Goal: Task Accomplishment & Management: Complete application form

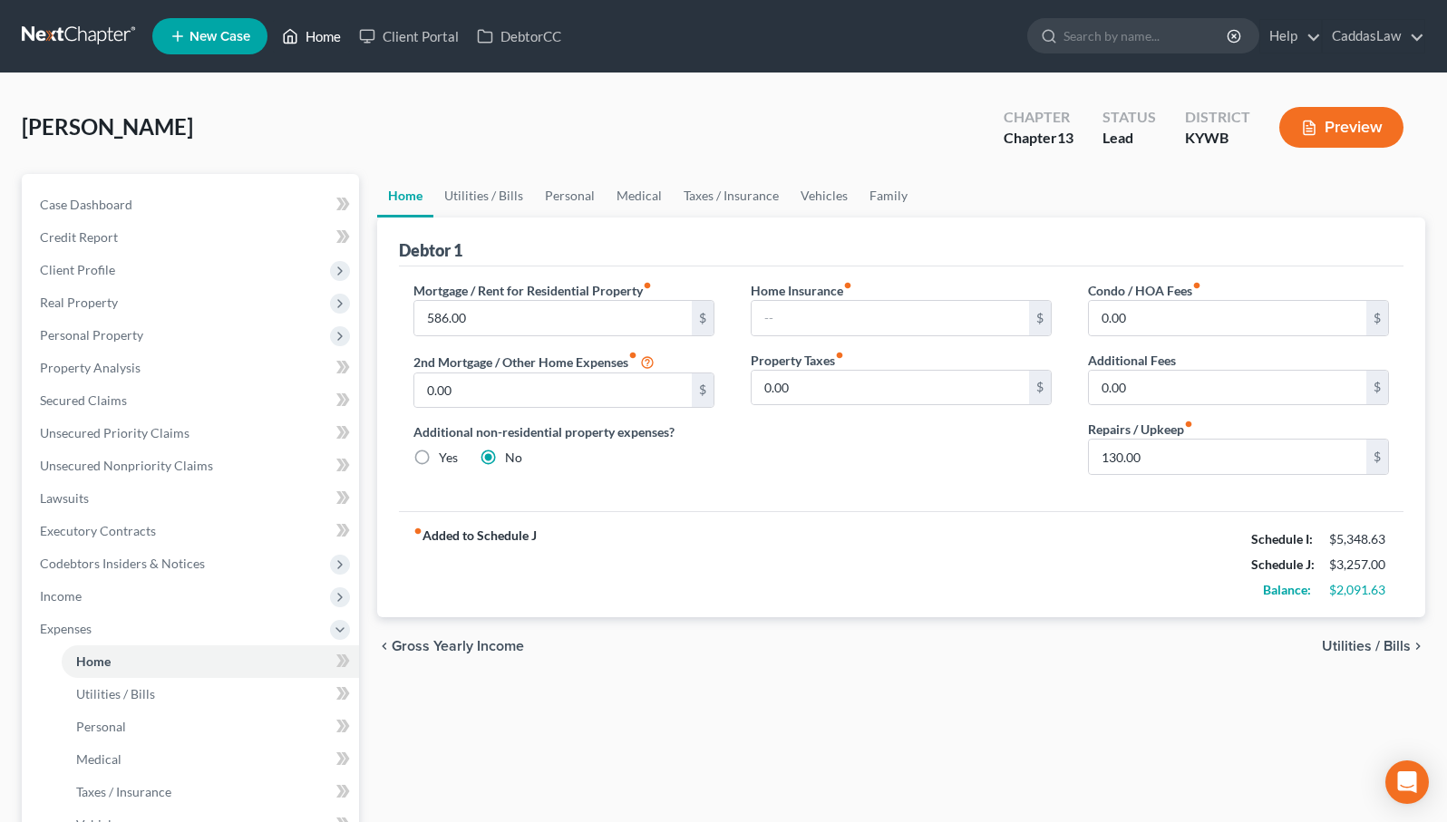
click at [314, 38] on link "Home" at bounding box center [311, 36] width 77 height 33
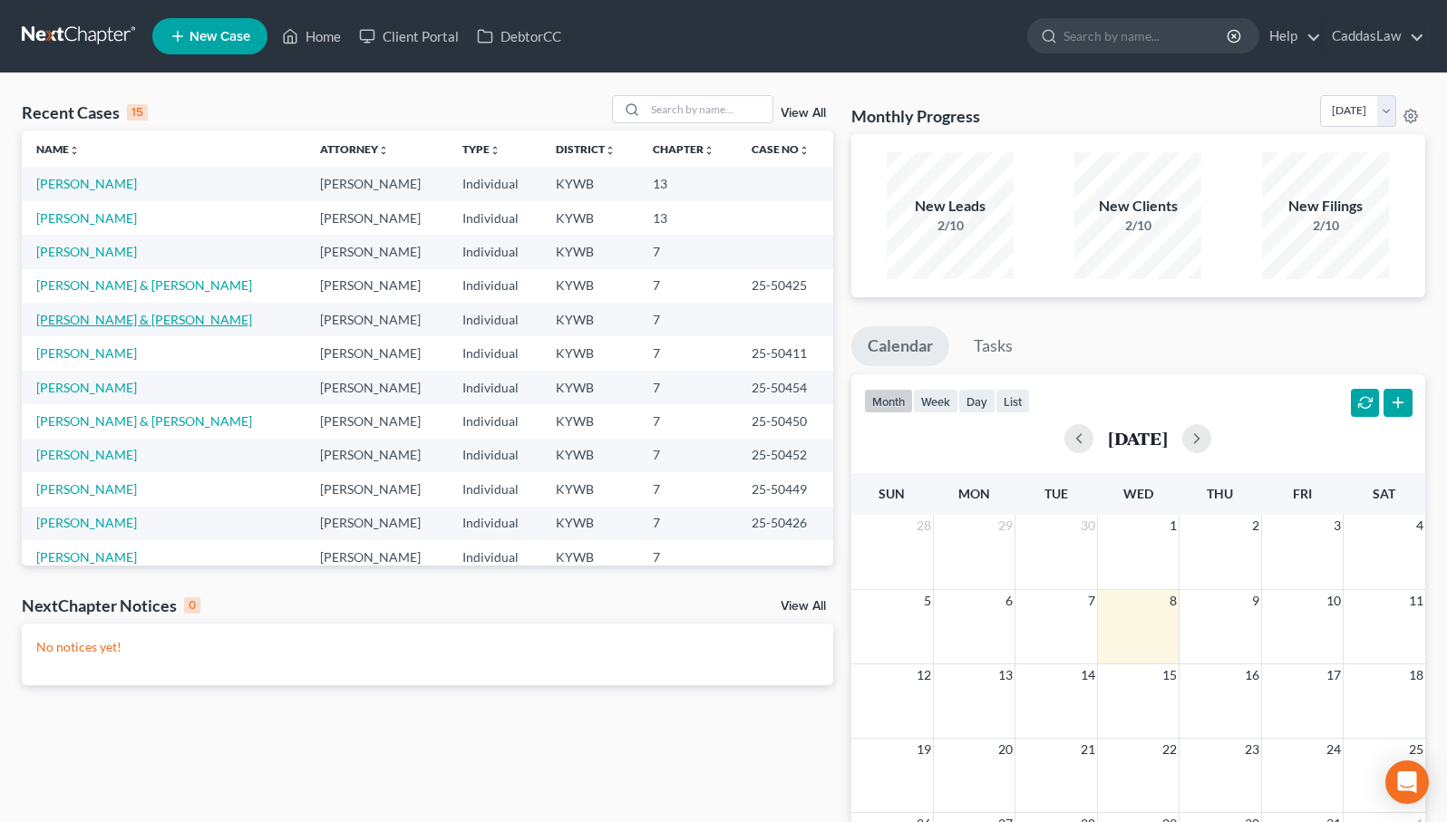
click at [116, 323] on link "[PERSON_NAME] & [PERSON_NAME]" at bounding box center [144, 319] width 216 height 15
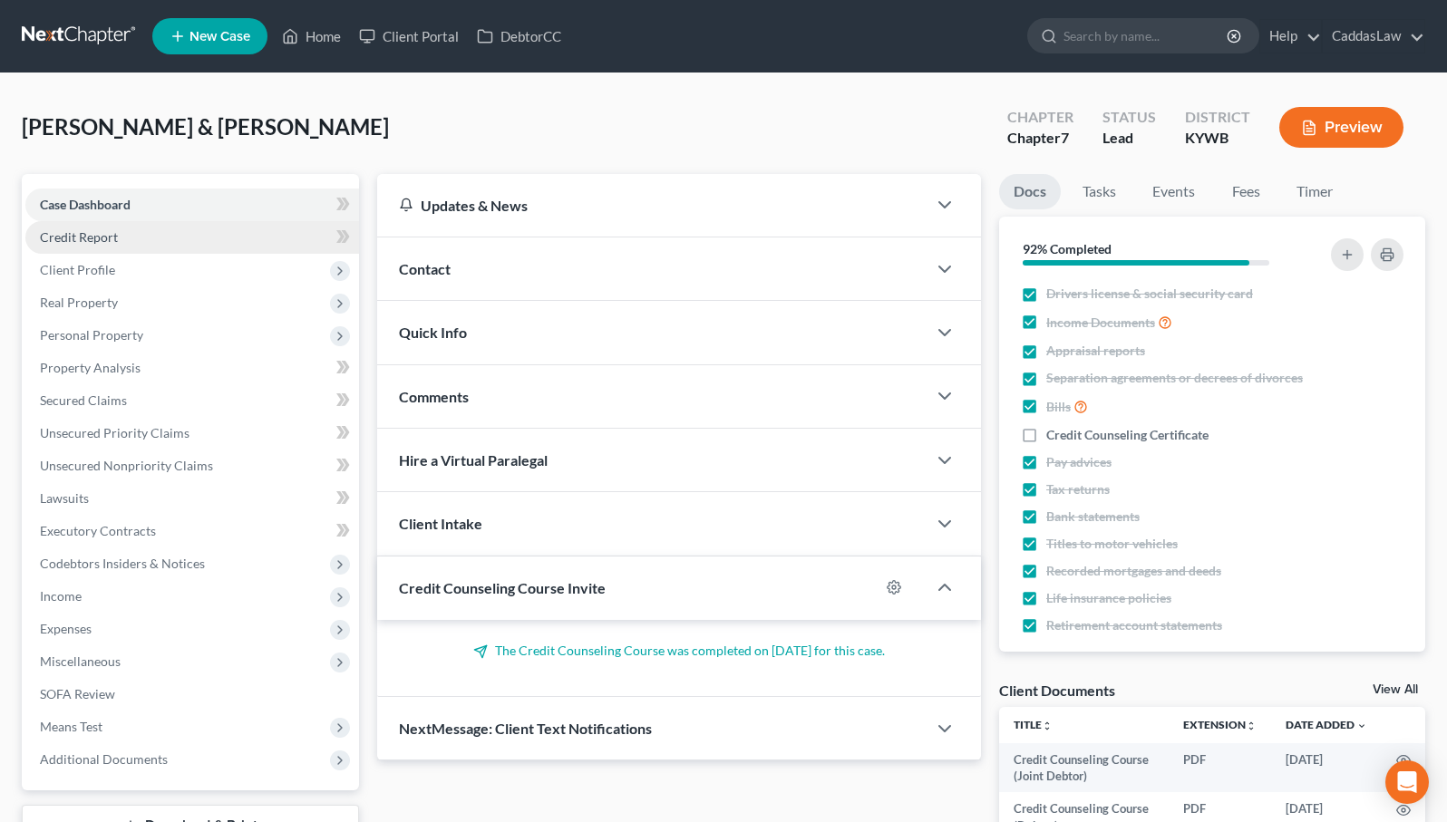
click at [101, 248] on link "Credit Report" at bounding box center [192, 237] width 334 height 33
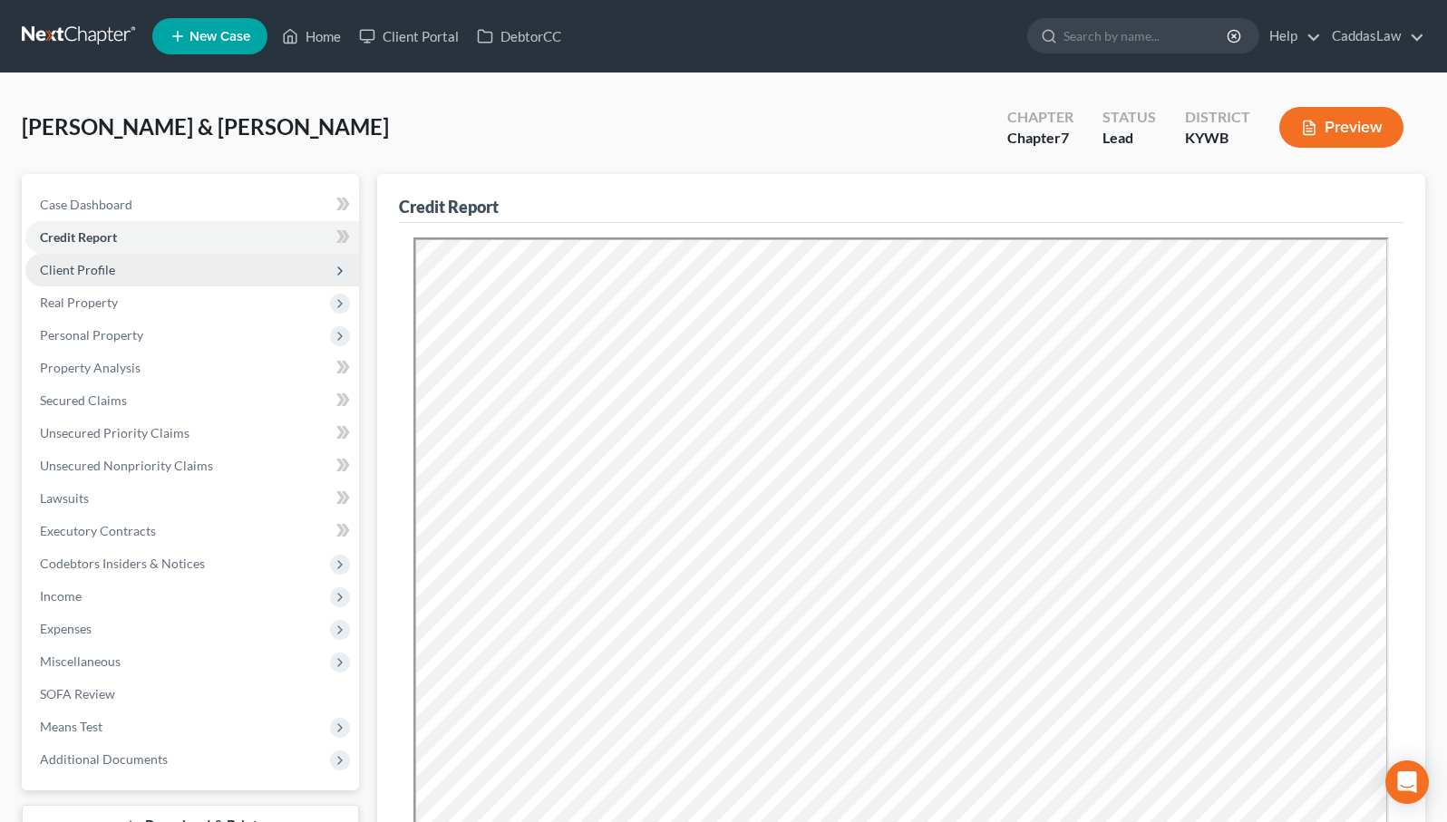
click at [99, 260] on span "Client Profile" at bounding box center [192, 270] width 334 height 33
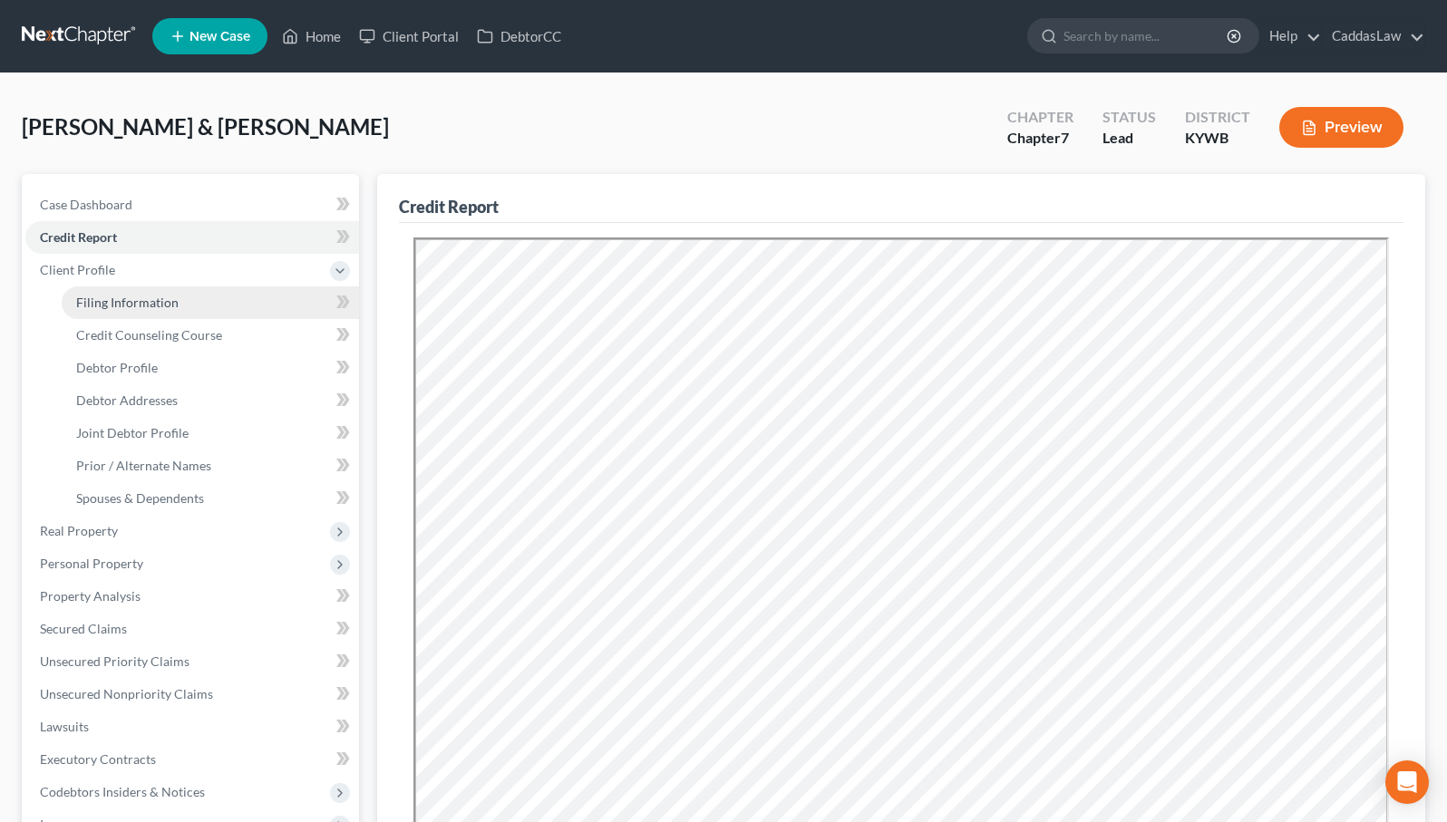
click at [106, 292] on link "Filing Information" at bounding box center [210, 302] width 297 height 33
select select "1"
select select "0"
select select "33"
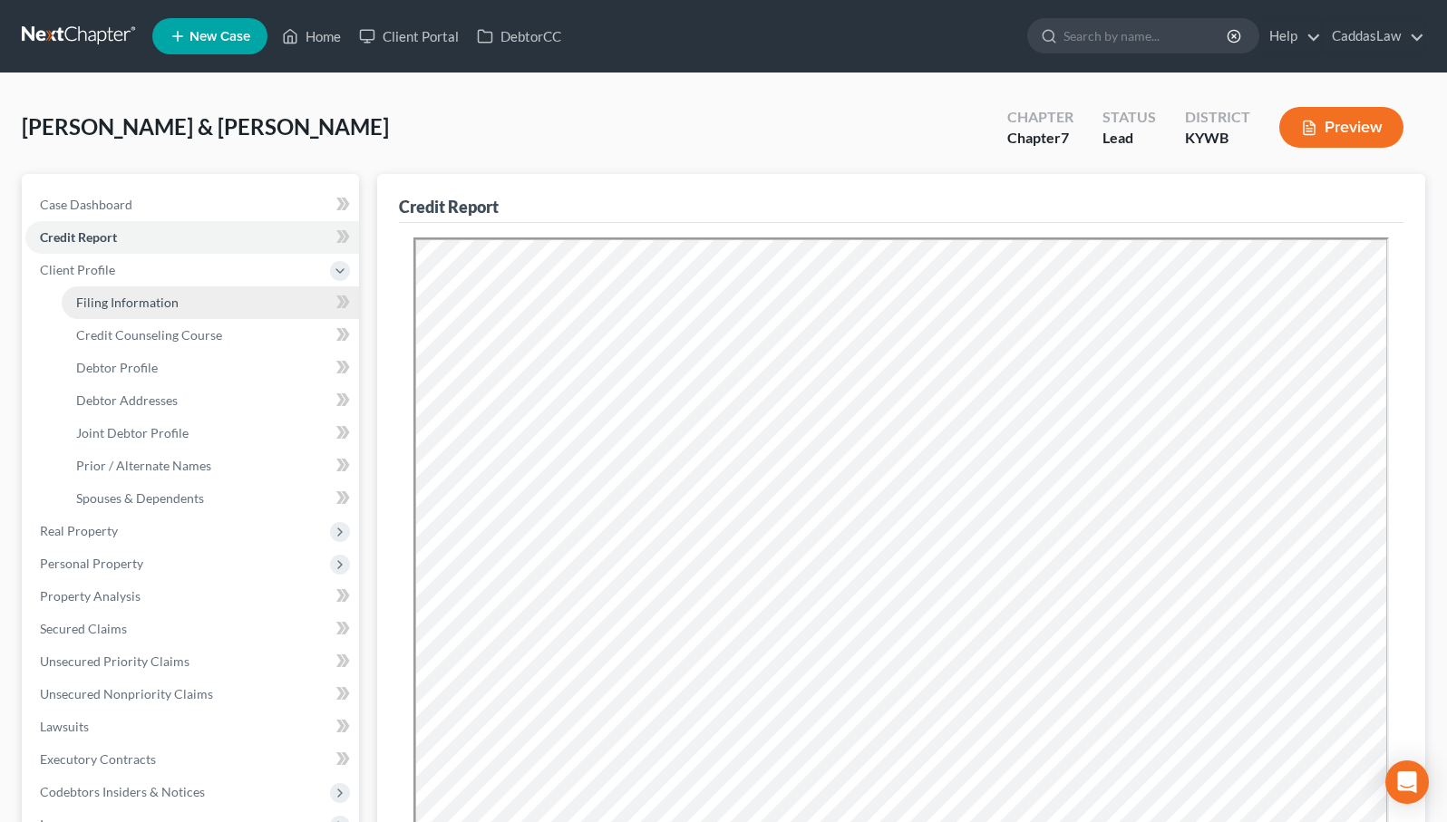
select select "0"
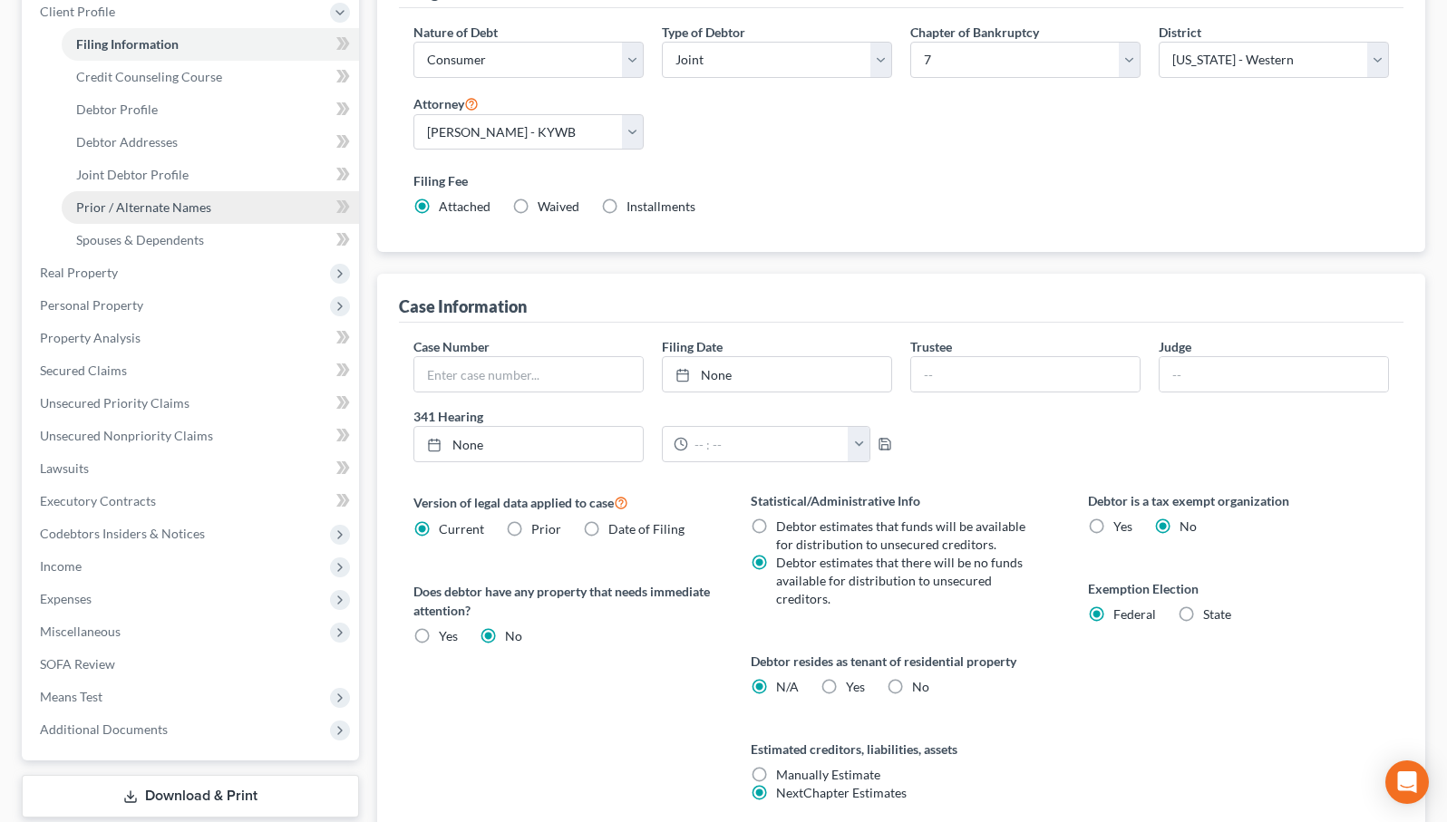
scroll to position [258, 0]
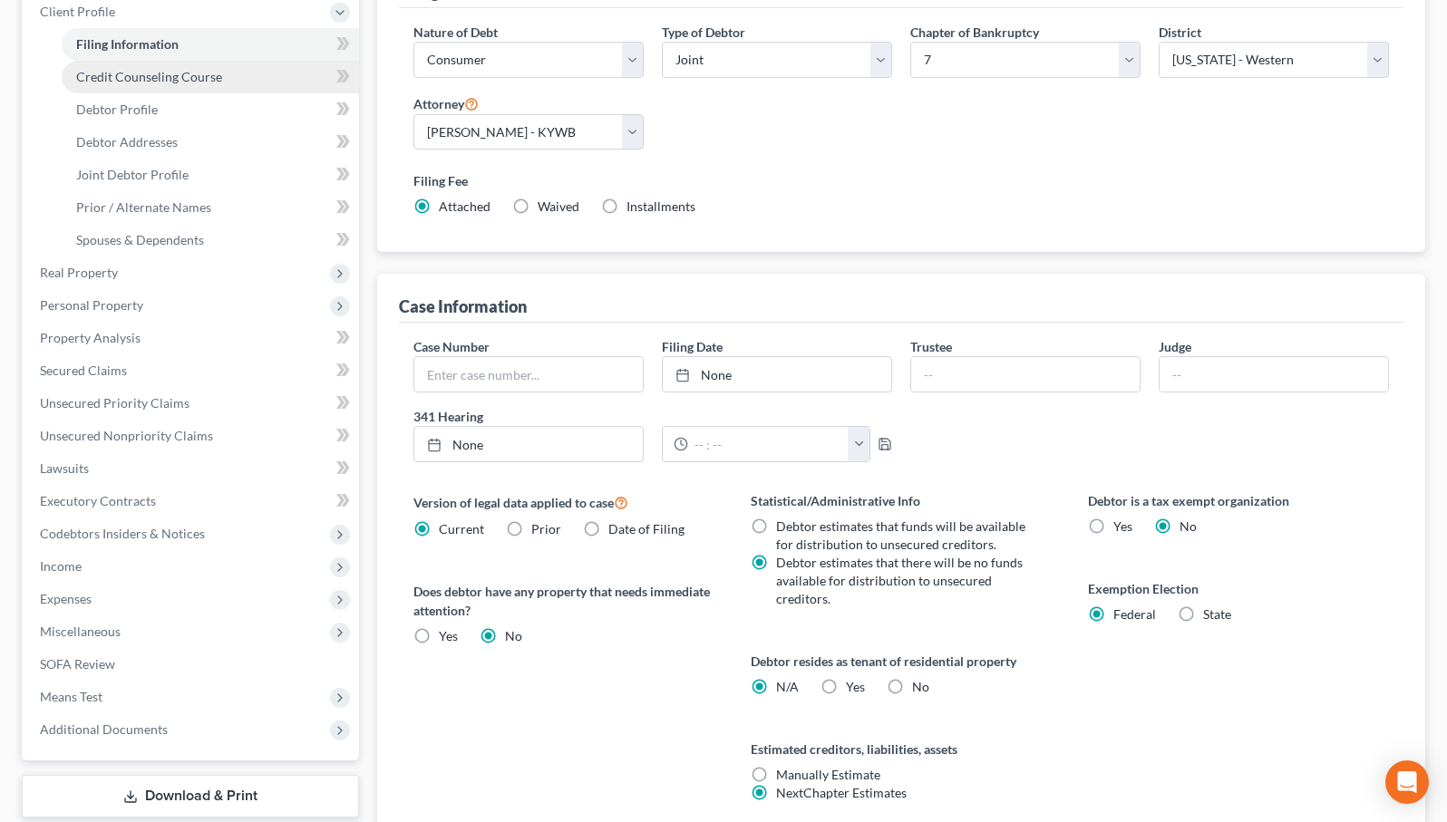
click at [113, 87] on link "Credit Counseling Course" at bounding box center [210, 77] width 297 height 33
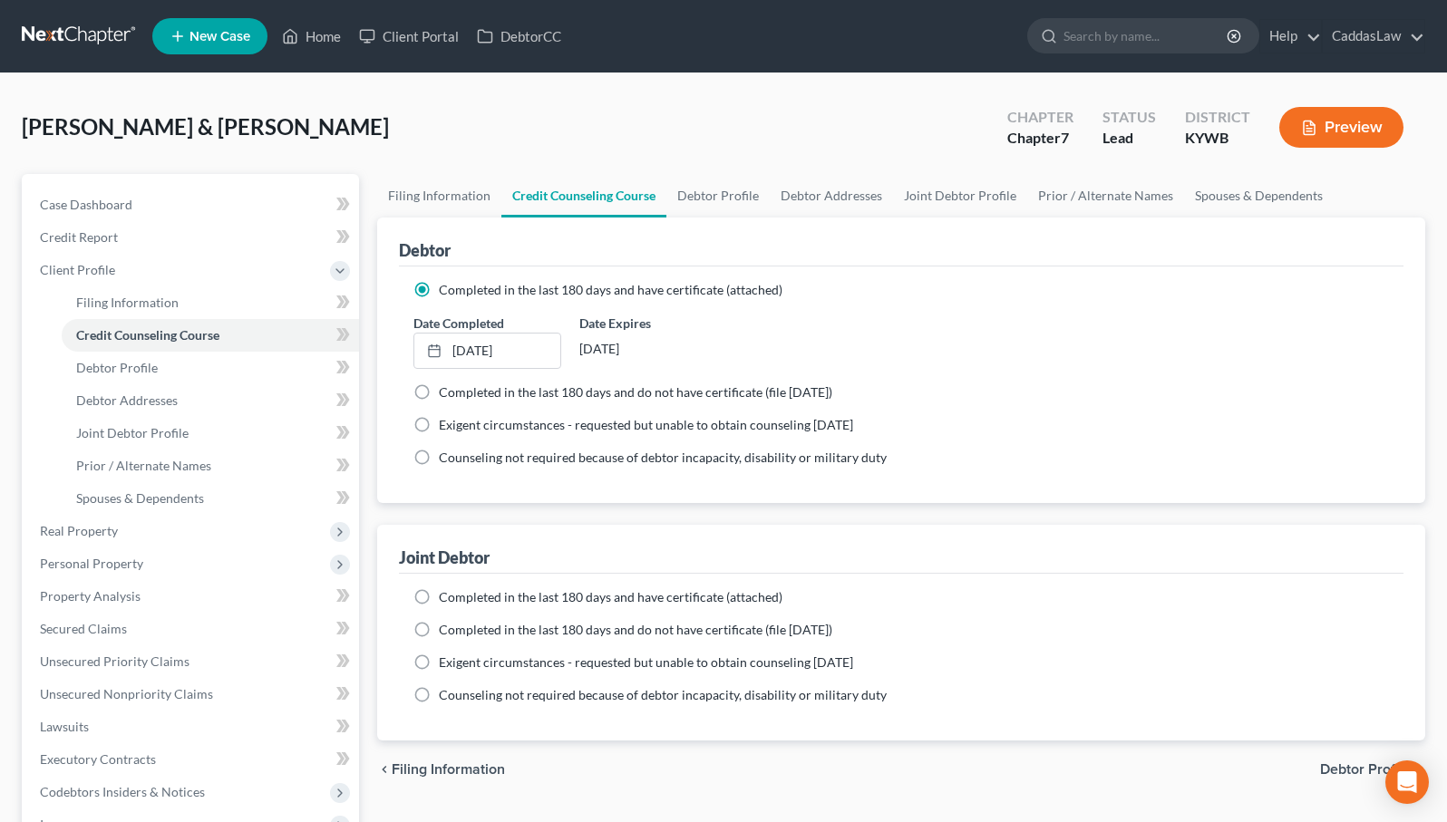
click at [439, 632] on label "Completed in the last 180 days and do not have certificate (file [DATE])" at bounding box center [635, 630] width 393 height 18
click at [446, 632] on input "Completed in the last 180 days and do not have certificate (file [DATE])" at bounding box center [452, 627] width 12 height 12
radio input "true"
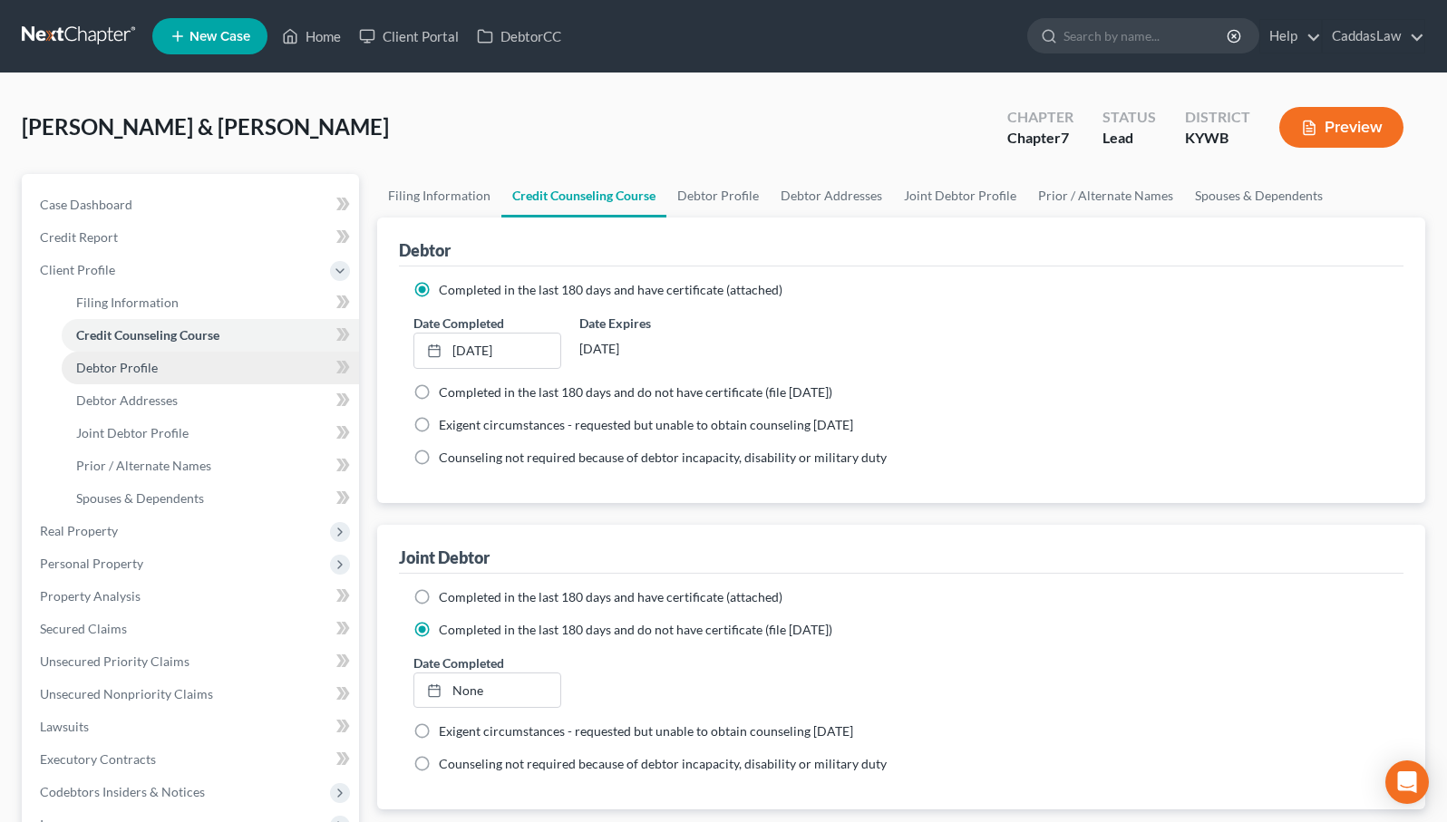
click at [142, 373] on span "Debtor Profile" at bounding box center [117, 367] width 82 height 15
select select "1"
select select "4"
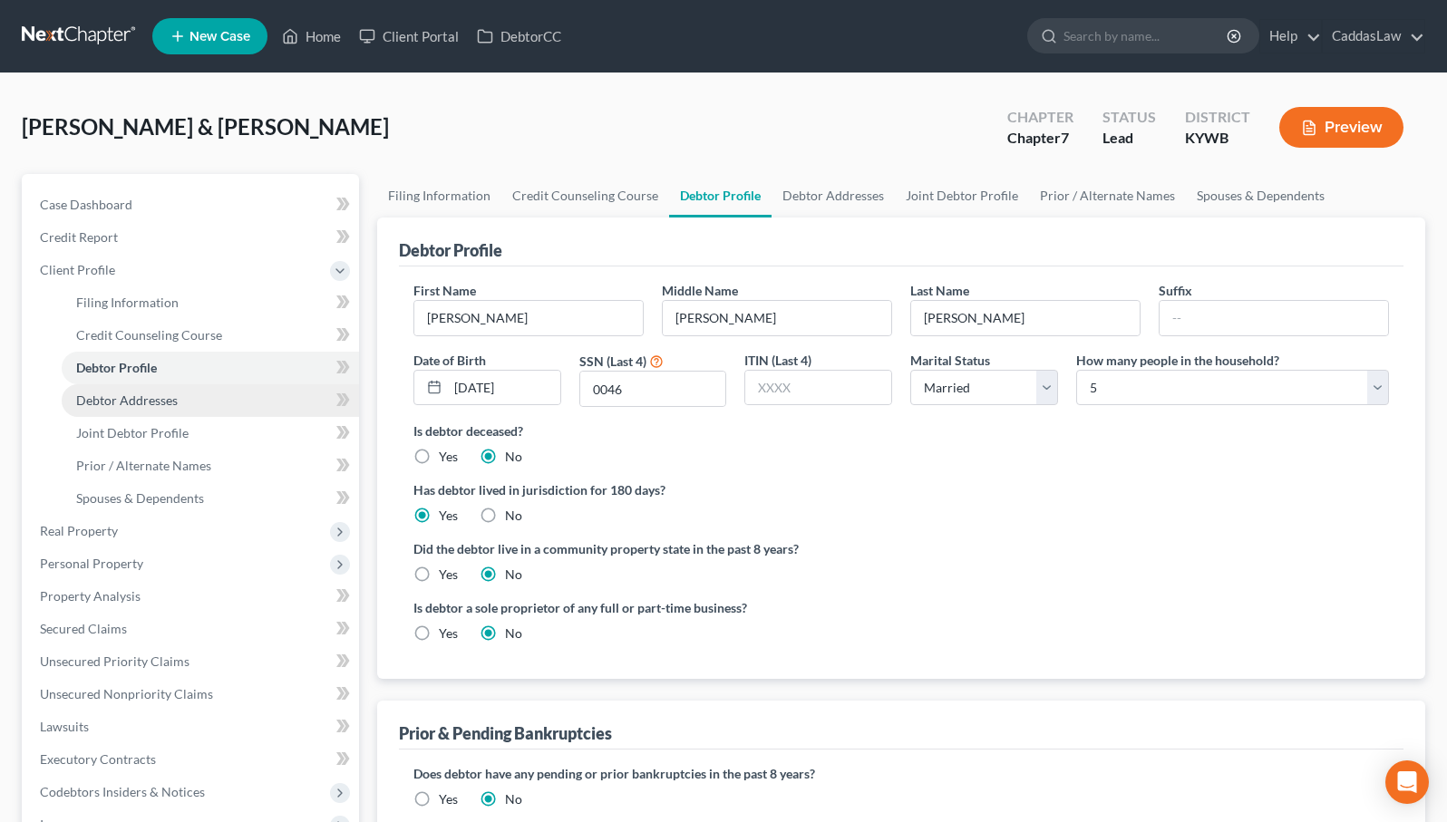
click at [124, 400] on span "Debtor Addresses" at bounding box center [127, 399] width 102 height 15
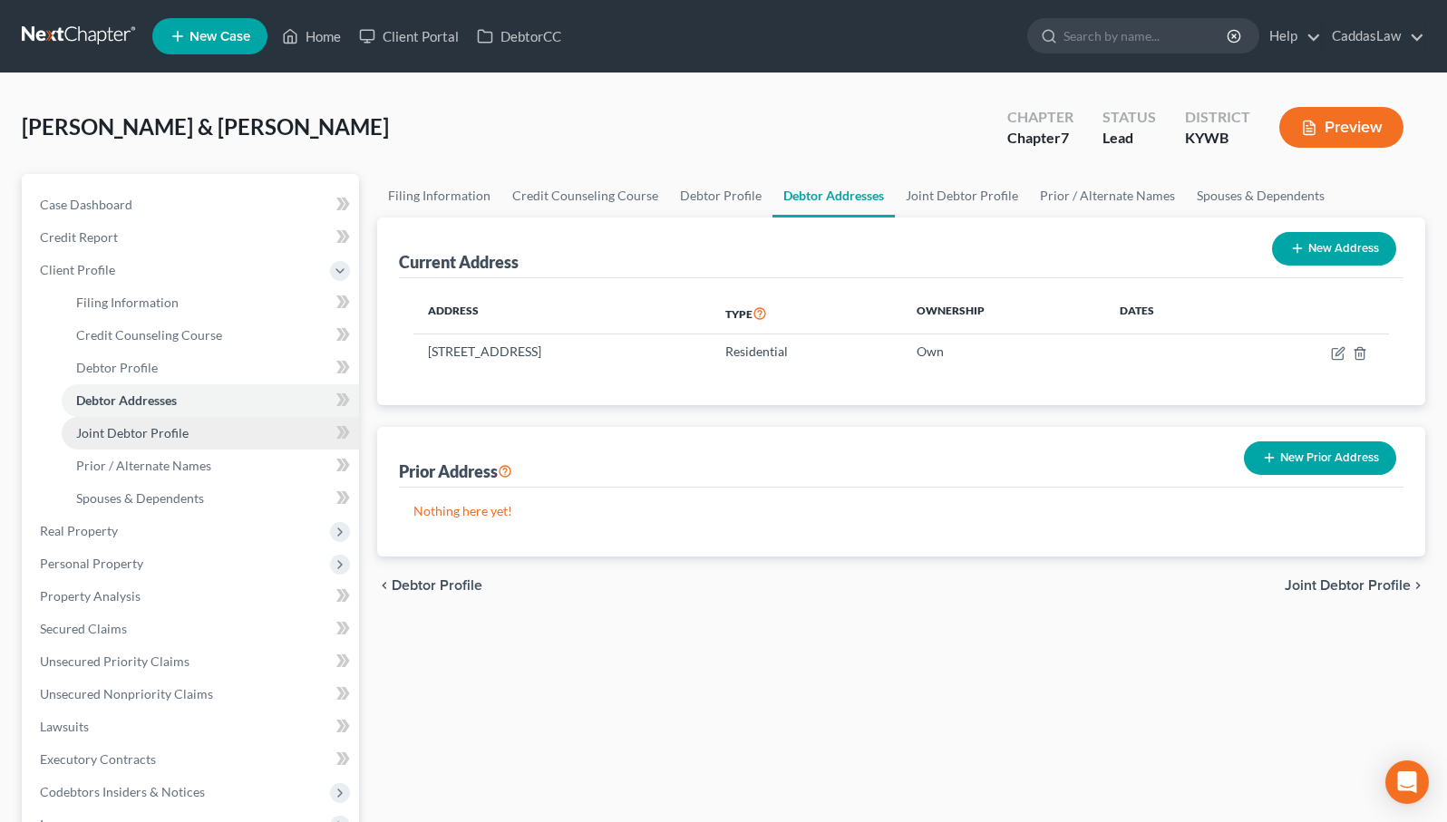
click at [155, 434] on span "Joint Debtor Profile" at bounding box center [132, 432] width 112 height 15
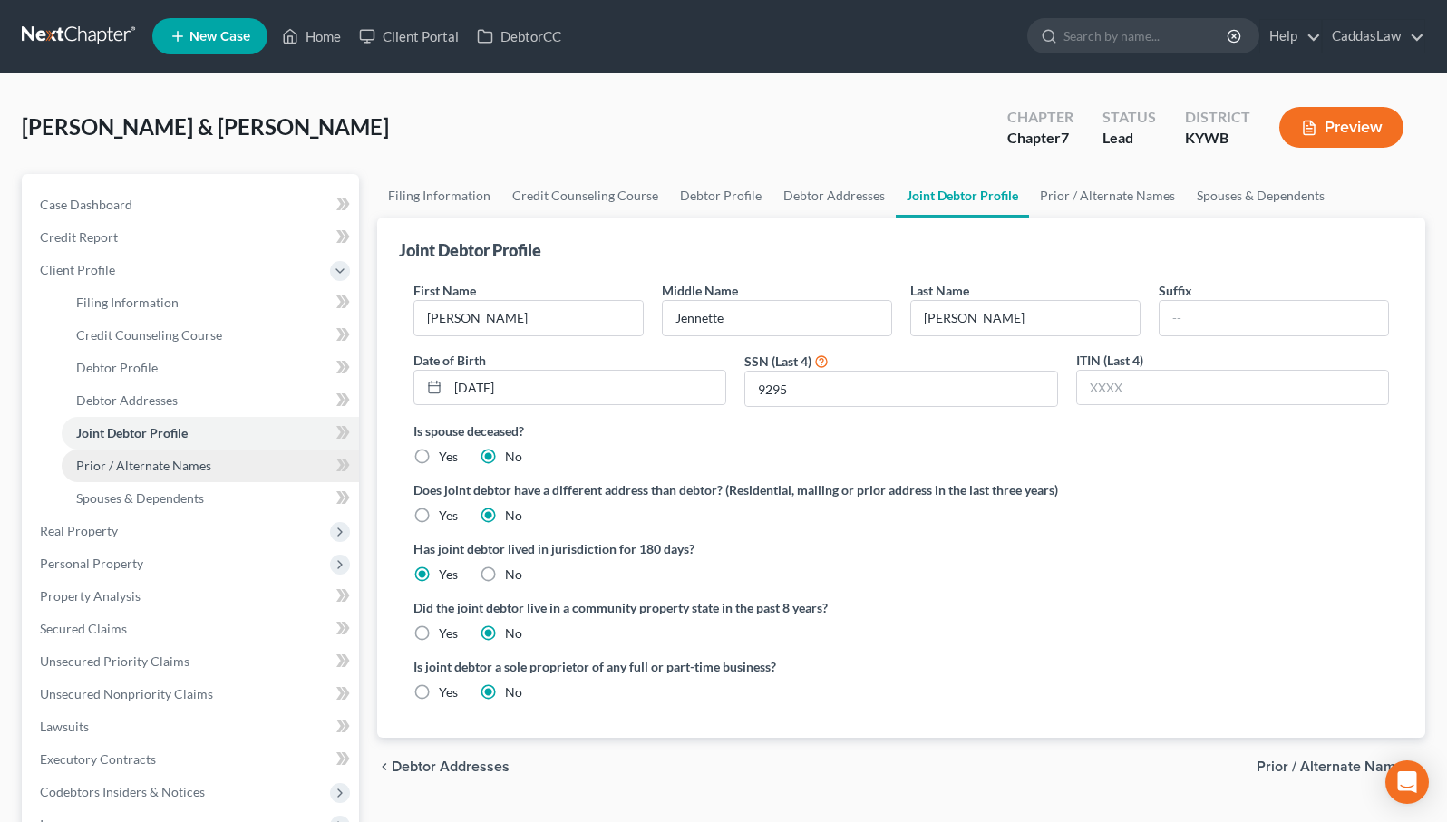
click at [147, 459] on span "Prior / Alternate Names" at bounding box center [143, 465] width 135 height 15
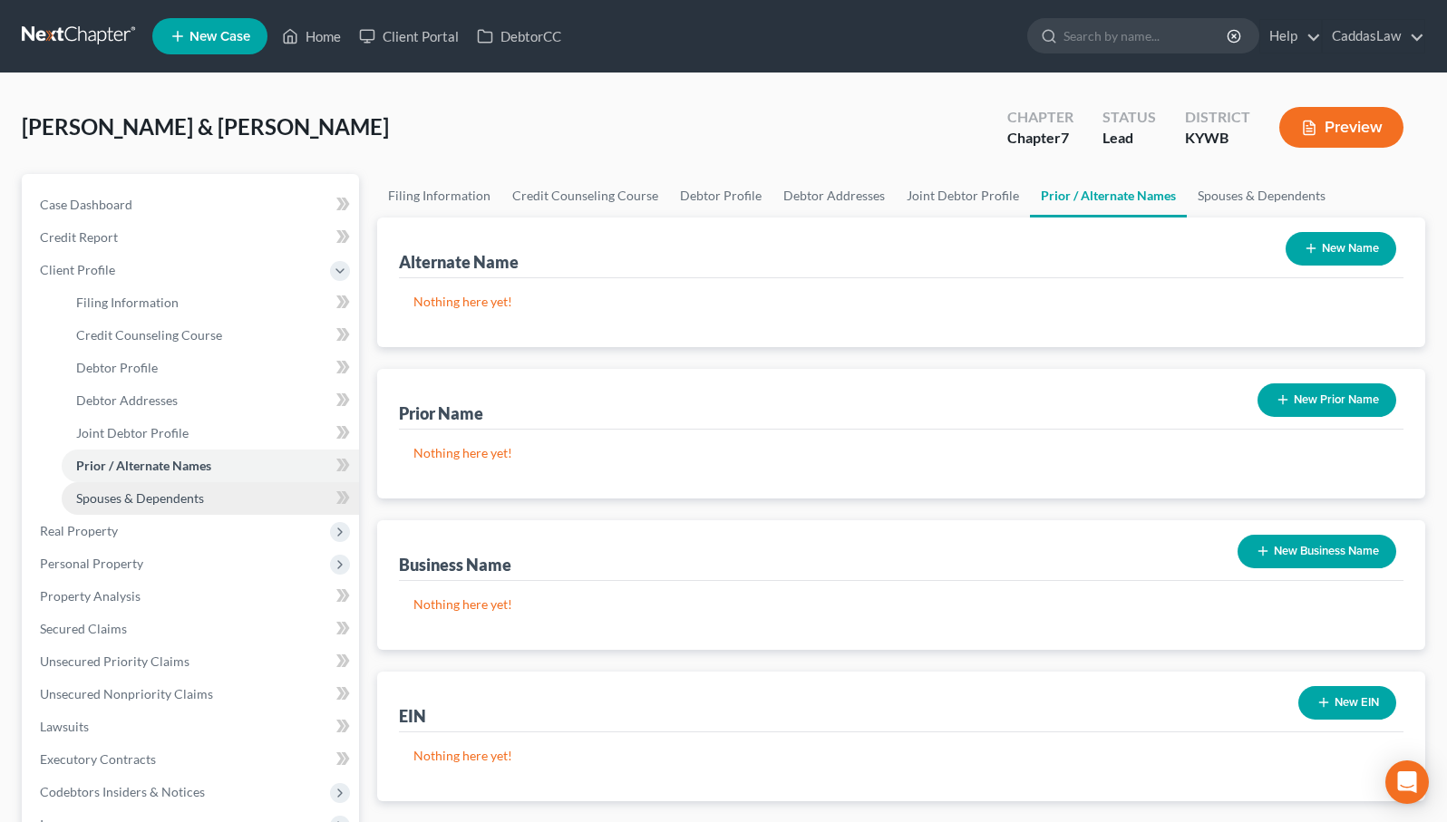
click at [141, 499] on span "Spouses & Dependents" at bounding box center [140, 497] width 128 height 15
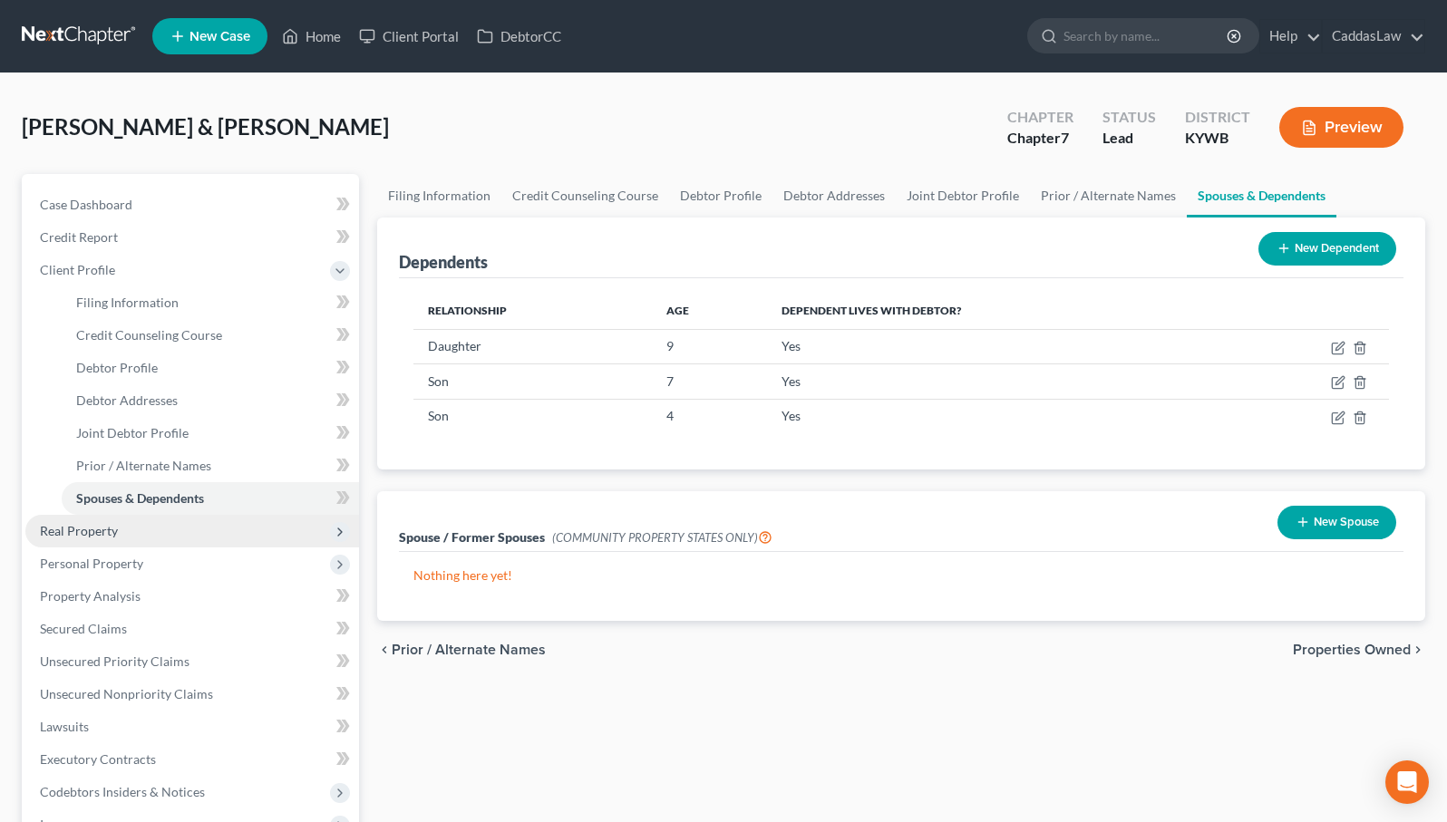
click at [91, 535] on span "Real Property" at bounding box center [79, 530] width 78 height 15
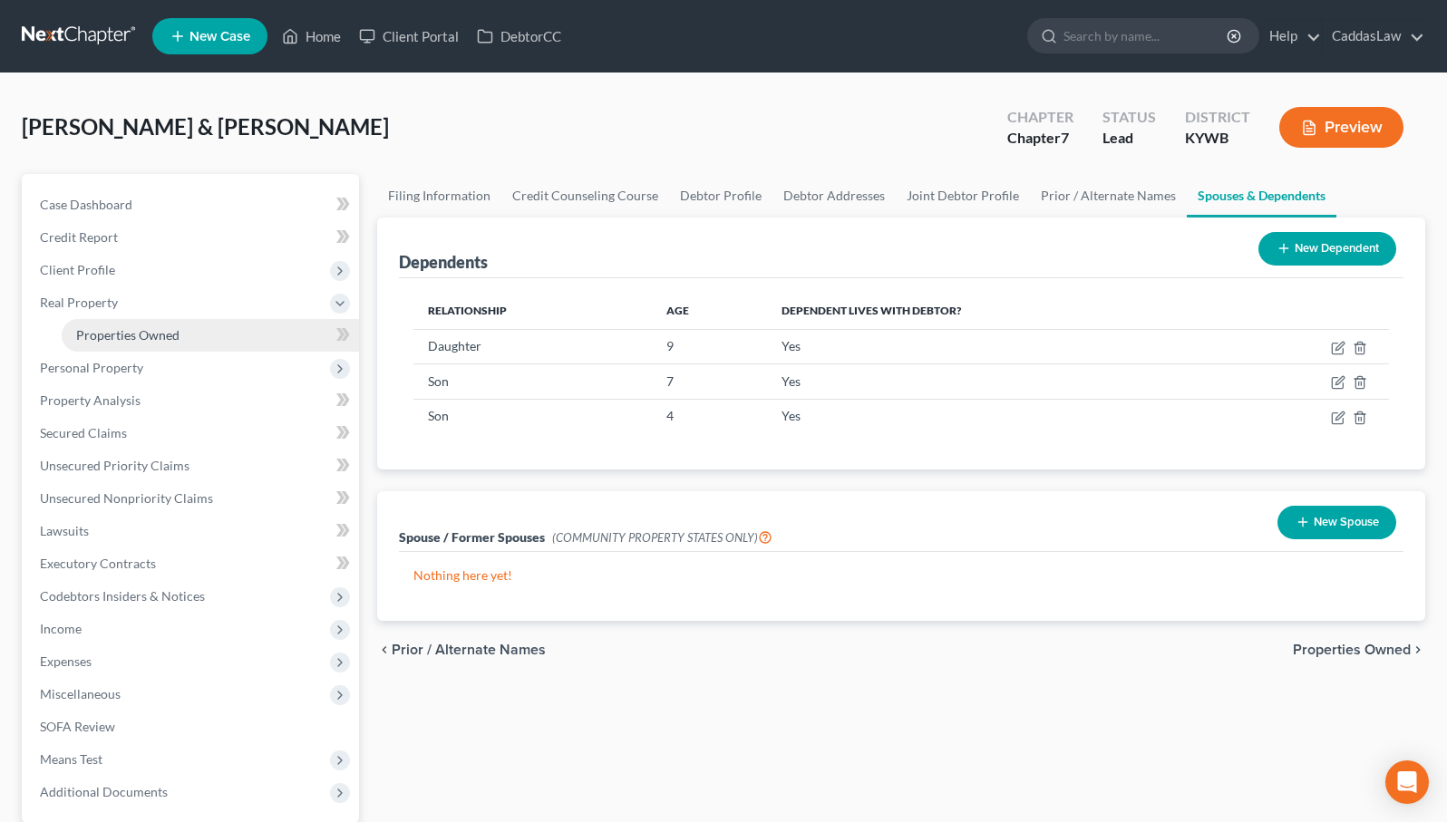
click at [127, 329] on span "Properties Owned" at bounding box center [127, 334] width 103 height 15
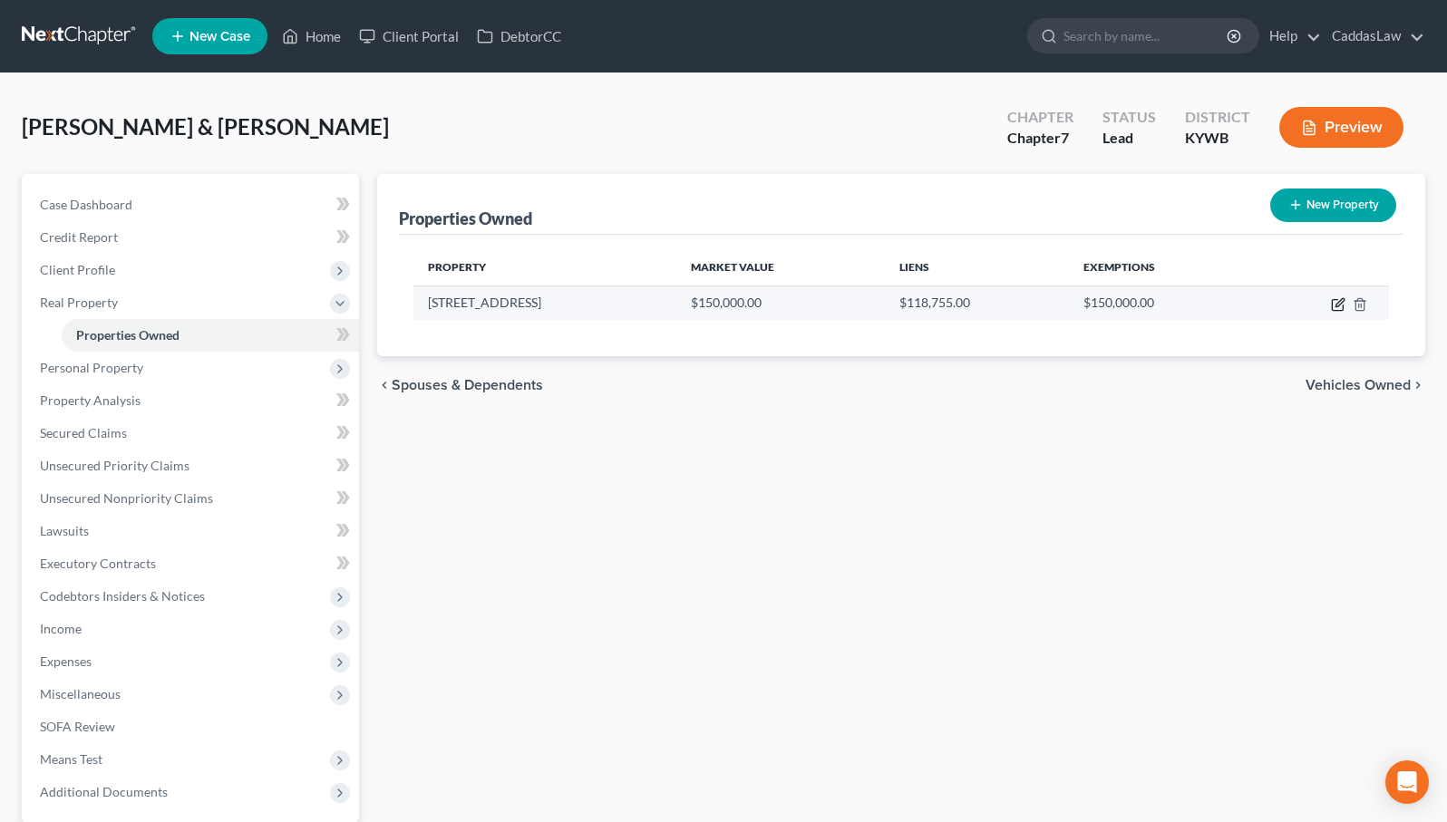
click at [1331, 302] on icon "button" at bounding box center [1336, 305] width 11 height 11
select select "18"
select select "41"
select select "2"
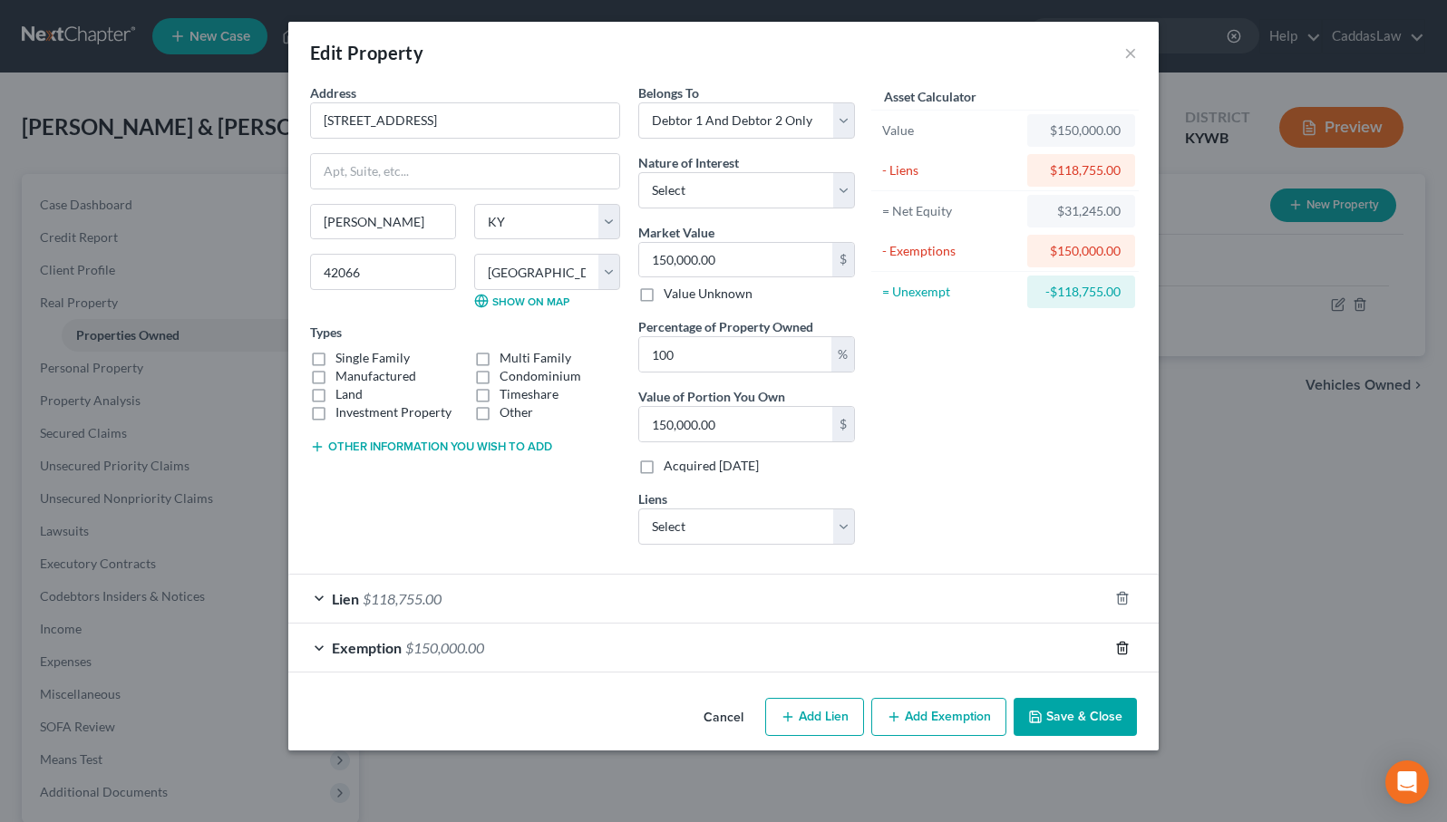
click at [1118, 649] on icon "button" at bounding box center [1122, 648] width 15 height 15
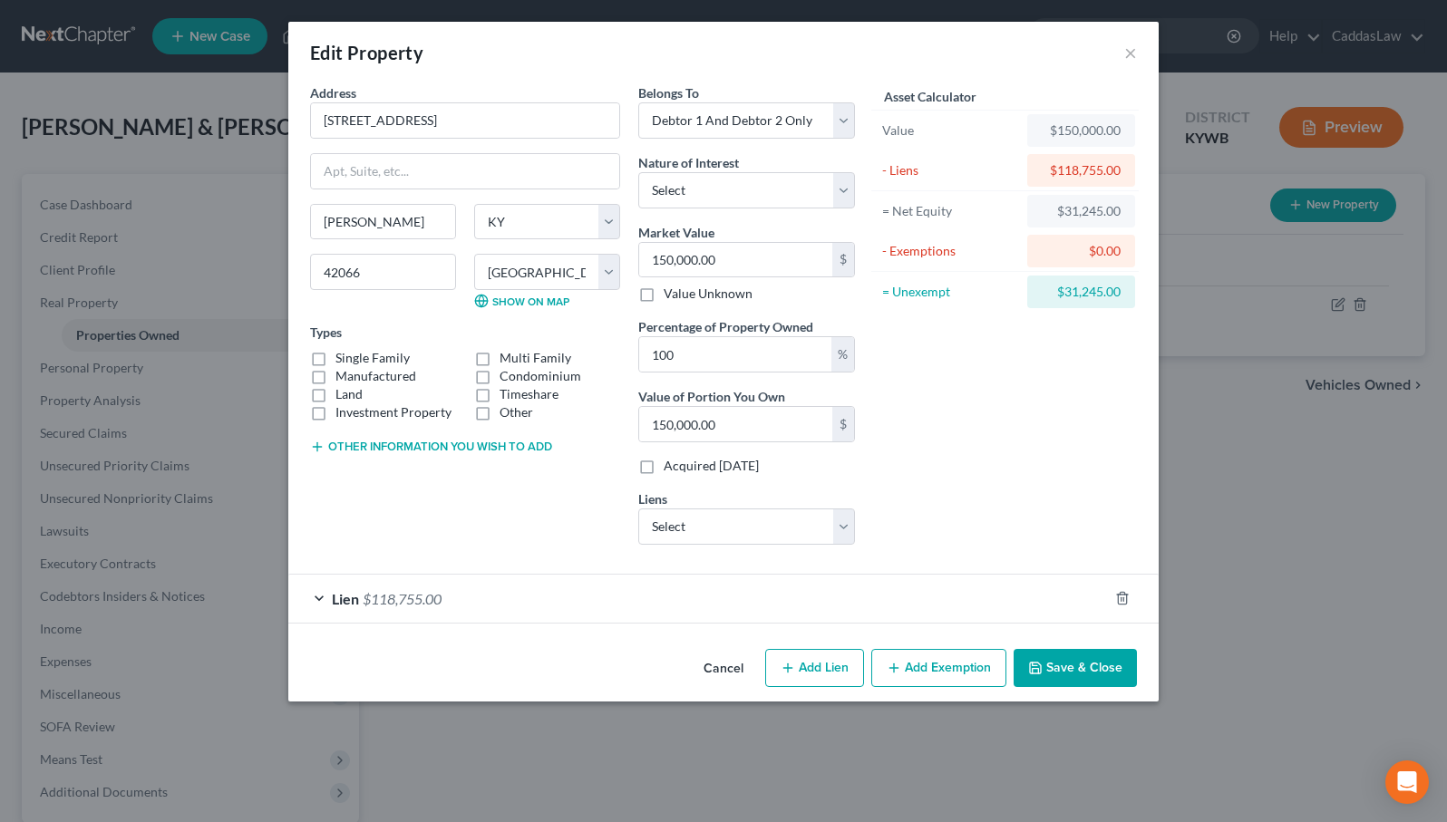
click at [967, 663] on button "Add Exemption" at bounding box center [938, 668] width 135 height 38
select select "2"
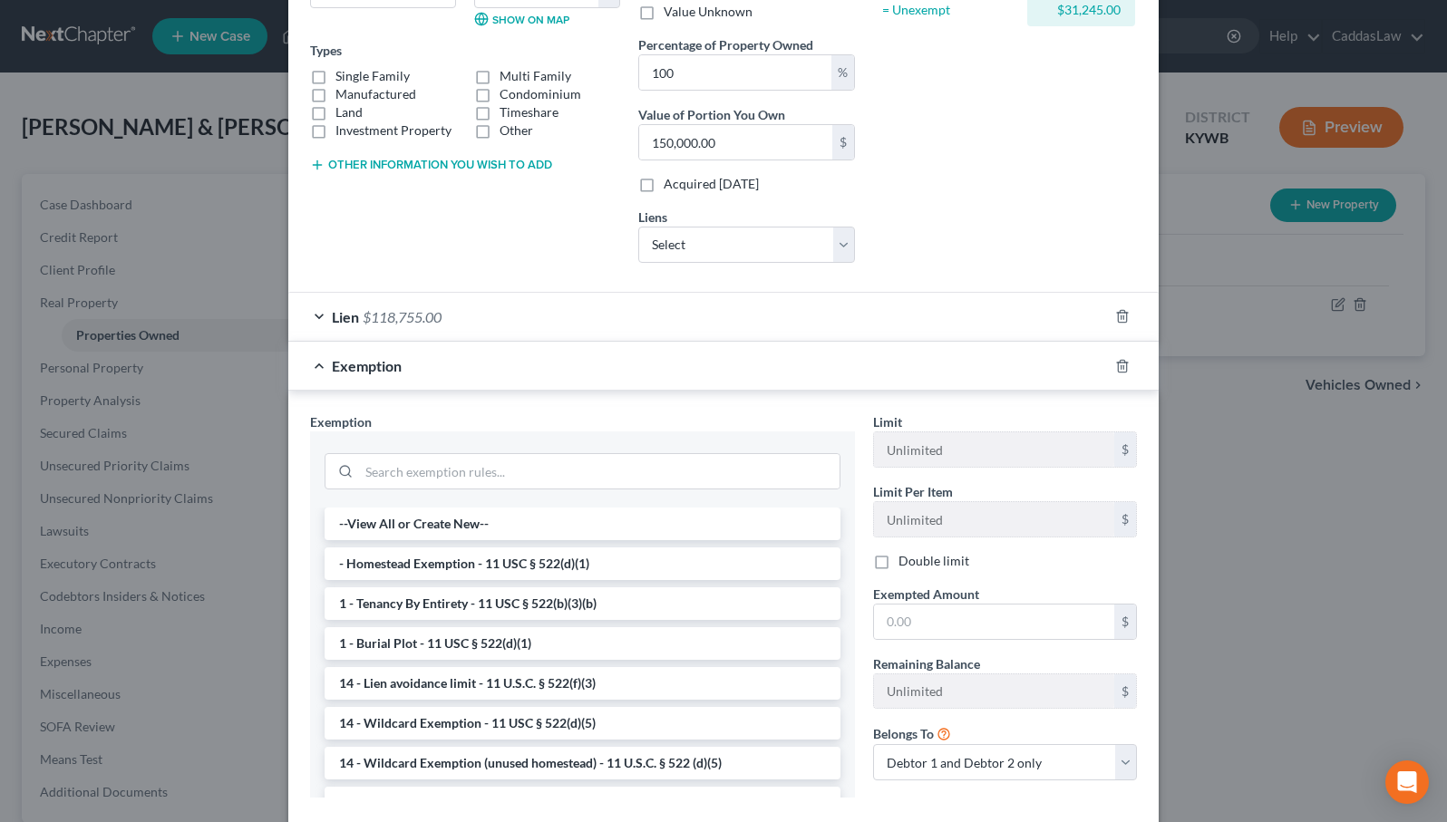
scroll to position [292, 0]
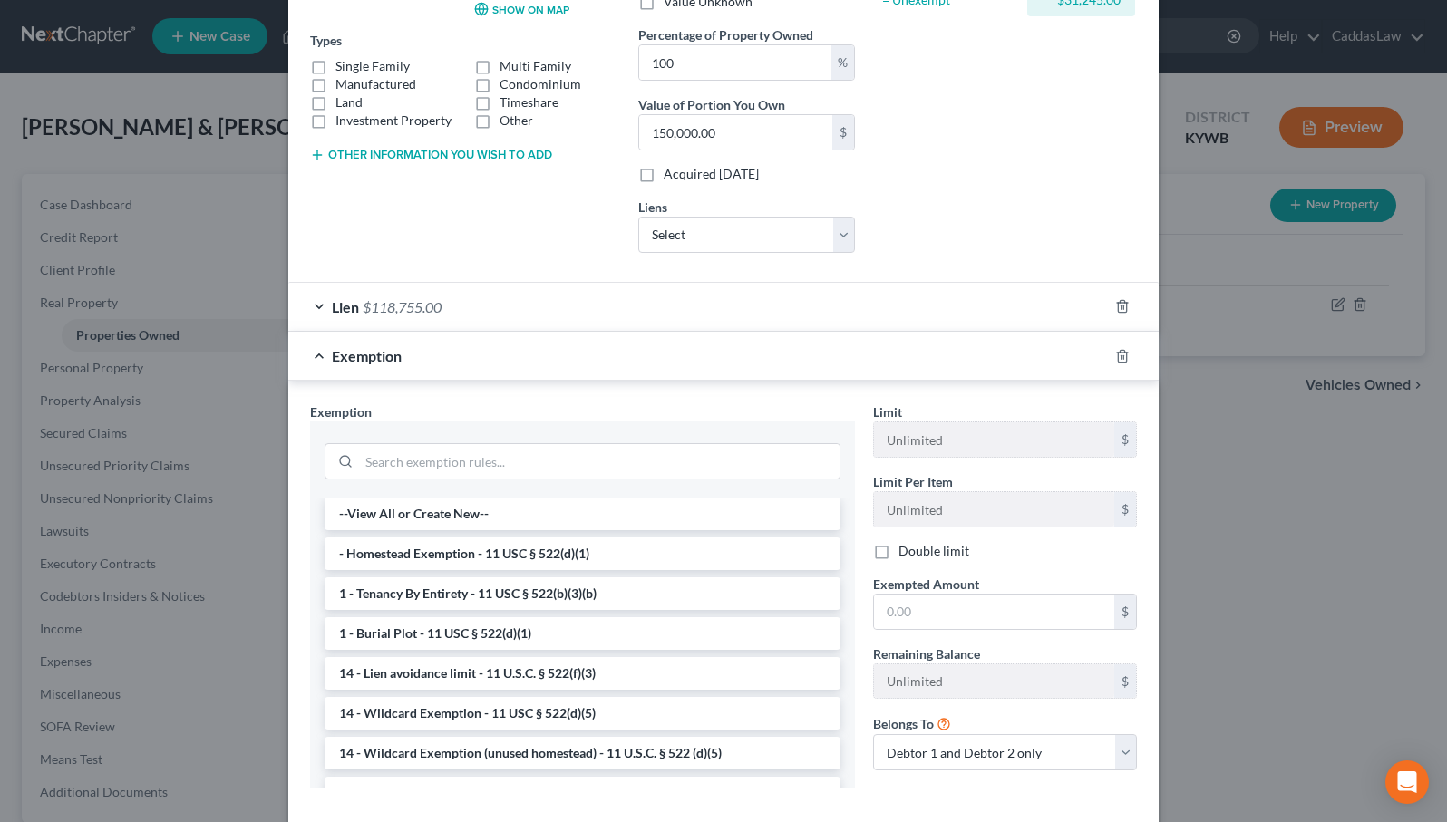
click at [898, 551] on label "Double limit" at bounding box center [933, 551] width 71 height 18
click at [905, 551] on input "Double limit" at bounding box center [911, 548] width 12 height 12
click at [595, 548] on li "- Homestead Exemption - 11 USC § 522(d)(1)" at bounding box center [582, 553] width 516 height 33
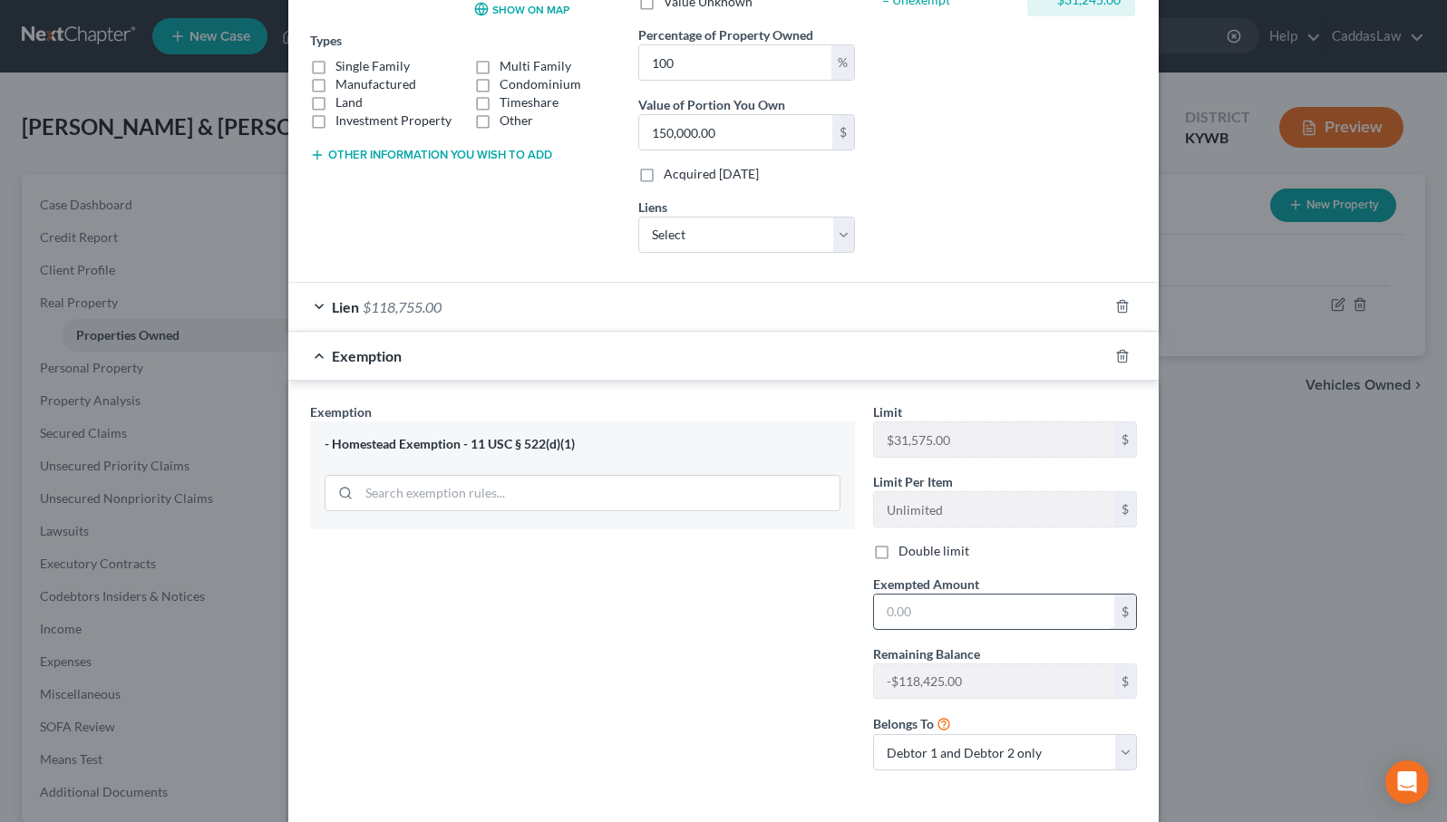
click at [953, 611] on input "text" at bounding box center [994, 612] width 240 height 34
click at [898, 549] on label "Double limit" at bounding box center [933, 551] width 71 height 18
click at [905, 549] on input "Double limit" at bounding box center [911, 548] width 12 height 12
checkbox input "true"
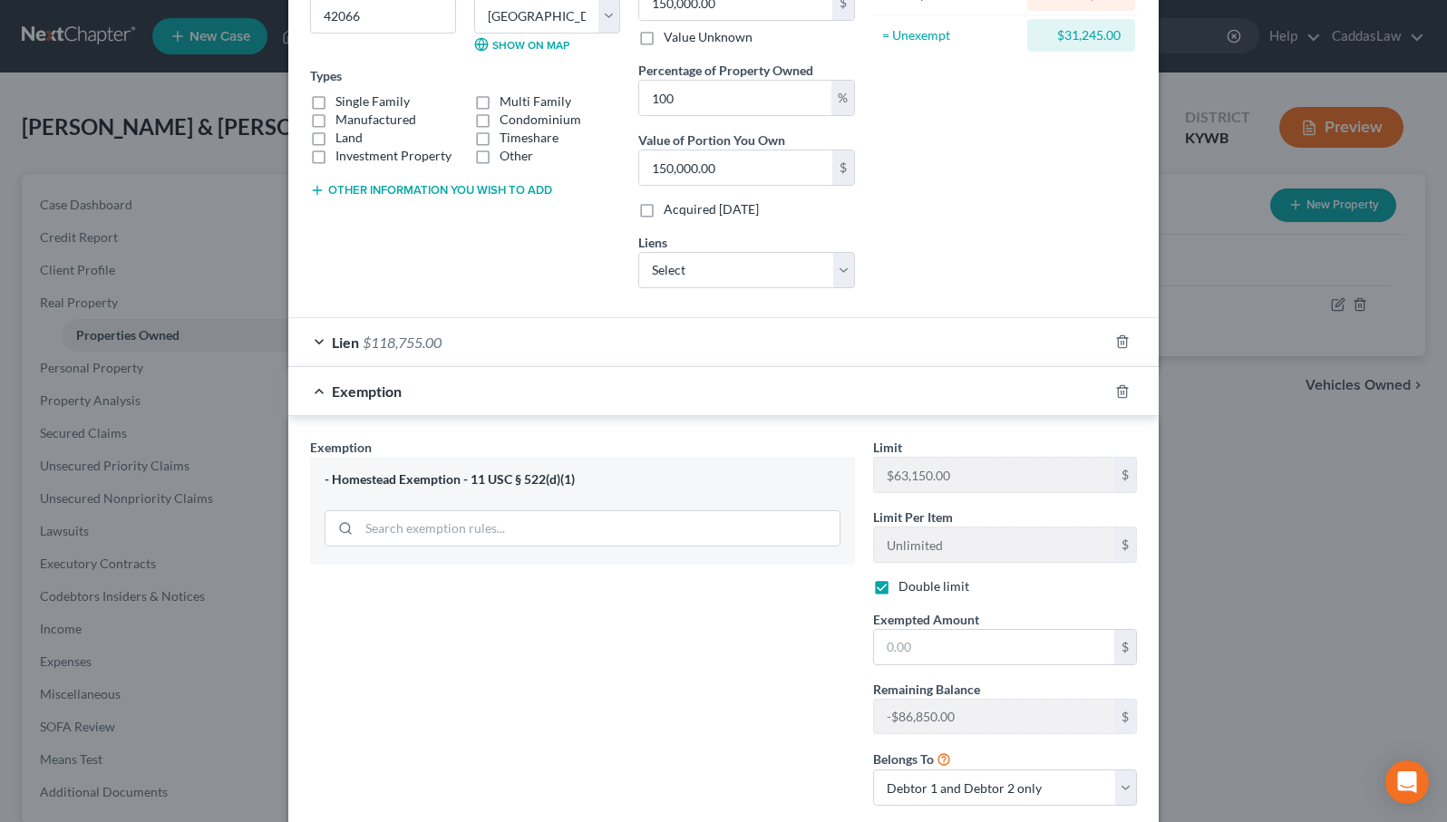
scroll to position [257, 0]
click at [910, 647] on input "text" at bounding box center [994, 646] width 240 height 34
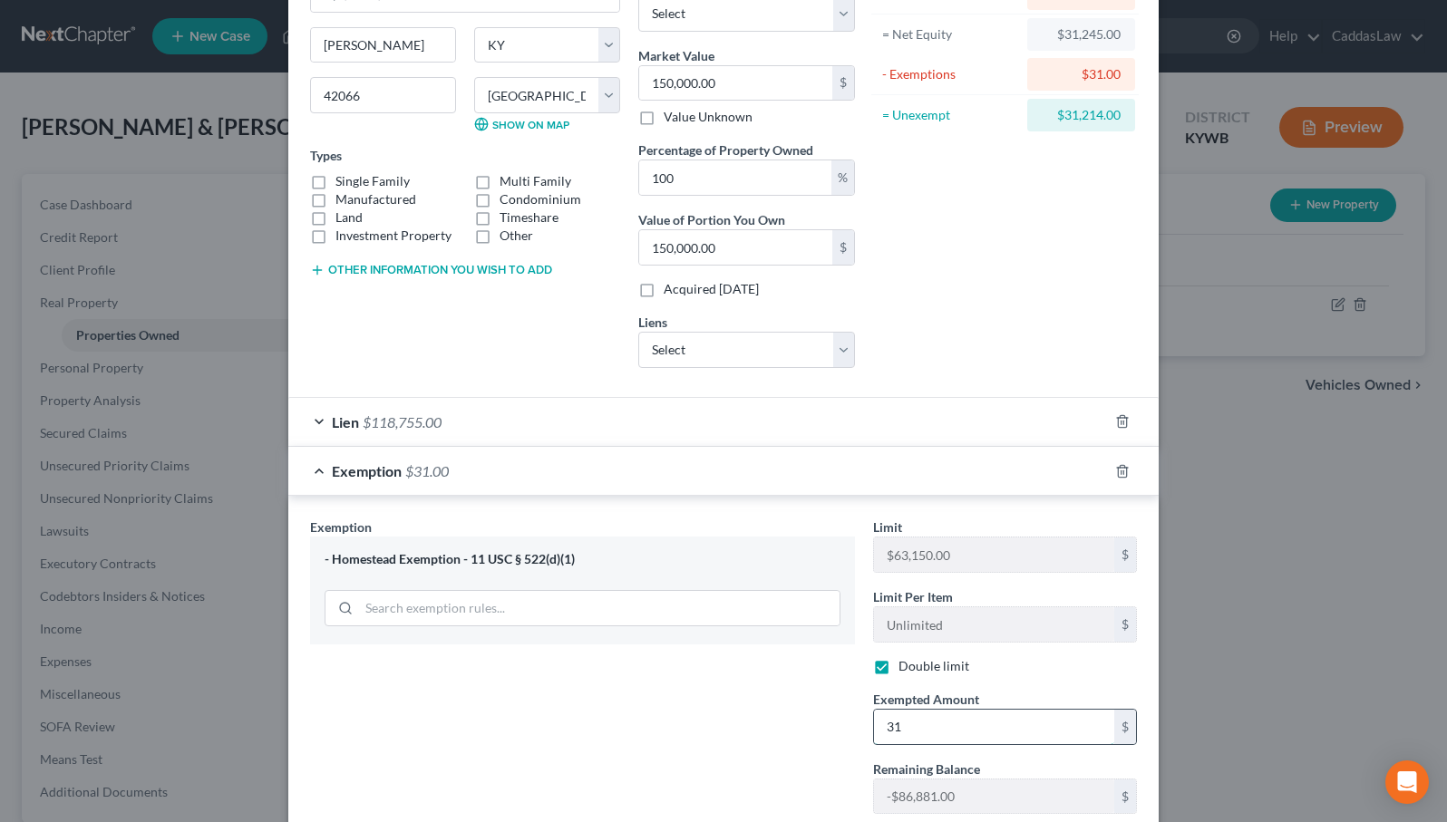
scroll to position [173, 0]
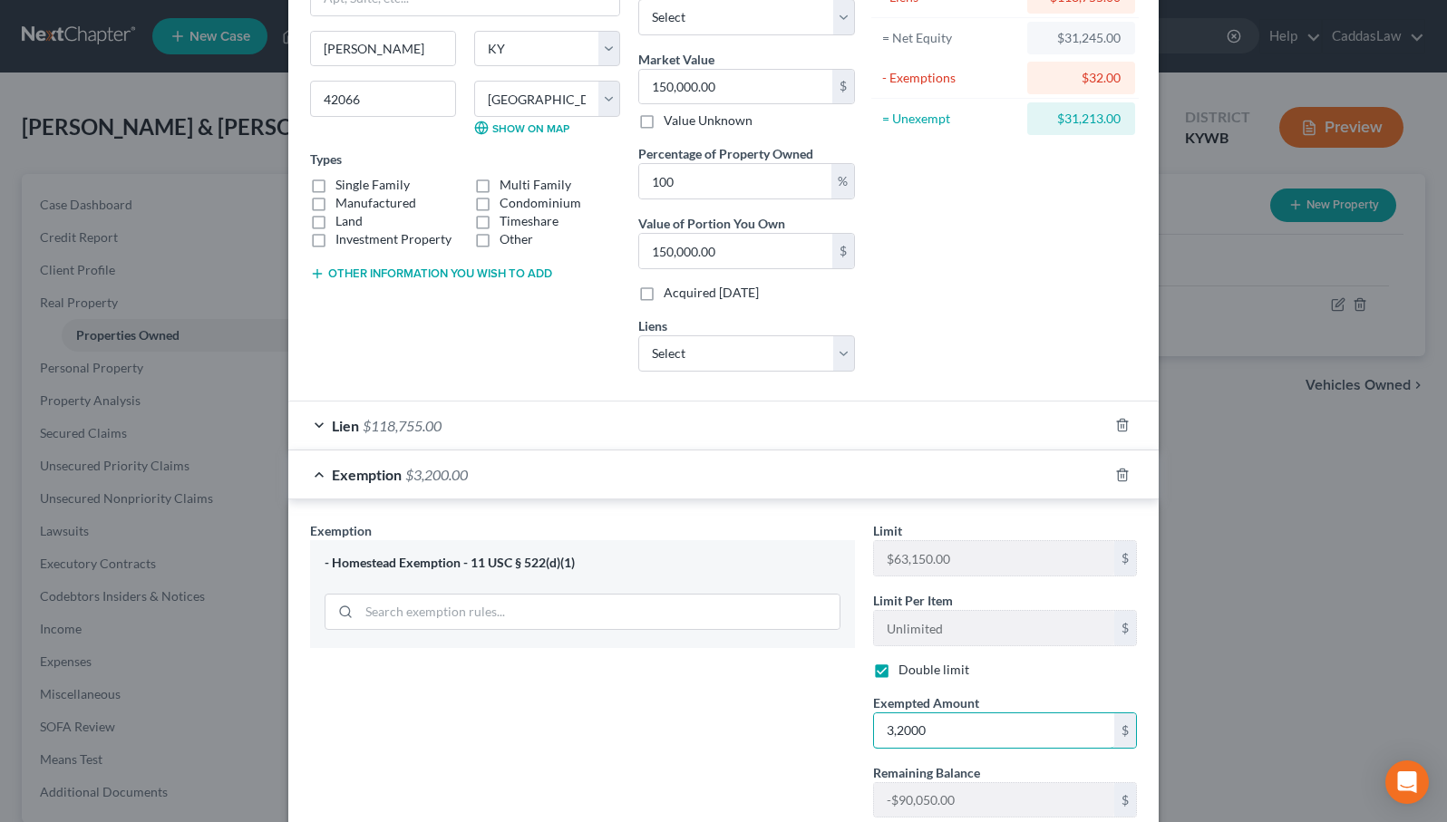
type input "32,000"
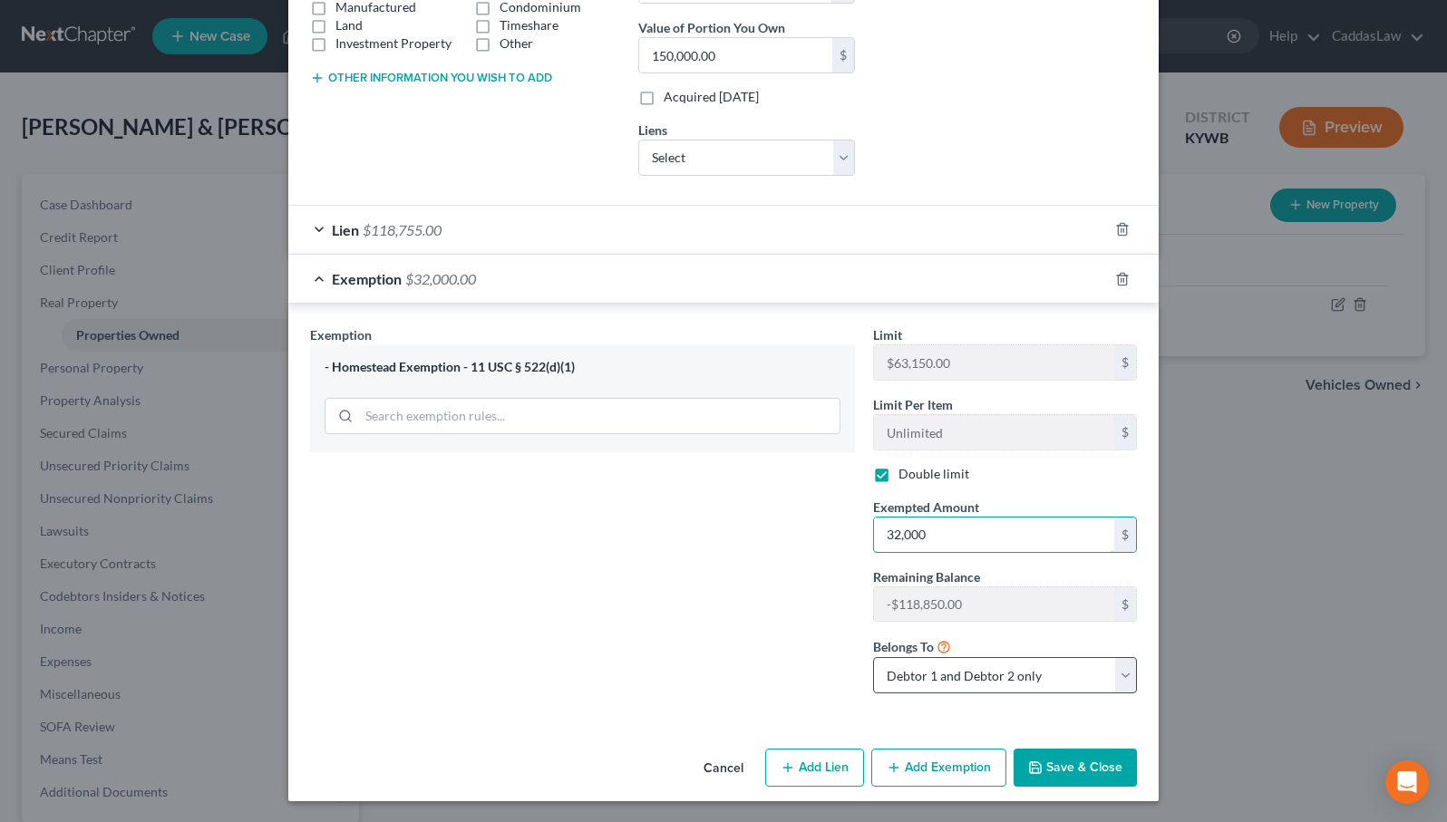
scroll to position [368, 0]
click at [1096, 758] on button "Save & Close" at bounding box center [1074, 769] width 123 height 38
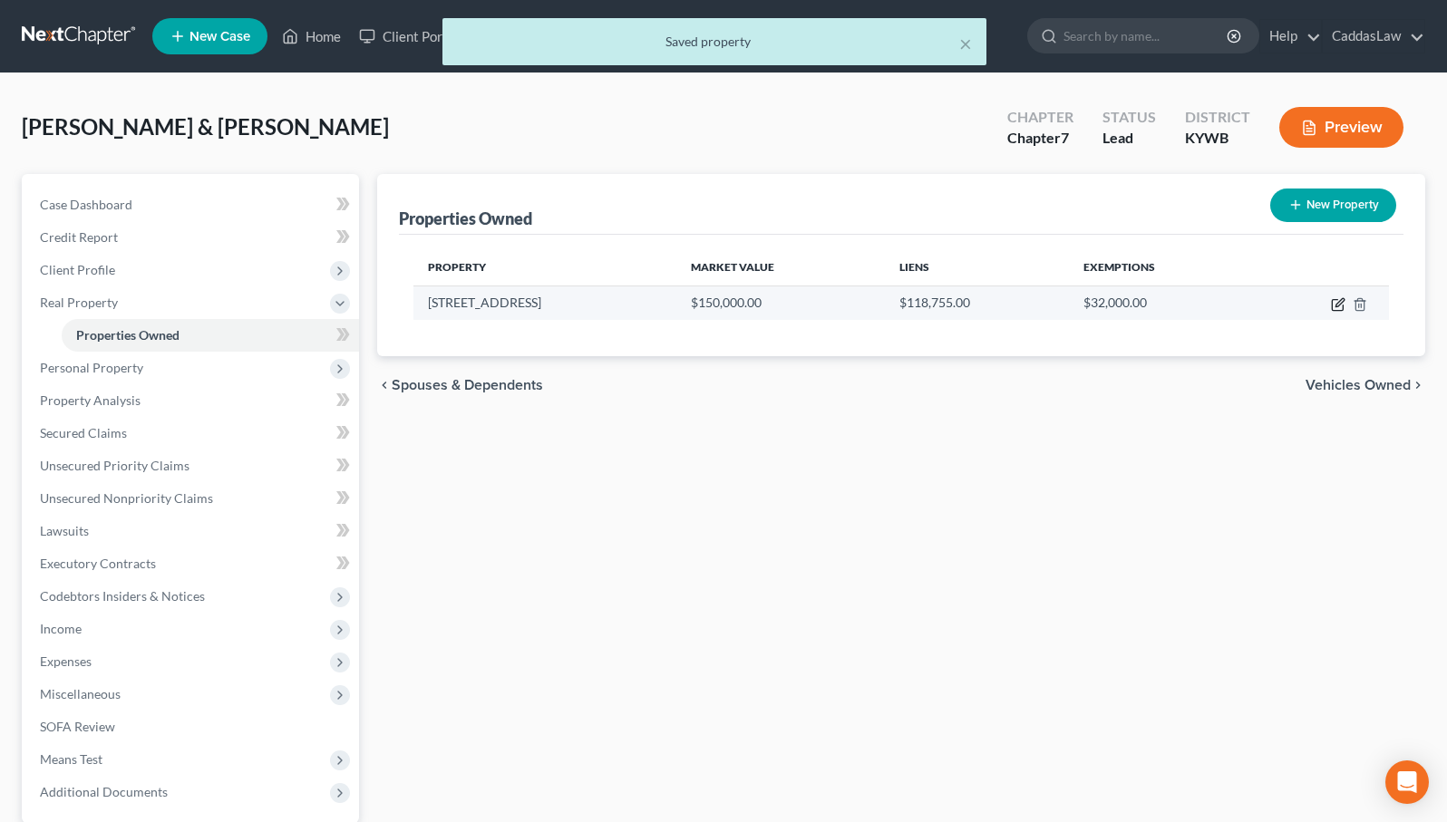
click at [1334, 309] on icon "button" at bounding box center [1338, 304] width 15 height 15
select select "18"
select select "41"
select select "2"
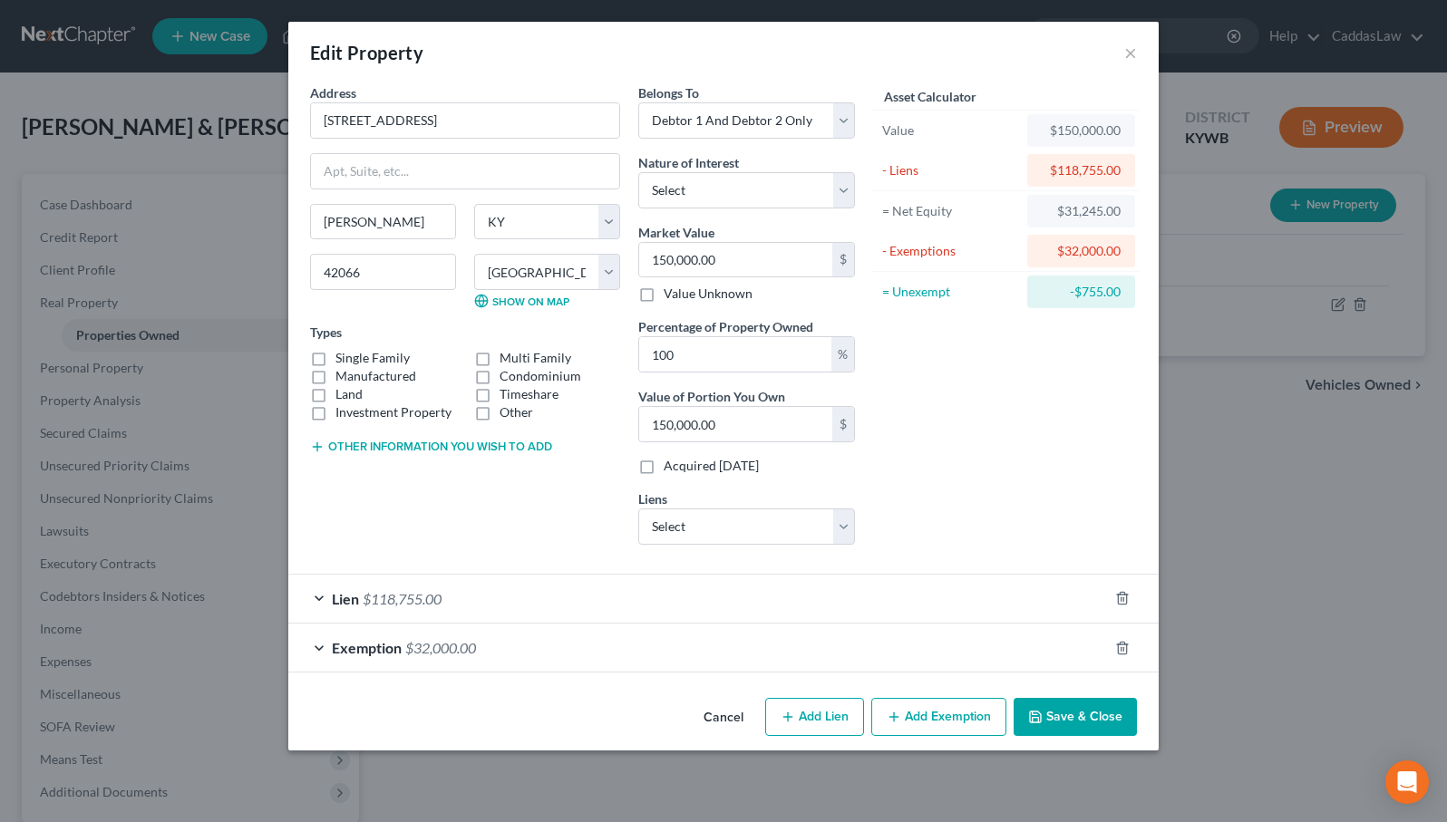
click at [963, 647] on div "Exemption $32,000.00" at bounding box center [697, 648] width 819 height 48
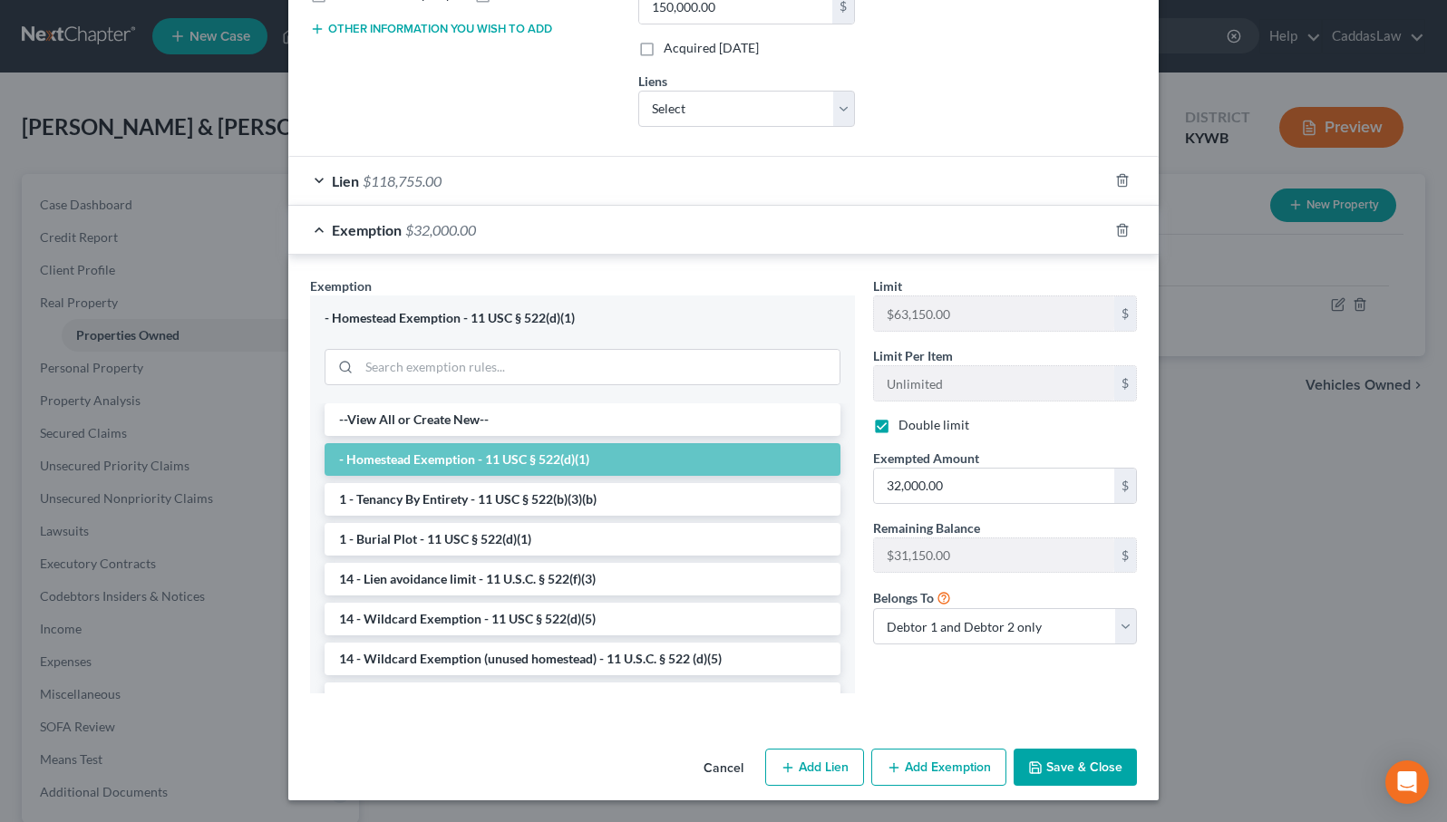
scroll to position [417, 0]
click at [1058, 775] on button "Save & Close" at bounding box center [1074, 769] width 123 height 38
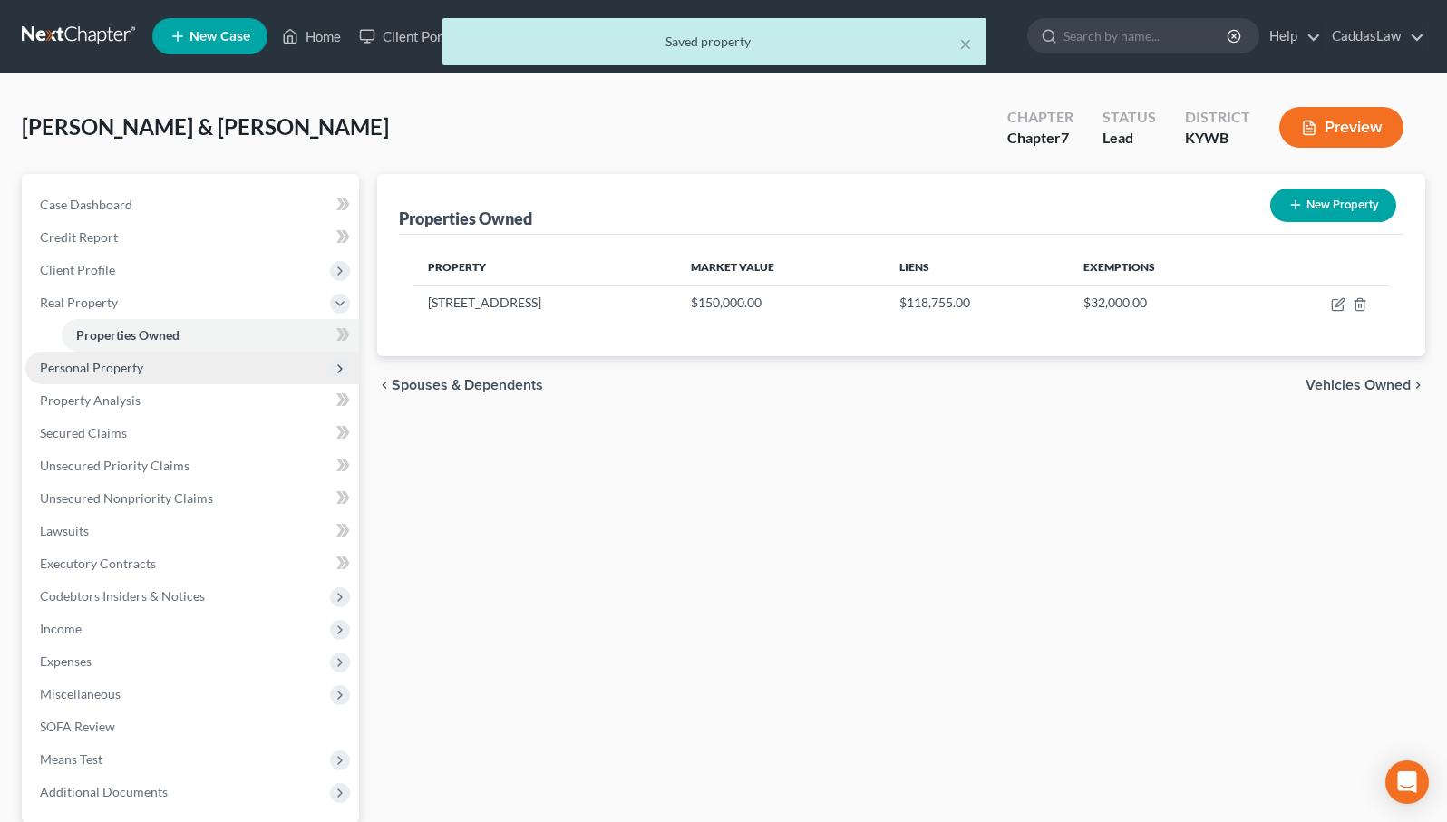
click at [147, 365] on span "Personal Property" at bounding box center [192, 368] width 334 height 33
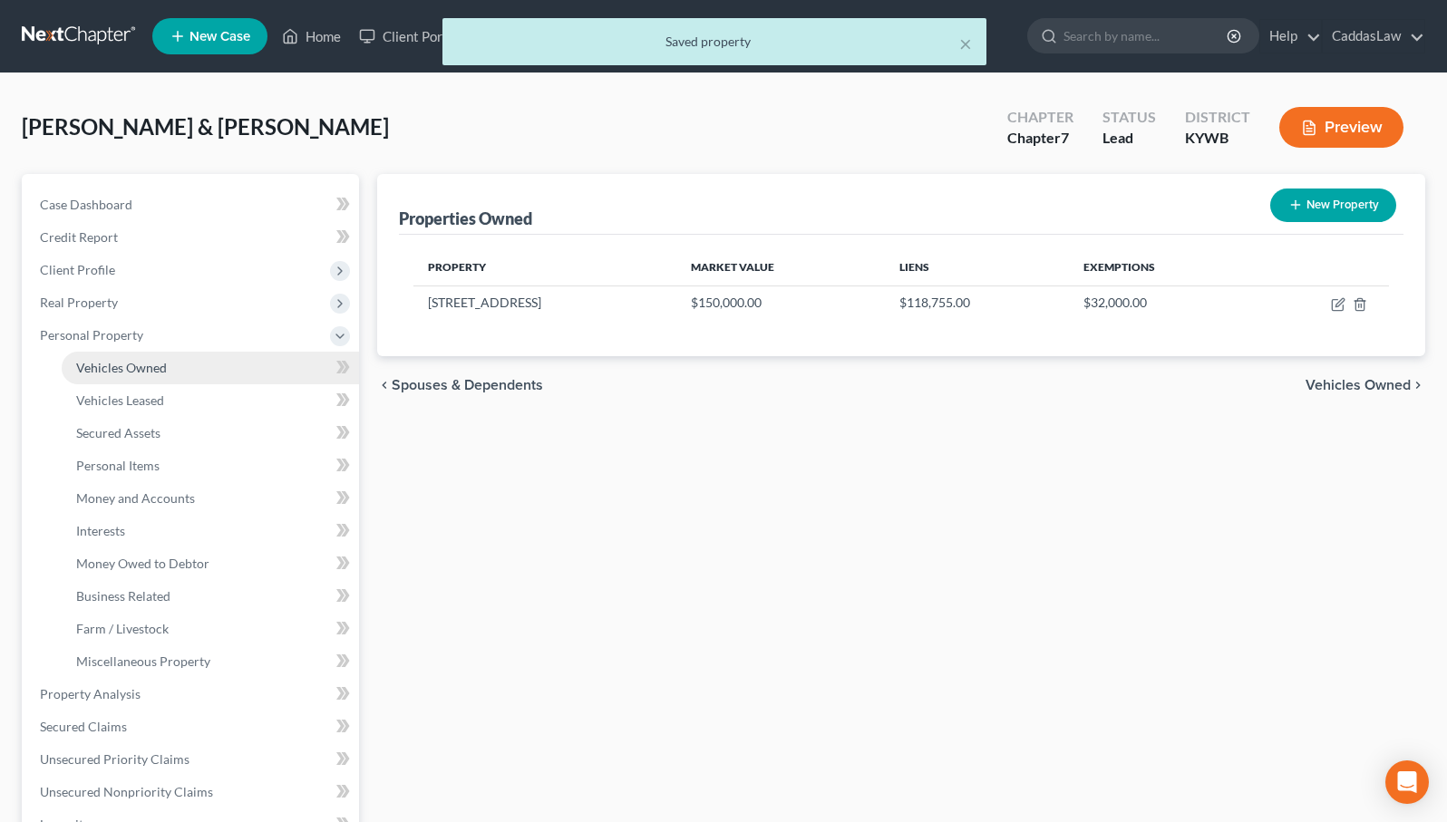
click at [150, 369] on span "Vehicles Owned" at bounding box center [121, 367] width 91 height 15
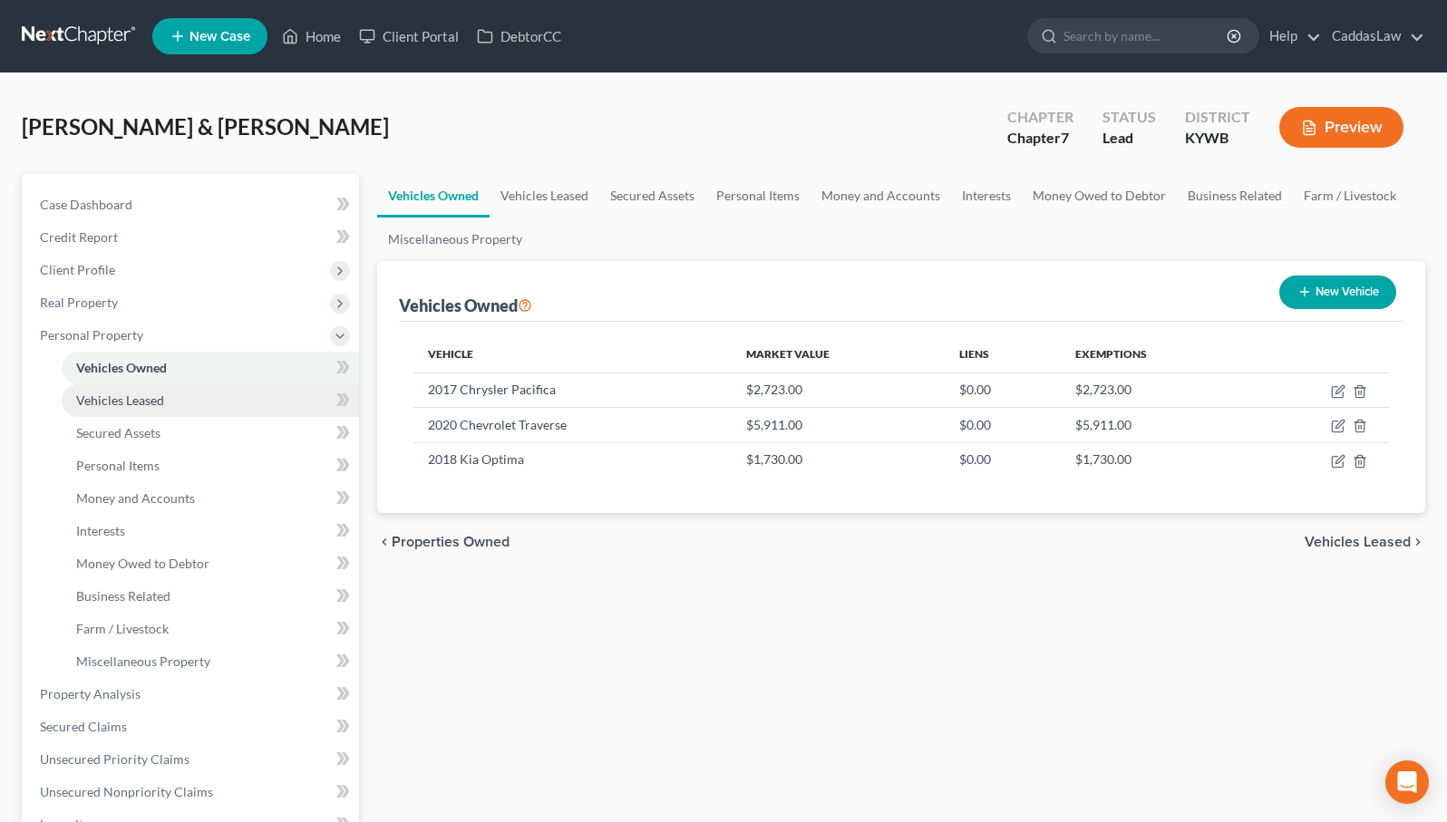
click at [140, 407] on span "Vehicles Leased" at bounding box center [120, 399] width 88 height 15
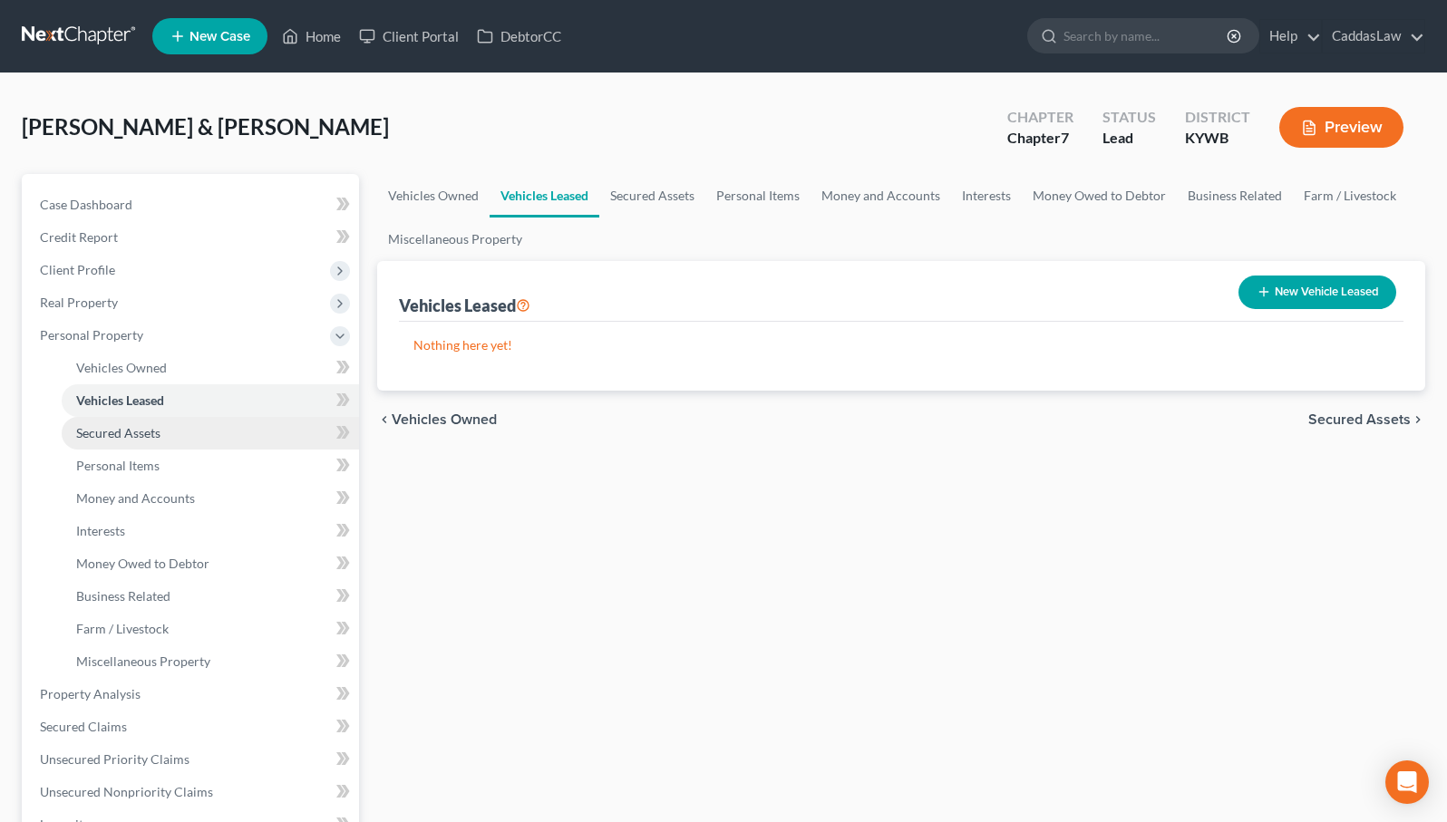
click at [138, 428] on span "Secured Assets" at bounding box center [118, 432] width 84 height 15
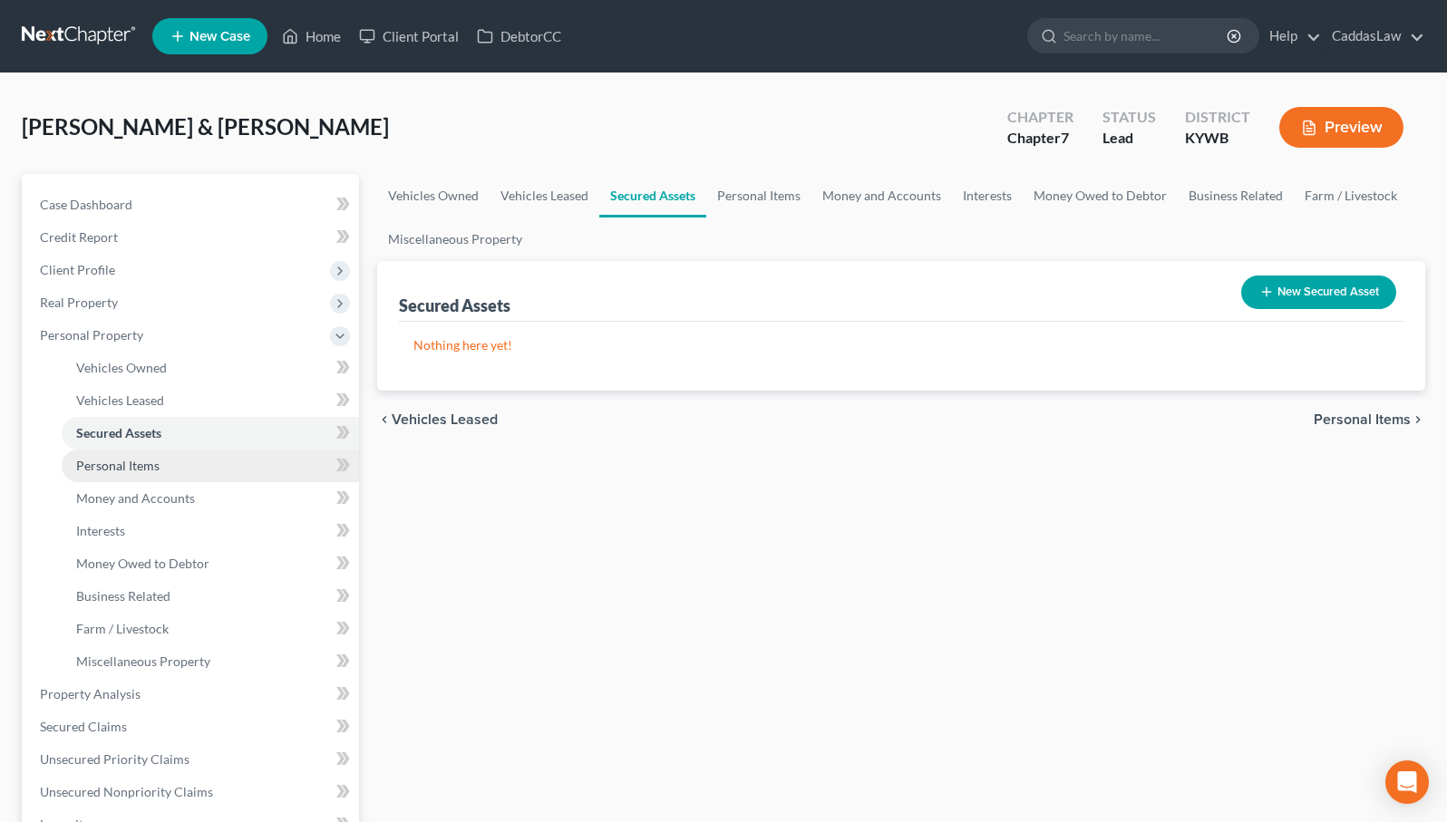
click at [134, 463] on span "Personal Items" at bounding box center [117, 465] width 83 height 15
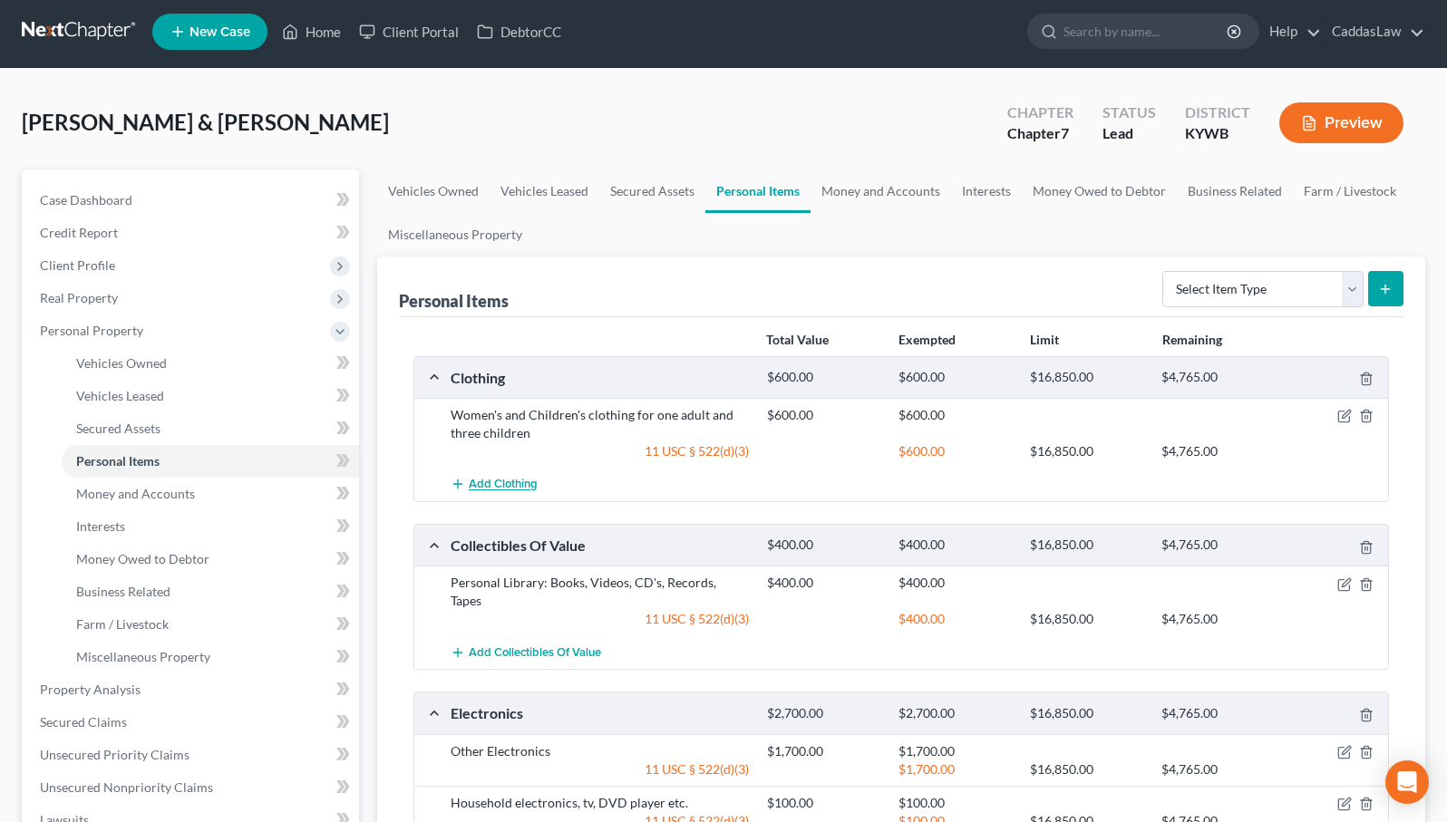
scroll to position [7, 0]
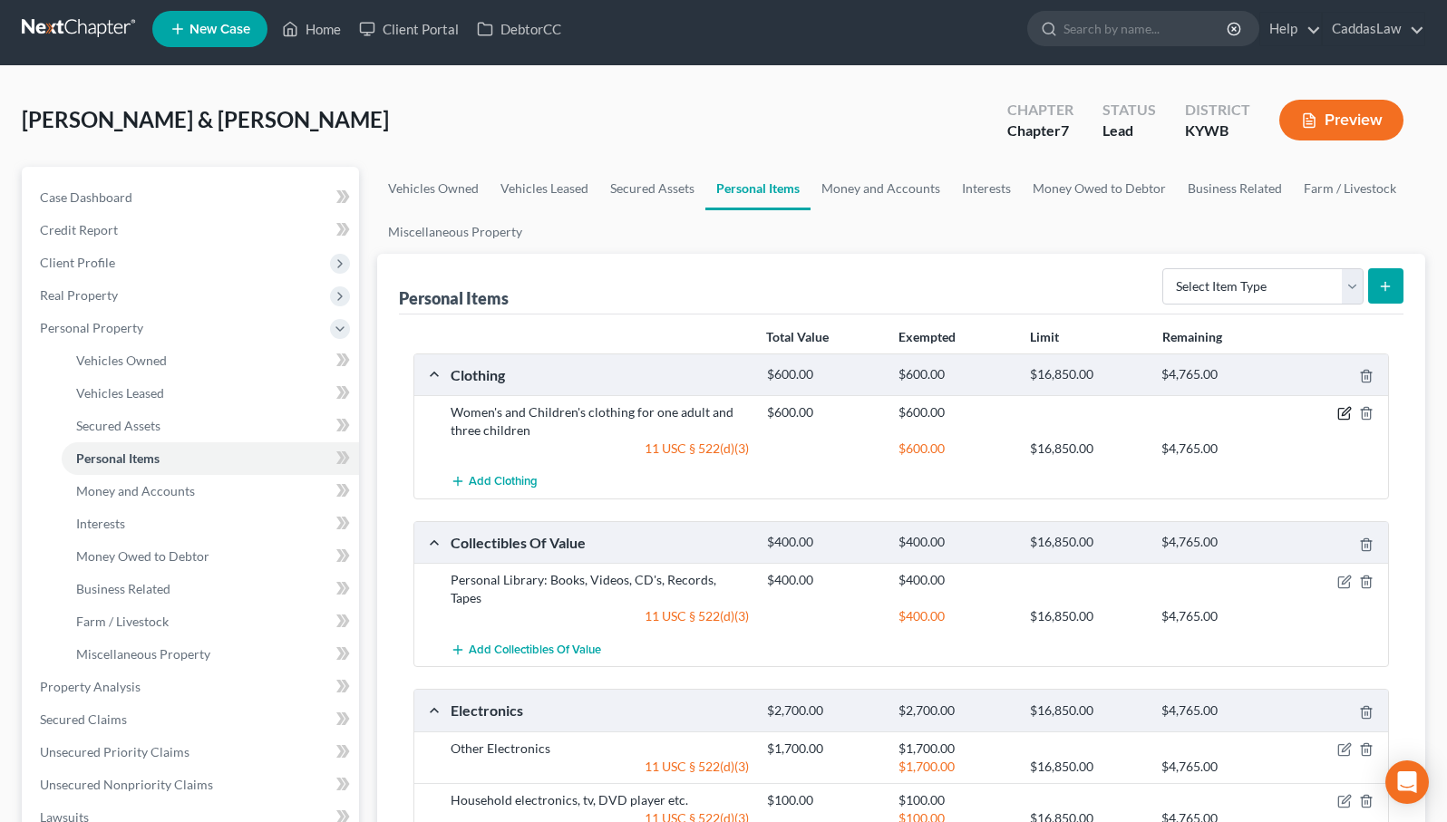
click at [1344, 413] on icon "button" at bounding box center [1344, 413] width 15 height 15
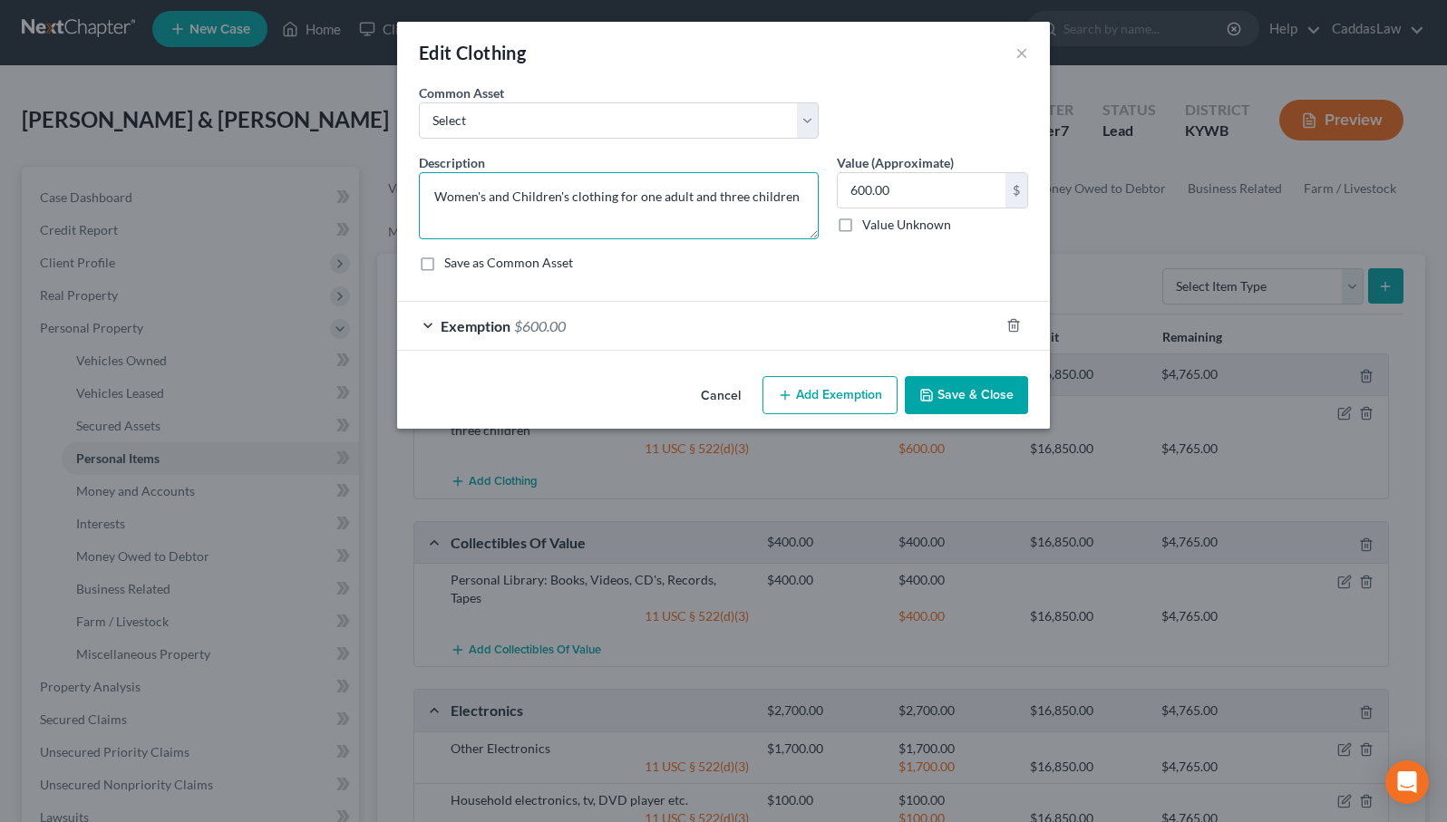
drag, startPoint x: 794, startPoint y: 196, endPoint x: 443, endPoint y: 177, distance: 351.3
click at [443, 177] on textarea "Women's and Children's clothing for one adult and three children" at bounding box center [619, 205] width 400 height 67
type textarea "Clothing for Debtors' Family"
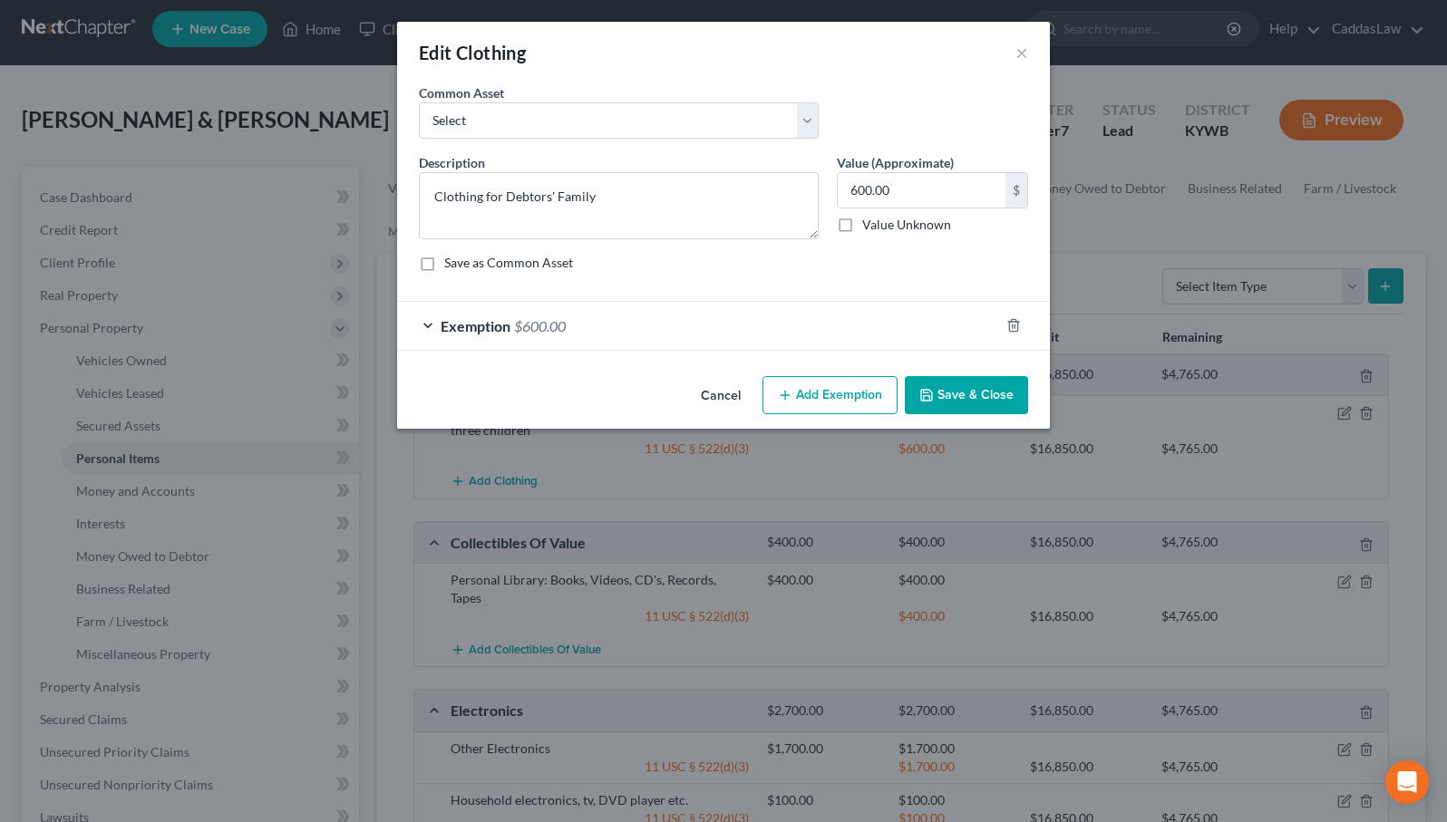
click at [944, 385] on button "Save & Close" at bounding box center [966, 395] width 123 height 38
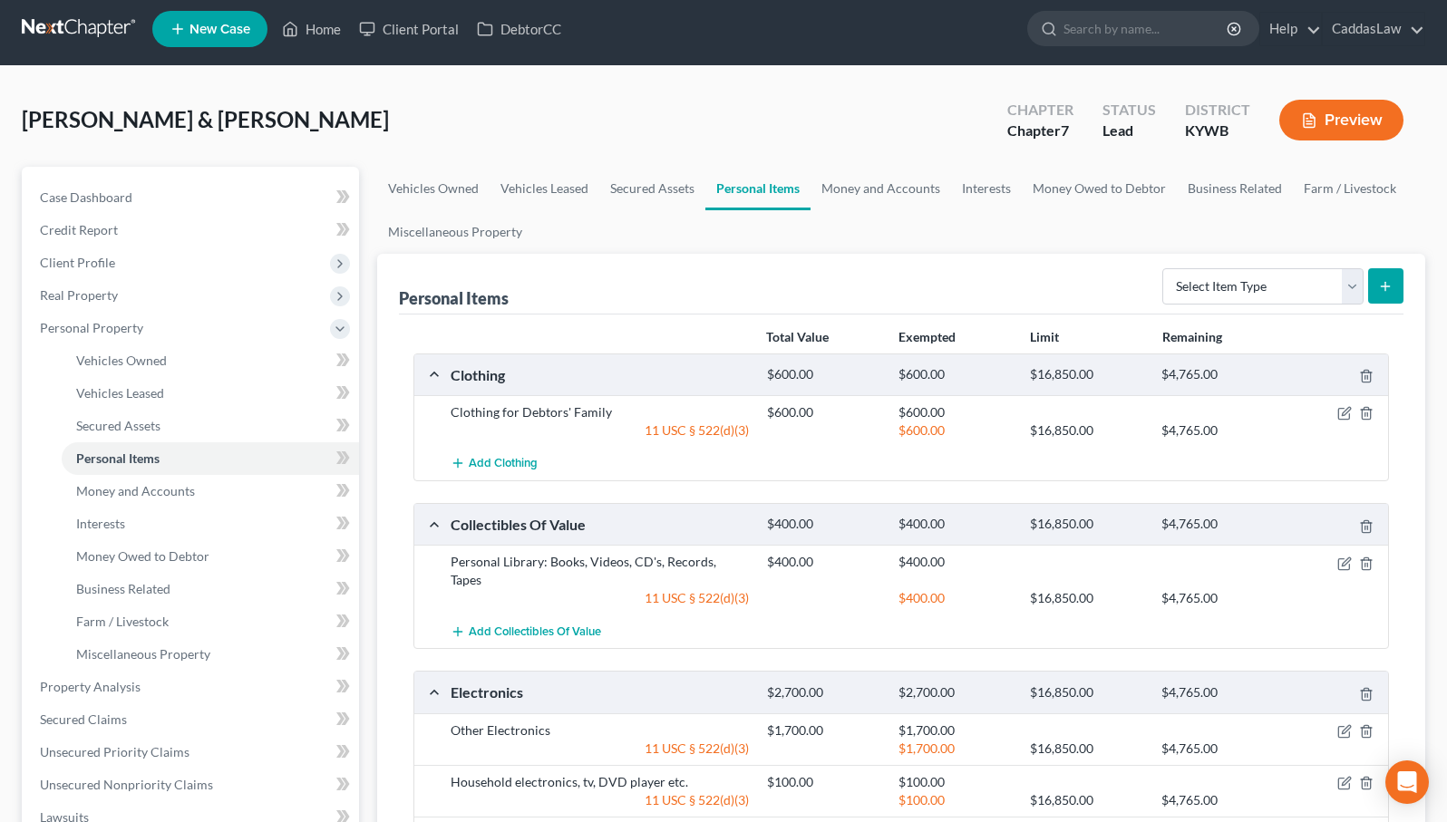
scroll to position [30, 0]
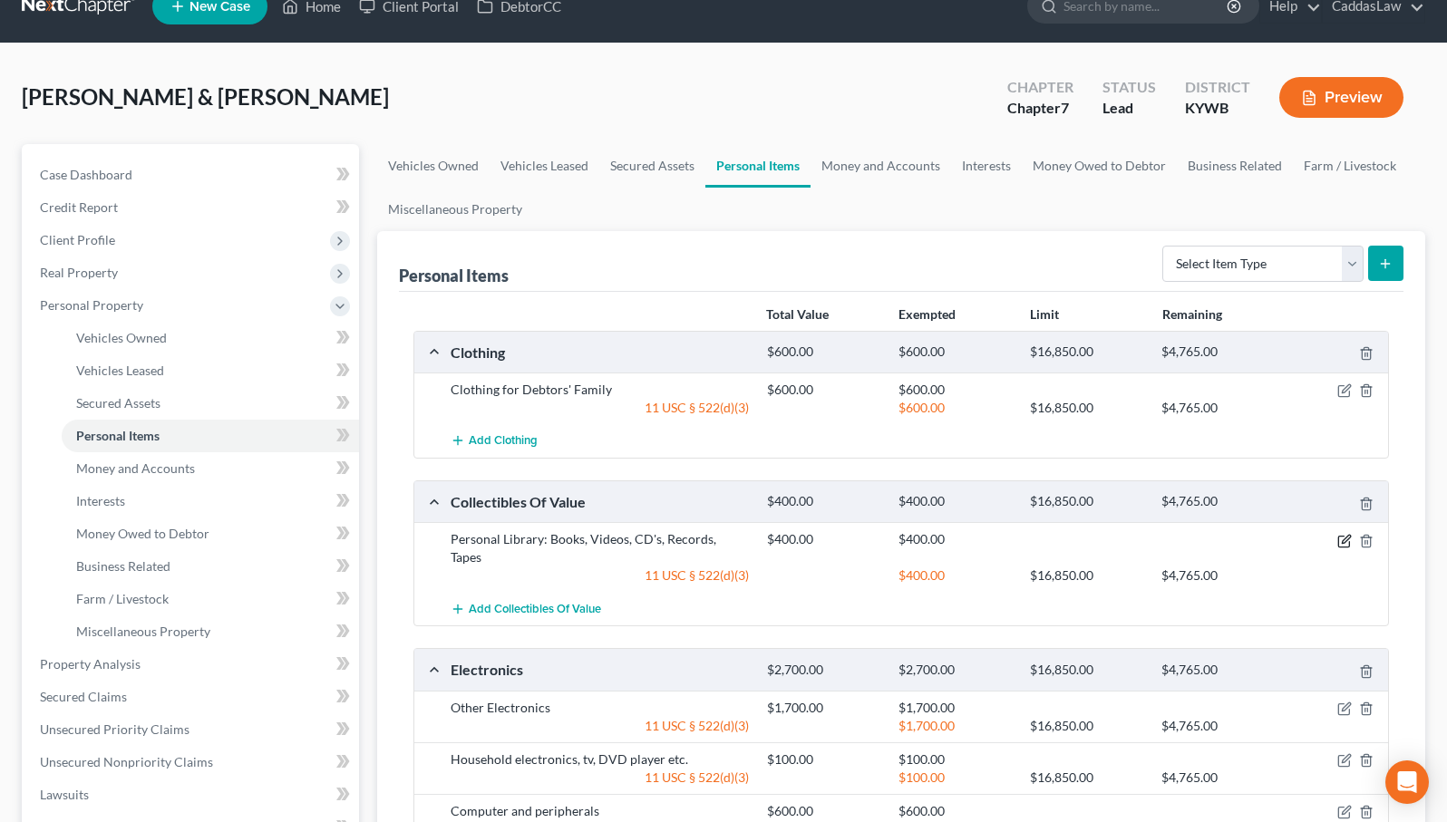
click at [1344, 542] on icon "button" at bounding box center [1345, 539] width 8 height 8
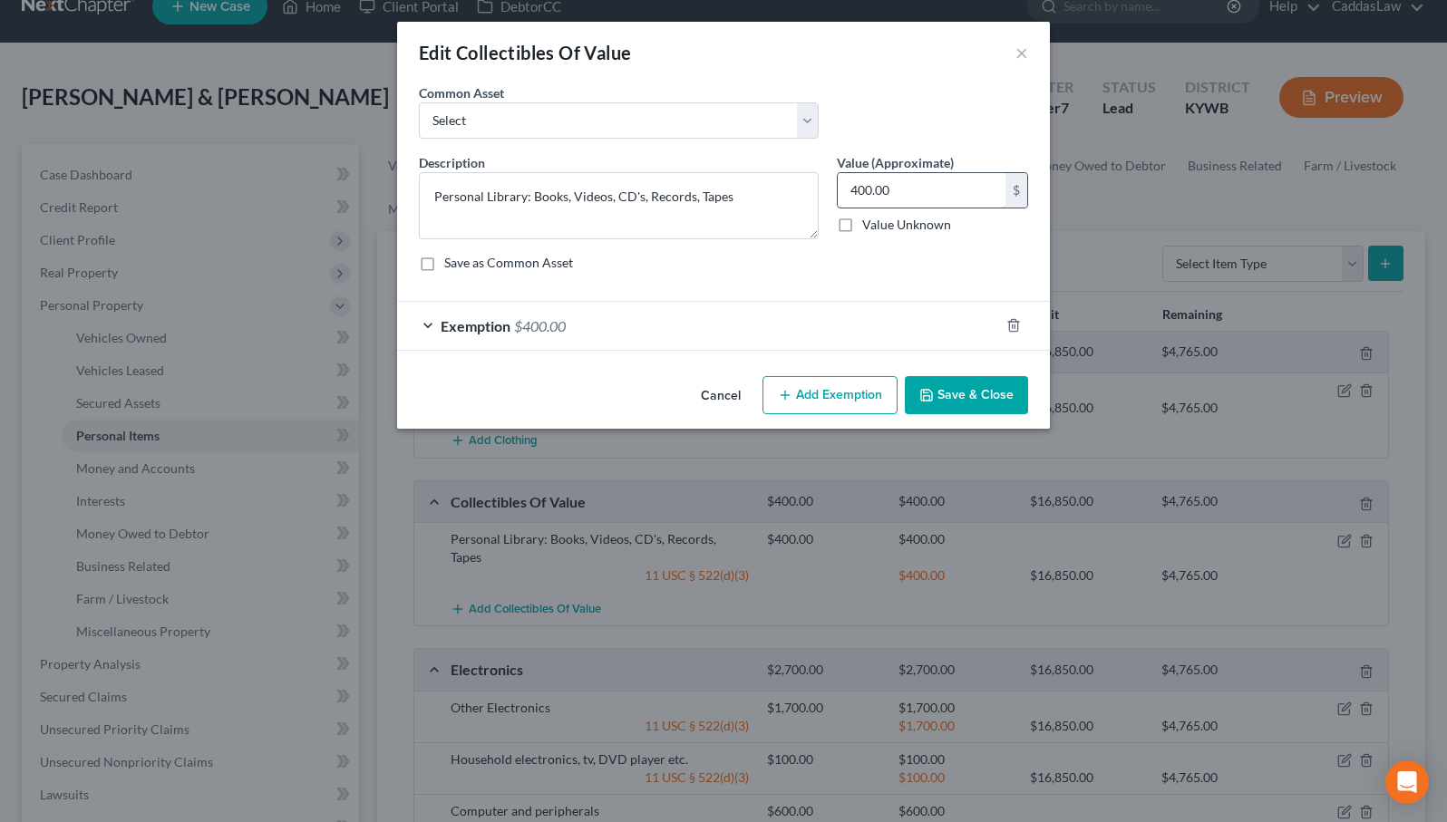
click at [881, 182] on input "400.00" at bounding box center [922, 190] width 168 height 34
type input "150.00"
click at [854, 326] on div "Exemption $400.00" at bounding box center [698, 326] width 602 height 48
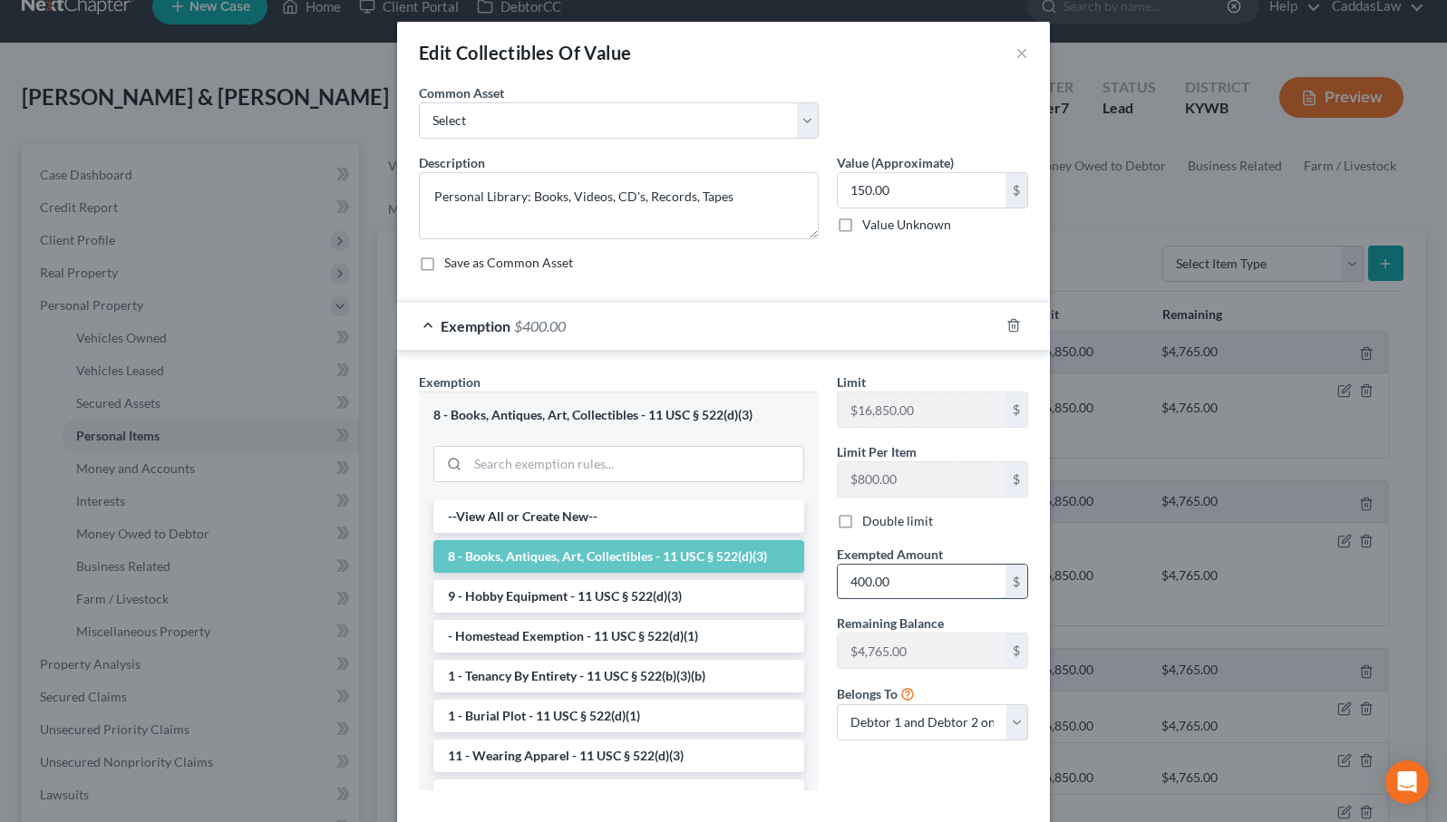
click at [885, 589] on input "400.00" at bounding box center [922, 582] width 168 height 34
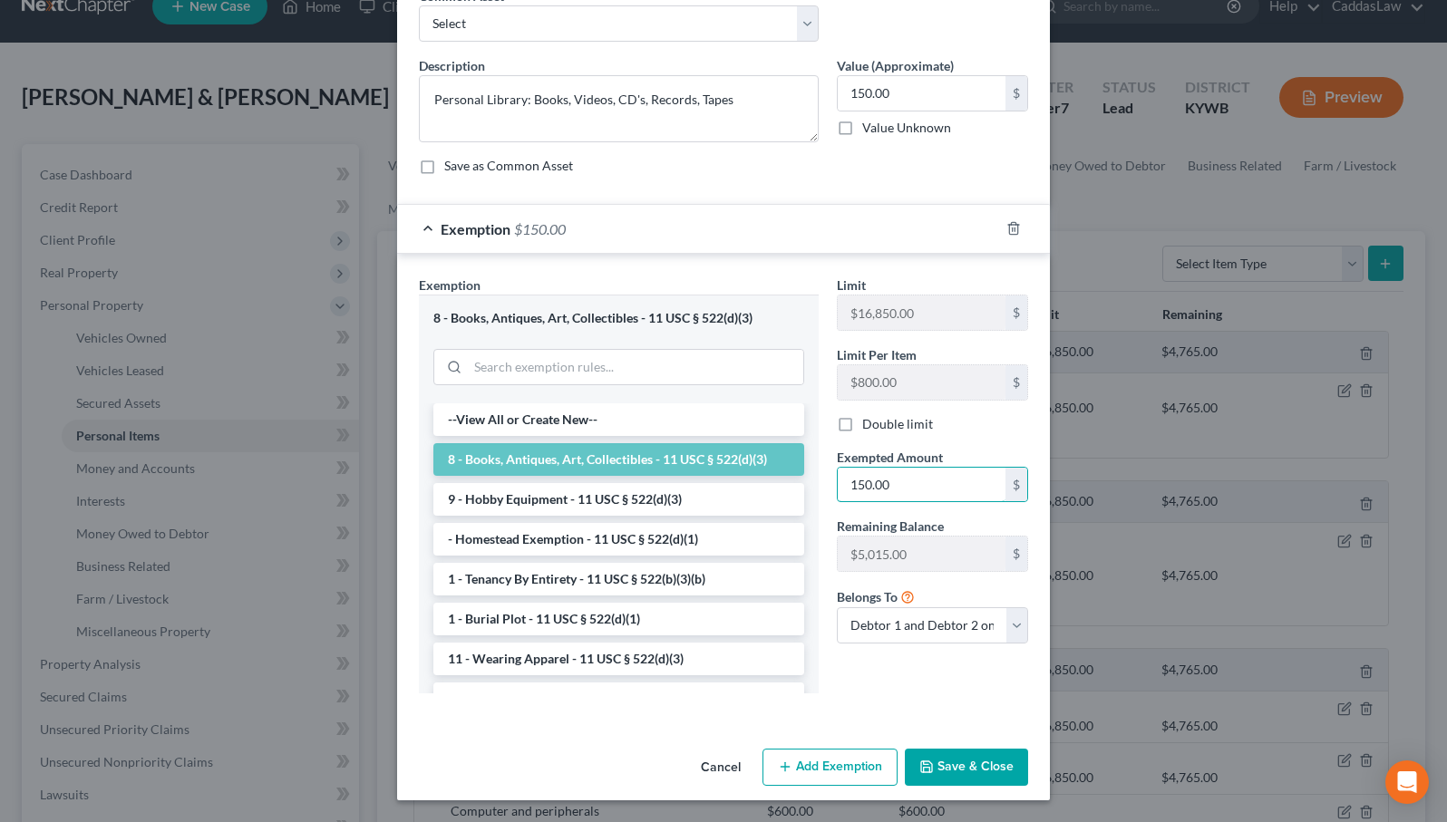
scroll to position [96, 0]
type input "150.00"
click at [952, 763] on button "Save & Close" at bounding box center [966, 769] width 123 height 38
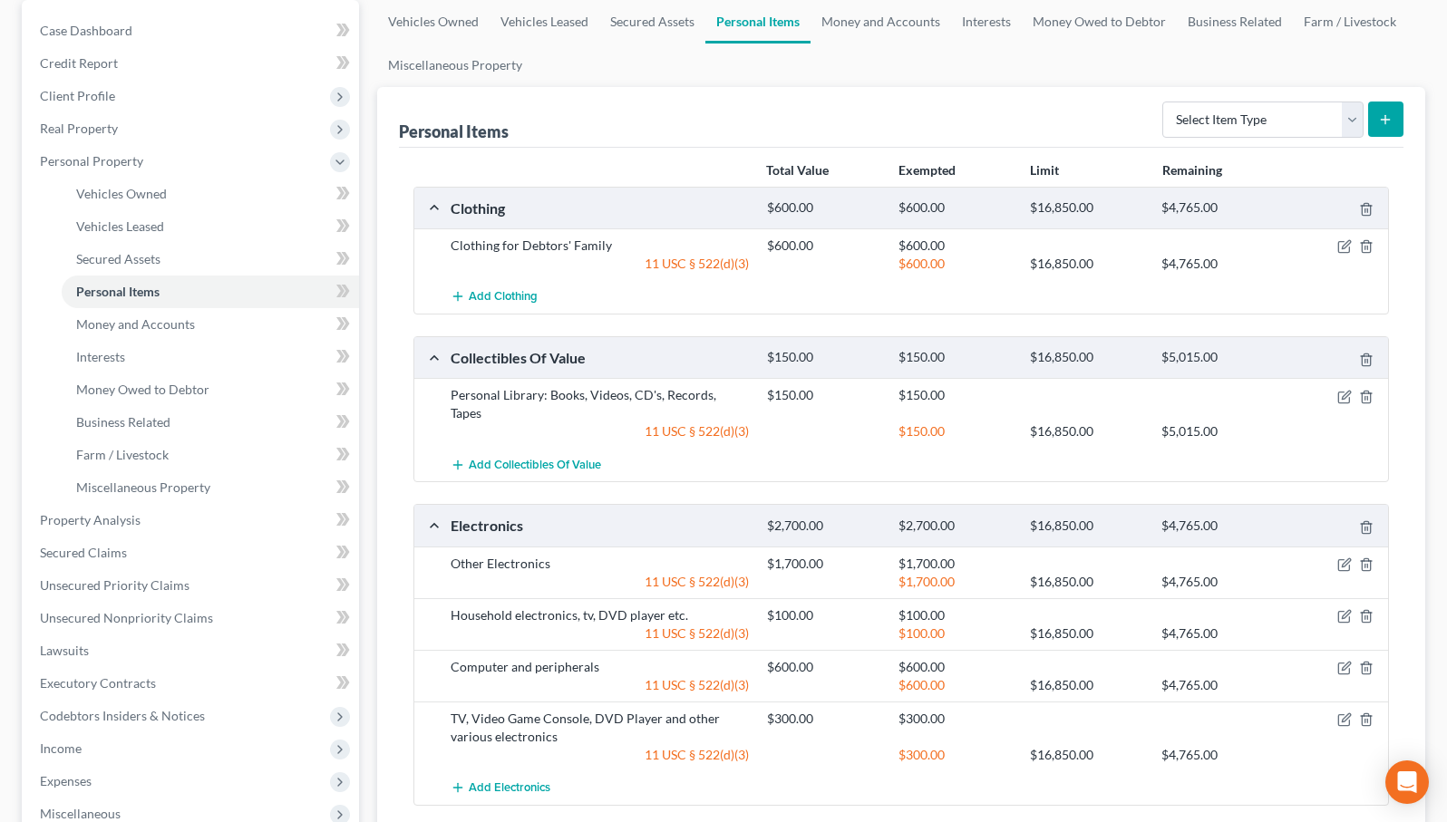
scroll to position [177, 0]
click at [1365, 561] on line "button" at bounding box center [1365, 563] width 0 height 4
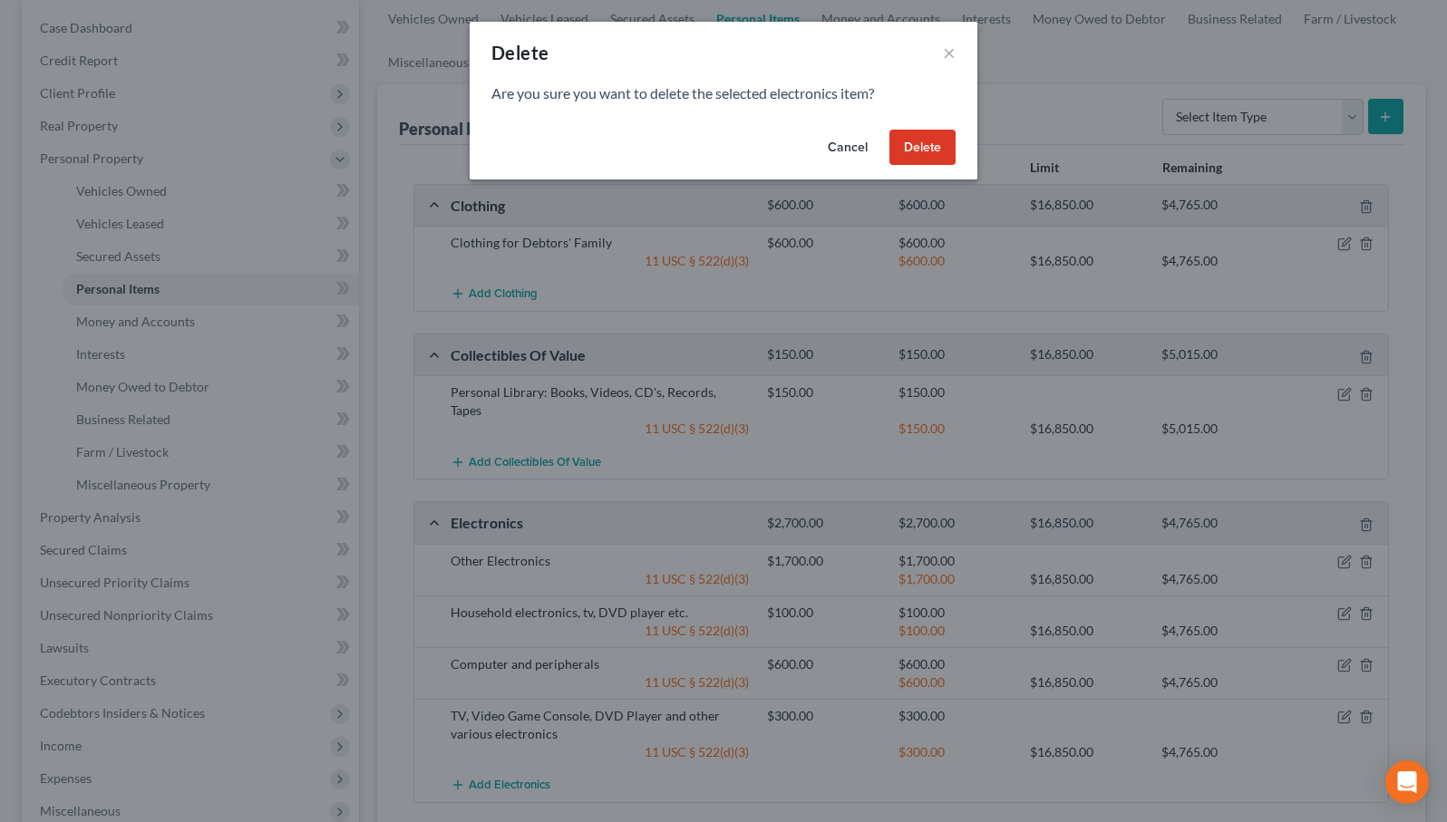
click at [933, 139] on button "Delete" at bounding box center [922, 148] width 66 height 36
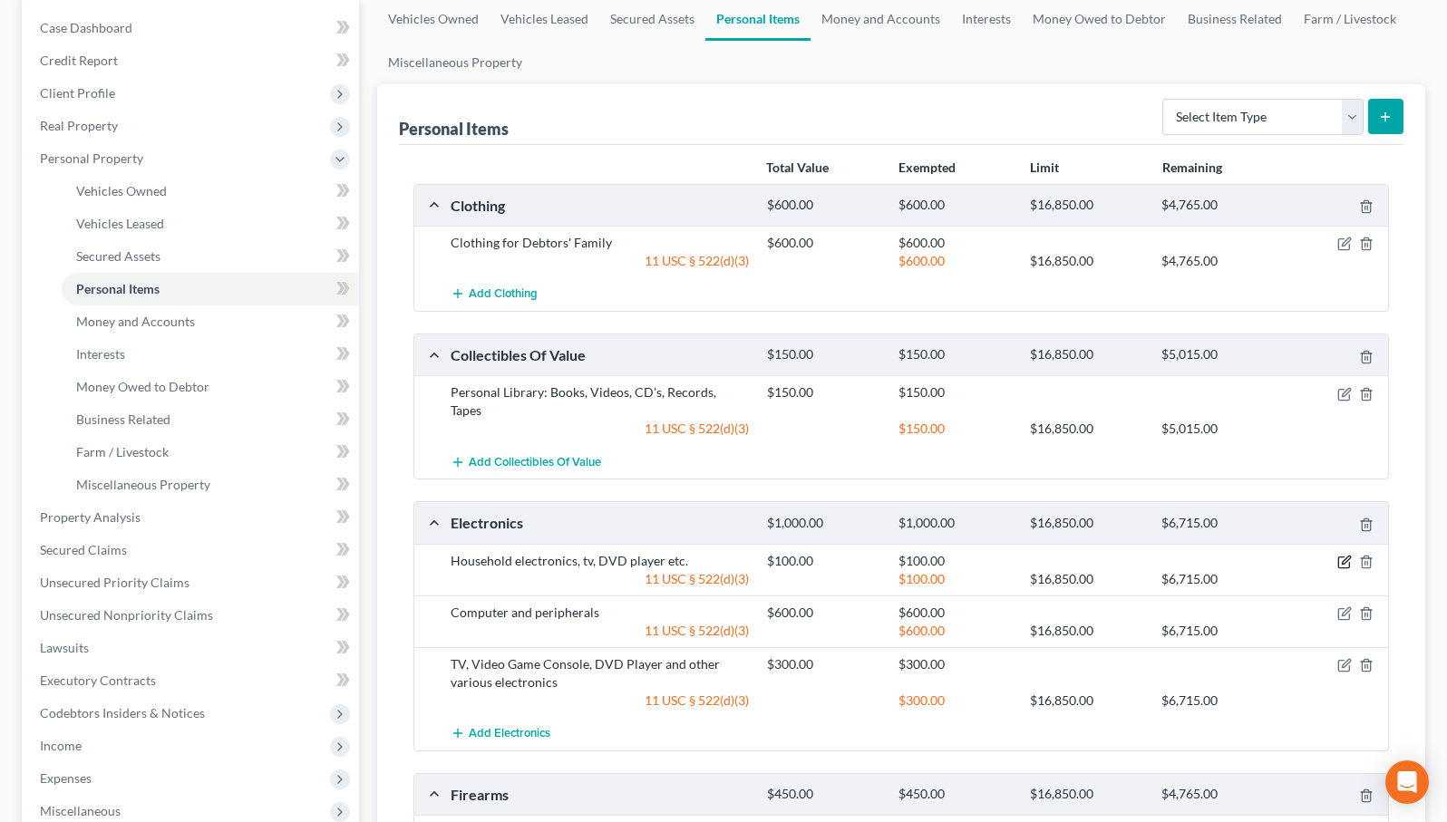
click at [1347, 555] on icon "button" at bounding box center [1344, 562] width 15 height 15
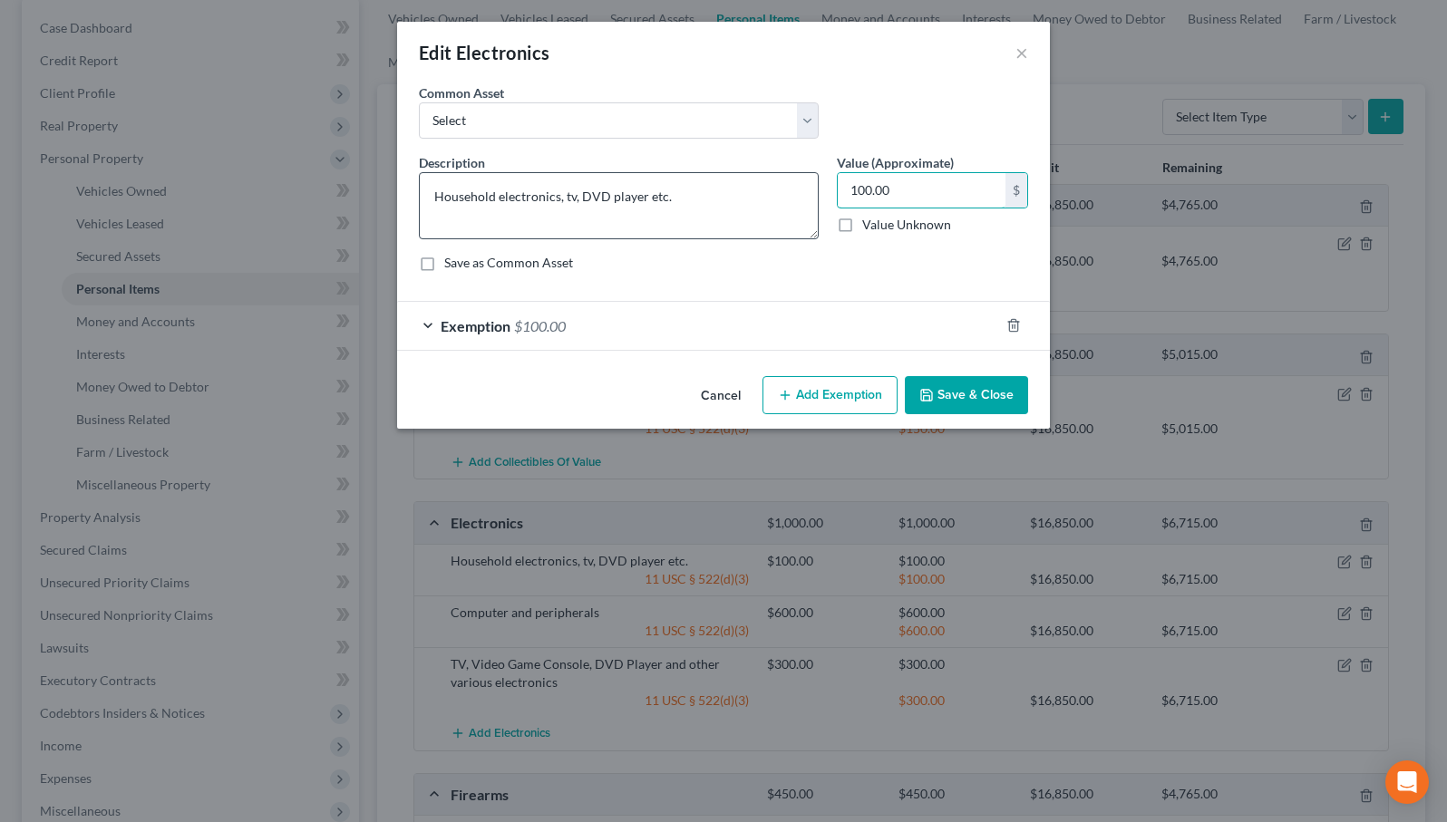
drag, startPoint x: 912, startPoint y: 188, endPoint x: 818, endPoint y: 179, distance: 93.7
click at [818, 179] on div "Description * Household electronics, tv, DVD player etc. Value (Approximate) 10…" at bounding box center [723, 219] width 627 height 133
type input "500.00"
drag, startPoint x: 803, startPoint y: 330, endPoint x: 870, endPoint y: 378, distance: 82.5
click at [803, 329] on div "Exemption $100.00" at bounding box center [698, 326] width 602 height 48
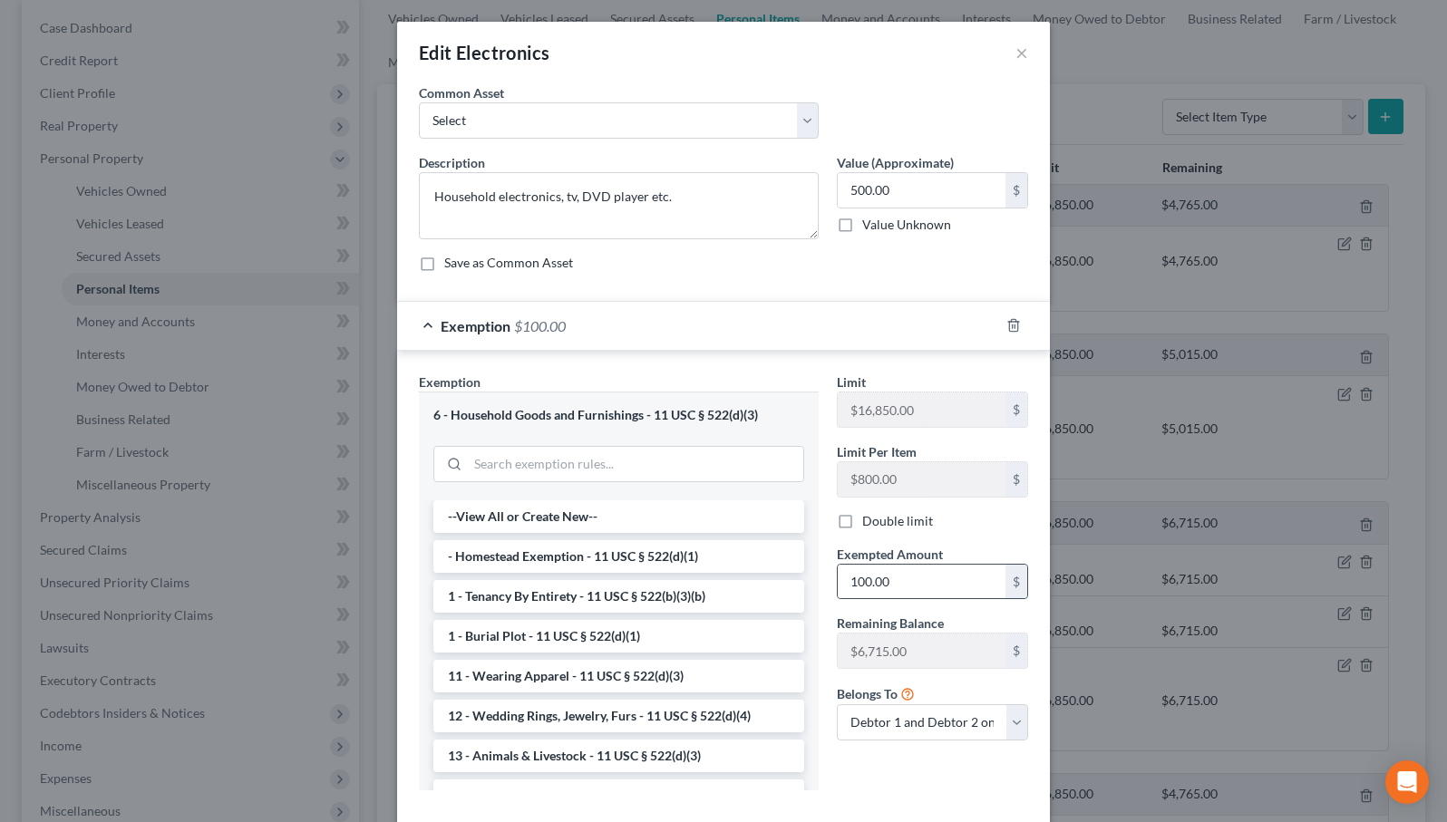
click at [882, 599] on div "Limit $16,850.00 $ Limit Per Item $800.00 $ Double limit Exempted Amount * 100.…" at bounding box center [932, 564] width 209 height 382
click at [882, 584] on input "100.00" at bounding box center [922, 582] width 168 height 34
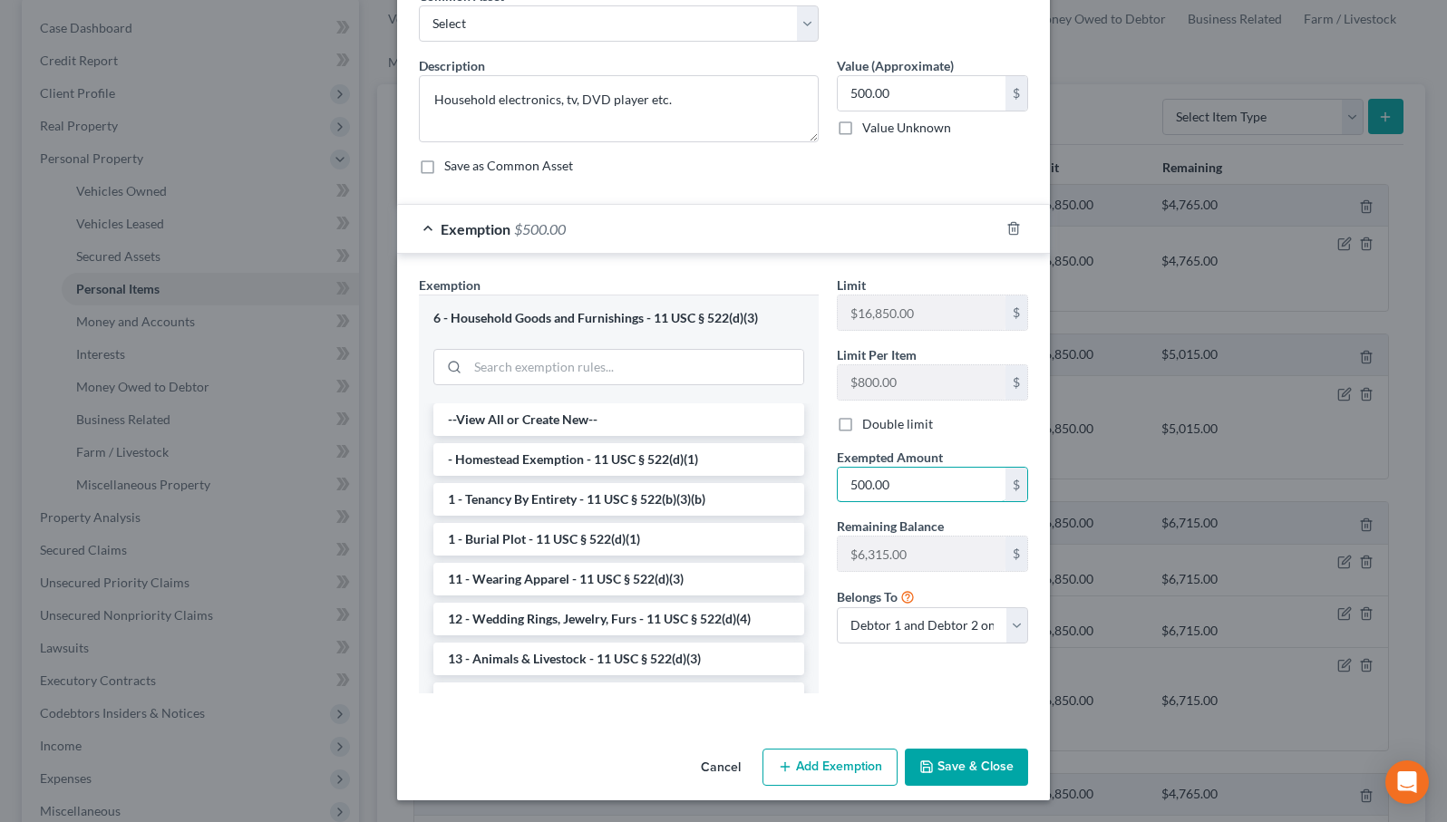
scroll to position [96, 0]
type input "500.00"
click at [938, 767] on button "Save & Close" at bounding box center [966, 769] width 123 height 38
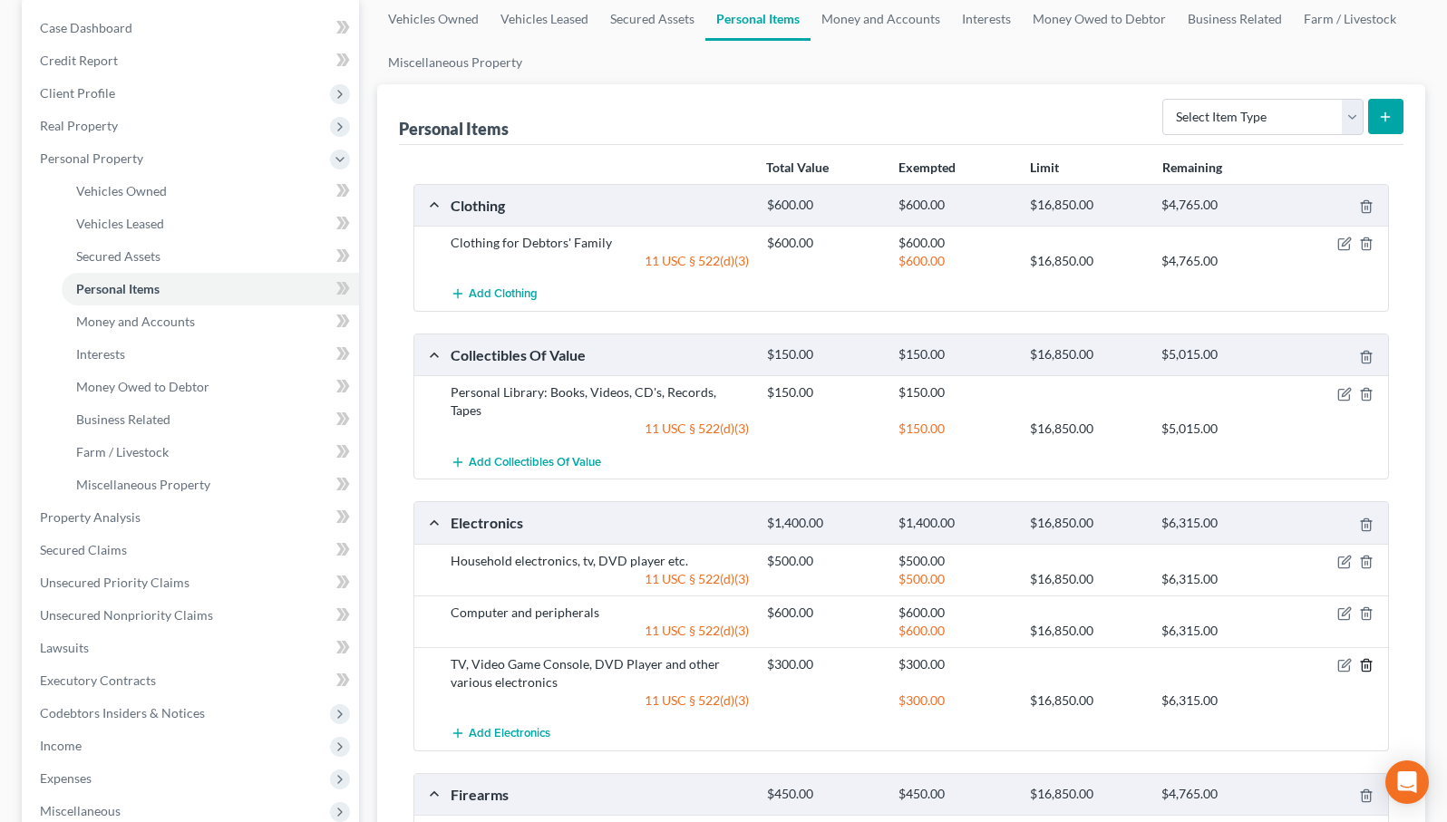
click at [1362, 658] on icon "button" at bounding box center [1366, 665] width 15 height 15
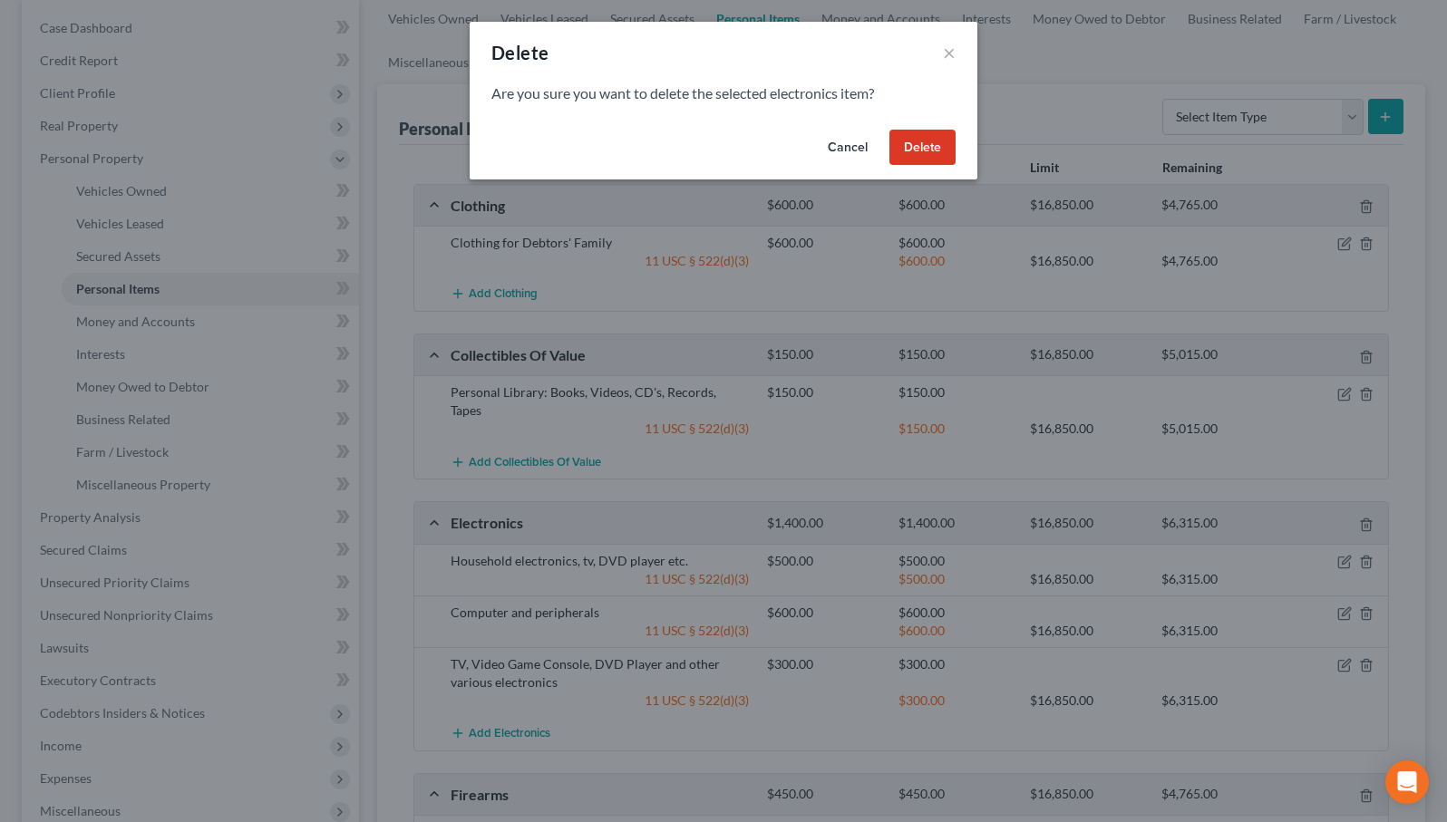
click at [942, 154] on button "Delete" at bounding box center [922, 148] width 66 height 36
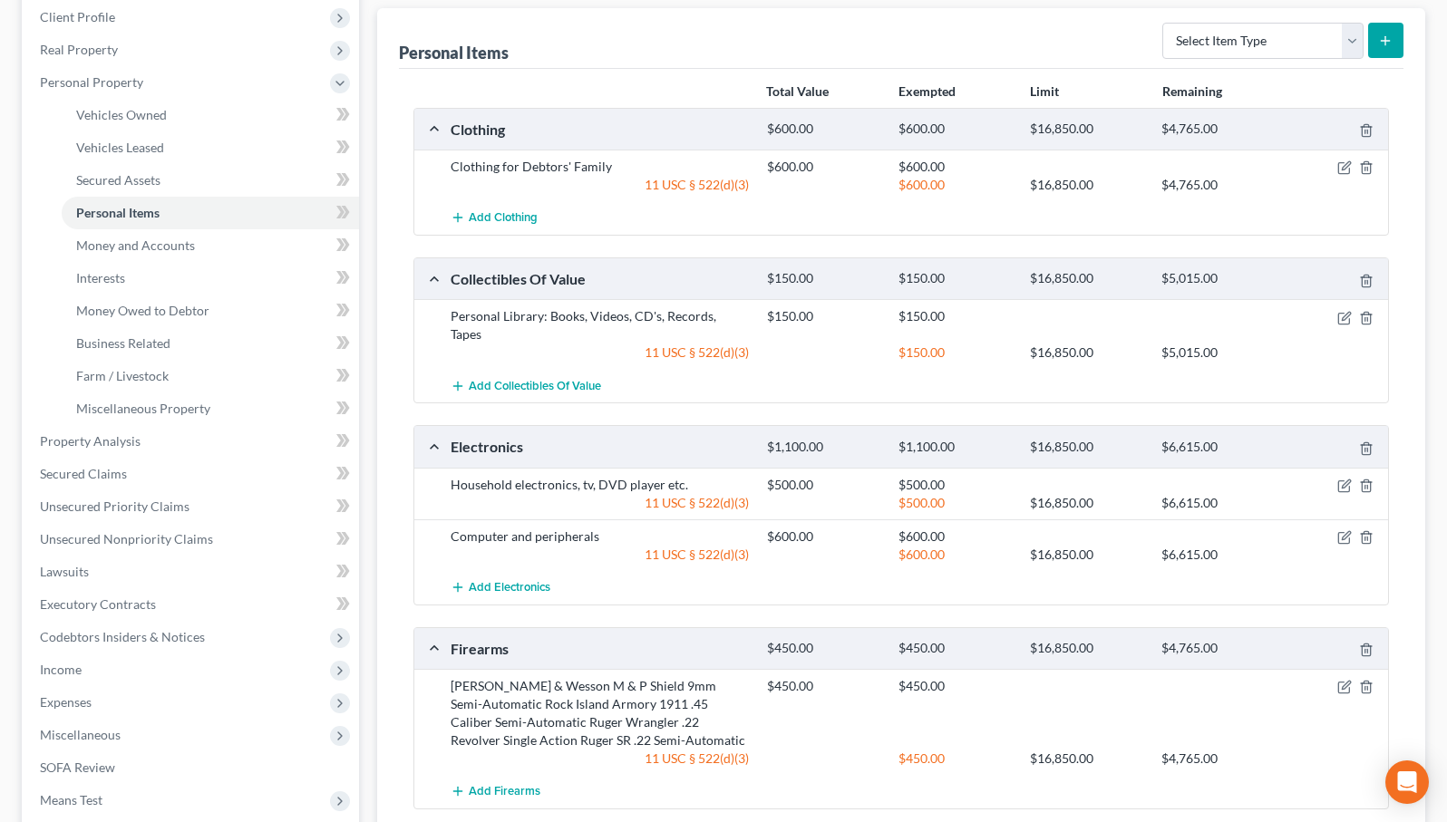
scroll to position [262, 0]
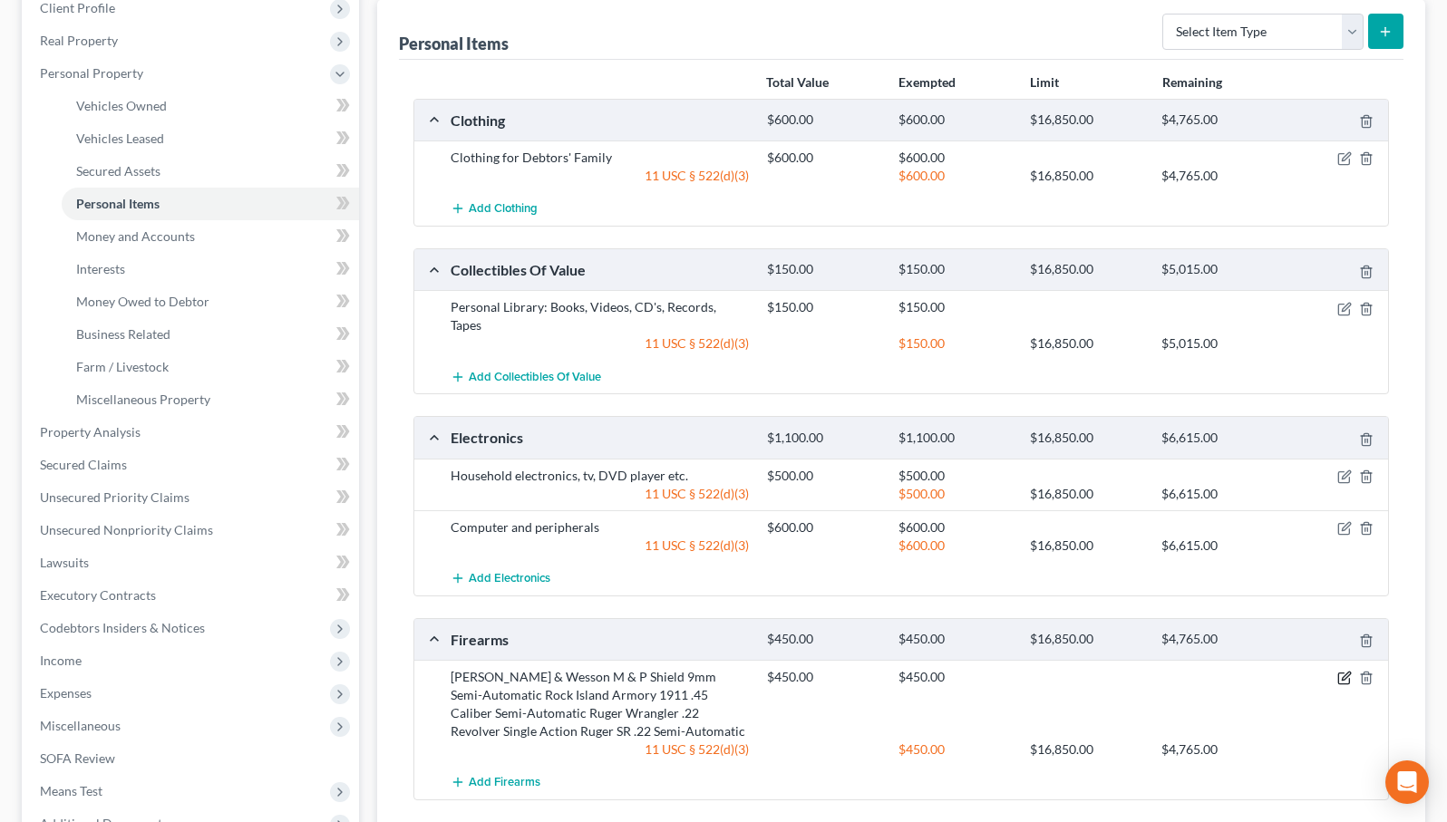
click at [1348, 673] on icon "button" at bounding box center [1345, 677] width 8 height 8
select select "2"
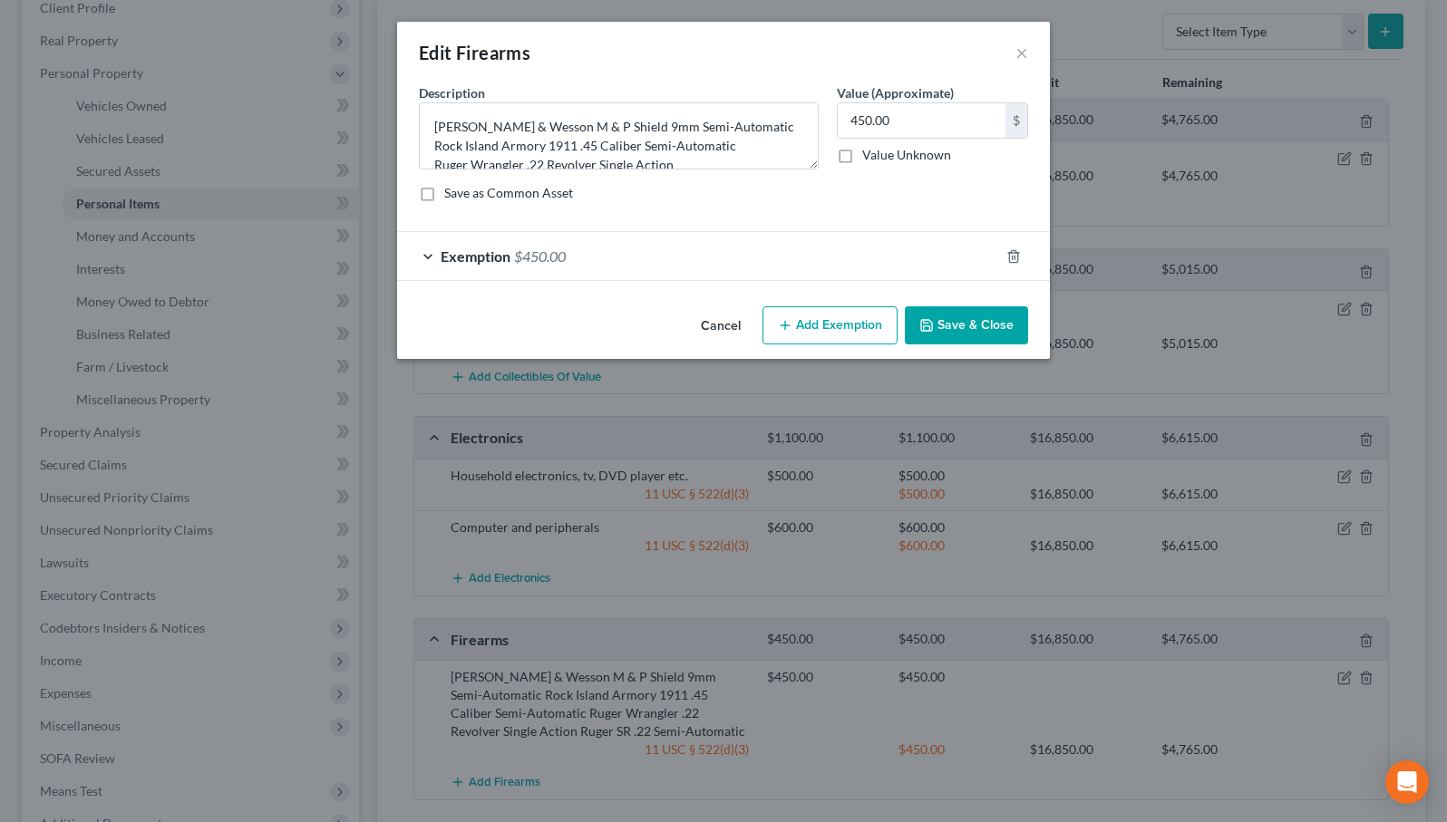
click at [824, 259] on div "Exemption $450.00" at bounding box center [698, 256] width 602 height 48
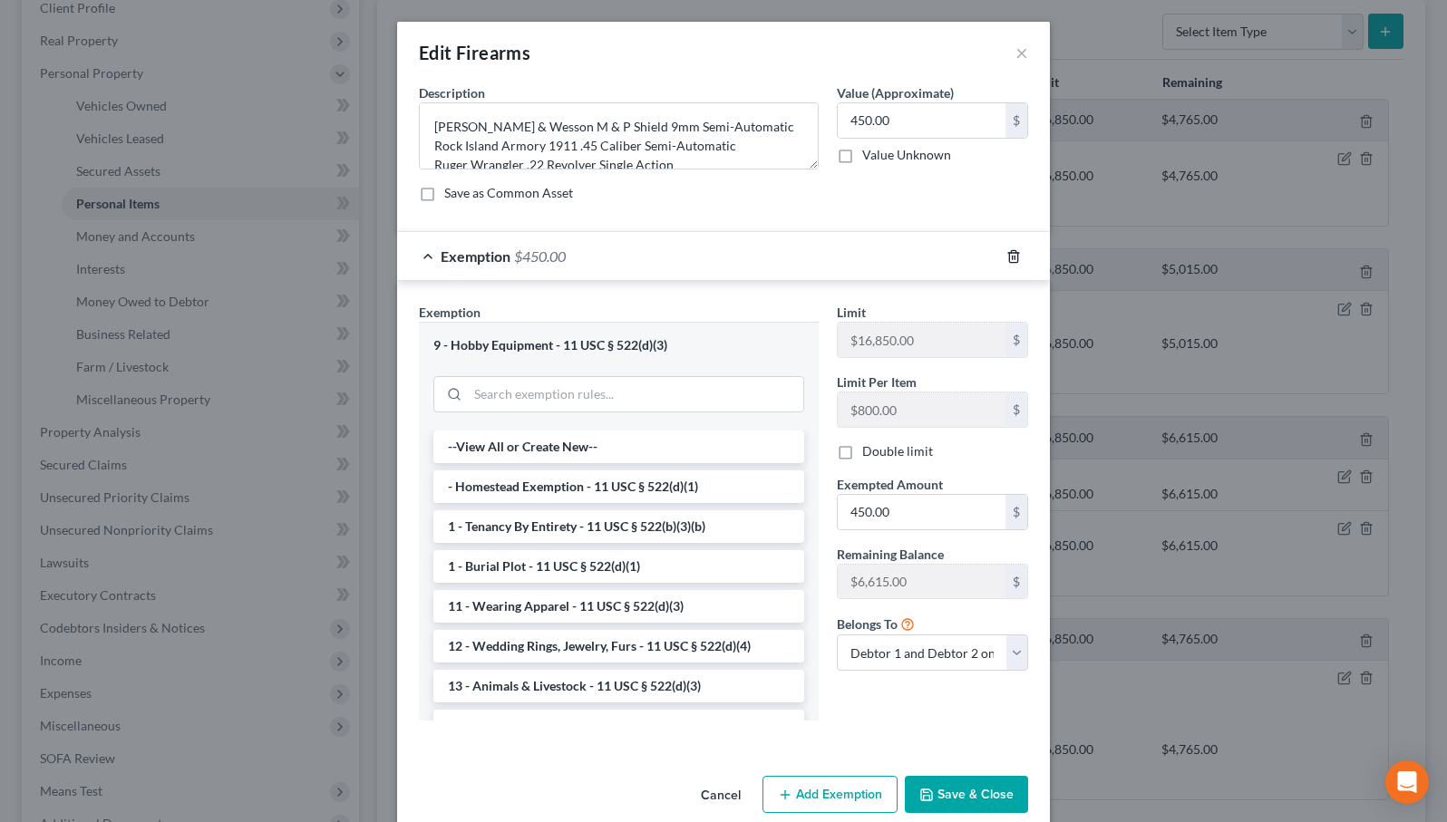
click at [1010, 258] on icon "button" at bounding box center [1013, 256] width 8 height 12
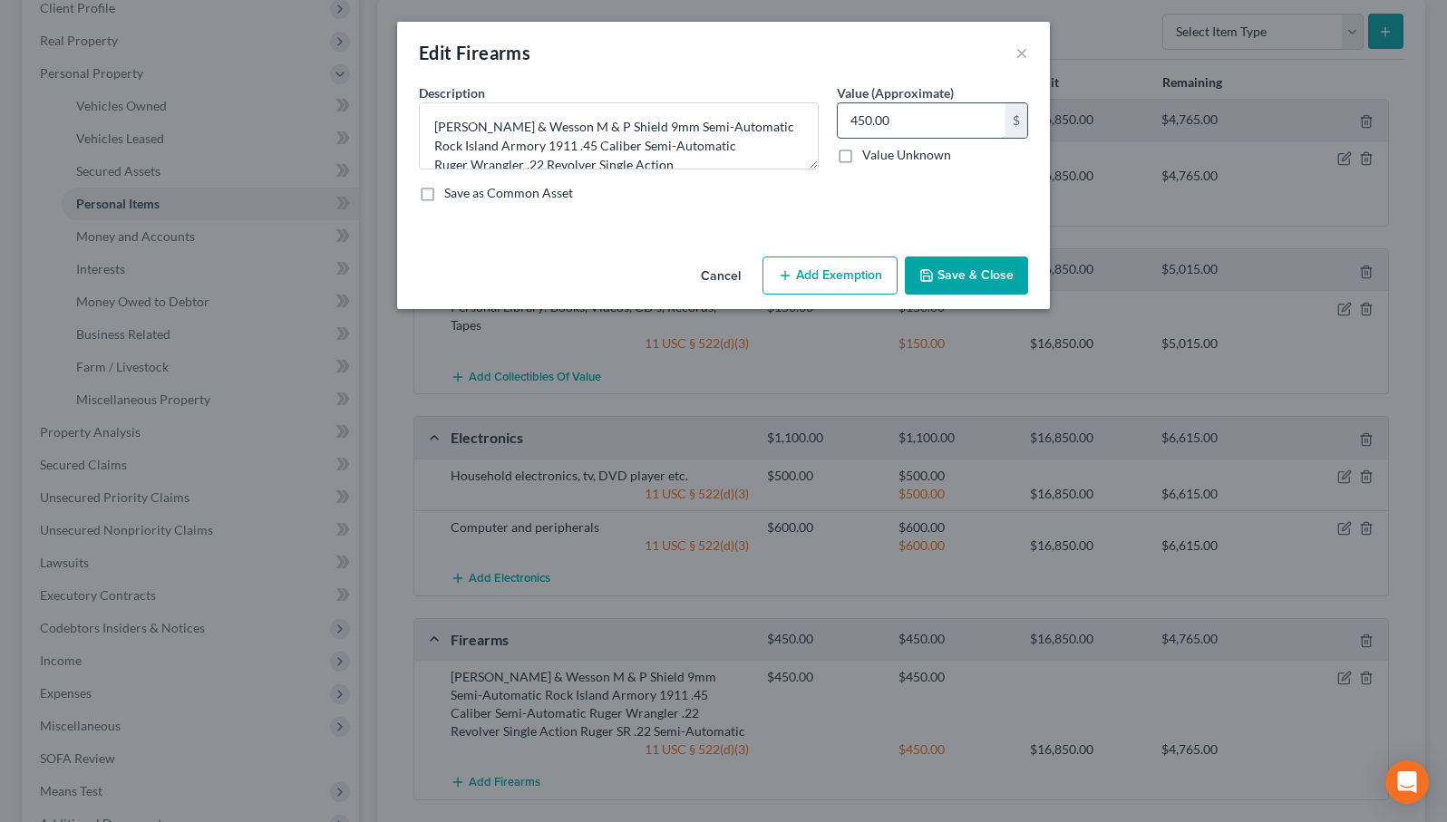
click at [905, 115] on input "450.00" at bounding box center [922, 120] width 168 height 34
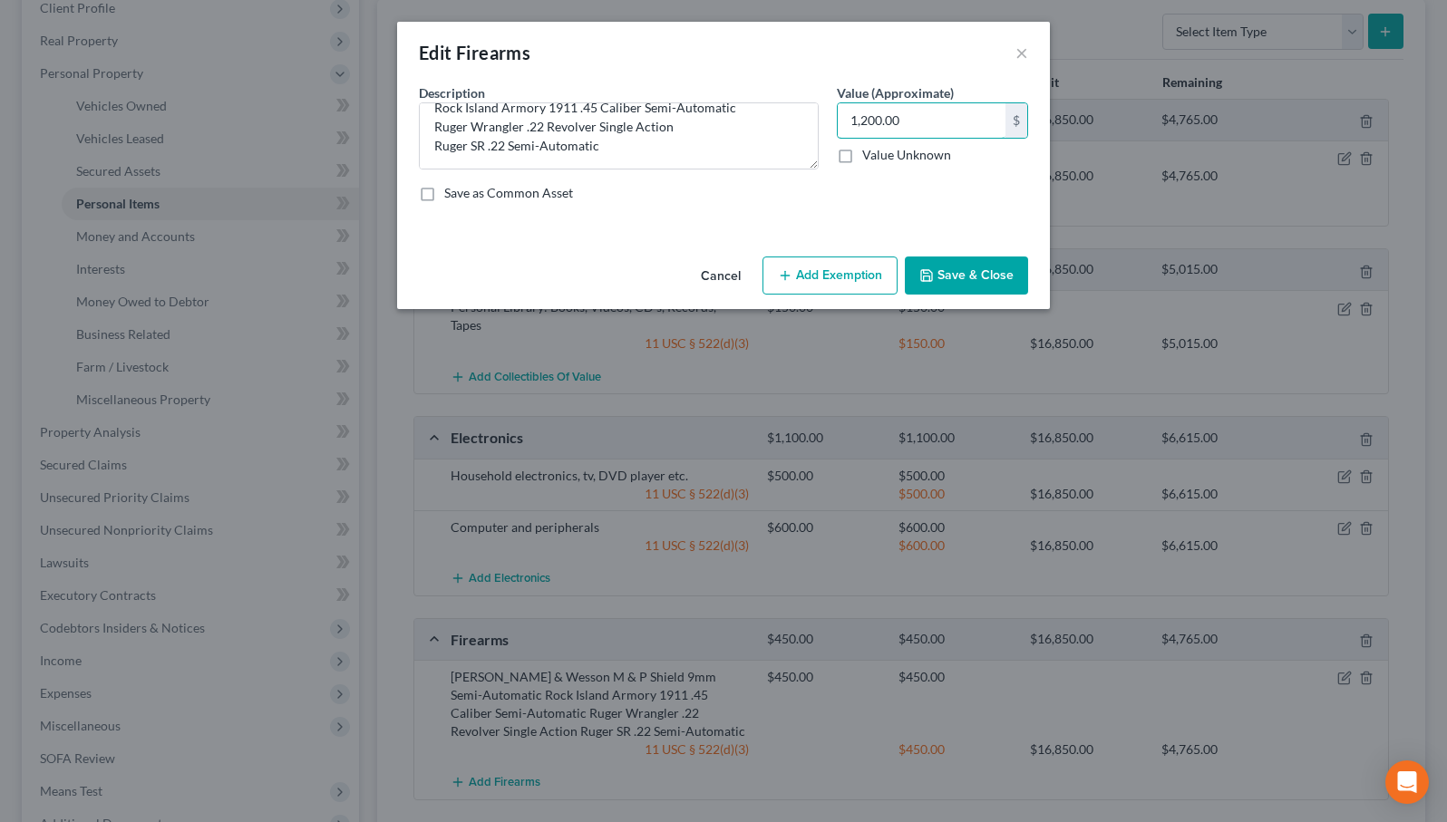
scroll to position [38, 0]
type input "1,200.00"
click at [819, 274] on button "Add Exemption" at bounding box center [829, 276] width 135 height 38
select select "2"
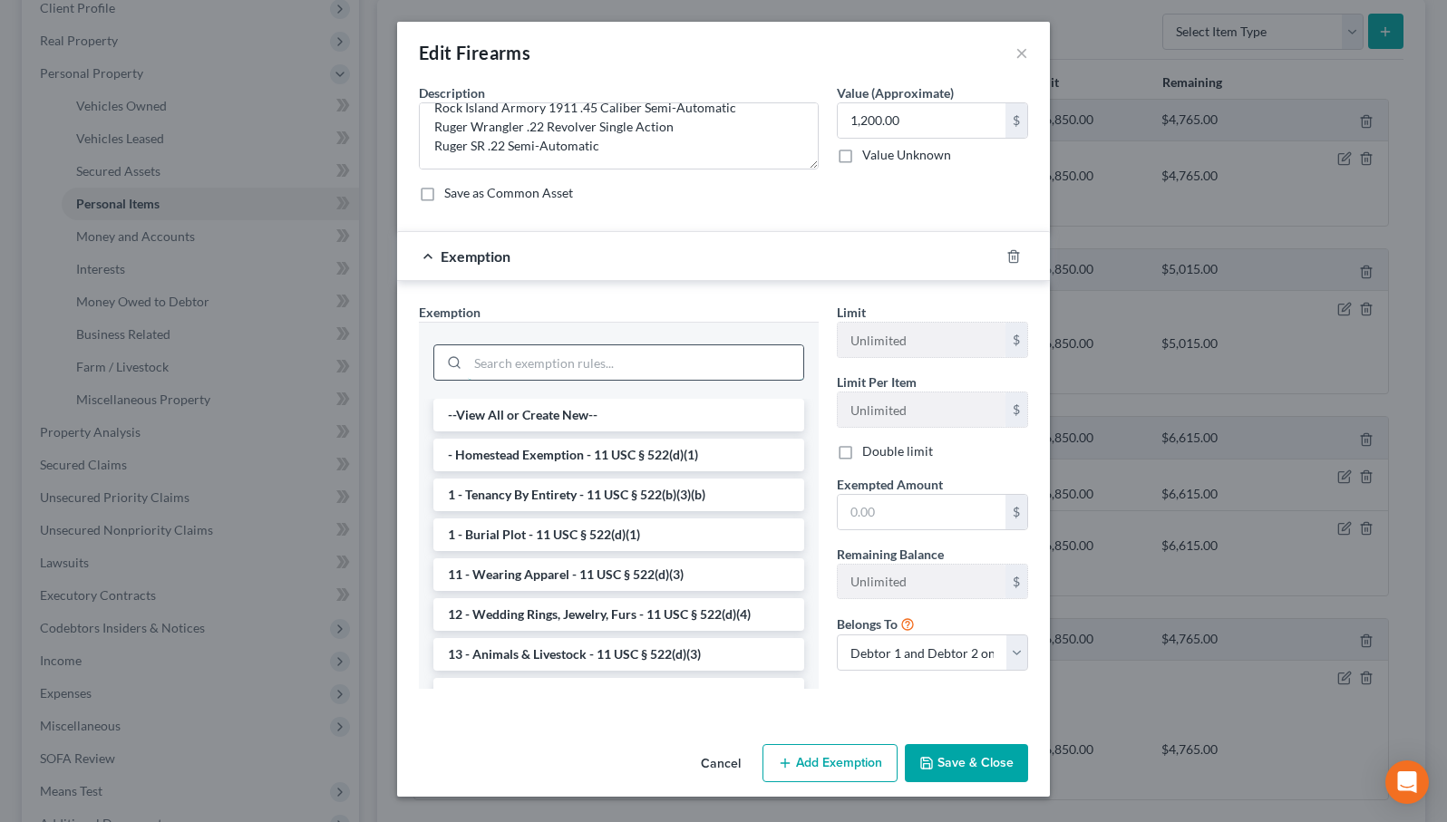
click at [575, 373] on input "search" at bounding box center [635, 362] width 335 height 34
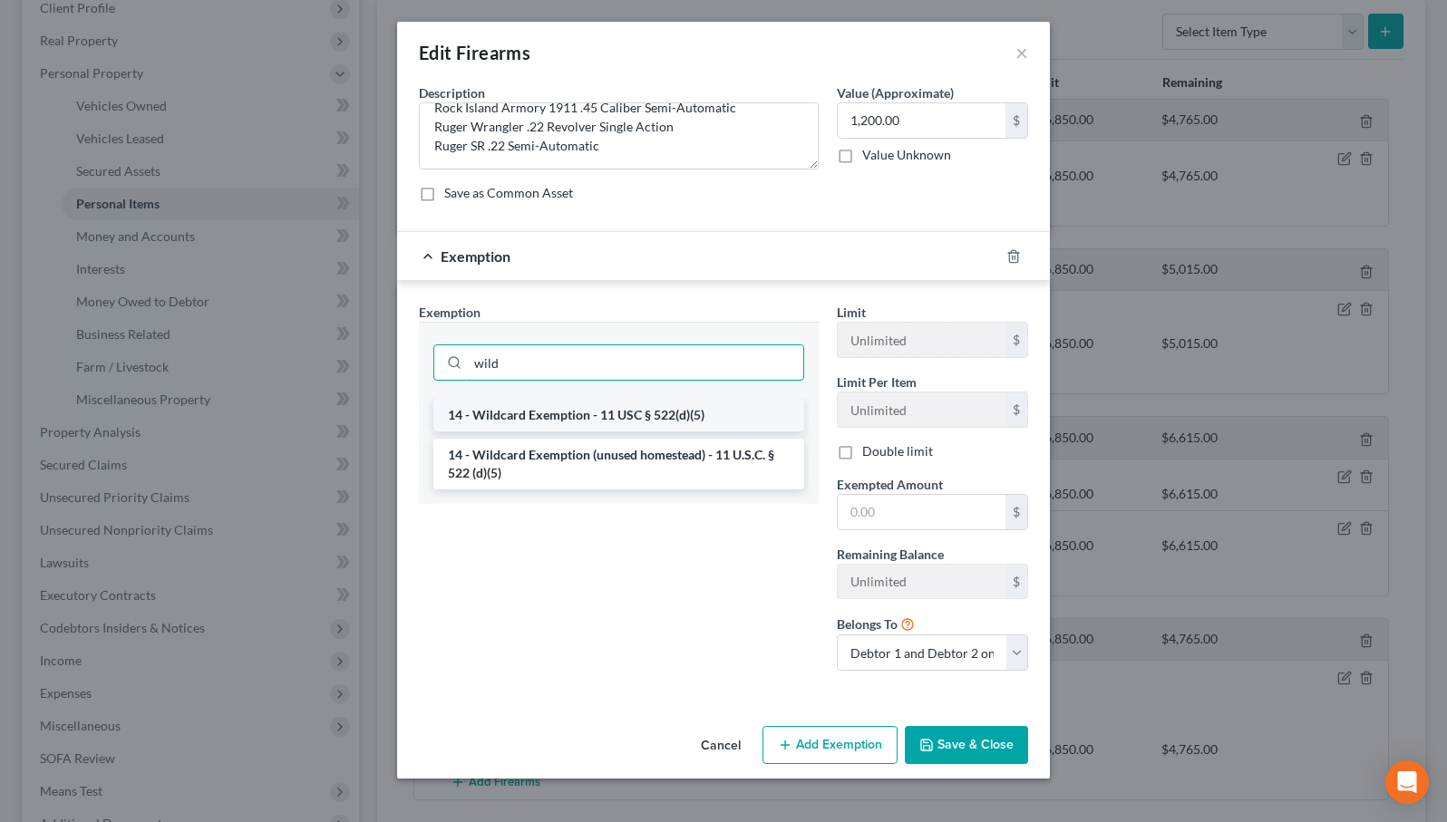
type input "wild"
click at [536, 412] on li "14 - Wildcard Exemption - 11 USC § 522(d)(5)" at bounding box center [618, 415] width 371 height 33
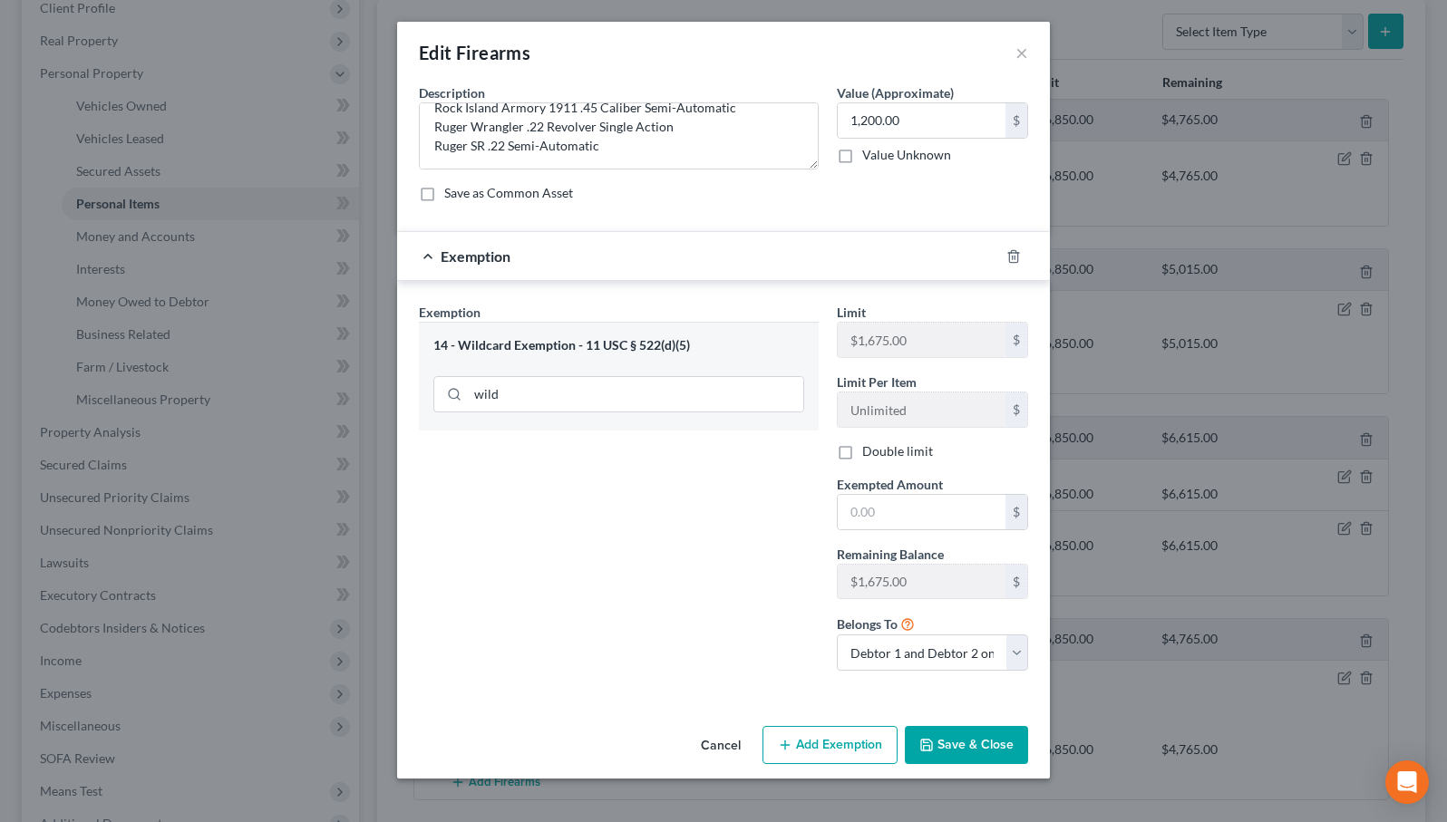
click at [862, 453] on label "Double limit" at bounding box center [897, 451] width 71 height 18
click at [869, 453] on input "Double limit" at bounding box center [875, 448] width 12 height 12
checkbox input "true"
click at [873, 515] on input "text" at bounding box center [922, 512] width 168 height 34
type input "1,200.00"
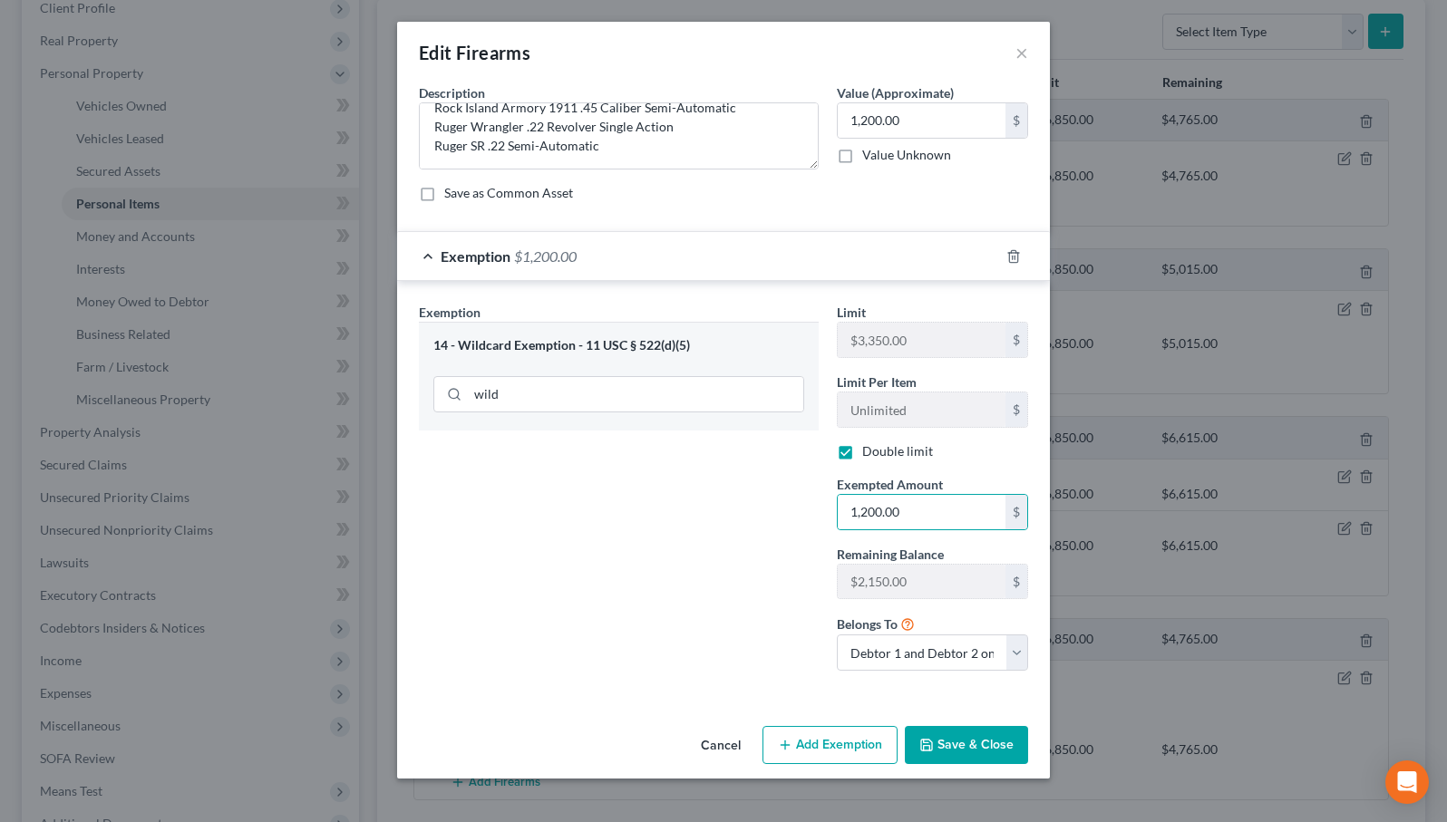
click at [982, 745] on button "Save & Close" at bounding box center [966, 745] width 123 height 38
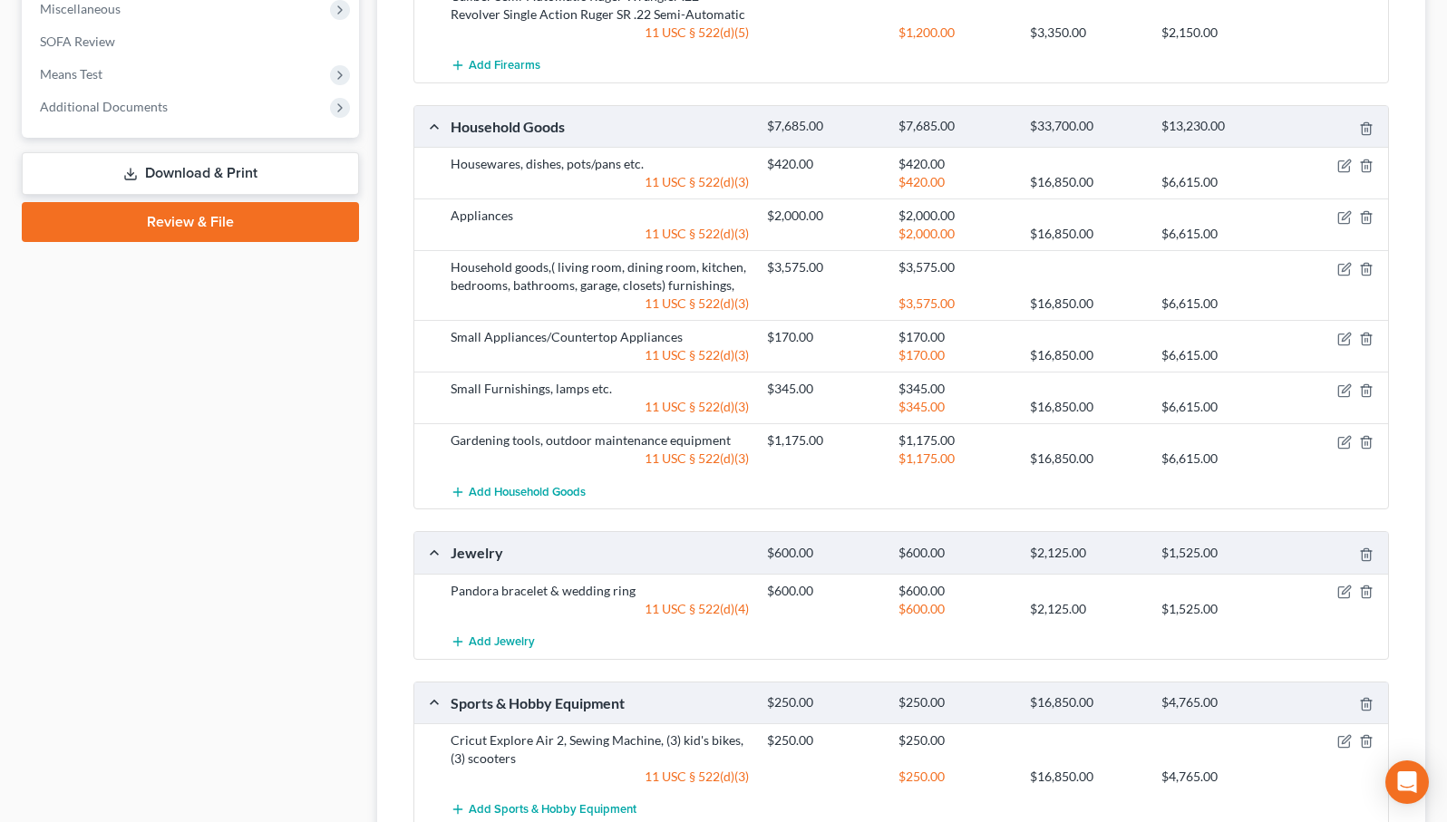
scroll to position [1031, 0]
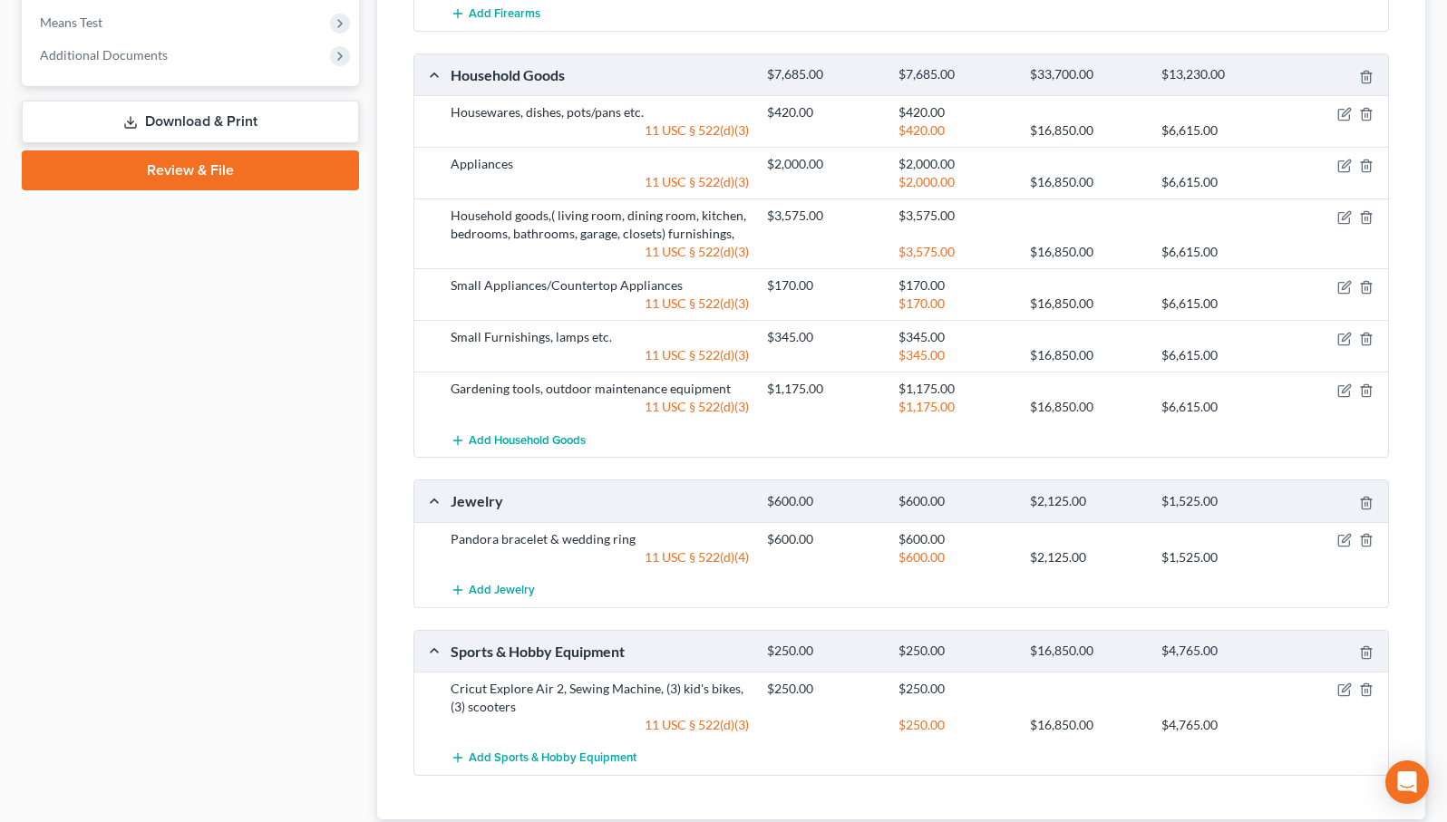
click at [1352, 530] on div at bounding box center [1336, 539] width 105 height 18
click at [1346, 533] on icon "button" at bounding box center [1344, 540] width 15 height 15
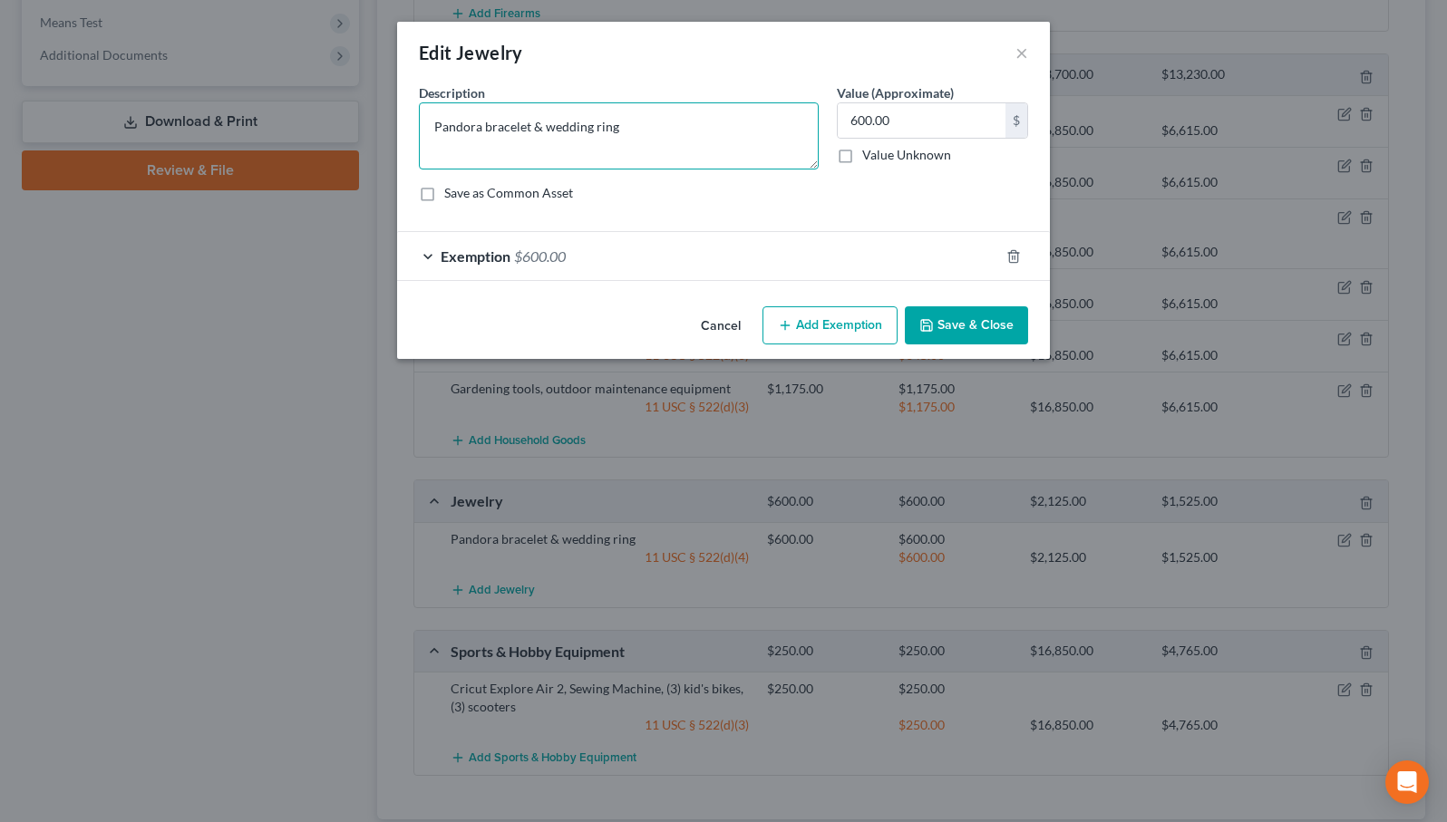
drag, startPoint x: 640, startPoint y: 119, endPoint x: 418, endPoint y: 111, distance: 222.2
click at [418, 111] on div "Description * Pandora bracelet & wedding ring" at bounding box center [619, 126] width 418 height 86
type textarea "Wedding Set"
click at [944, 321] on button "Save & Close" at bounding box center [966, 325] width 123 height 38
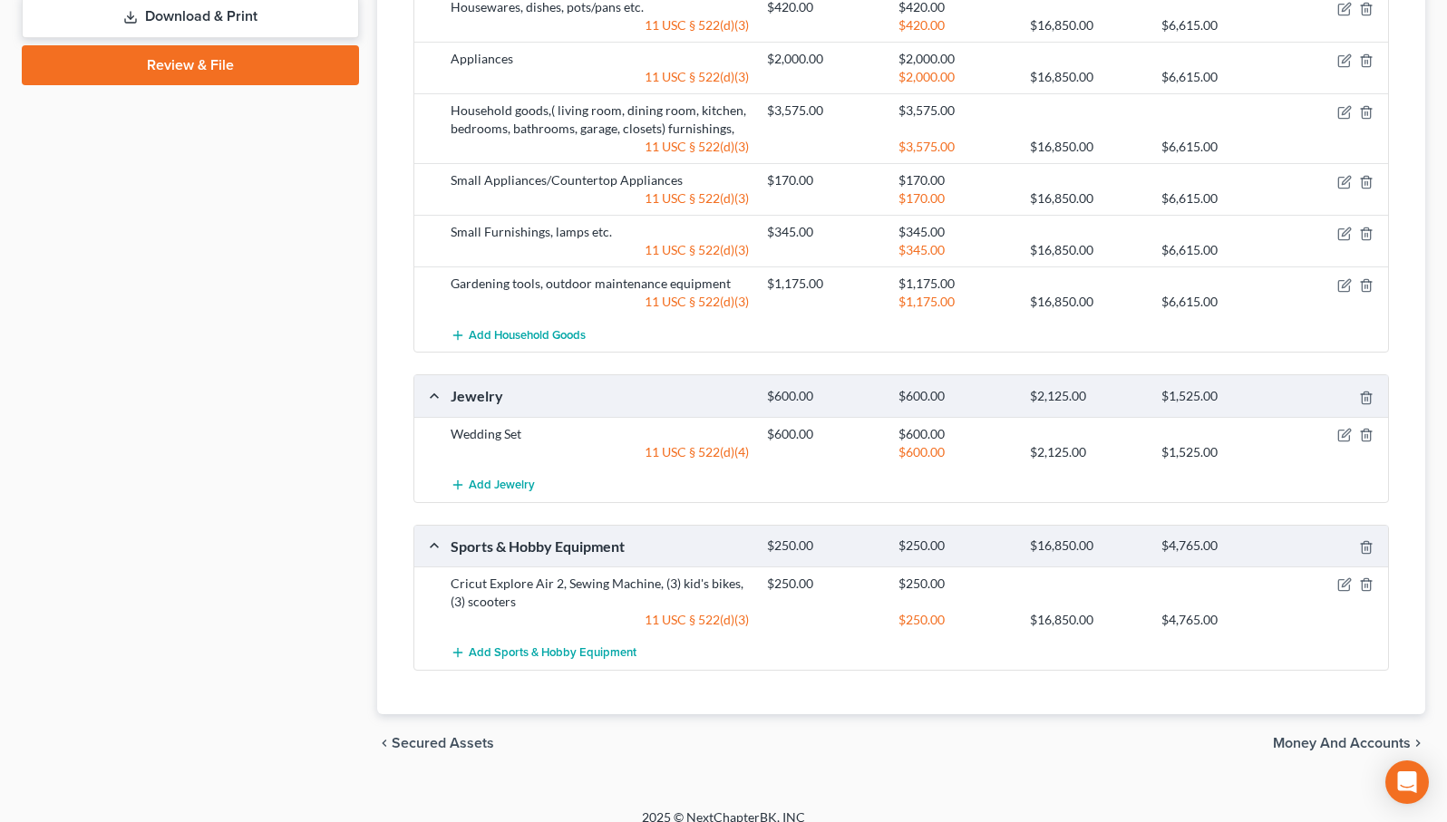
scroll to position [1135, 0]
click at [1344, 580] on icon "button" at bounding box center [1345, 584] width 8 height 8
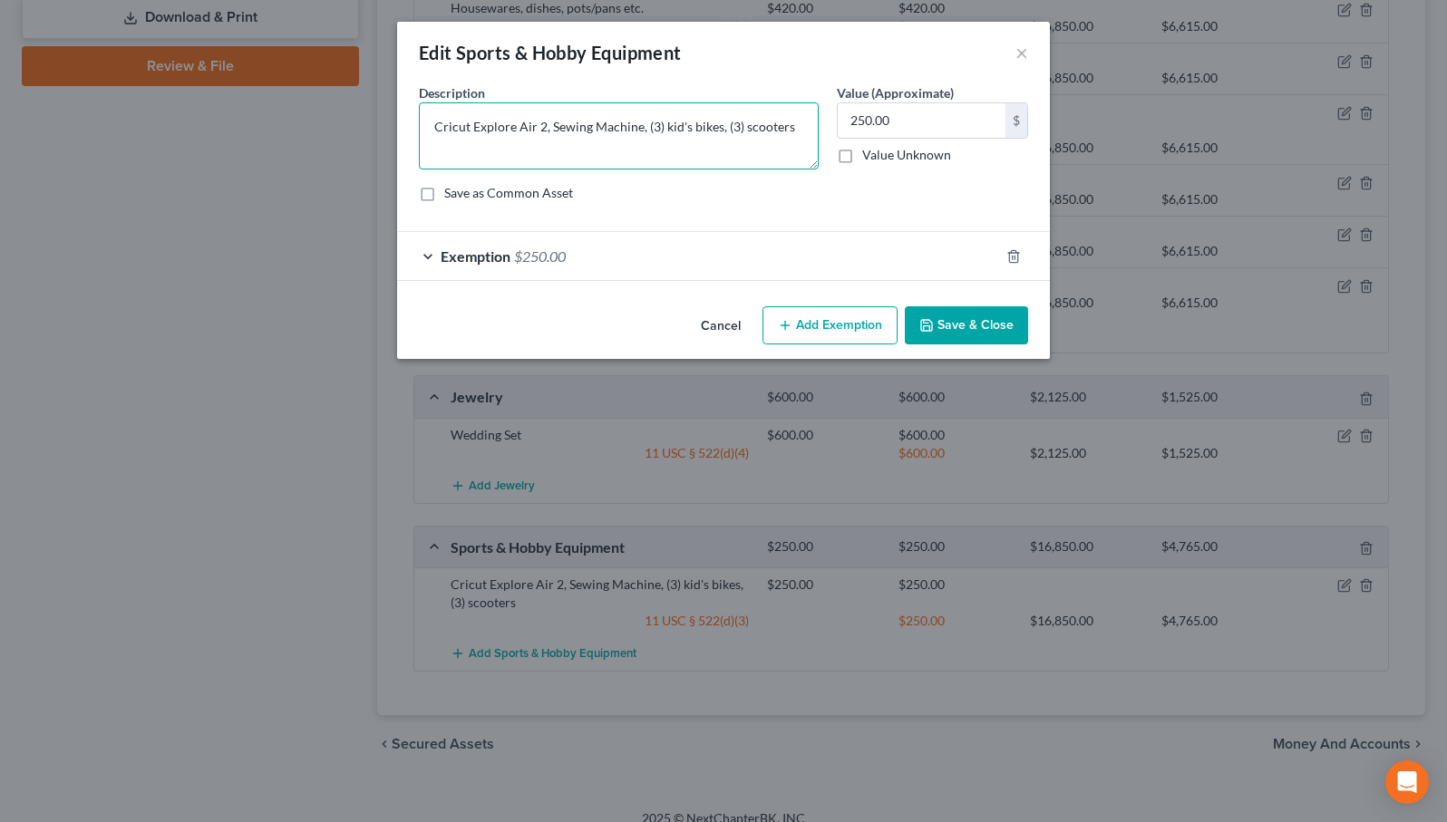
drag, startPoint x: 431, startPoint y: 124, endPoint x: 801, endPoint y: 125, distance: 370.7
click at [801, 125] on textarea "Cricut Explore Air 2, Sewing Machine, (3) kid's bikes, (3) scooters" at bounding box center [619, 135] width 400 height 67
type textarea "kids outdoor toys, bikes etc."
click at [985, 322] on button "Save & Close" at bounding box center [966, 325] width 123 height 38
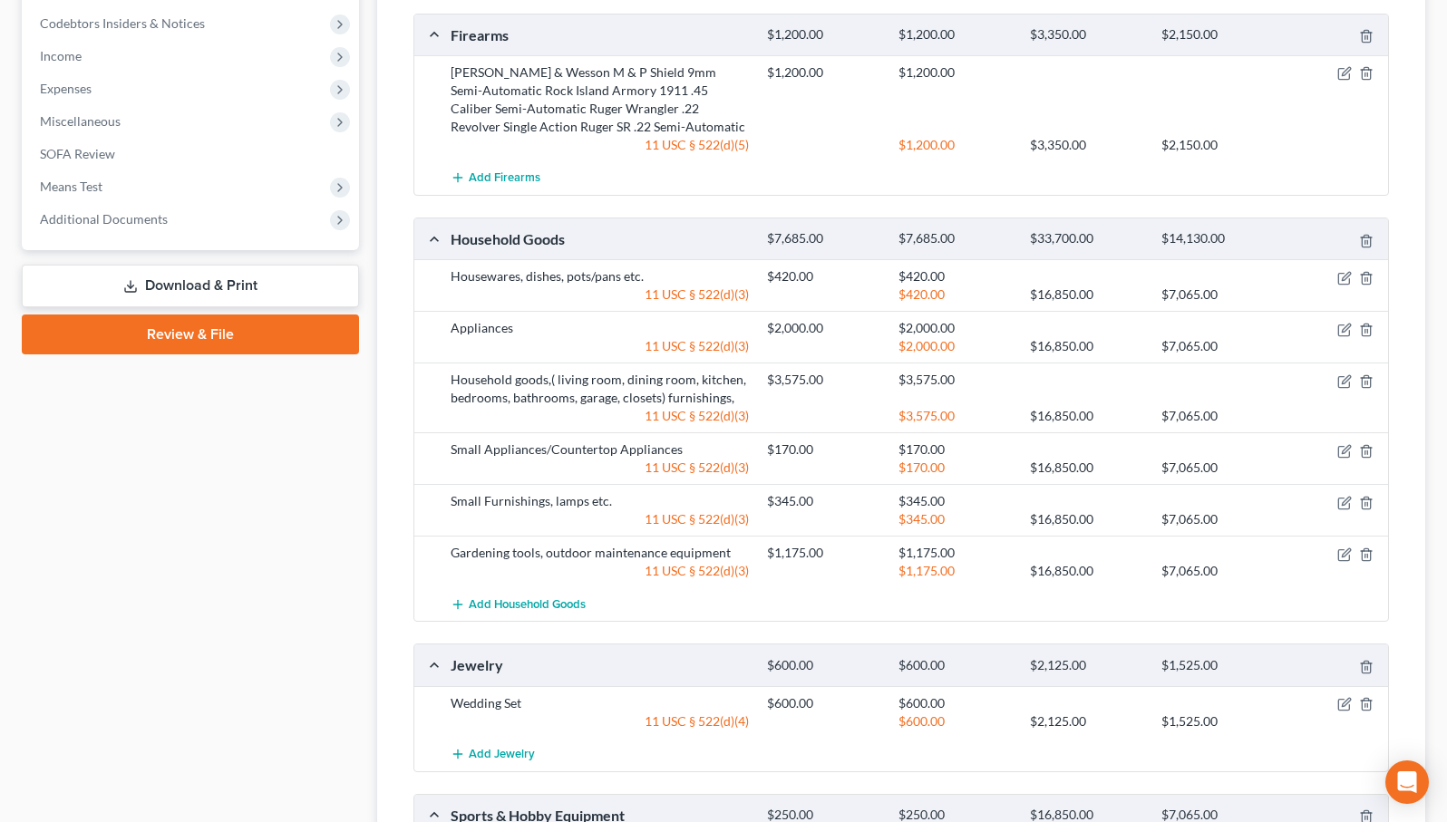
scroll to position [872, 0]
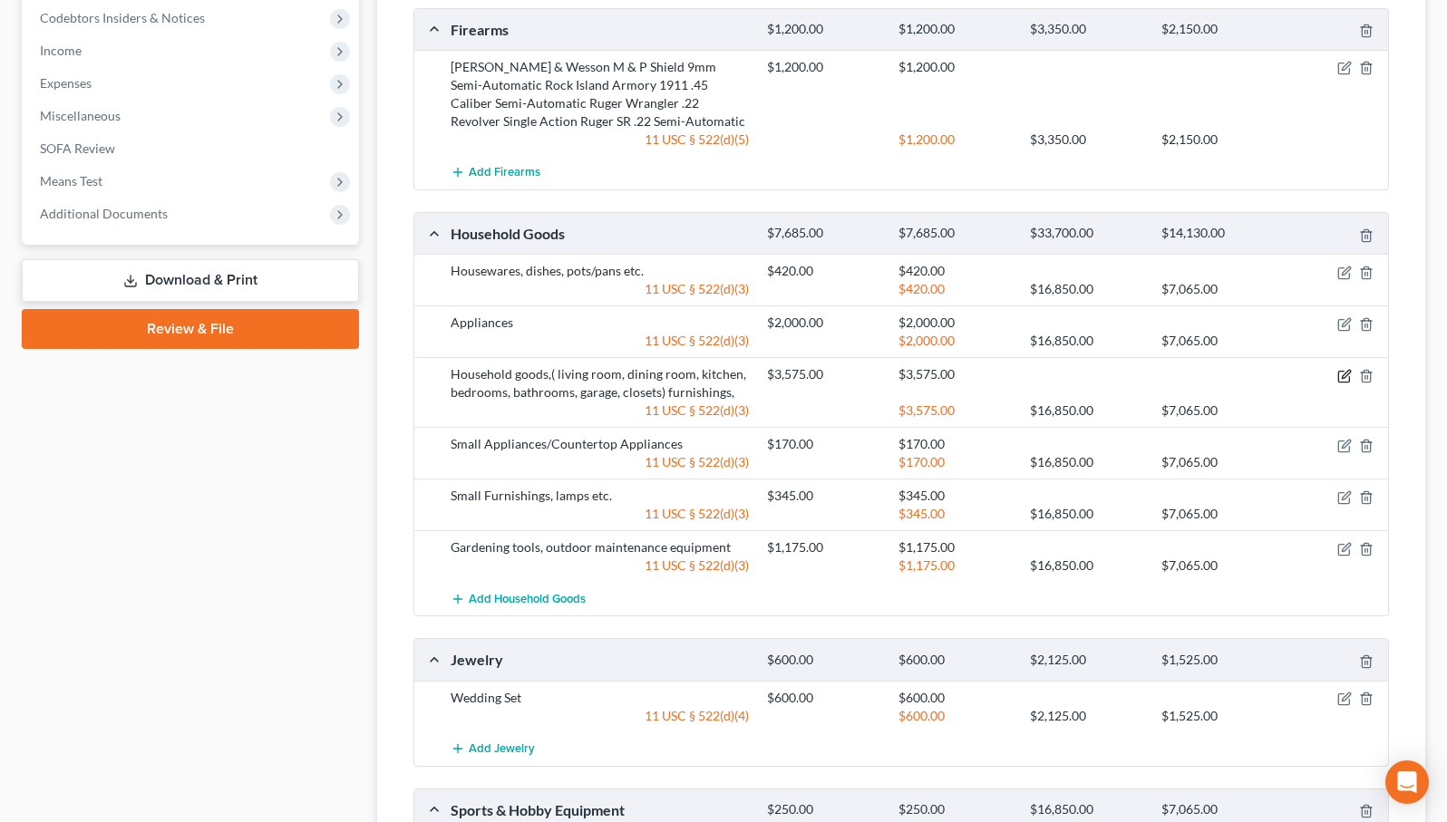
click at [1347, 370] on icon "button" at bounding box center [1345, 374] width 8 height 8
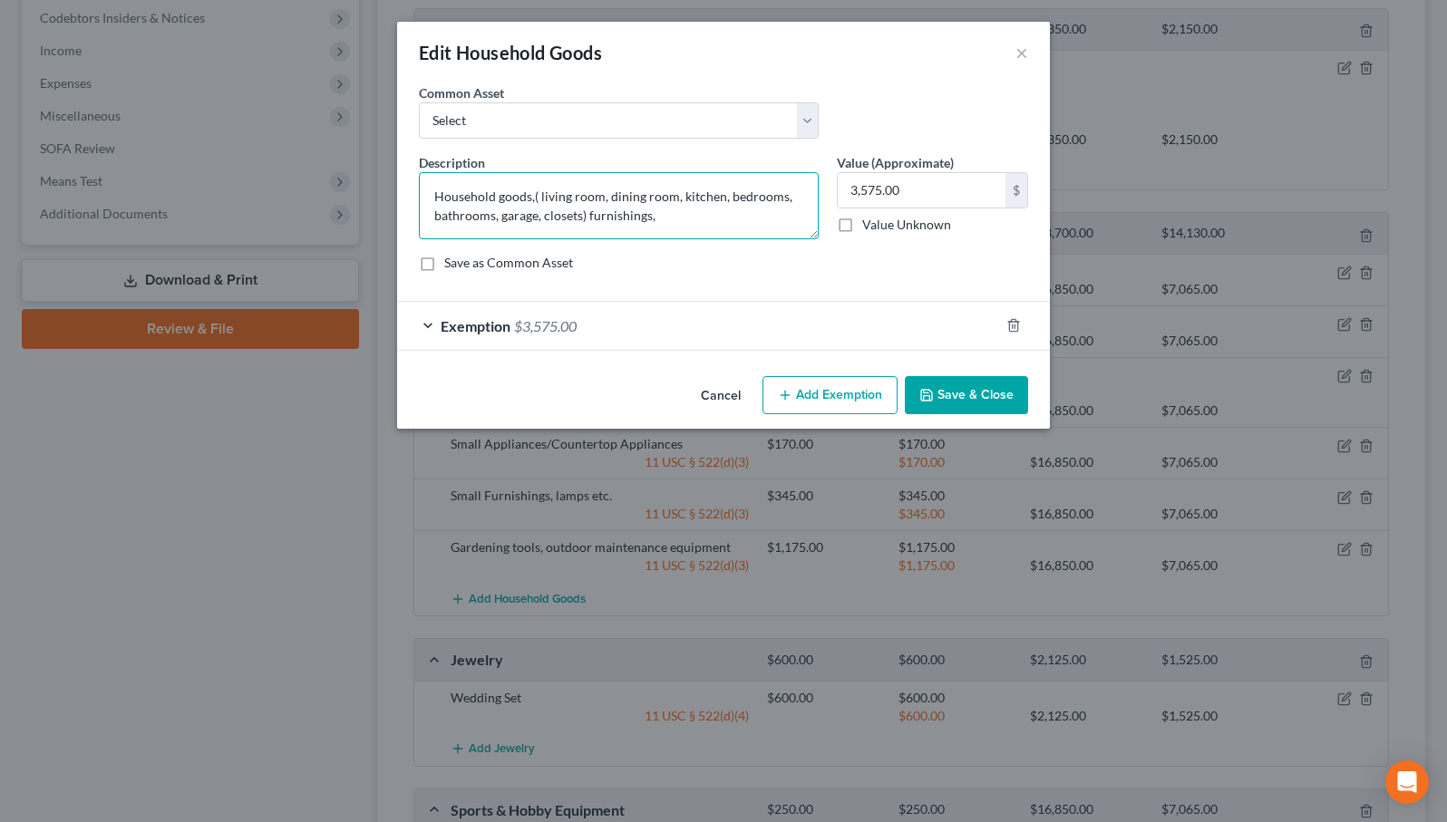
drag, startPoint x: 586, startPoint y: 214, endPoint x: 499, endPoint y: 199, distance: 88.2
click at [499, 199] on textarea "Household goods,( living room, dining room, kitchen, bedrooms, bathrooms, garag…" at bounding box center [619, 205] width 400 height 67
click at [582, 196] on textarea "Household furnishings," at bounding box center [619, 205] width 400 height 67
type textarea "Household furnishings"
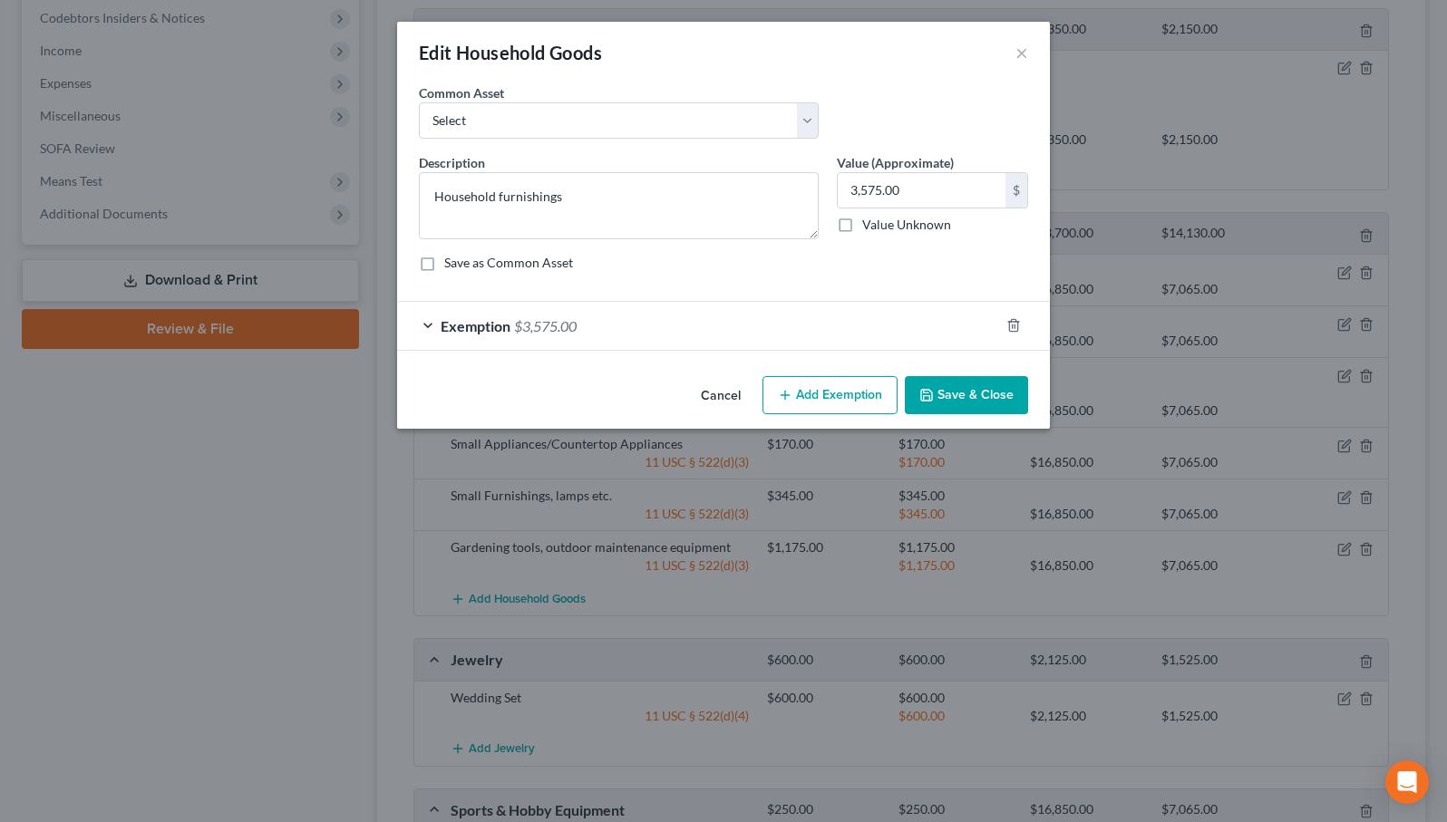
click at [951, 407] on button "Save & Close" at bounding box center [966, 395] width 123 height 38
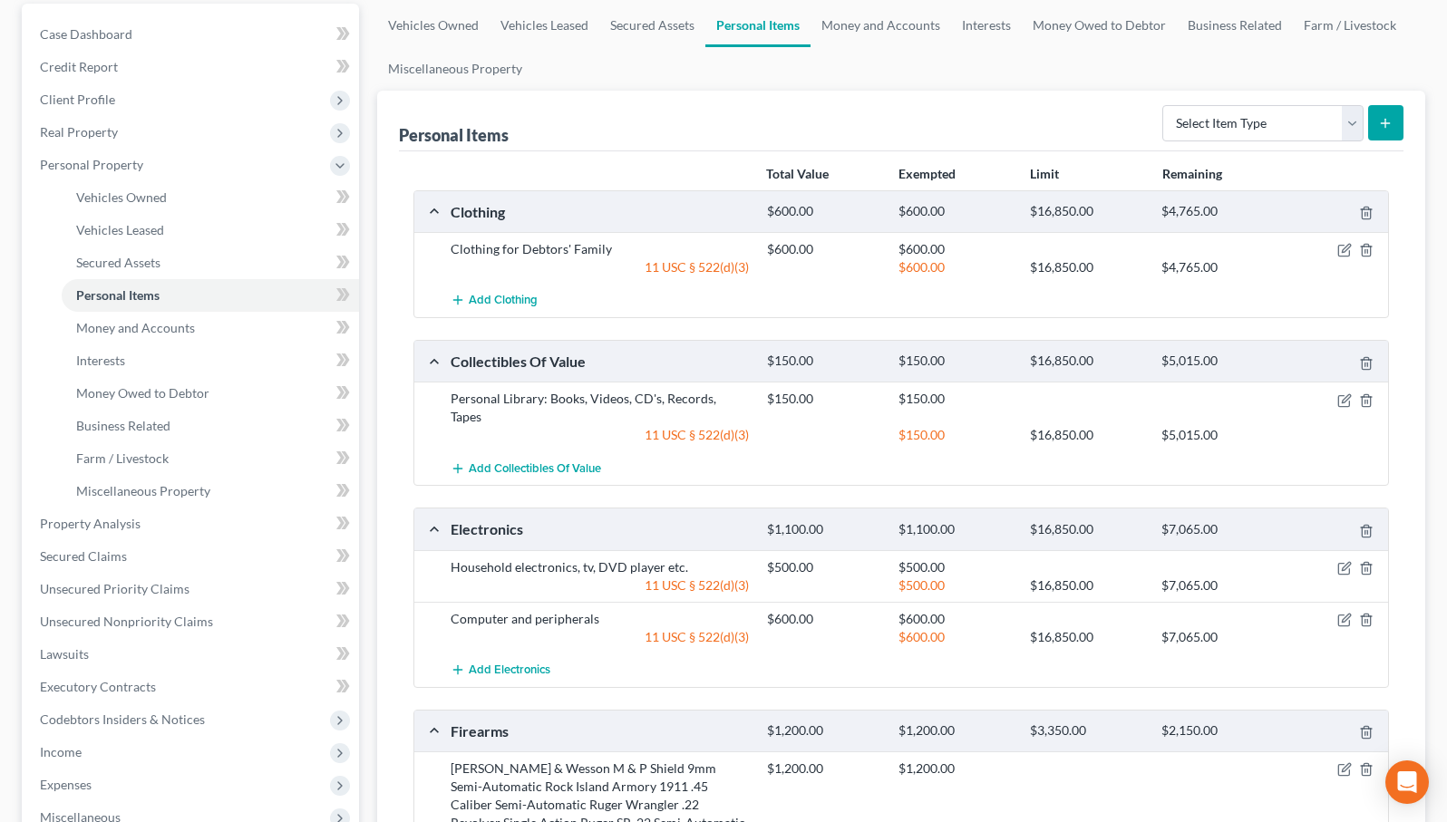
scroll to position [222, 0]
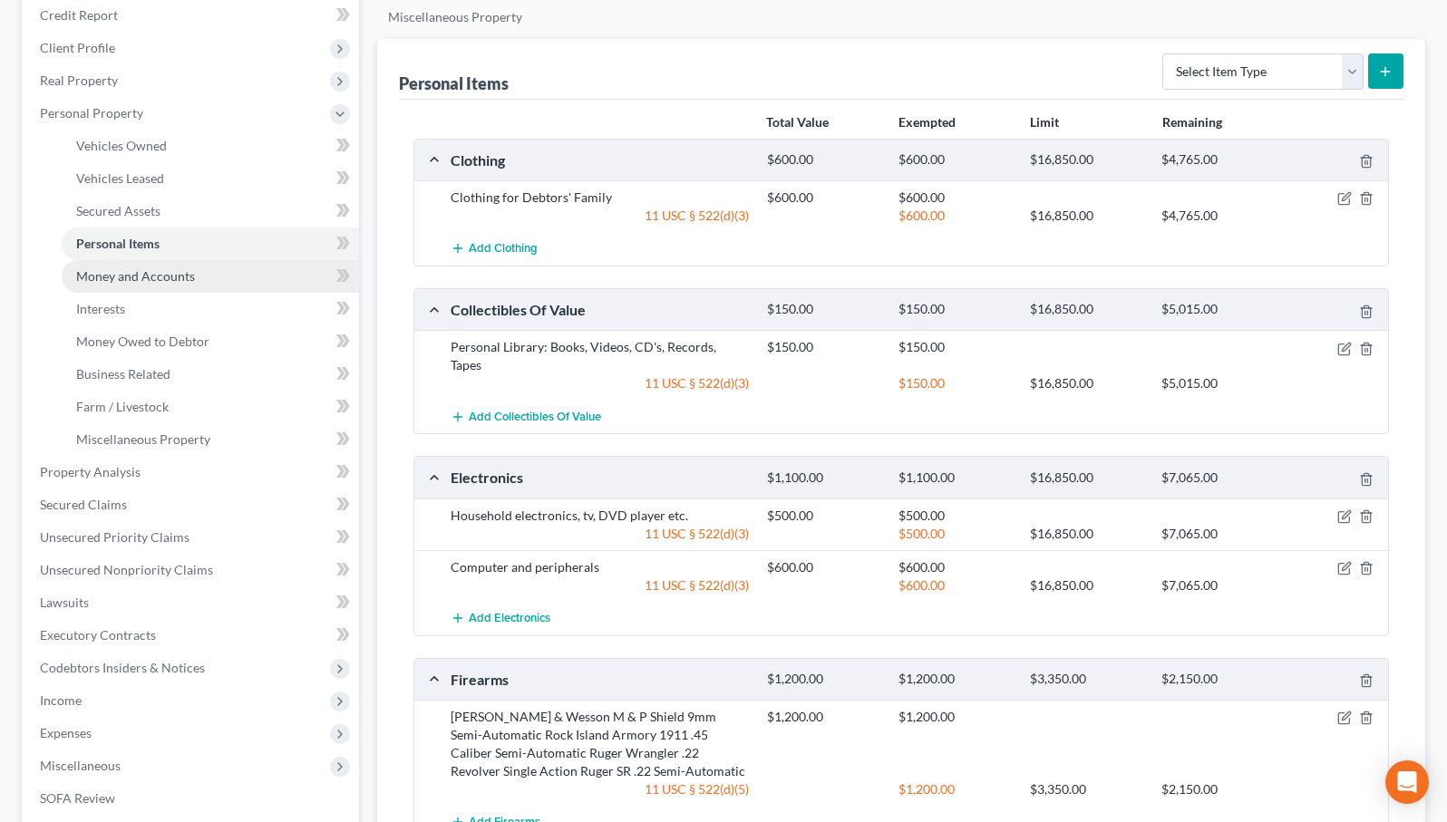
click at [154, 280] on span "Money and Accounts" at bounding box center [135, 275] width 119 height 15
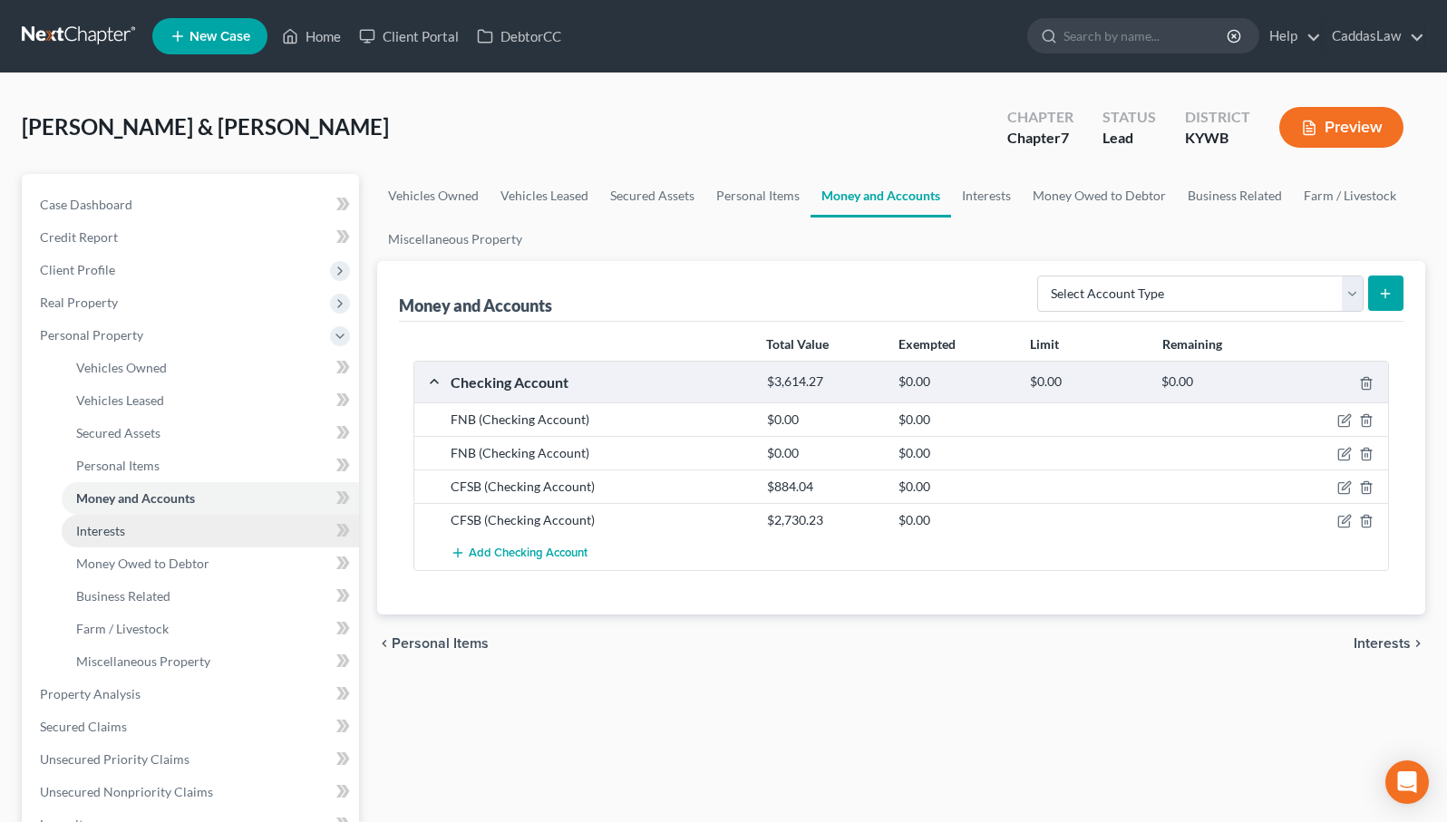
click at [140, 527] on link "Interests" at bounding box center [210, 531] width 297 height 33
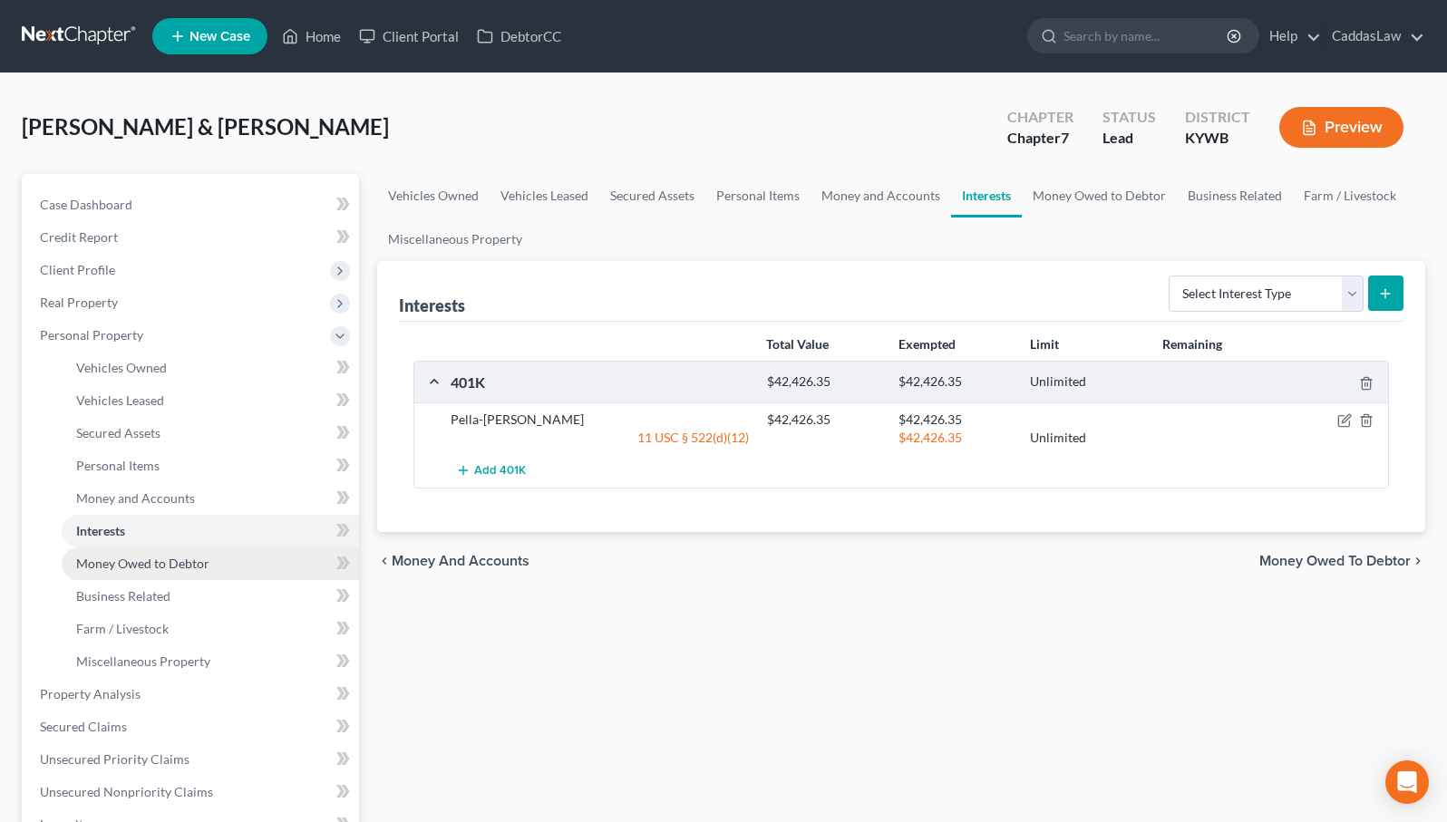
click at [166, 561] on span "Money Owed to Debtor" at bounding box center [142, 563] width 133 height 15
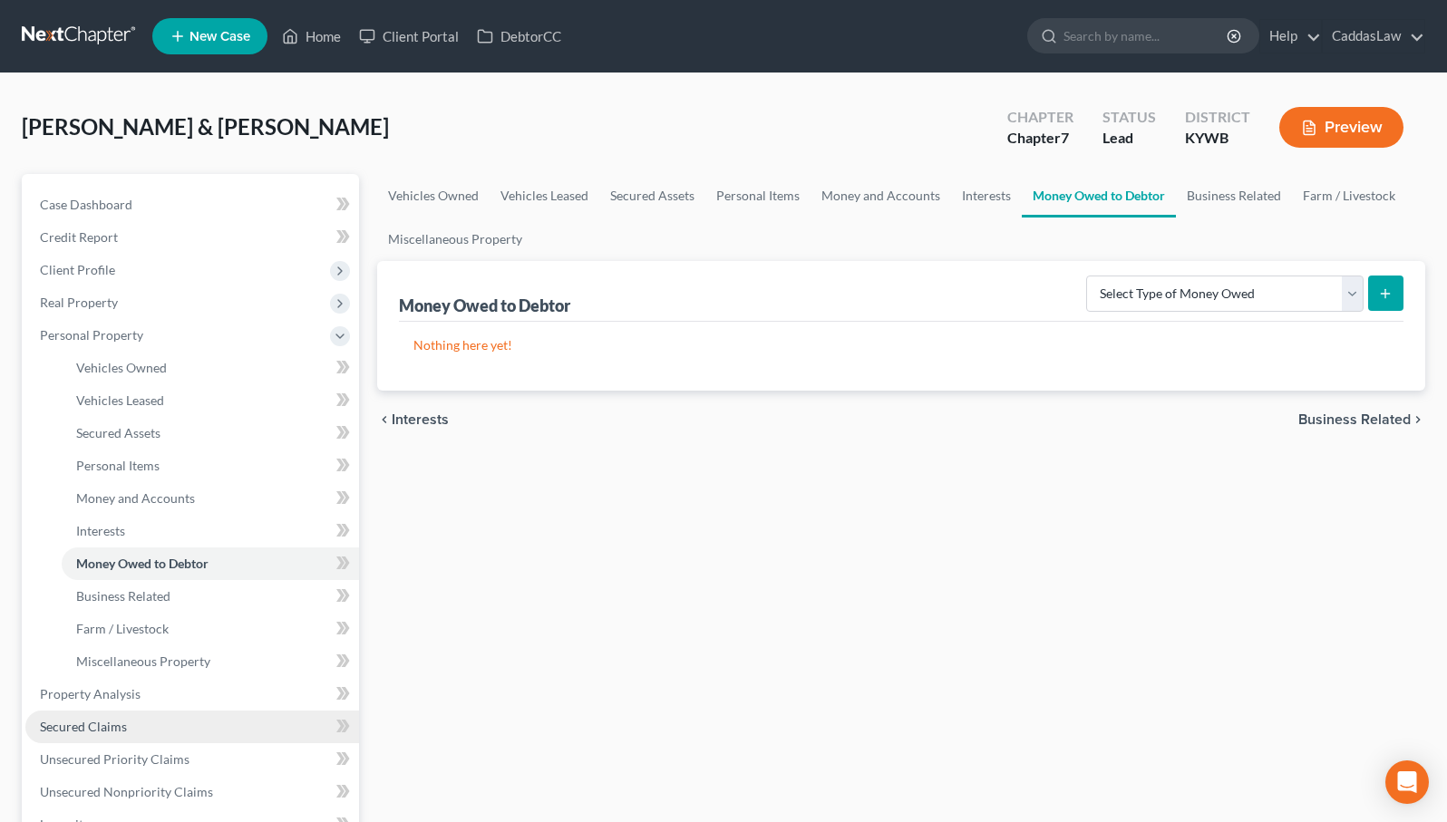
click at [99, 726] on span "Secured Claims" at bounding box center [83, 726] width 87 height 15
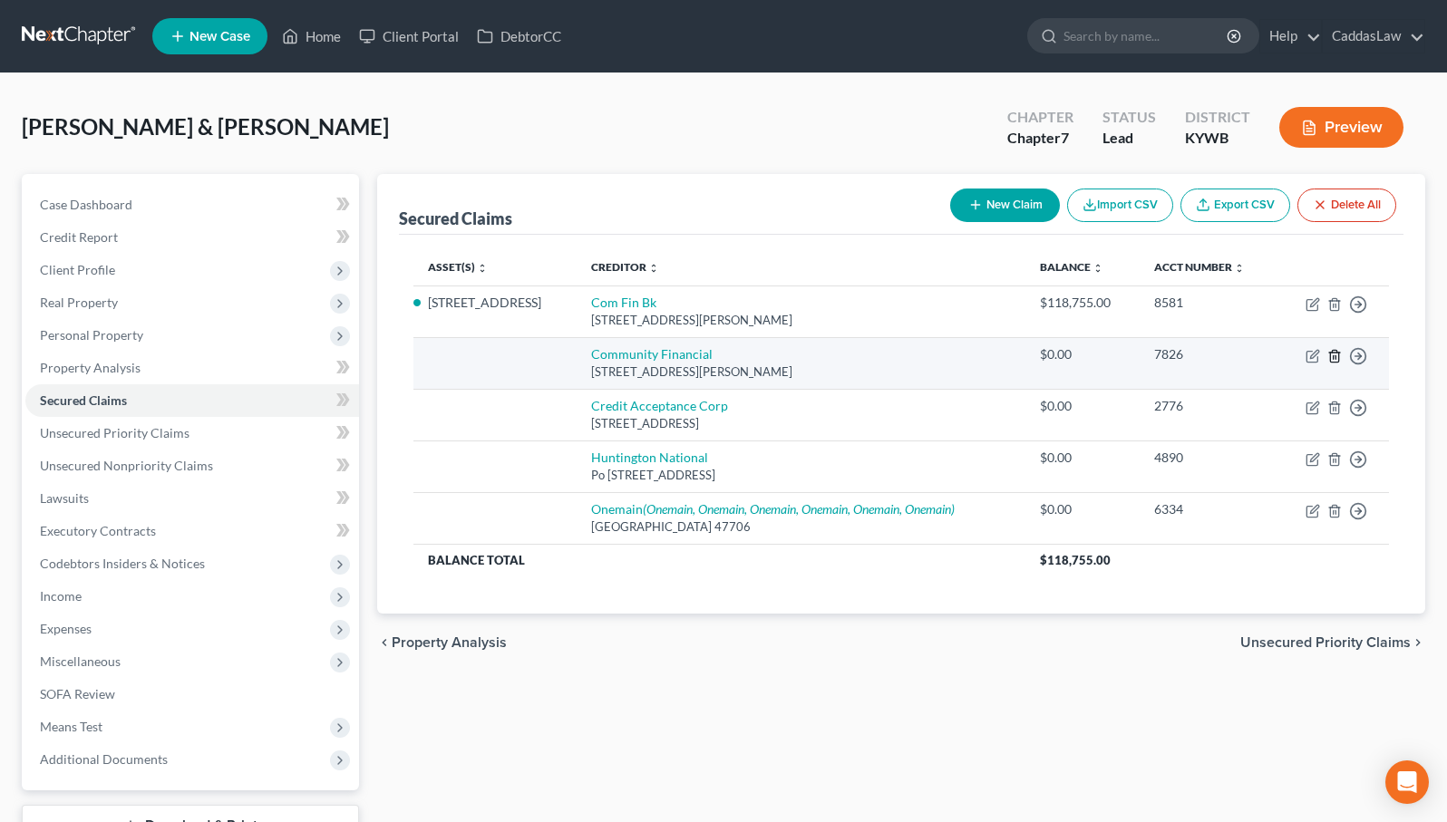
click at [1332, 357] on icon "button" at bounding box center [1334, 356] width 15 height 15
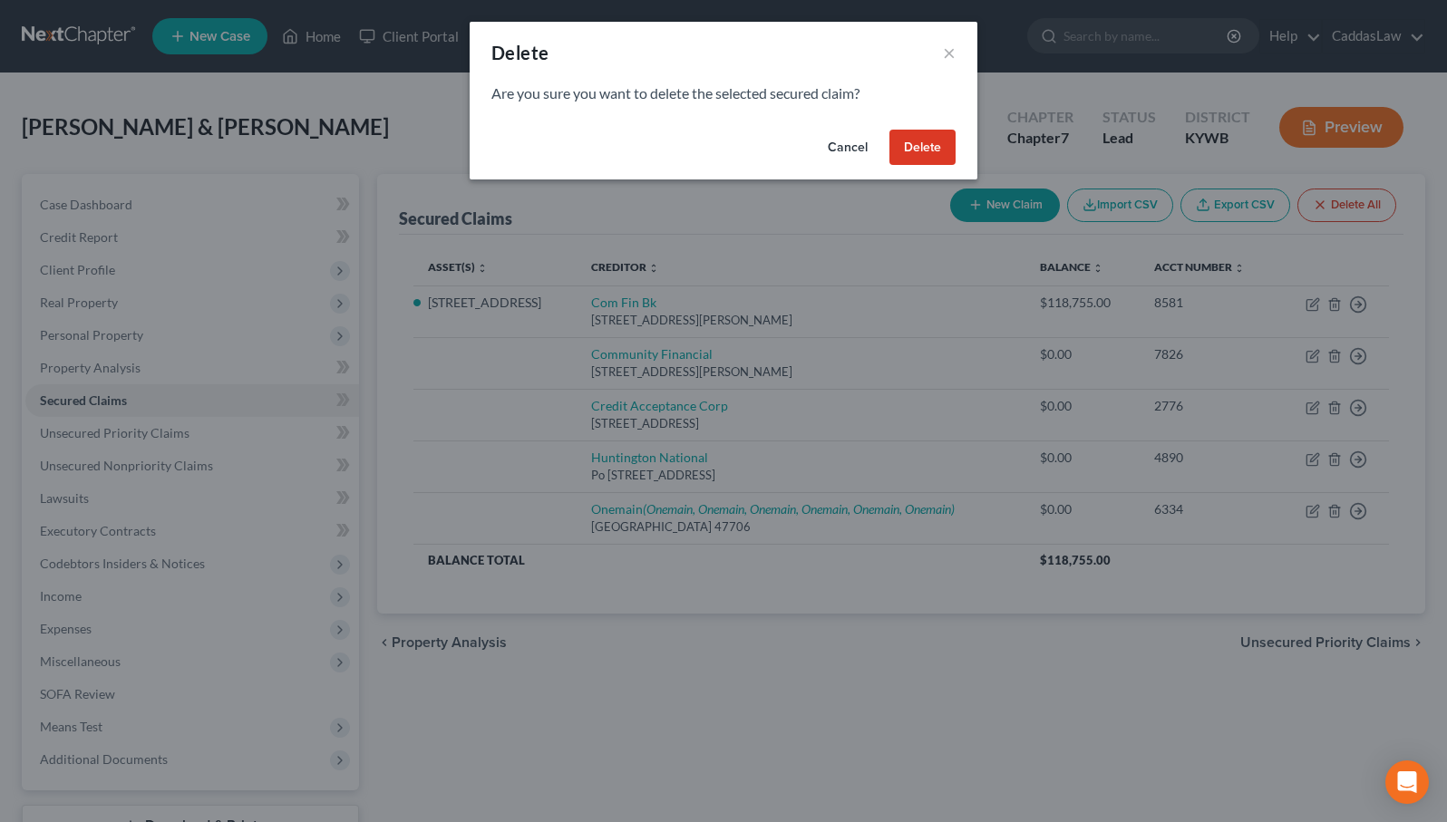
click at [938, 149] on button "Delete" at bounding box center [922, 148] width 66 height 36
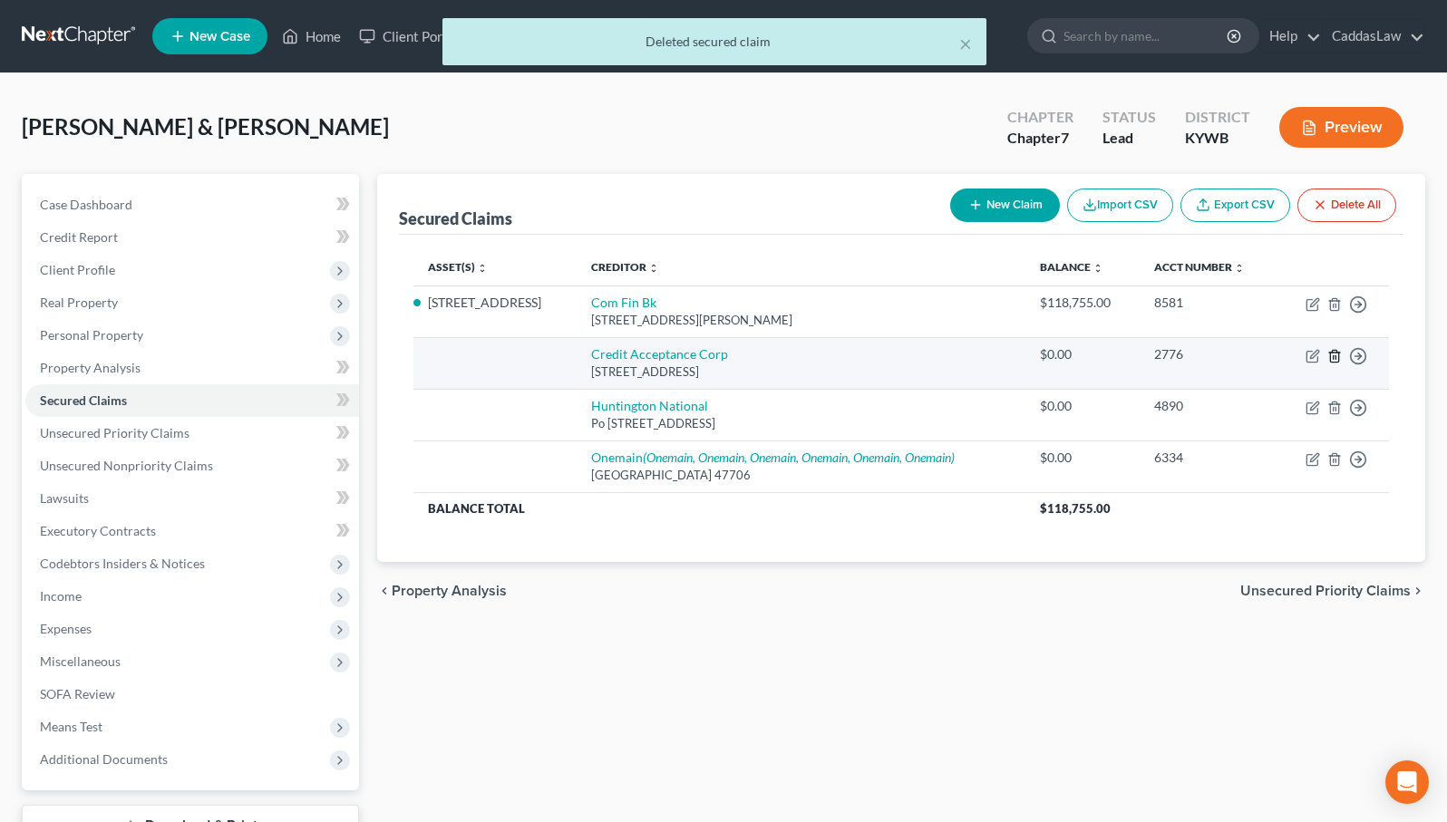
click at [1332, 360] on icon "button" at bounding box center [1334, 356] width 15 height 15
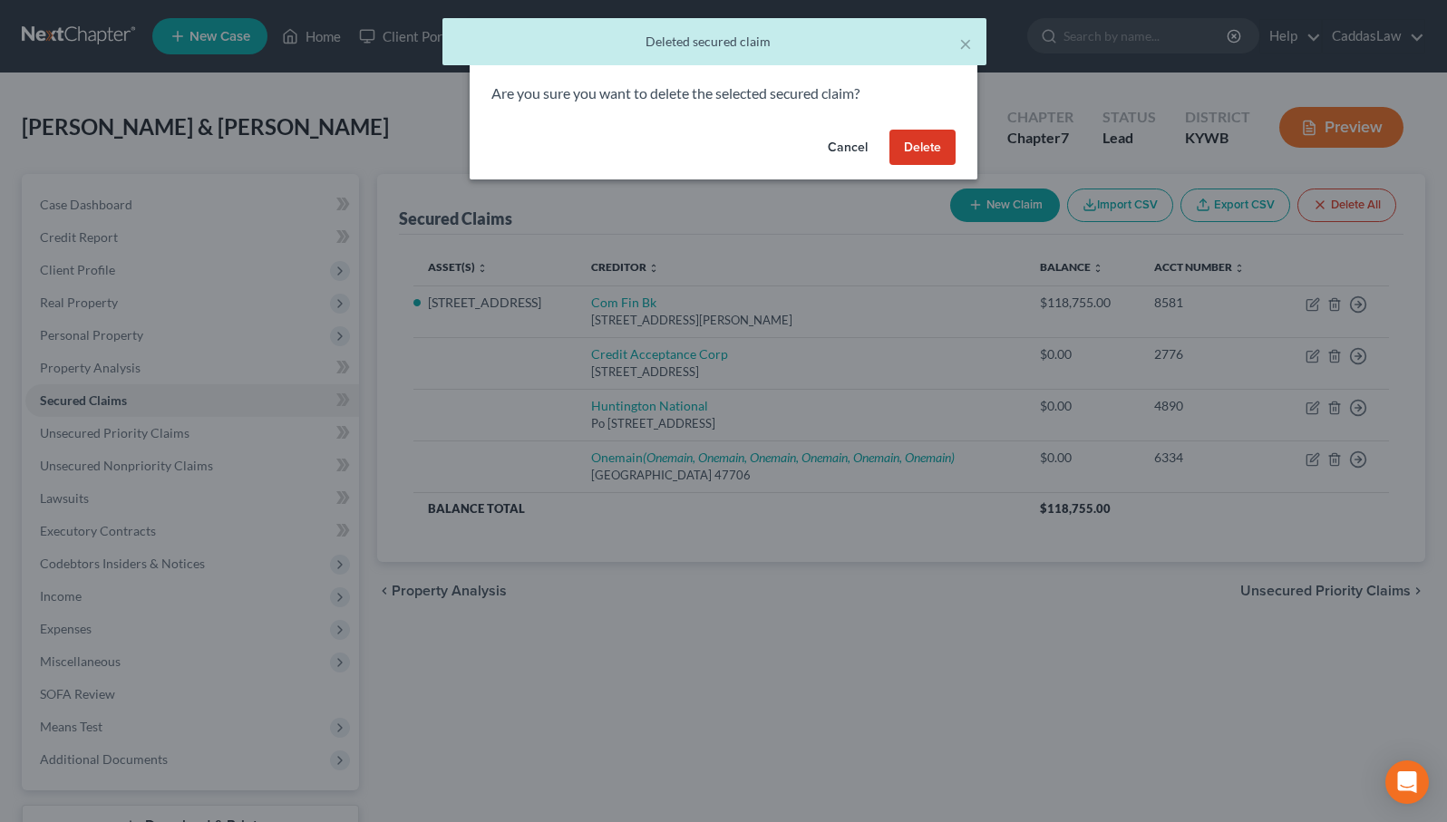
click at [913, 142] on button "Delete" at bounding box center [922, 148] width 66 height 36
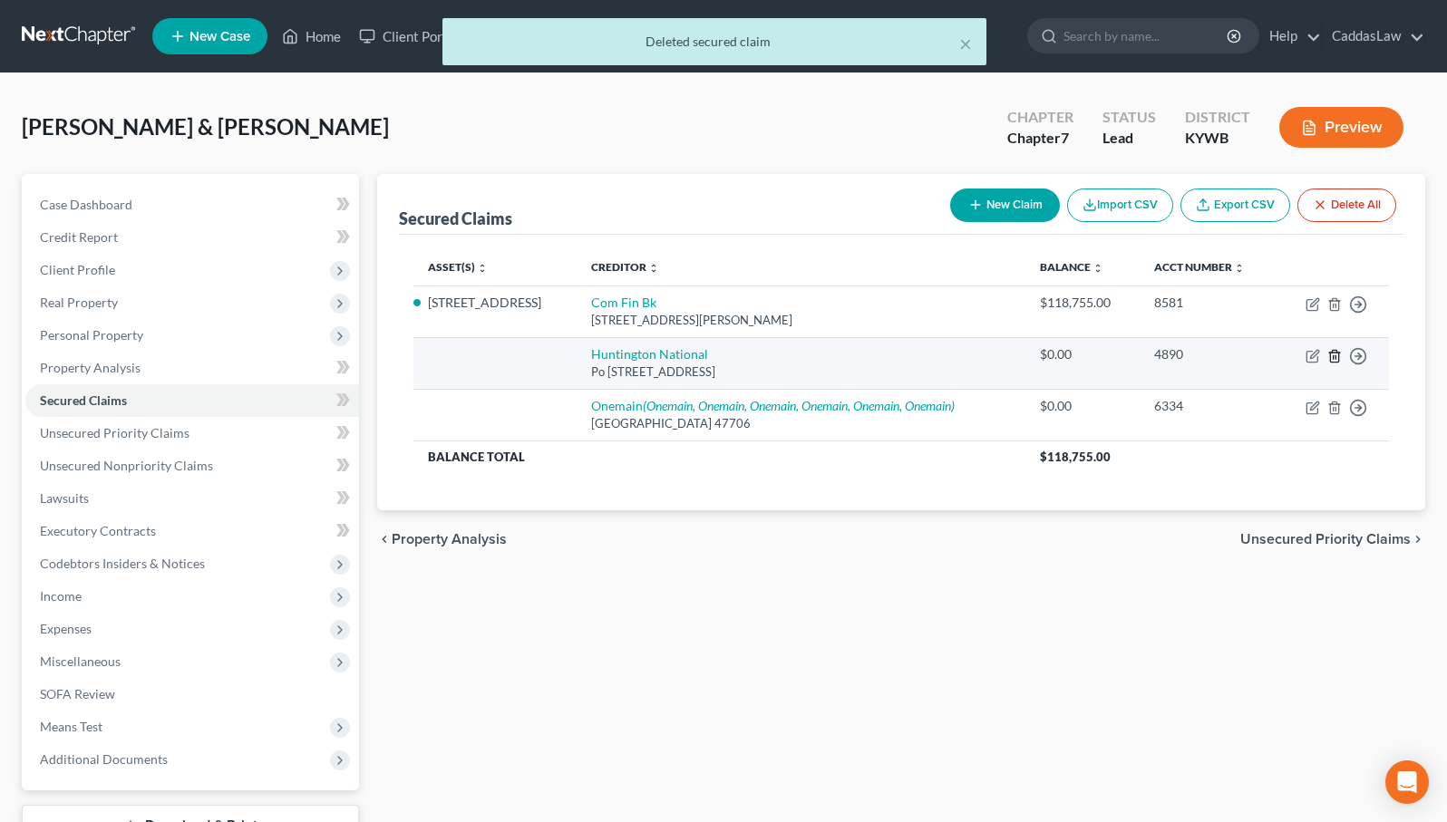
click at [1331, 355] on icon "button" at bounding box center [1334, 356] width 15 height 15
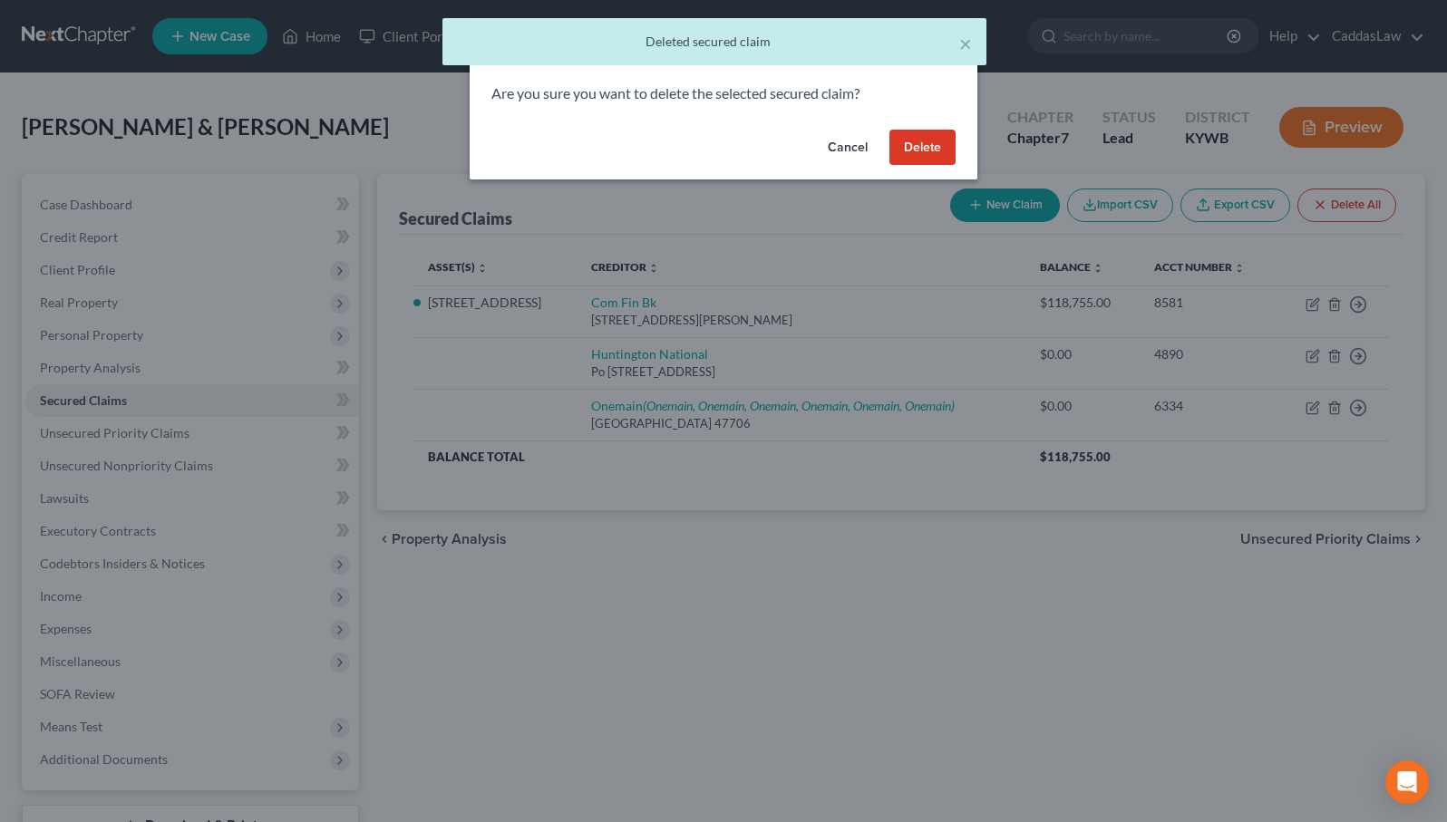
click at [931, 137] on button "Delete" at bounding box center [922, 148] width 66 height 36
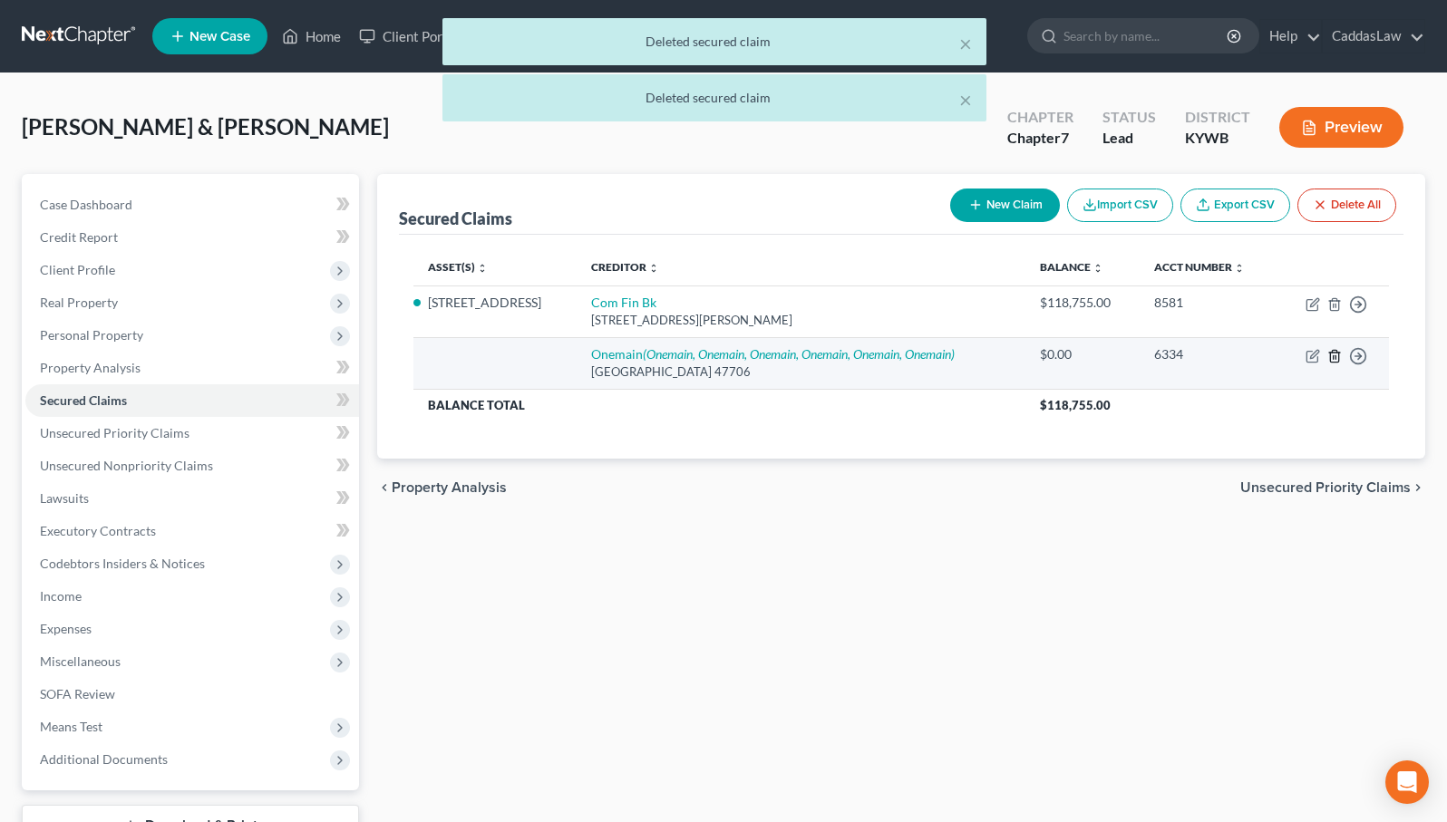
click at [1335, 356] on line "button" at bounding box center [1335, 357] width 0 height 4
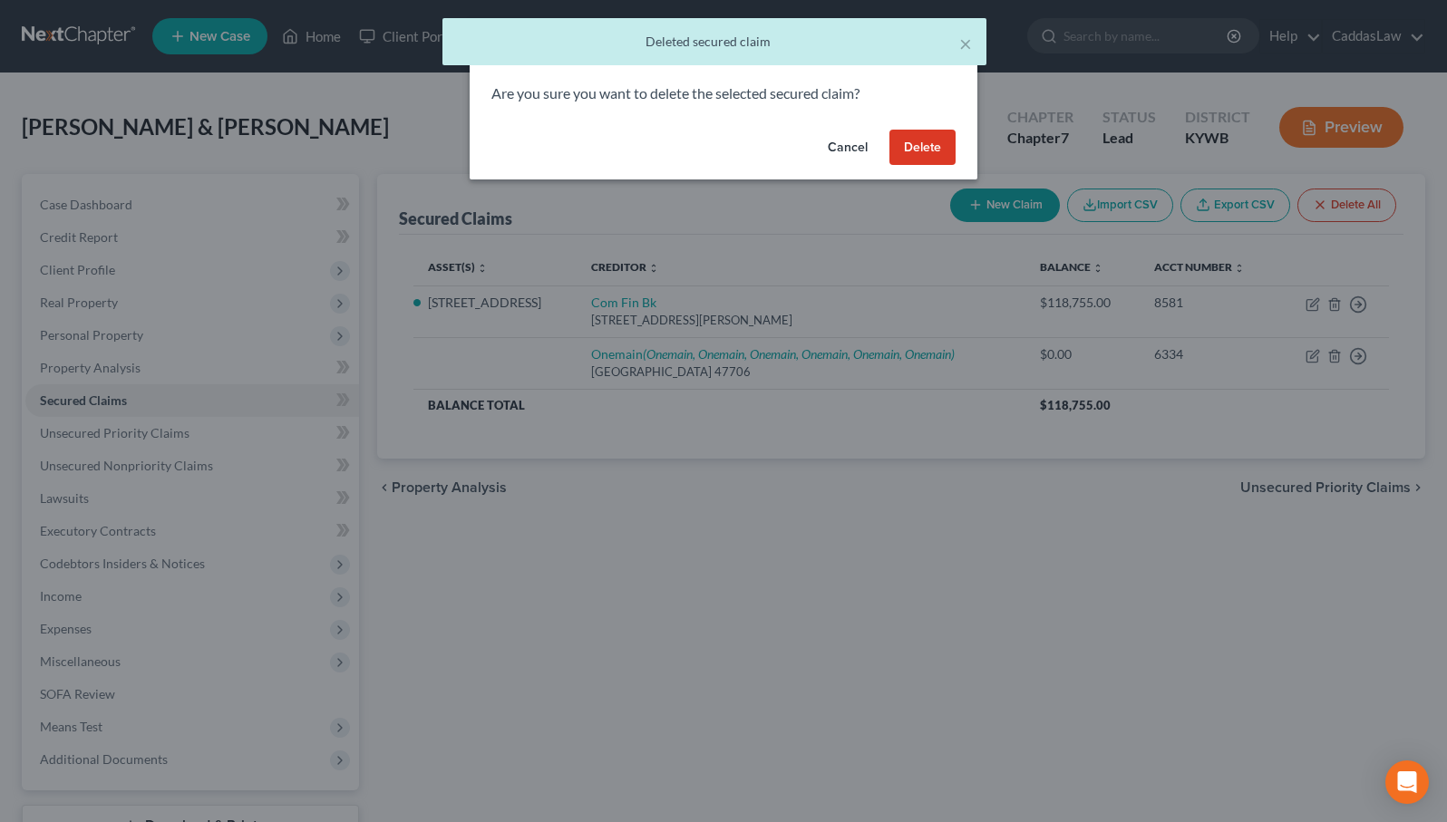
click at [928, 144] on button "Delete" at bounding box center [922, 148] width 66 height 36
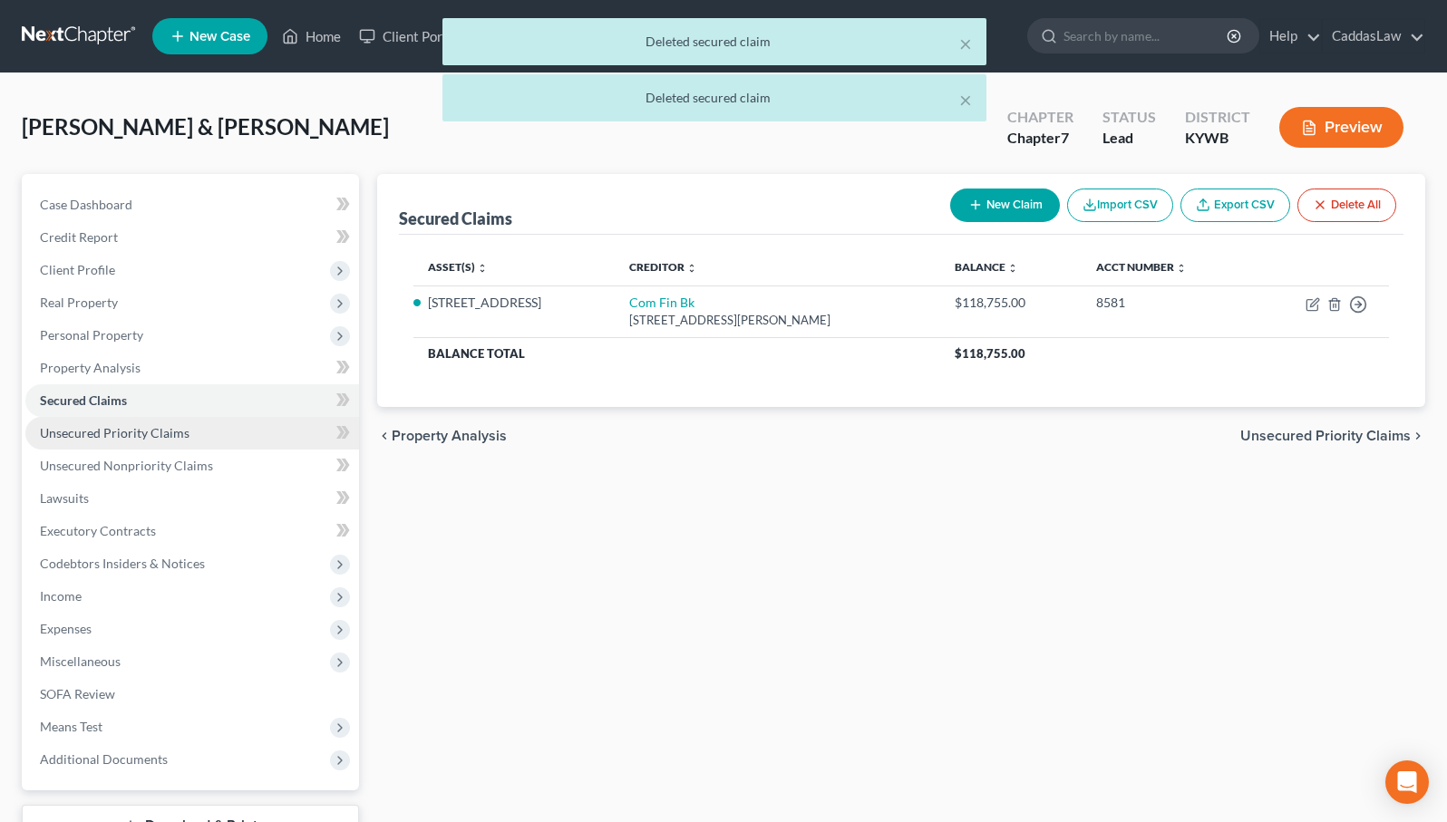
click at [196, 433] on link "Unsecured Priority Claims" at bounding box center [192, 433] width 334 height 33
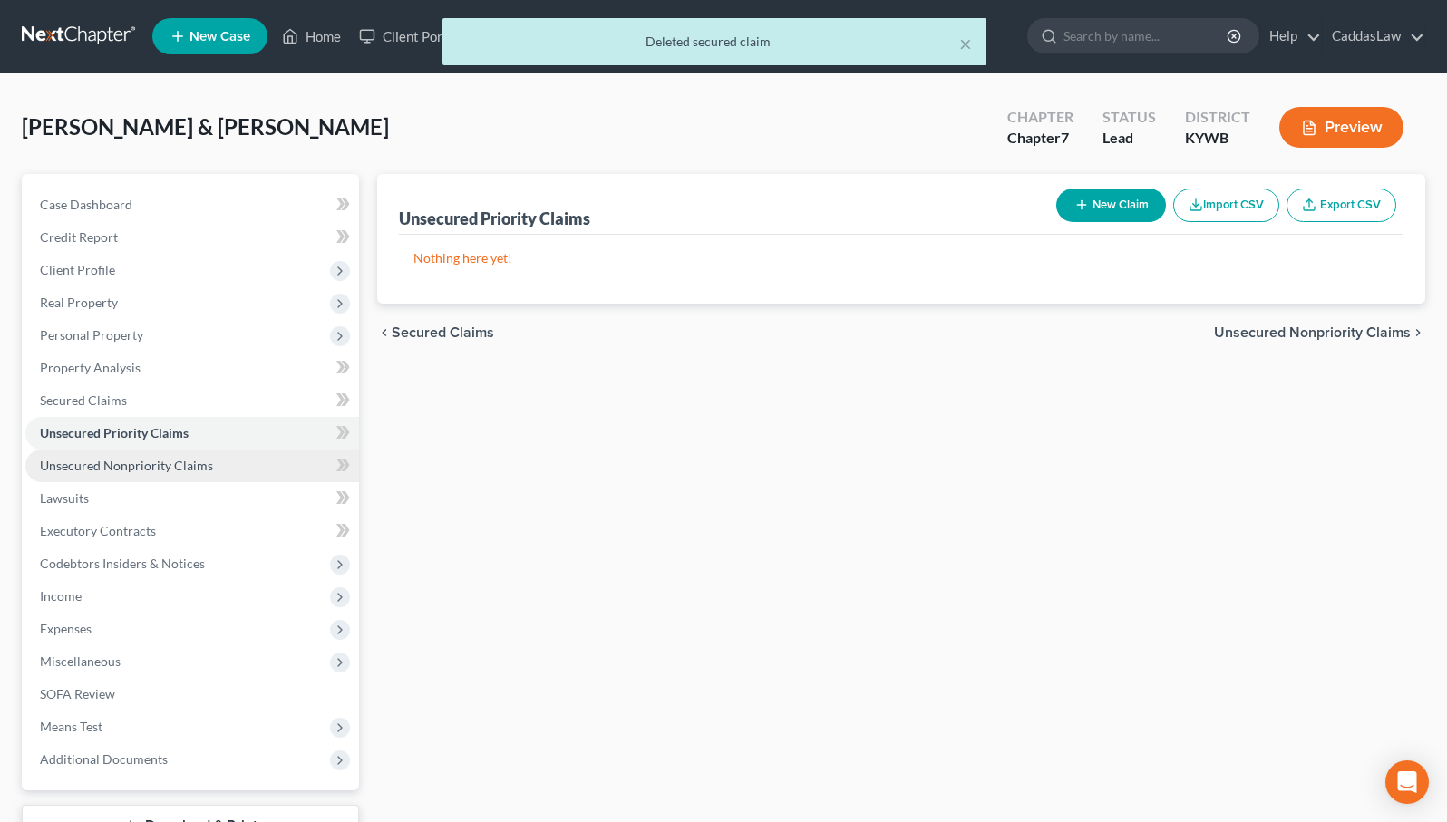
click at [170, 458] on span "Unsecured Nonpriority Claims" at bounding box center [126, 465] width 173 height 15
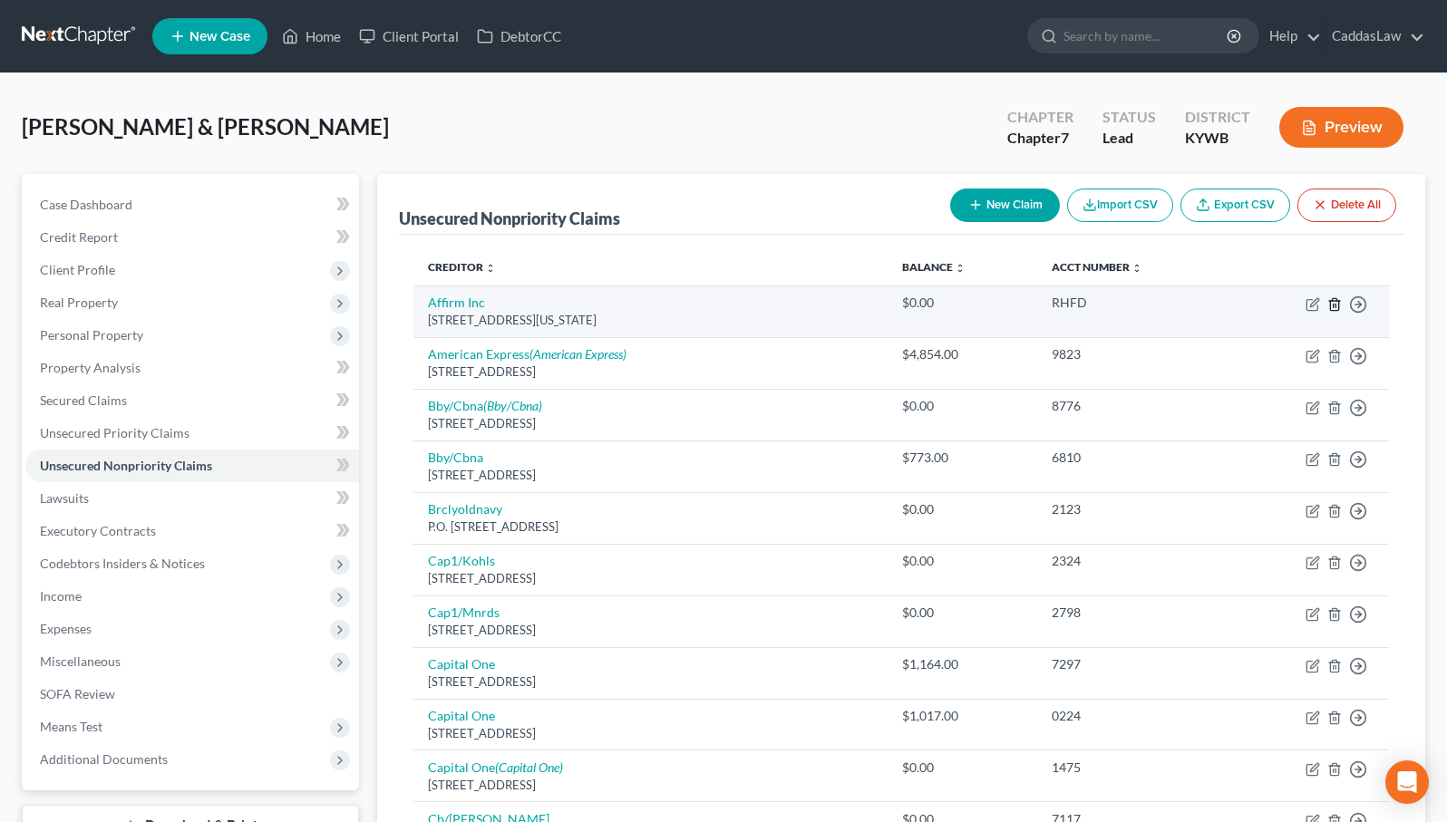
click at [1331, 302] on icon "button" at bounding box center [1334, 304] width 15 height 15
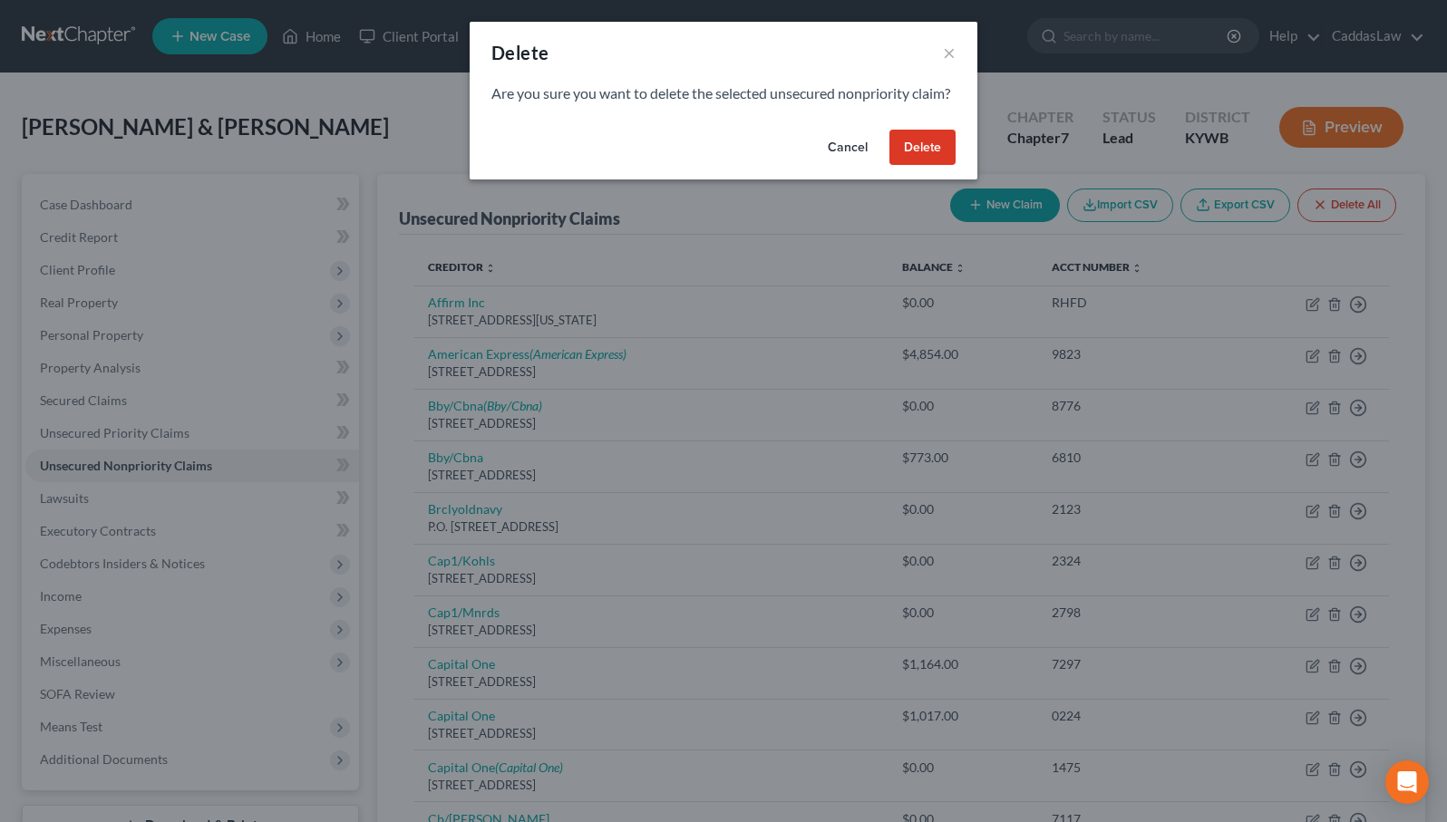
click at [928, 166] on button "Delete" at bounding box center [922, 148] width 66 height 36
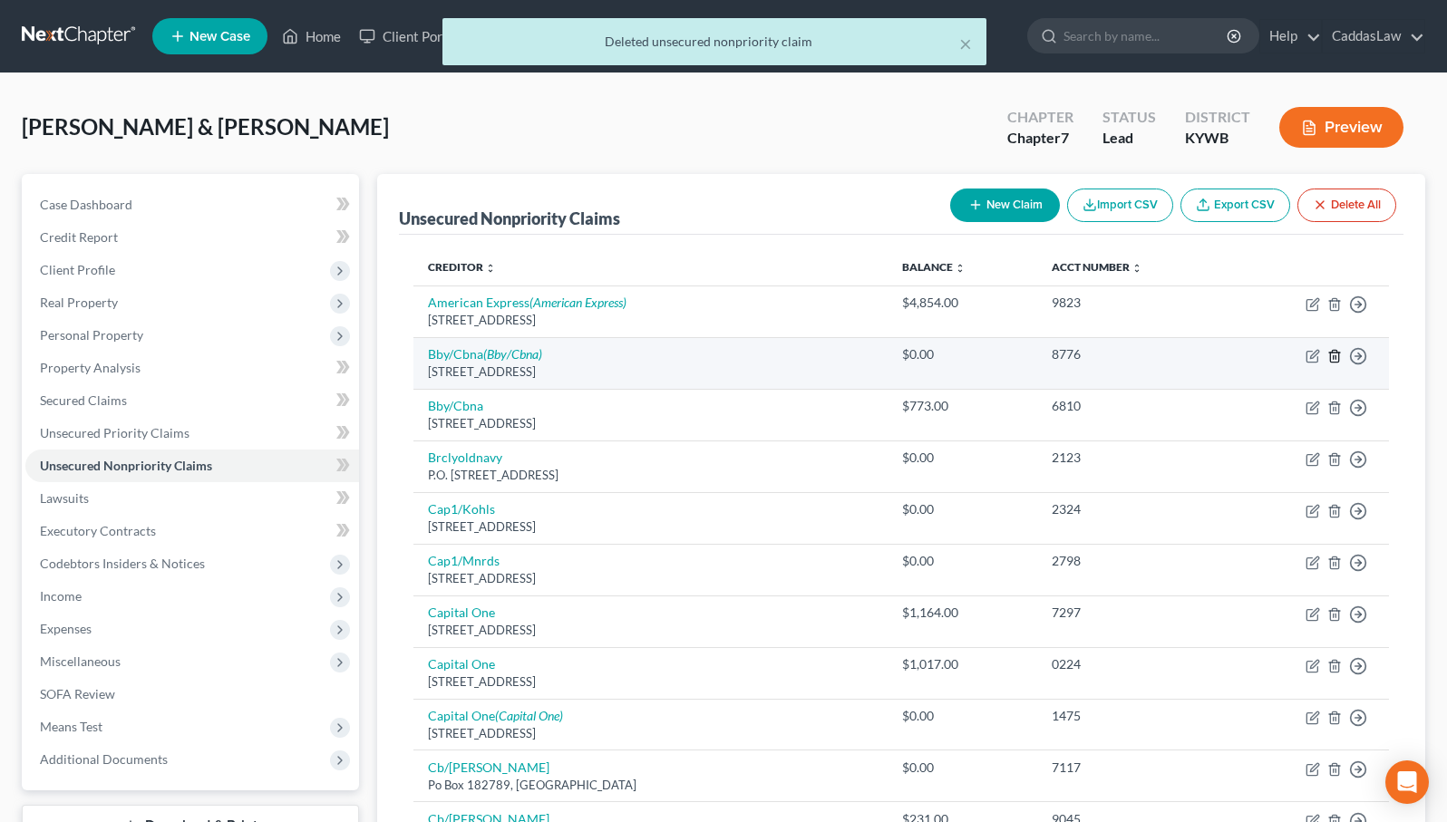
click at [1338, 354] on icon "button" at bounding box center [1334, 356] width 15 height 15
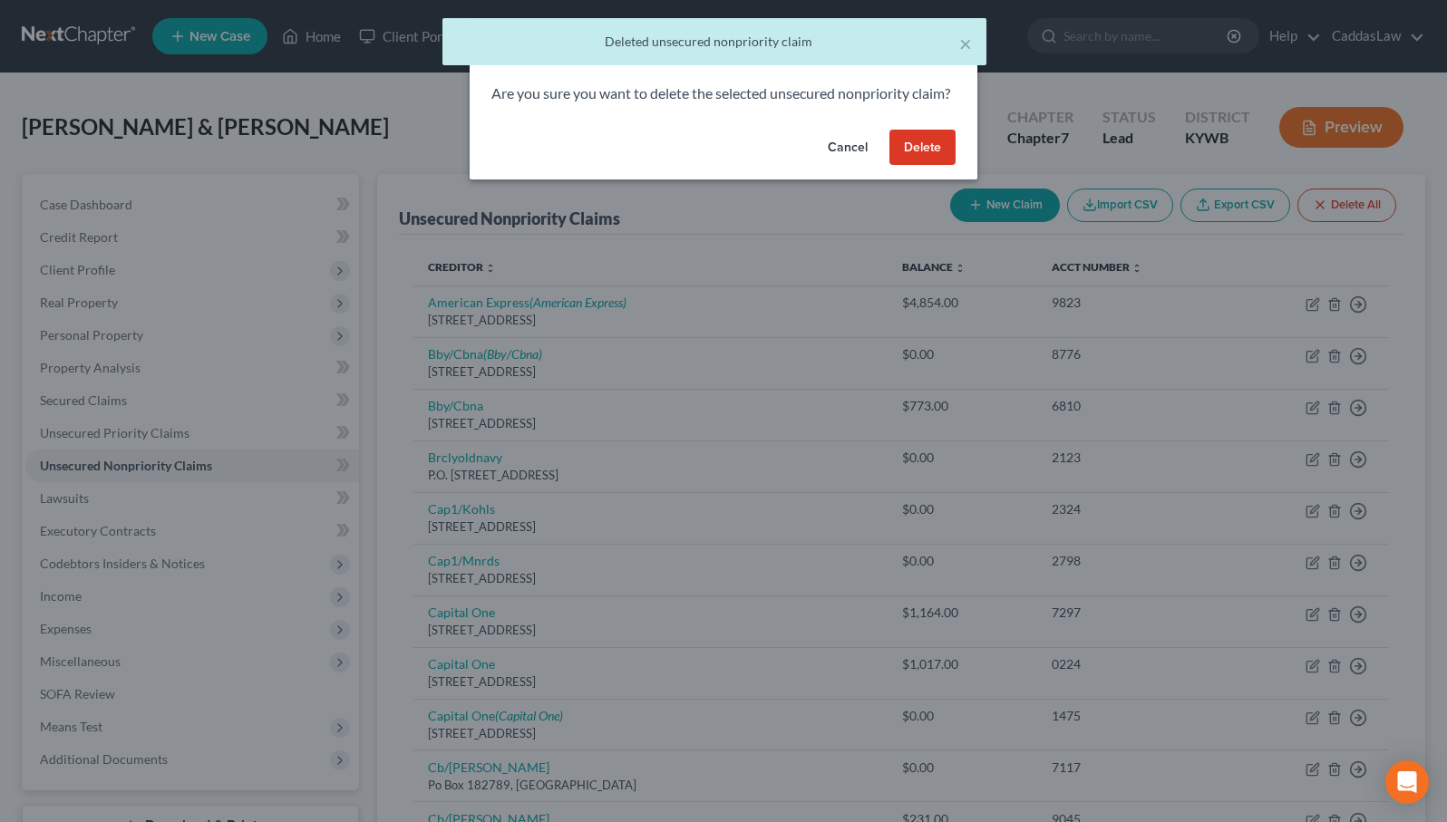
click at [938, 164] on button "Delete" at bounding box center [922, 148] width 66 height 36
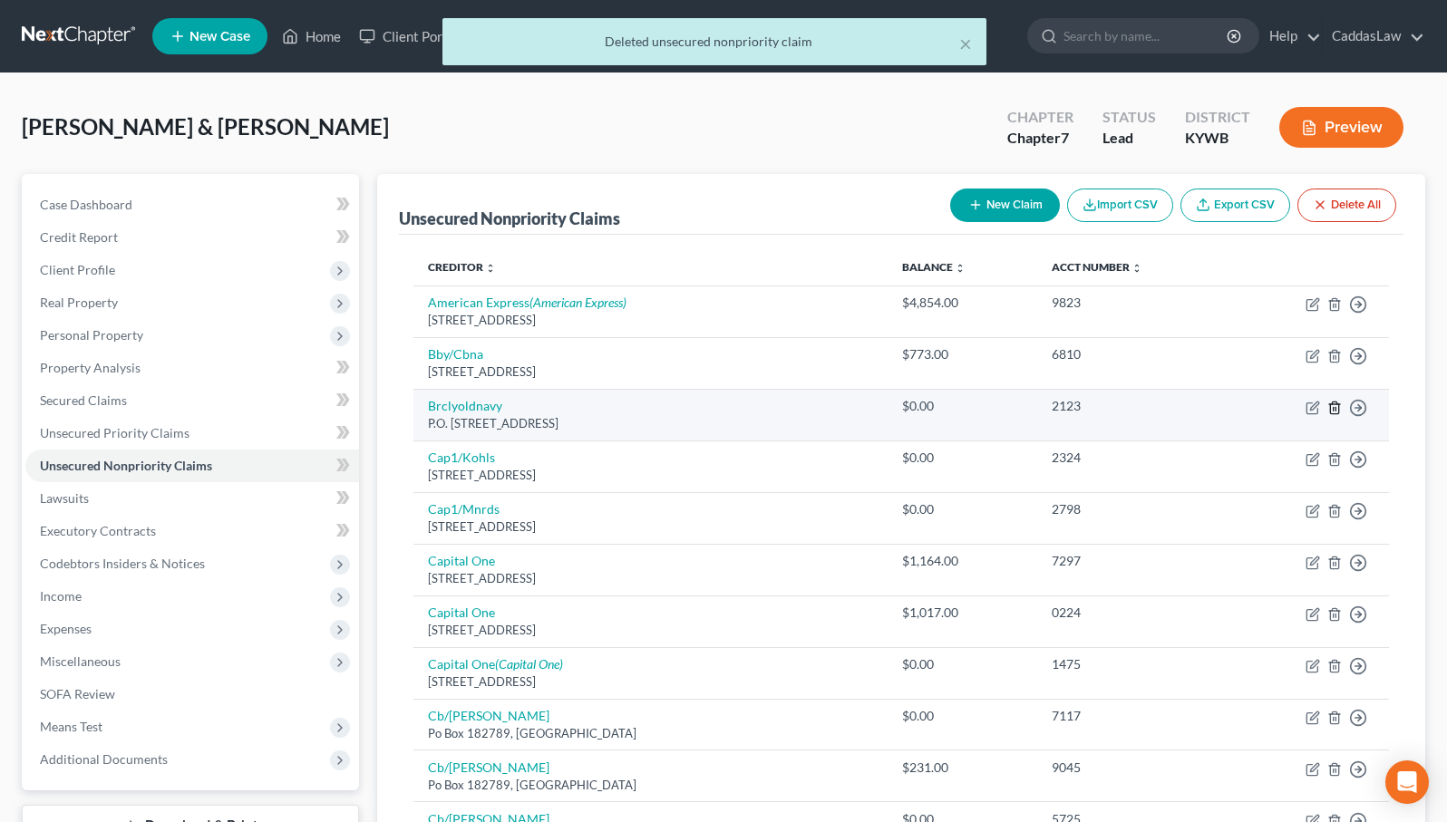
click at [1332, 410] on icon "button" at bounding box center [1334, 408] width 15 height 15
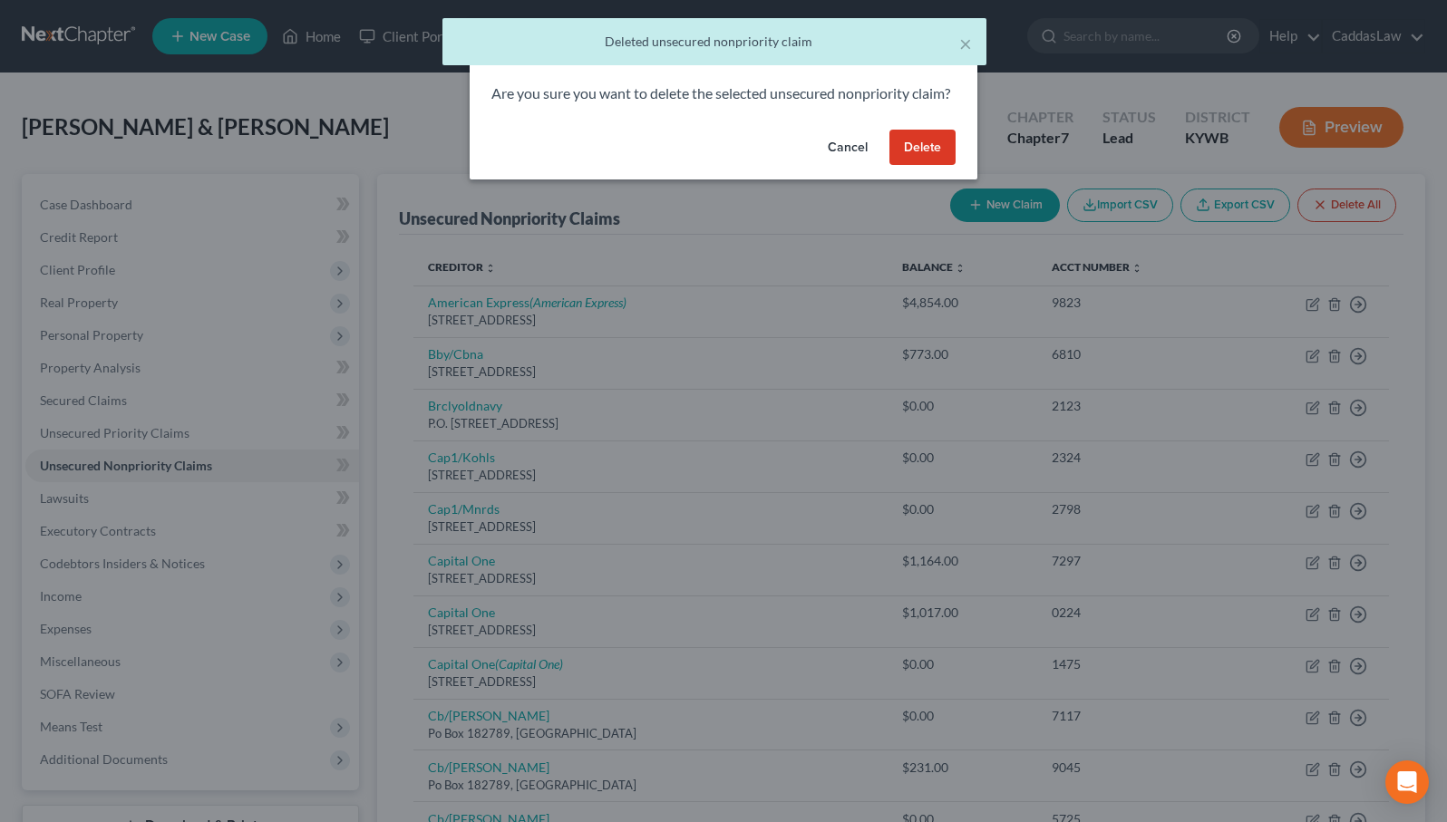
click at [942, 164] on button "Delete" at bounding box center [922, 148] width 66 height 36
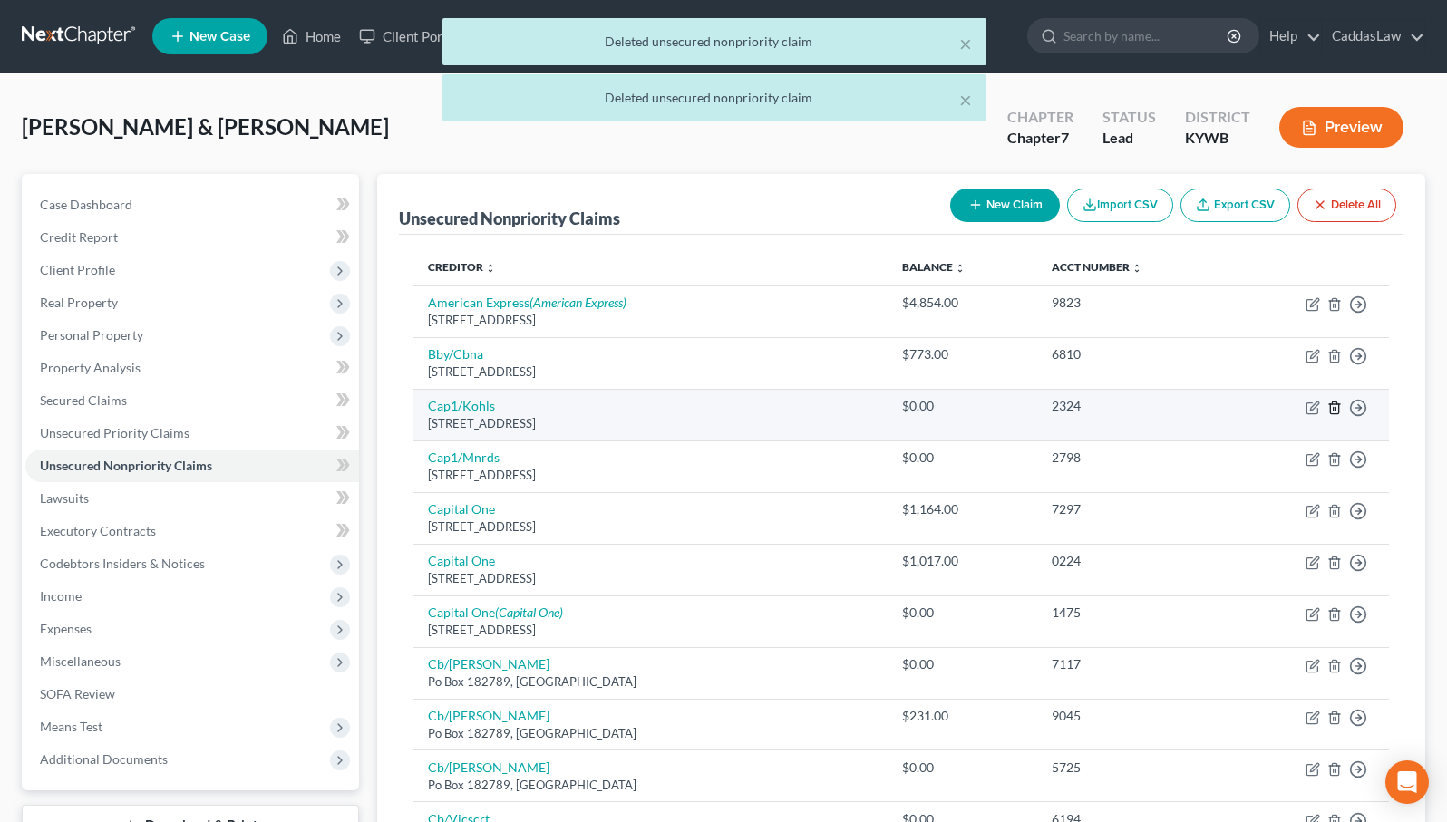
click at [1333, 412] on icon "button" at bounding box center [1334, 408] width 15 height 15
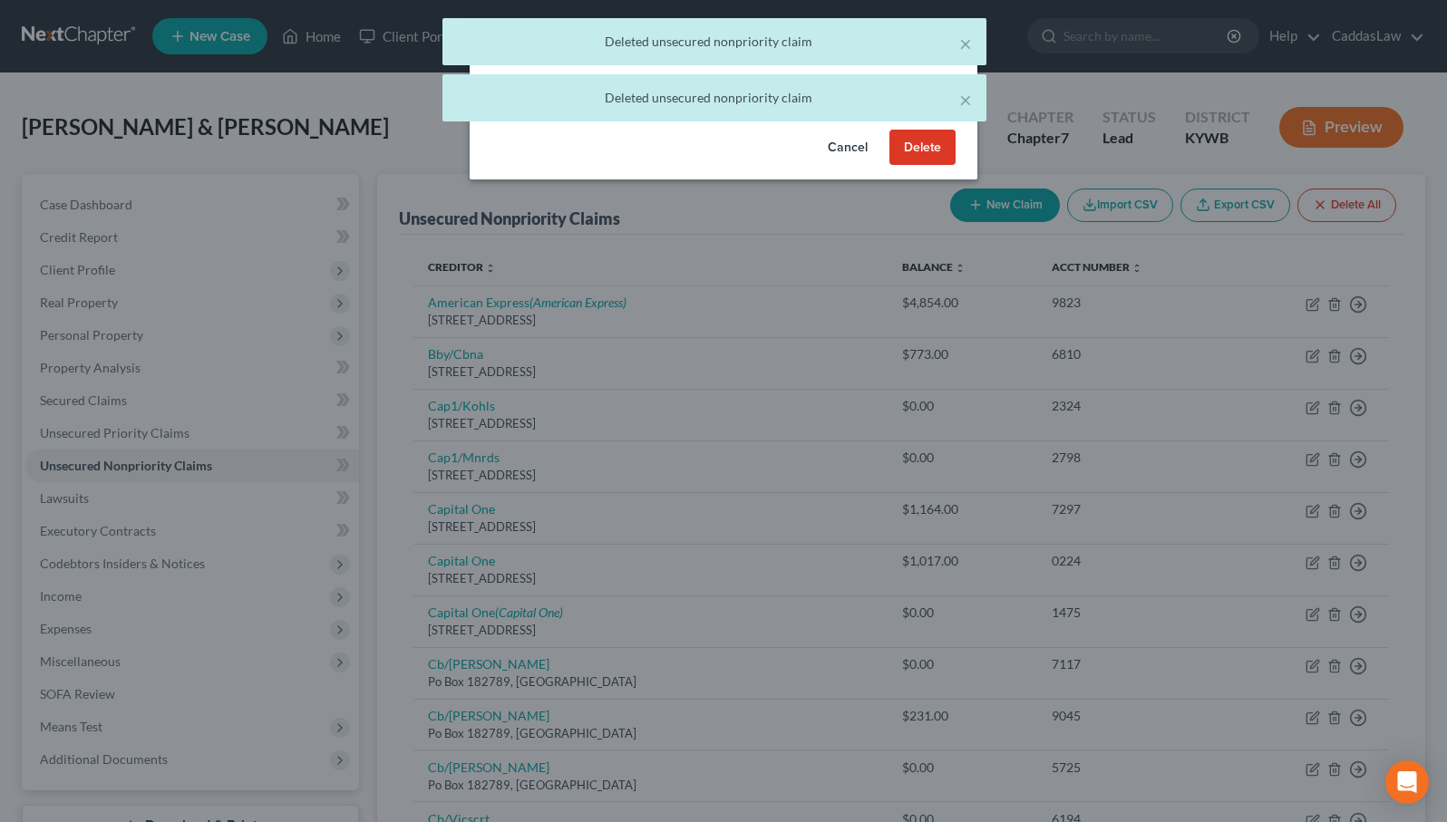
click at [929, 166] on button "Delete" at bounding box center [922, 148] width 66 height 36
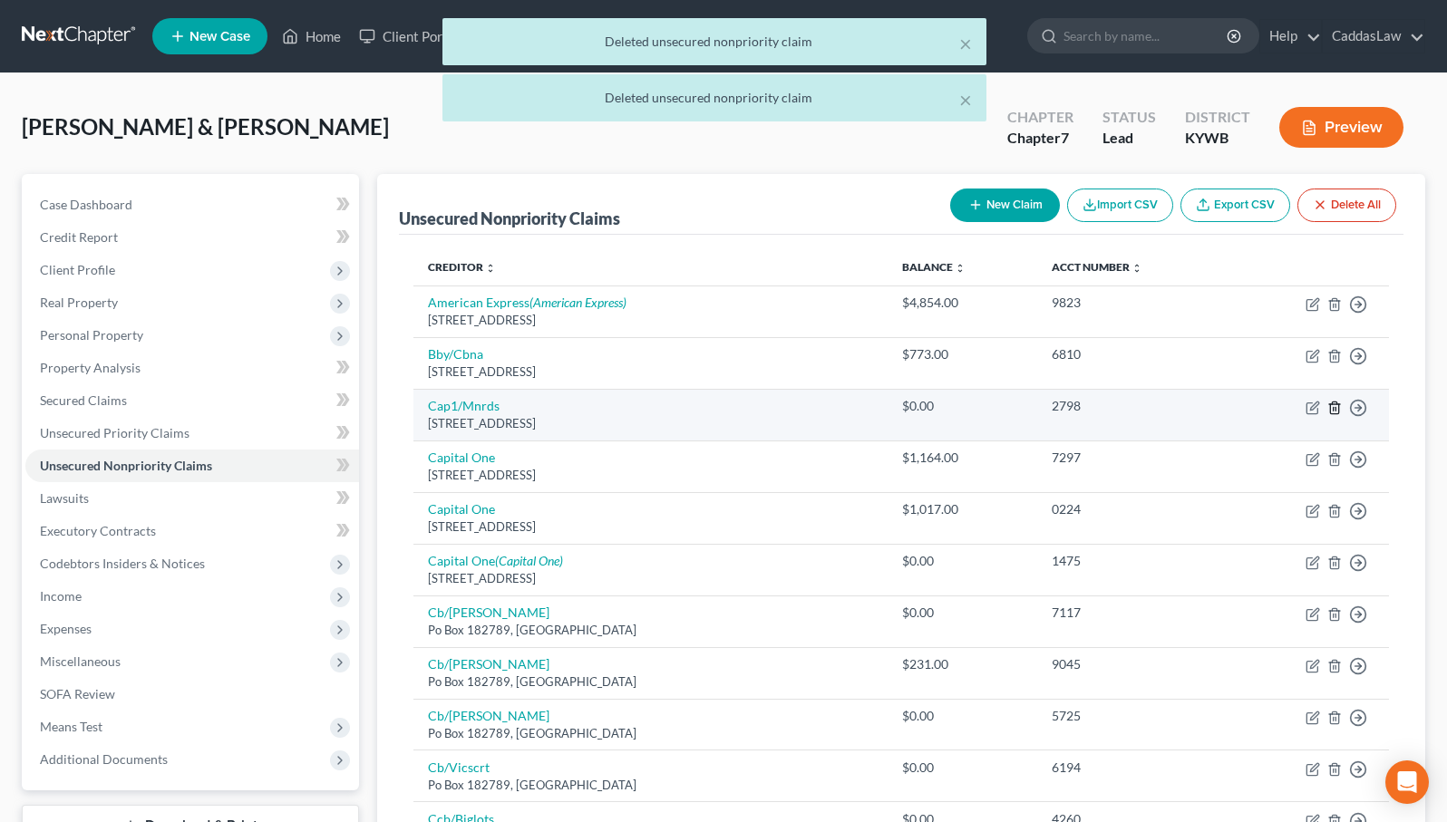
click at [1331, 412] on icon "button" at bounding box center [1334, 408] width 8 height 12
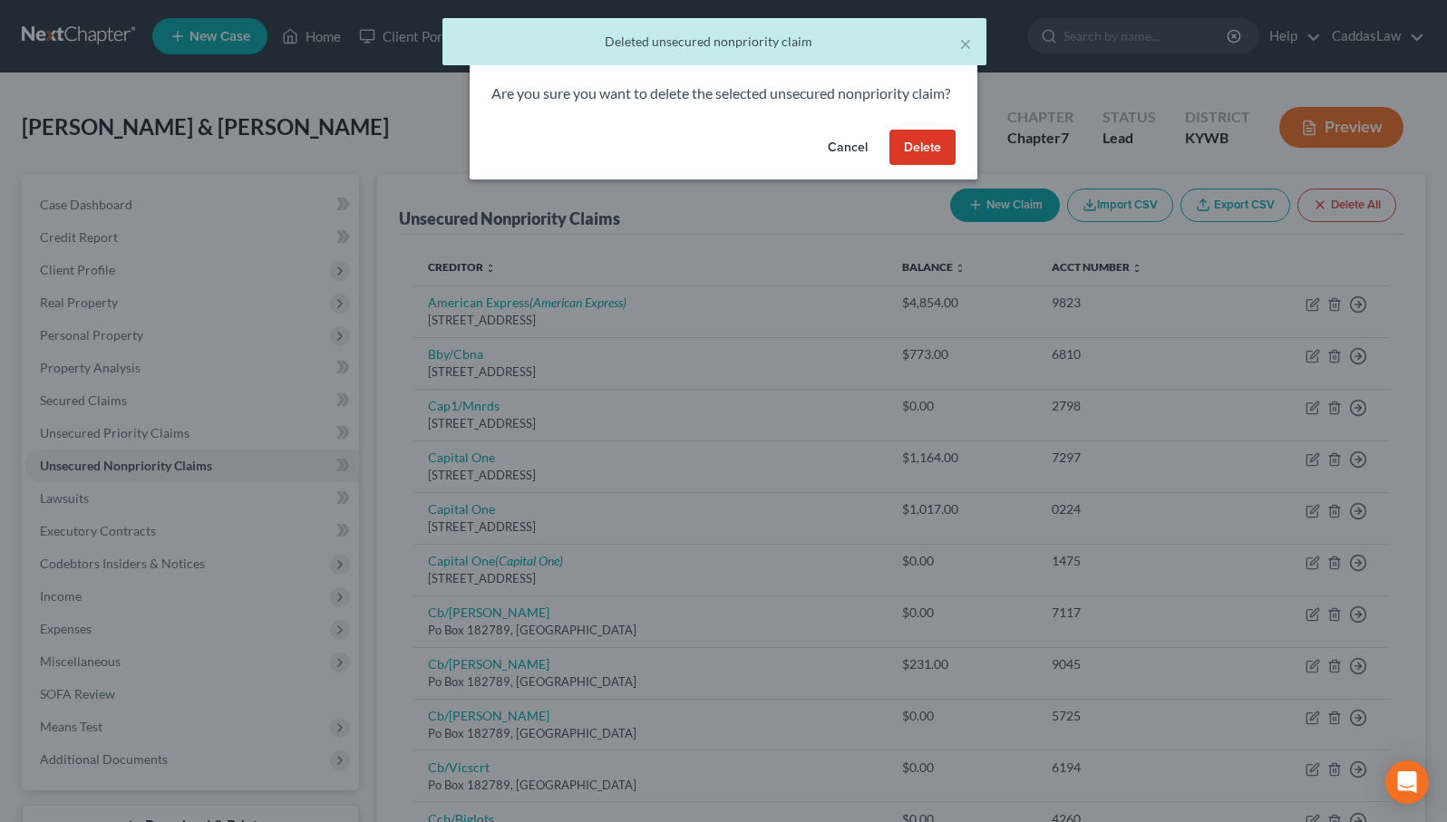
click at [947, 163] on button "Delete" at bounding box center [922, 148] width 66 height 36
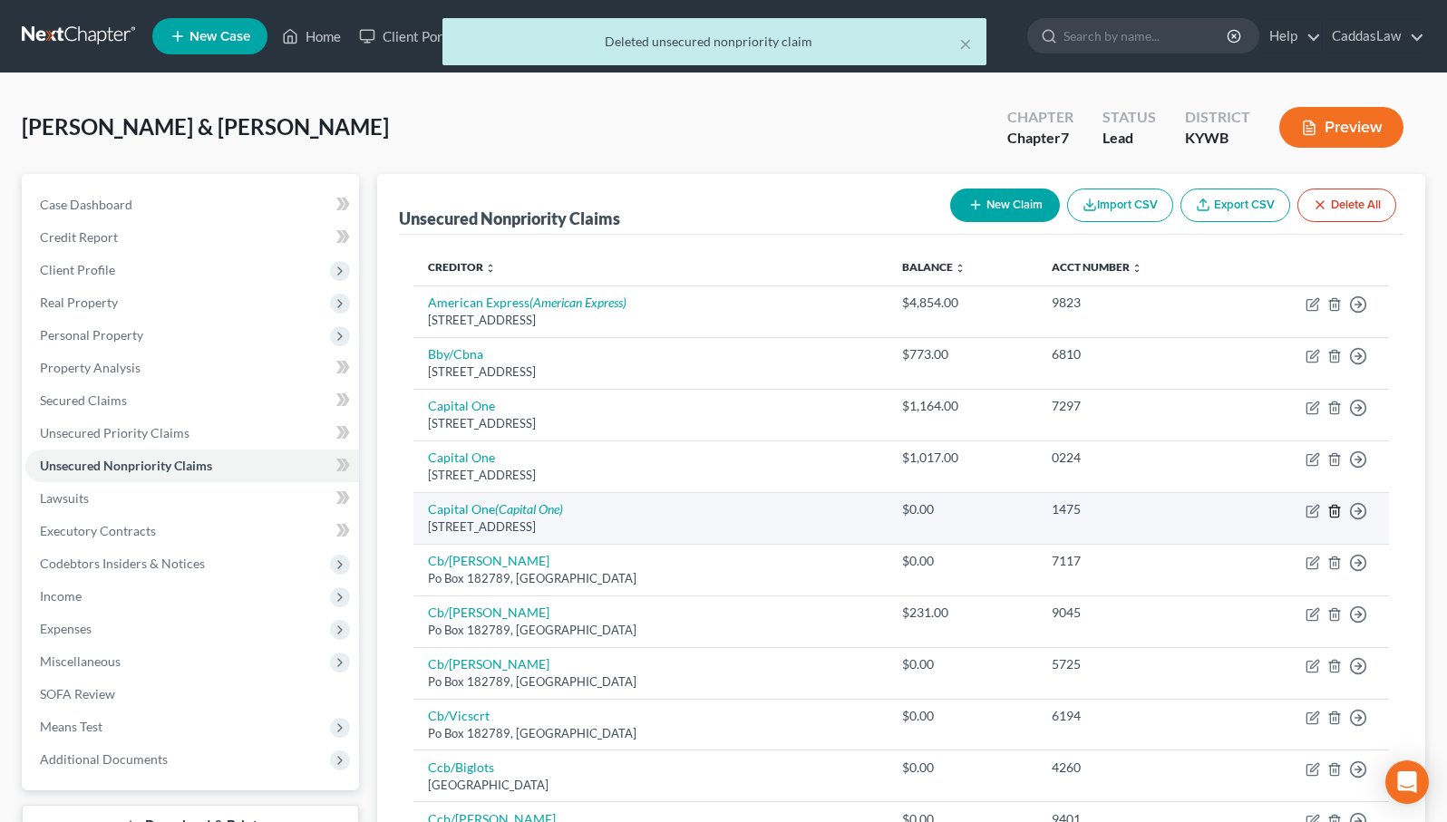
click at [1331, 509] on icon "button" at bounding box center [1334, 511] width 8 height 12
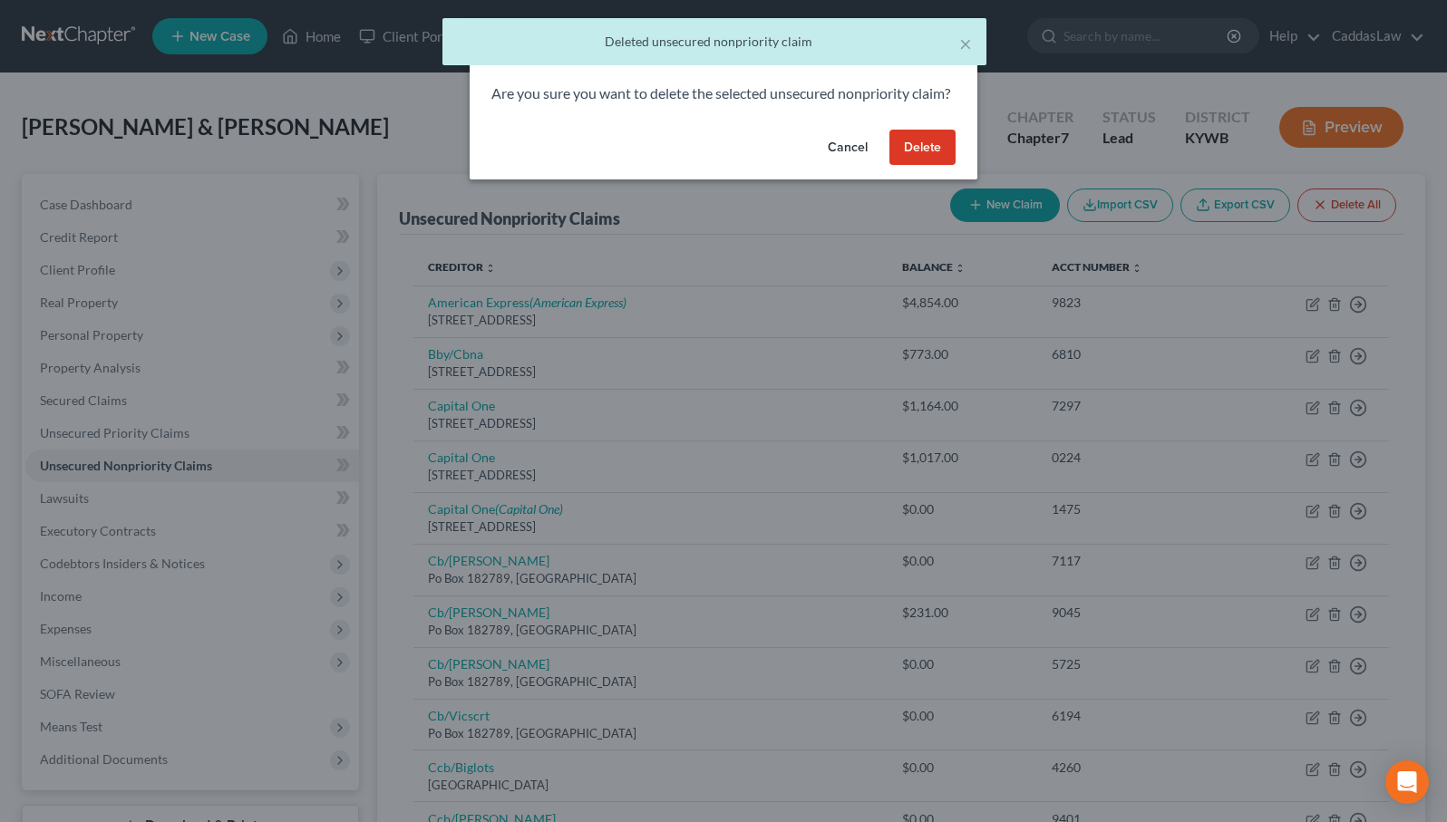
click at [942, 166] on button "Delete" at bounding box center [922, 148] width 66 height 36
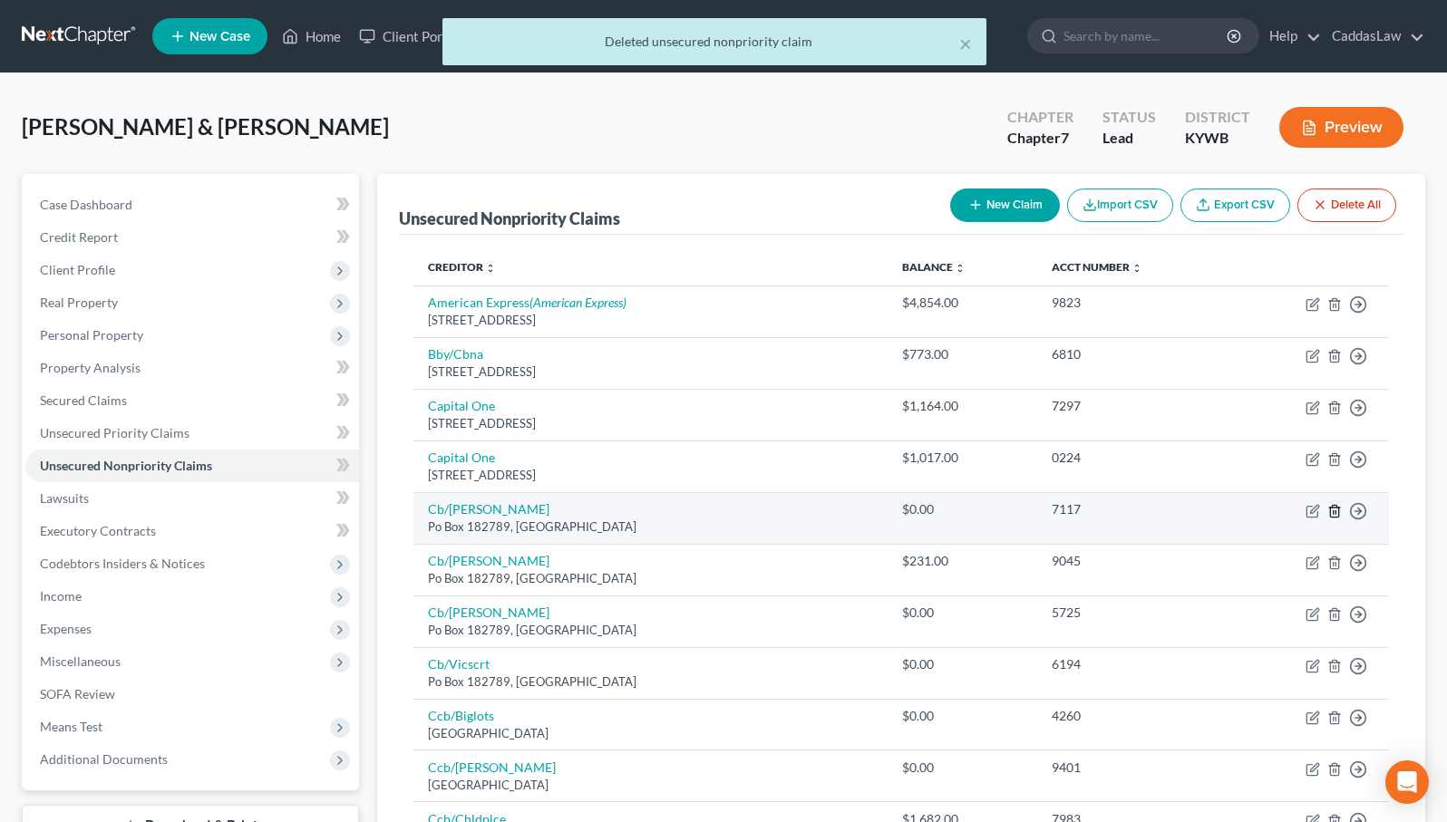
click at [1336, 508] on icon "button" at bounding box center [1334, 511] width 15 height 15
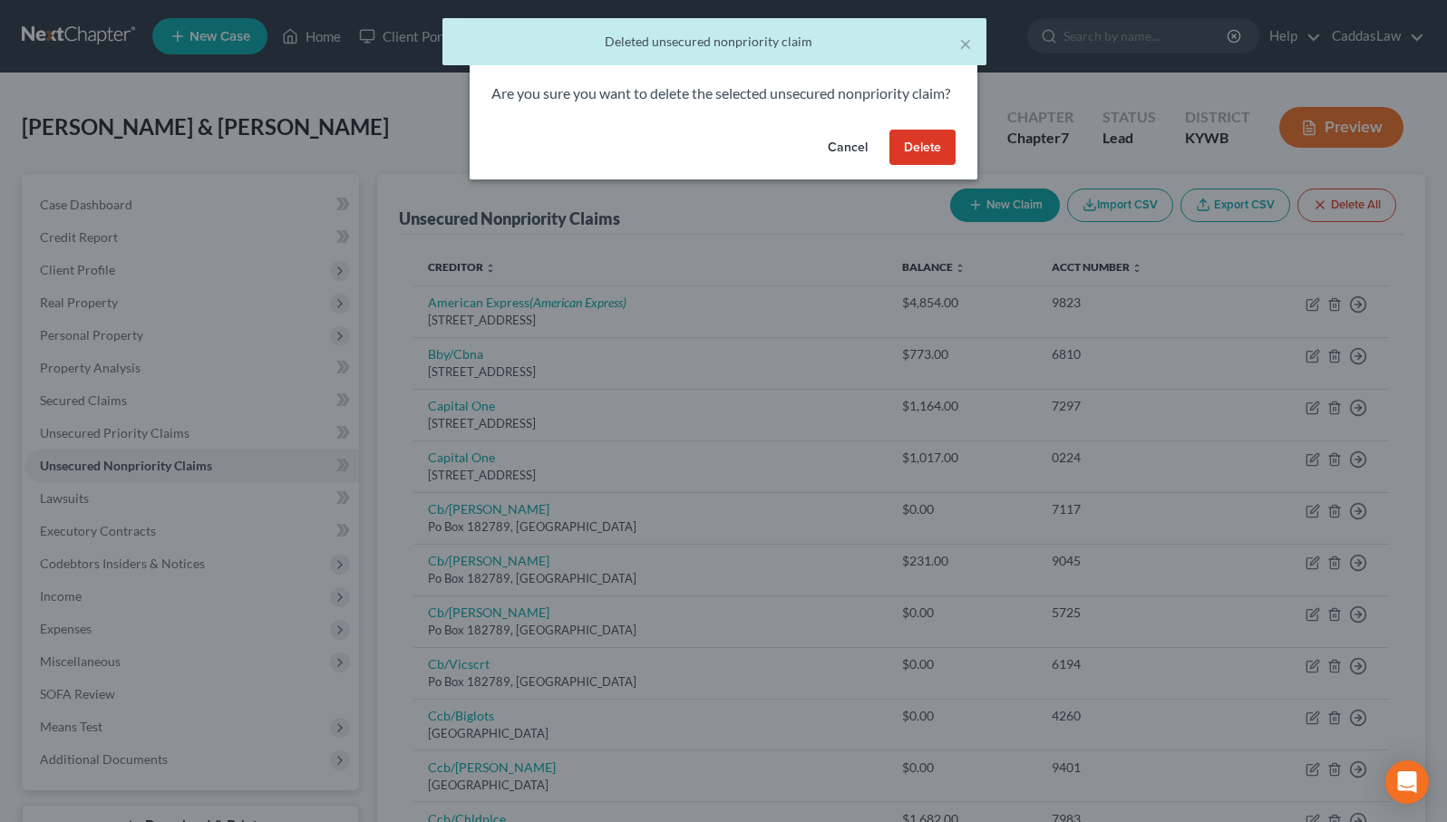
click at [924, 164] on button "Delete" at bounding box center [922, 148] width 66 height 36
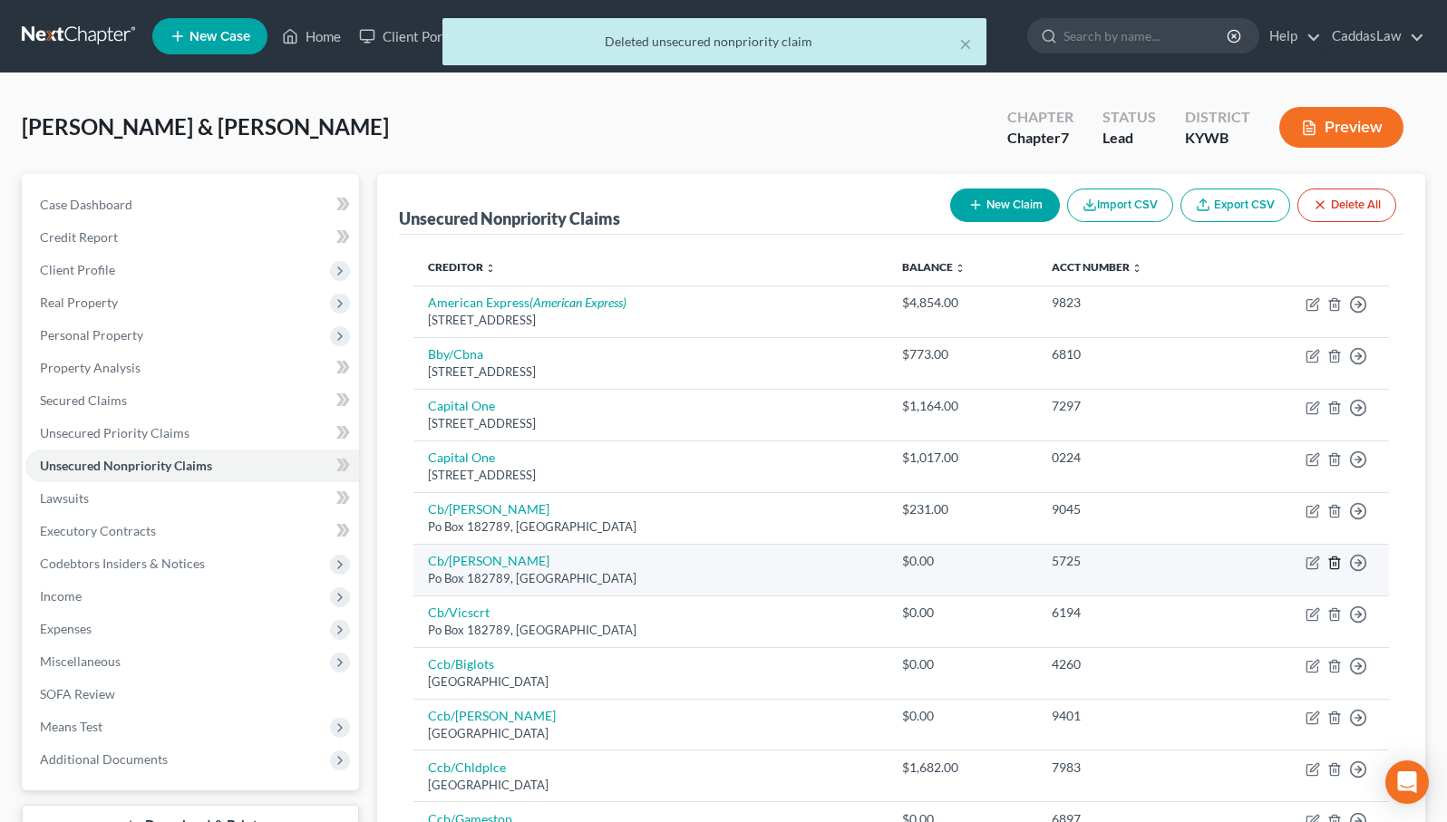
click at [1334, 556] on icon "button" at bounding box center [1334, 563] width 15 height 15
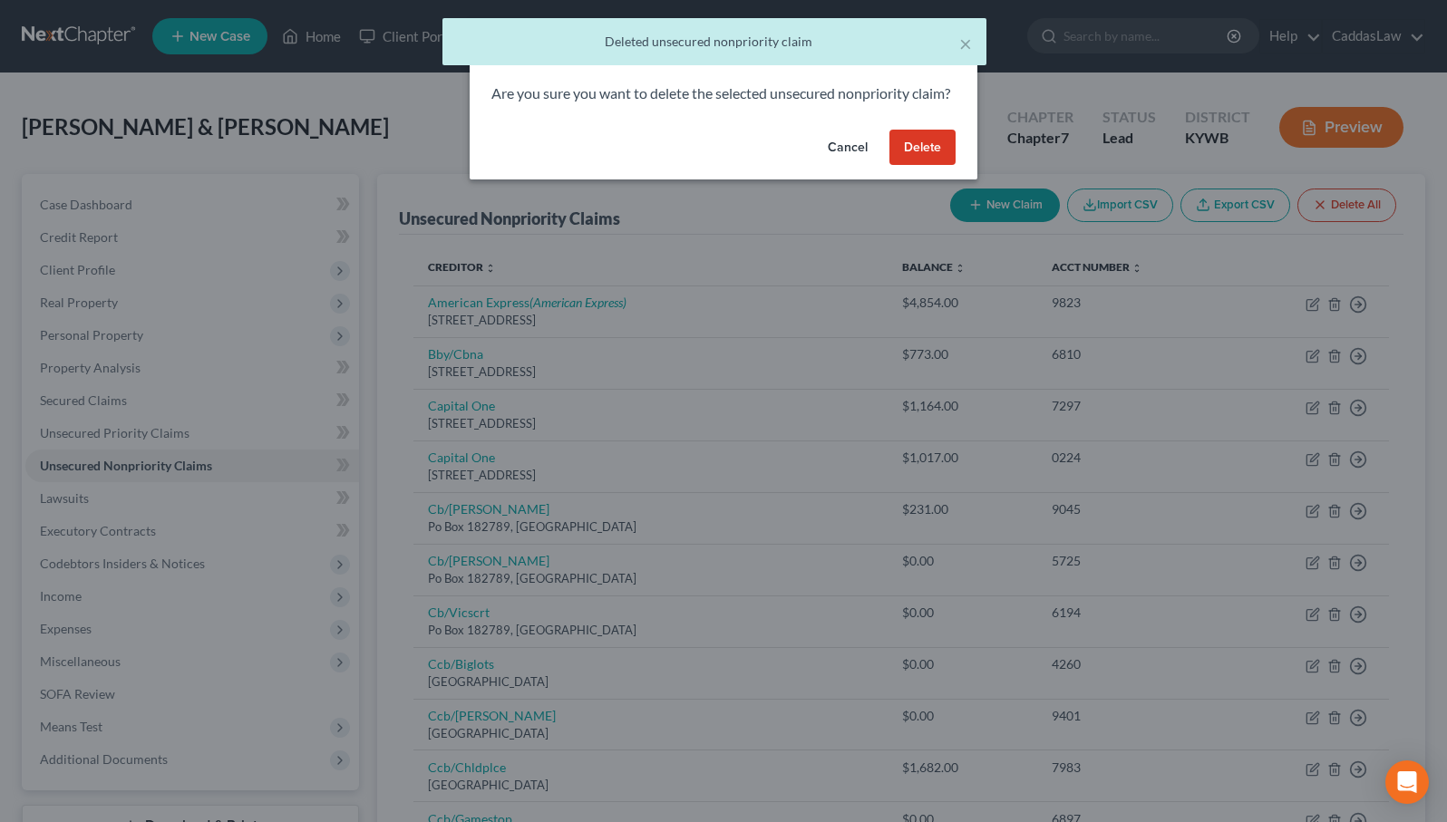
click at [904, 166] on button "Delete" at bounding box center [922, 148] width 66 height 36
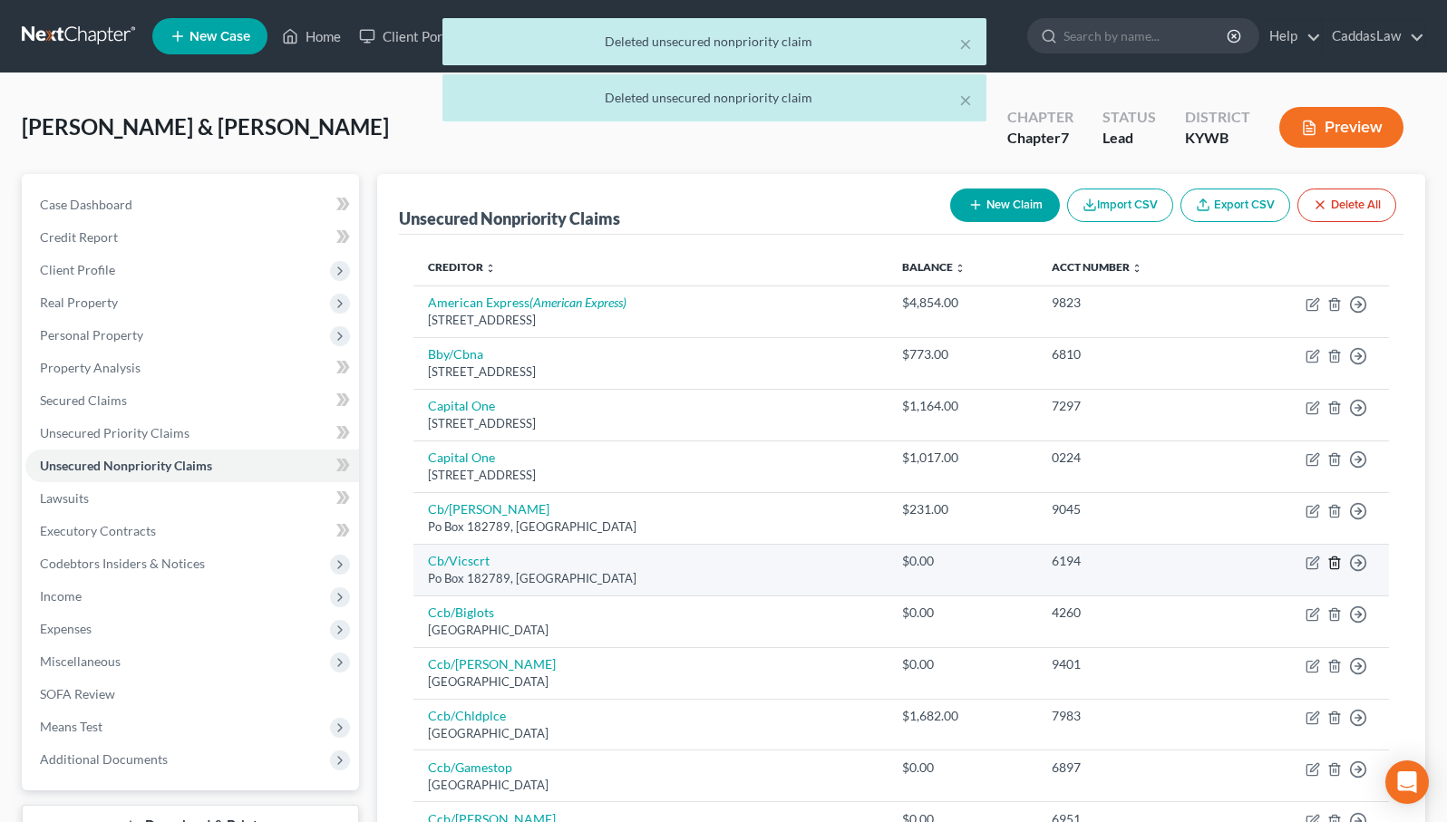
click at [1334, 558] on icon "button" at bounding box center [1334, 563] width 15 height 15
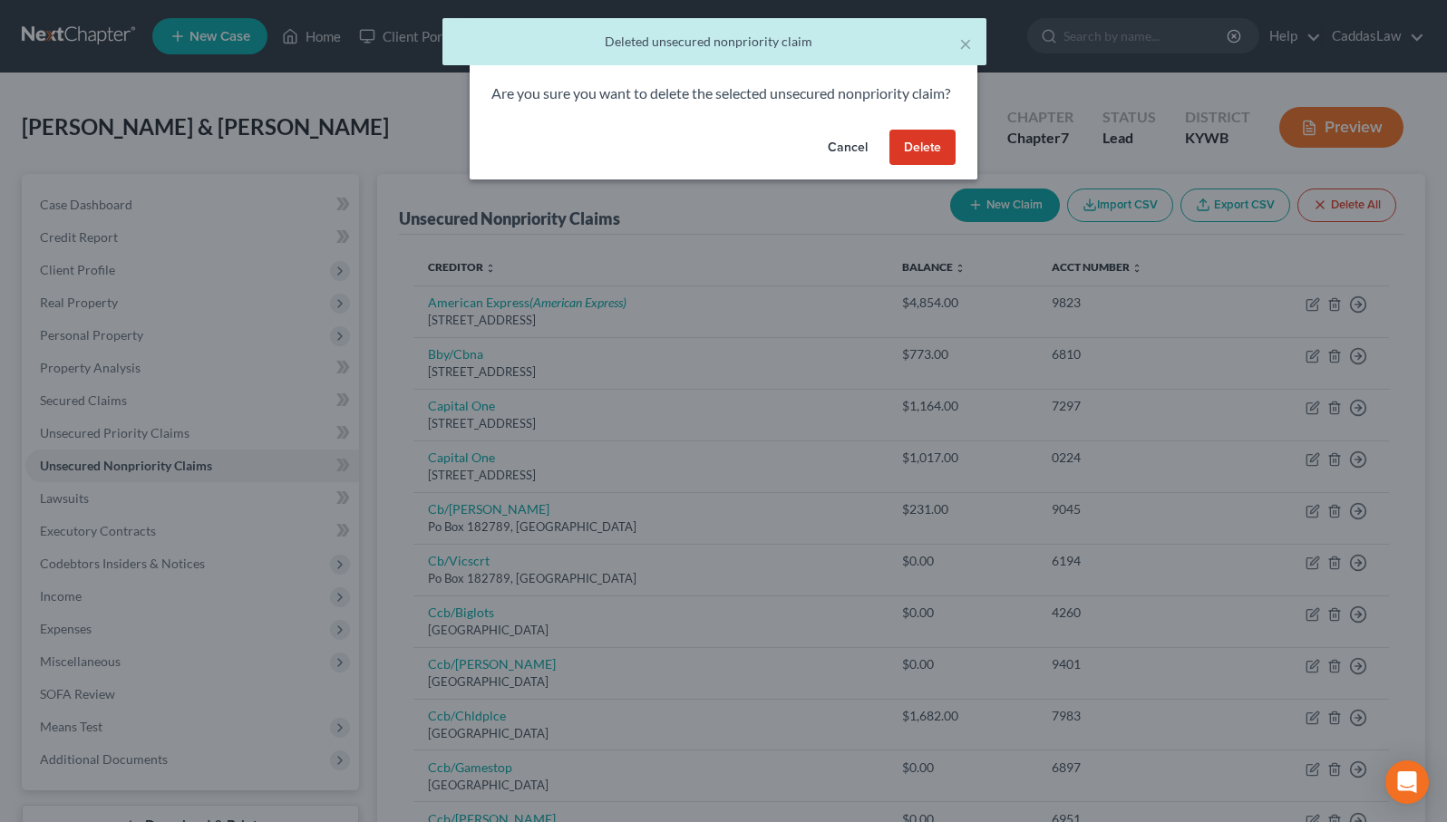
click at [917, 163] on button "Delete" at bounding box center [922, 148] width 66 height 36
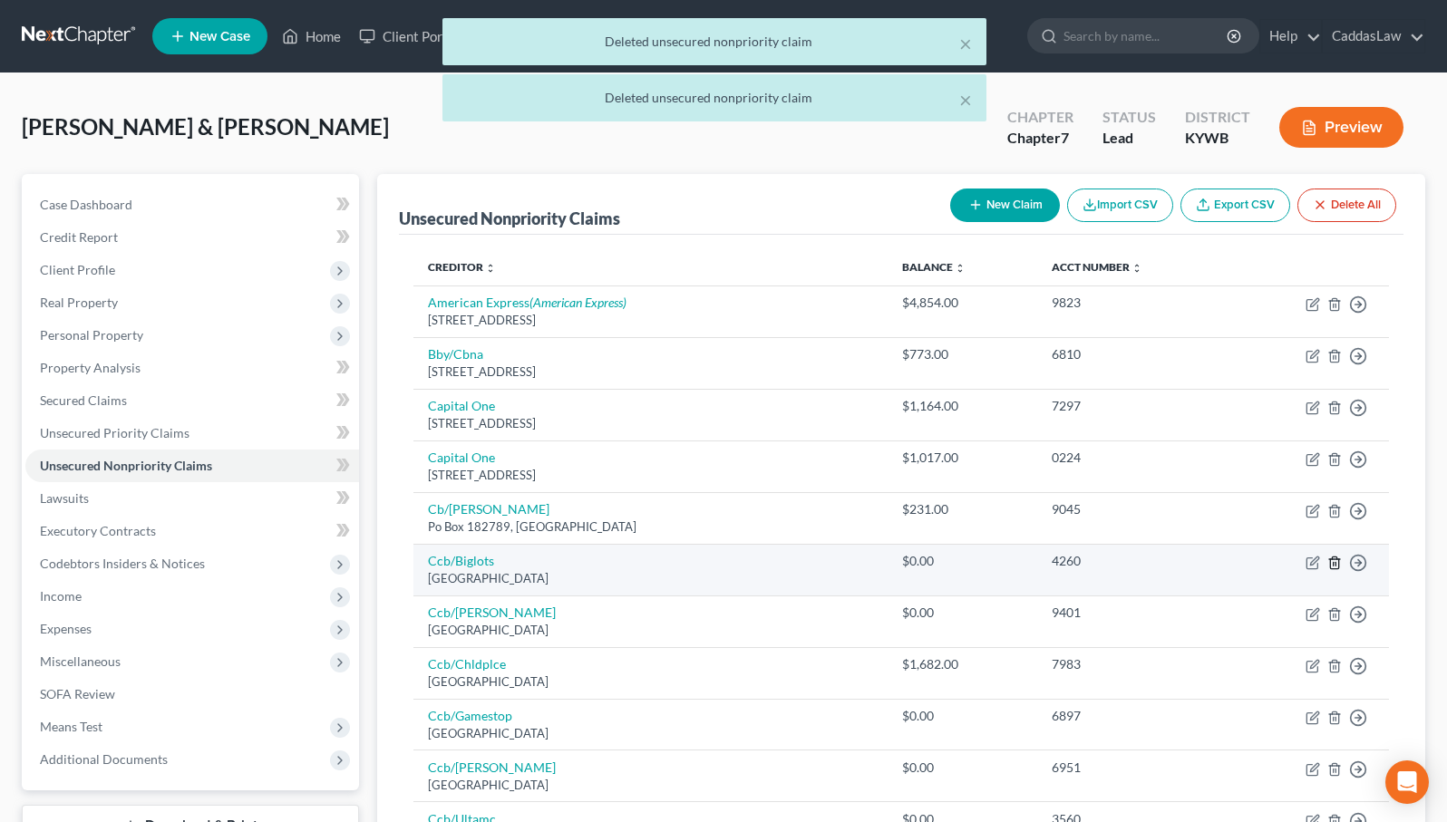
click at [1337, 566] on icon "button" at bounding box center [1334, 563] width 8 height 12
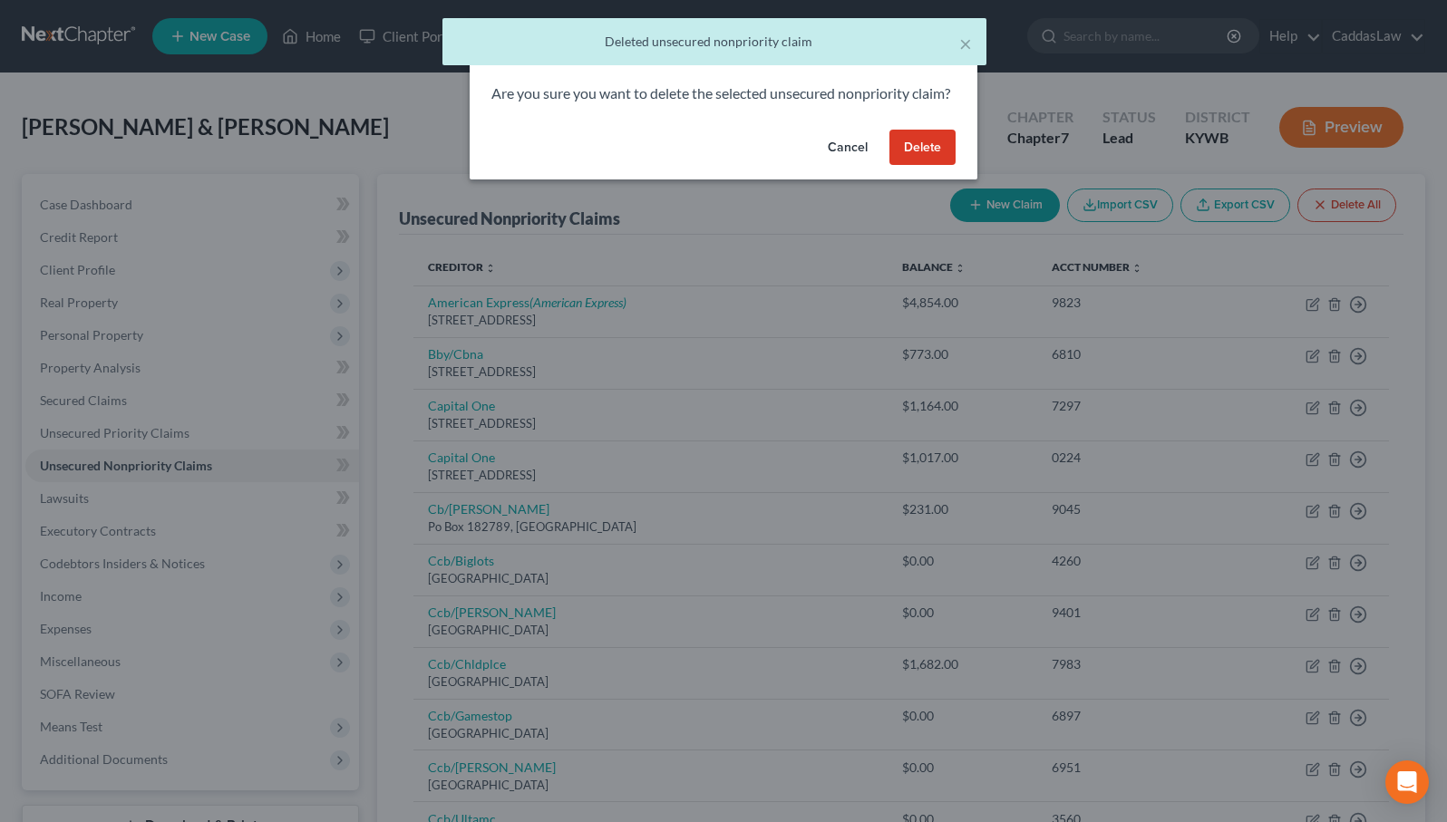
click at [939, 161] on button "Delete" at bounding box center [922, 148] width 66 height 36
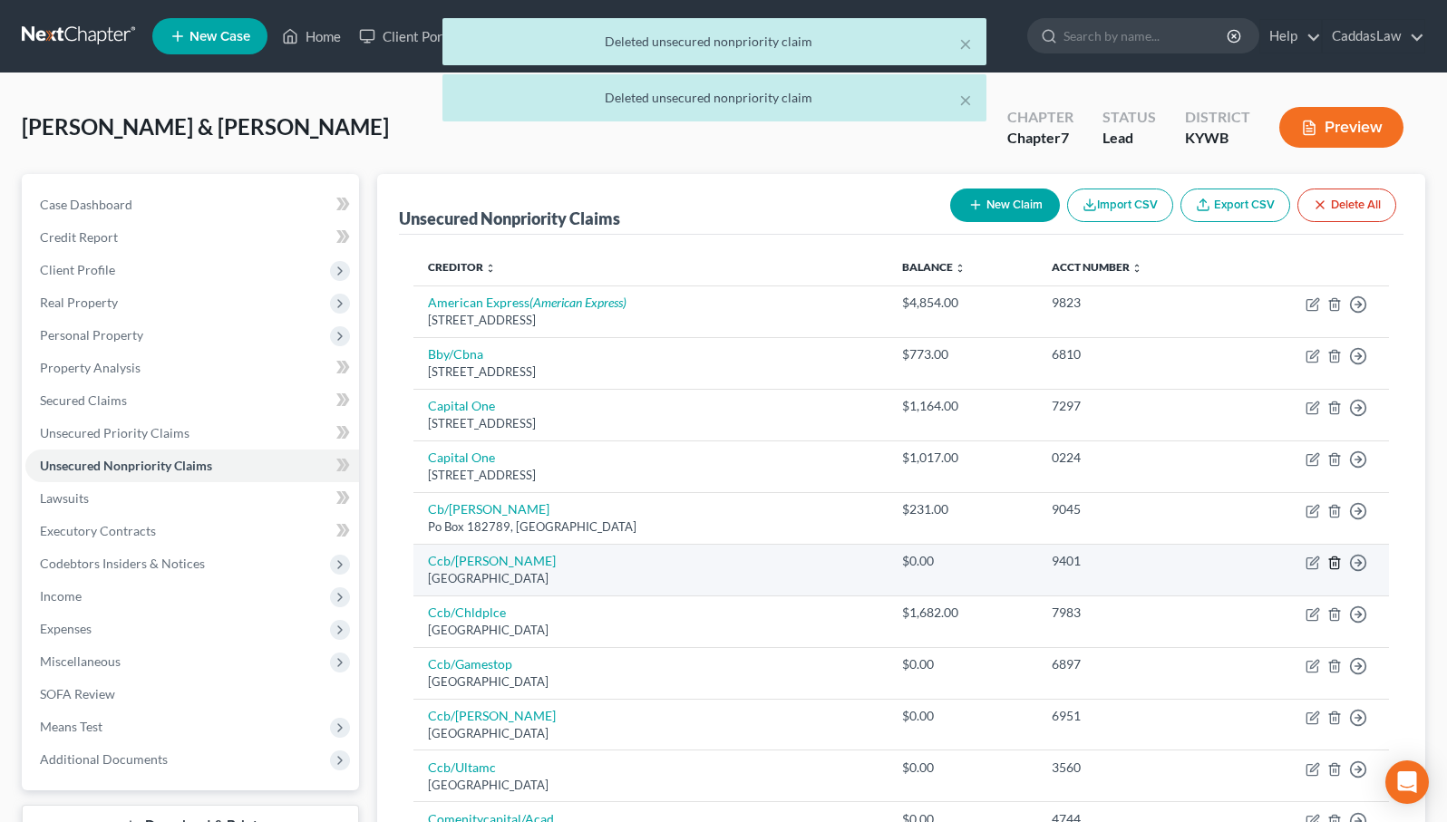
click at [1335, 562] on line "button" at bounding box center [1335, 564] width 0 height 4
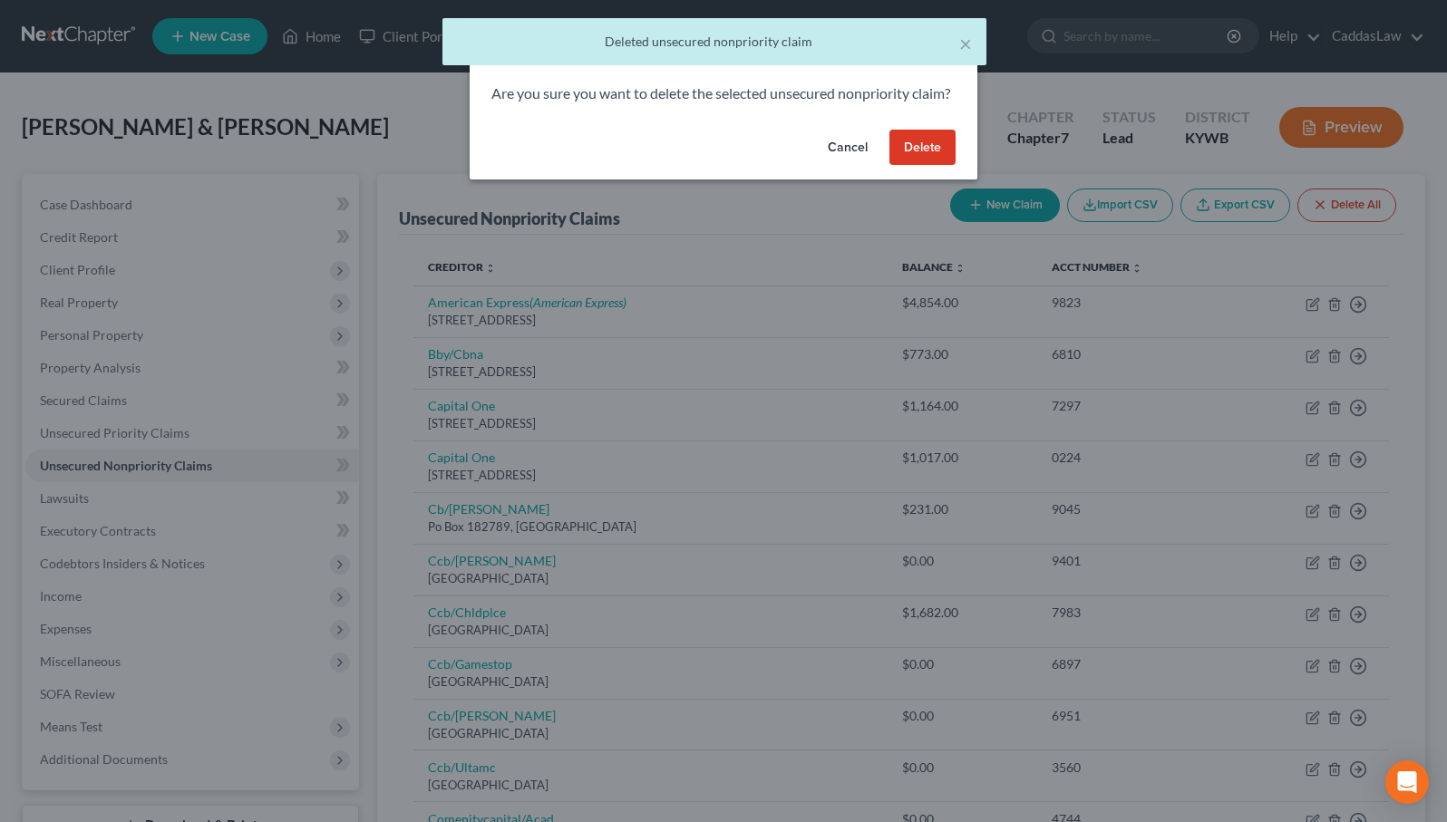
click at [931, 160] on button "Delete" at bounding box center [922, 148] width 66 height 36
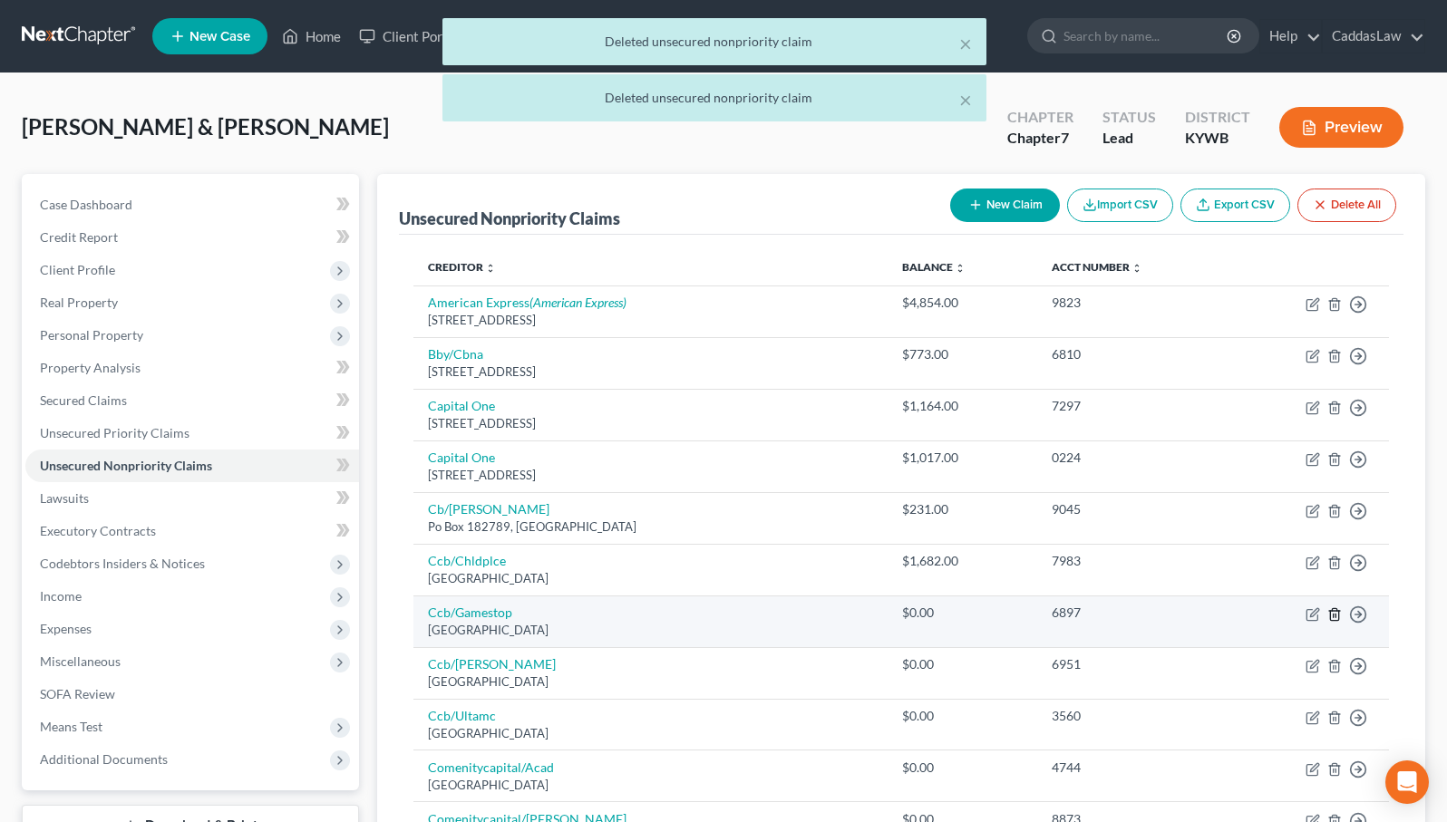
click at [1340, 614] on icon "button" at bounding box center [1334, 614] width 15 height 15
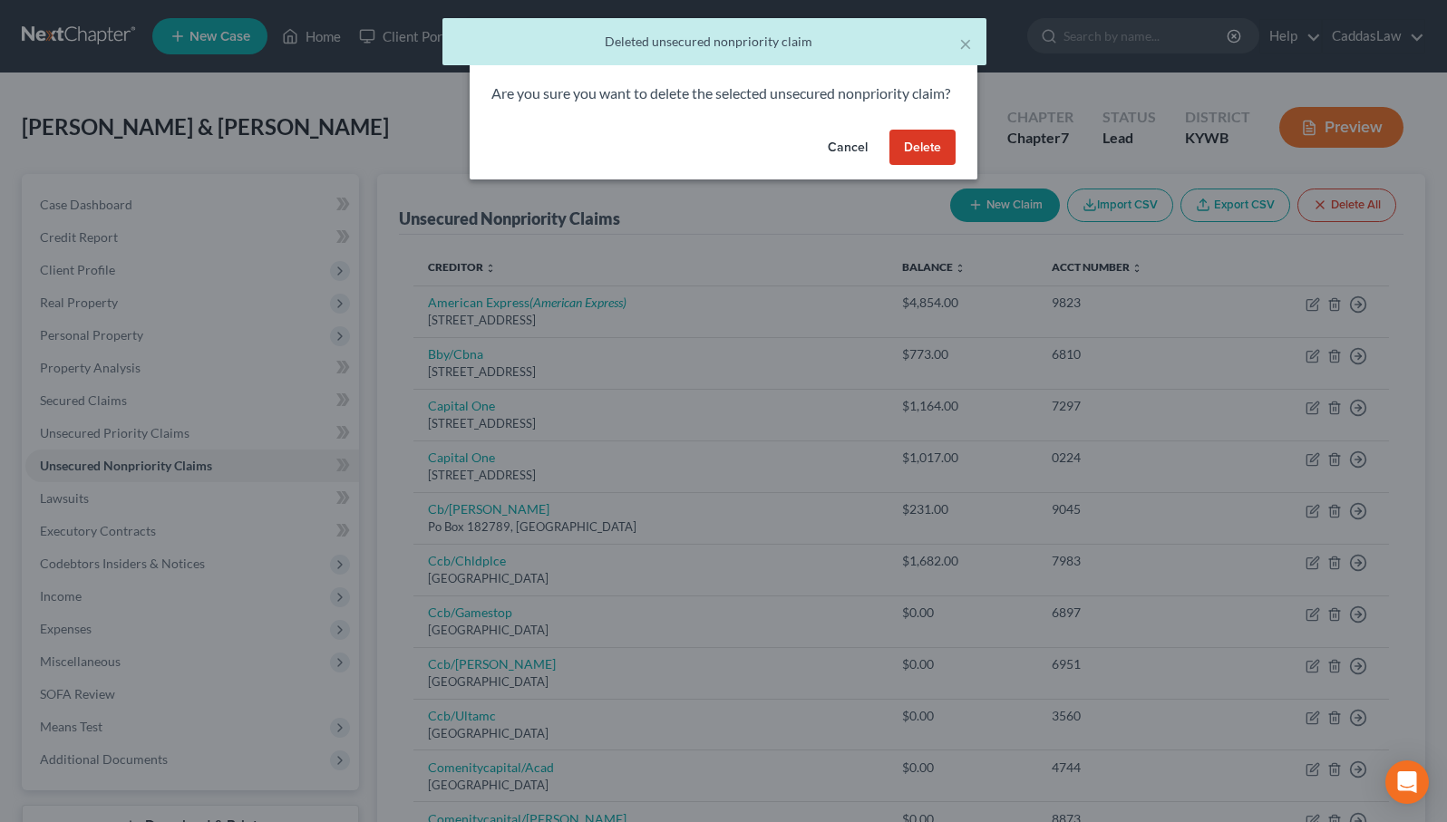
click at [928, 160] on button "Delete" at bounding box center [922, 148] width 66 height 36
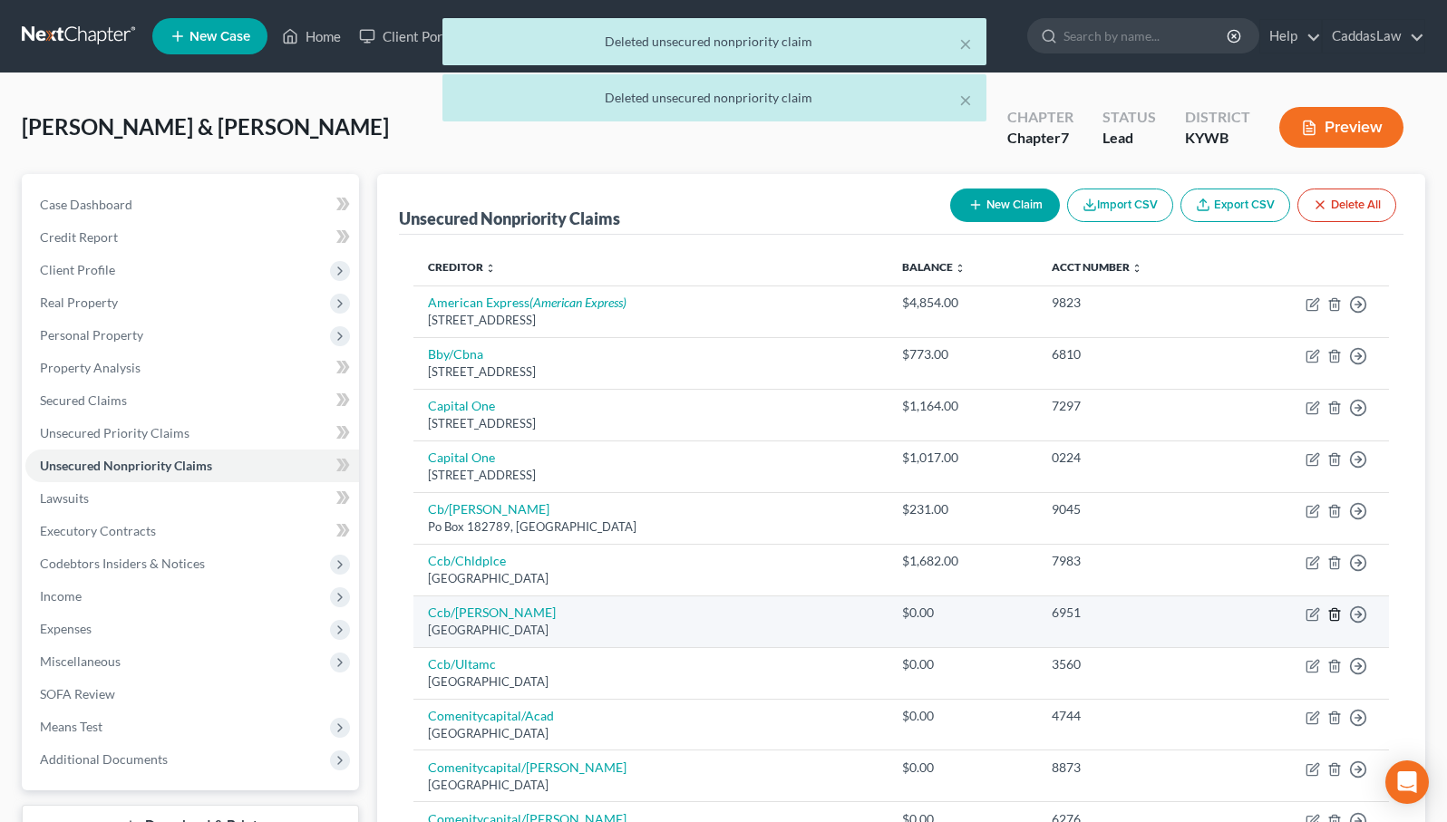
click at [1335, 611] on polyline "button" at bounding box center [1334, 611] width 11 height 0
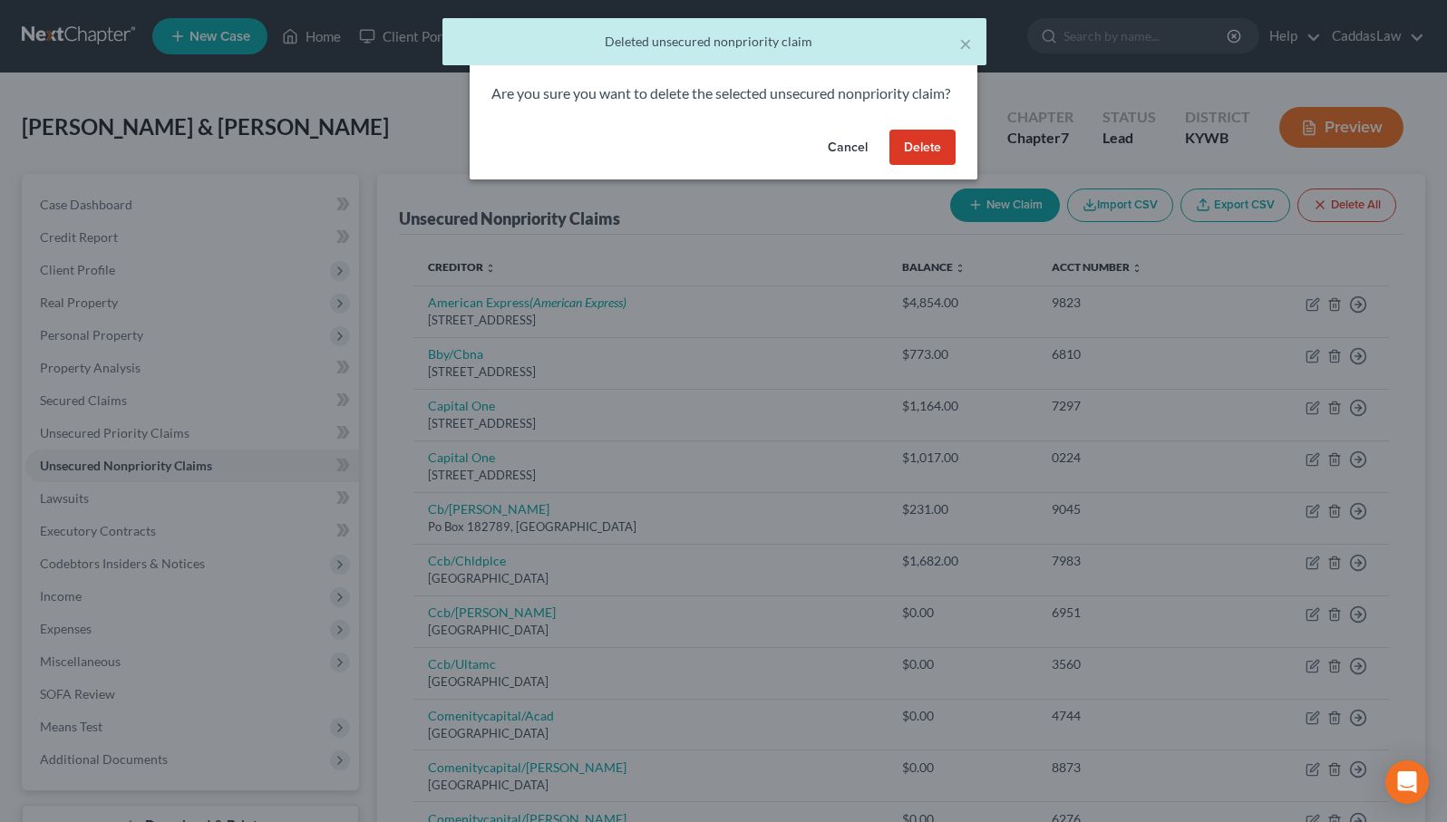
click at [907, 166] on button "Delete" at bounding box center [922, 148] width 66 height 36
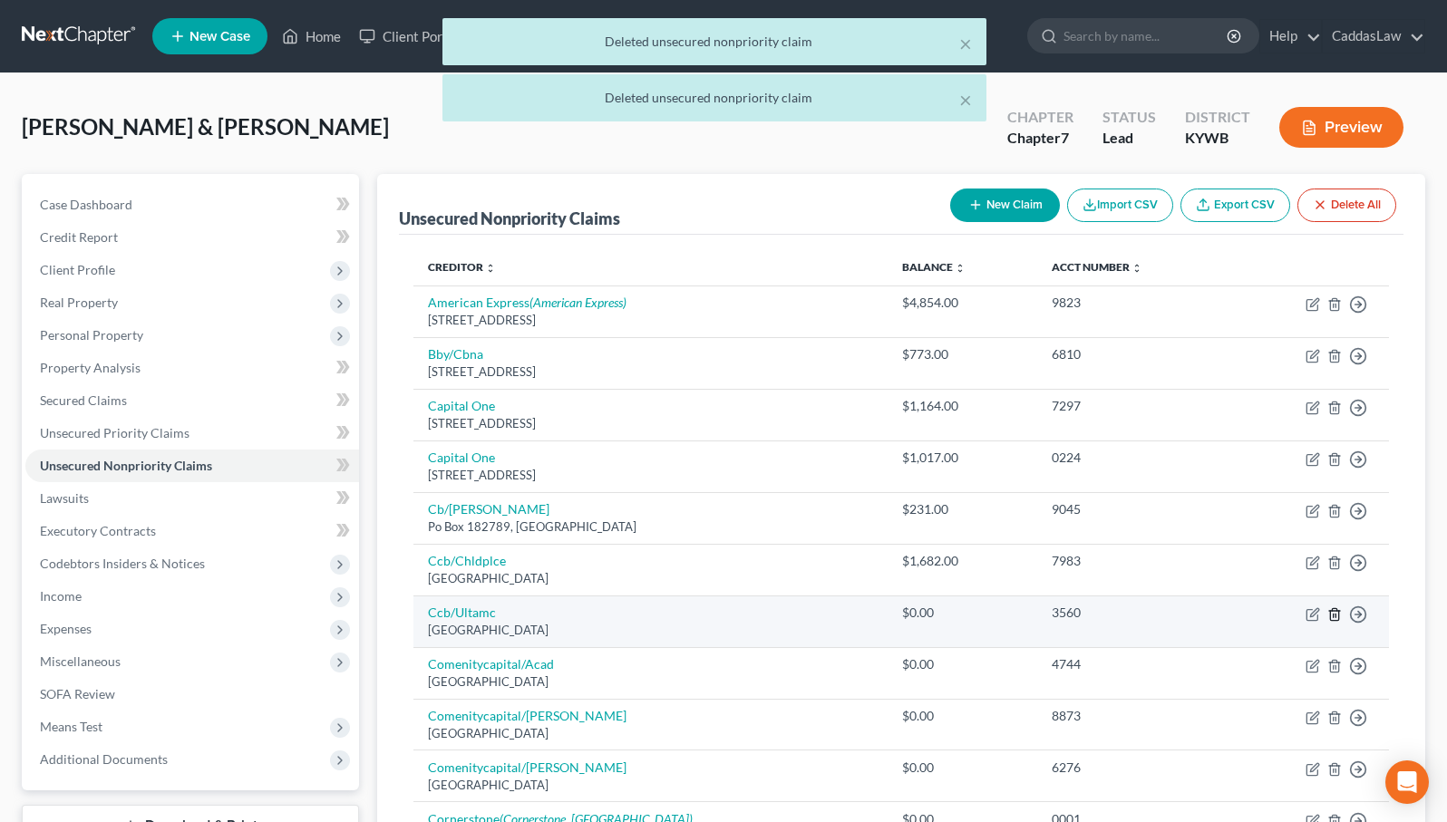
click at [1333, 614] on icon "button" at bounding box center [1334, 614] width 15 height 15
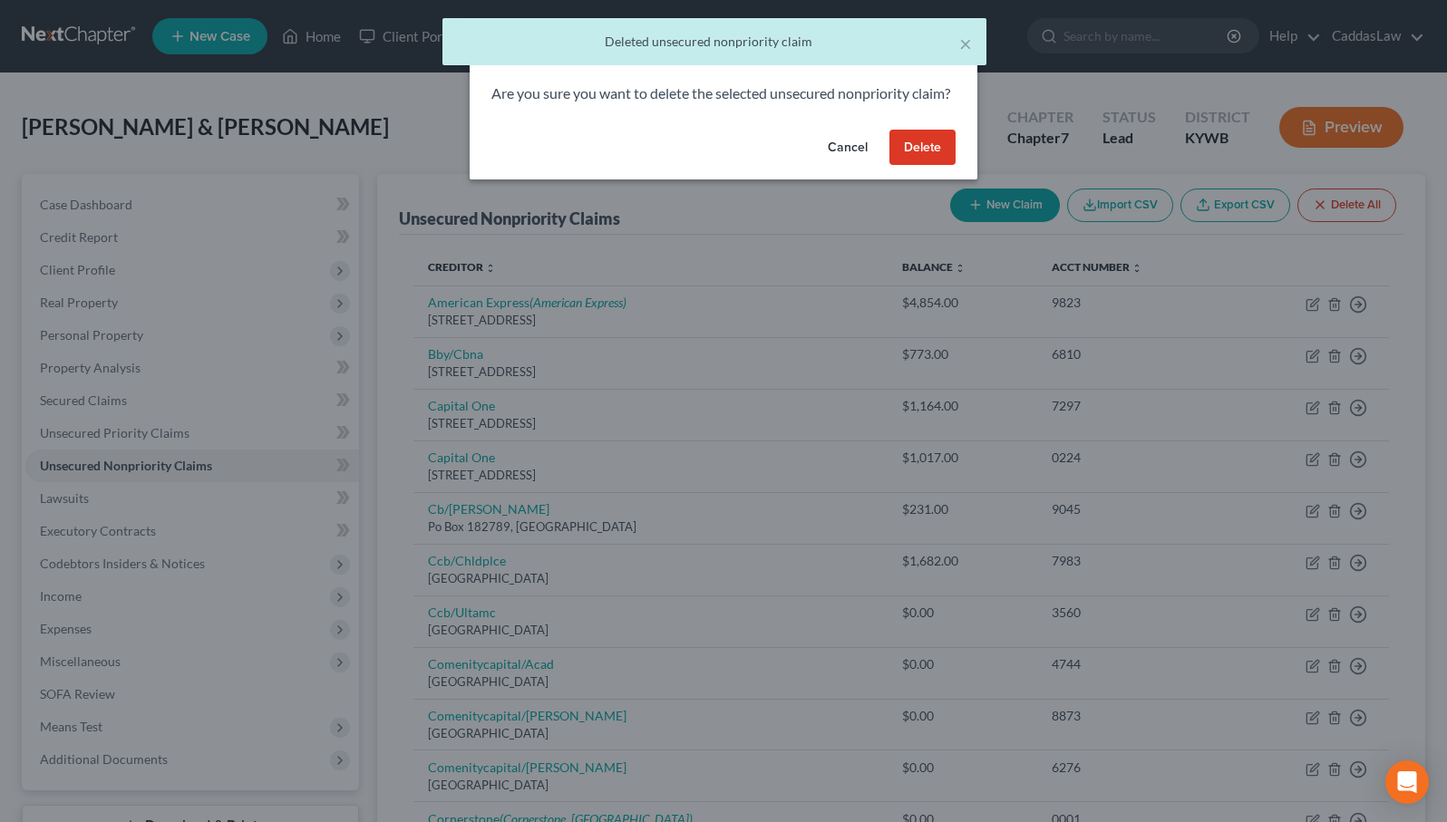
click at [931, 163] on button "Delete" at bounding box center [922, 148] width 66 height 36
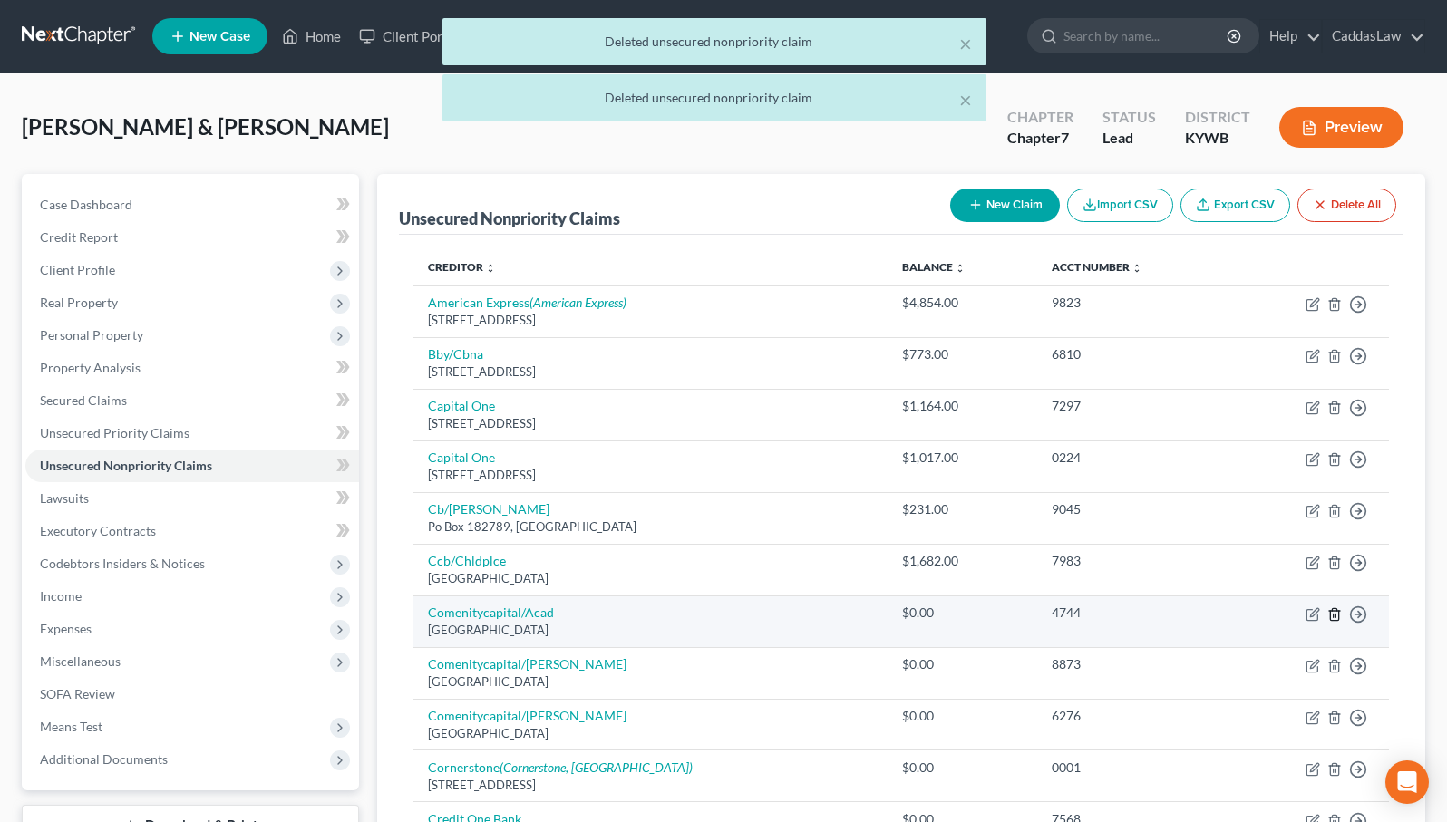
click at [1335, 614] on line "button" at bounding box center [1335, 616] width 0 height 4
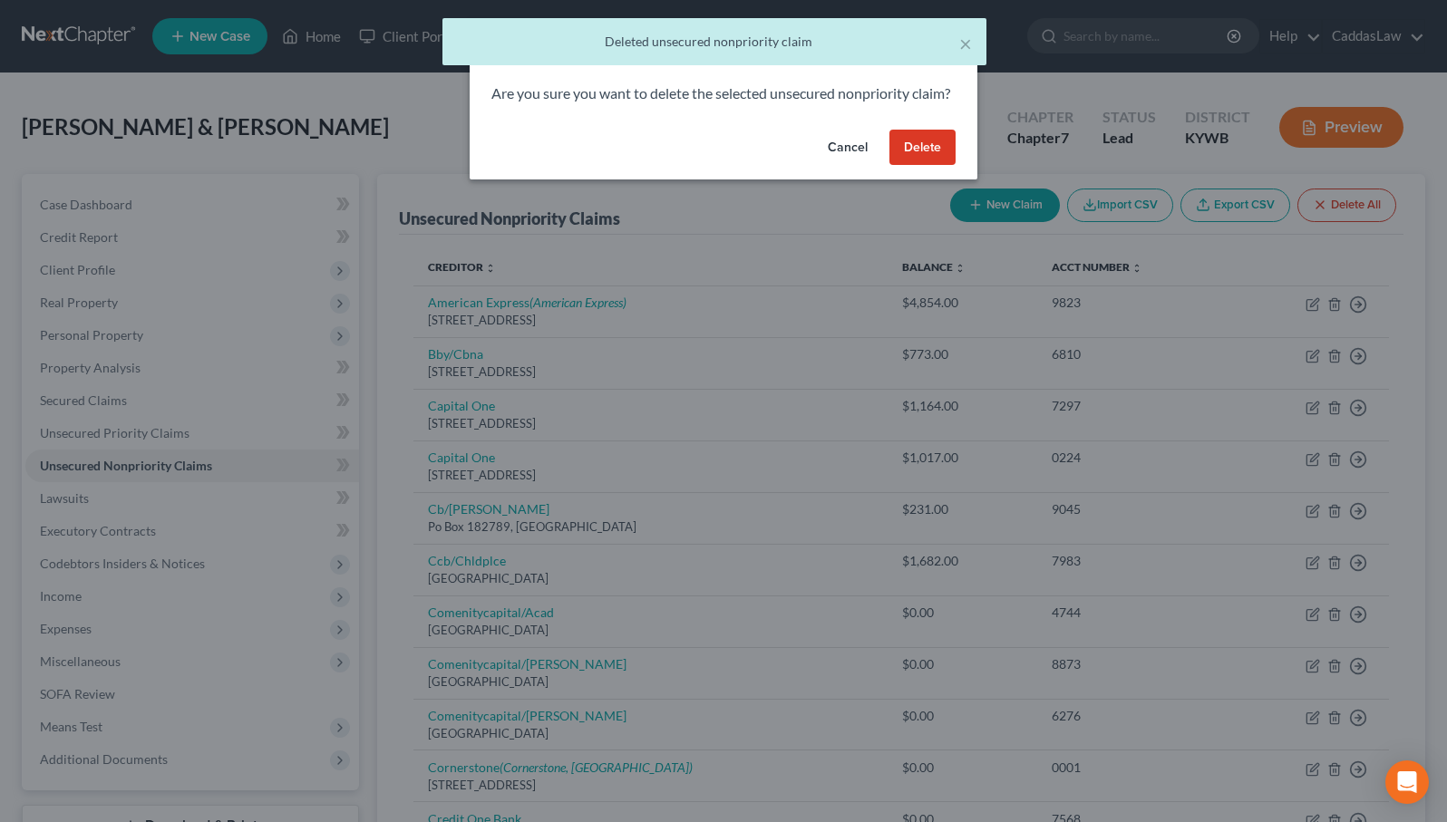
click at [934, 158] on button "Delete" at bounding box center [922, 148] width 66 height 36
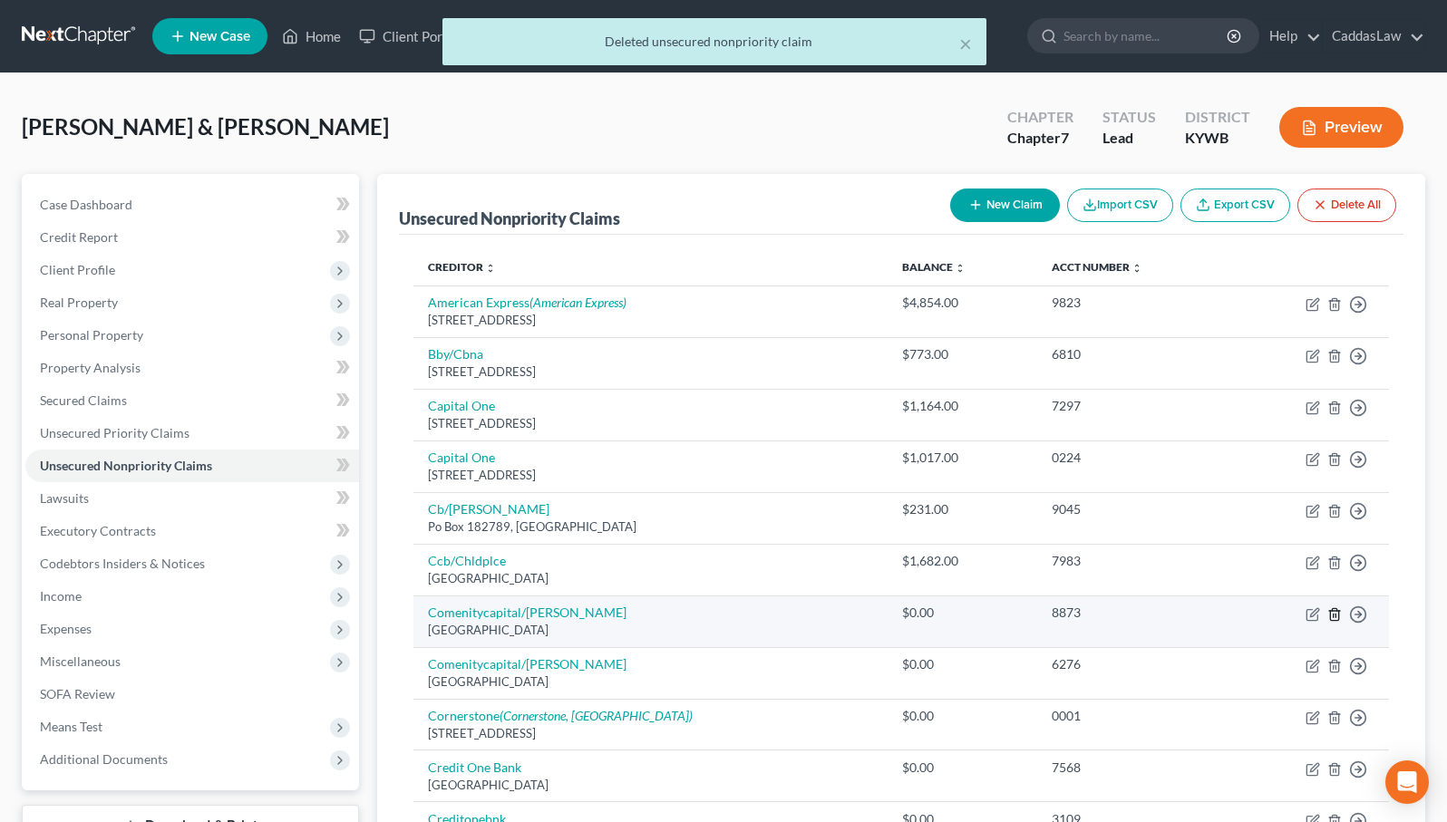
click at [1333, 608] on icon "button" at bounding box center [1334, 614] width 8 height 12
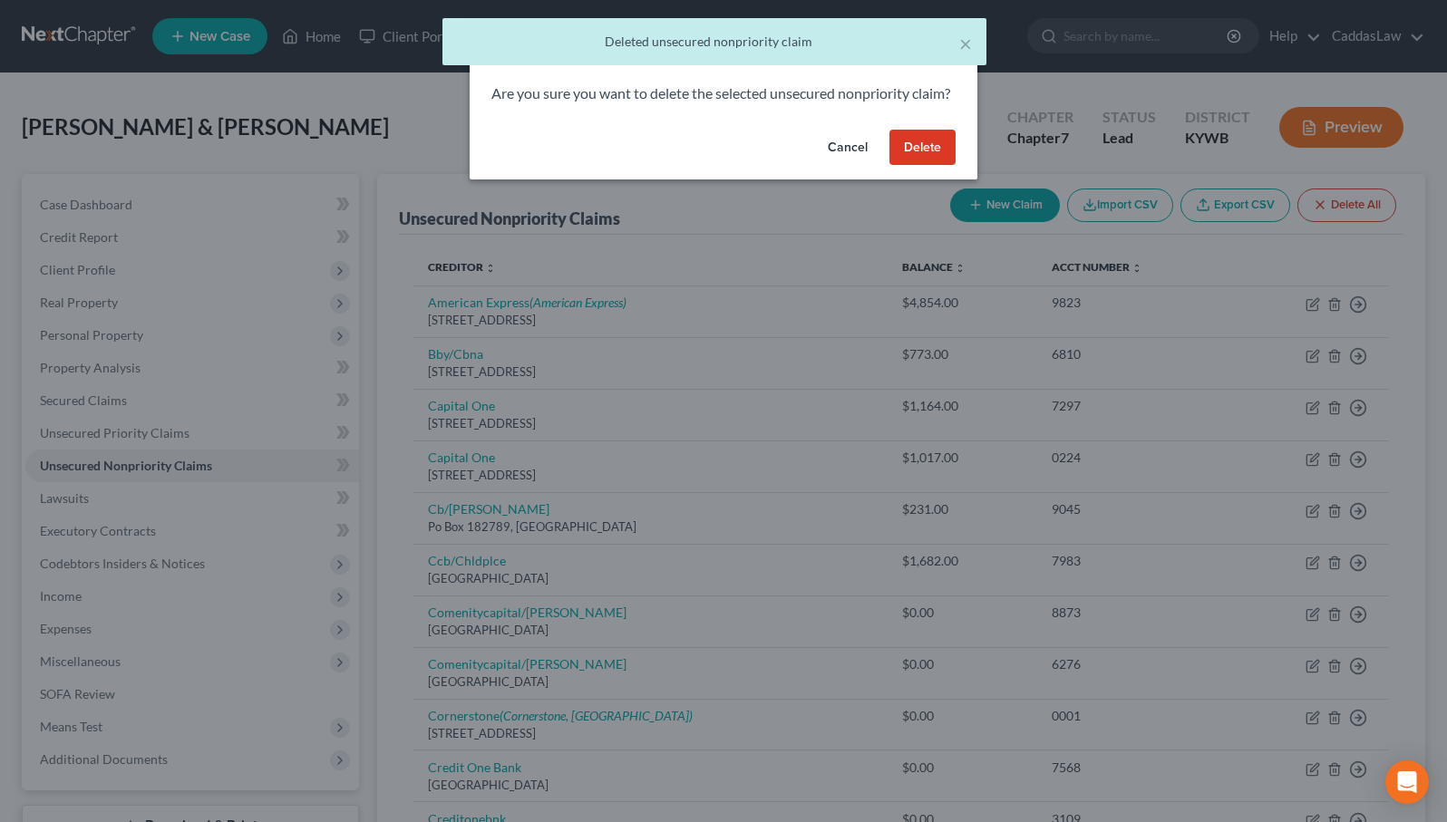
click at [944, 163] on button "Delete" at bounding box center [922, 148] width 66 height 36
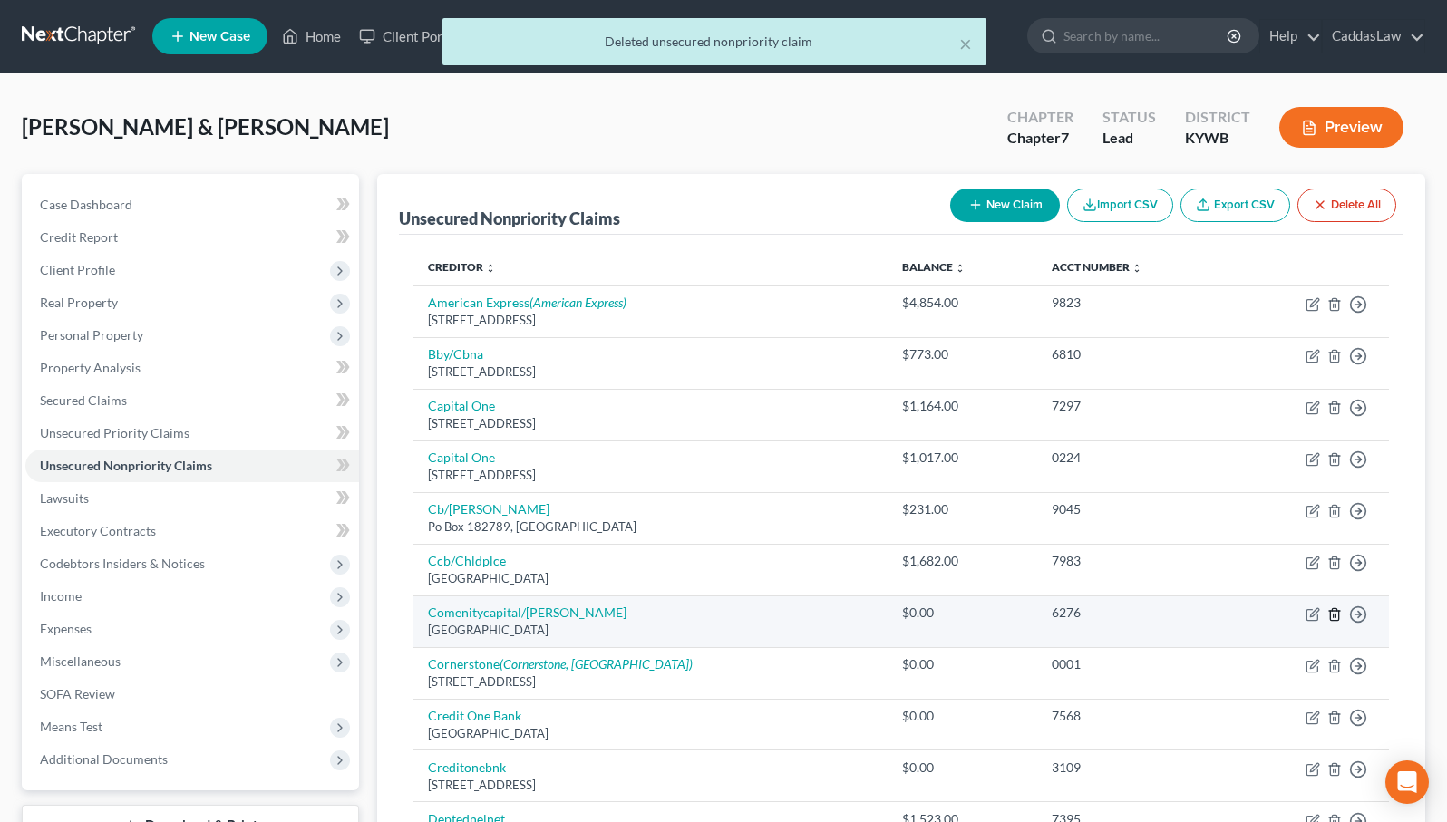
click at [1331, 616] on icon "button" at bounding box center [1334, 614] width 15 height 15
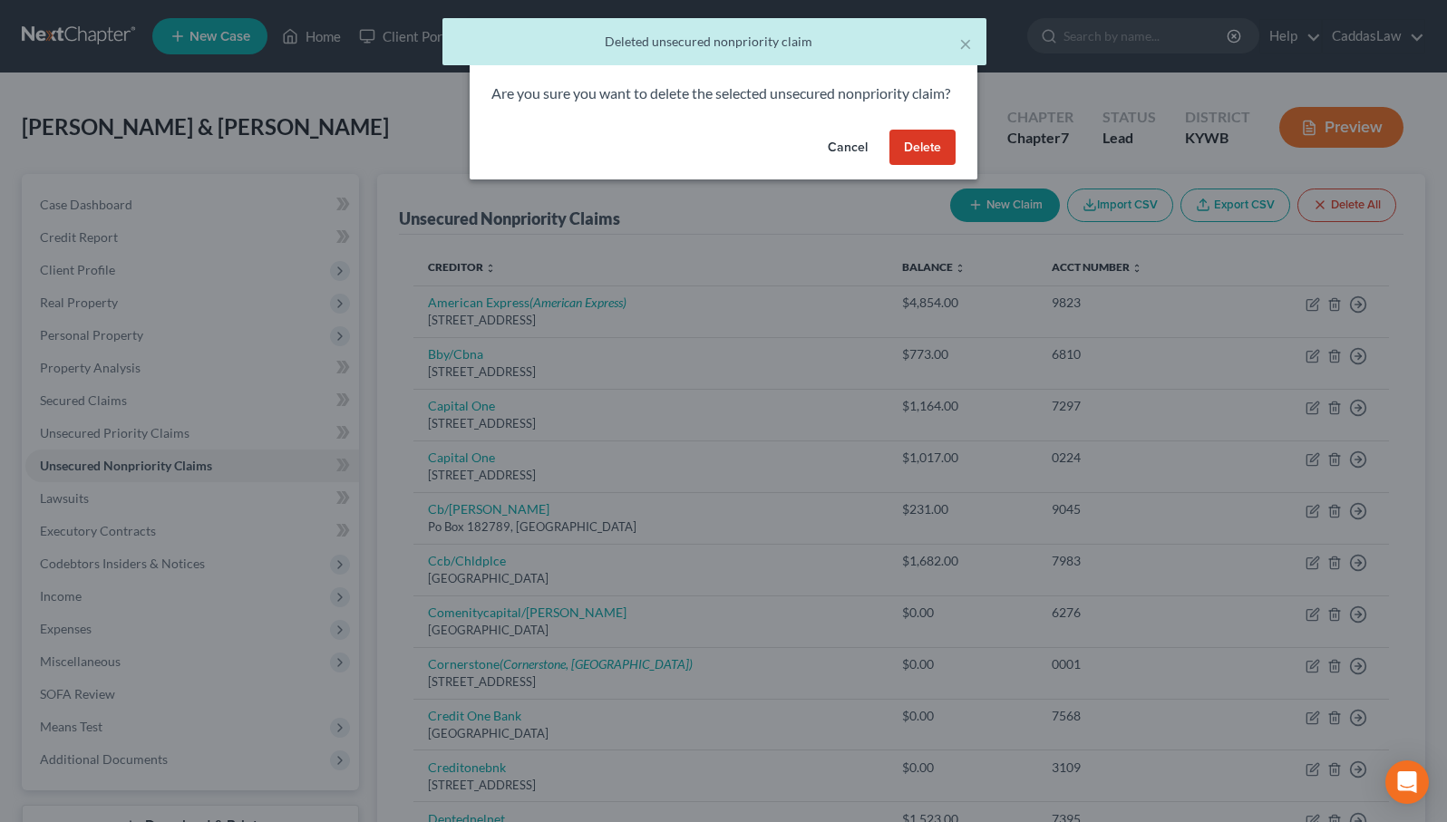
click at [912, 166] on button "Delete" at bounding box center [922, 148] width 66 height 36
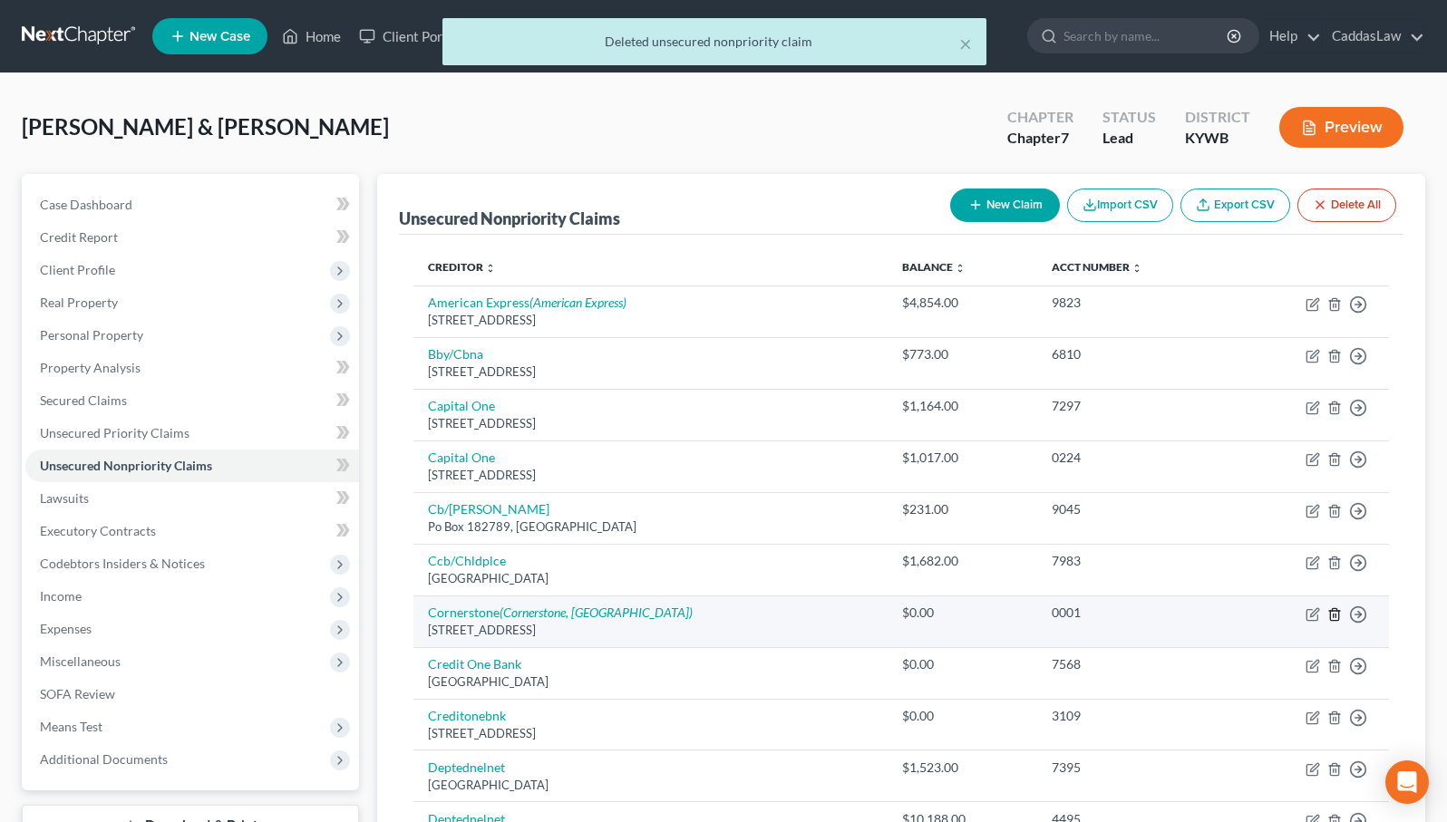
click at [1336, 618] on td "Move to D Move to E Move to G Move to Notice Only" at bounding box center [1309, 622] width 159 height 52
click at [1335, 614] on line "button" at bounding box center [1335, 616] width 0 height 4
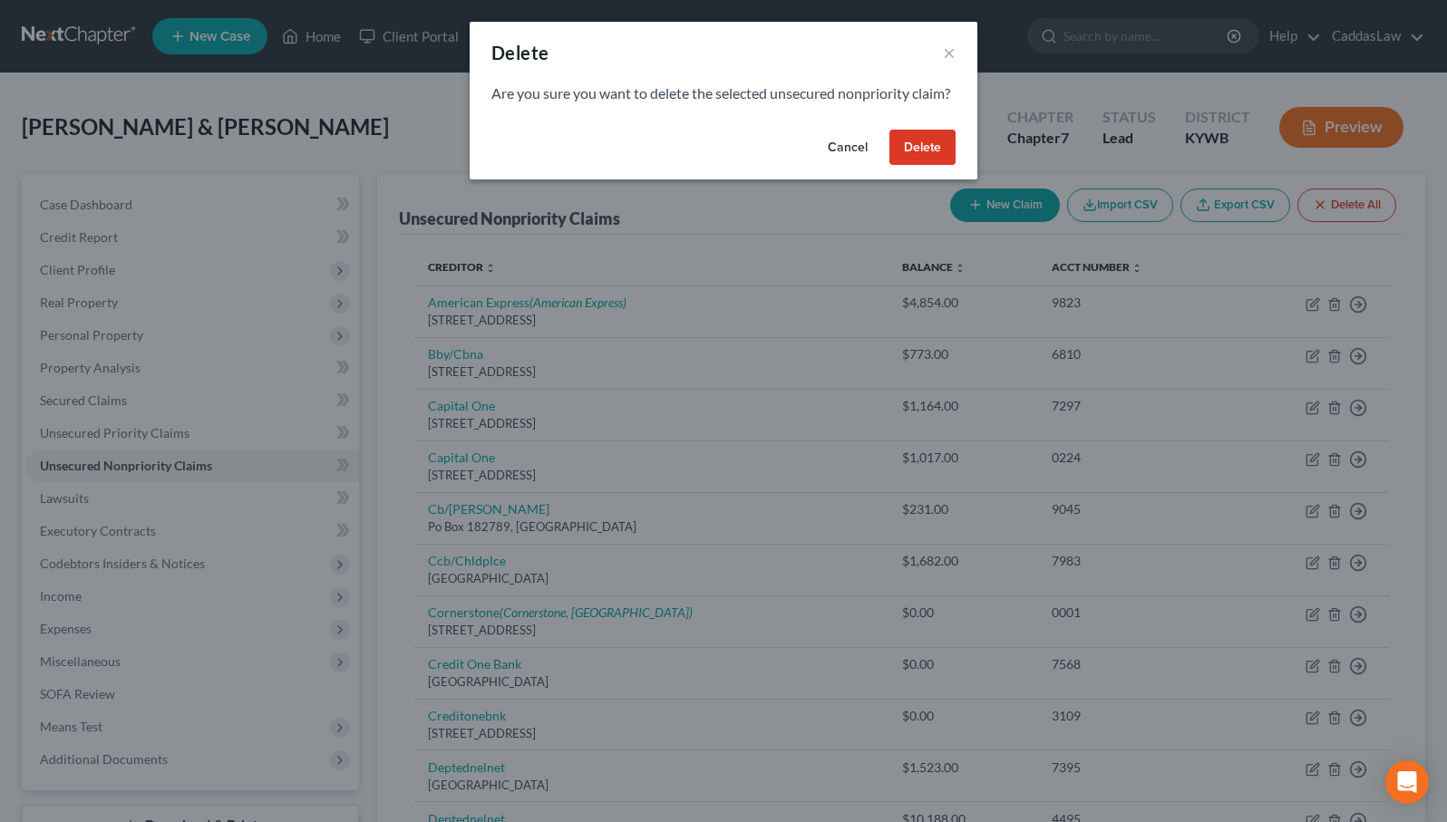
click at [911, 161] on button "Delete" at bounding box center [922, 148] width 66 height 36
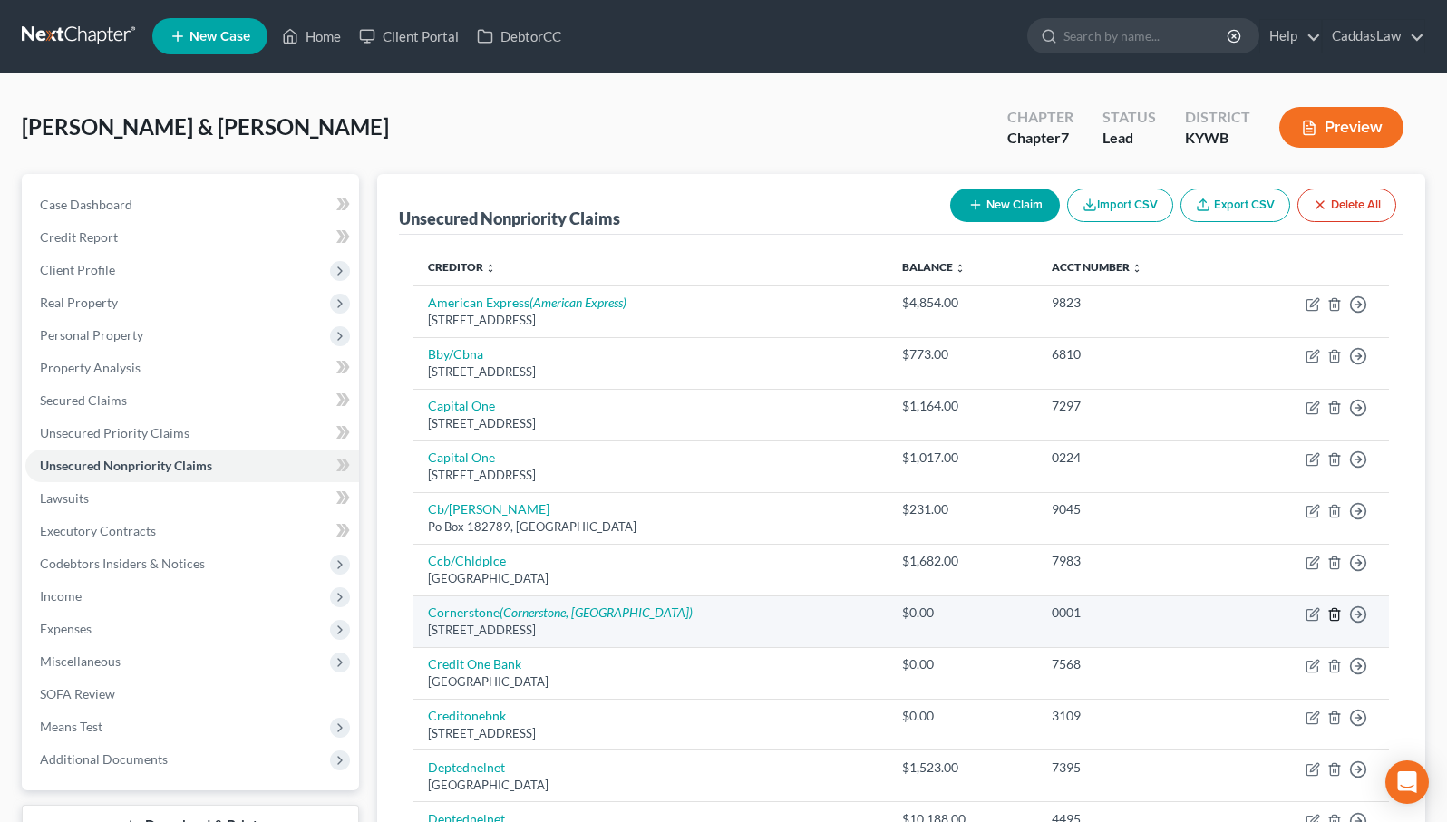
click at [1331, 615] on icon "button" at bounding box center [1334, 614] width 15 height 15
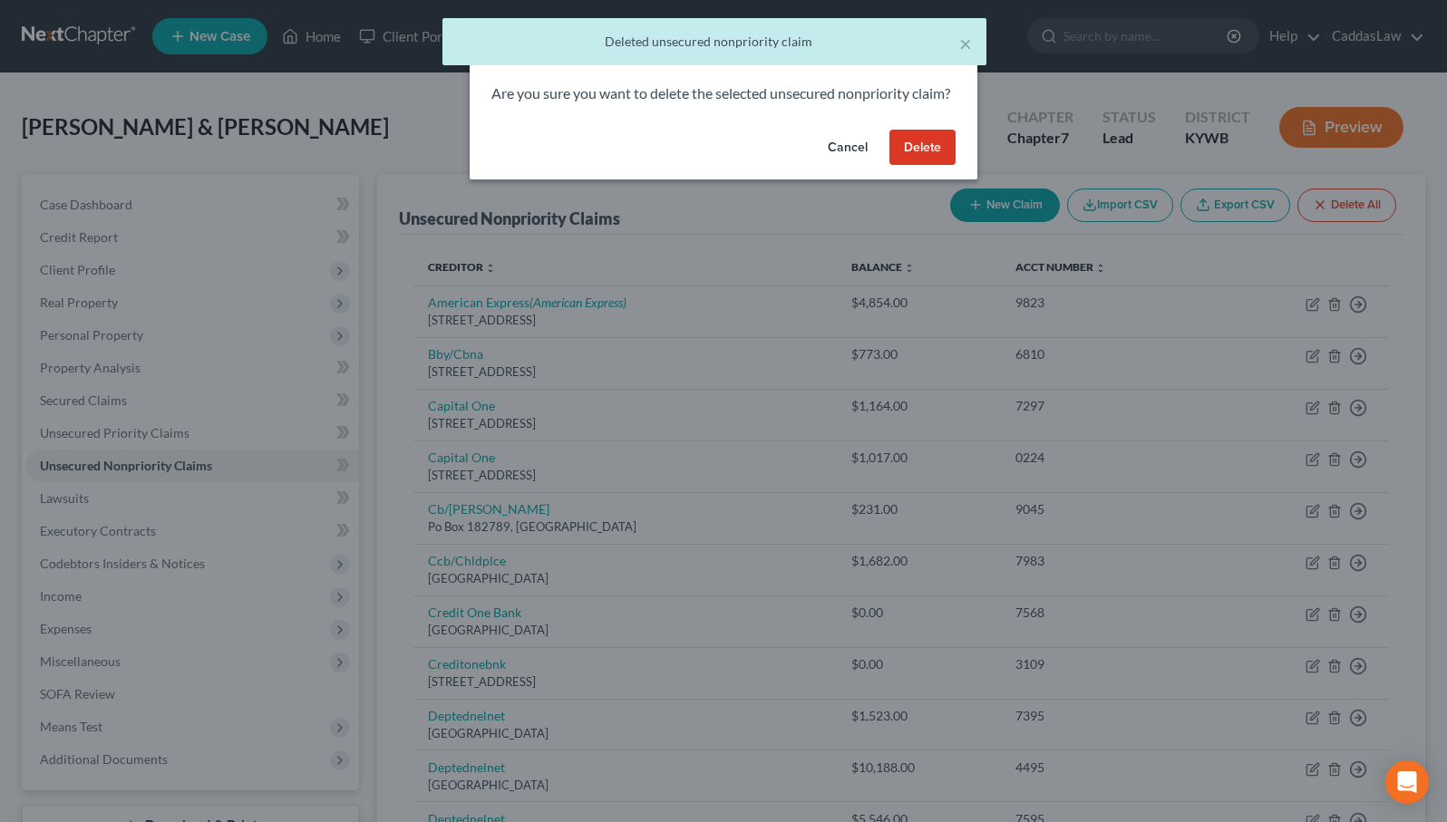
click at [928, 156] on button "Delete" at bounding box center [922, 148] width 66 height 36
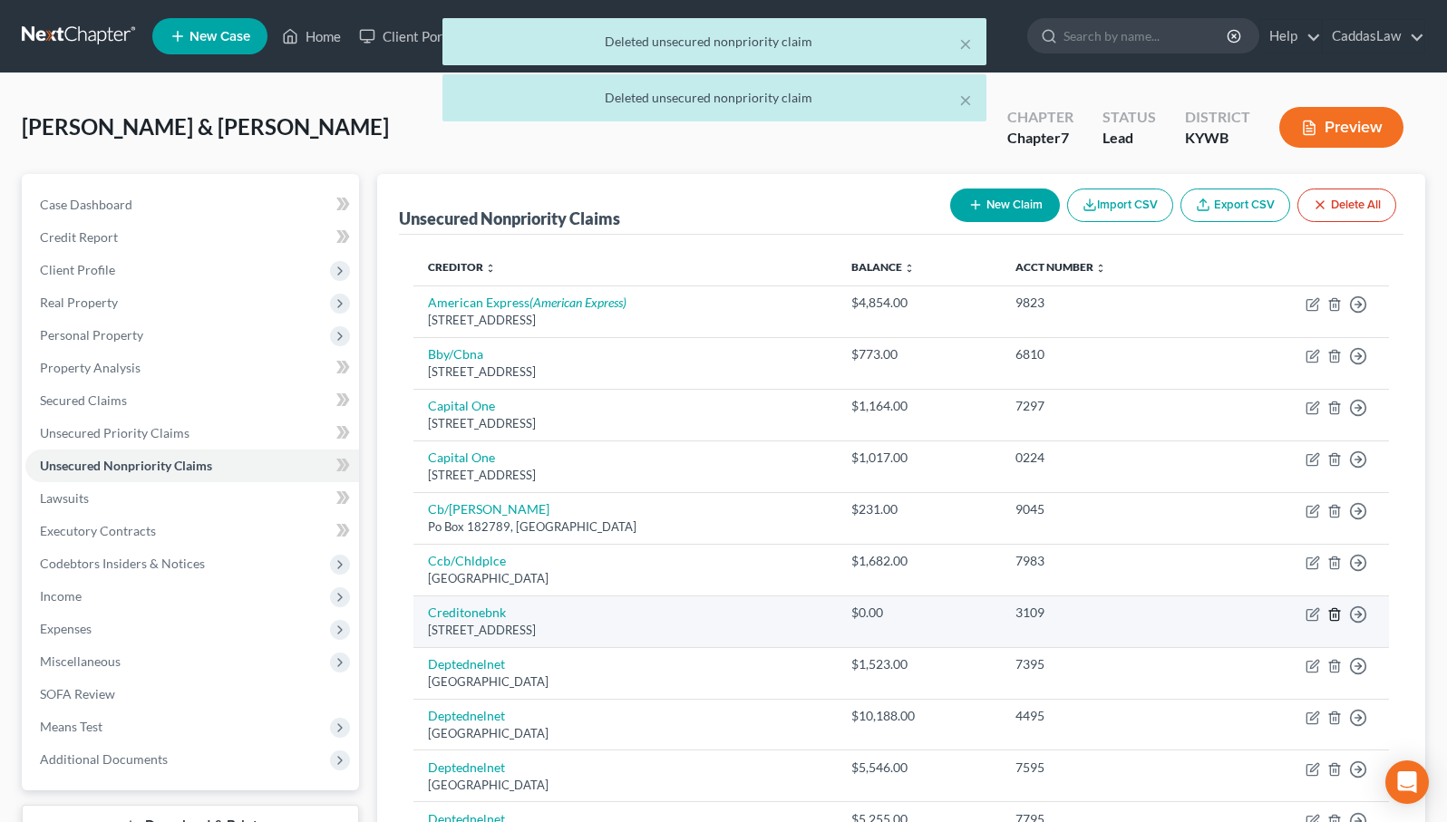
click at [1338, 607] on icon "button" at bounding box center [1334, 614] width 15 height 15
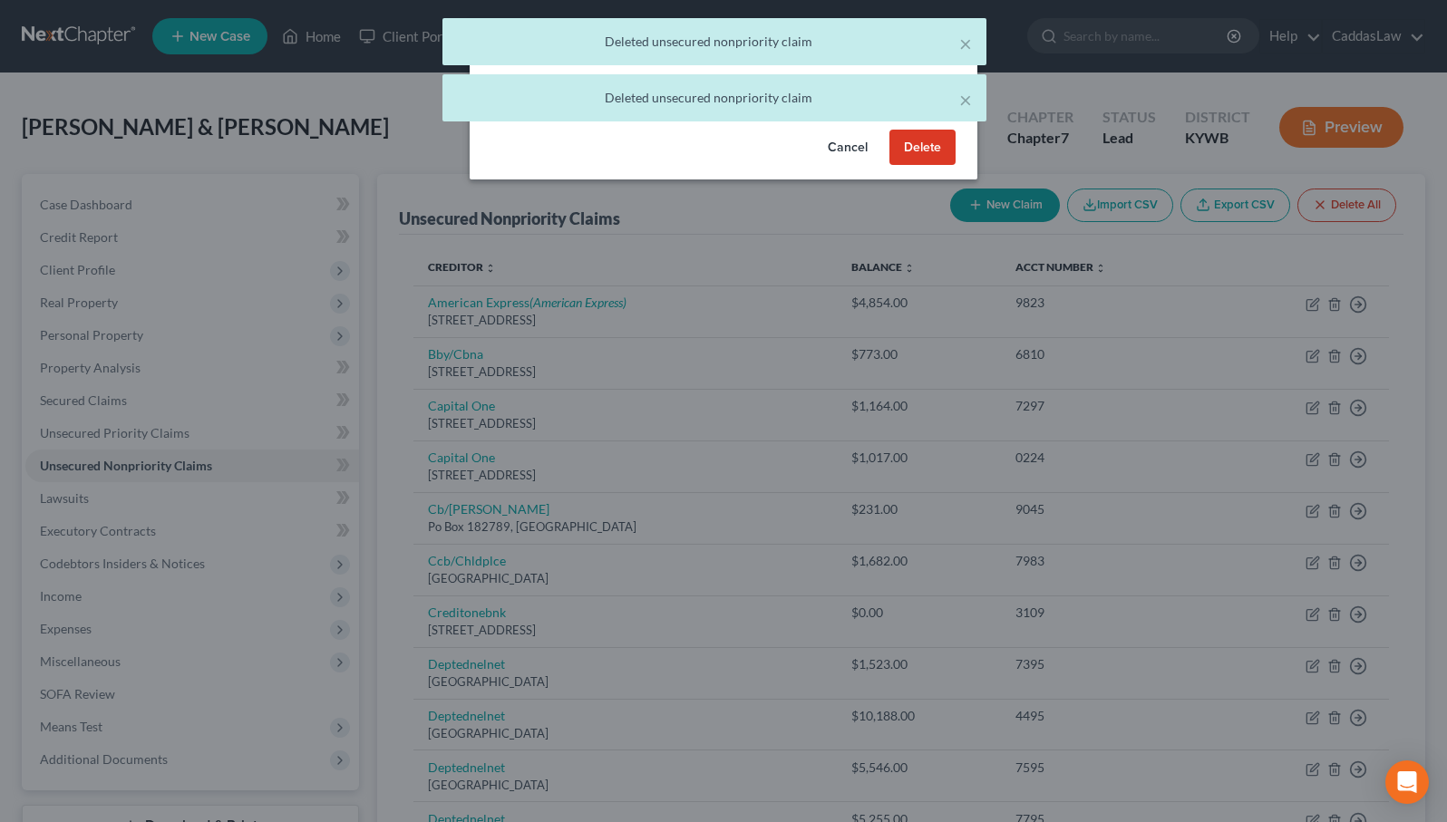
click at [928, 157] on button "Delete" at bounding box center [922, 148] width 66 height 36
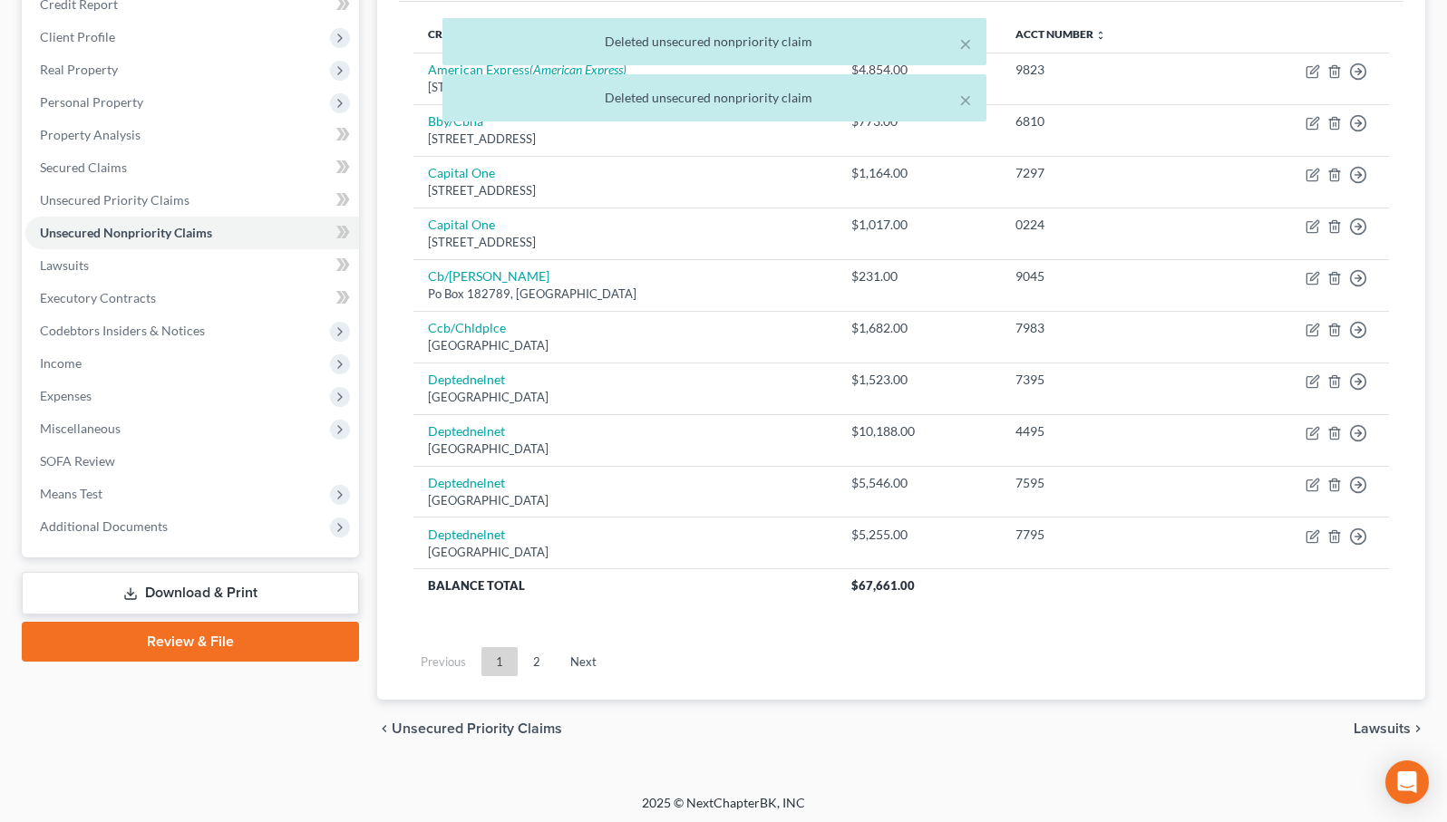
scroll to position [232, 0]
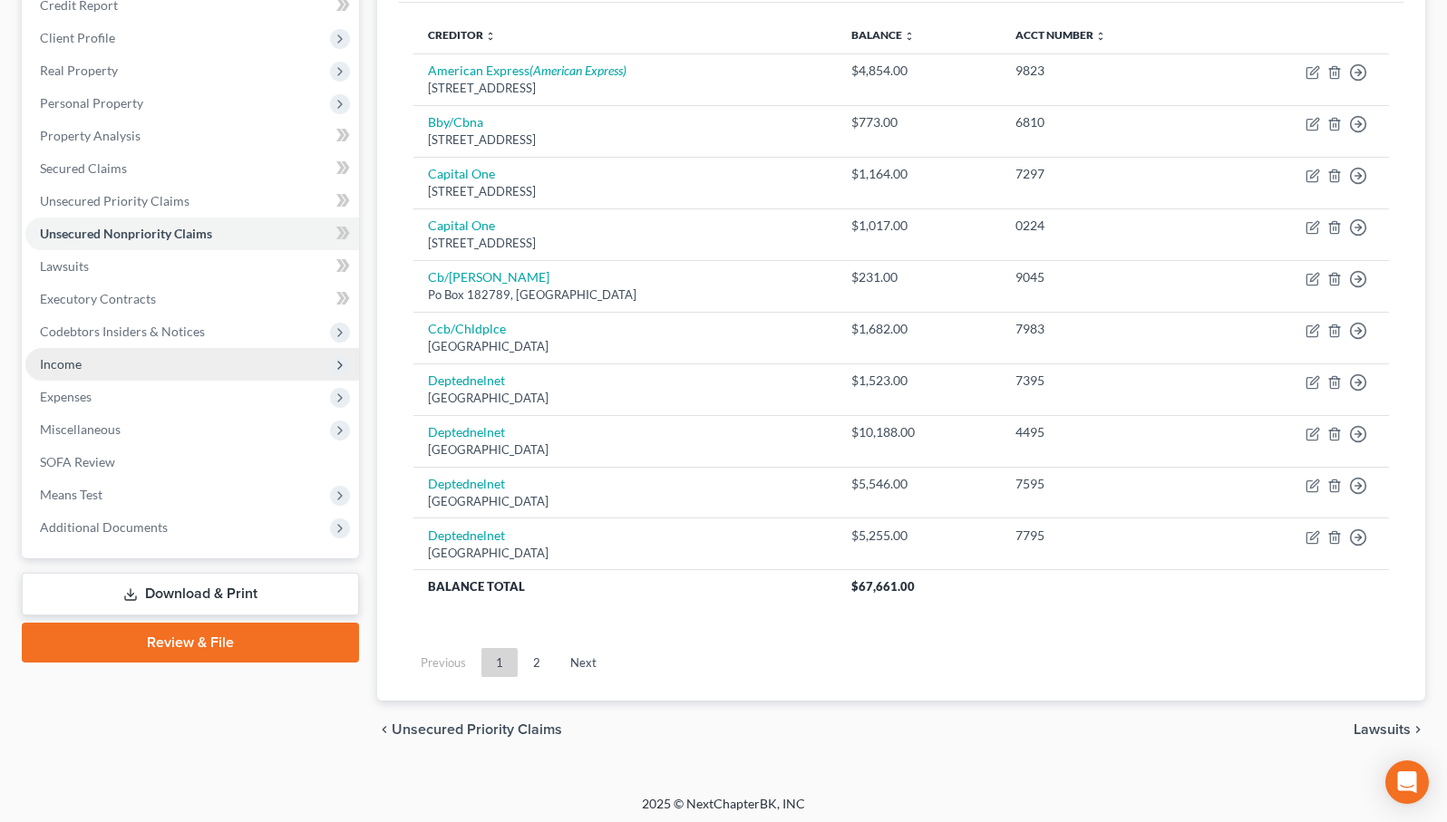
click at [136, 354] on span "Income" at bounding box center [192, 364] width 334 height 33
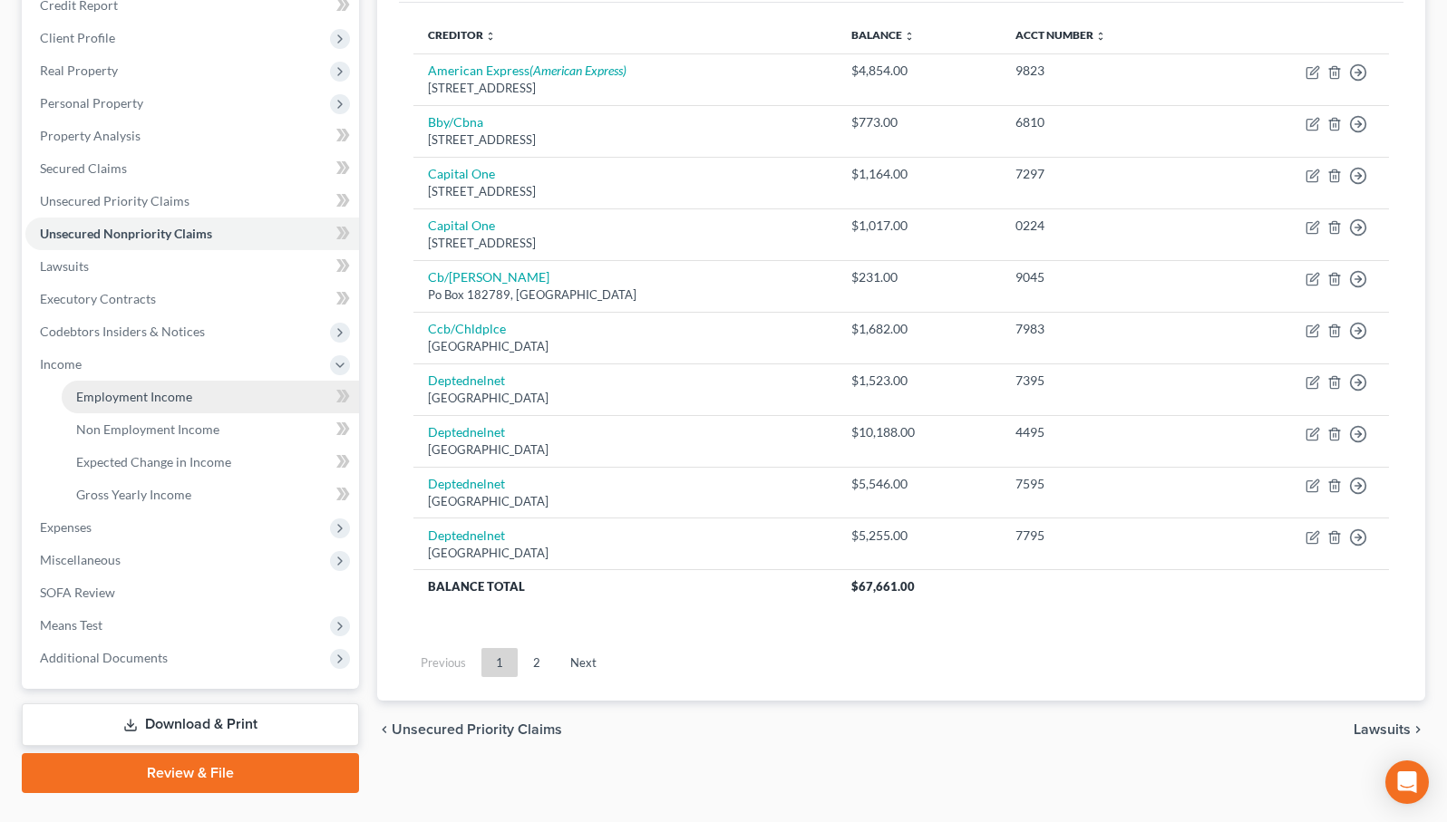
click at [143, 384] on link "Employment Income" at bounding box center [210, 397] width 297 height 33
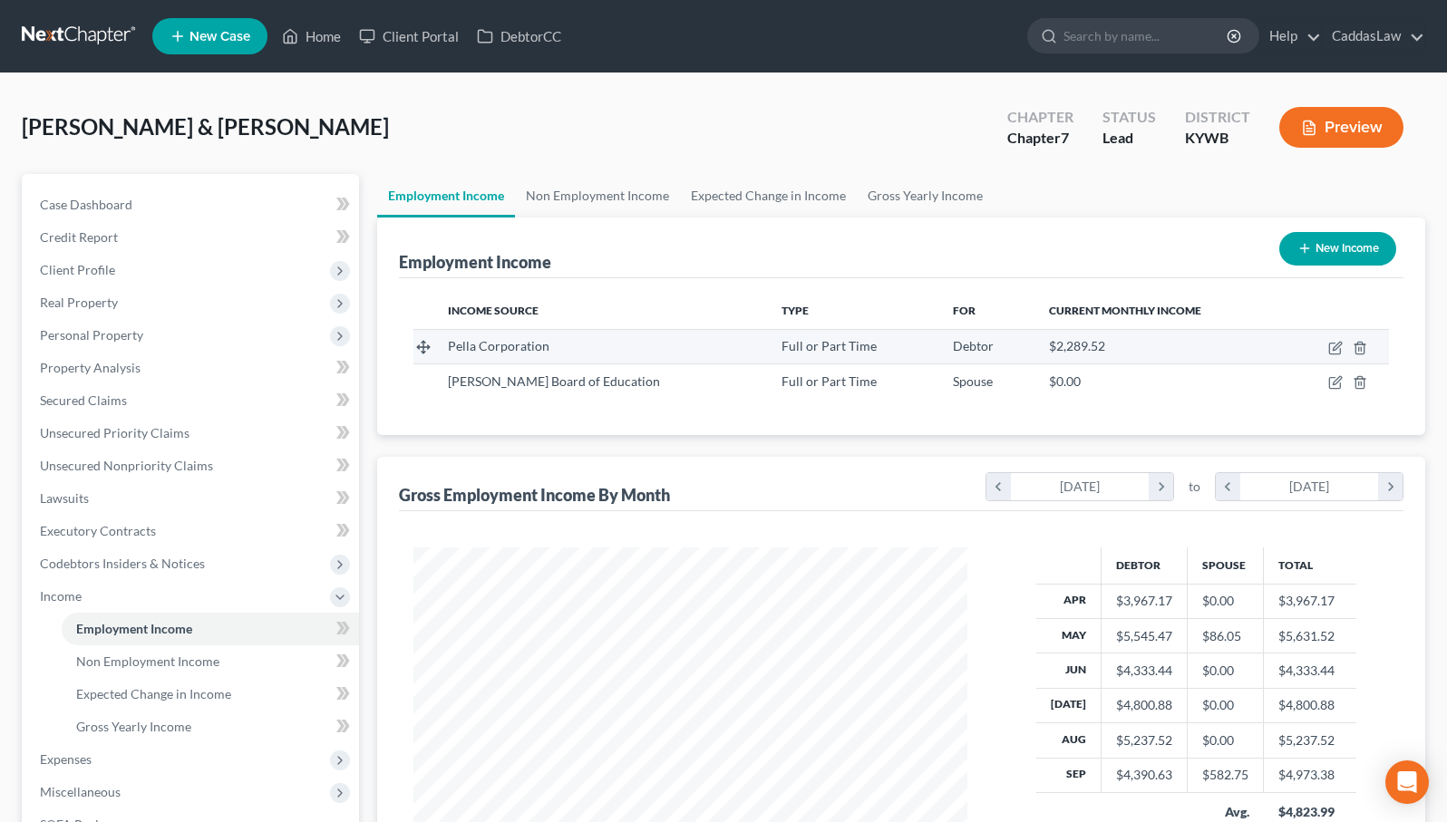
scroll to position [325, 590]
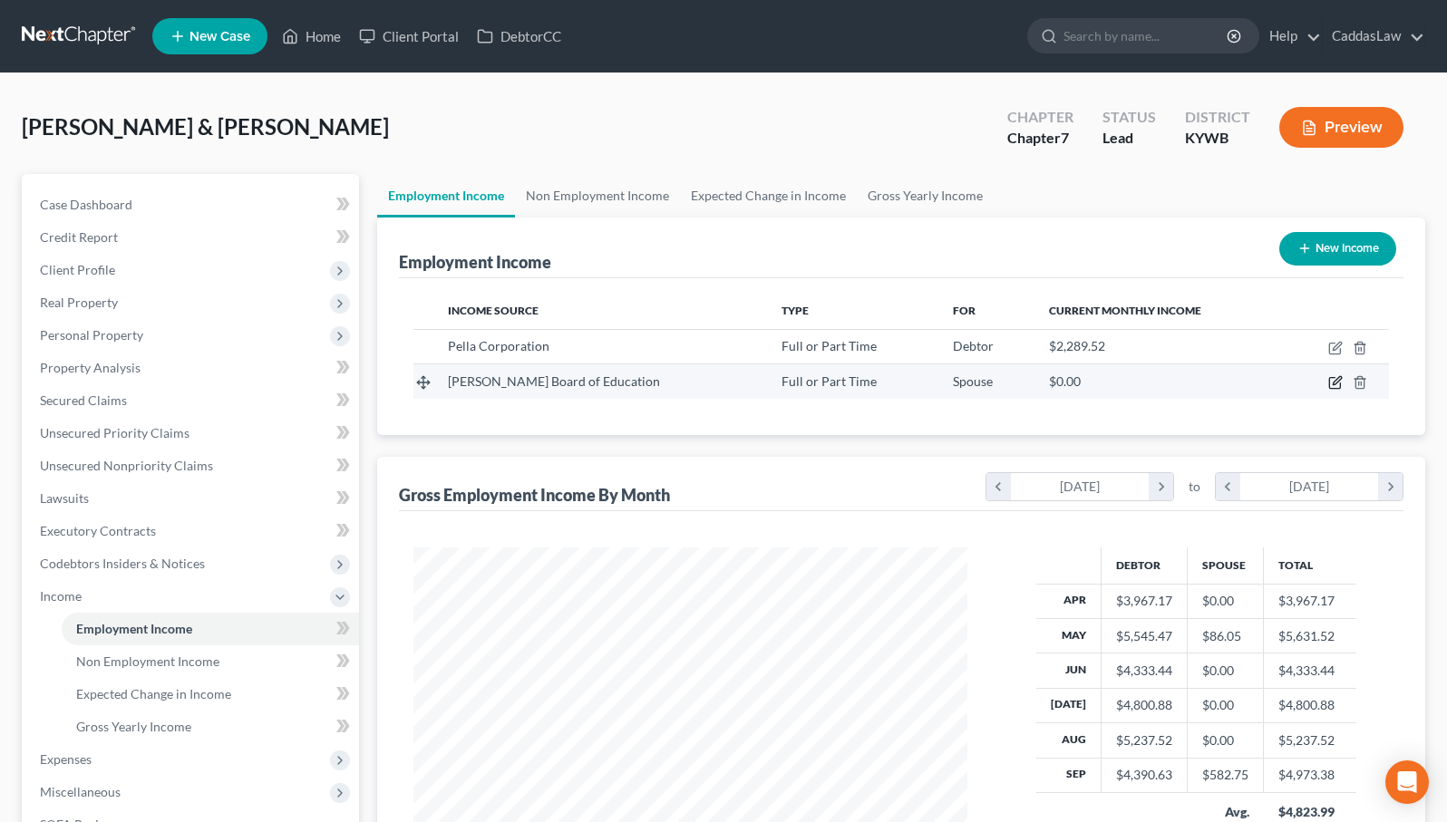
click at [1331, 382] on icon "button" at bounding box center [1335, 382] width 15 height 15
select select "0"
select select "18"
select select "0"
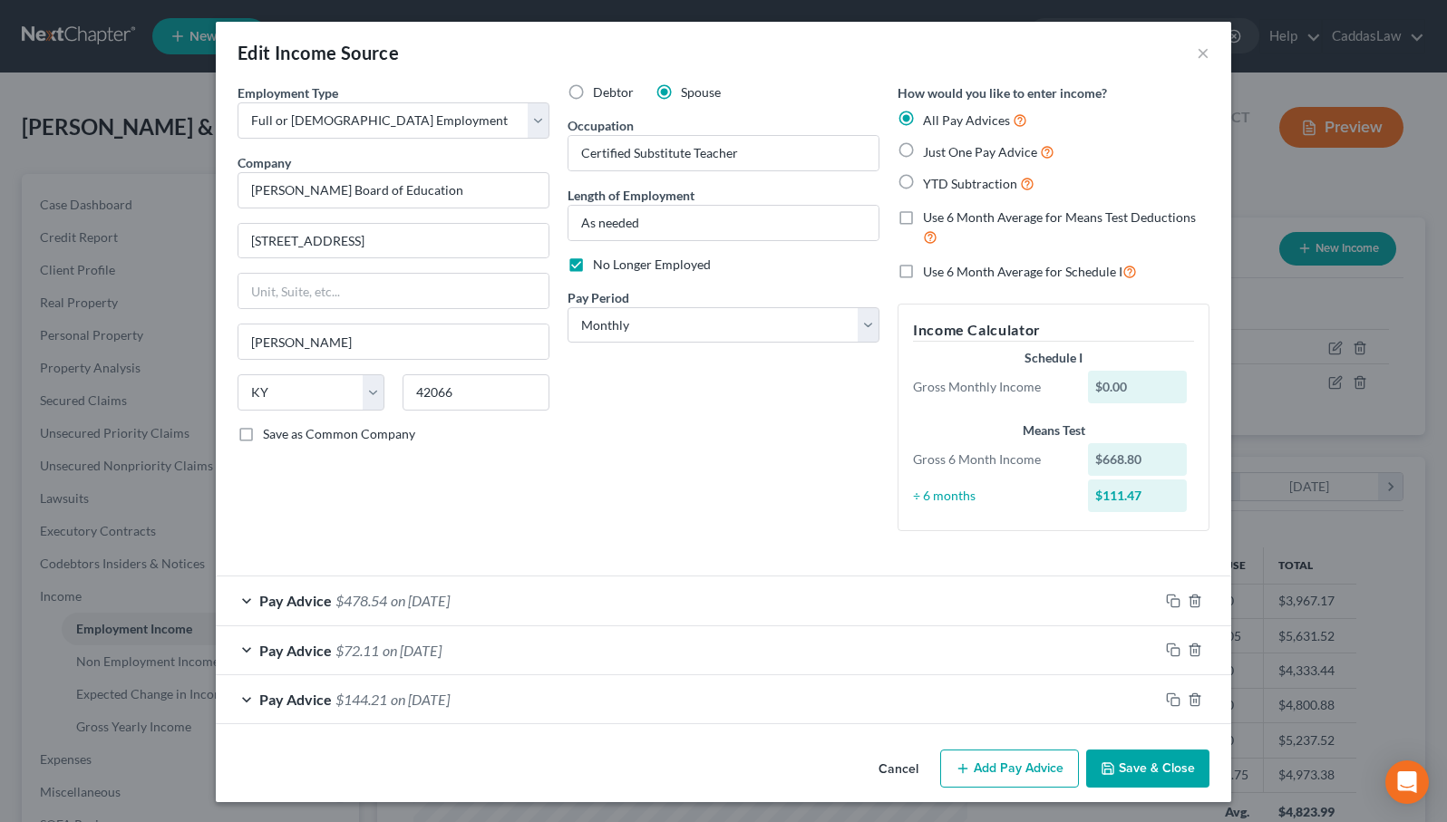
click at [1137, 757] on button "Save & Close" at bounding box center [1147, 769] width 123 height 38
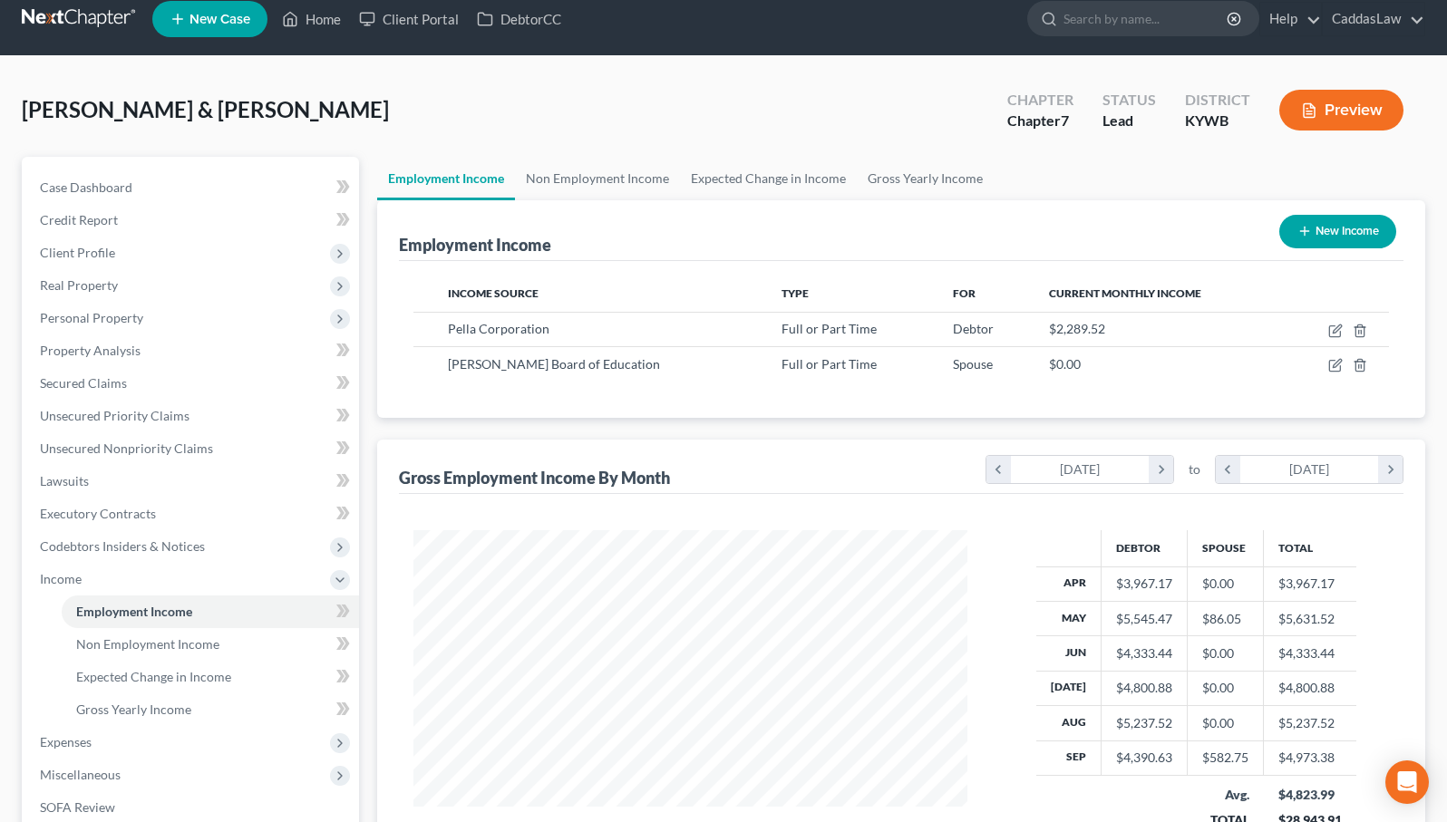
scroll to position [21, 0]
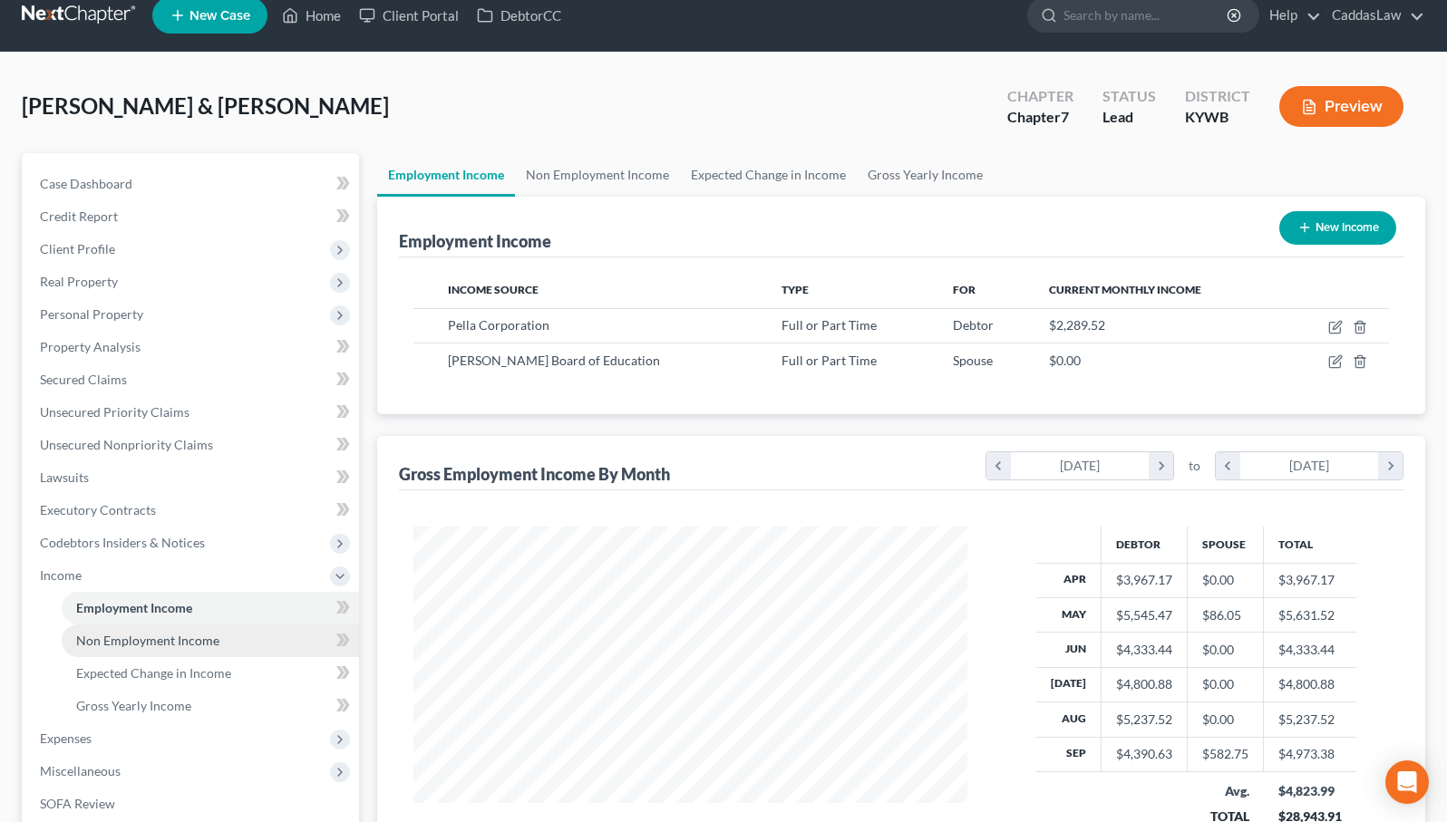
click at [161, 641] on span "Non Employment Income" at bounding box center [147, 640] width 143 height 15
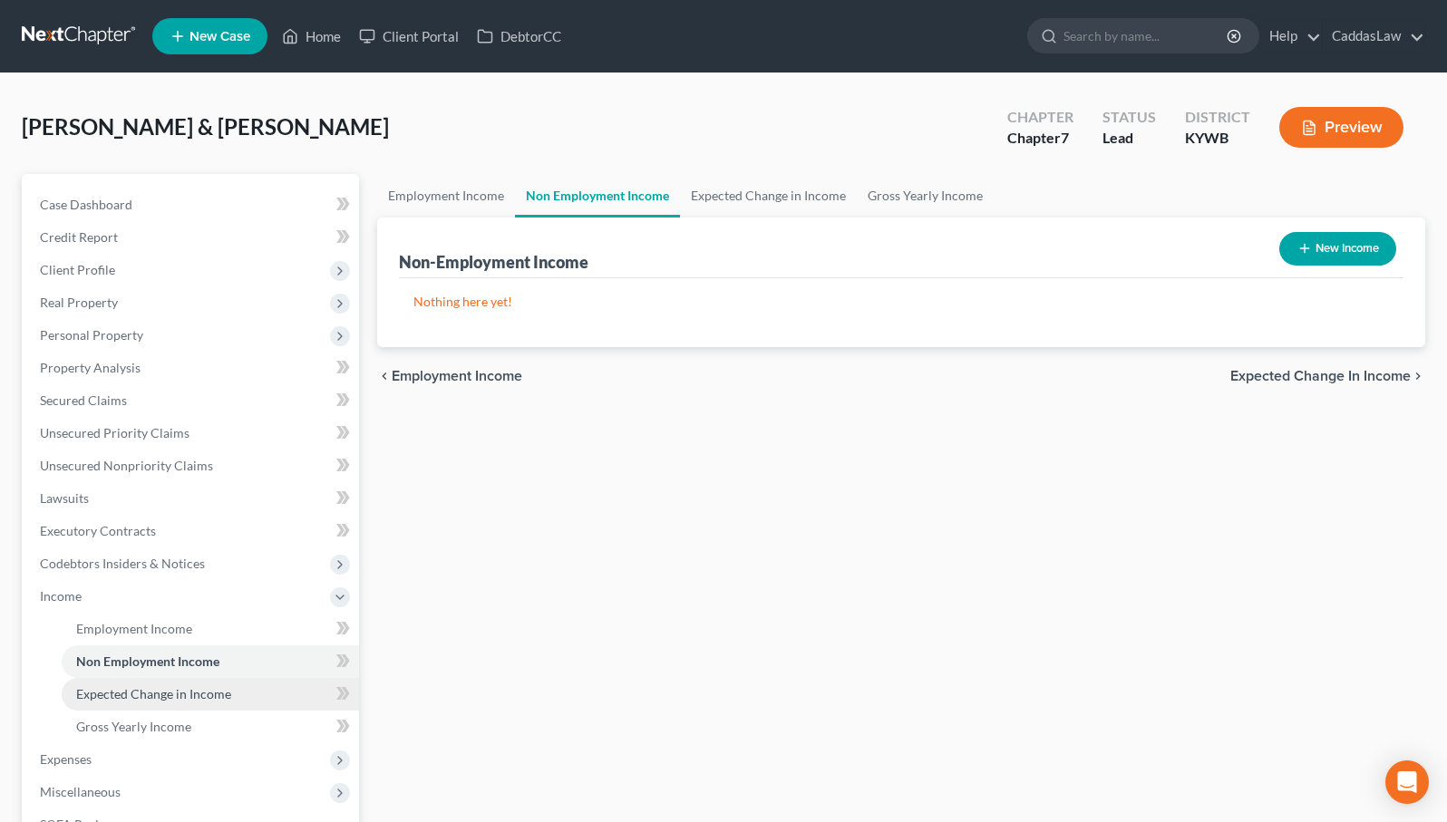
click at [150, 690] on span "Expected Change in Income" at bounding box center [153, 693] width 155 height 15
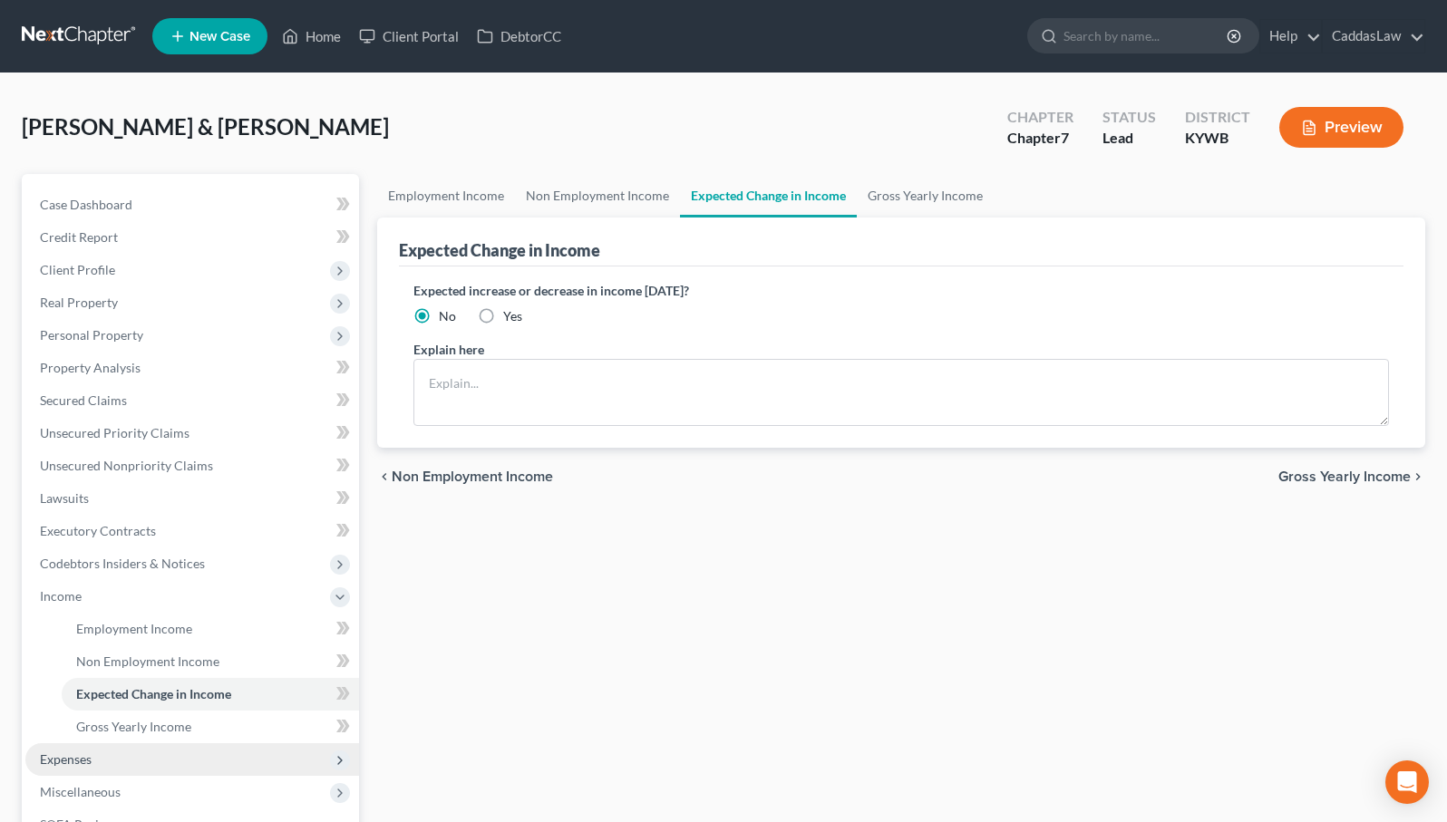
click at [98, 760] on span "Expenses" at bounding box center [192, 759] width 334 height 33
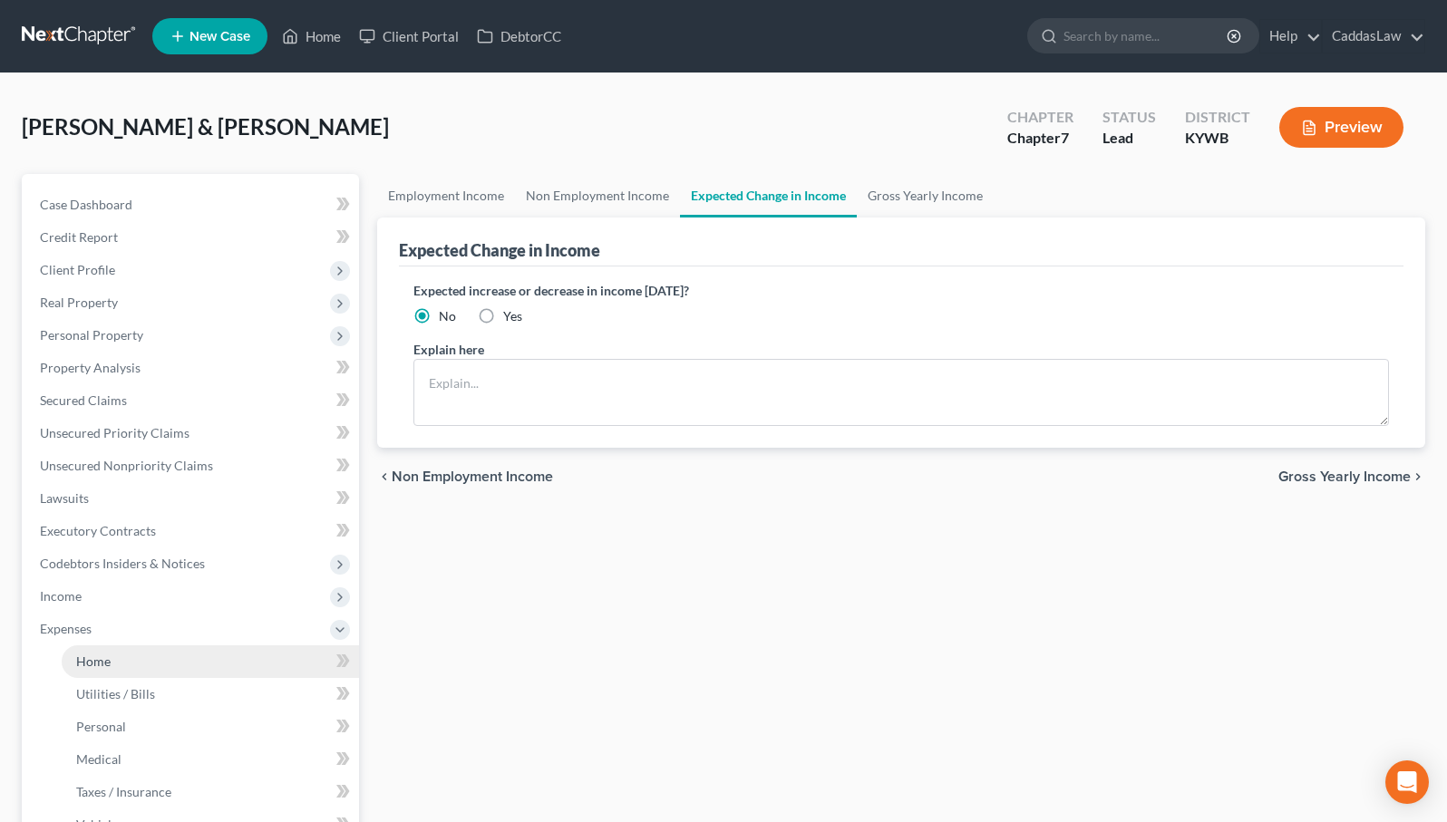
click at [153, 654] on link "Home" at bounding box center [210, 661] width 297 height 33
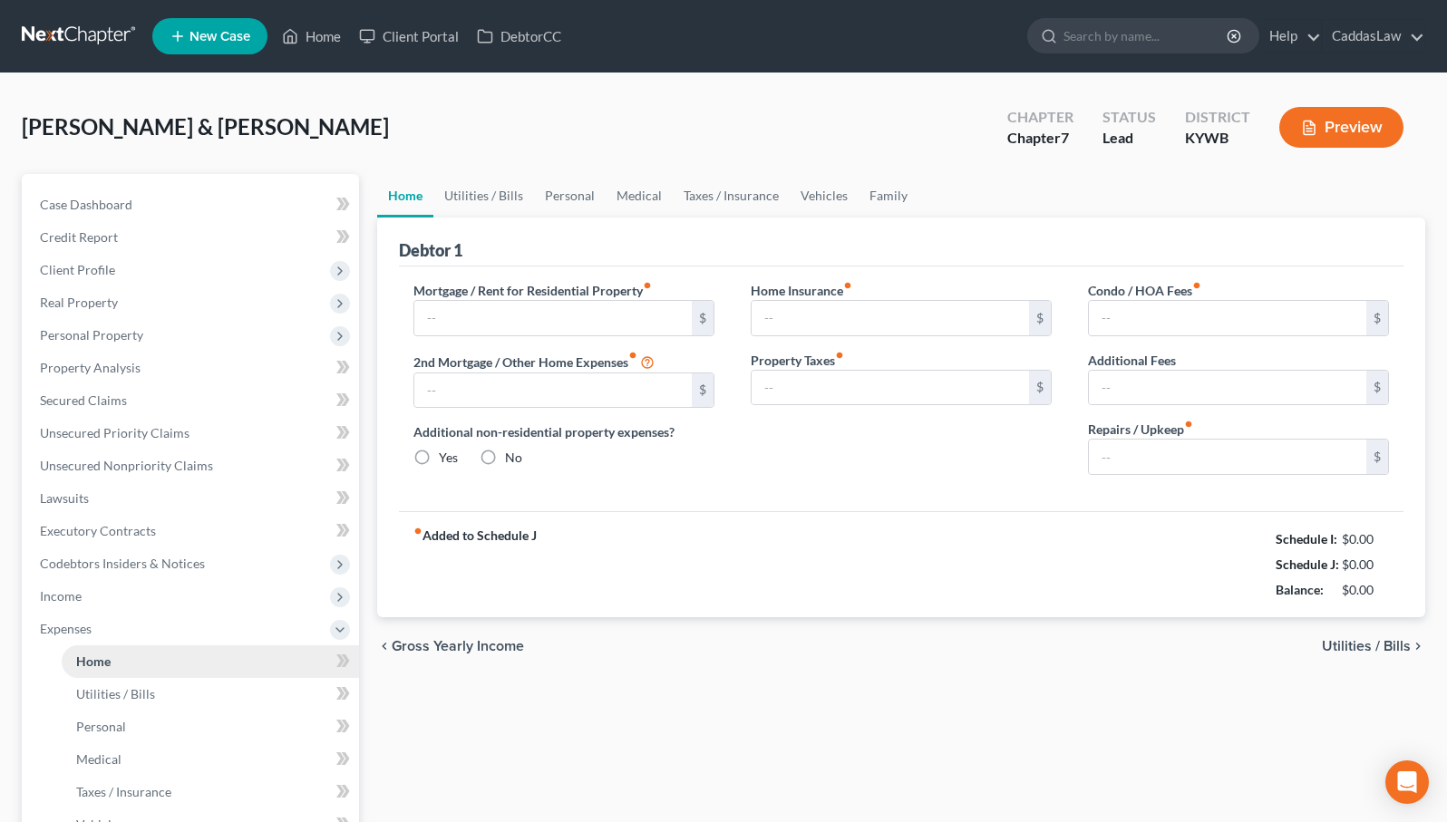
type input "1,020.90"
type input "0.00"
radio input "true"
type input "0.00"
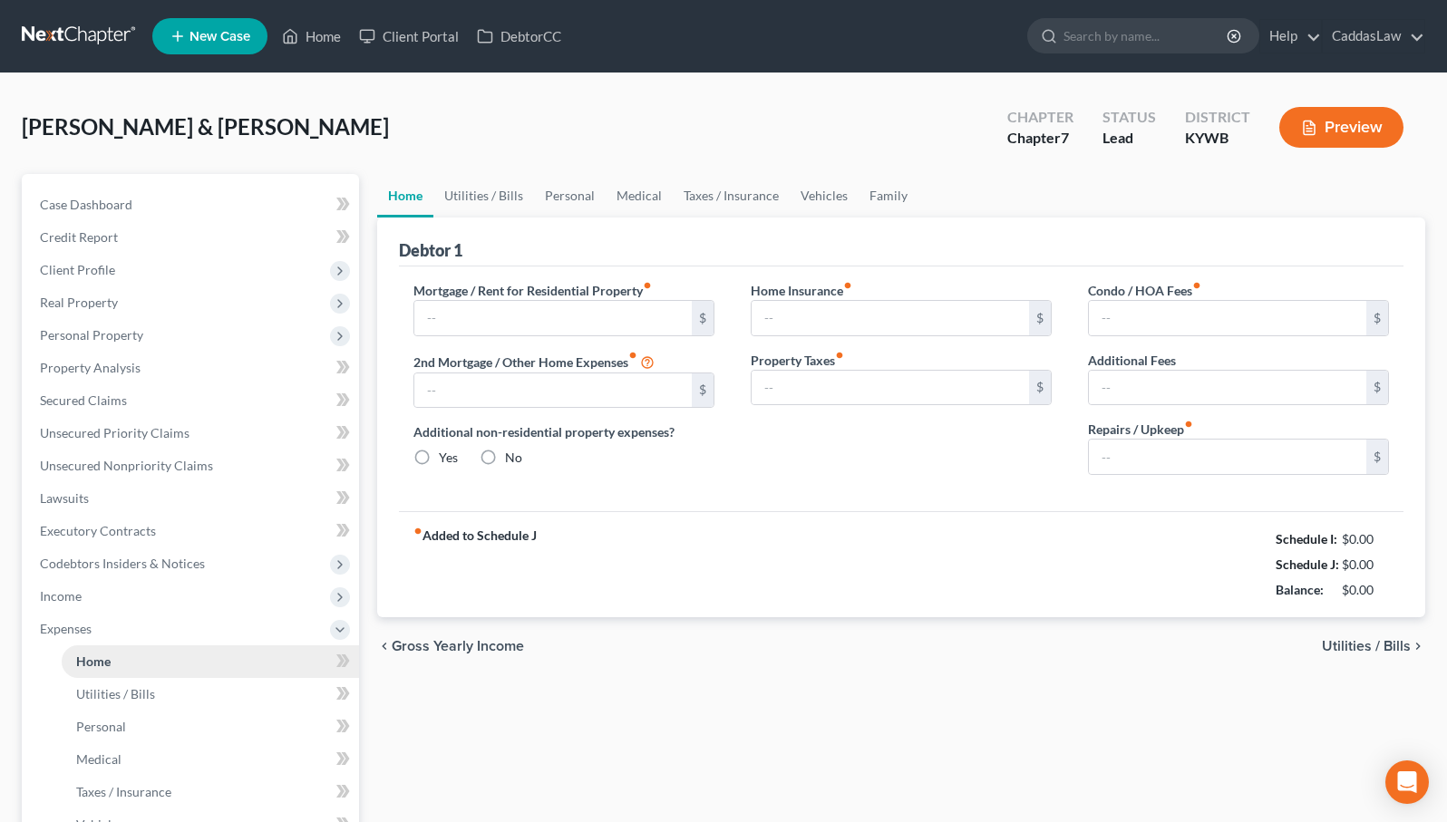
type input "0.00"
type input "50.00"
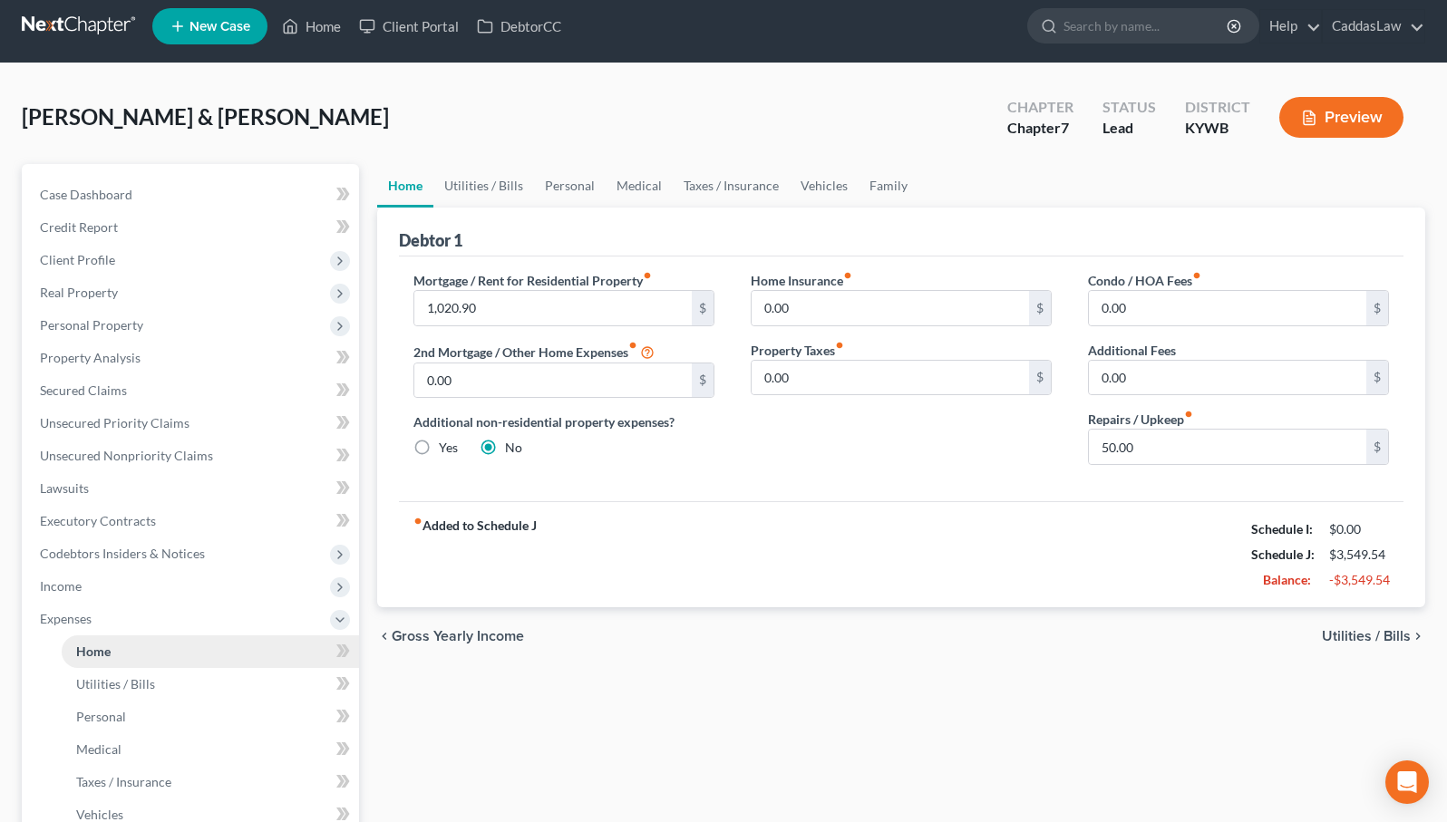
scroll to position [11, 0]
click at [77, 586] on span "Income" at bounding box center [61, 584] width 42 height 15
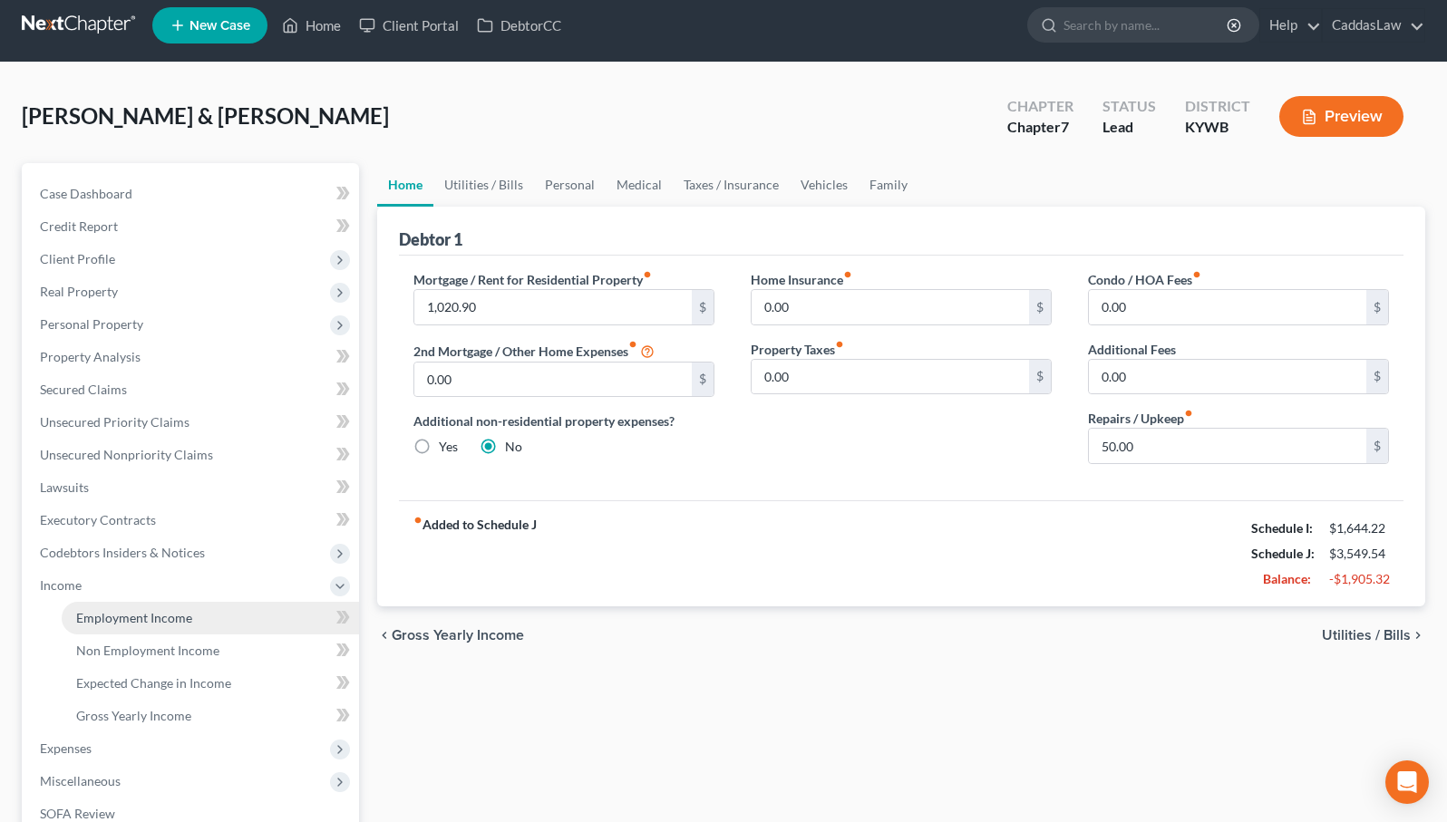
click at [110, 617] on span "Employment Income" at bounding box center [134, 617] width 116 height 15
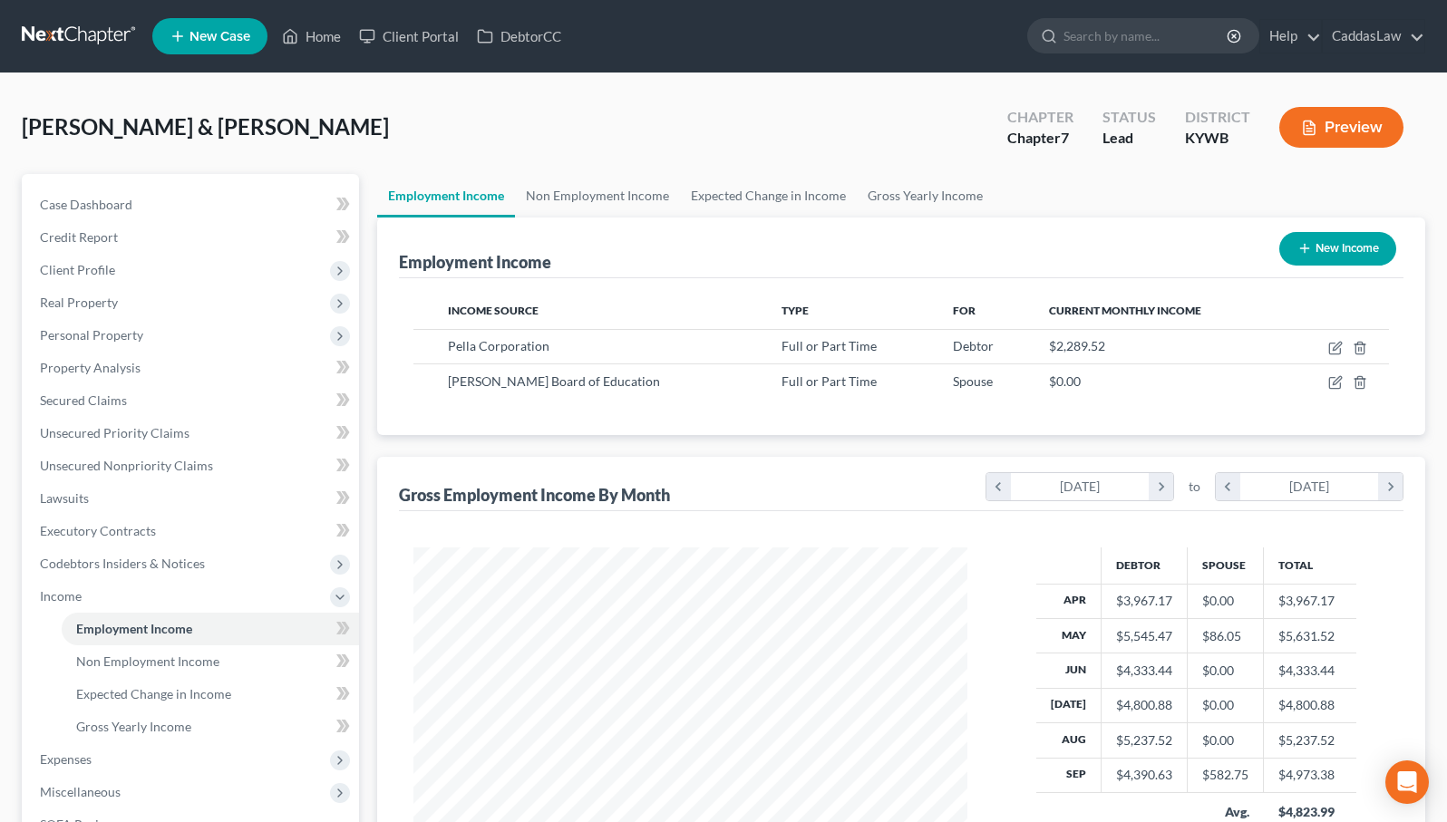
scroll to position [325, 590]
click at [1334, 345] on icon "button" at bounding box center [1335, 348] width 15 height 15
select select "0"
select select "18"
select select "1"
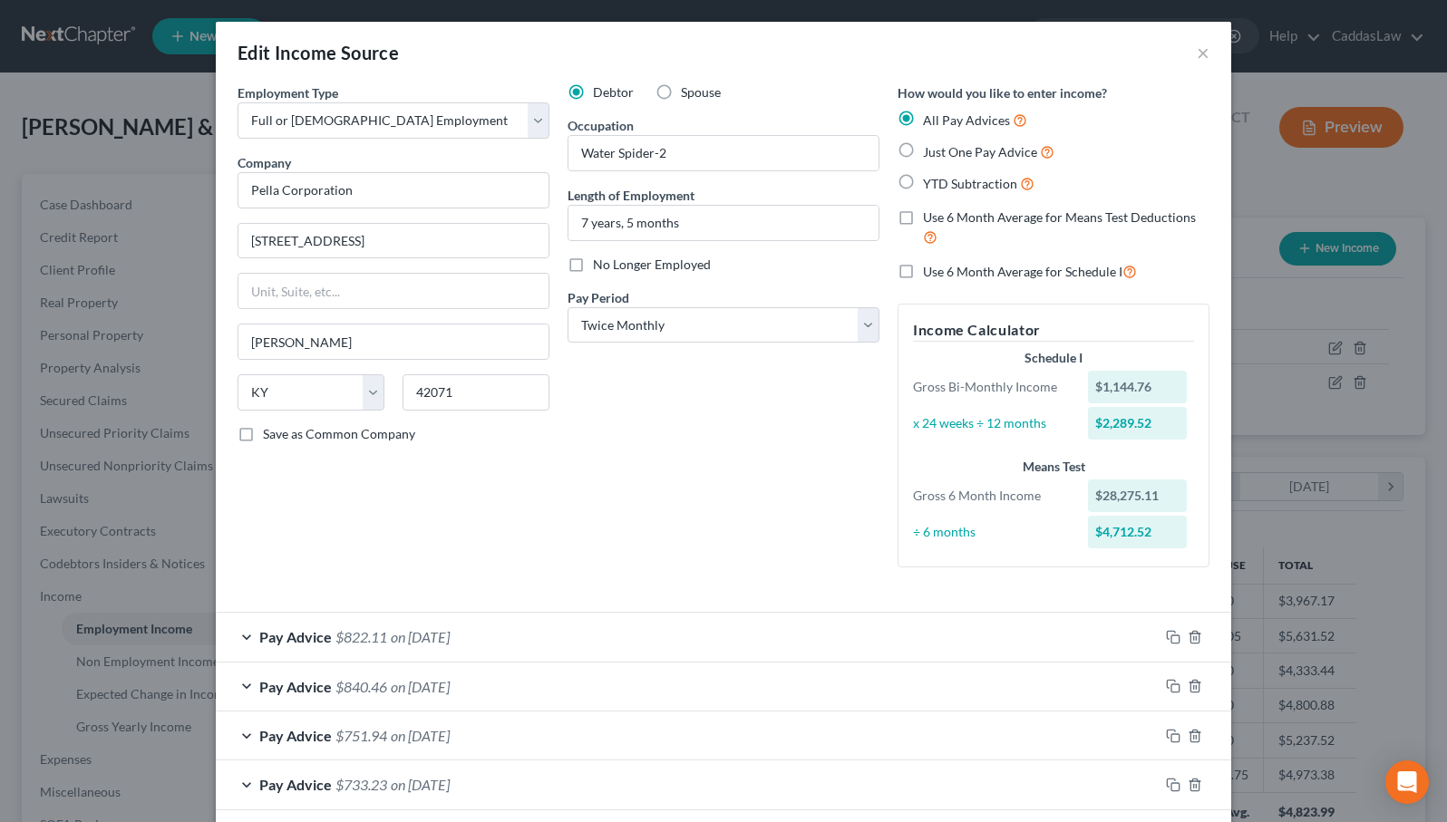
click at [923, 214] on label "Use 6 Month Average for Means Test Deductions" at bounding box center [1066, 227] width 286 height 39
click at [930, 214] on input "Use 6 Month Average for Means Test Deductions" at bounding box center [936, 214] width 12 height 12
checkbox input "true"
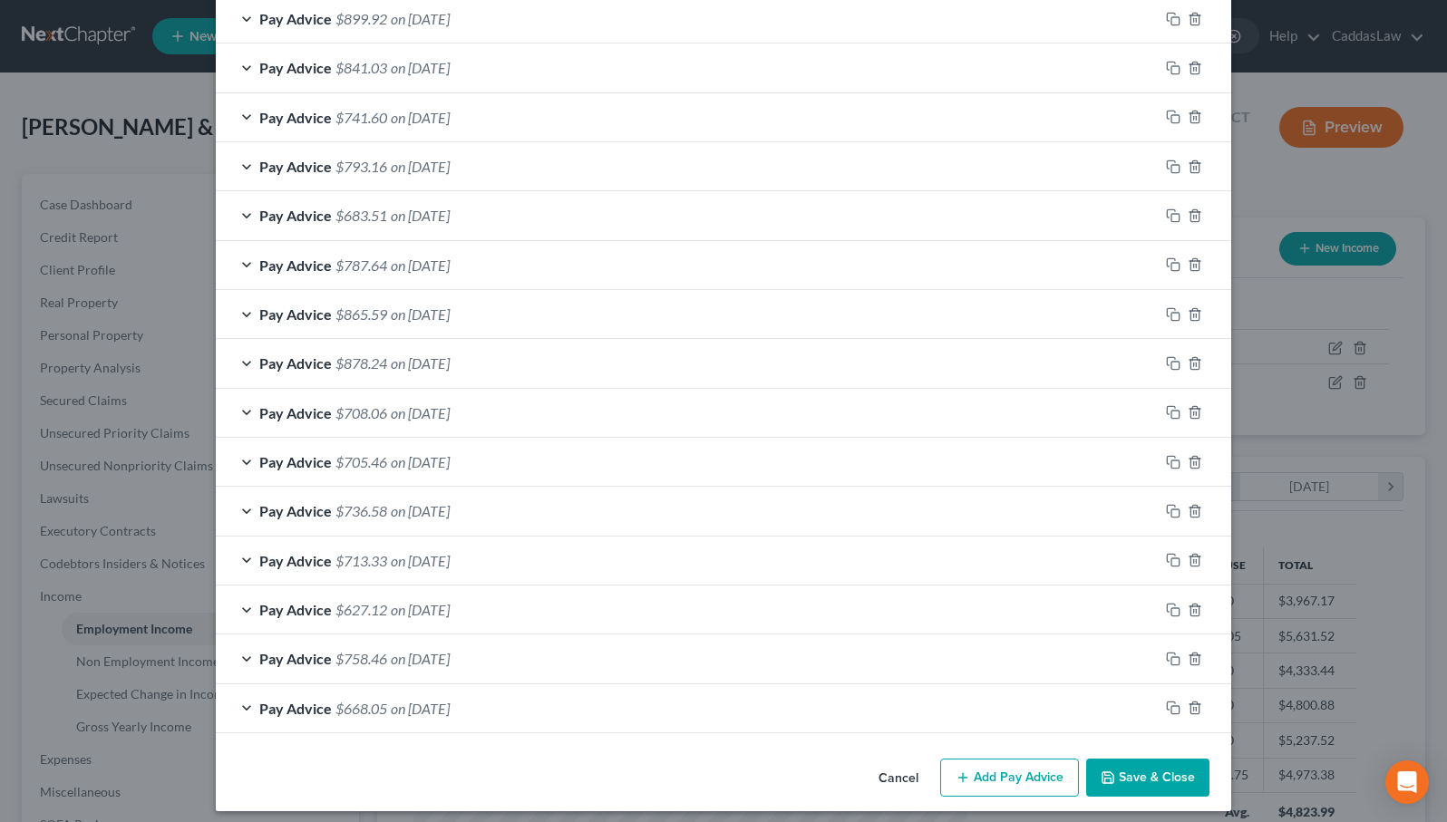
scroll to position [1208, 0]
click at [1126, 766] on button "Save & Close" at bounding box center [1147, 779] width 123 height 38
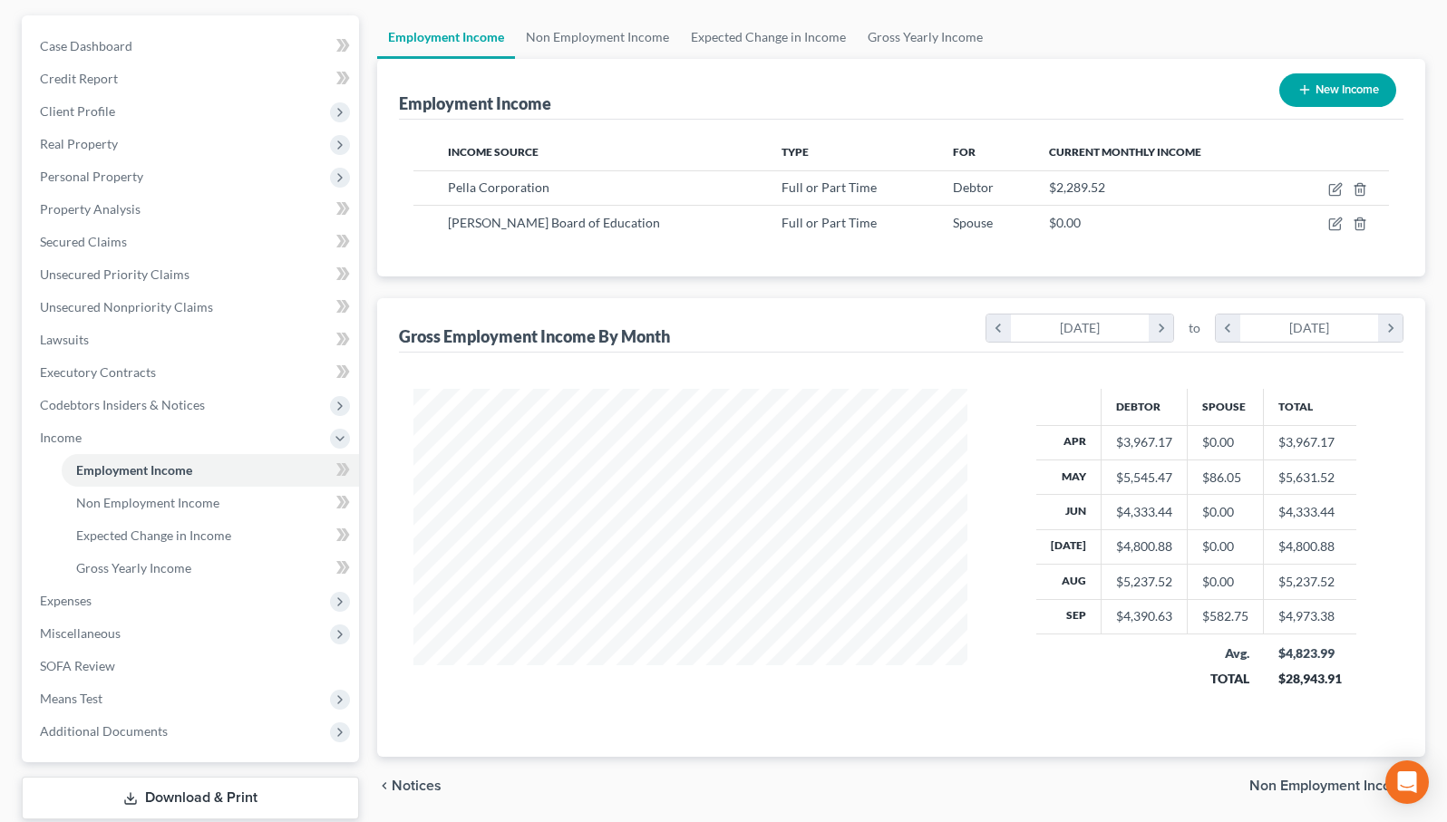
scroll to position [203, 0]
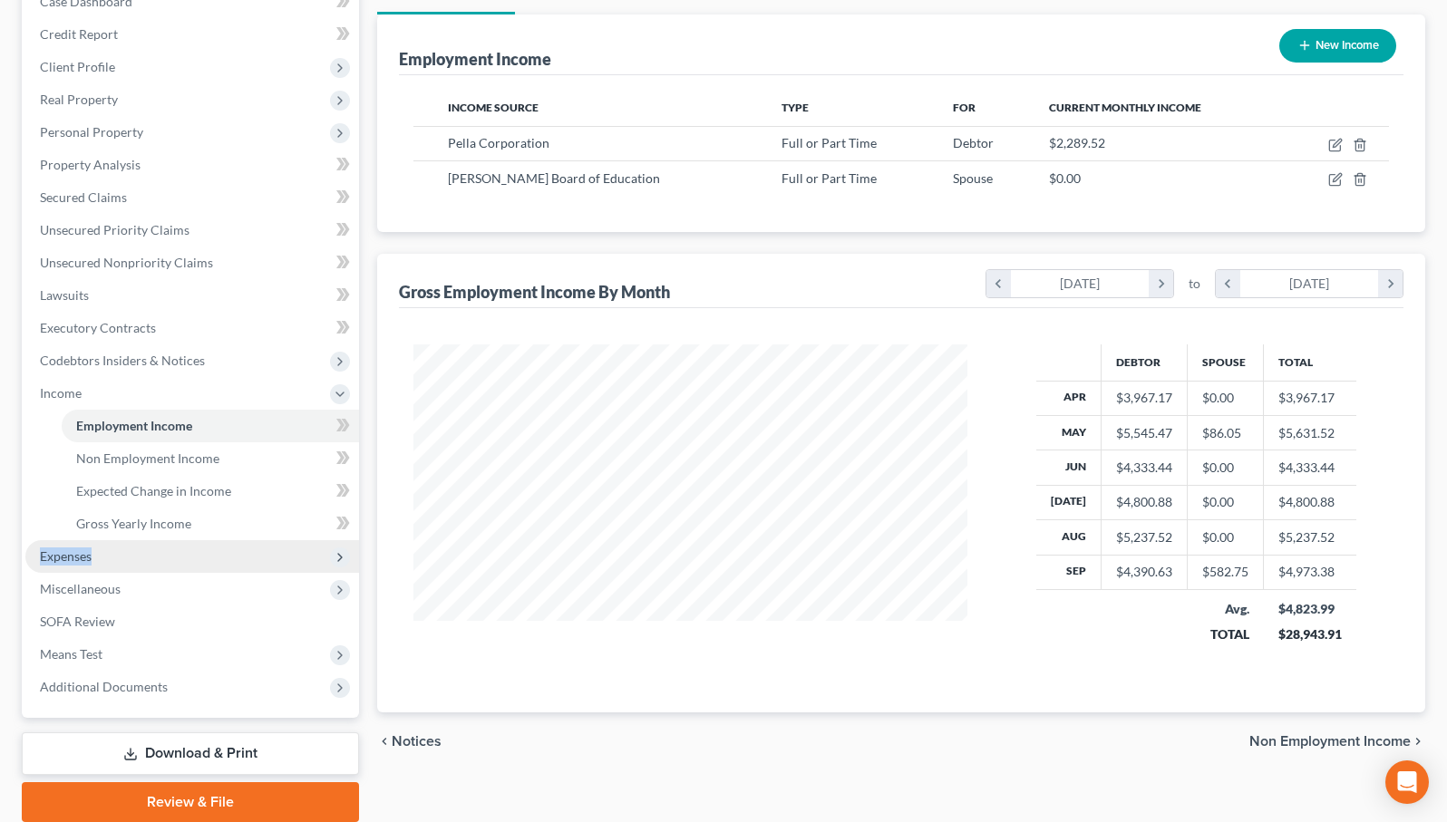
click at [126, 547] on span "Expenses" at bounding box center [192, 556] width 334 height 33
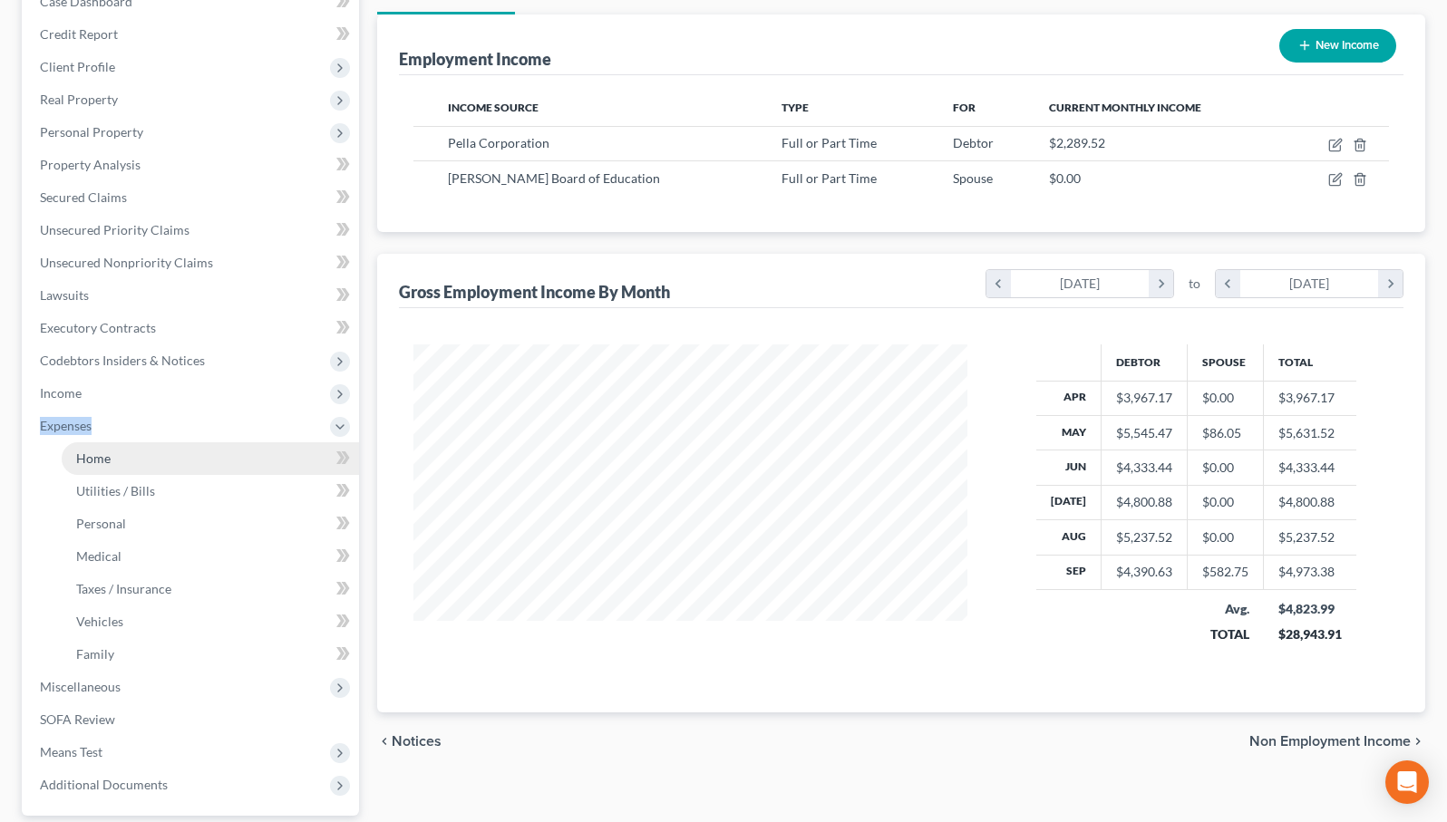
click at [162, 460] on link "Home" at bounding box center [210, 458] width 297 height 33
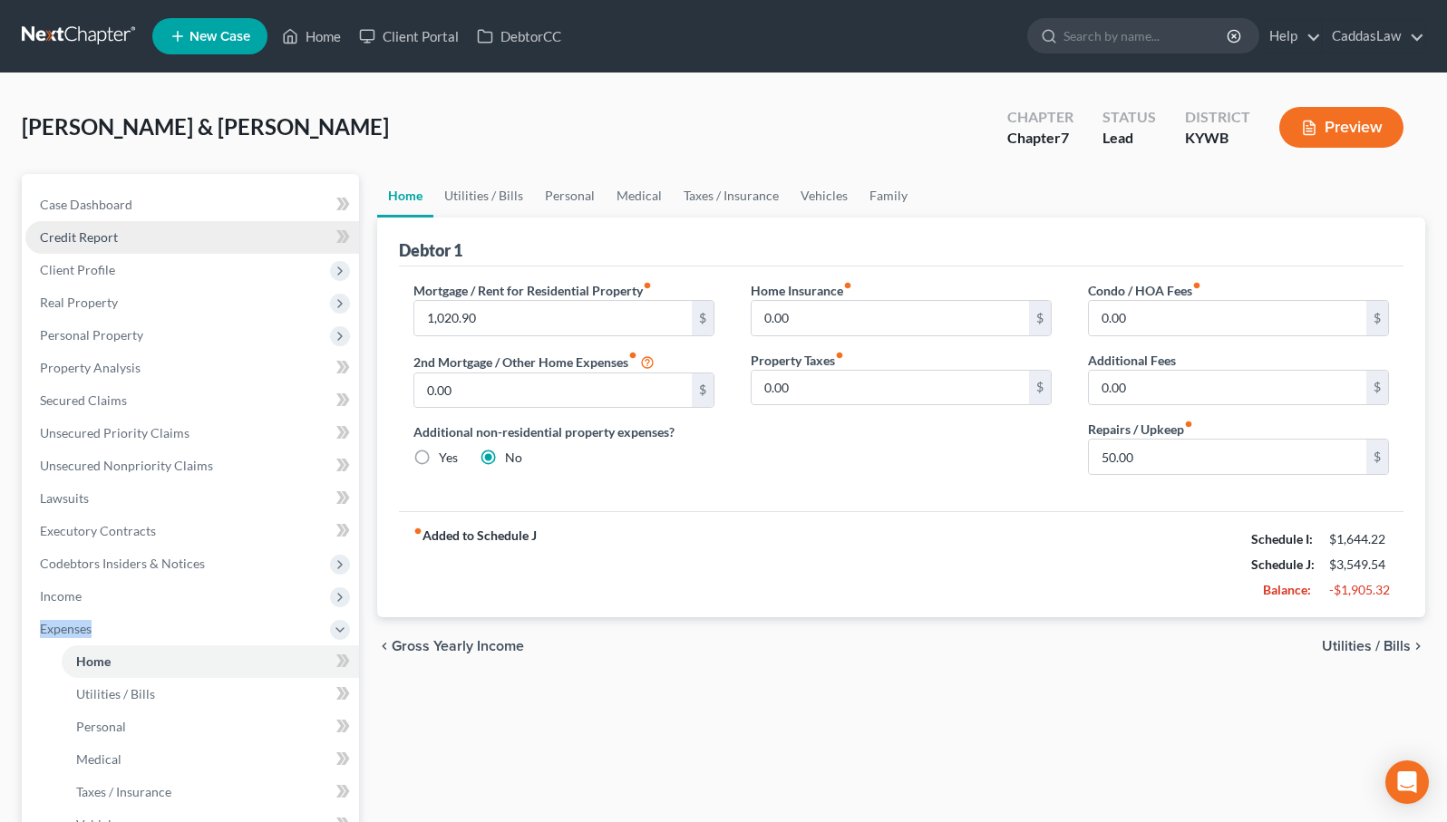
click at [128, 237] on link "Credit Report" at bounding box center [192, 237] width 334 height 33
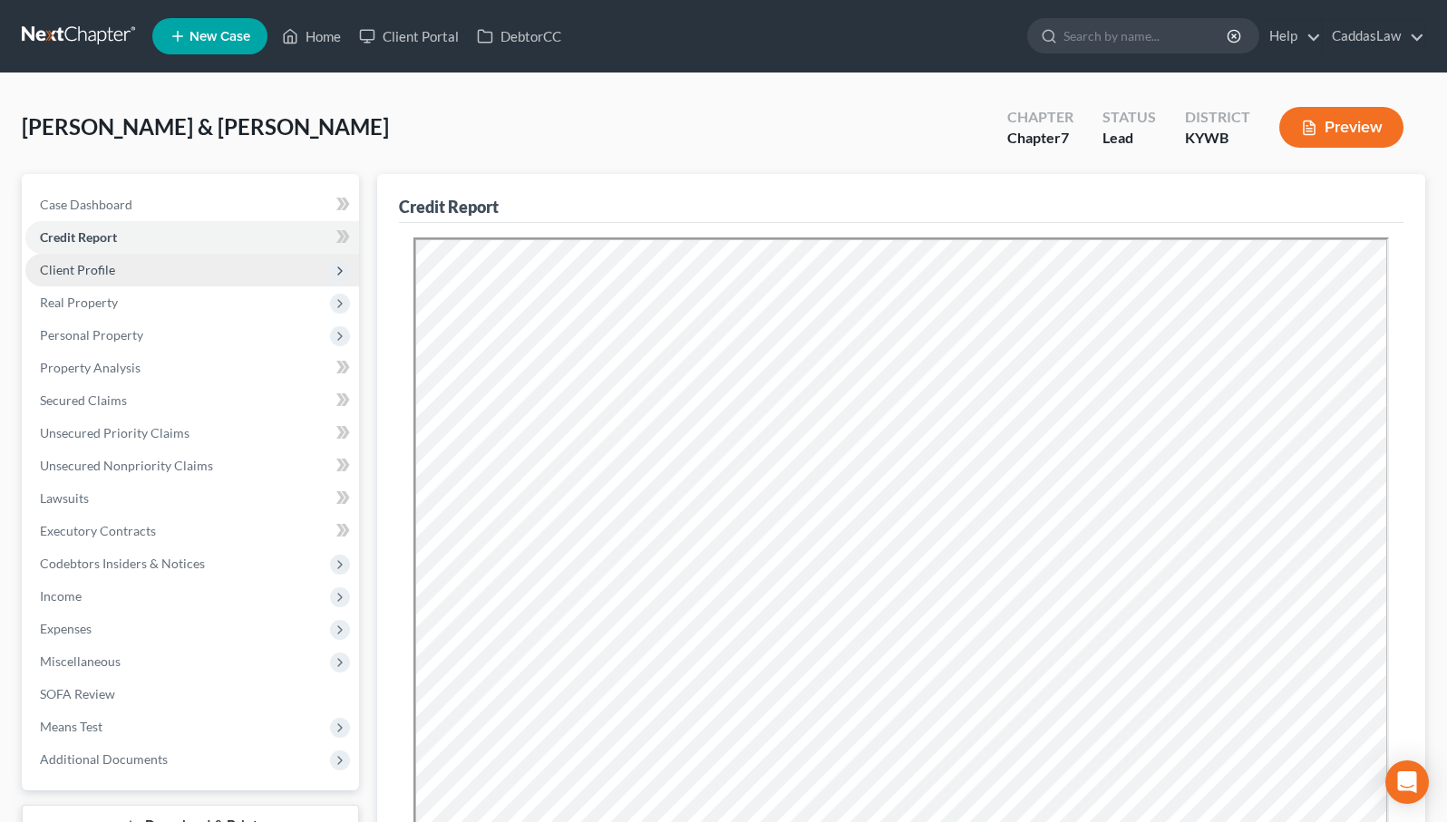
click at [128, 262] on span "Client Profile" at bounding box center [192, 270] width 334 height 33
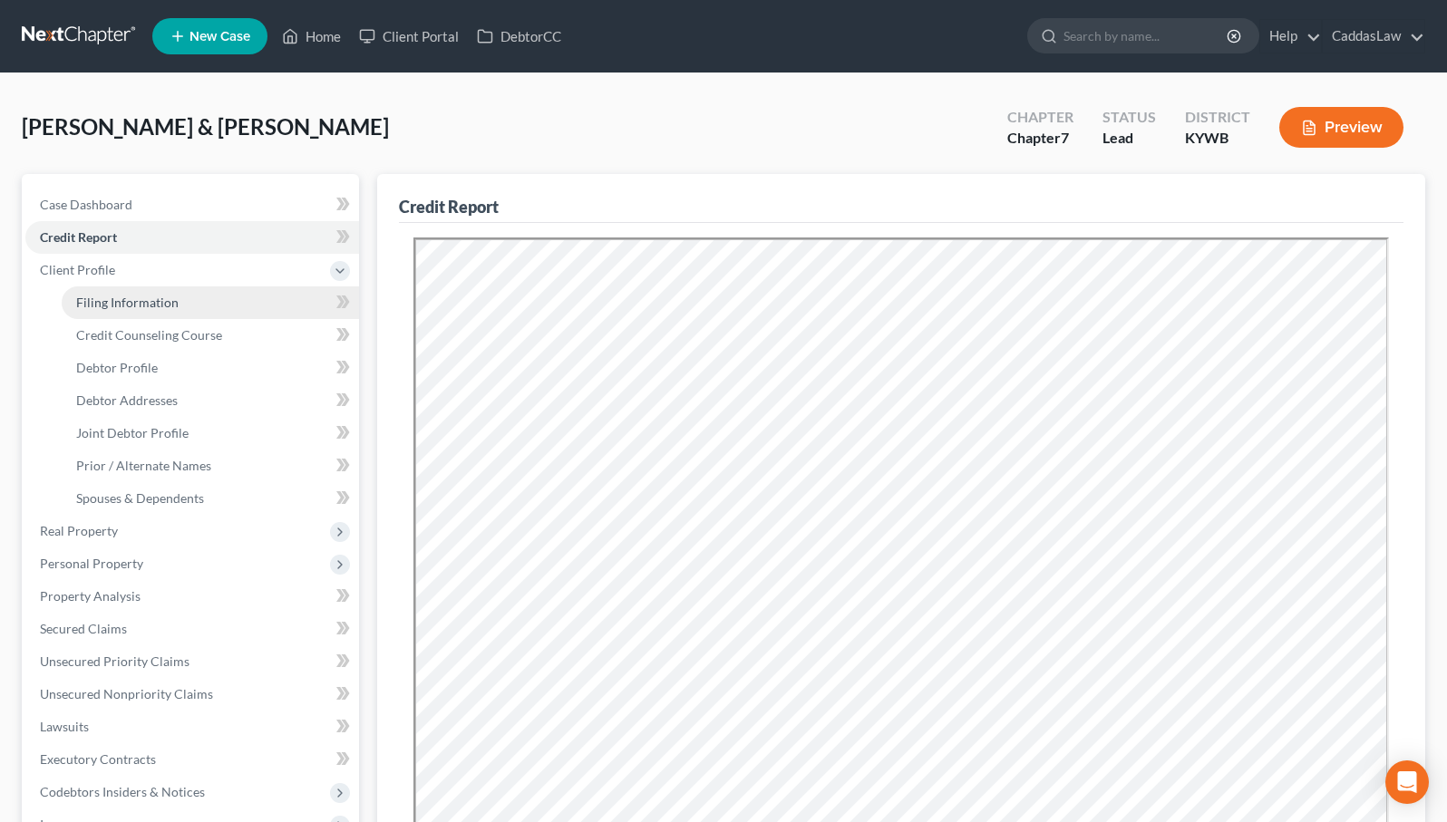
click at [135, 304] on span "Filing Information" at bounding box center [127, 302] width 102 height 15
select select "1"
select select "0"
select select "33"
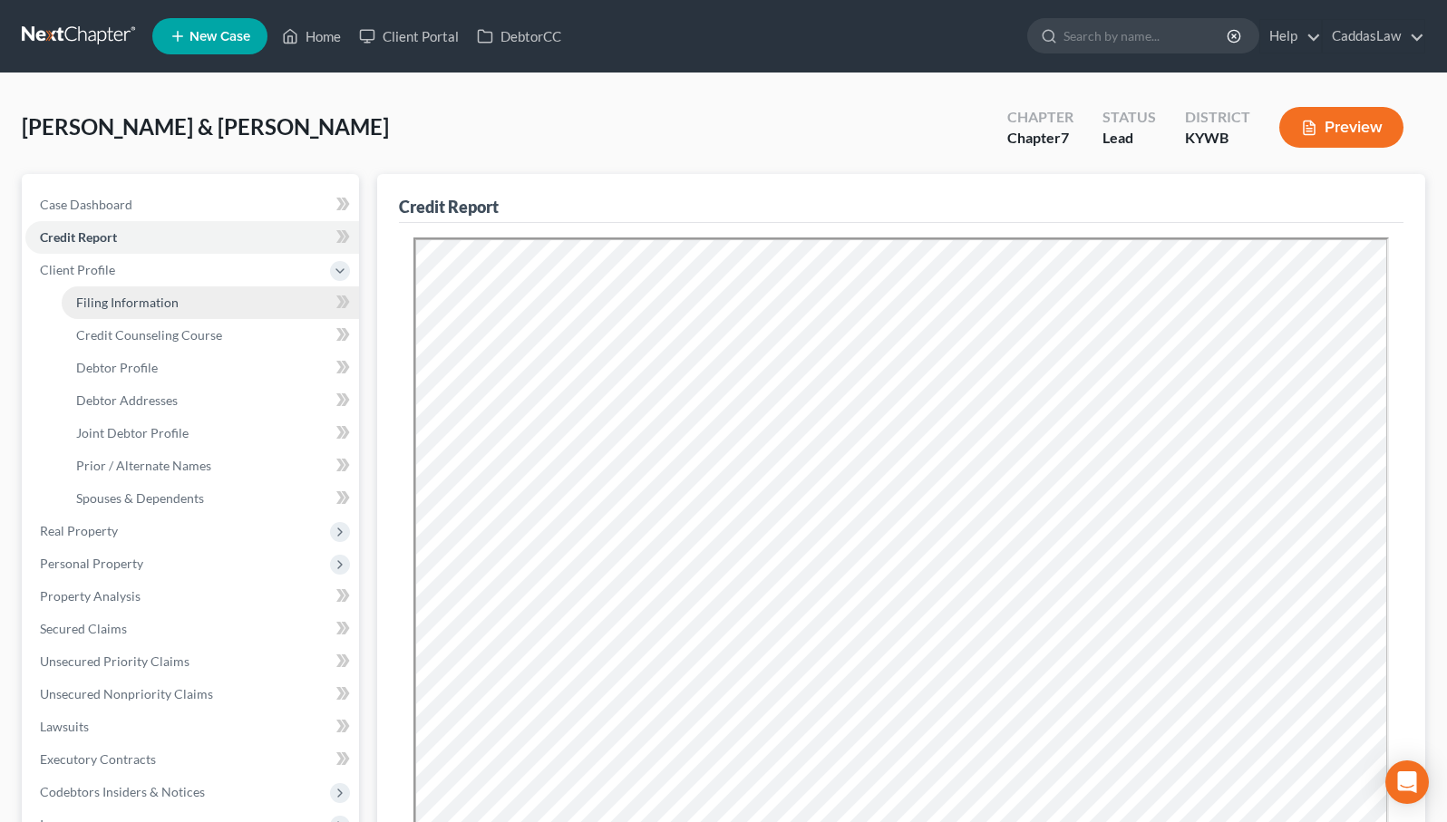
select select "0"
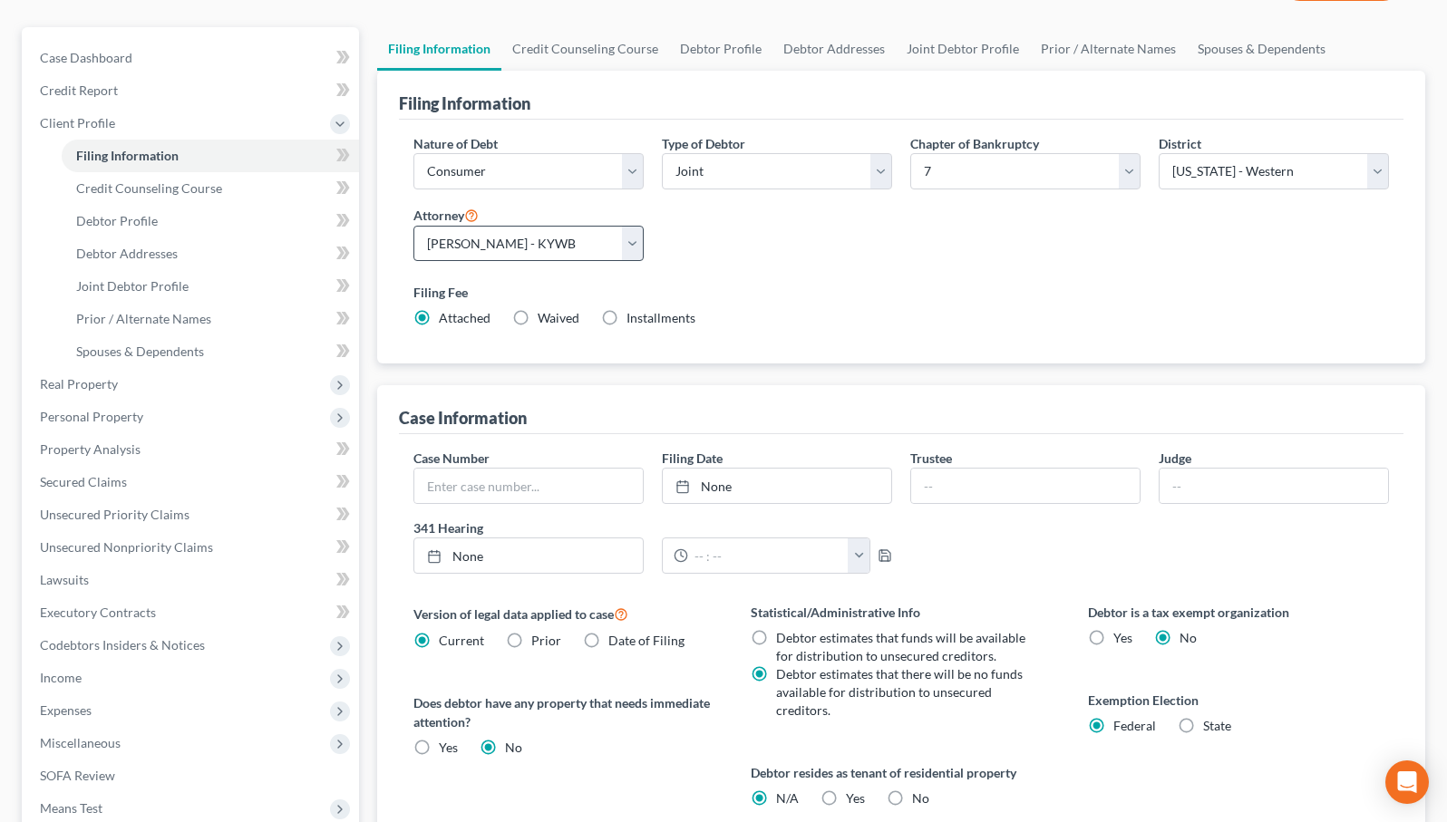
scroll to position [163, 0]
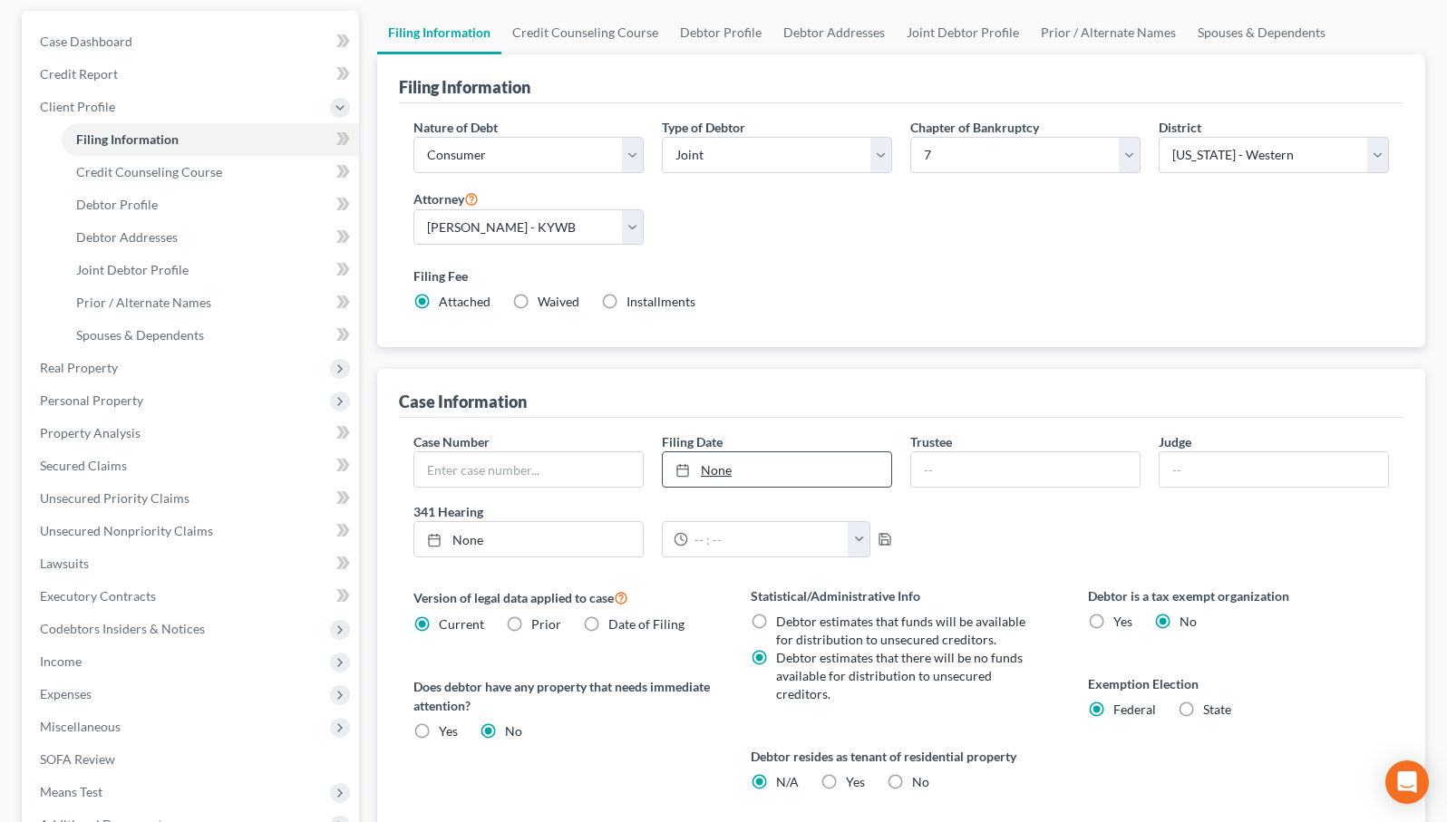
click at [741, 457] on link "None" at bounding box center [777, 469] width 228 height 34
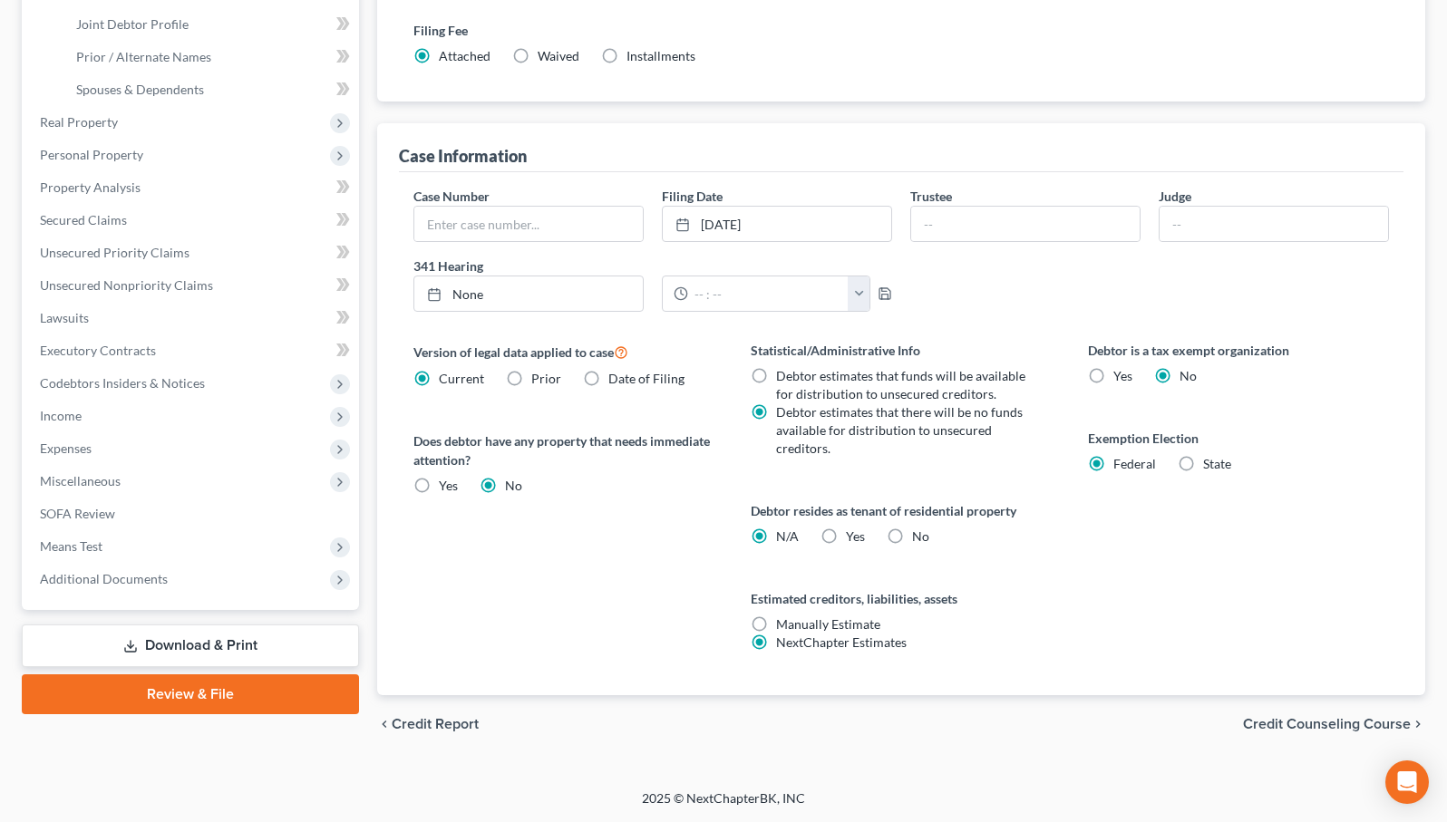
scroll to position [409, 0]
click at [204, 422] on span "Income" at bounding box center [192, 416] width 334 height 33
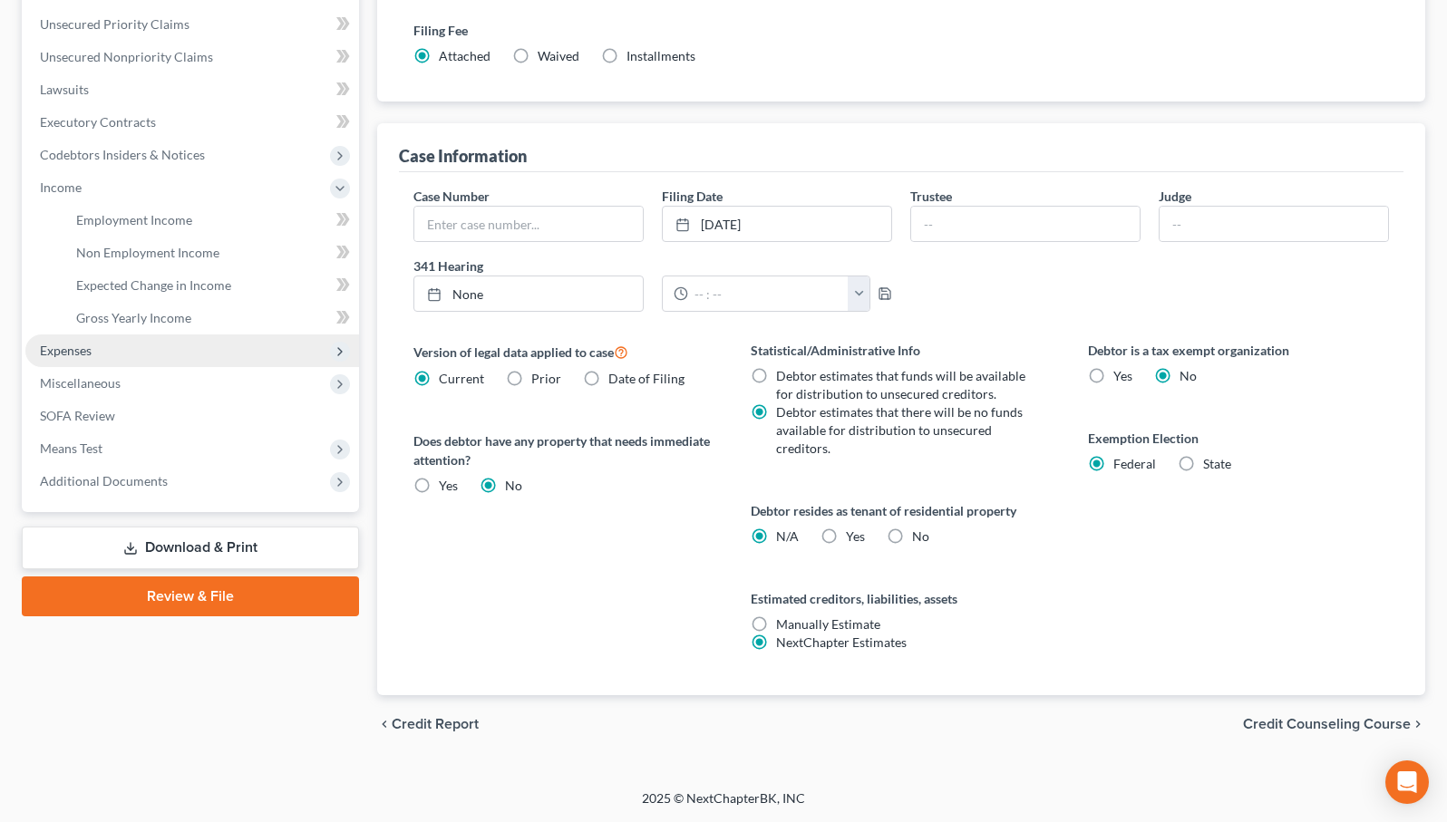
click at [111, 344] on span "Expenses" at bounding box center [192, 350] width 334 height 33
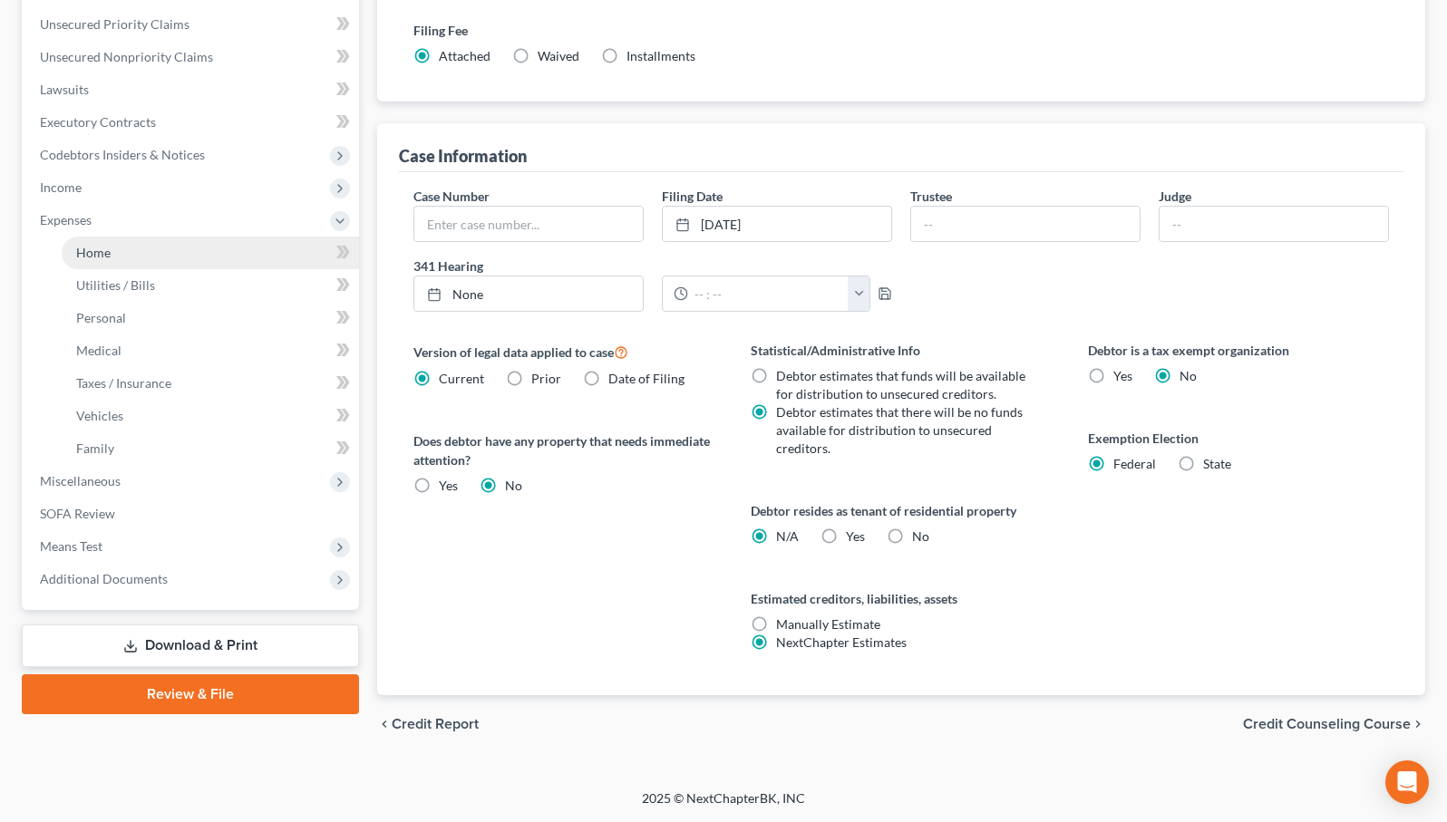
click at [140, 257] on link "Home" at bounding box center [210, 253] width 297 height 33
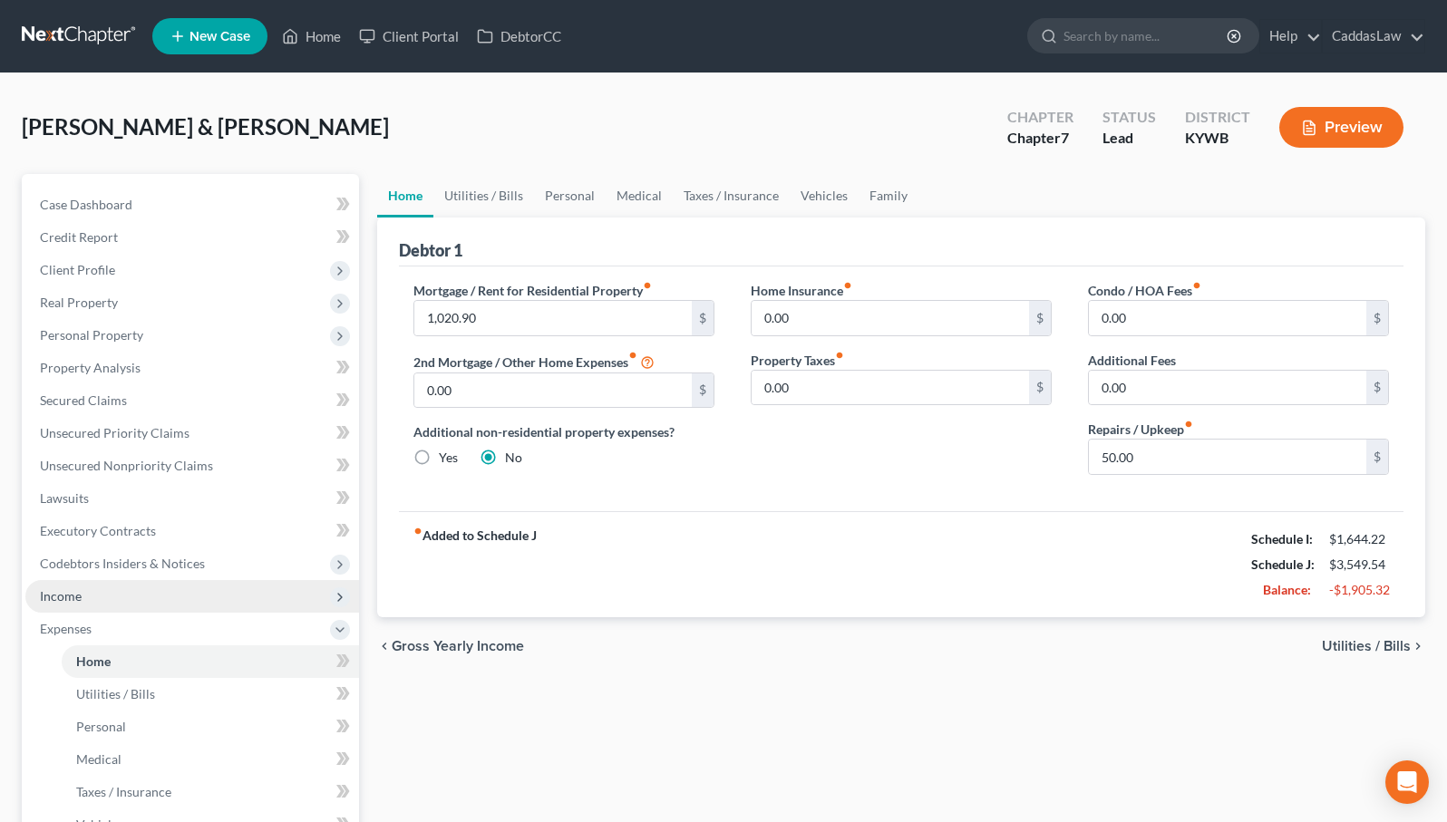
click at [105, 593] on span "Income" at bounding box center [192, 596] width 334 height 33
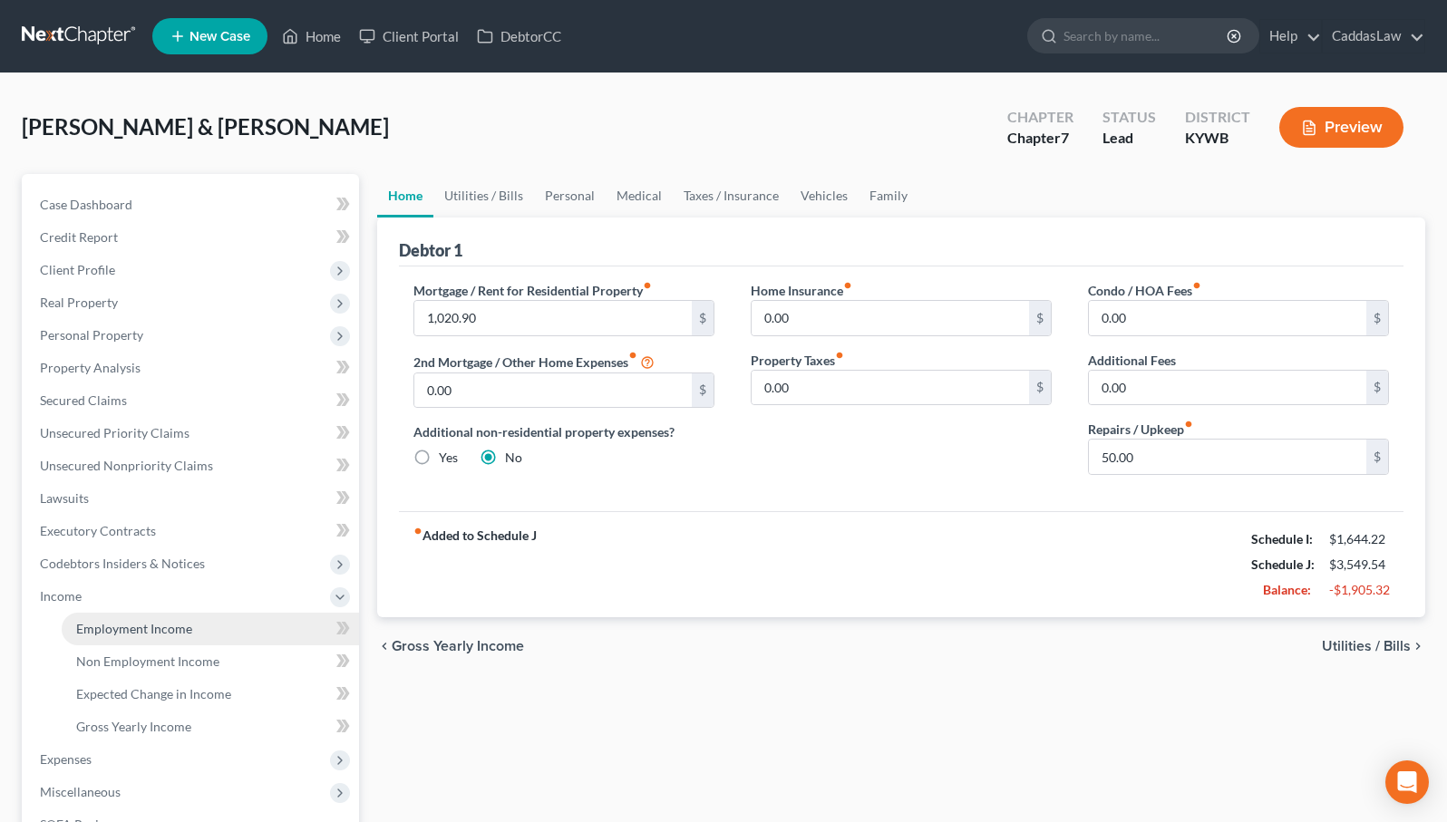
click at [145, 626] on span "Employment Income" at bounding box center [134, 628] width 116 height 15
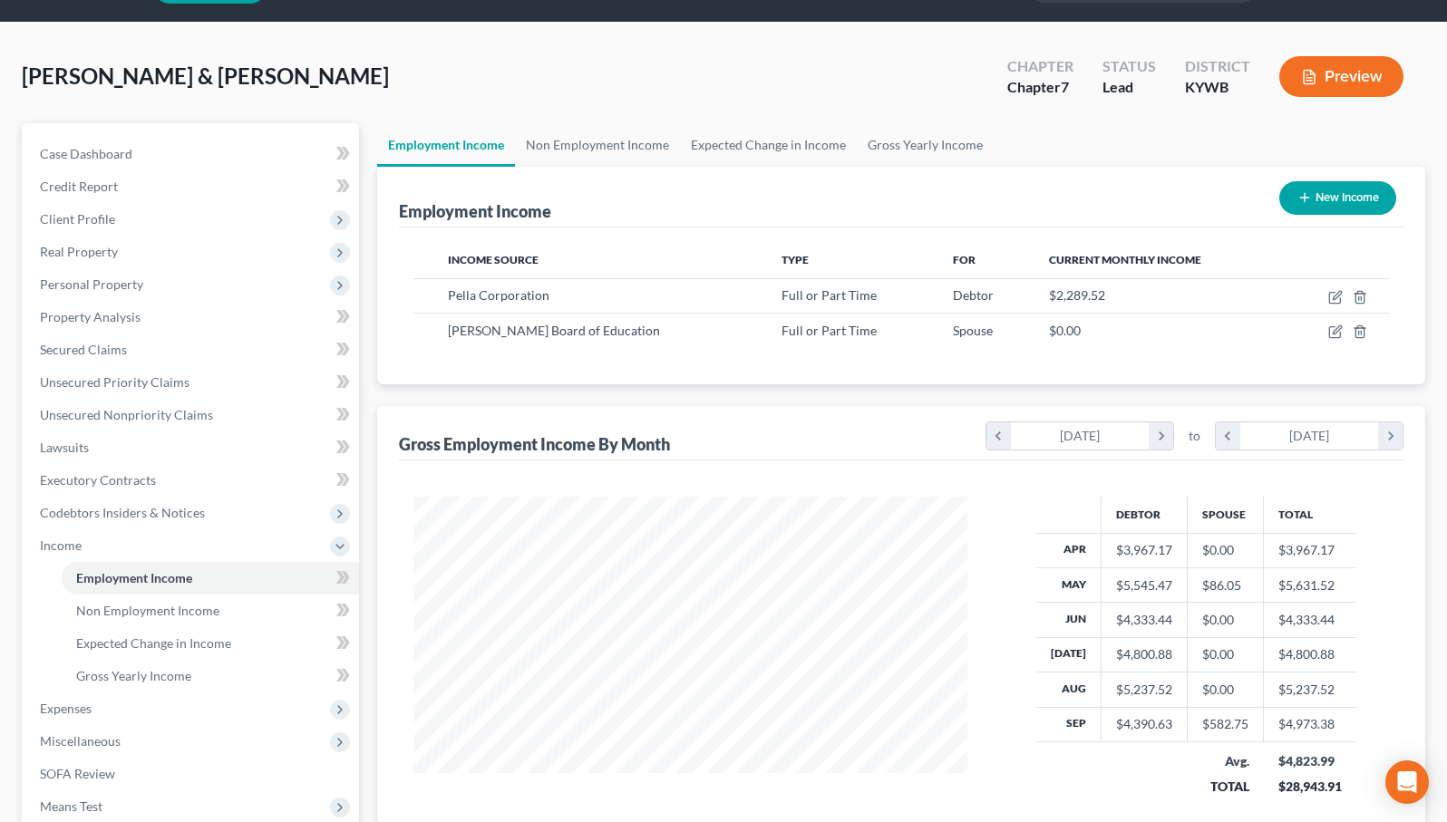
scroll to position [68, 0]
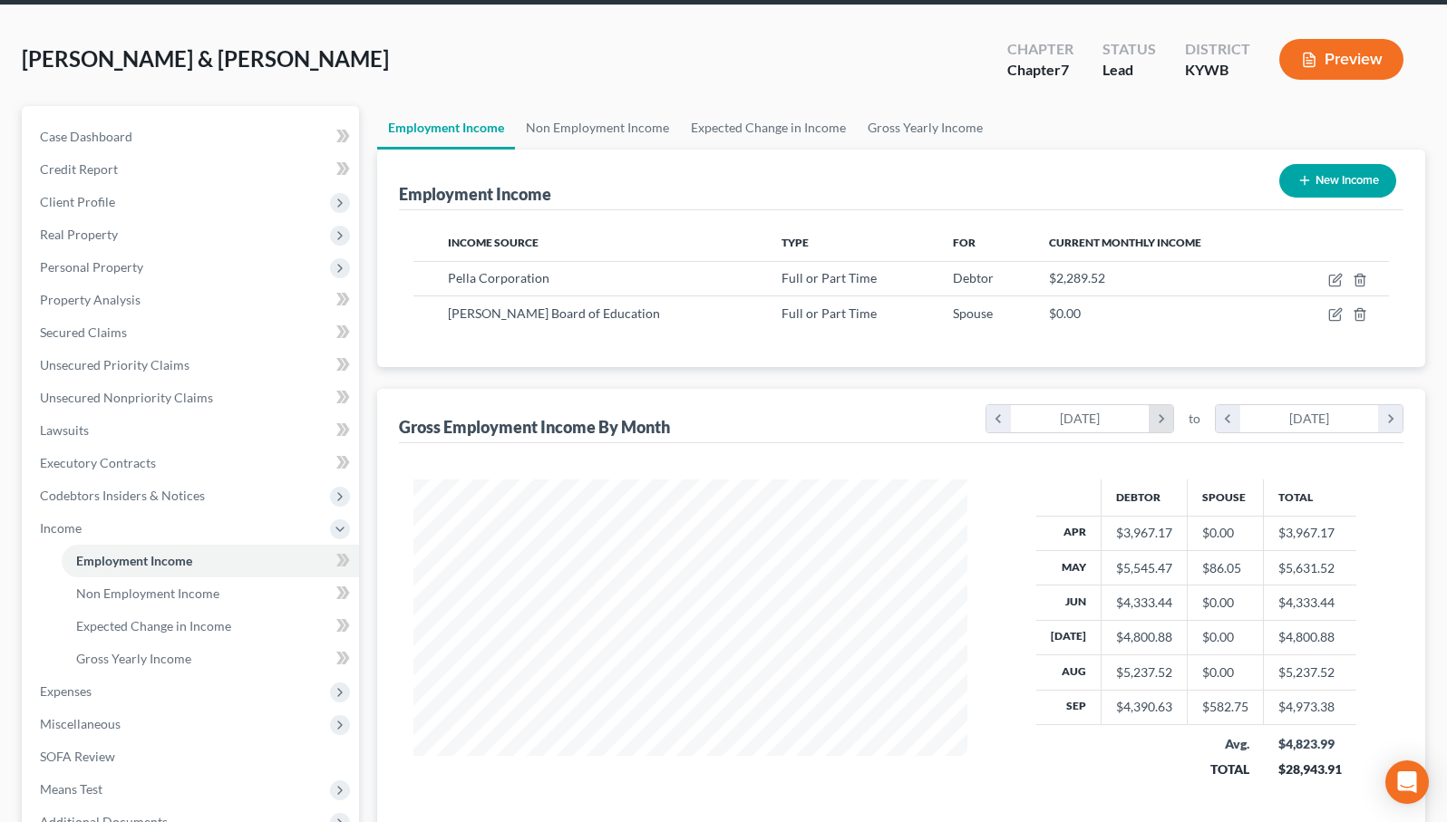
click at [1153, 417] on icon "chevron_right" at bounding box center [1160, 418] width 24 height 27
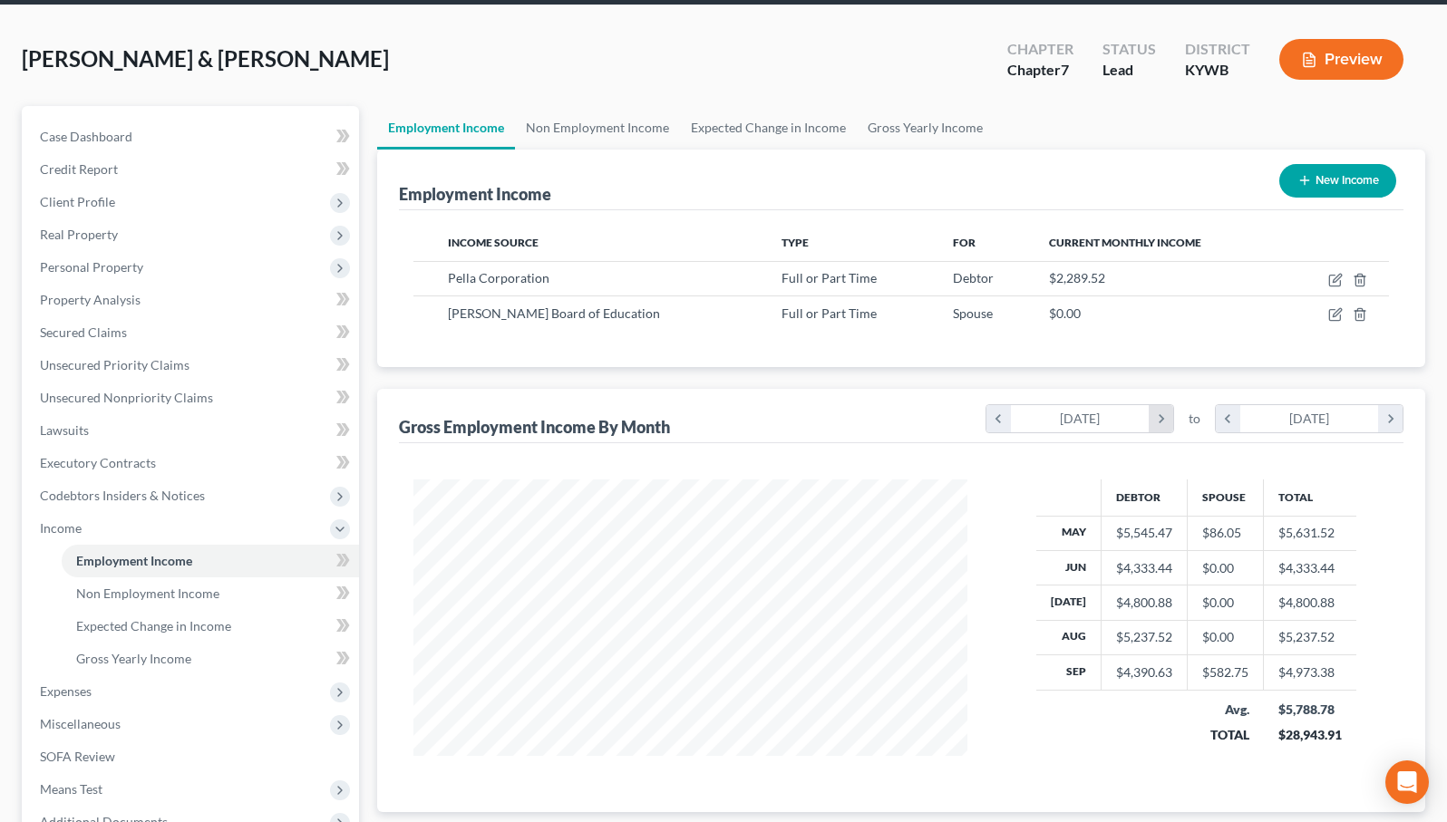
scroll to position [906104, 905804]
click at [994, 419] on icon "chevron_left" at bounding box center [998, 418] width 24 height 27
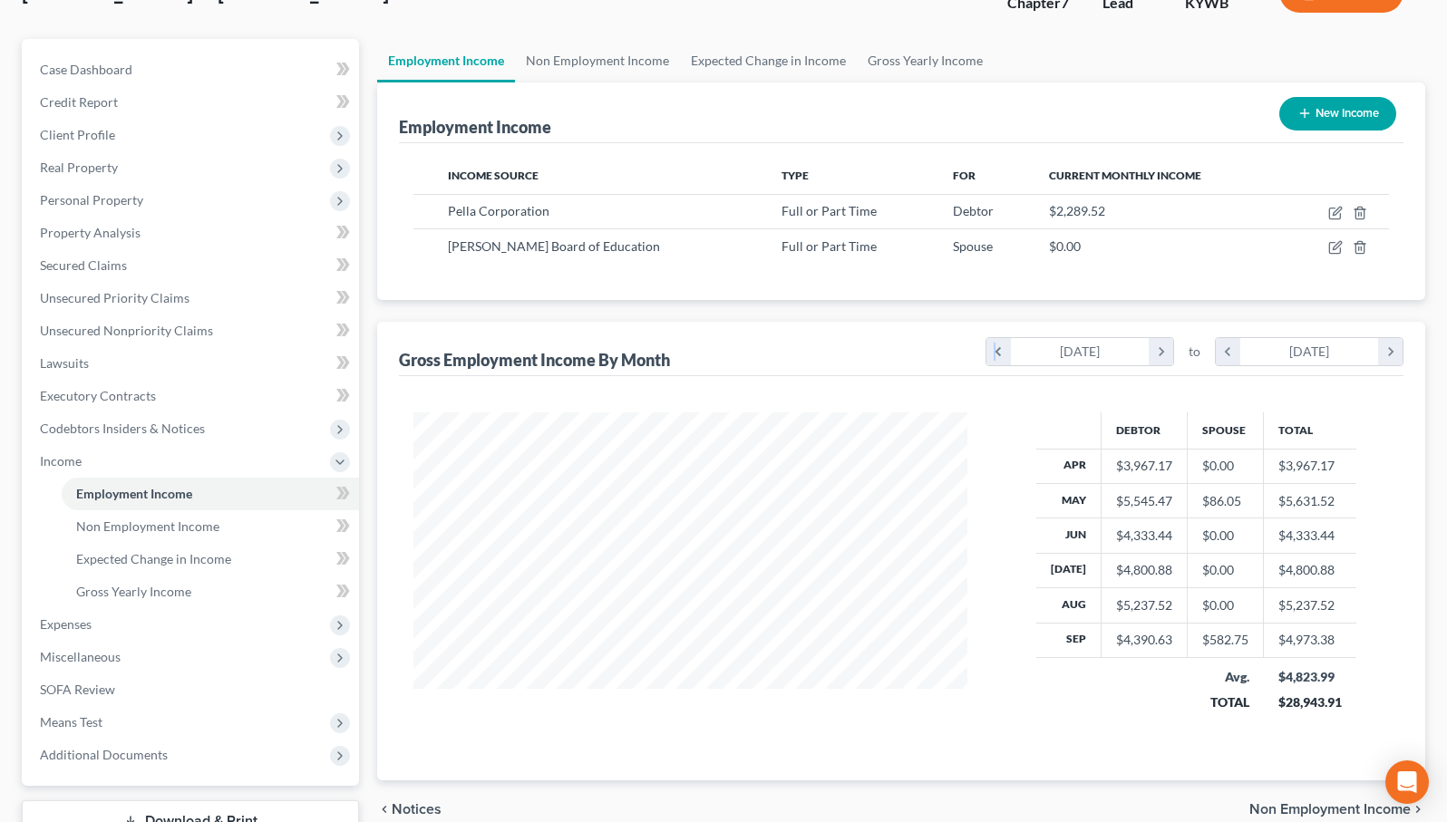
scroll to position [163, 0]
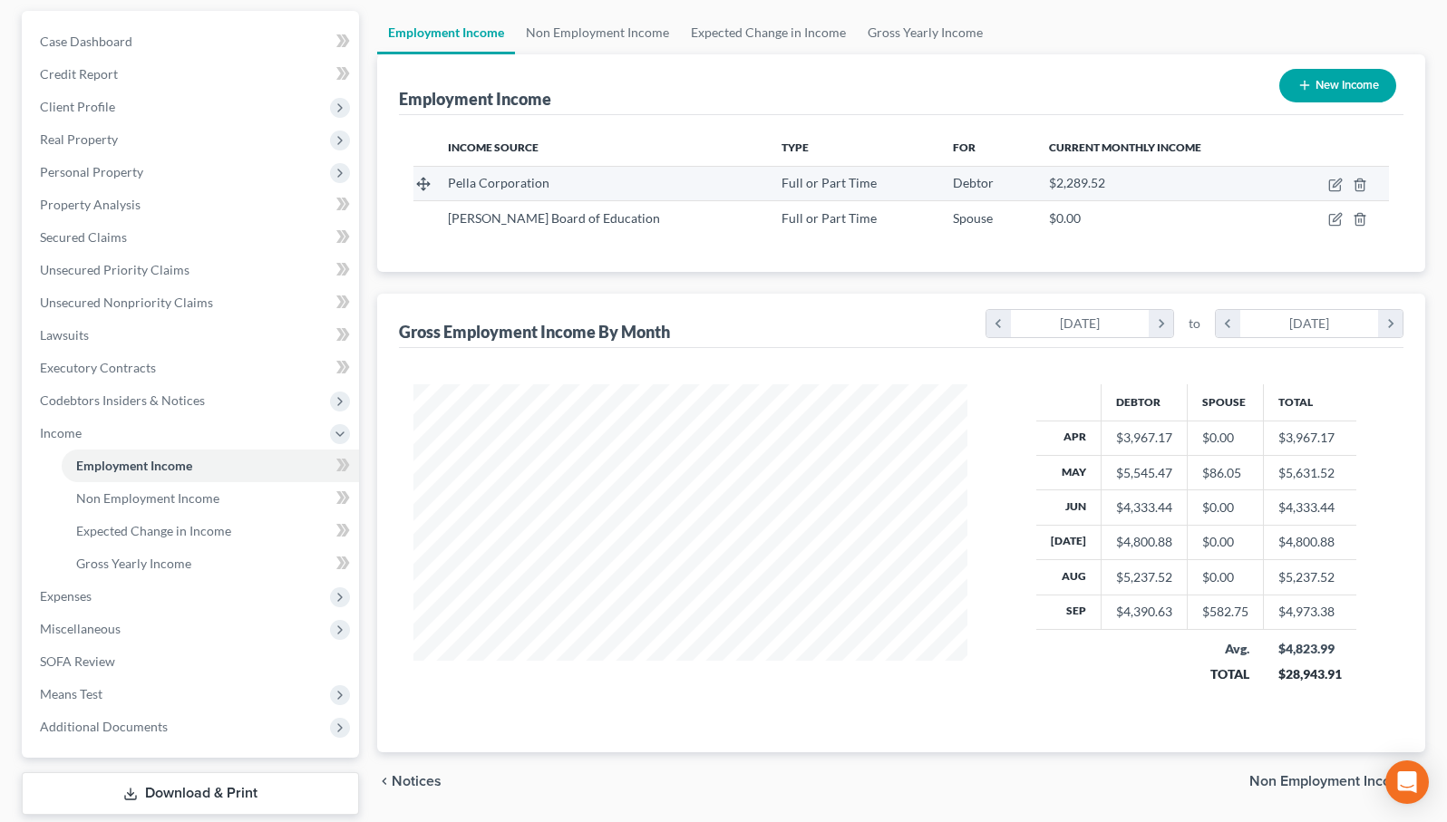
click at [1332, 192] on td at bounding box center [1336, 183] width 104 height 34
click at [1332, 190] on icon "button" at bounding box center [1334, 185] width 11 height 11
select select "0"
select select "18"
select select "1"
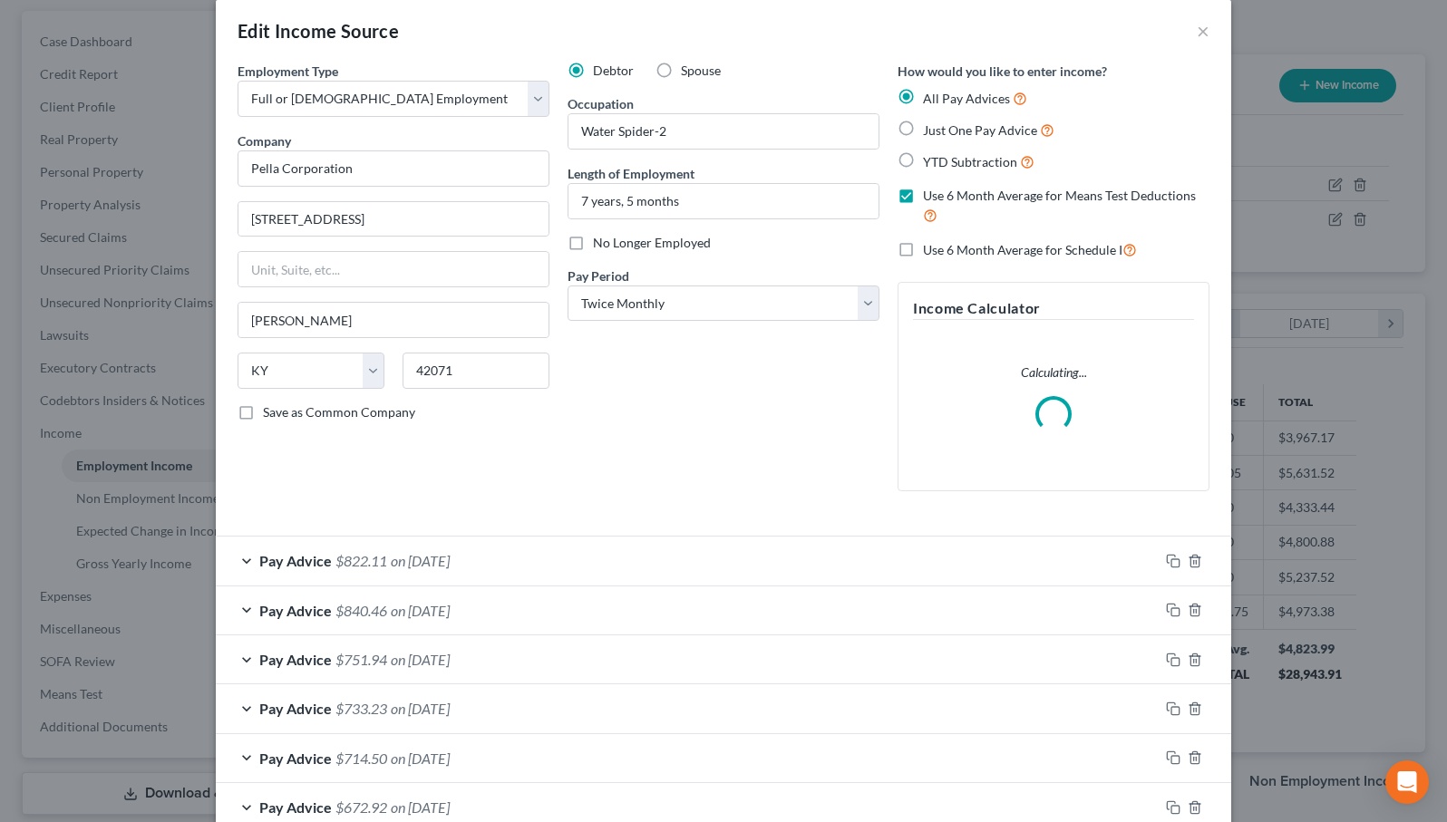
scroll to position [28, 0]
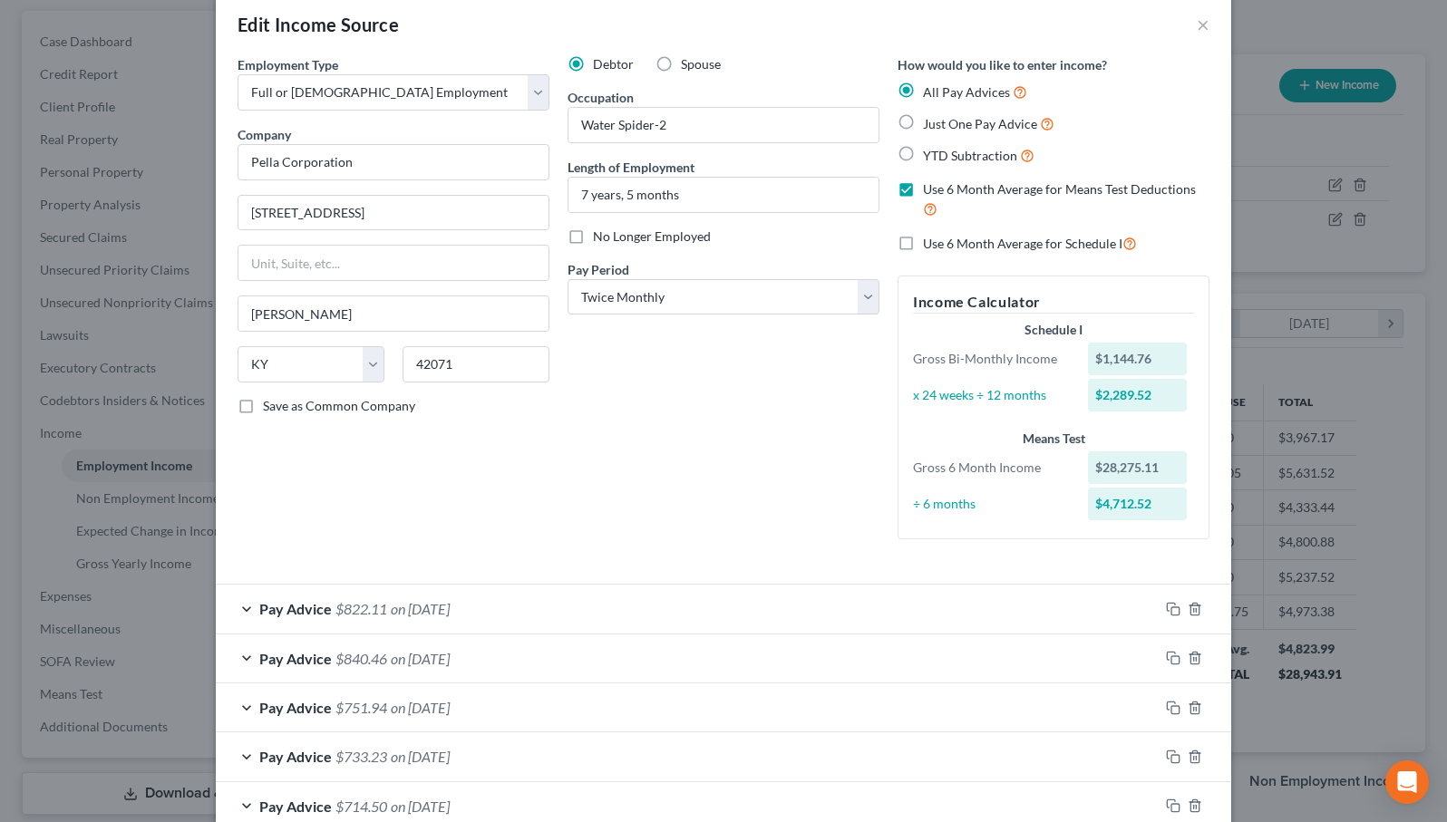
click at [923, 186] on label "Use 6 Month Average for Means Test Deductions" at bounding box center [1066, 199] width 286 height 39
click at [930, 186] on input "Use 6 Month Average for Means Test Deductions" at bounding box center [936, 186] width 12 height 12
checkbox input "false"
click at [923, 238] on label "Use 6 Month Average for Schedule I" at bounding box center [1030, 243] width 214 height 21
click at [930, 238] on input "Use 6 Month Average for Schedule I" at bounding box center [936, 239] width 12 height 12
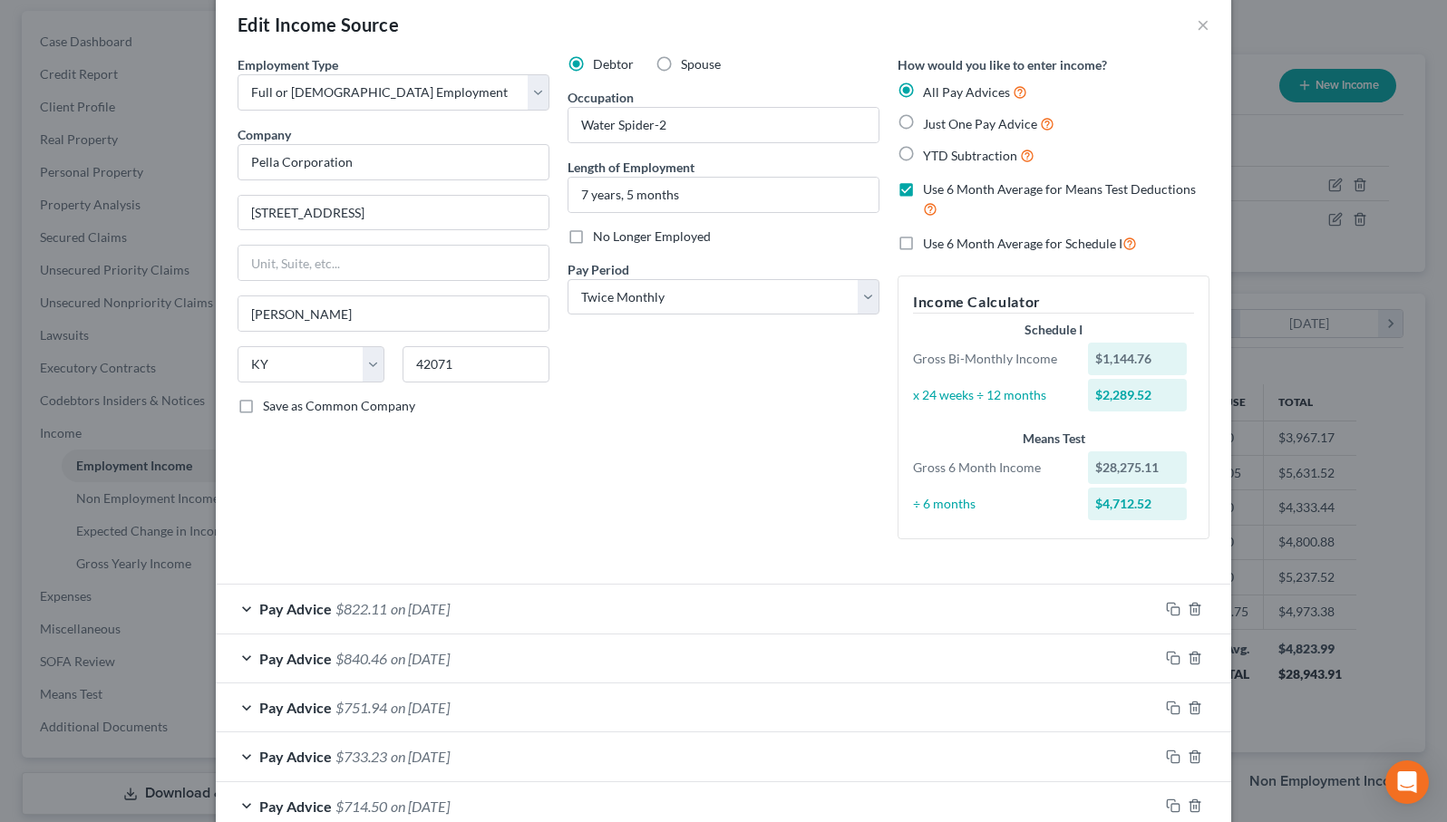
checkbox input "true"
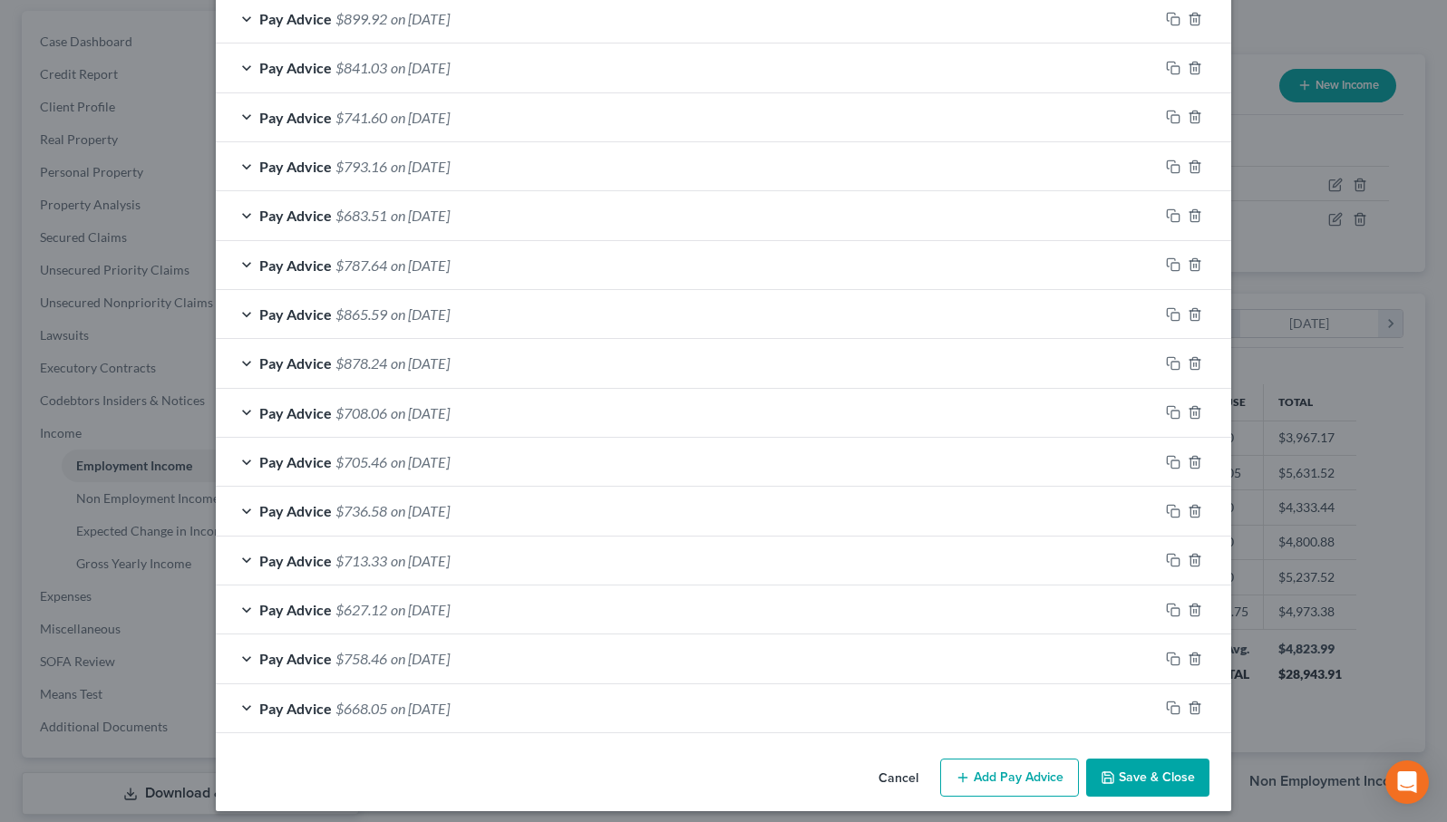
scroll to position [1208, 0]
click at [1140, 766] on button "Save & Close" at bounding box center [1147, 779] width 123 height 38
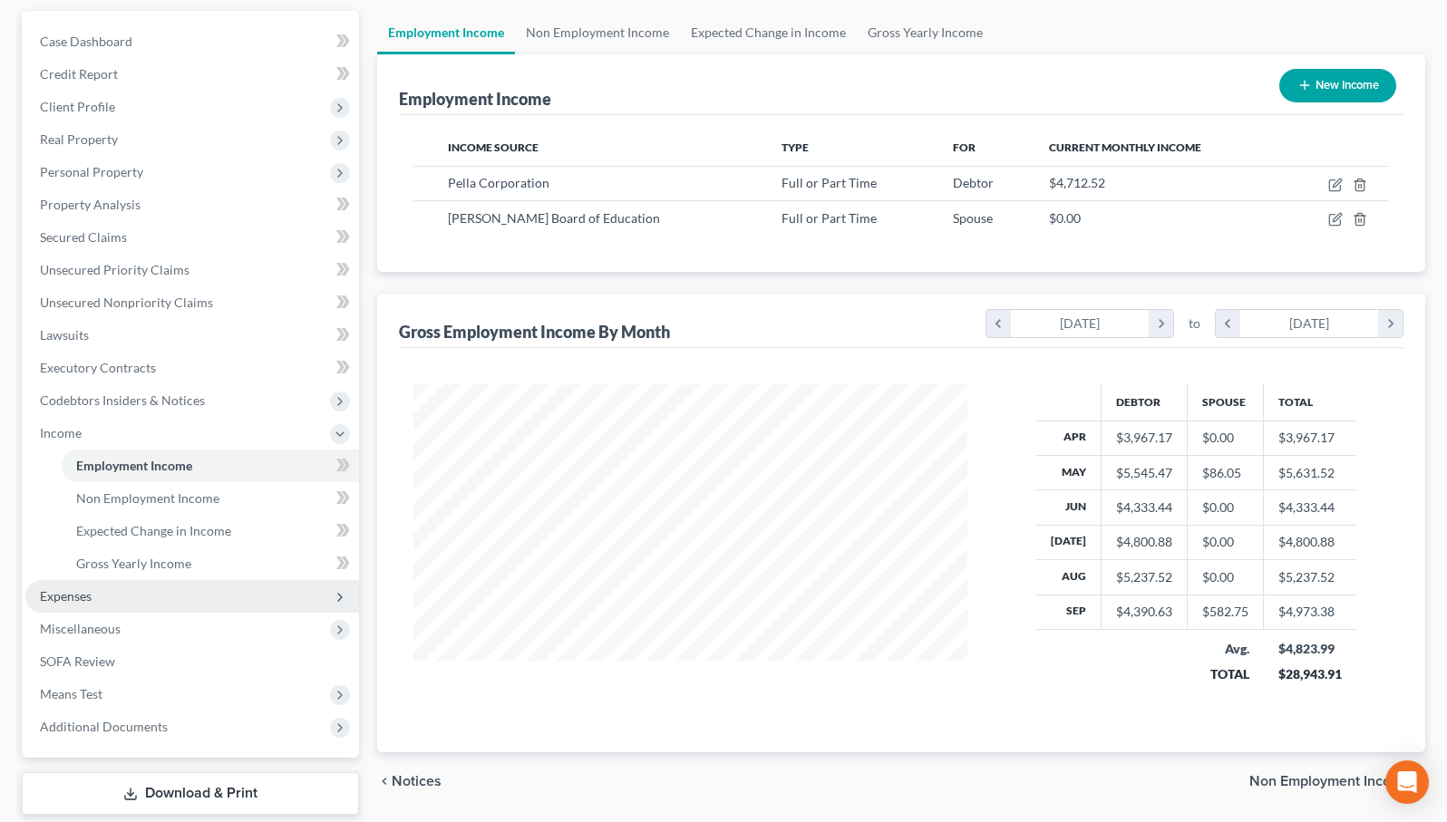
click at [81, 594] on span "Expenses" at bounding box center [66, 595] width 52 height 15
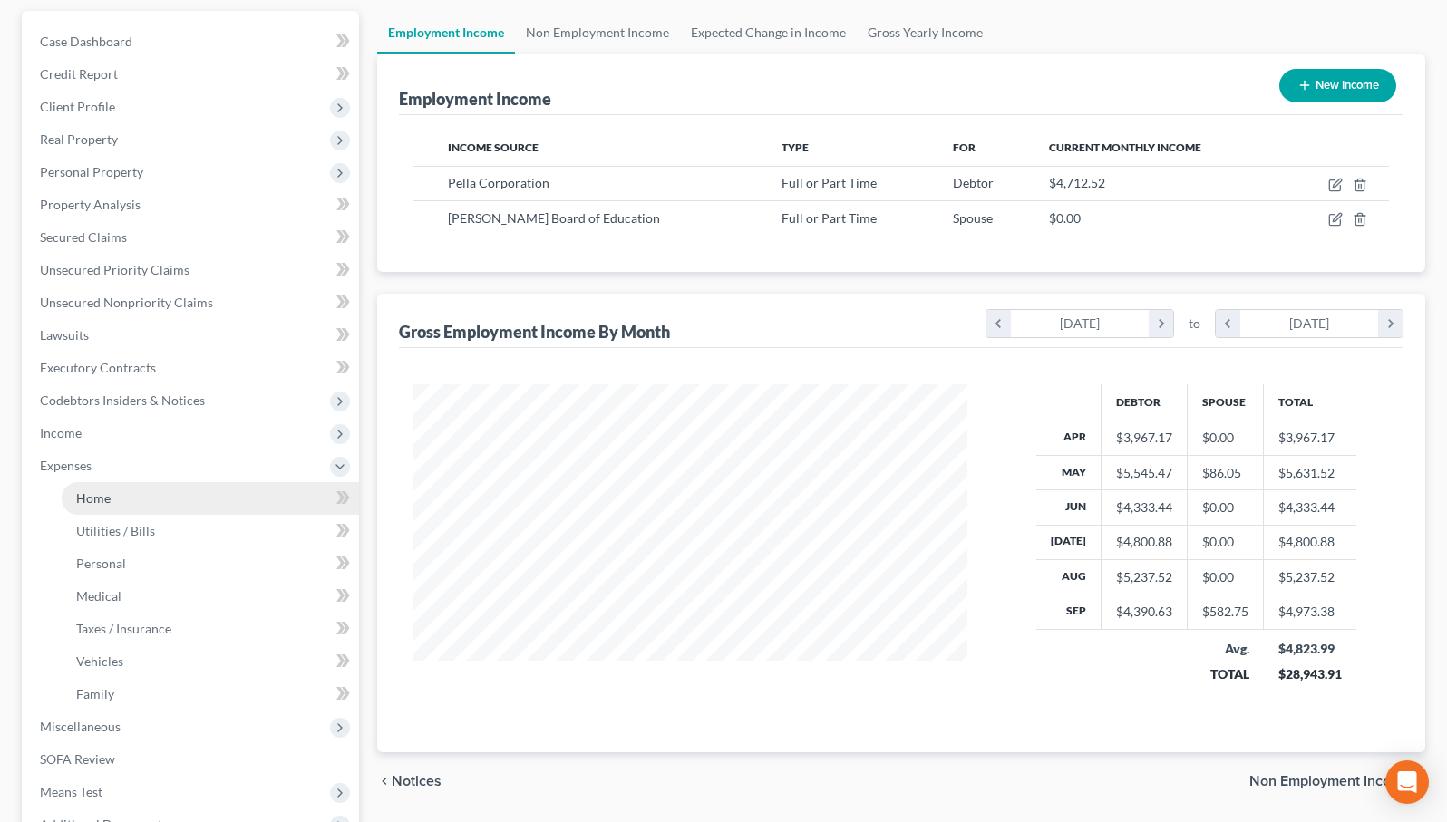
click at [138, 507] on link "Home" at bounding box center [210, 498] width 297 height 33
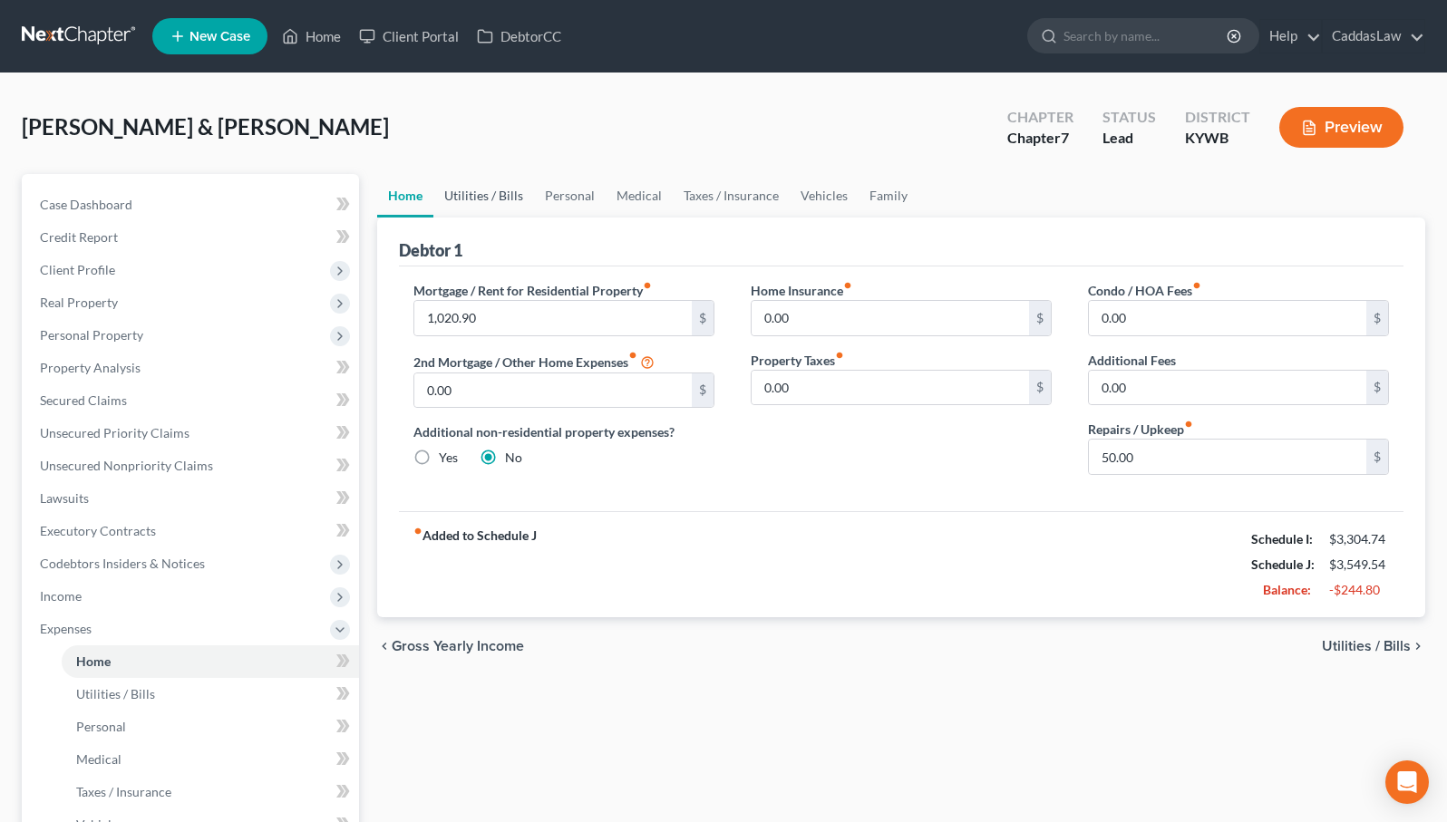
click at [472, 202] on link "Utilities / Bills" at bounding box center [483, 196] width 101 height 44
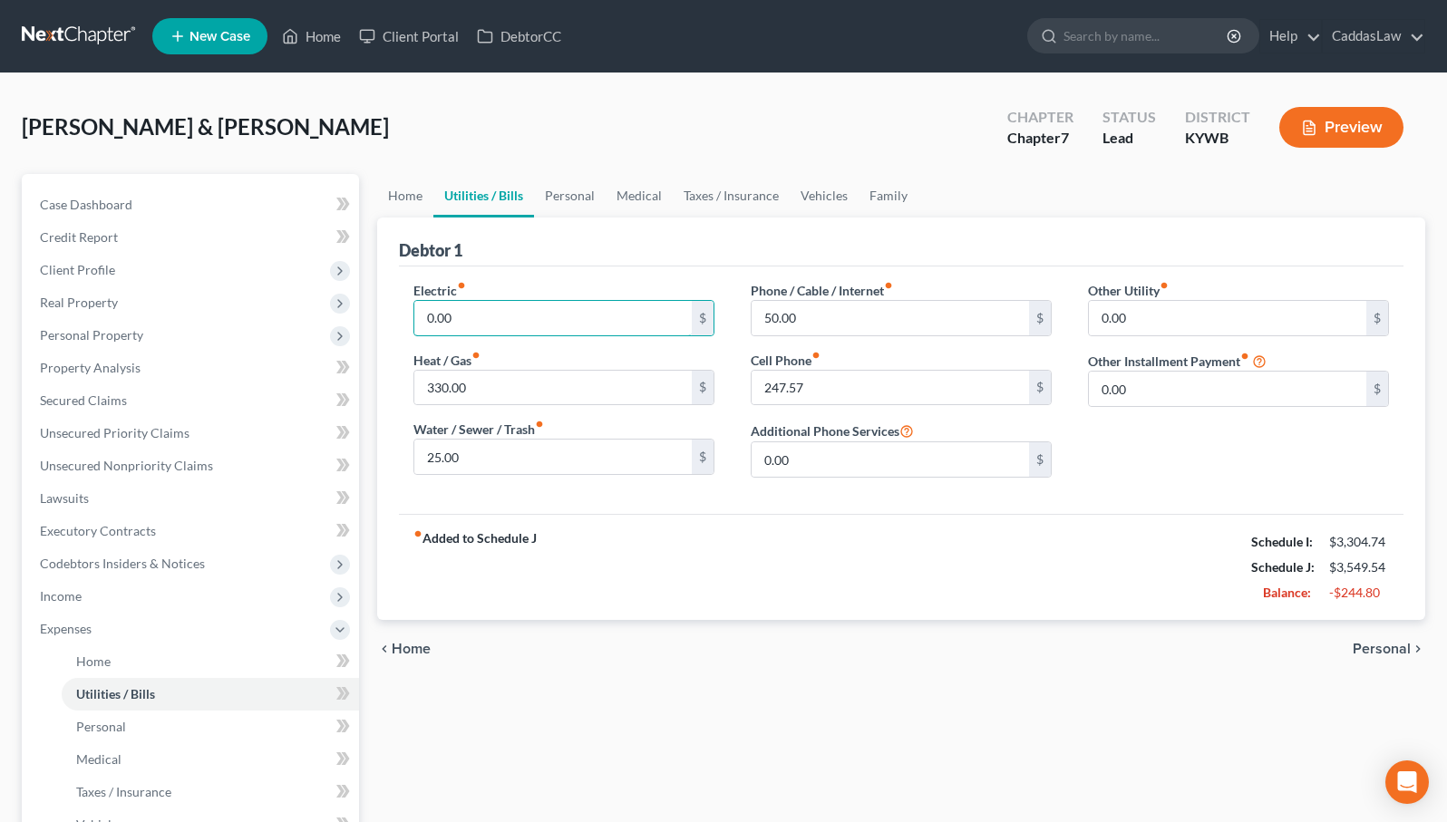
drag, startPoint x: 494, startPoint y: 324, endPoint x: 362, endPoint y: 281, distance: 139.0
click at [362, 281] on div "Petition Navigation Case Dashboard Payments Invoices Payments Payments Credit R…" at bounding box center [723, 648] width 1421 height 949
type input "250.00"
drag, startPoint x: 476, startPoint y: 389, endPoint x: 414, endPoint y: 388, distance: 61.6
click at [414, 388] on input "330.00" at bounding box center [552, 388] width 277 height 34
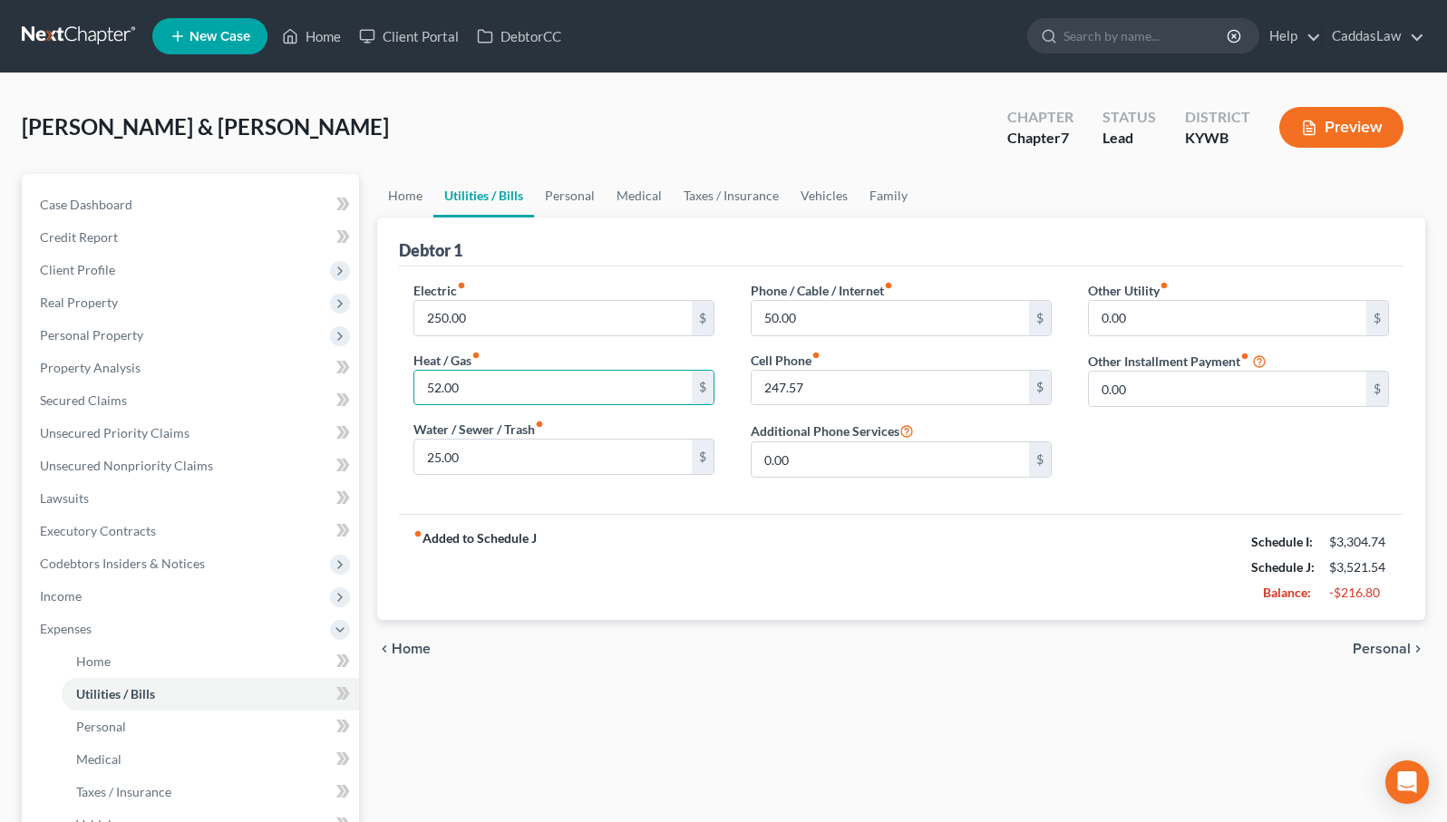
type input "52.00"
click at [477, 490] on div "Electric fiber_manual_record 250.00 $ Heat / Gas fiber_manual_record 52.00 $ Wa…" at bounding box center [563, 386] width 337 height 211
click at [524, 320] on input "250.00" at bounding box center [552, 318] width 277 height 34
click at [534, 371] on input "52.00" at bounding box center [552, 388] width 277 height 34
click at [772, 319] on input "50.00" at bounding box center [889, 318] width 277 height 34
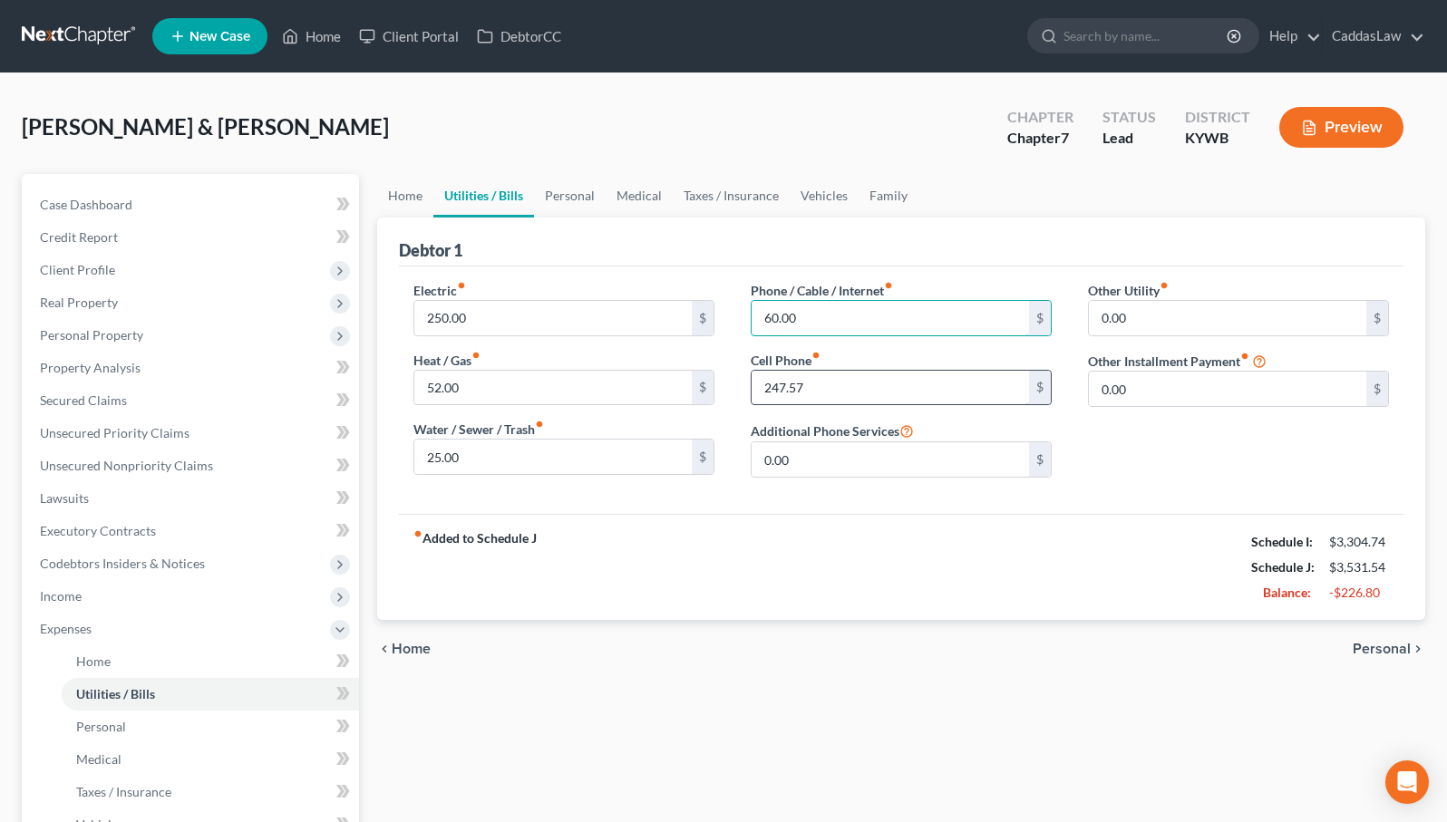
type input "60.00"
drag, startPoint x: 818, startPoint y: 392, endPoint x: 712, endPoint y: 384, distance: 105.4
type input "180.00"
click at [779, 526] on div "fiber_manual_record Added to Schedule J Schedule I: $3,304.74 Schedule J: $3,46…" at bounding box center [901, 567] width 1004 height 106
click at [578, 187] on link "Personal" at bounding box center [570, 196] width 72 height 44
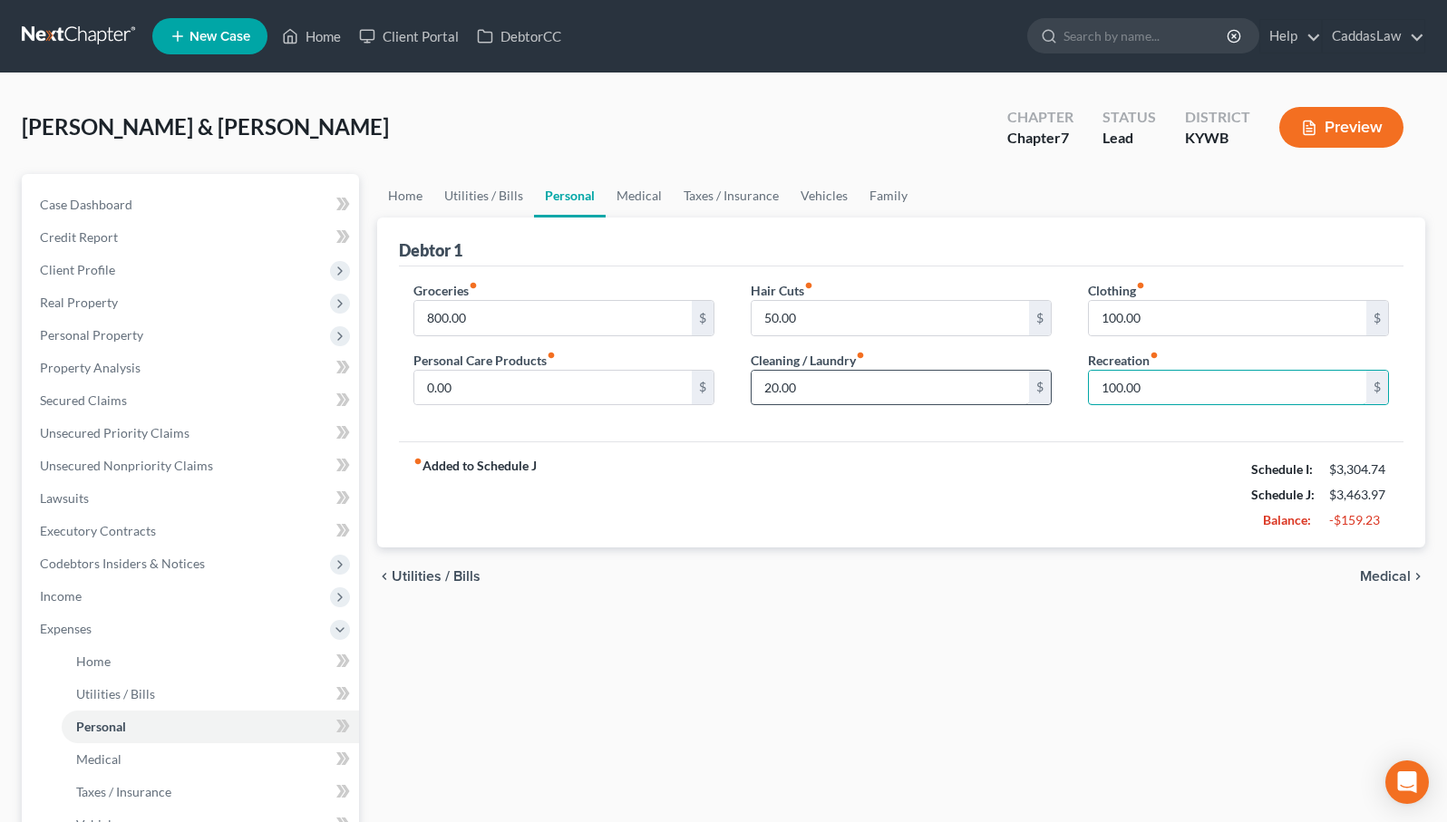
drag, startPoint x: 1164, startPoint y: 388, endPoint x: 1024, endPoint y: 388, distance: 139.6
click at [1024, 388] on div "Groceries fiber_manual_record 800.00 $ Personal Care Products fiber_manual_reco…" at bounding box center [901, 351] width 1012 height 140
click at [1151, 315] on input "100.00" at bounding box center [1227, 318] width 277 height 34
click at [627, 191] on link "Medical" at bounding box center [638, 196] width 67 height 44
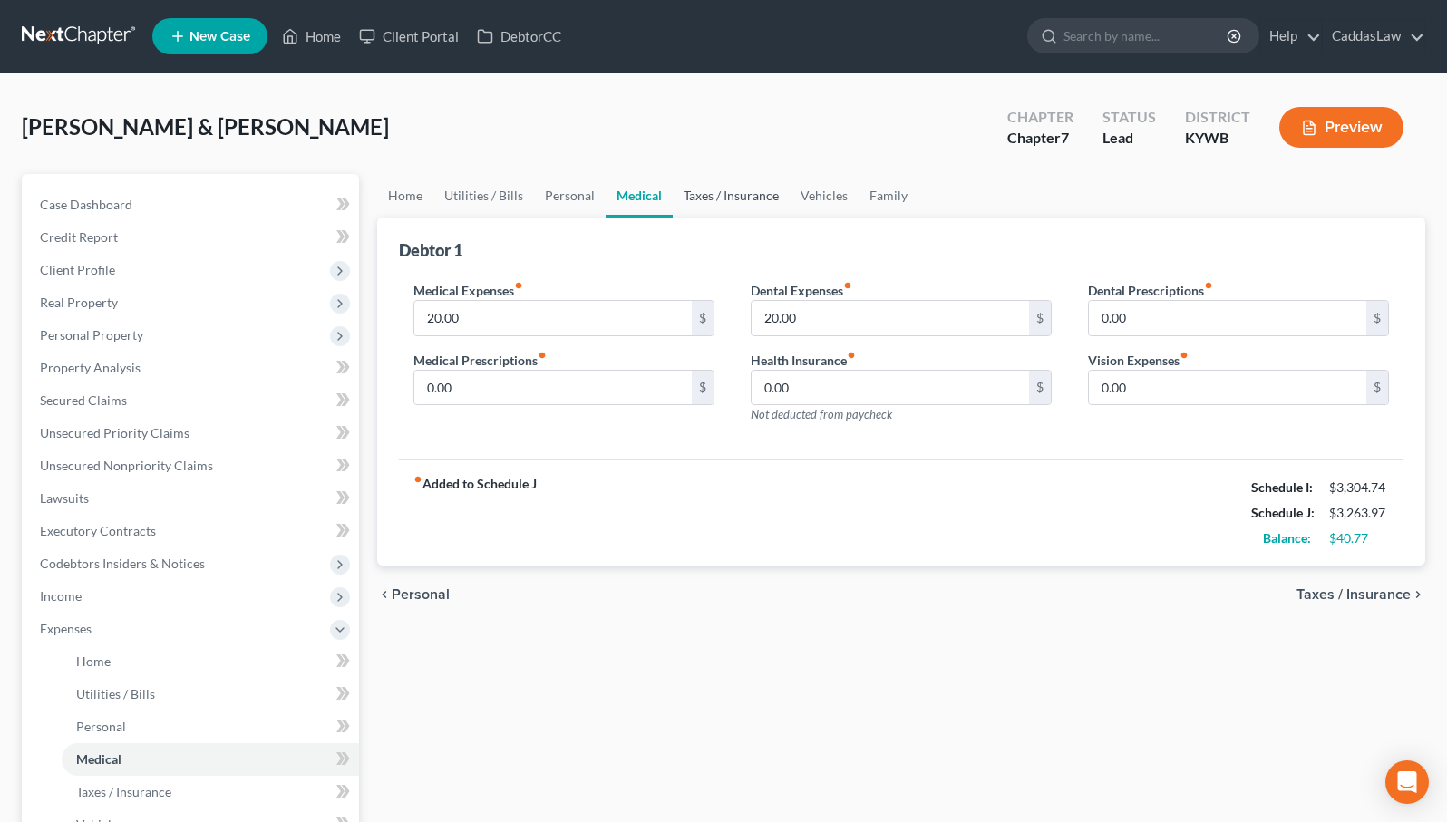
click at [721, 194] on link "Taxes / Insurance" at bounding box center [731, 196] width 117 height 44
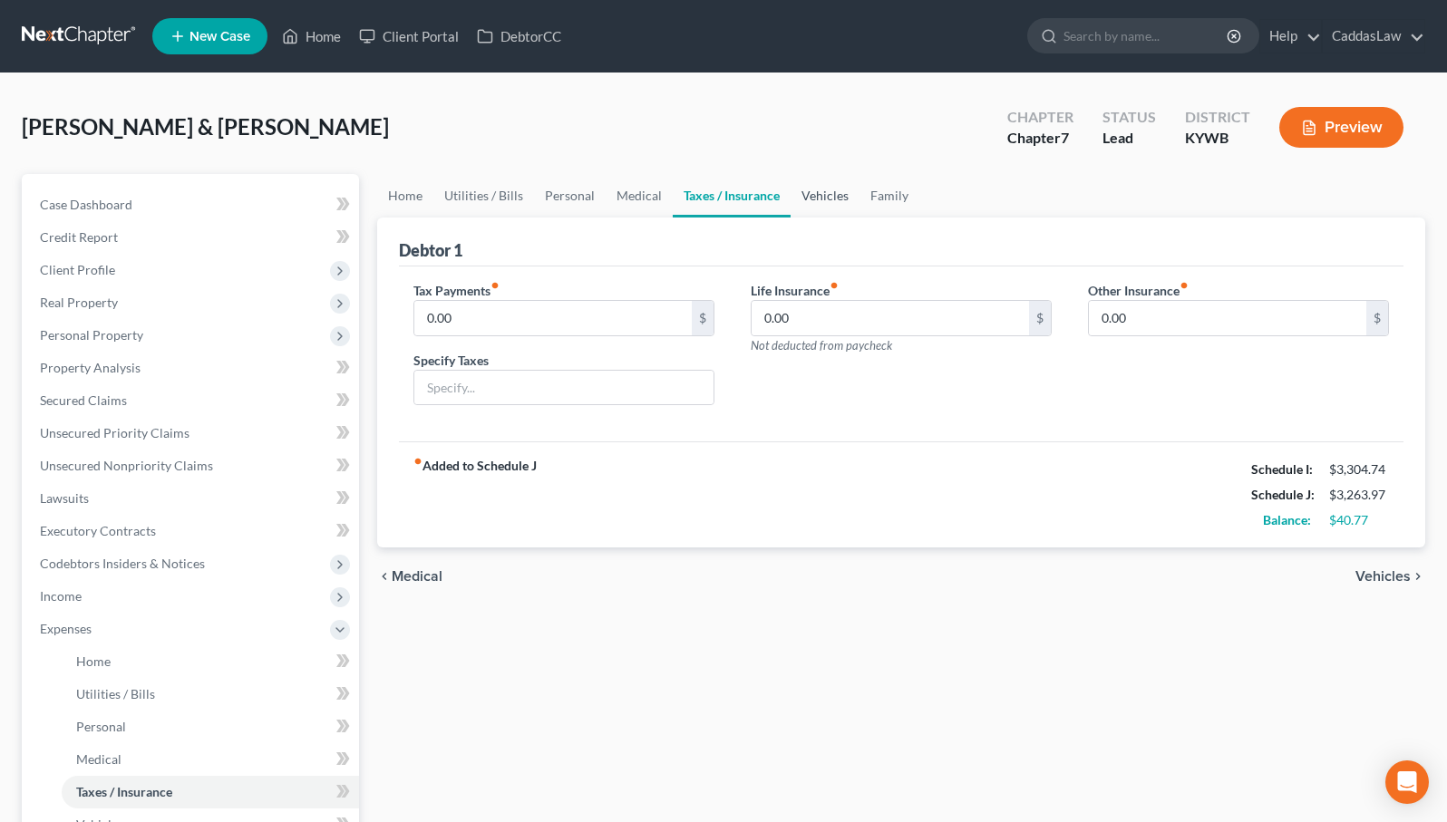
click at [818, 193] on link "Vehicles" at bounding box center [824, 196] width 69 height 44
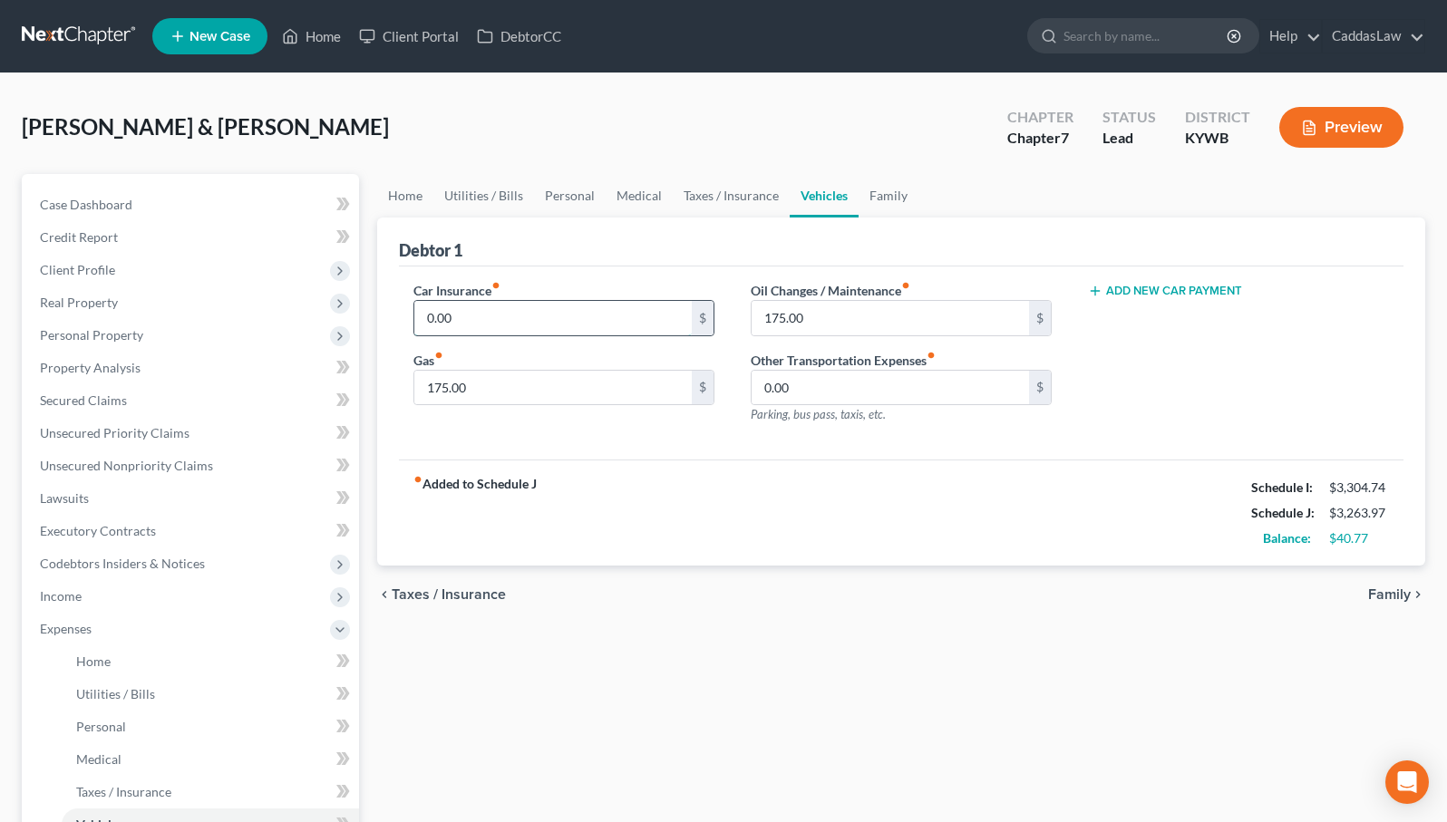
click at [472, 321] on input "0.00" at bounding box center [552, 318] width 277 height 34
type input "50.00"
click at [823, 319] on input "175.00" at bounding box center [889, 318] width 277 height 34
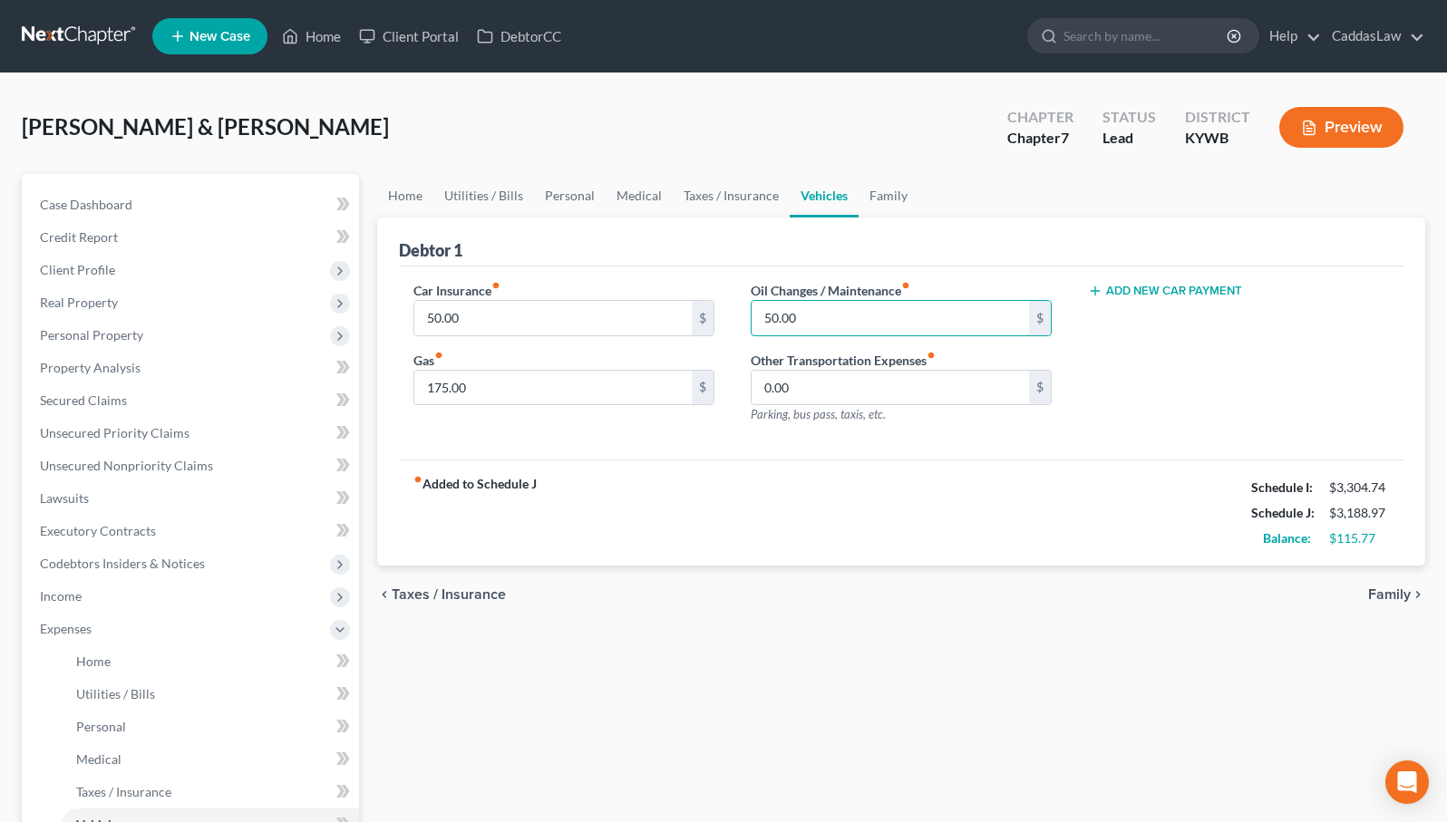
type input "50.00"
click at [895, 435] on div "Oil Changes / Maintenance fiber_manual_record 50.00 $ Other Transportation Expe…" at bounding box center [900, 360] width 337 height 158
click at [899, 195] on link "Family" at bounding box center [888, 196] width 60 height 44
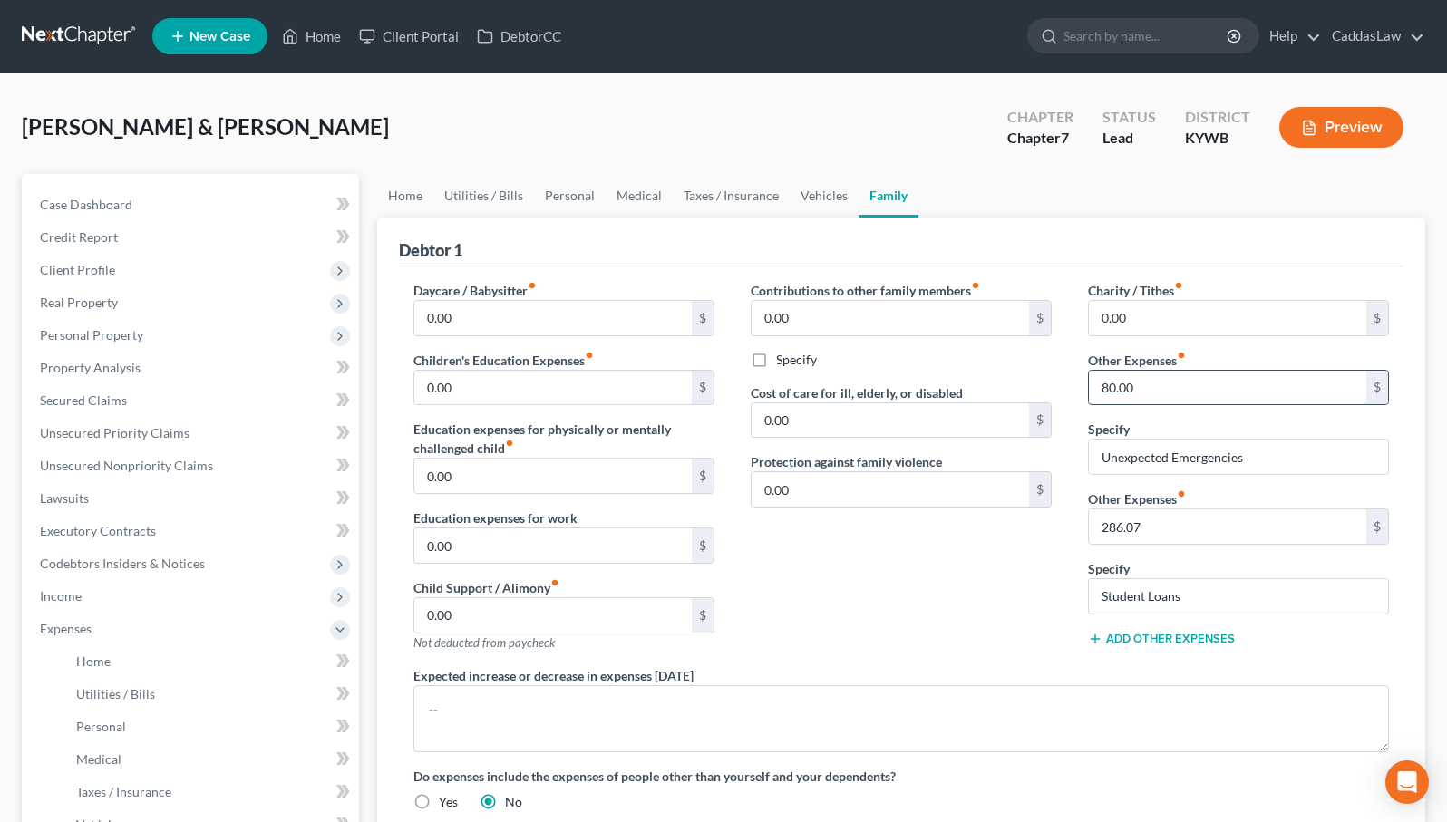
click at [1158, 389] on input "80.00" at bounding box center [1227, 388] width 277 height 34
drag, startPoint x: 1265, startPoint y: 457, endPoint x: 1080, endPoint y: 450, distance: 185.9
click at [1080, 450] on div "Charity / Tithes fiber_manual_record 0.00 $ Other Expenses fiber_manual_record …" at bounding box center [1238, 473] width 337 height 385
click at [1155, 530] on input "286.07" at bounding box center [1227, 526] width 277 height 34
click at [1151, 382] on input "80.00" at bounding box center [1227, 388] width 277 height 34
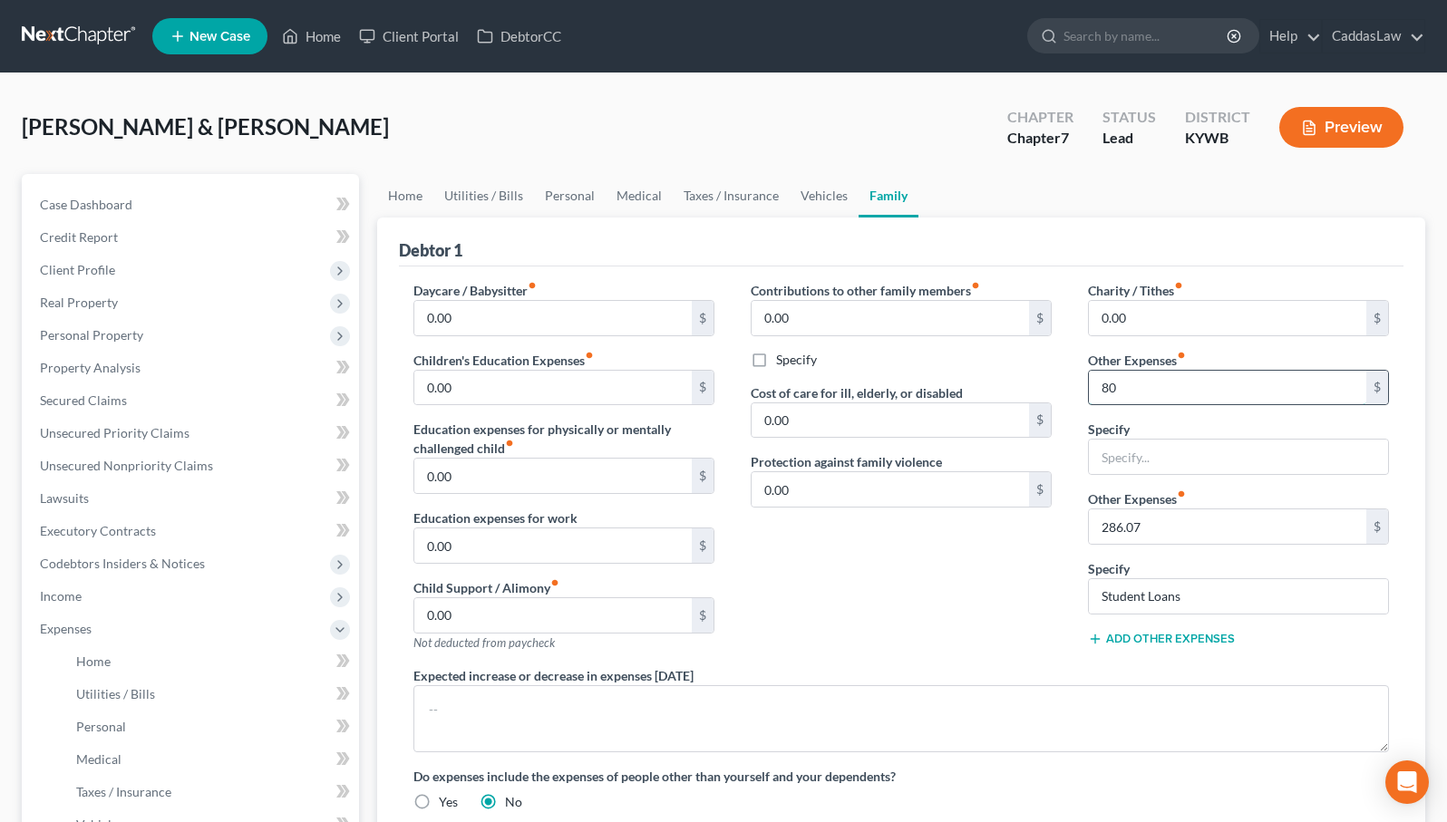
type input "8"
click at [1142, 527] on input "286.07" at bounding box center [1227, 526] width 277 height 34
click at [1190, 599] on input "Student Loans" at bounding box center [1238, 596] width 299 height 34
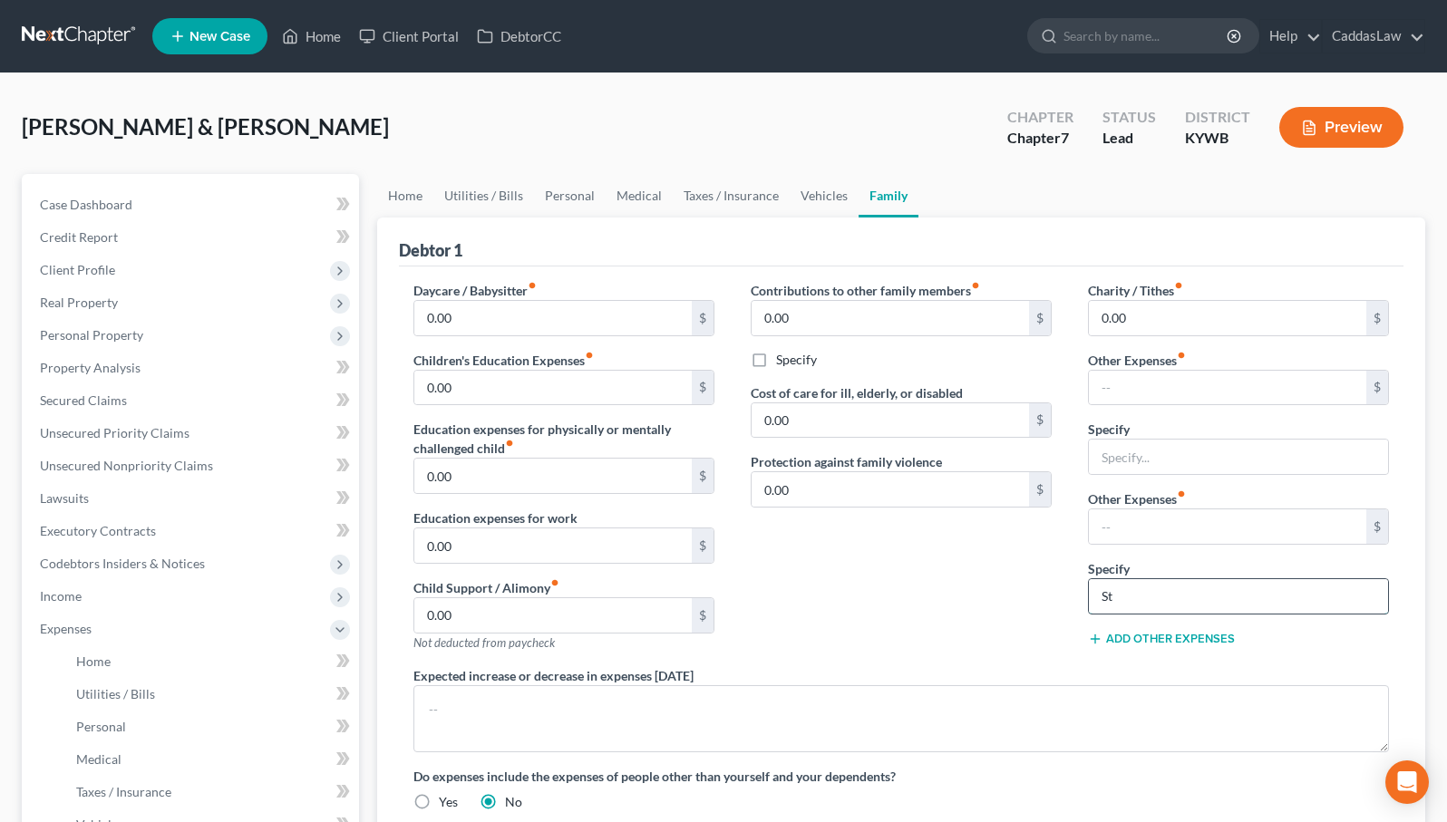
type input "S"
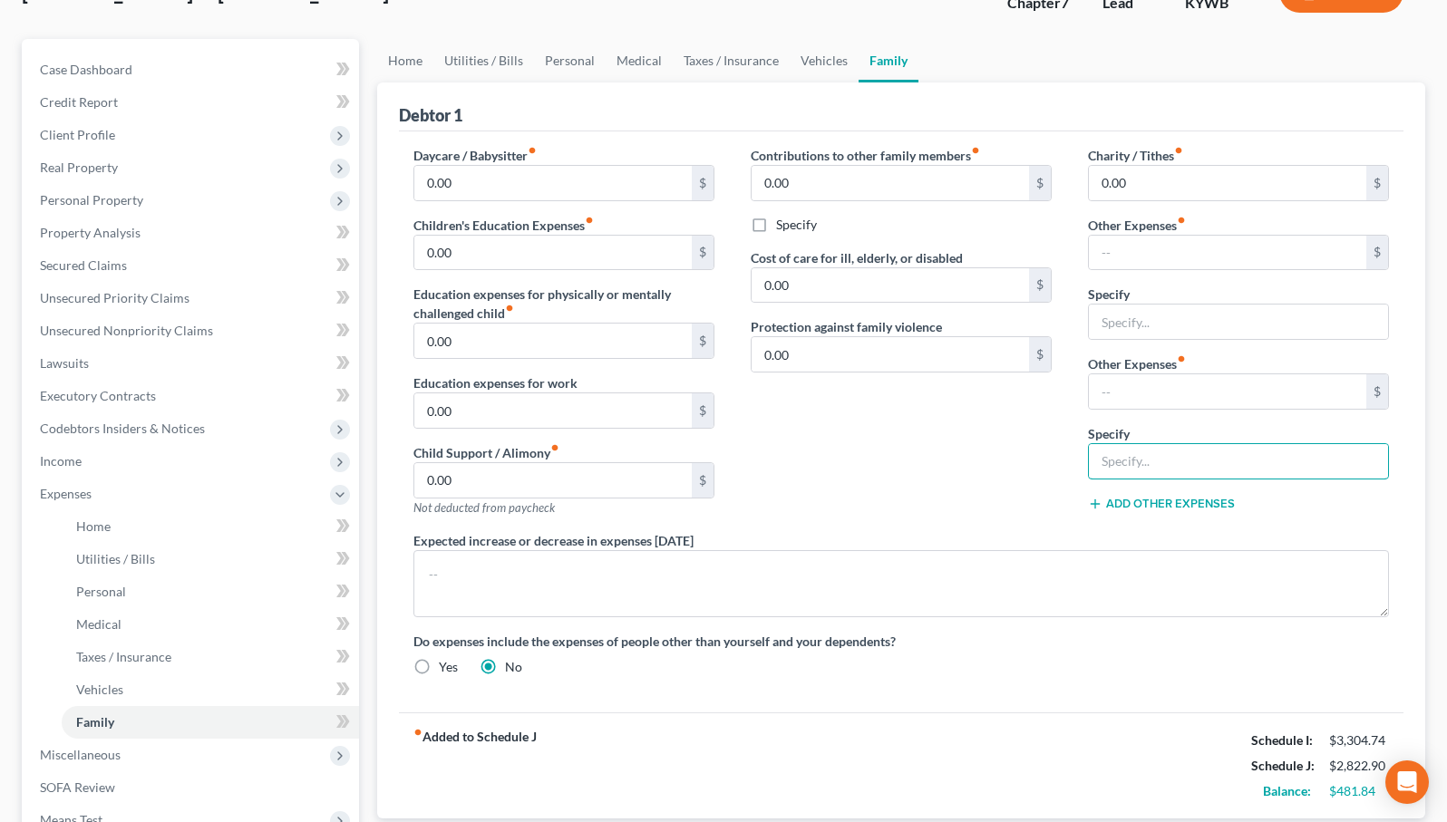
scroll to position [135, 0]
click at [825, 65] on link "Vehicles" at bounding box center [823, 61] width 69 height 44
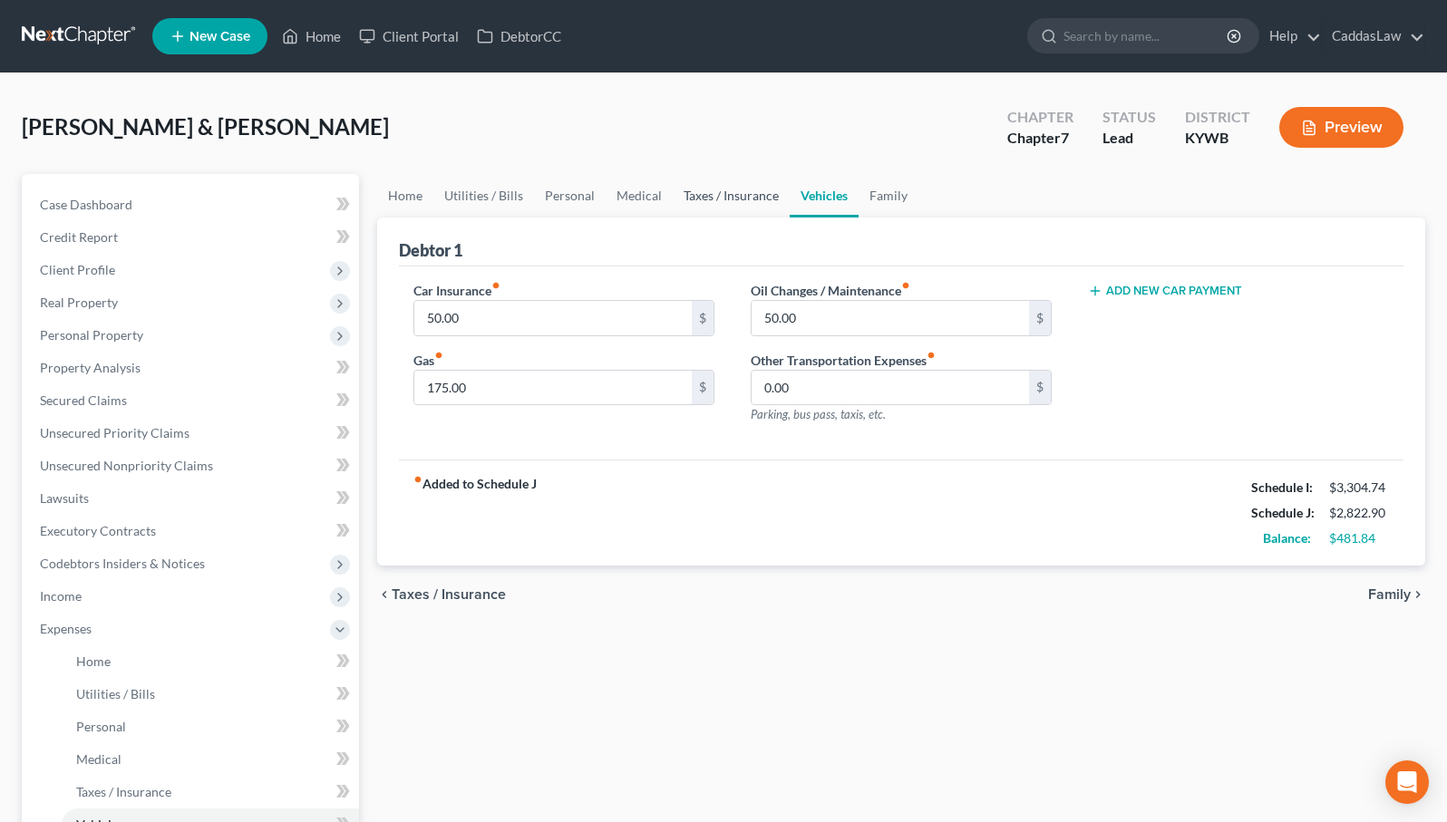
click at [706, 199] on link "Taxes / Insurance" at bounding box center [731, 196] width 117 height 44
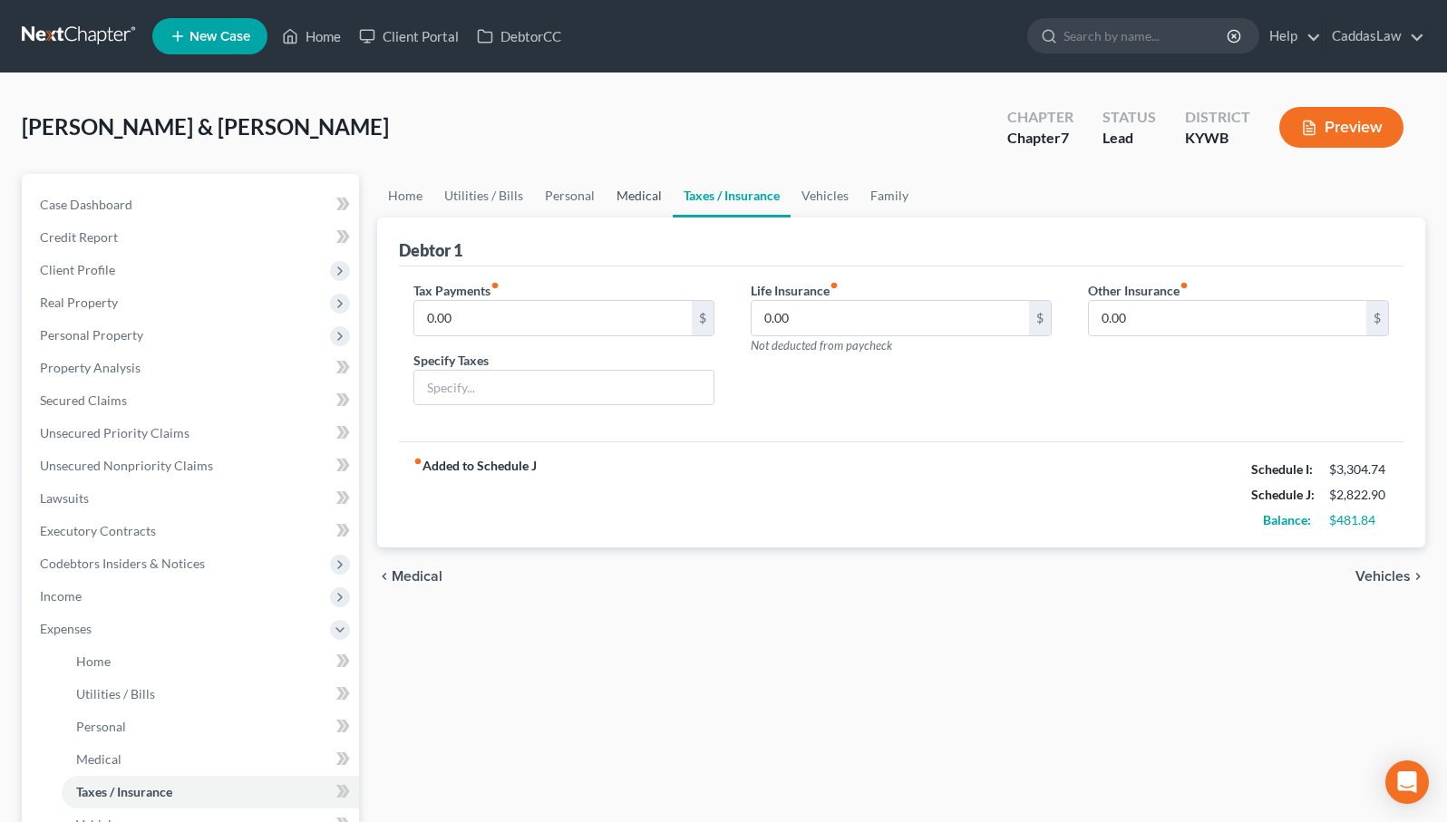
click at [640, 196] on link "Medical" at bounding box center [638, 196] width 67 height 44
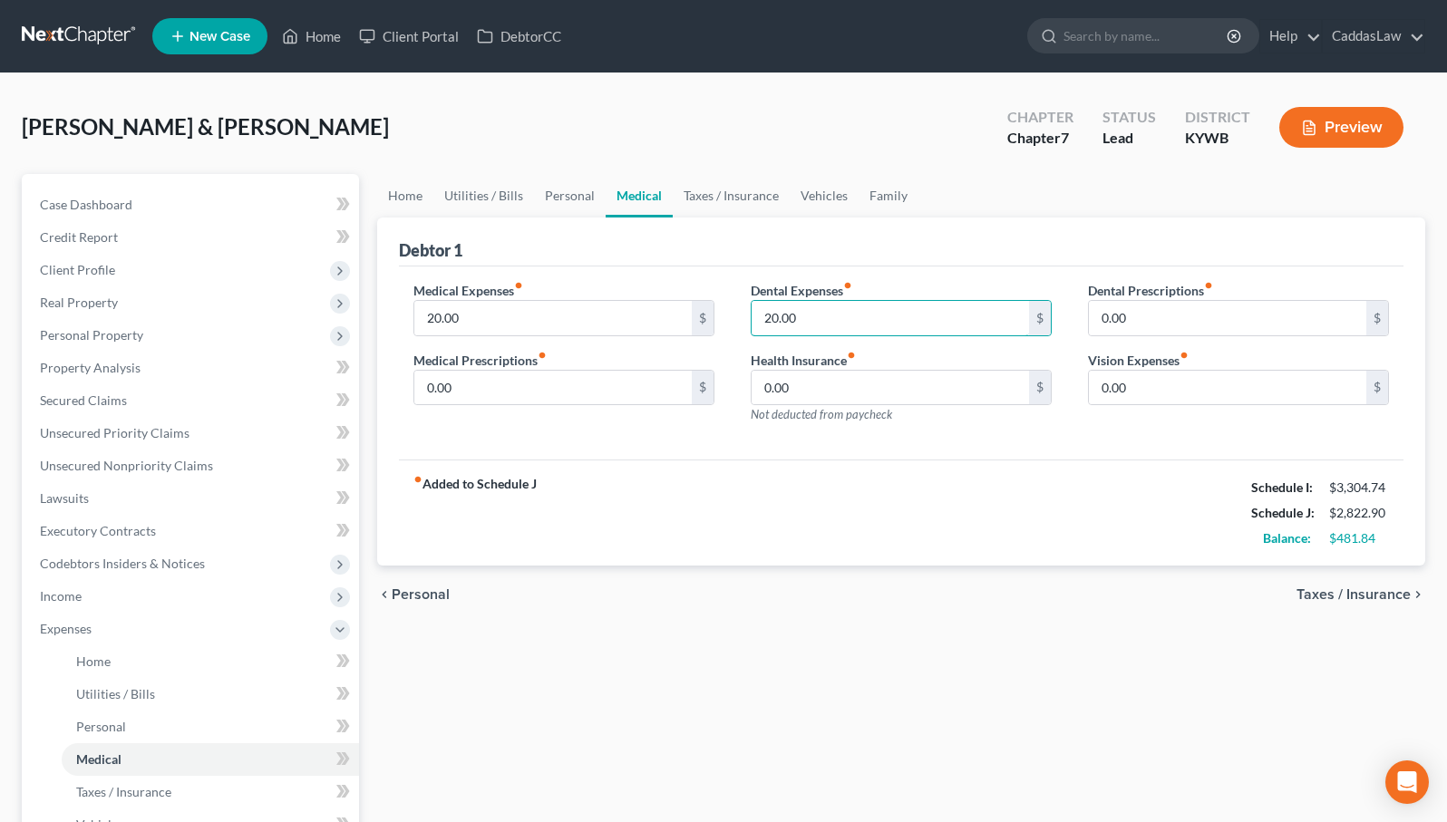
drag, startPoint x: 781, startPoint y: 324, endPoint x: 747, endPoint y: 324, distance: 34.4
click at [747, 324] on div "Dental Expenses fiber_manual_record 20.00 $ Health Insurance fiber_manual_recor…" at bounding box center [900, 360] width 337 height 158
drag, startPoint x: 489, startPoint y: 315, endPoint x: 386, endPoint y: 315, distance: 102.4
click at [386, 315] on div "Debtor 1 Medical Expenses fiber_manual_record 20.00 $ Medical Prescriptions fib…" at bounding box center [901, 392] width 1048 height 349
click at [571, 203] on link "Personal" at bounding box center [570, 196] width 72 height 44
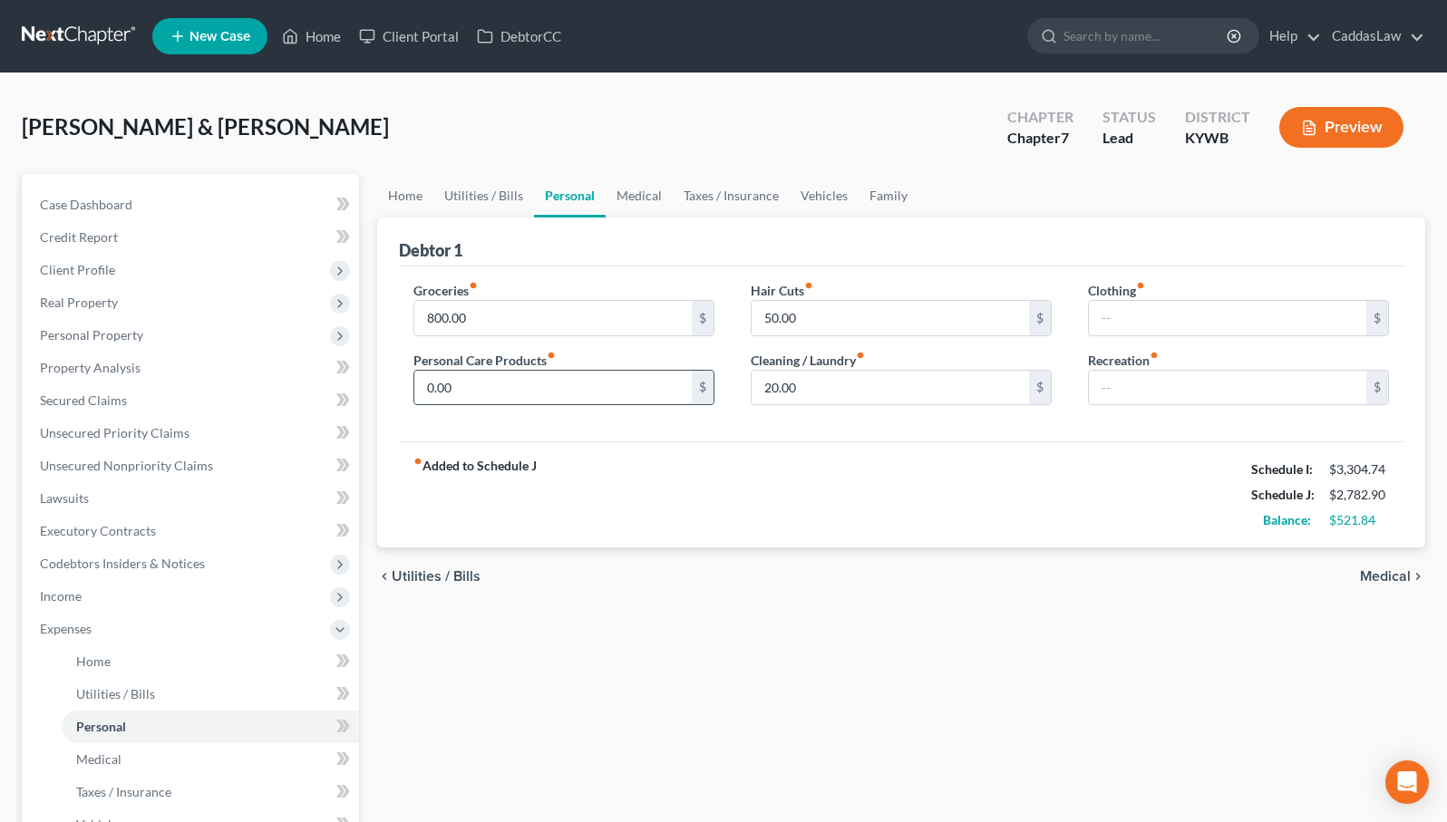
click at [424, 384] on input "0.00" at bounding box center [552, 388] width 277 height 34
type input "80.00"
click at [1116, 311] on input "text" at bounding box center [1227, 318] width 277 height 34
type input "100"
click at [1116, 391] on input "text" at bounding box center [1227, 388] width 277 height 34
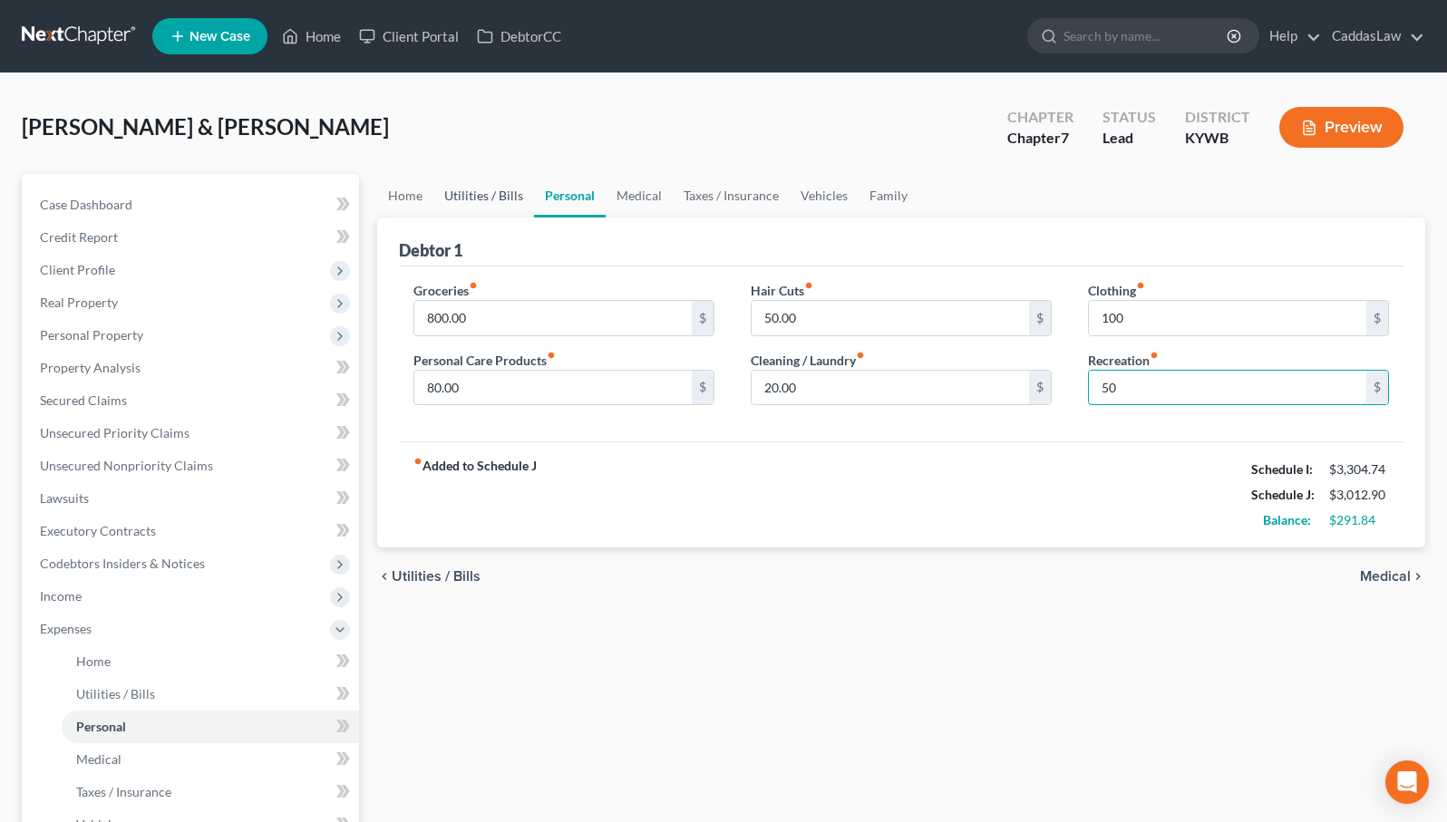
type input "50"
click at [518, 183] on link "Utilities / Bills" at bounding box center [483, 196] width 101 height 44
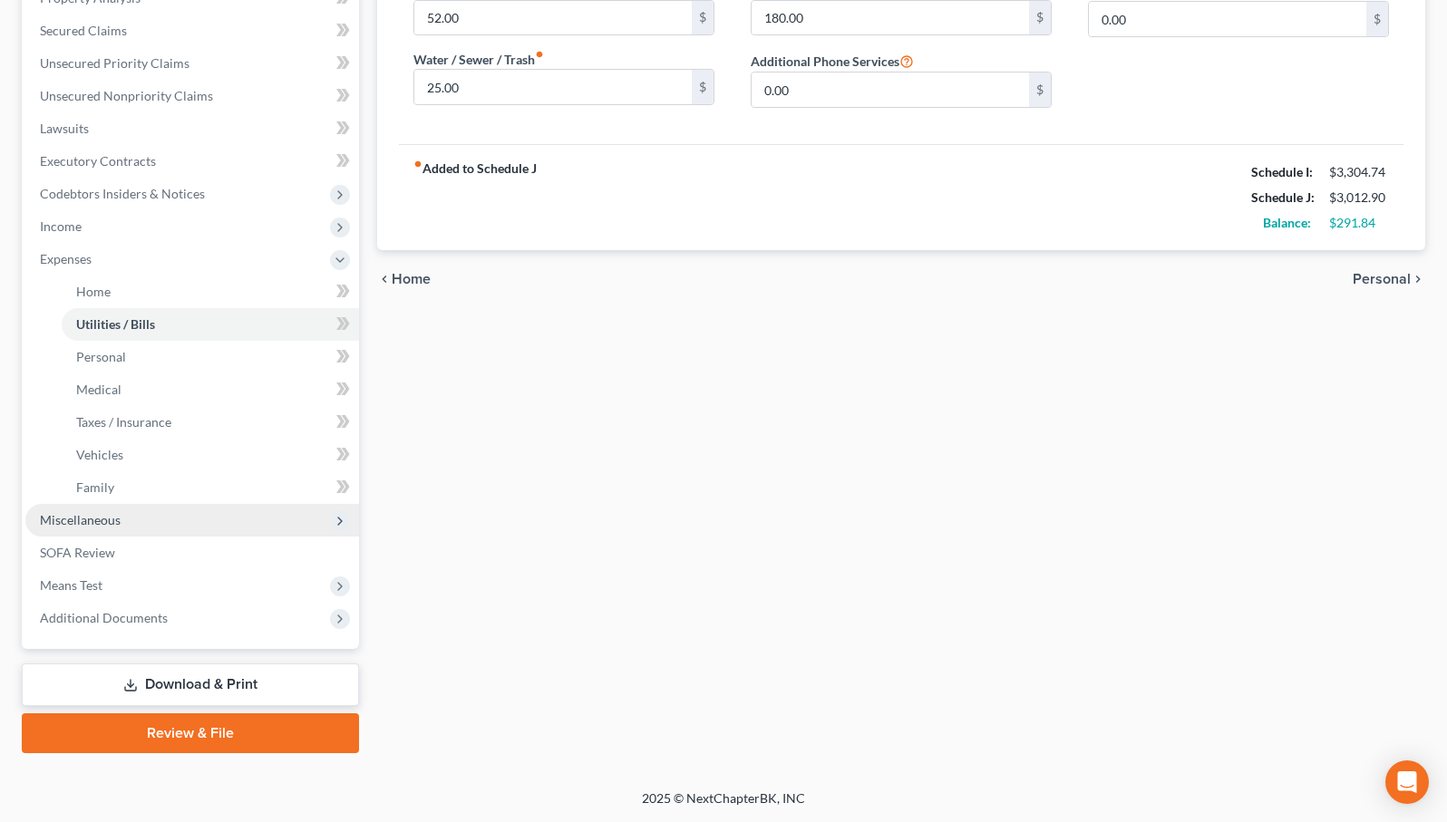
click at [116, 525] on span "Miscellaneous" at bounding box center [80, 519] width 81 height 15
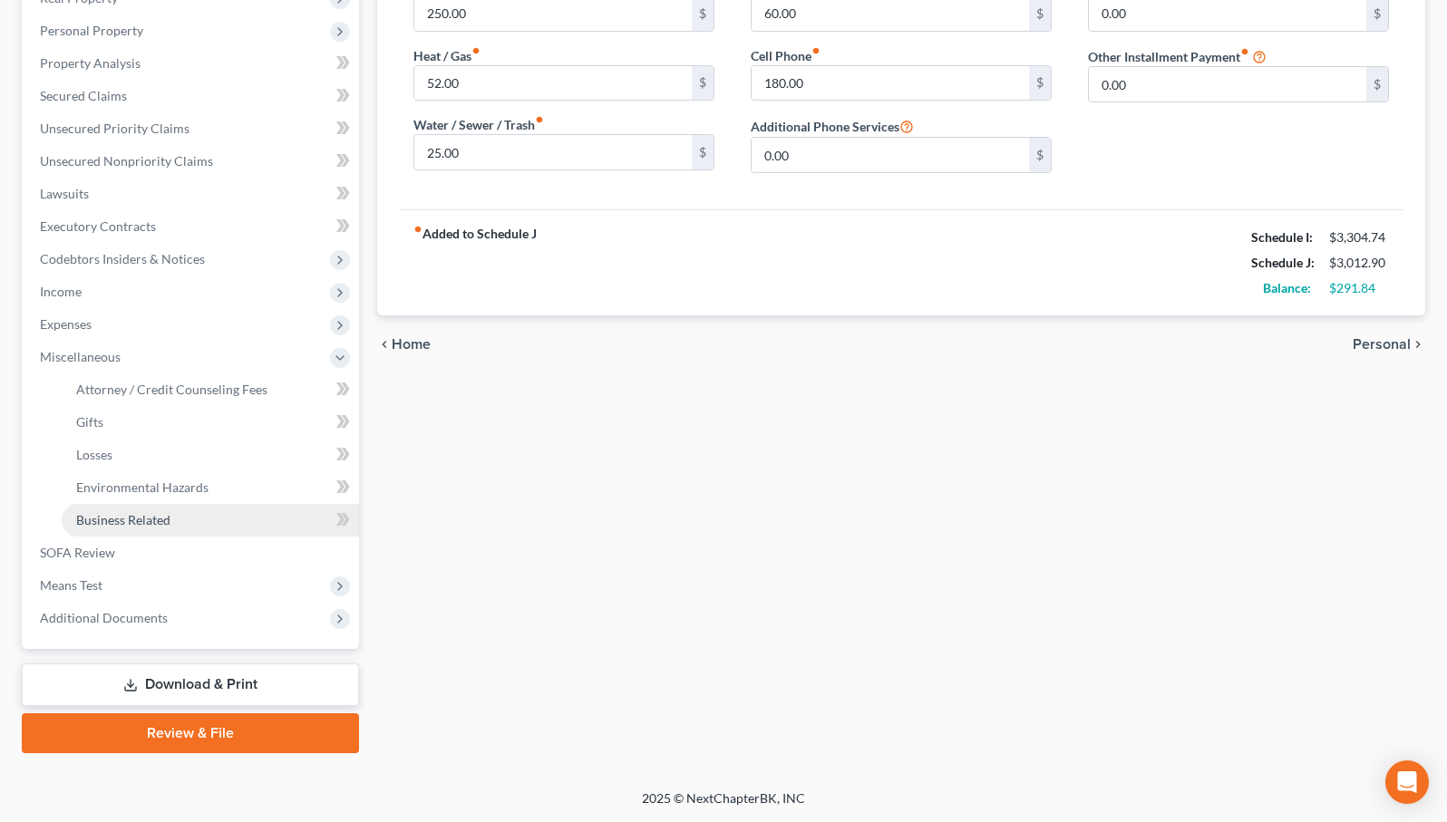
scroll to position [305, 0]
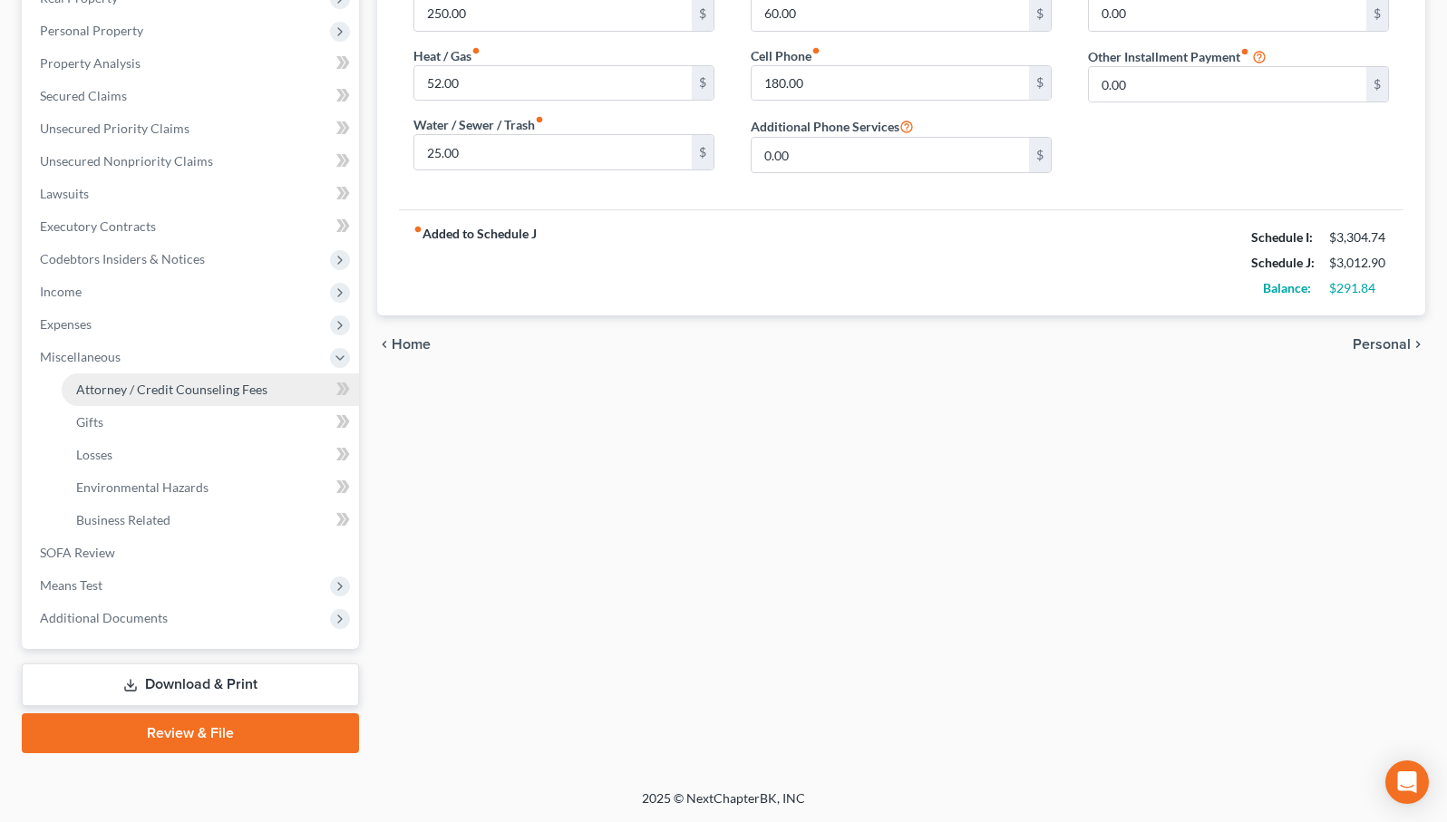
click at [202, 396] on span "Attorney / Credit Counseling Fees" at bounding box center [171, 389] width 191 height 15
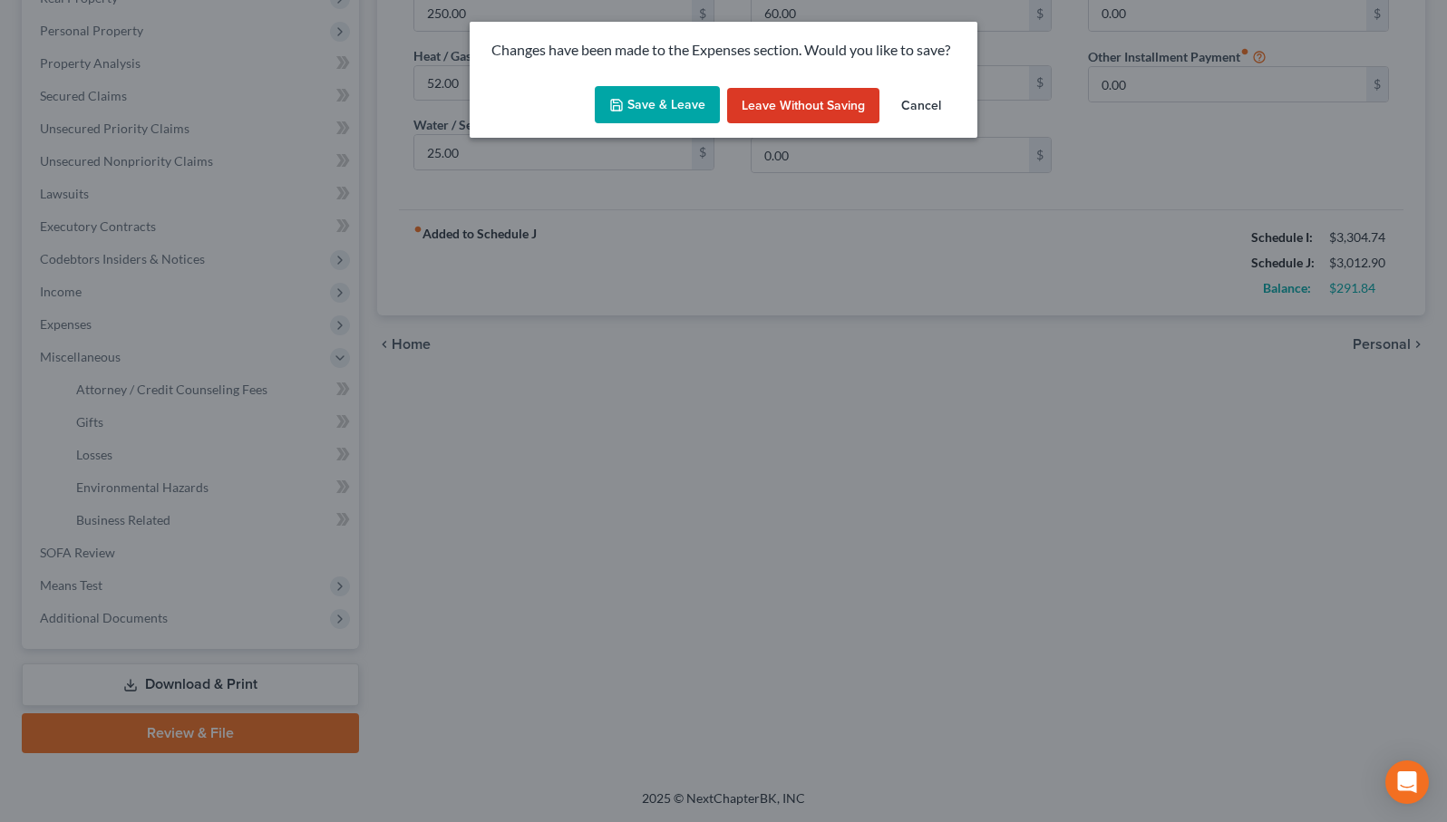
click at [716, 100] on button "Save & Leave" at bounding box center [657, 105] width 125 height 38
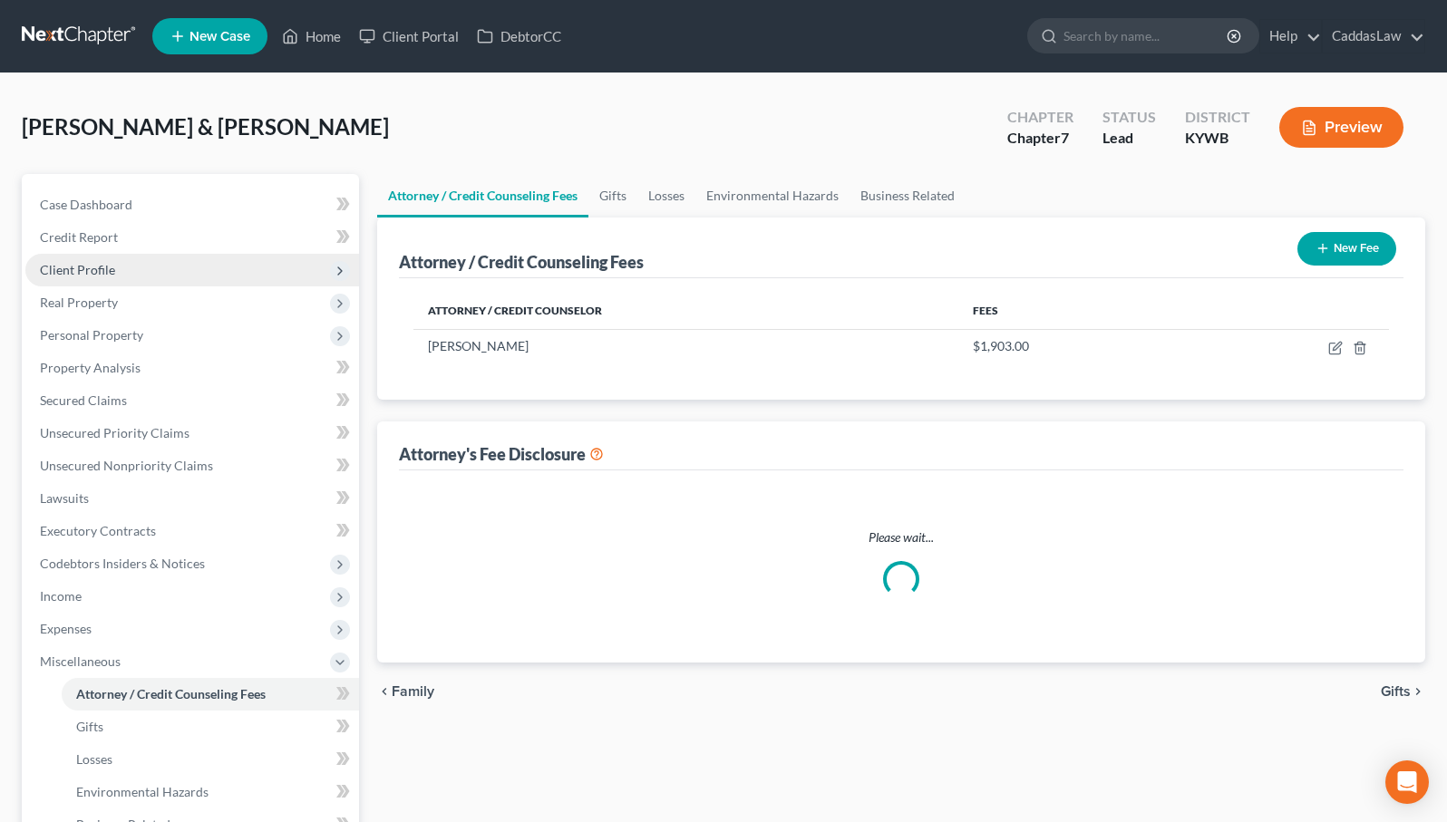
select select "1"
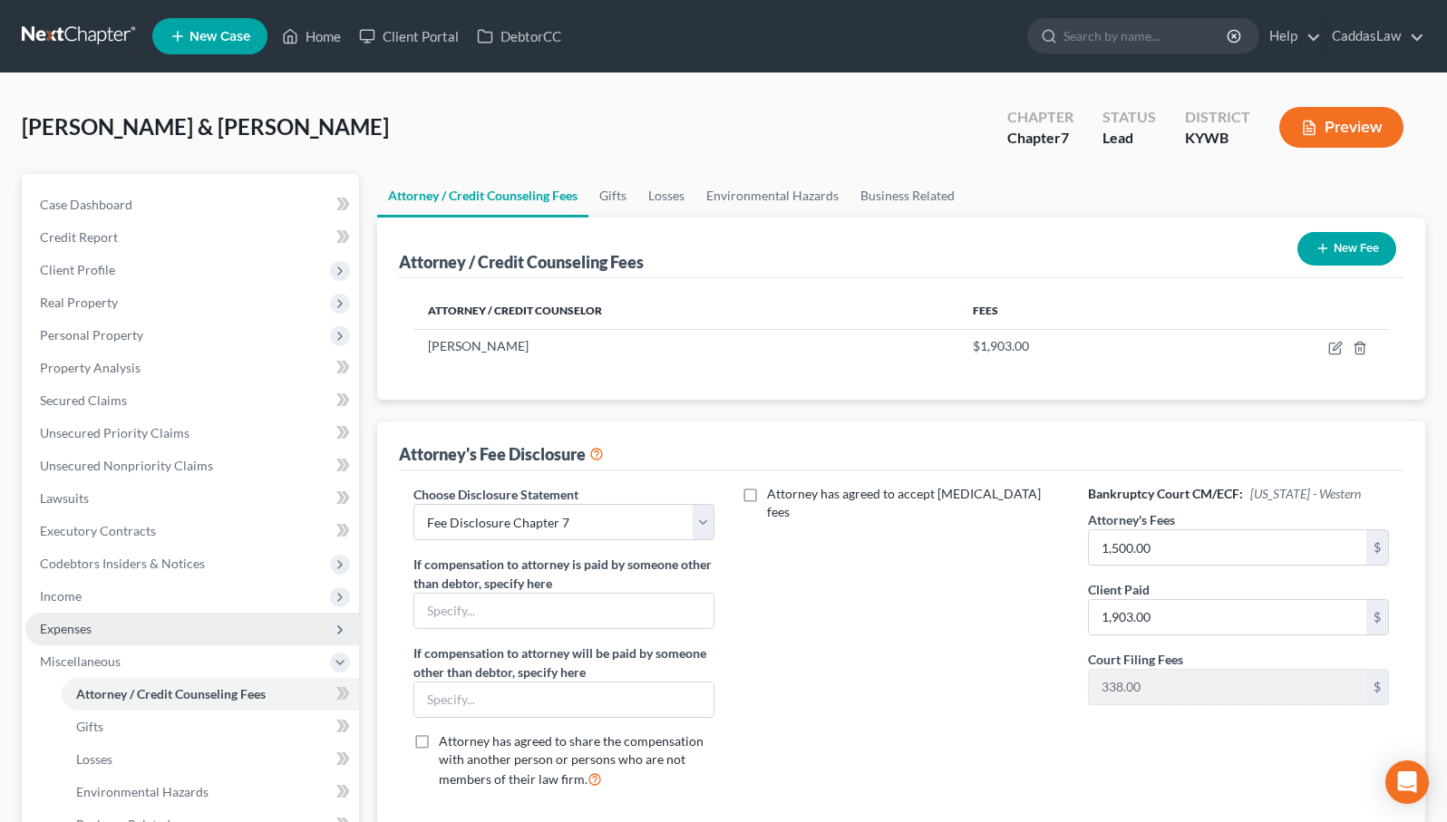
click at [130, 617] on span "Expenses" at bounding box center [192, 629] width 334 height 33
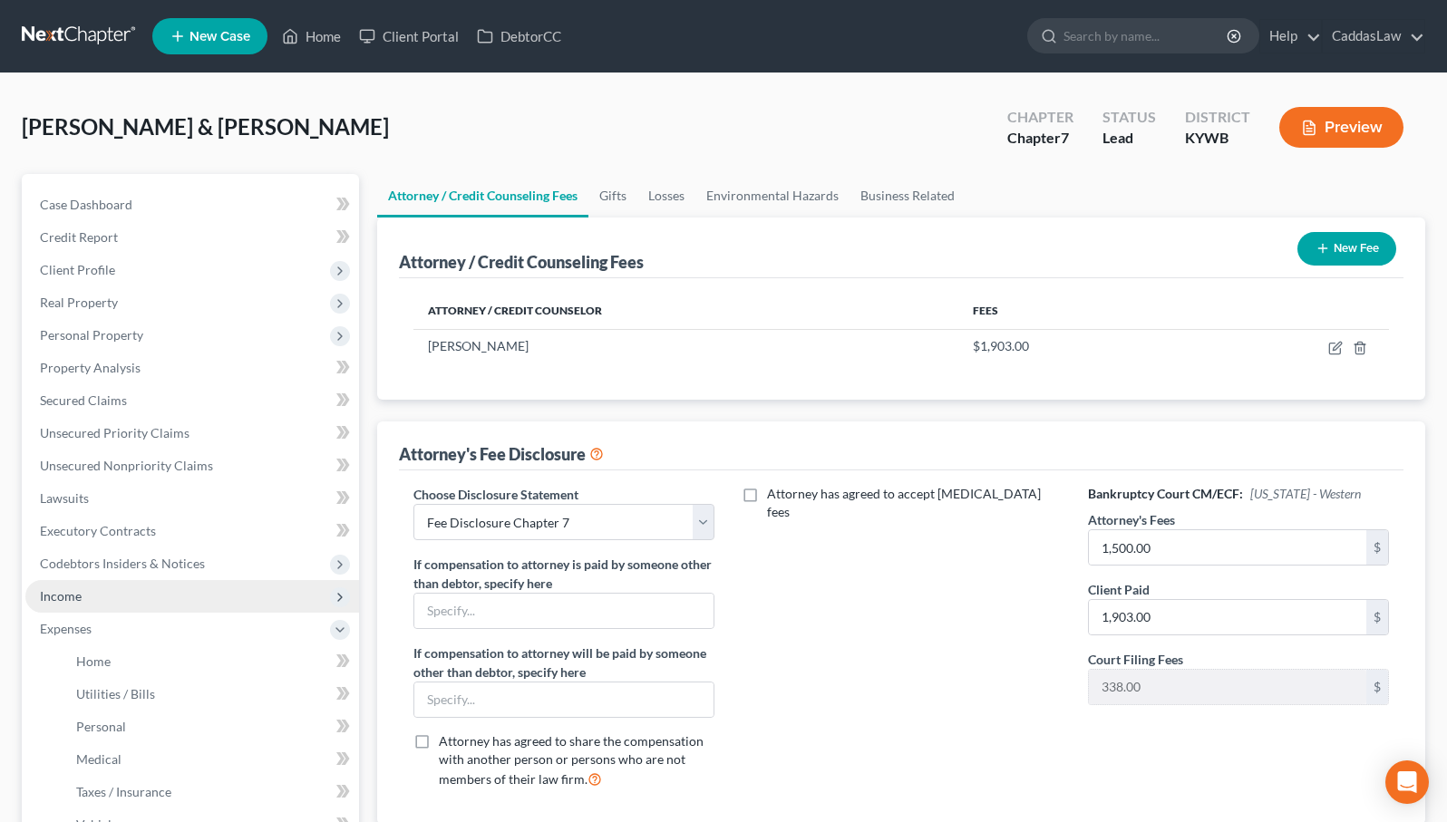
click at [124, 597] on span "Income" at bounding box center [192, 596] width 334 height 33
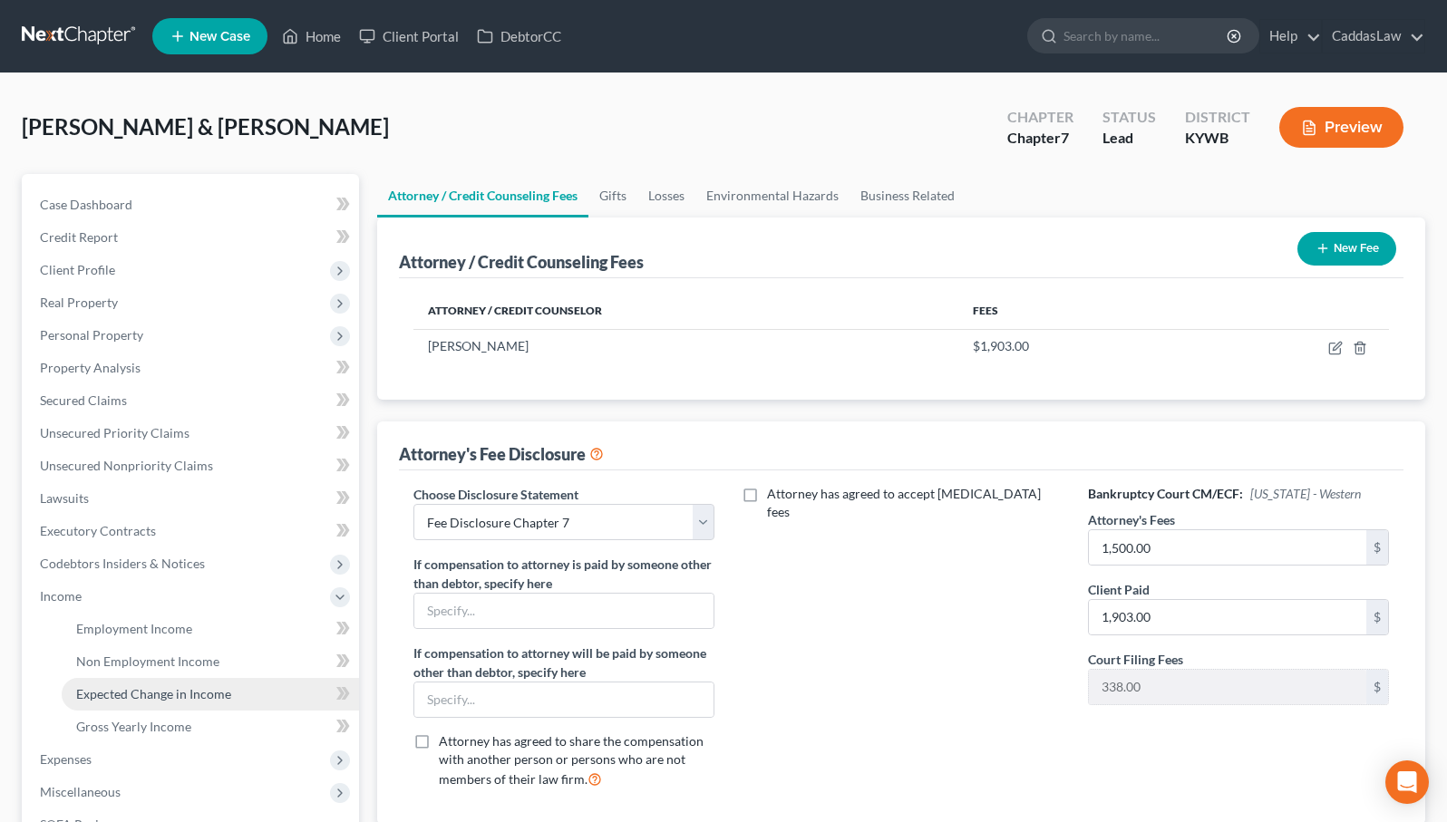
click at [141, 702] on link "Expected Change in Income" at bounding box center [210, 694] width 297 height 33
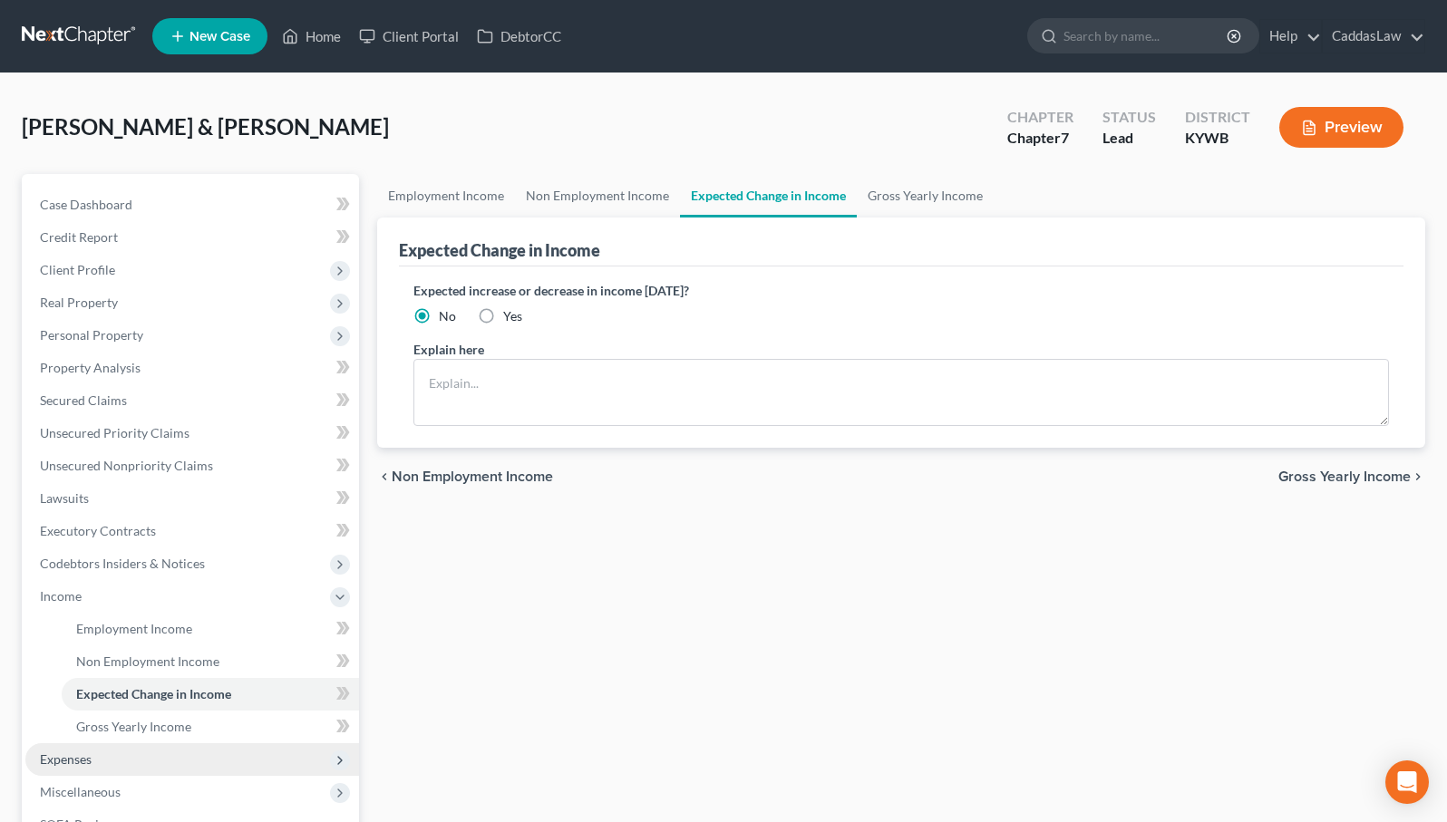
click at [140, 749] on span "Expenses" at bounding box center [192, 759] width 334 height 33
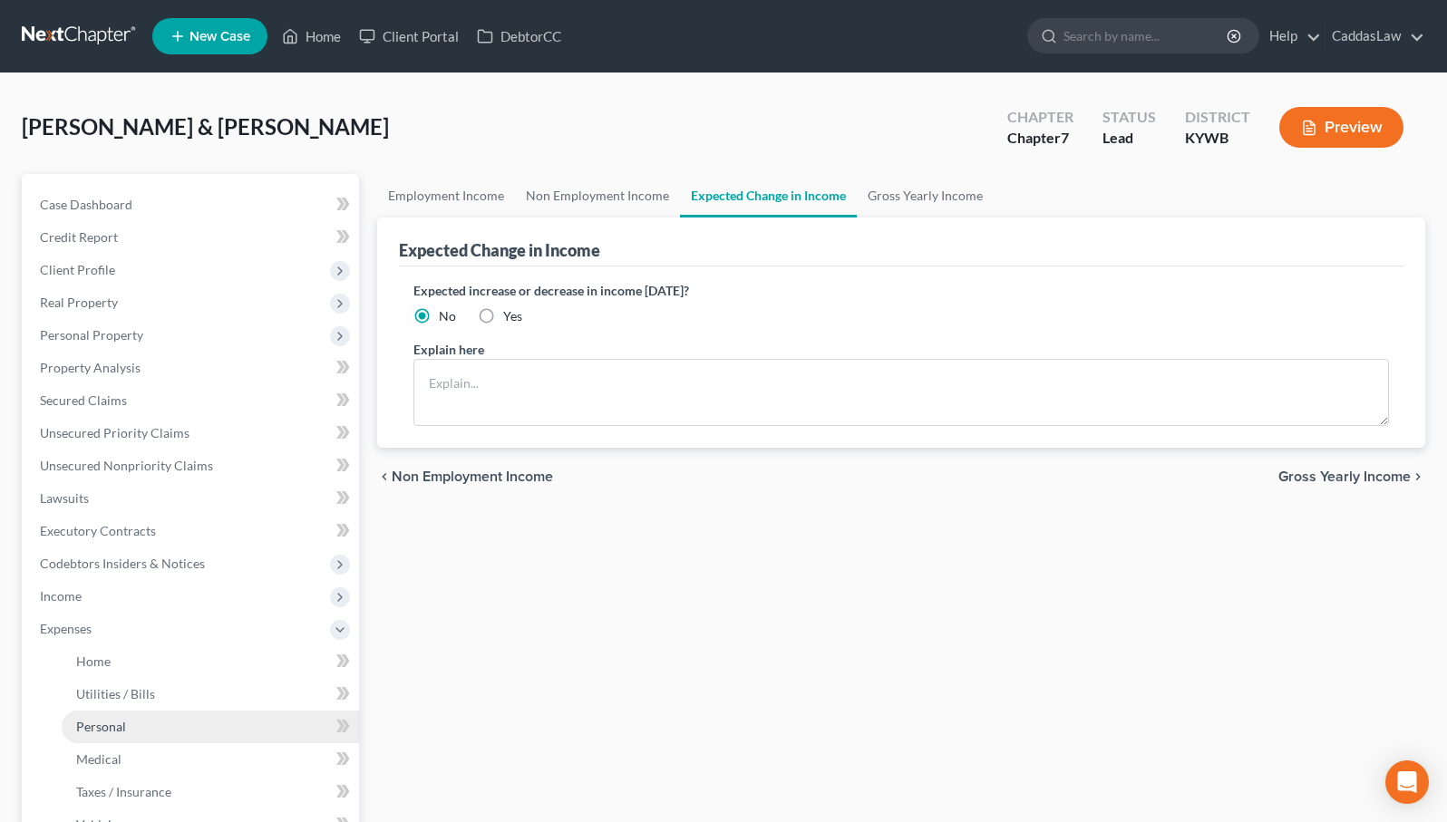
click at [147, 711] on link "Personal" at bounding box center [210, 727] width 297 height 33
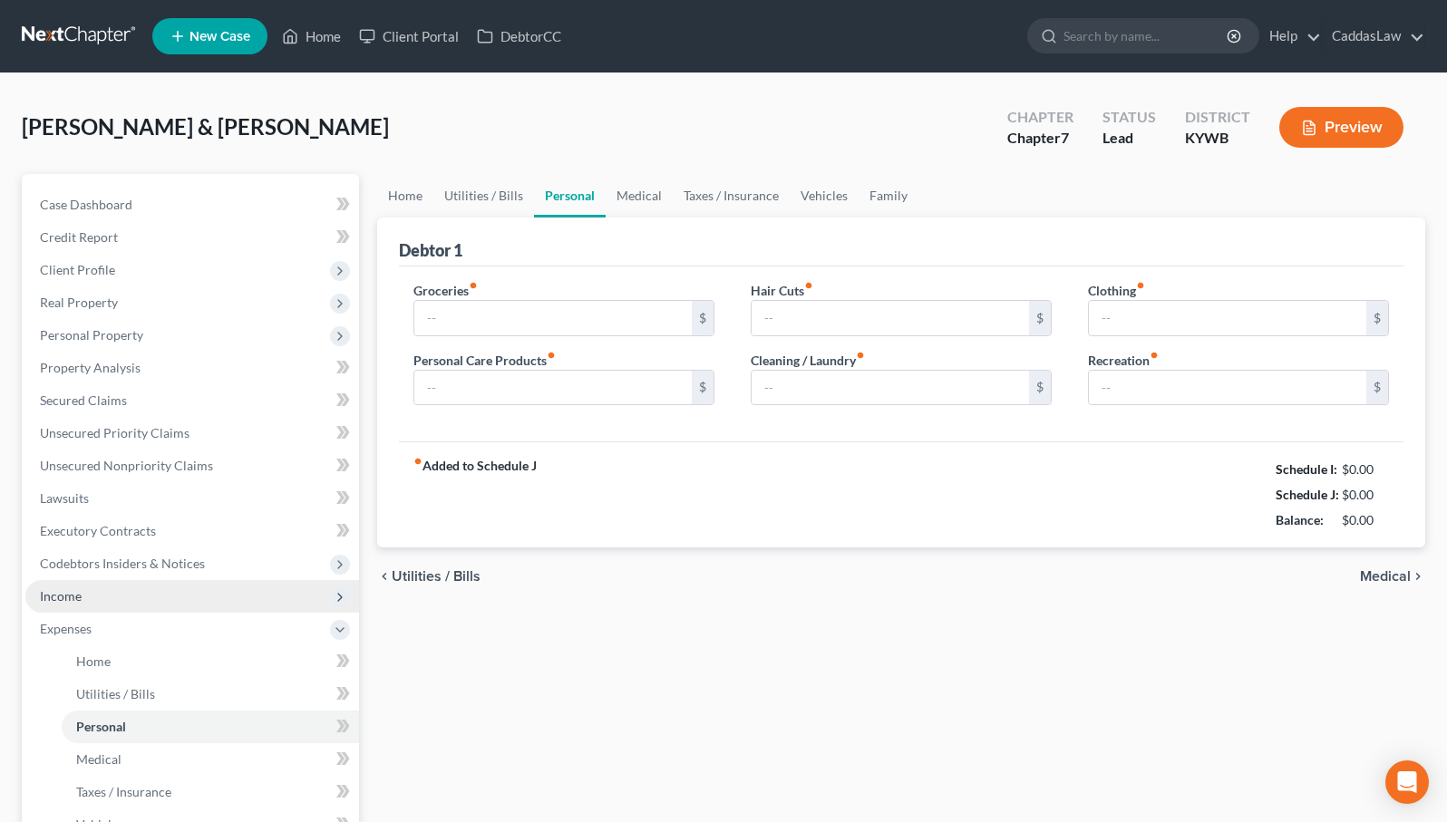
type input "800.00"
type input "80.00"
type input "50.00"
type input "20.00"
type input "100.00"
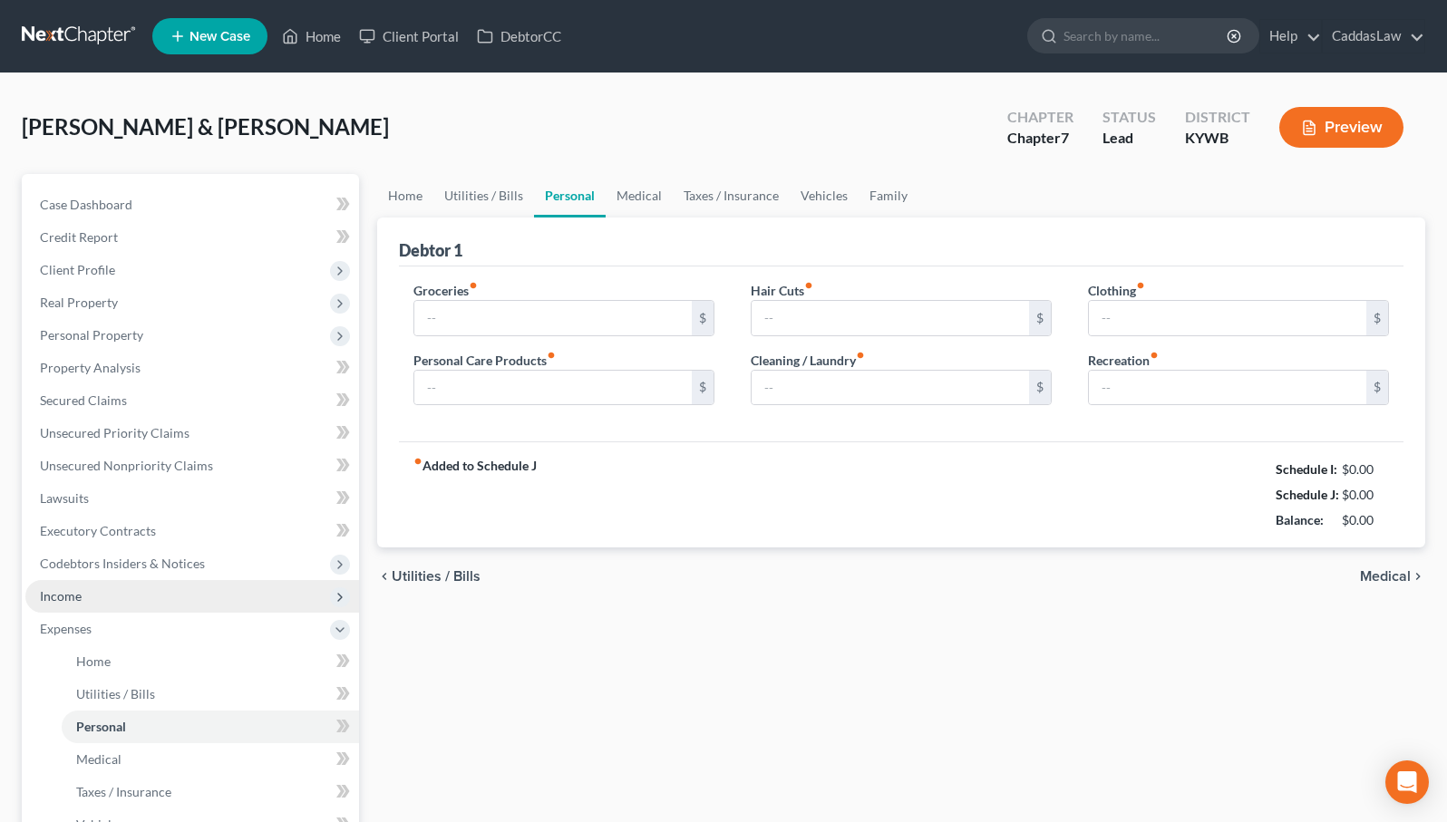
type input "50.00"
click at [103, 611] on span "Income" at bounding box center [192, 596] width 334 height 33
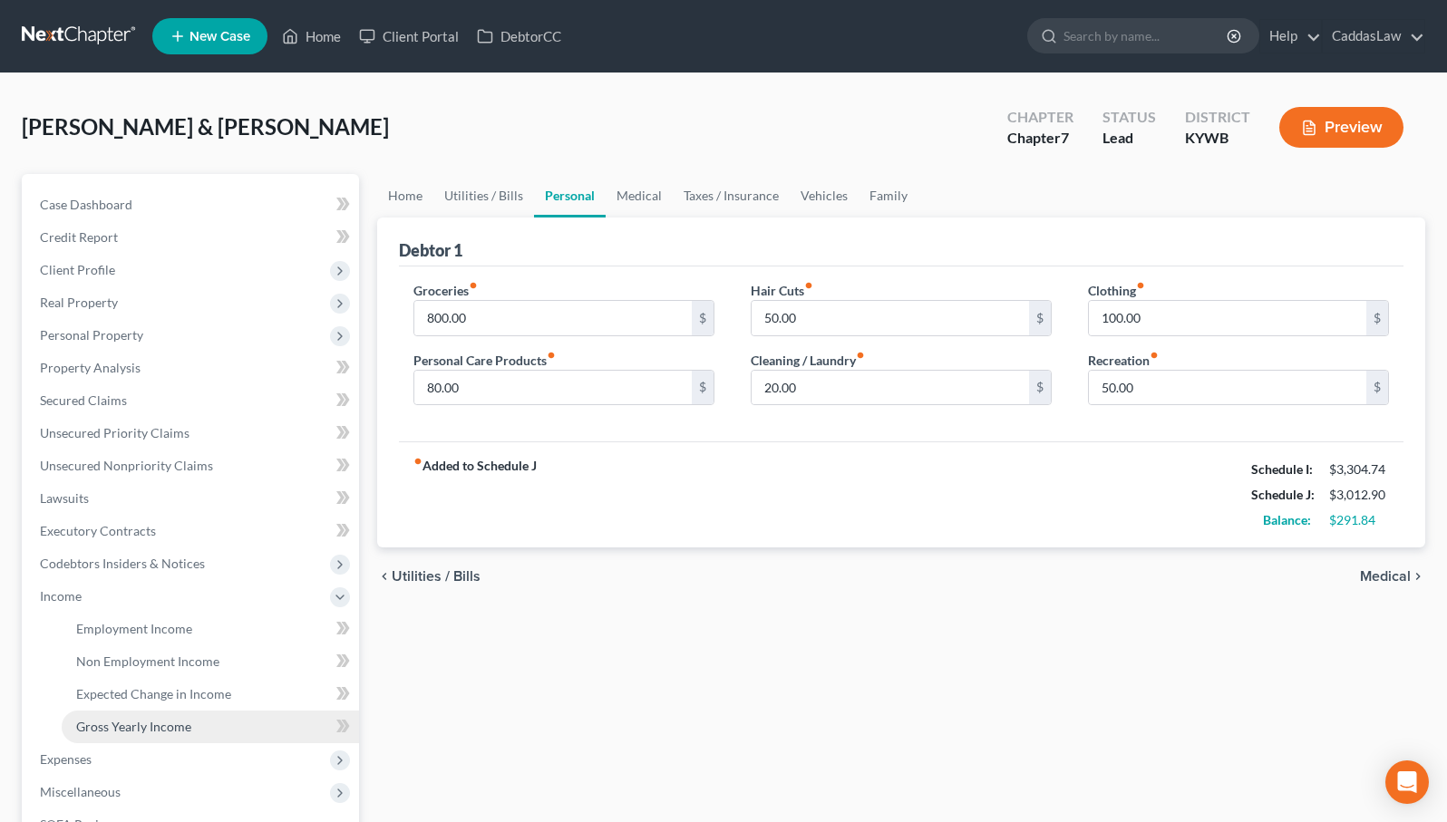
click at [123, 727] on span "Gross Yearly Income" at bounding box center [133, 726] width 115 height 15
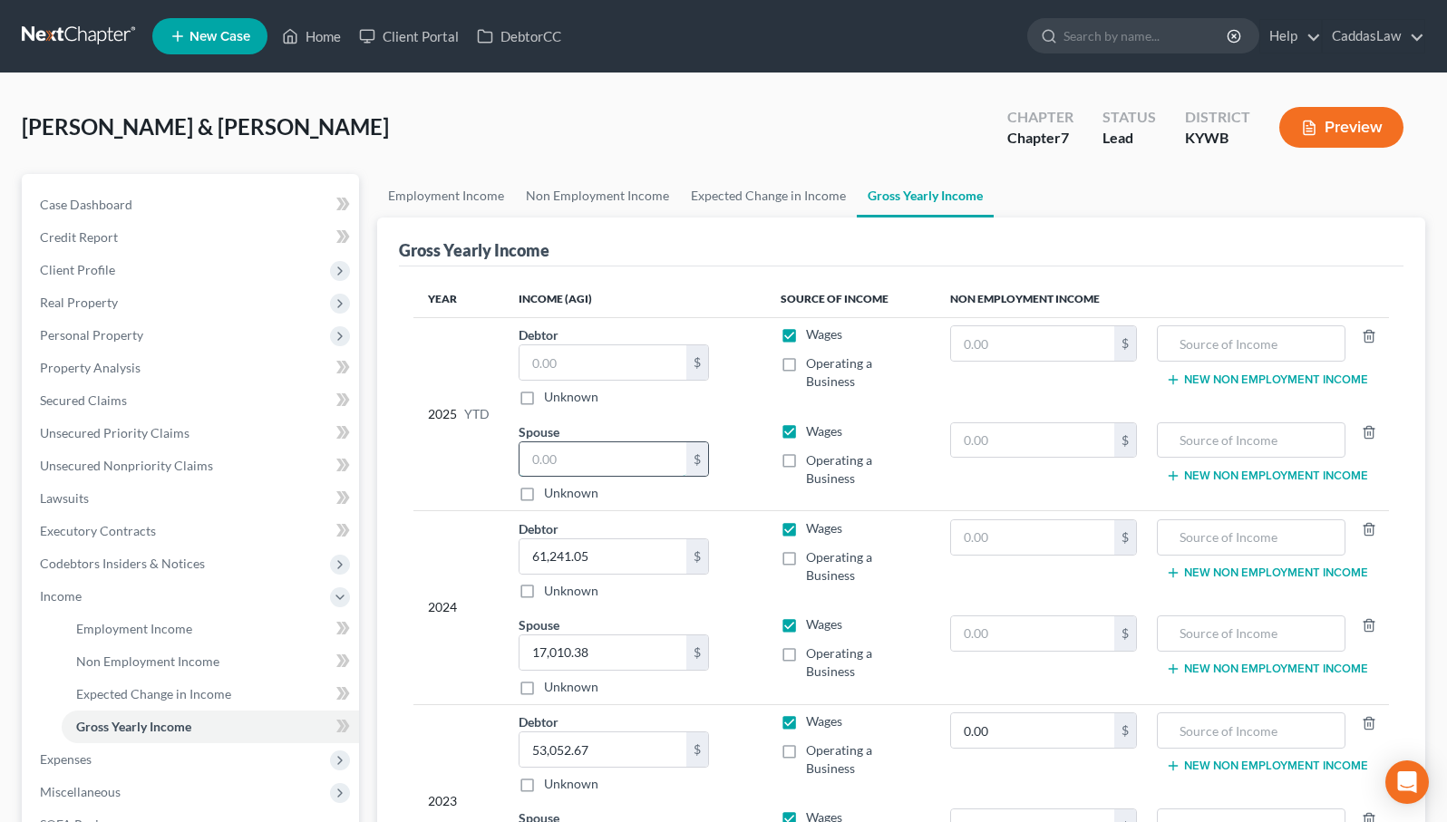
click at [596, 442] on input "text" at bounding box center [602, 459] width 167 height 34
type input "1,500.00"
click at [629, 345] on input "text" at bounding box center [602, 362] width 167 height 34
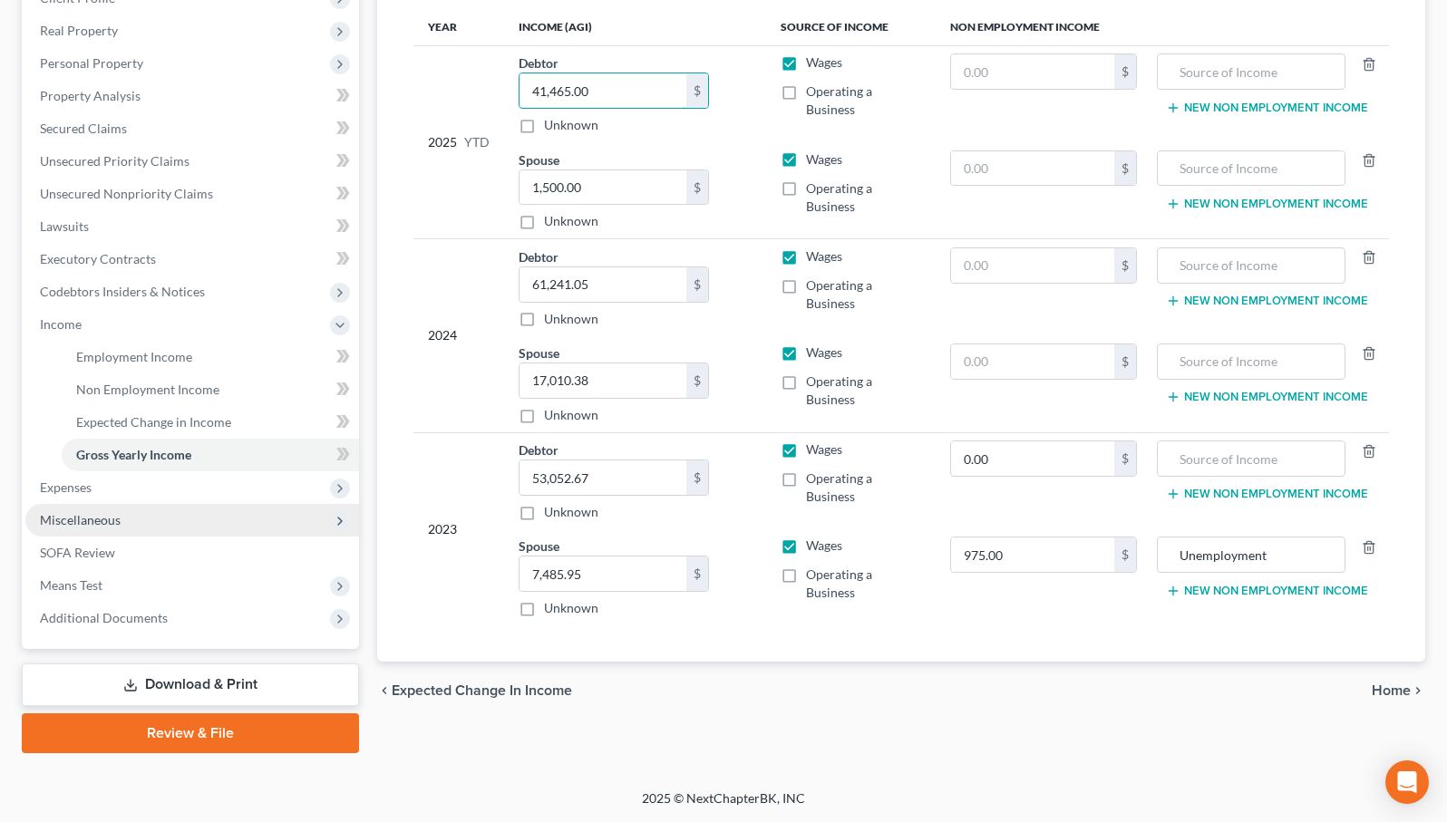
scroll to position [272, 0]
type input "41,465.00"
click at [127, 488] on span "Expenses" at bounding box center [192, 487] width 334 height 33
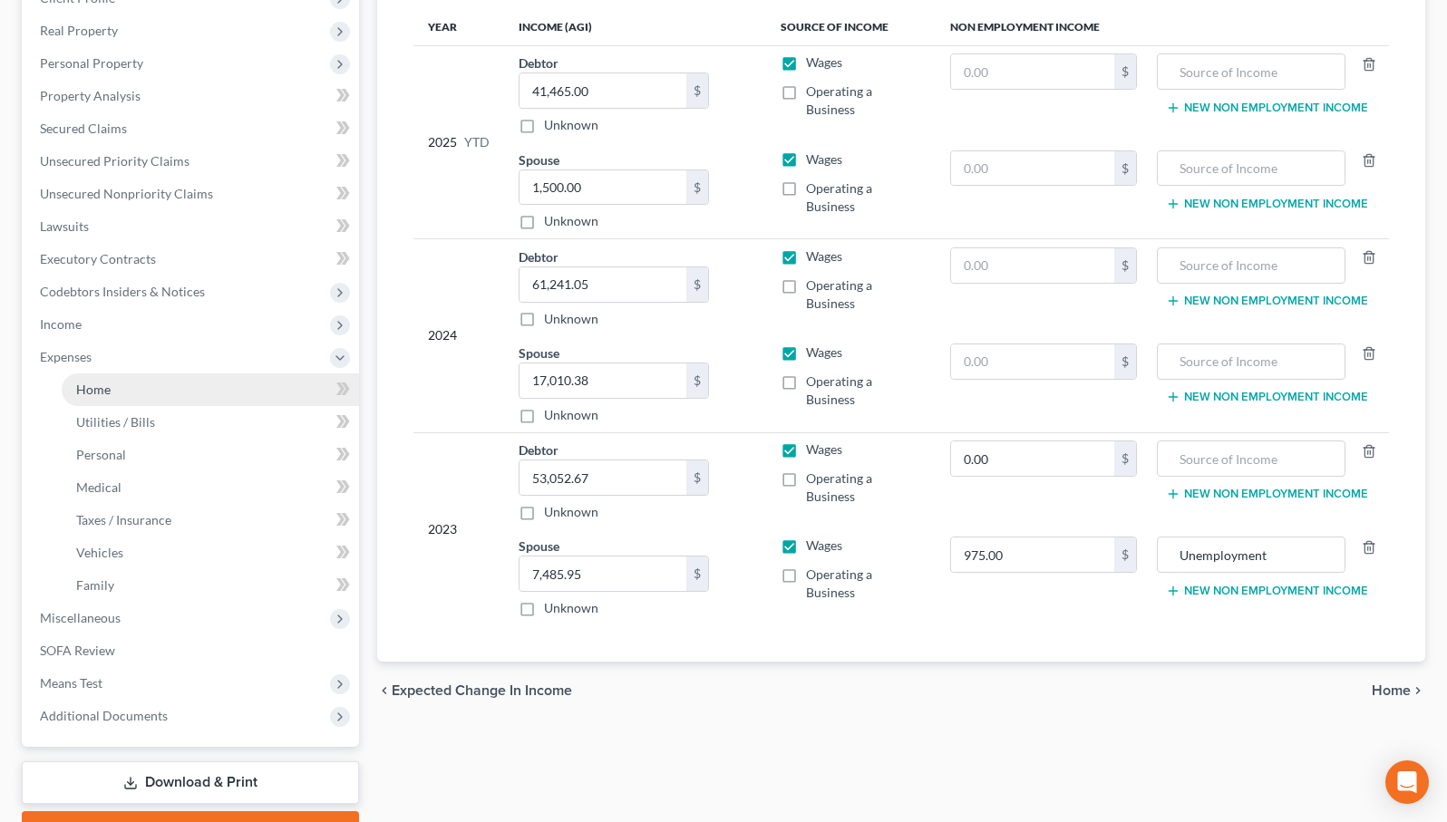
click at [176, 387] on link "Home" at bounding box center [210, 389] width 297 height 33
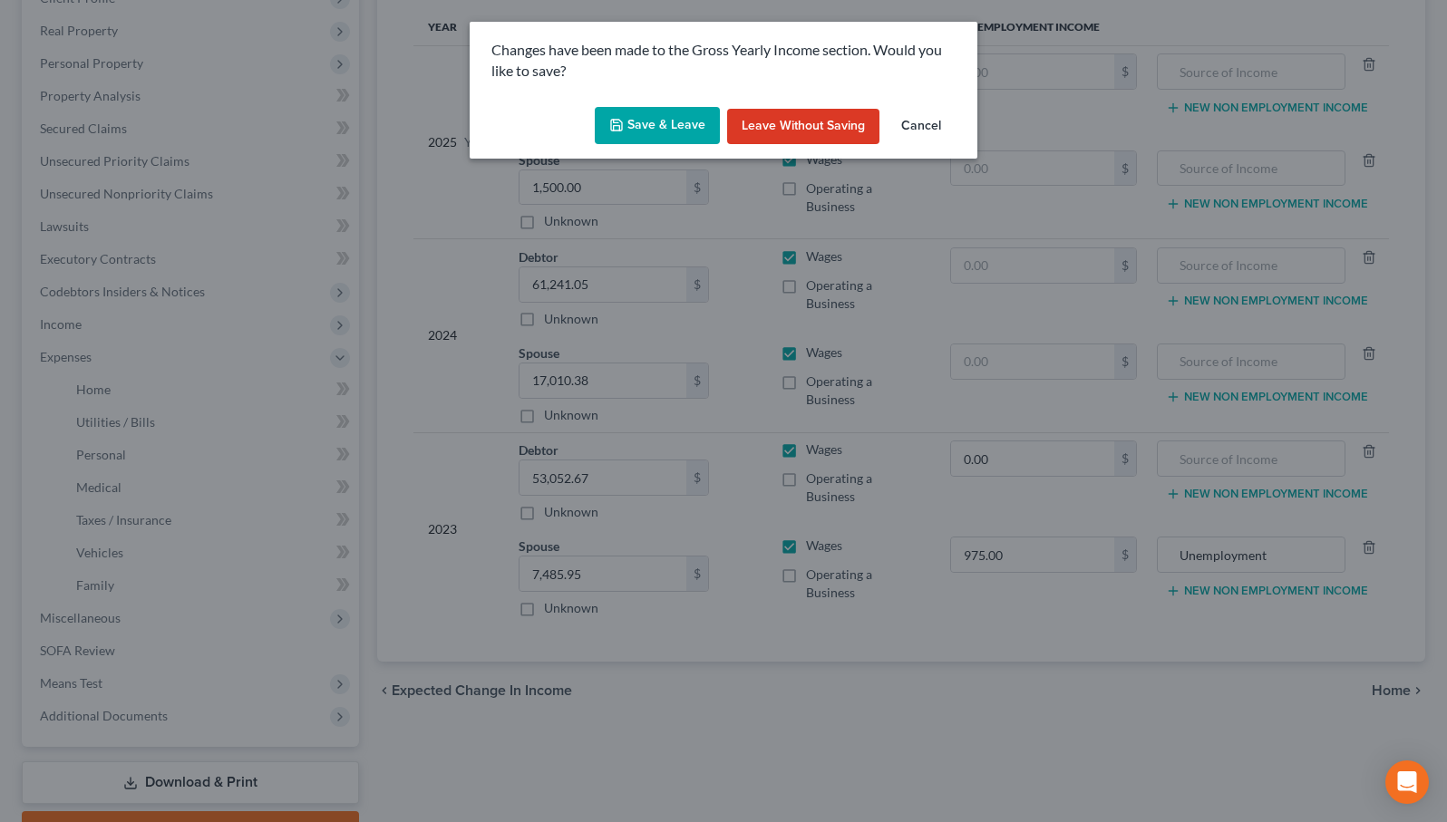
click at [672, 130] on button "Save & Leave" at bounding box center [657, 126] width 125 height 38
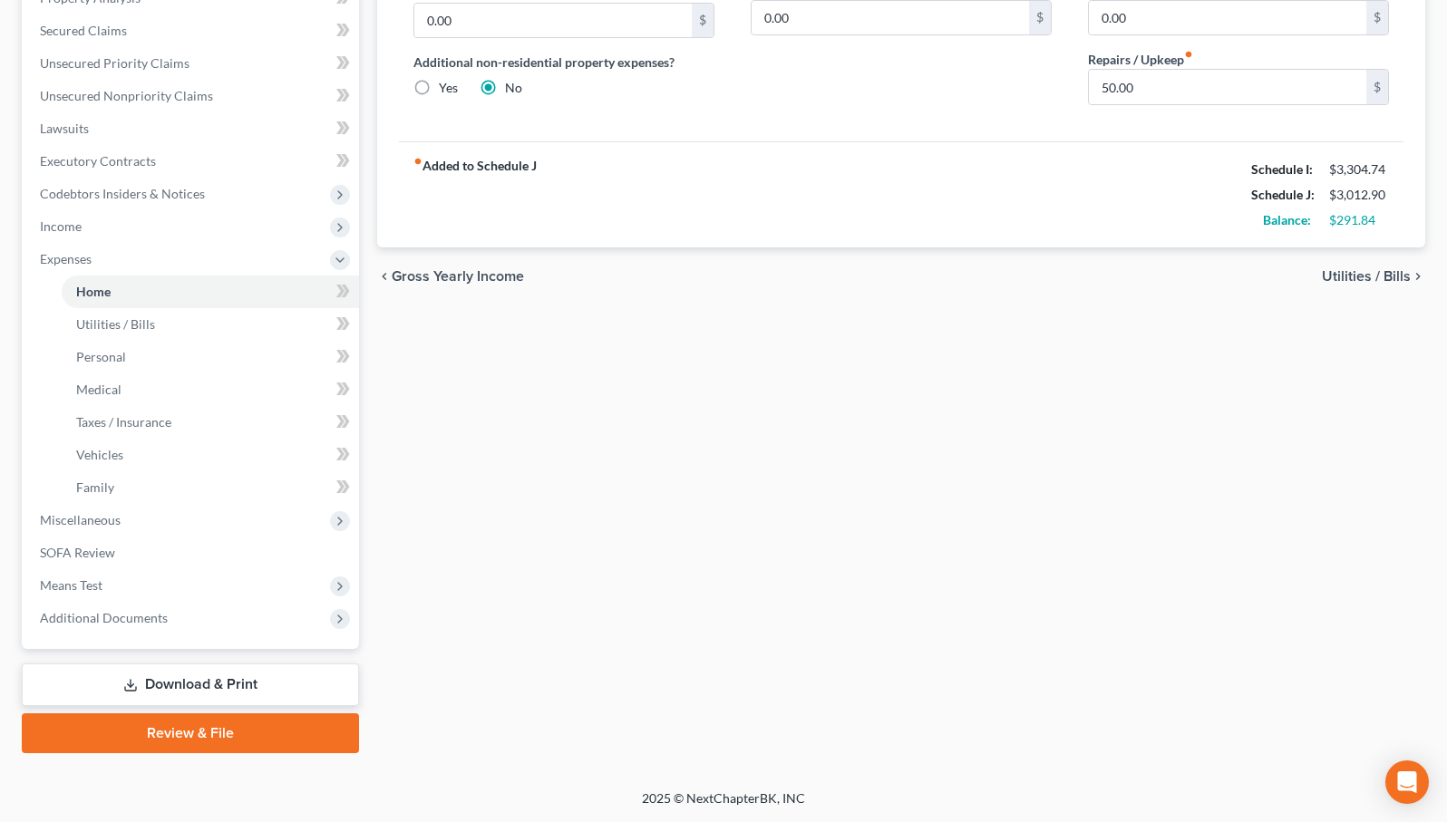
scroll to position [370, 0]
click at [110, 520] on span "Miscellaneous" at bounding box center [80, 519] width 81 height 15
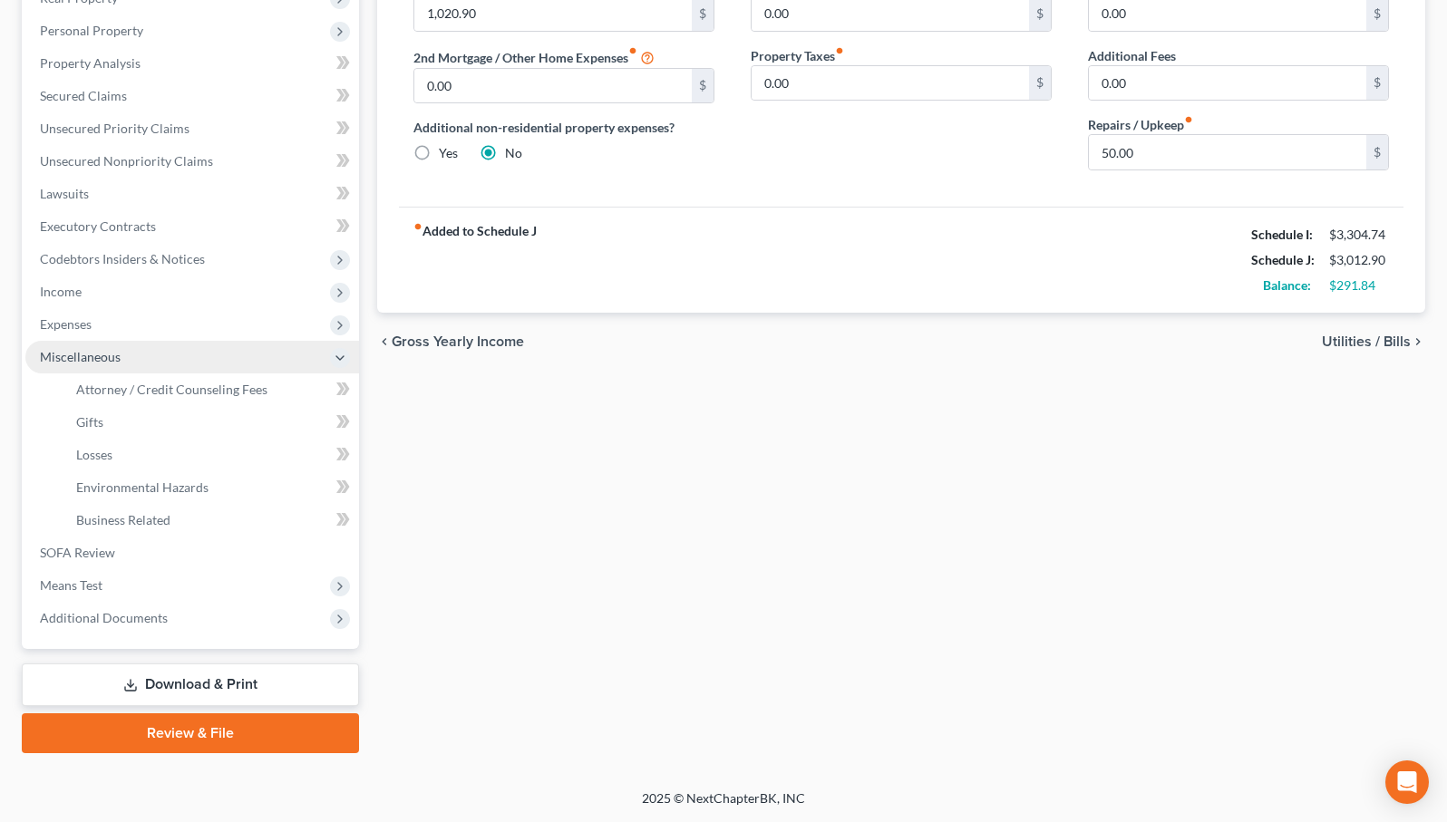
click at [110, 364] on span "Miscellaneous" at bounding box center [80, 356] width 81 height 15
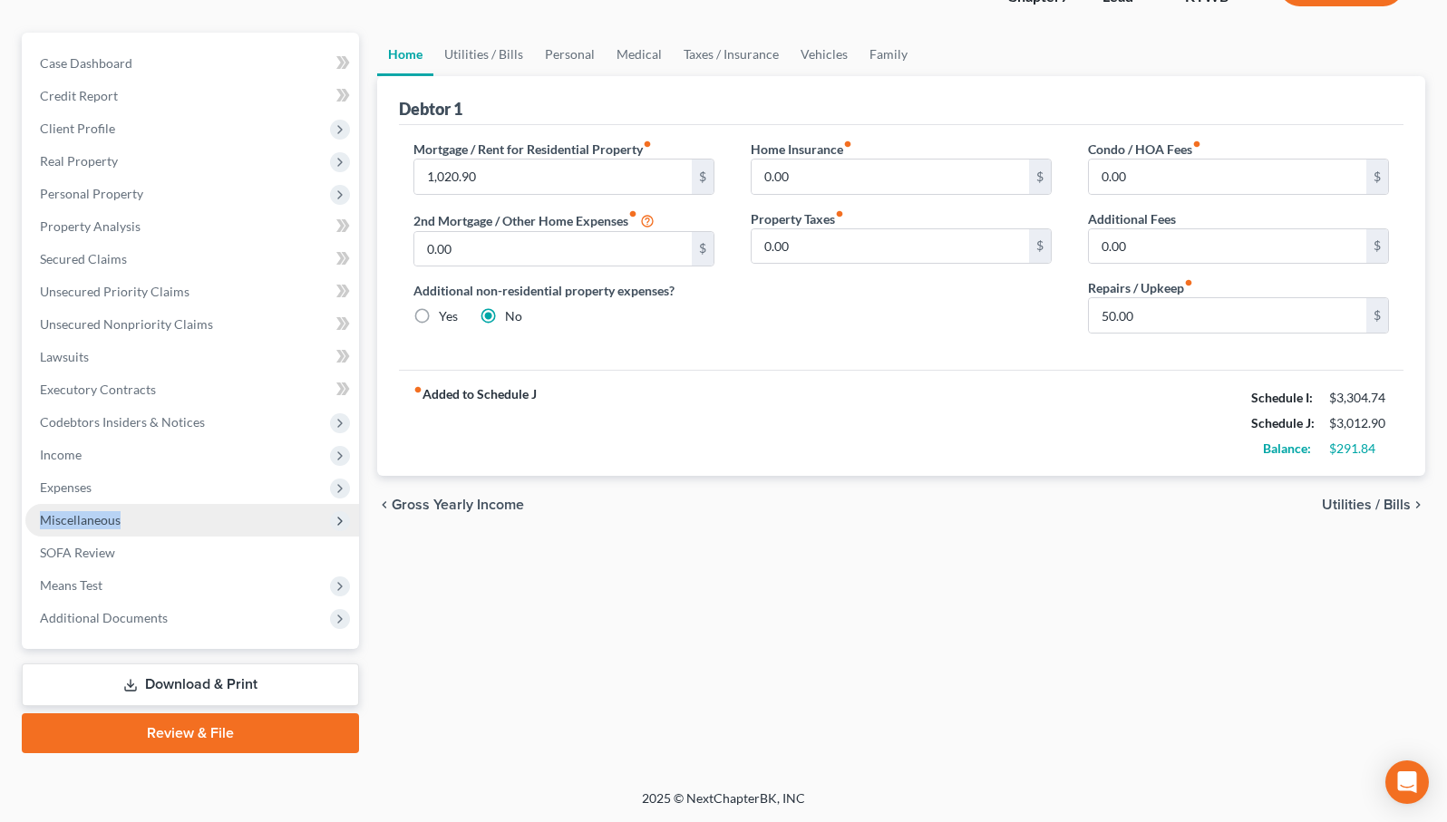
scroll to position [141, 0]
click at [178, 515] on span "Miscellaneous" at bounding box center [192, 520] width 334 height 33
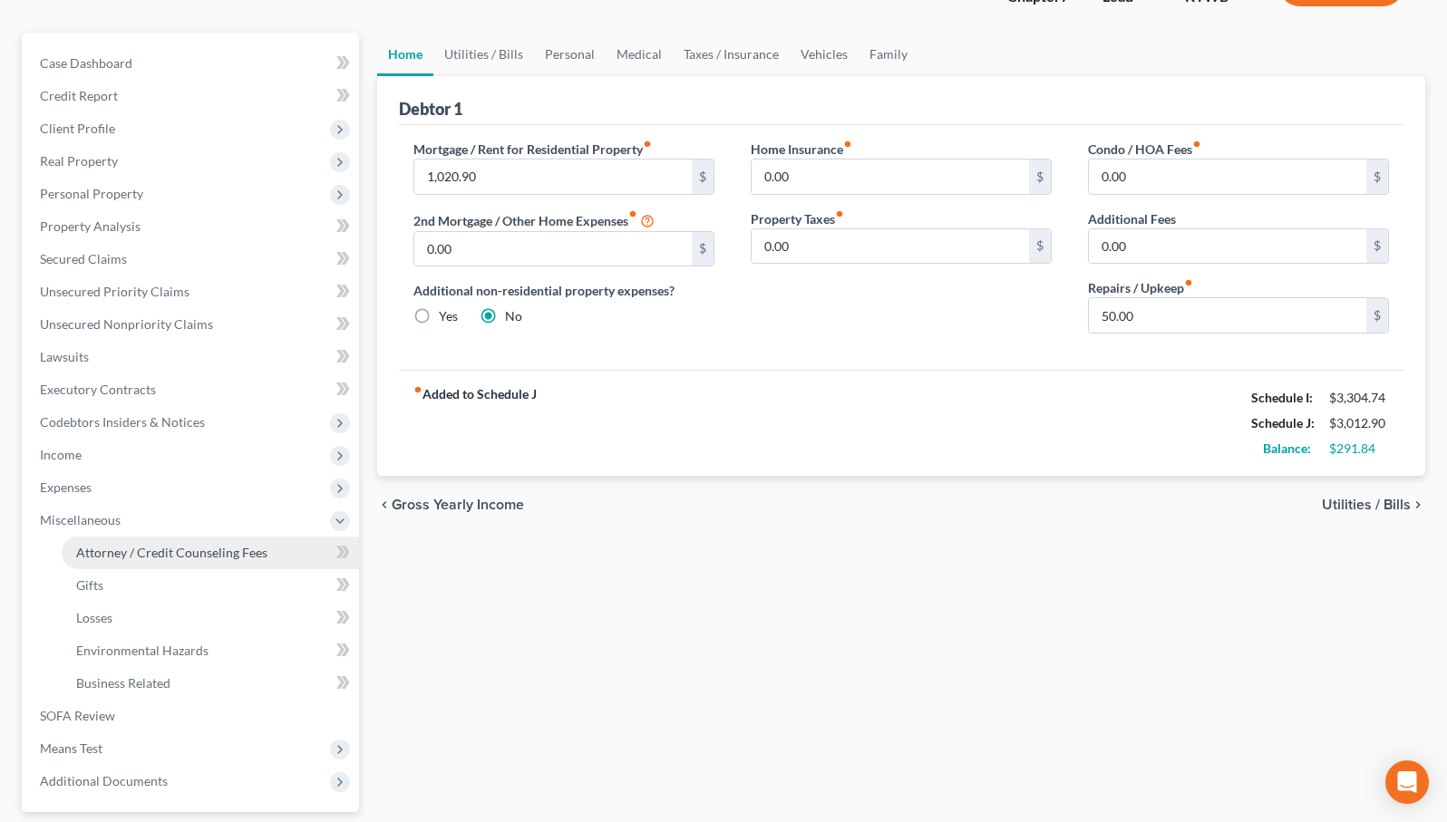
click at [183, 545] on span "Attorney / Credit Counseling Fees" at bounding box center [171, 552] width 191 height 15
select select "1"
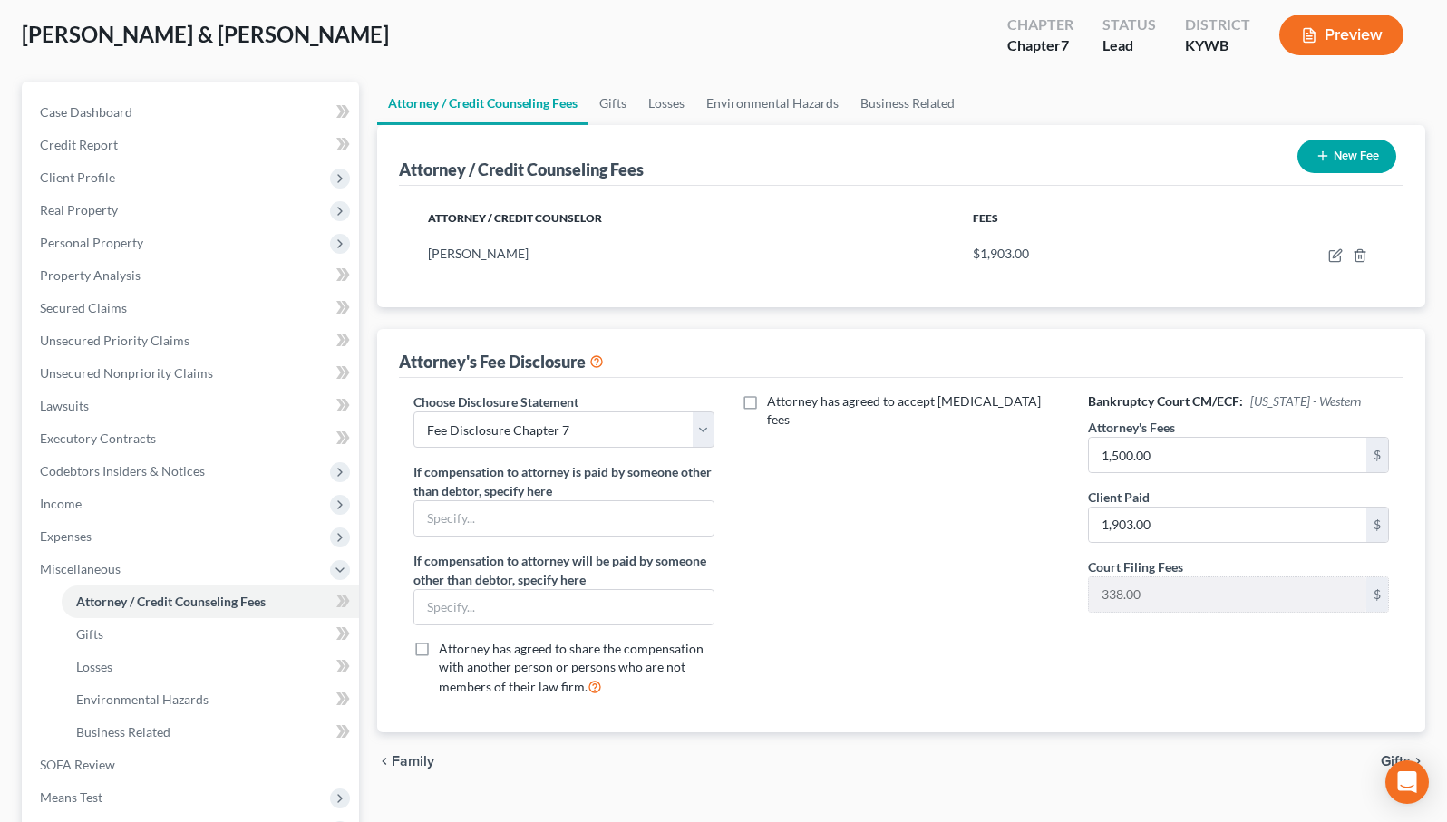
scroll to position [93, 0]
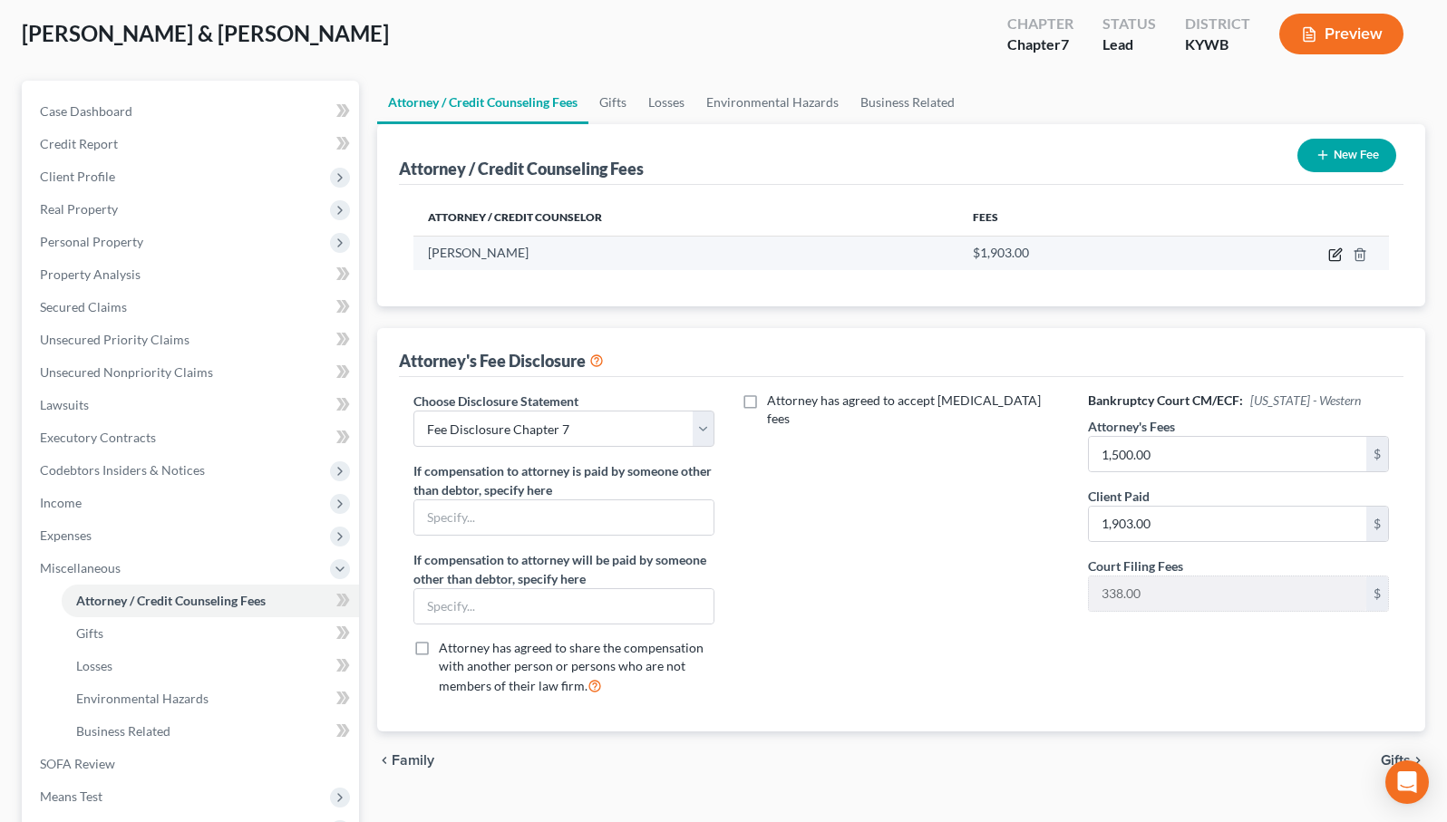
click at [1340, 251] on icon "button" at bounding box center [1335, 254] width 15 height 15
select select "18"
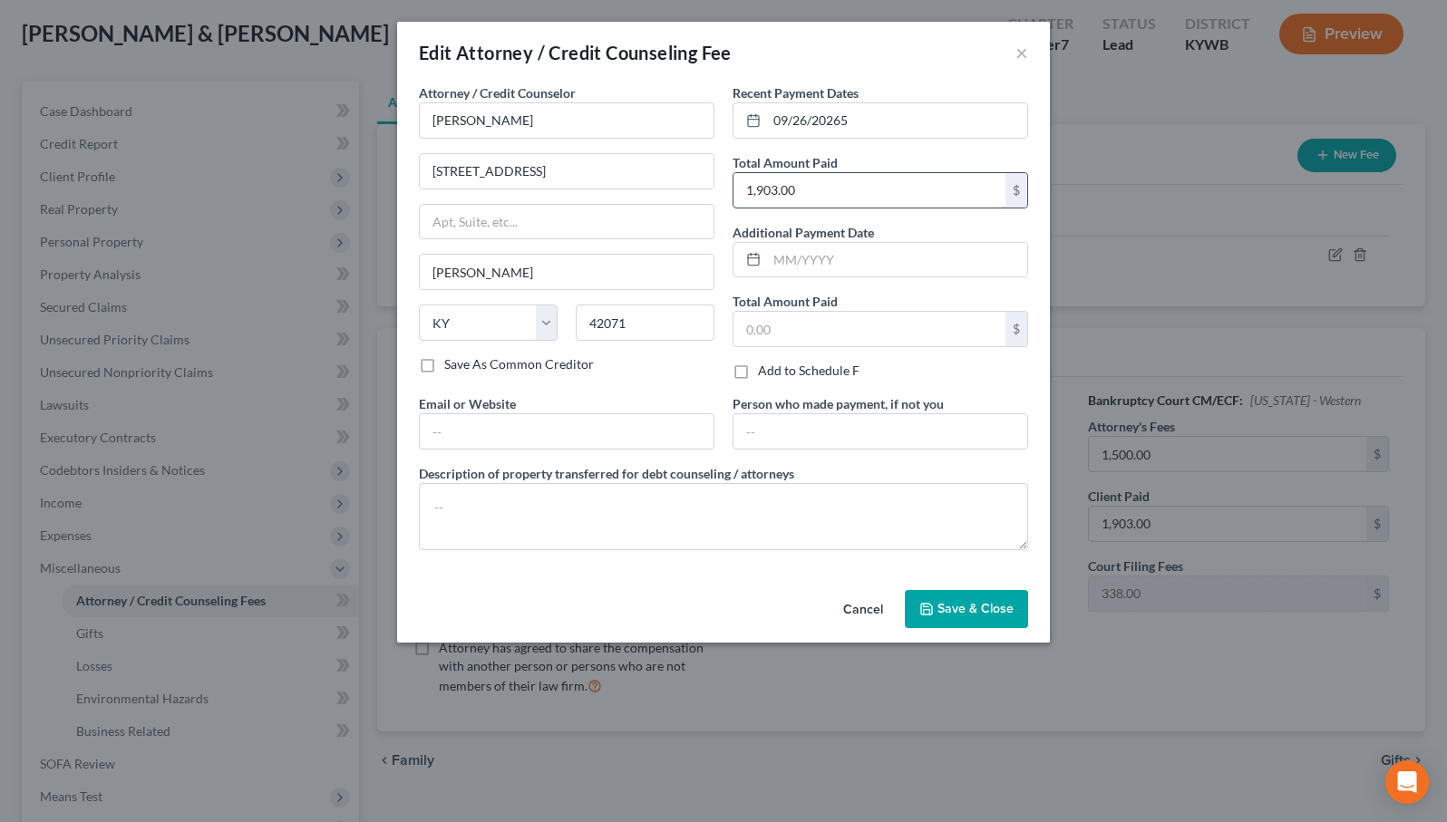
click at [805, 199] on input "1,903.00" at bounding box center [869, 190] width 272 height 34
type input "1,500.00"
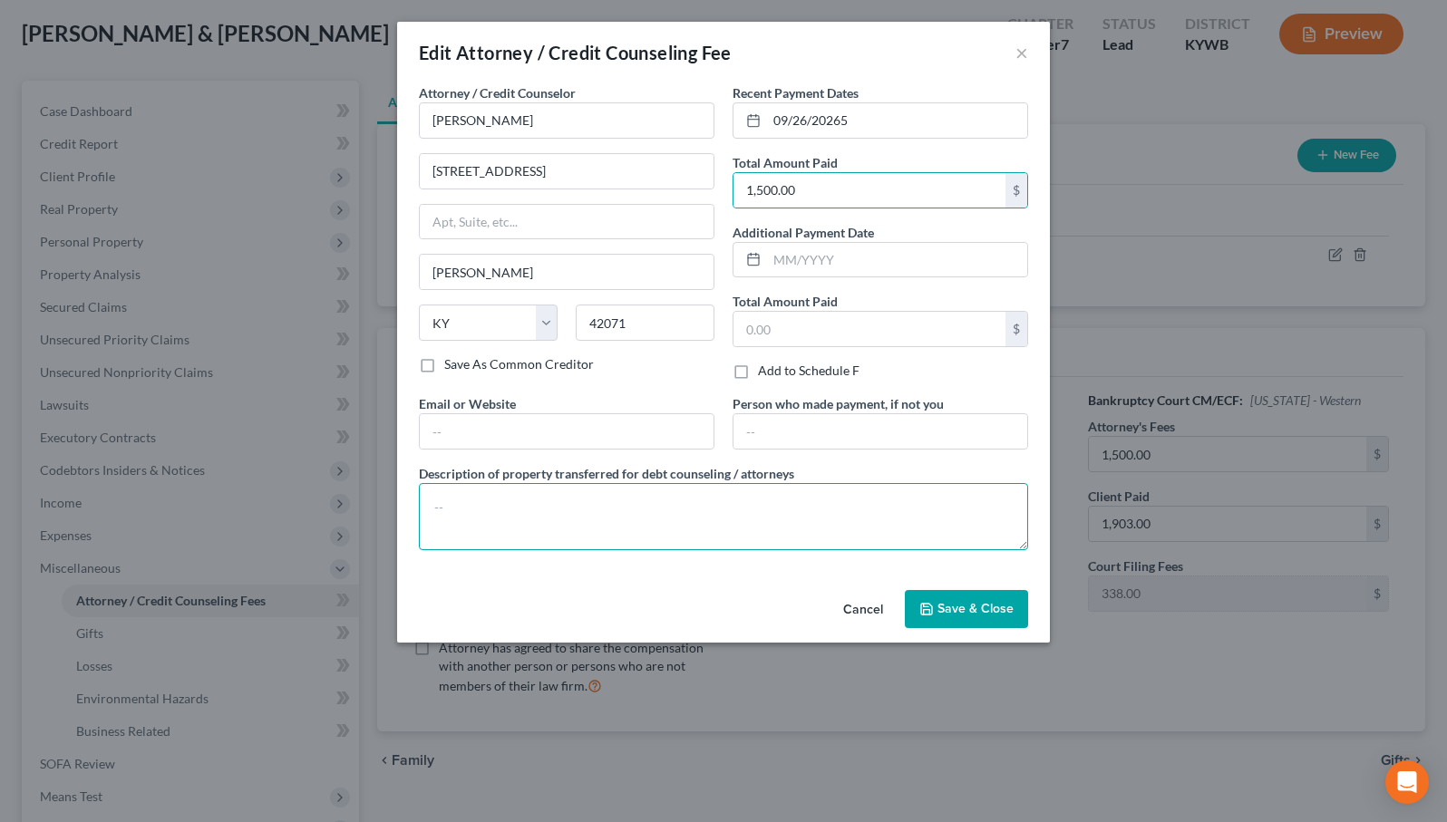
click at [461, 526] on textarea at bounding box center [723, 516] width 609 height 67
type textarea "Chapter 7 prep"
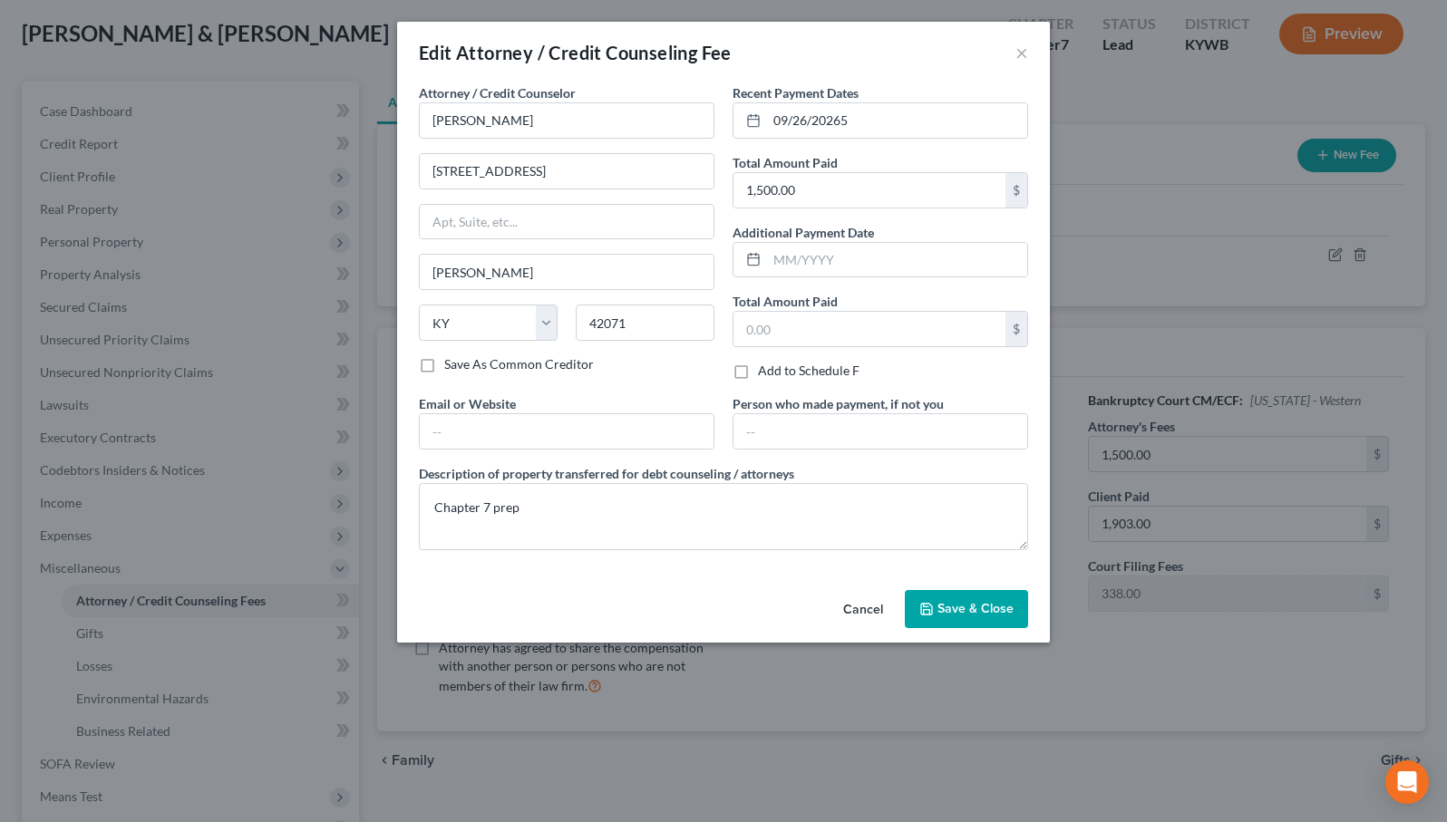
click at [970, 621] on button "Save & Close" at bounding box center [966, 609] width 123 height 38
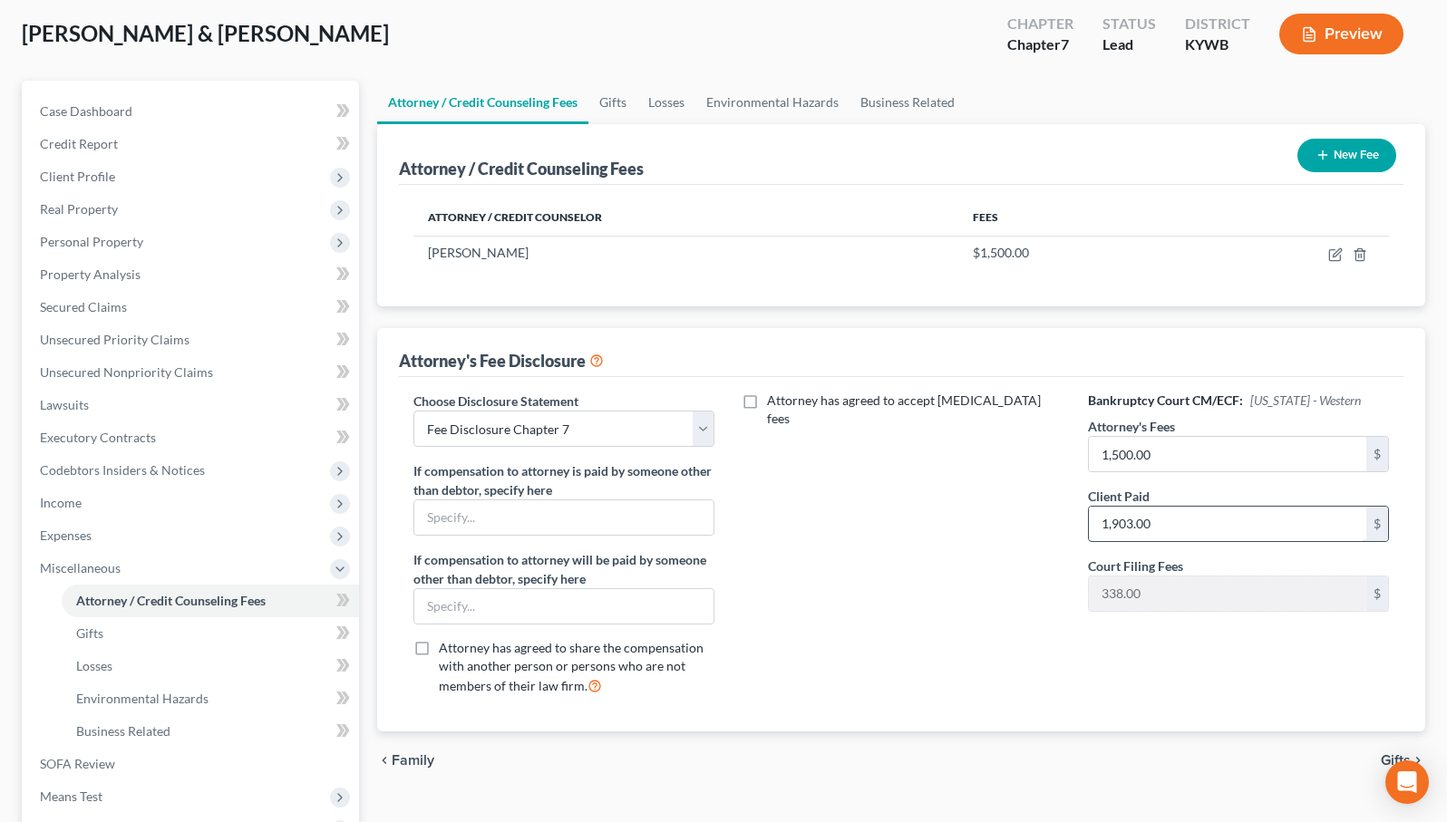
click at [1187, 525] on input "1,903.00" at bounding box center [1227, 524] width 277 height 34
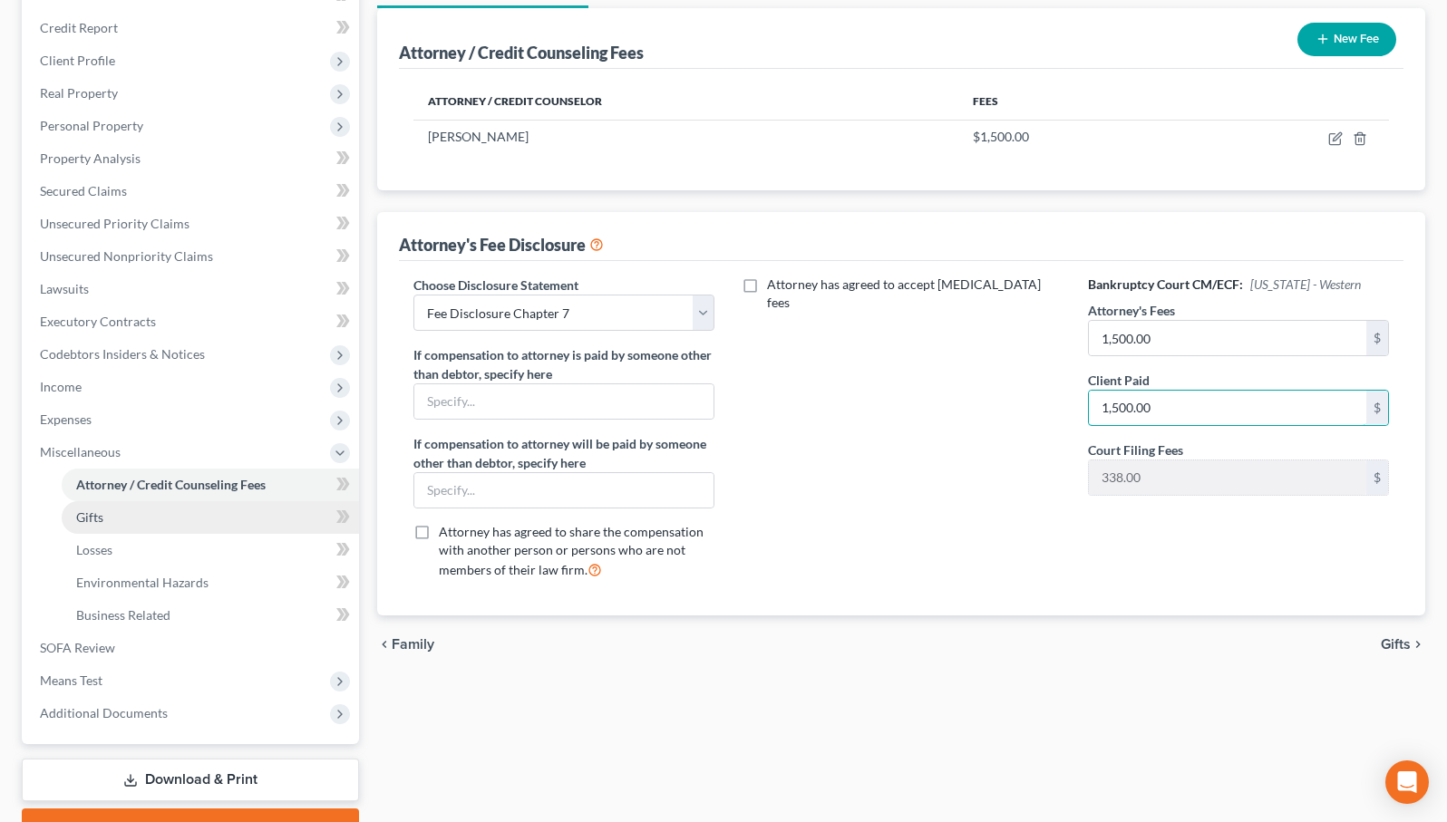
scroll to position [236, 0]
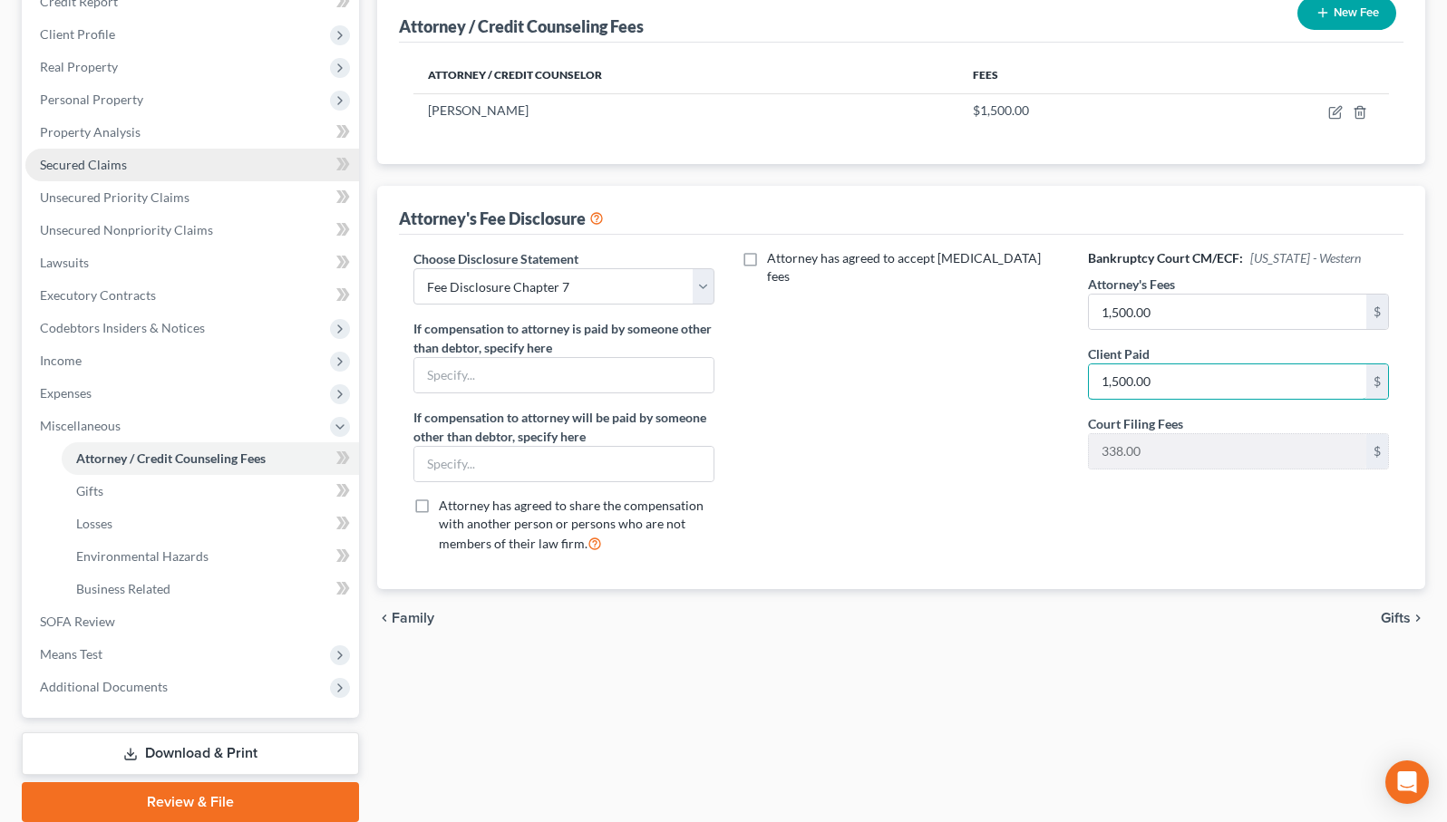
type input "1,500.00"
click at [139, 171] on link "Secured Claims" at bounding box center [192, 165] width 334 height 33
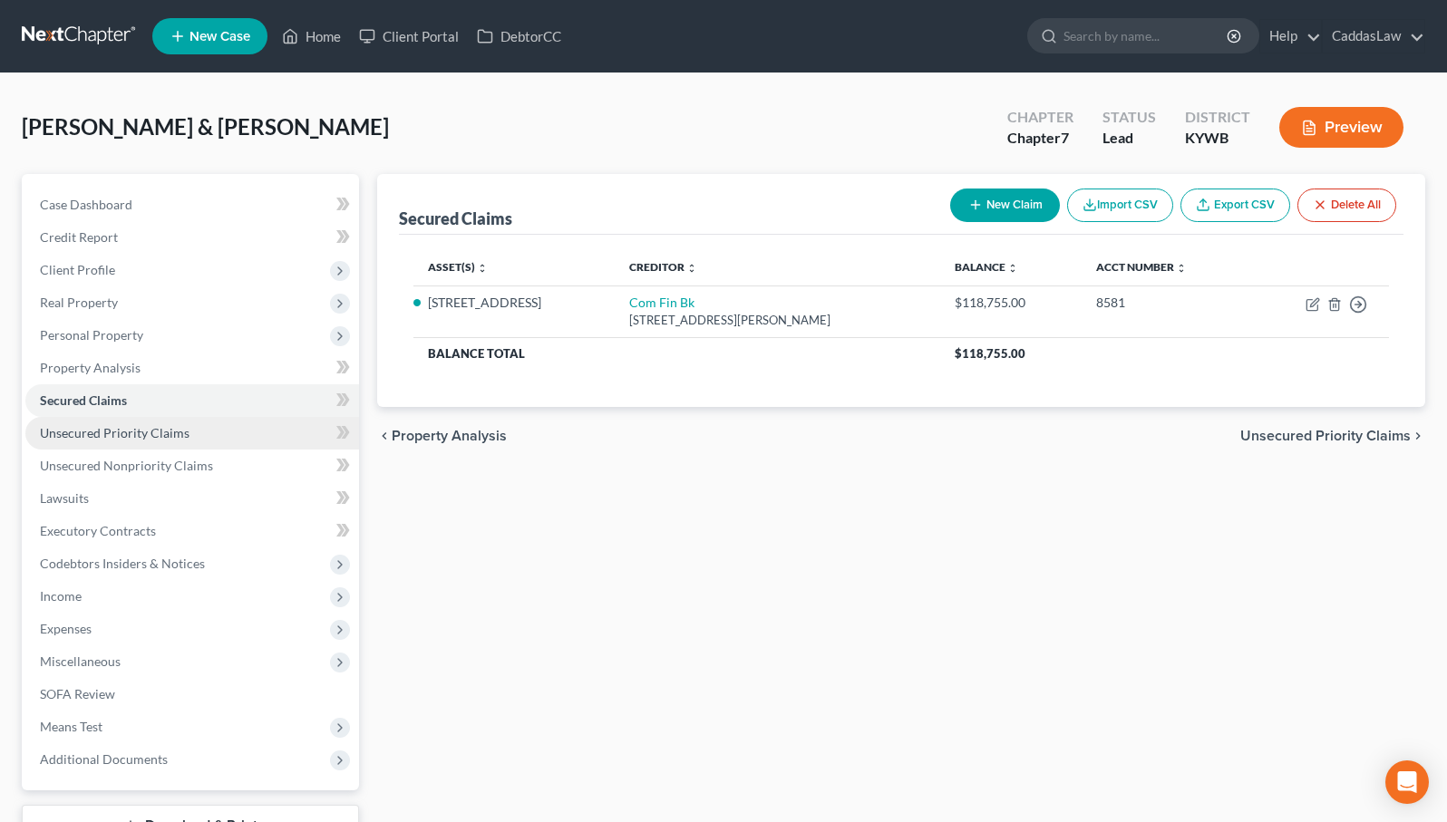
click at [101, 425] on span "Unsecured Priority Claims" at bounding box center [115, 432] width 150 height 15
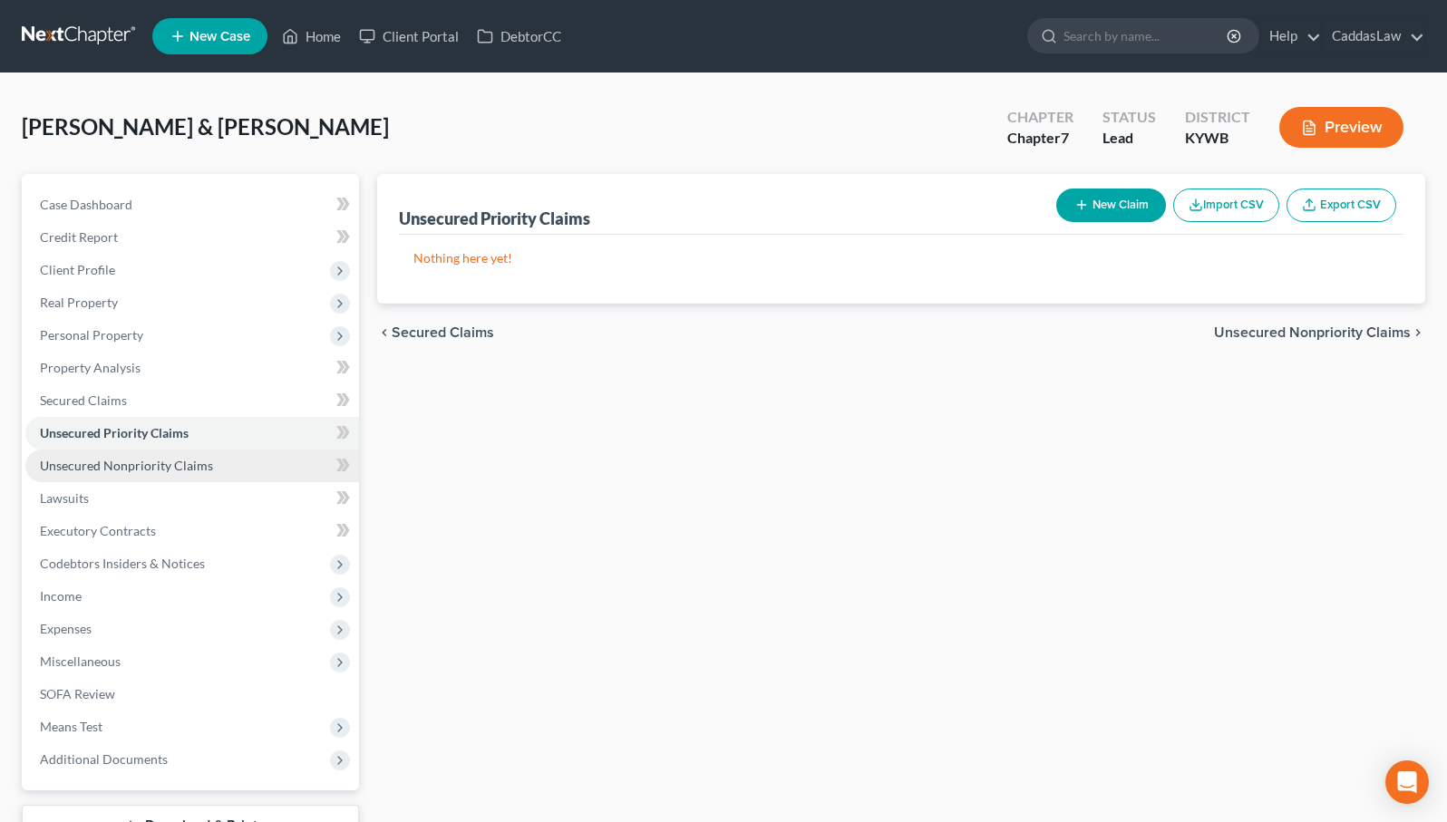
click at [109, 463] on span "Unsecured Nonpriority Claims" at bounding box center [126, 465] width 173 height 15
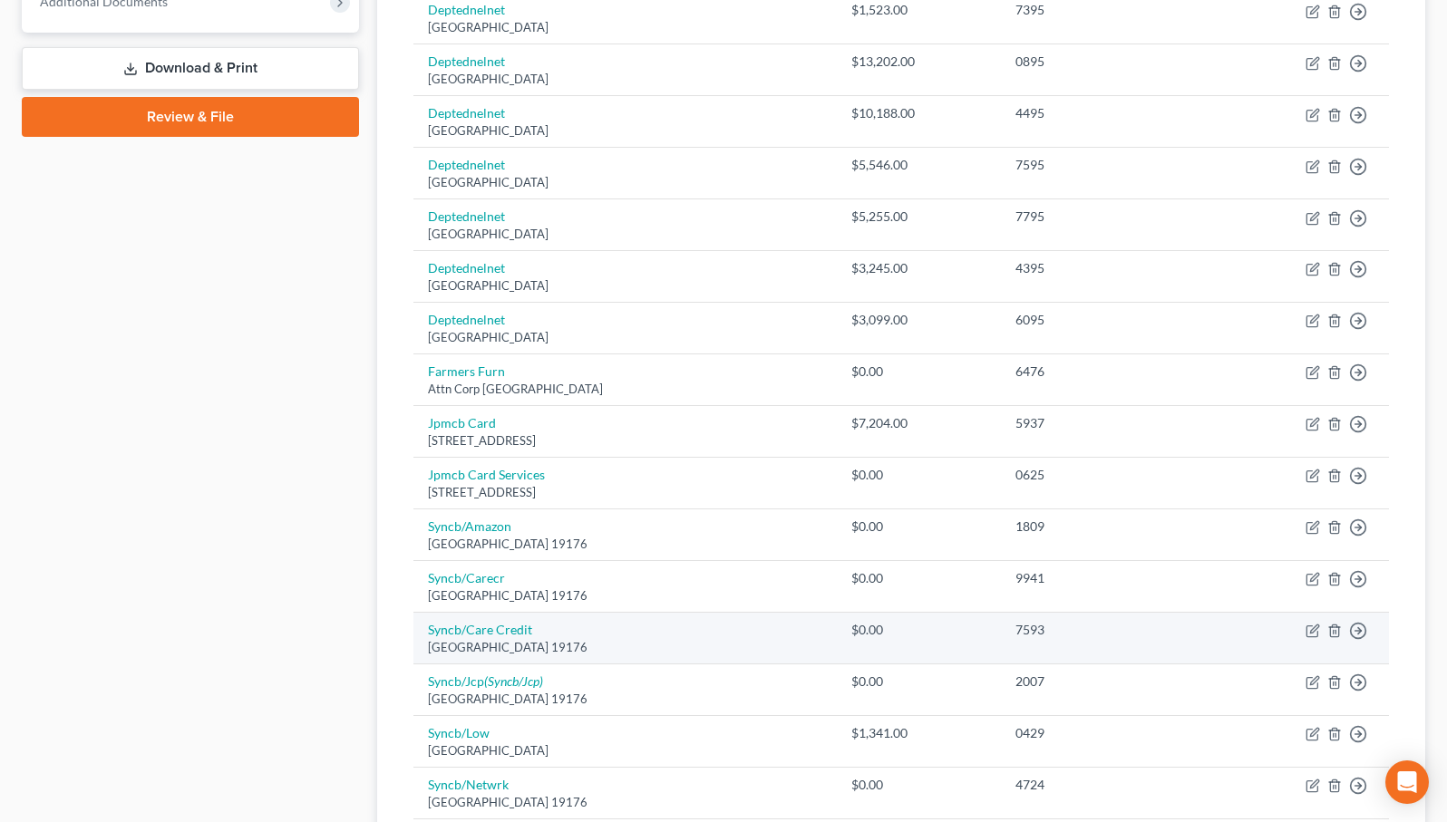
scroll to position [752, 0]
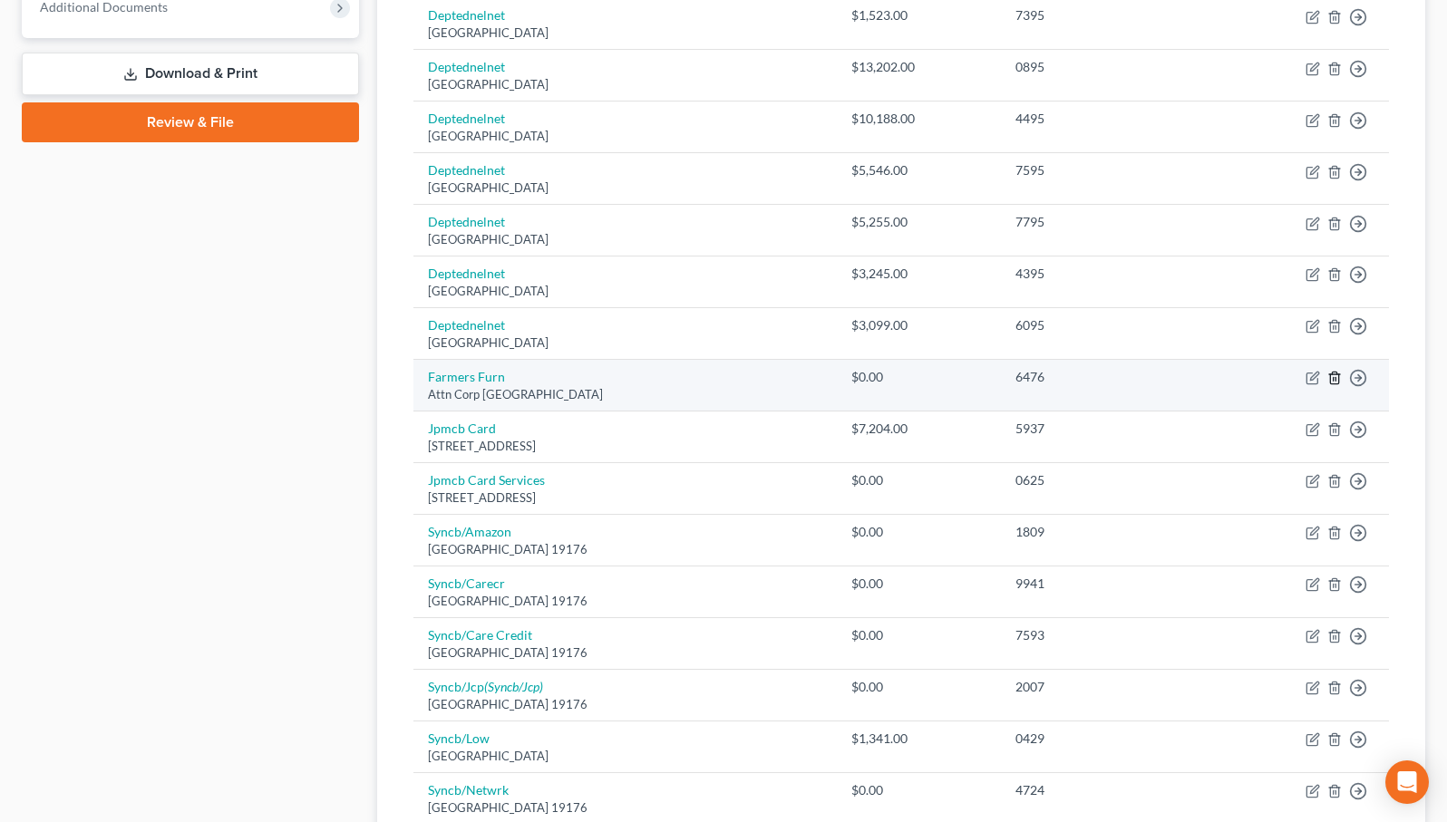
click at [1337, 373] on icon "button" at bounding box center [1334, 378] width 15 height 15
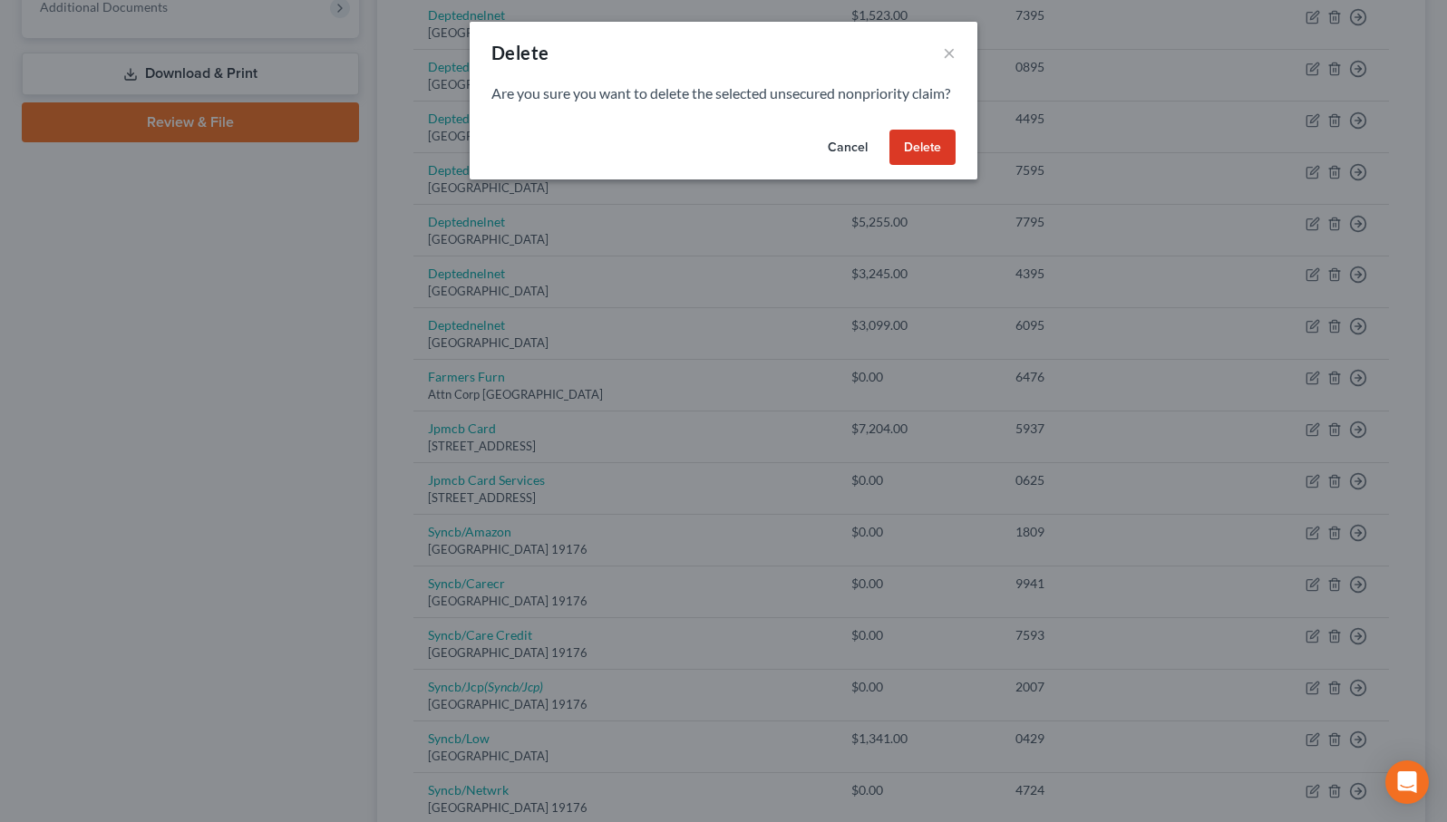
click at [932, 166] on button "Delete" at bounding box center [922, 148] width 66 height 36
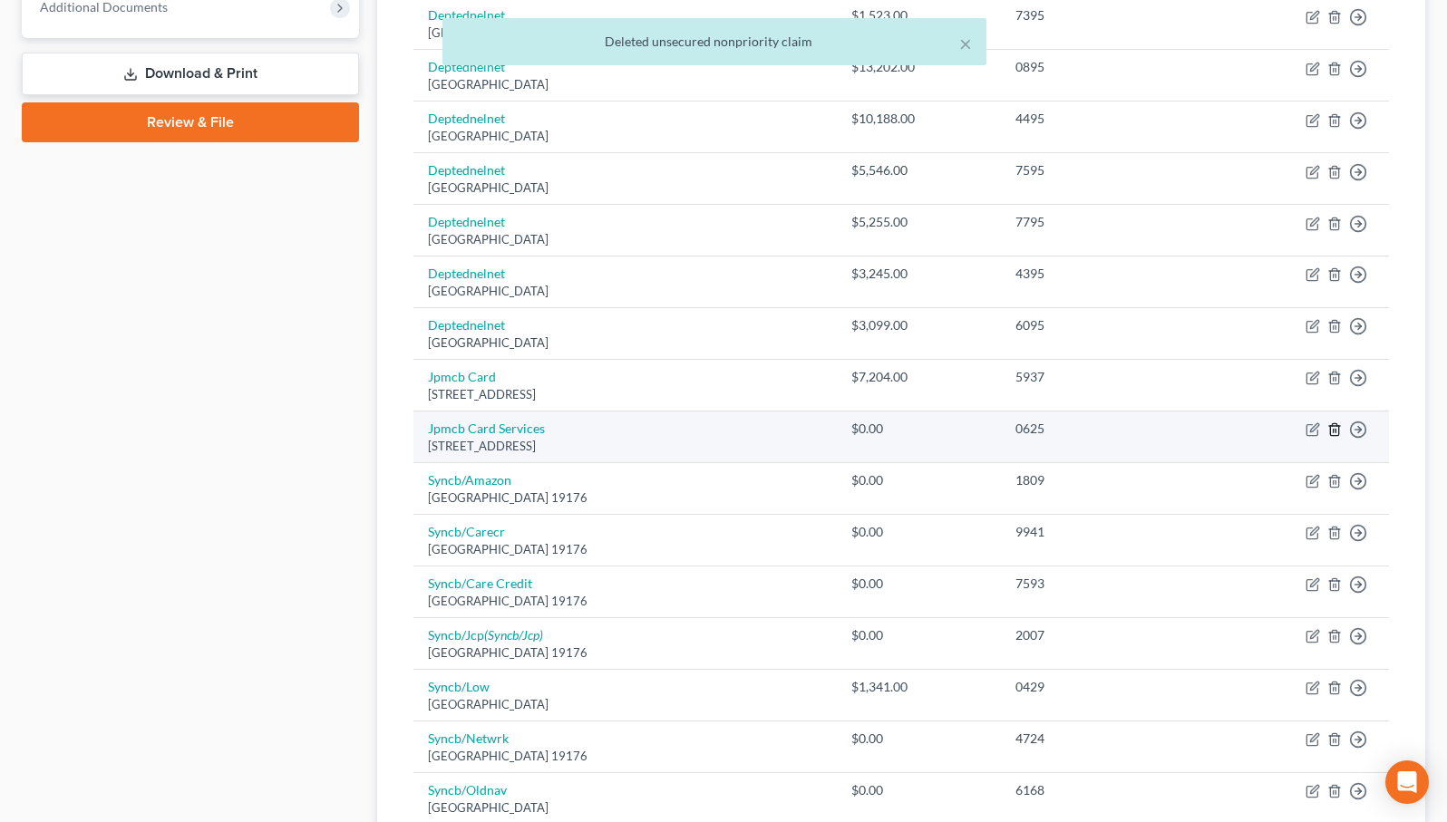
click at [1332, 423] on icon "button" at bounding box center [1334, 429] width 15 height 15
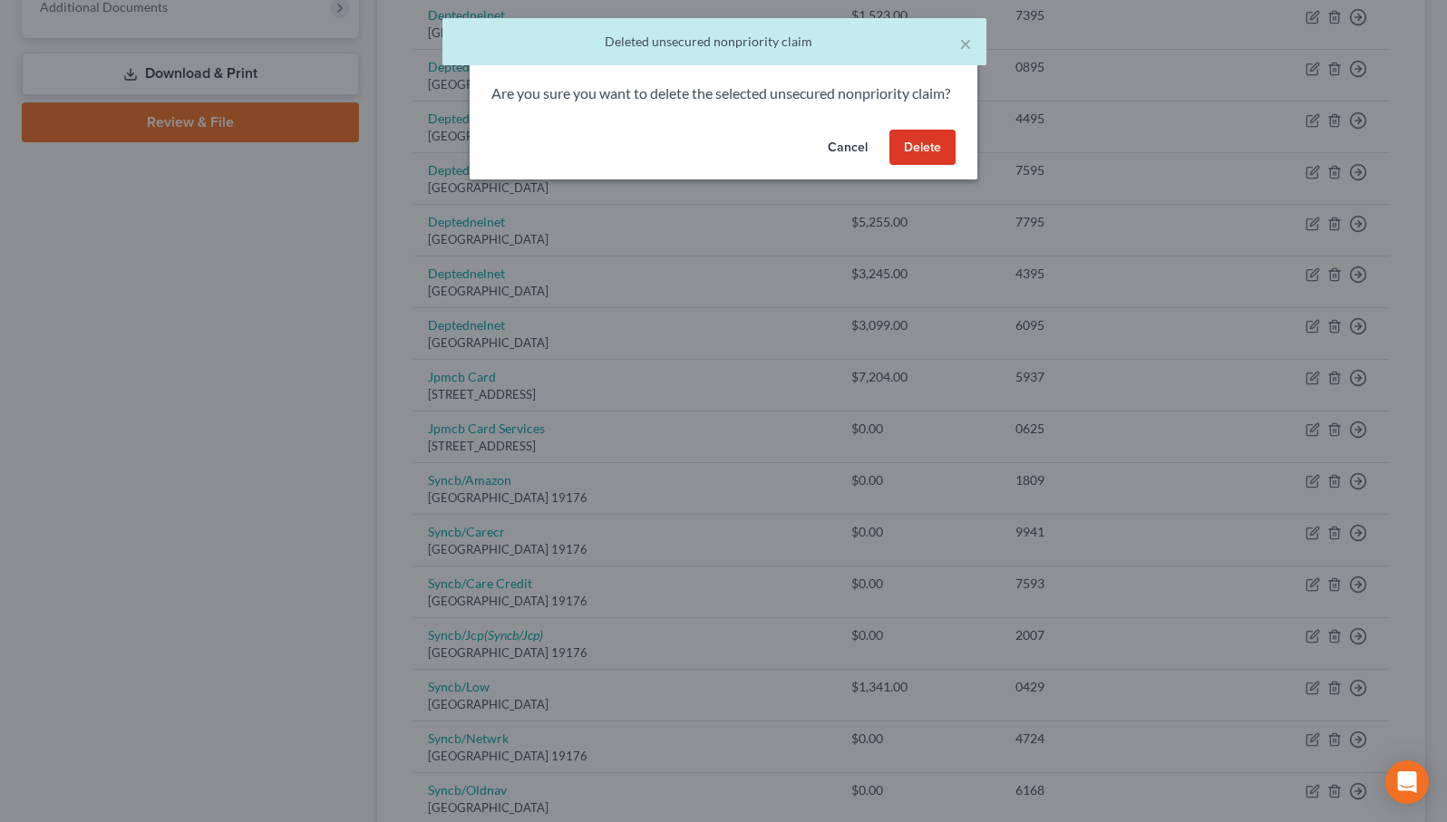
click at [938, 166] on button "Delete" at bounding box center [922, 148] width 66 height 36
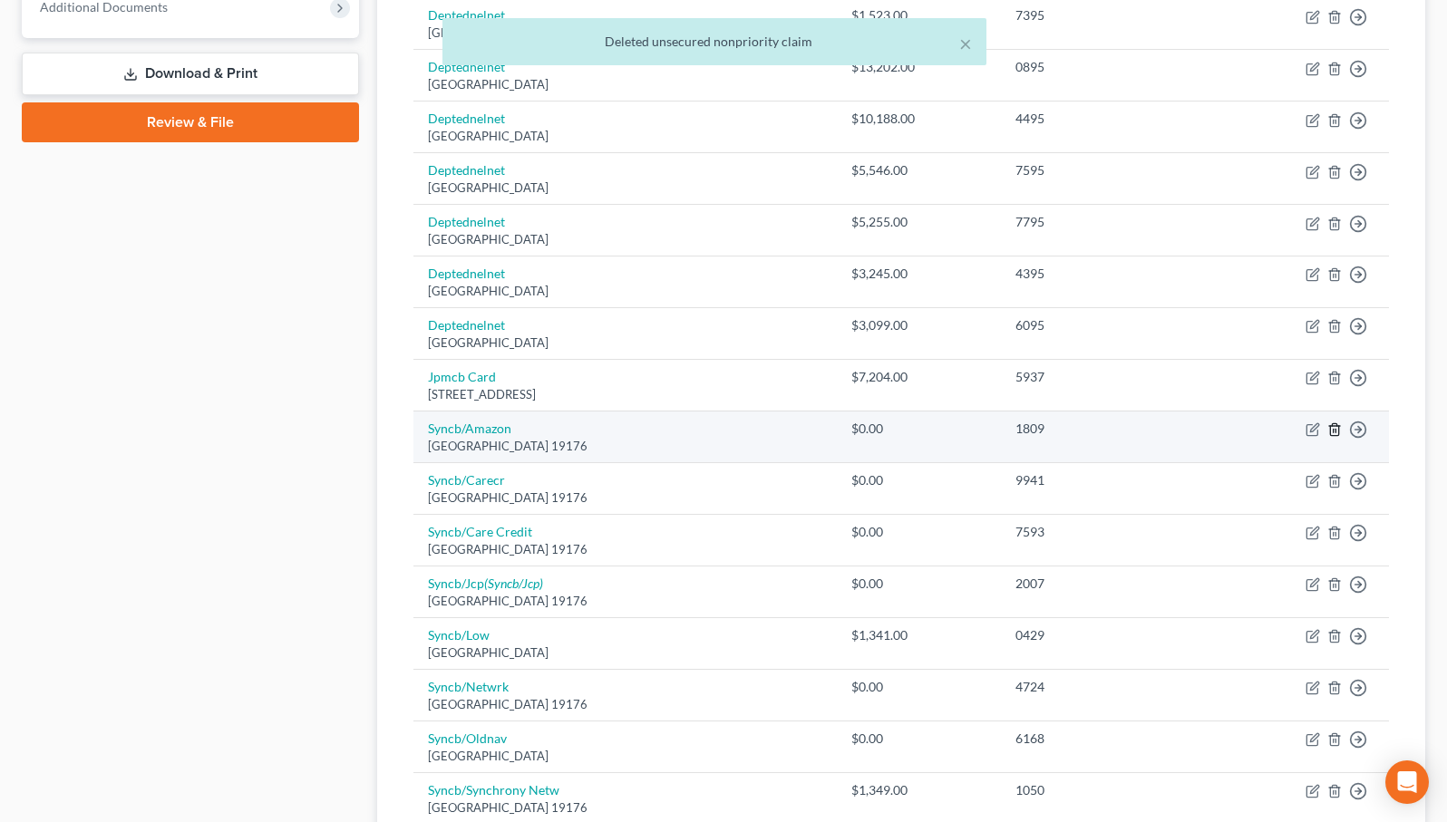
click at [1331, 426] on icon "button" at bounding box center [1334, 429] width 15 height 15
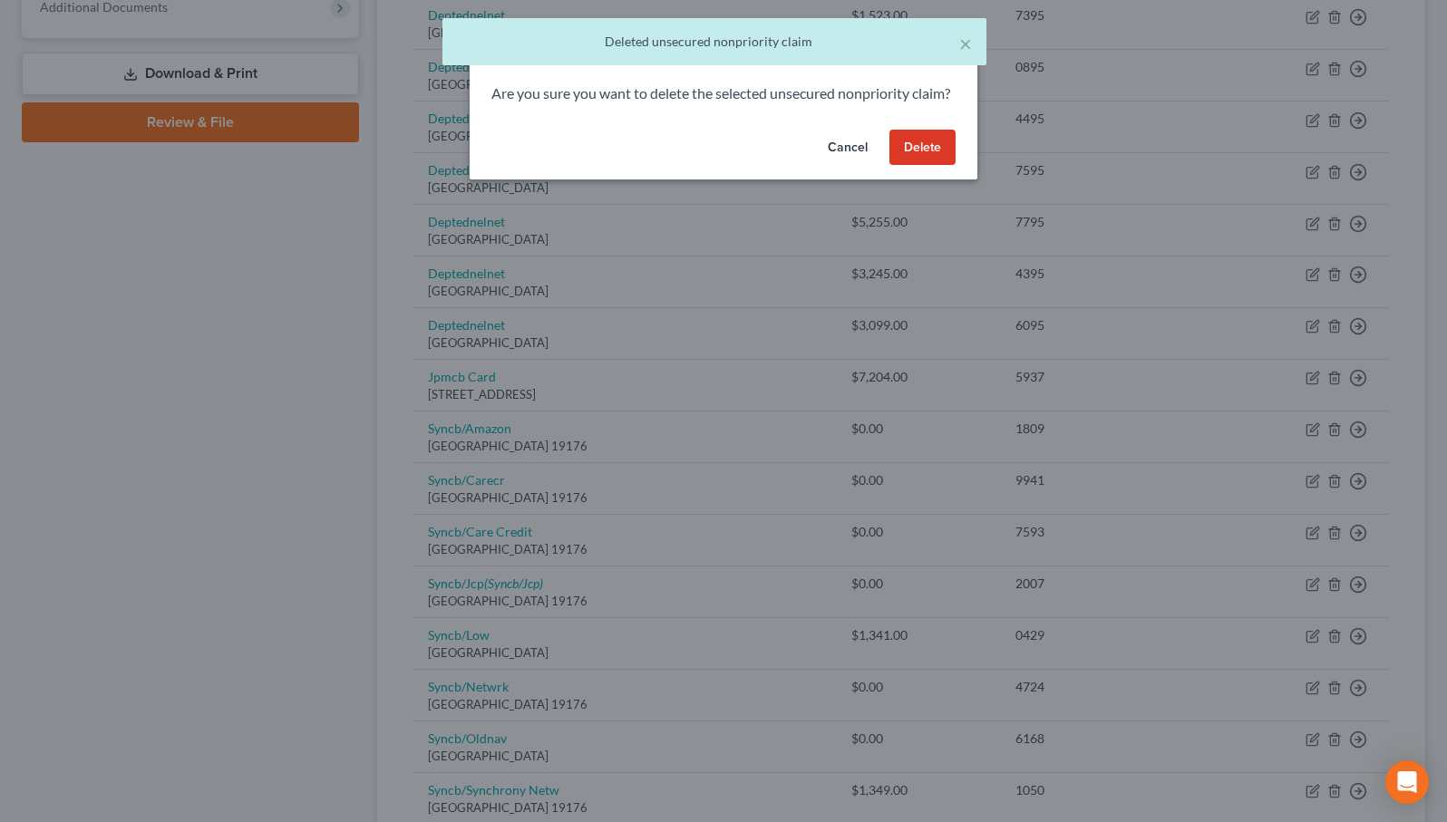
click at [905, 166] on button "Delete" at bounding box center [922, 148] width 66 height 36
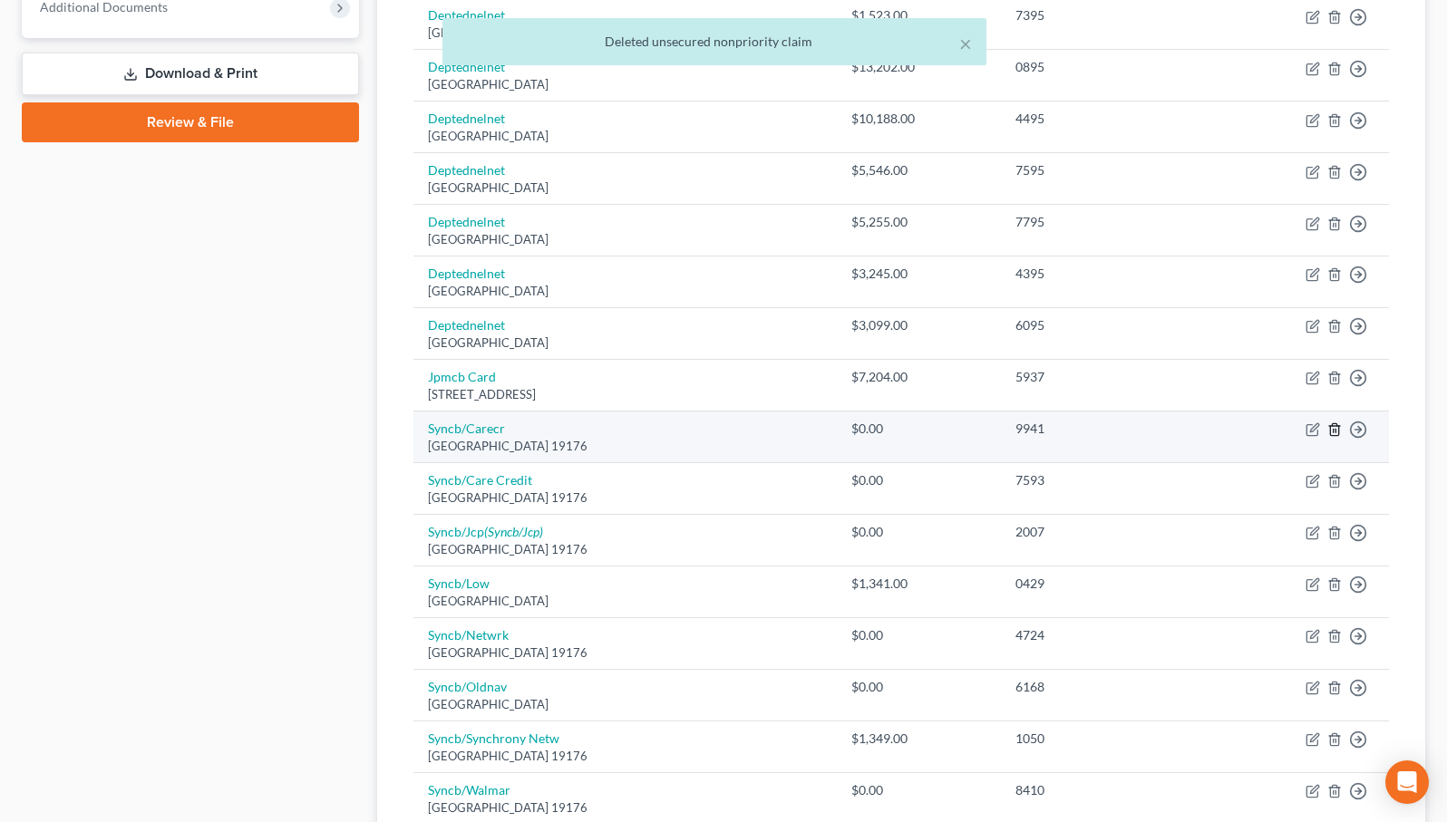
click at [1338, 425] on icon "button" at bounding box center [1334, 429] width 15 height 15
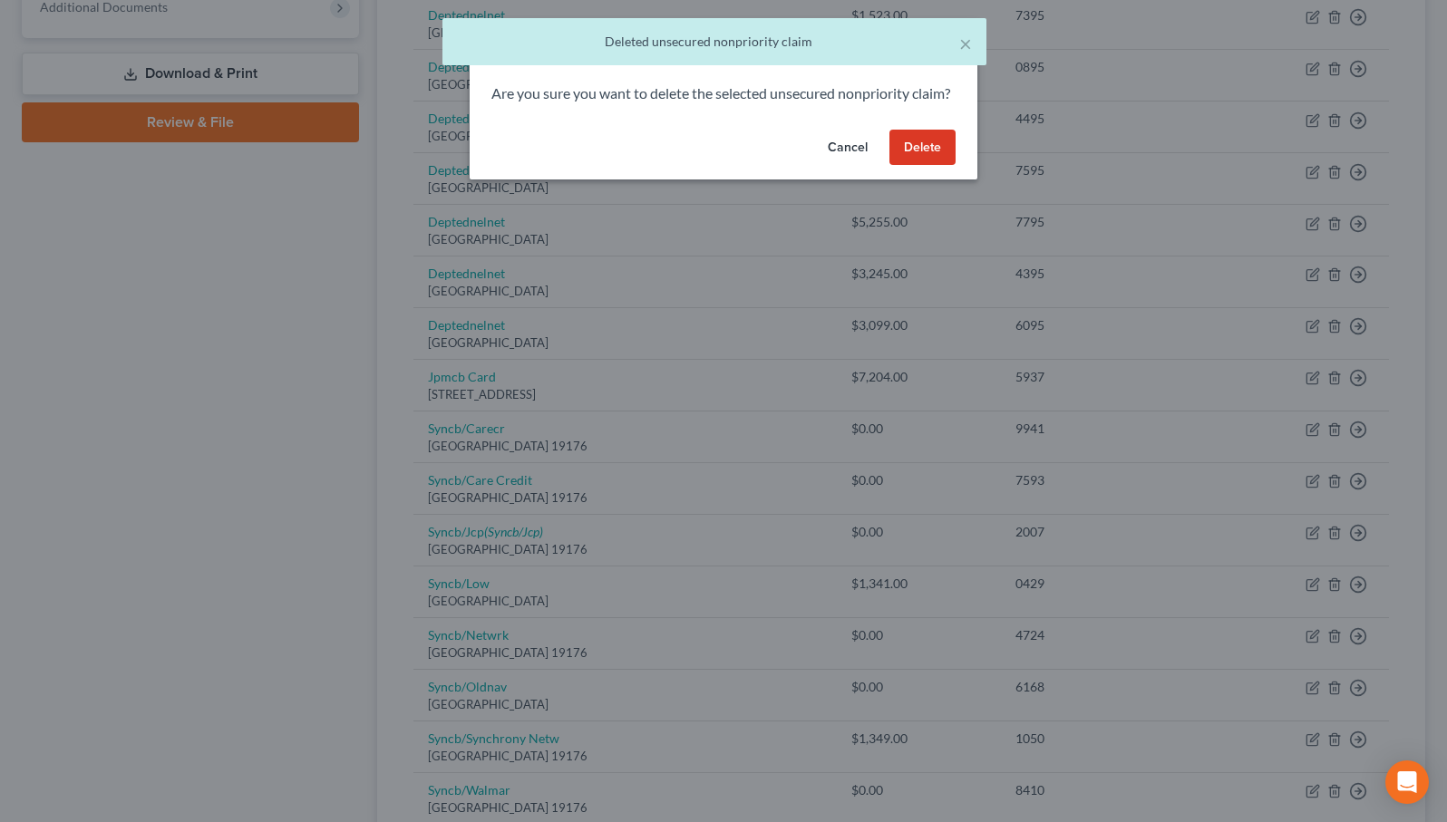
click at [950, 166] on button "Delete" at bounding box center [922, 148] width 66 height 36
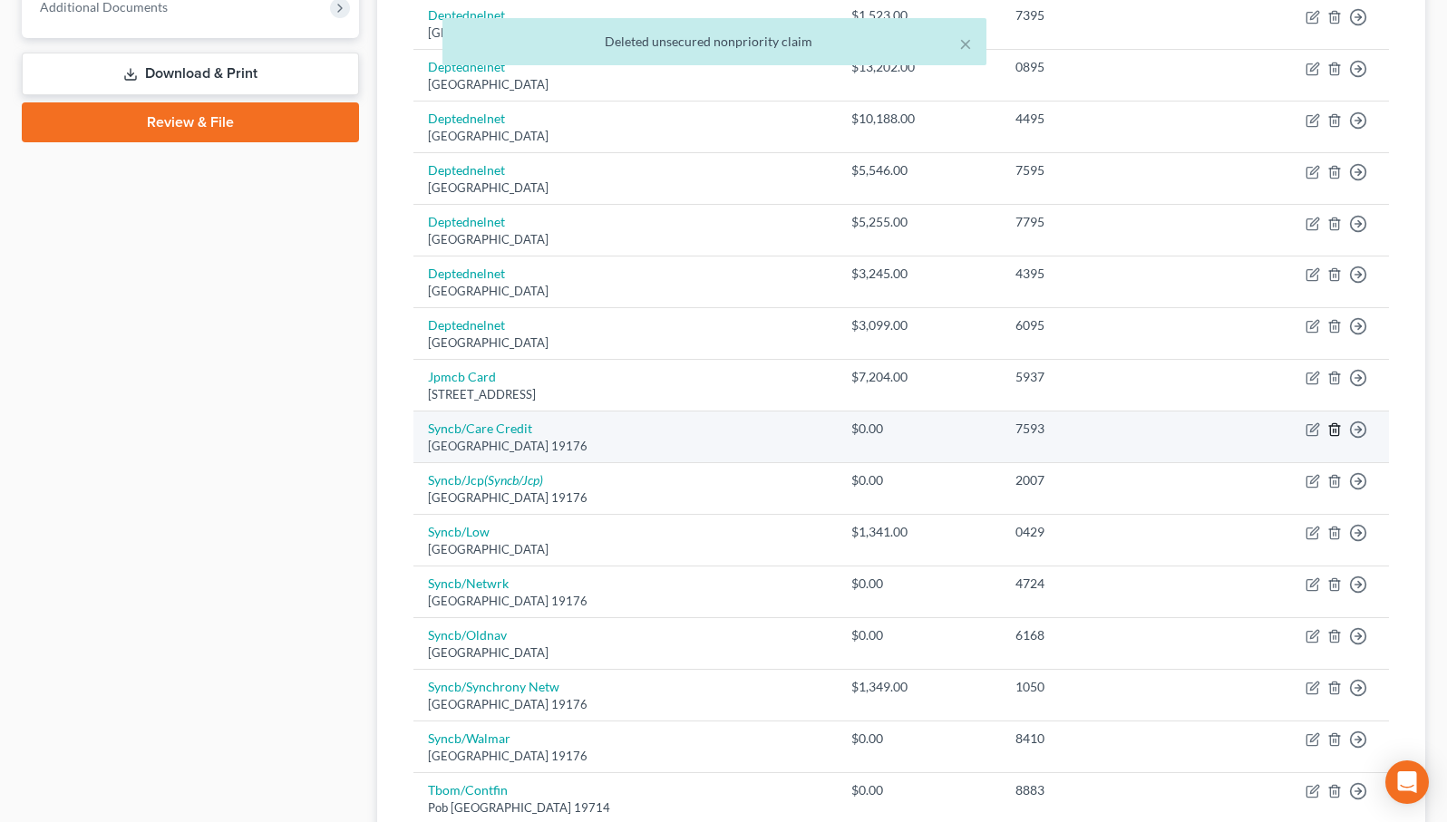
click at [1335, 430] on line "button" at bounding box center [1335, 432] width 0 height 4
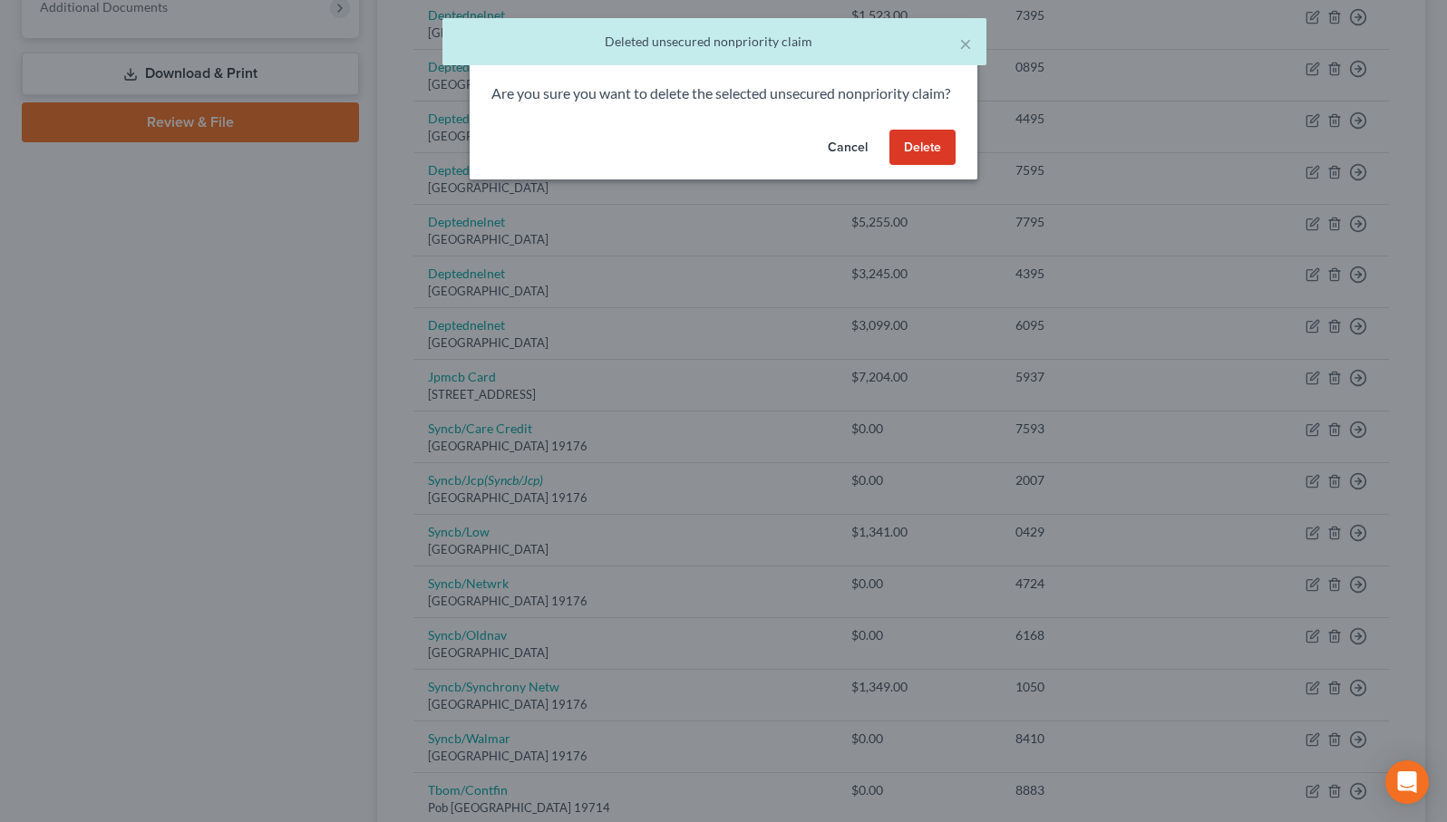
click at [934, 160] on button "Delete" at bounding box center [922, 148] width 66 height 36
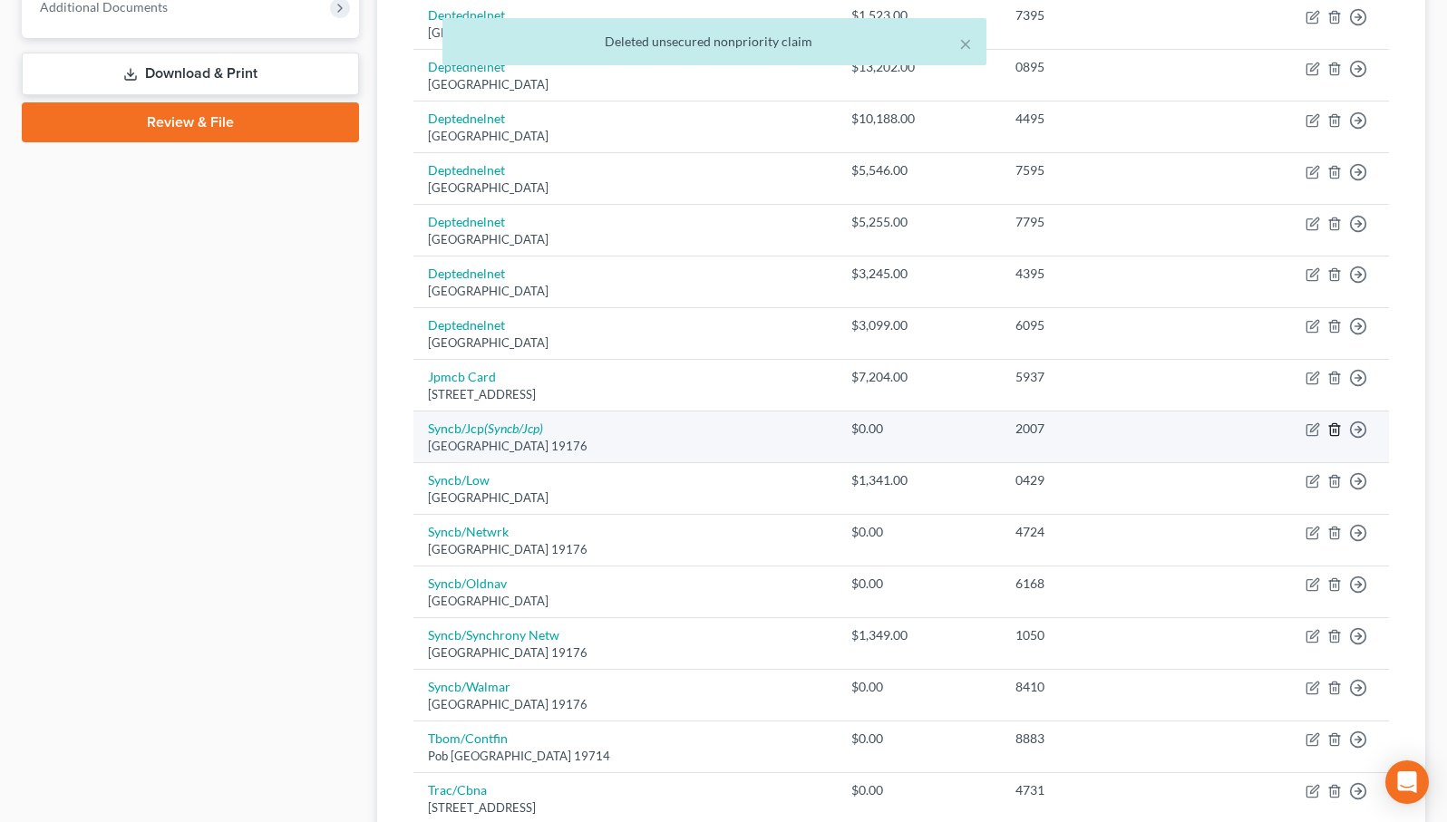
click at [1335, 430] on line "button" at bounding box center [1335, 432] width 0 height 4
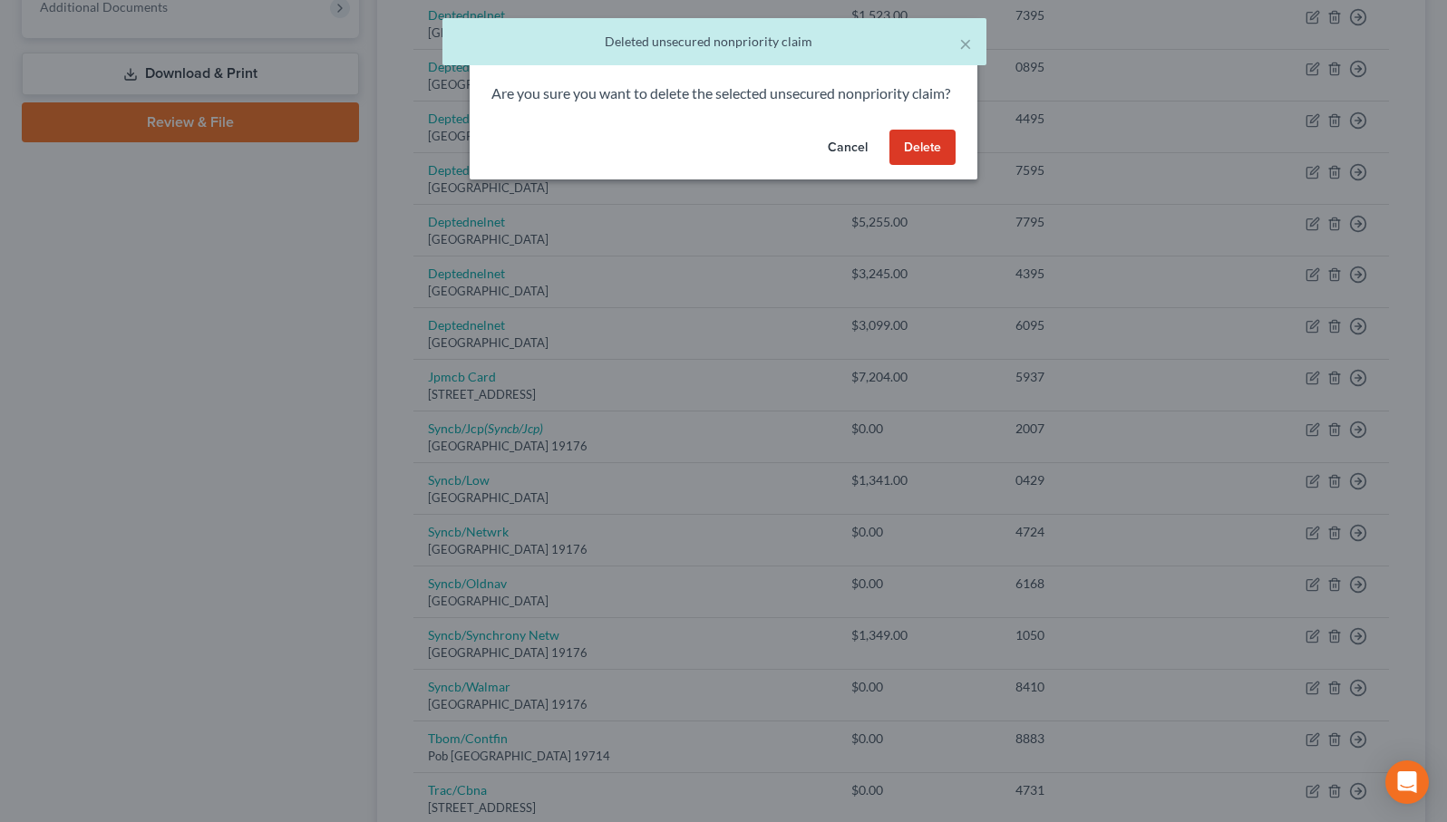
click at [940, 164] on button "Delete" at bounding box center [922, 148] width 66 height 36
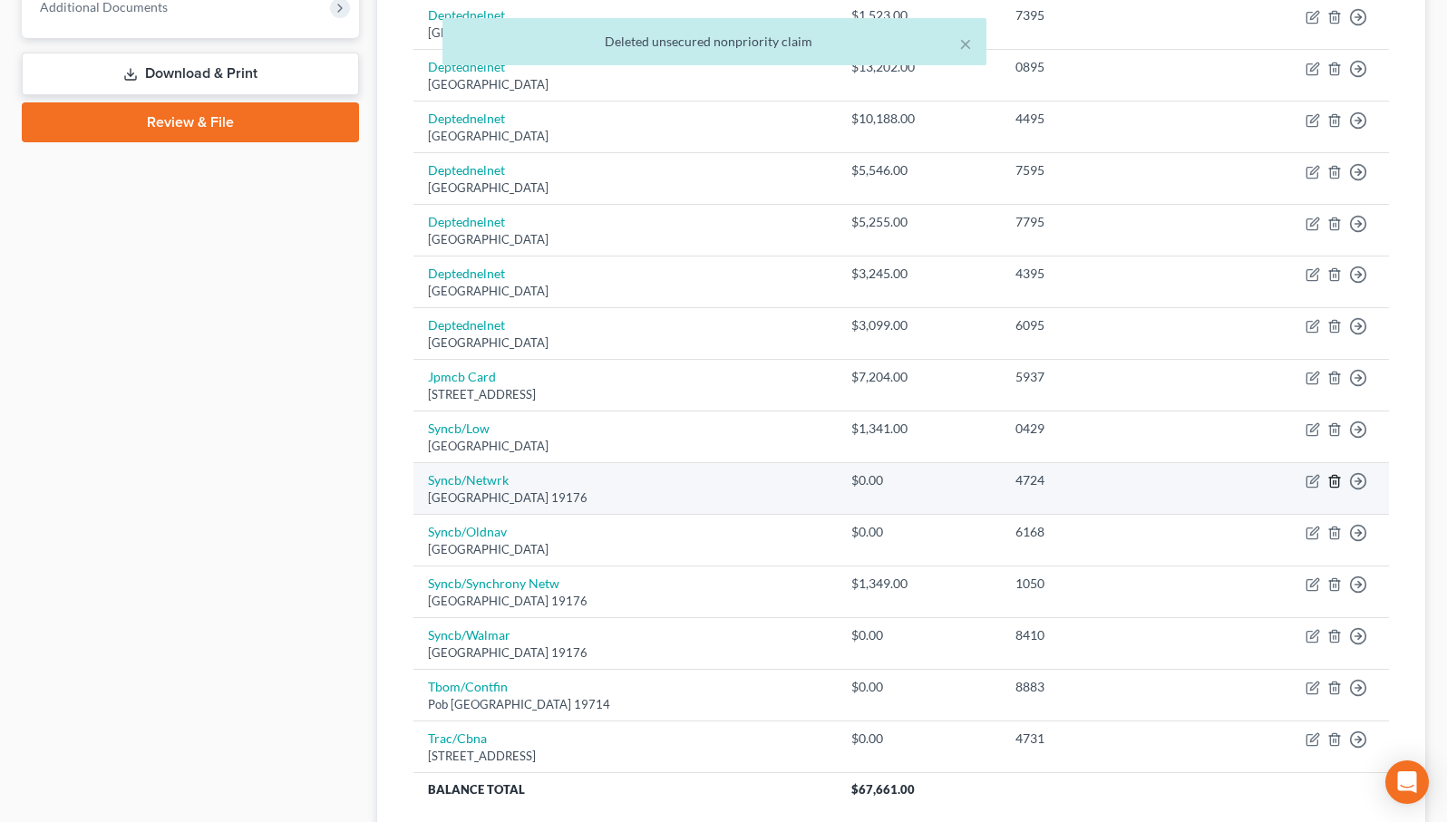
click at [1333, 481] on line "button" at bounding box center [1333, 483] width 0 height 4
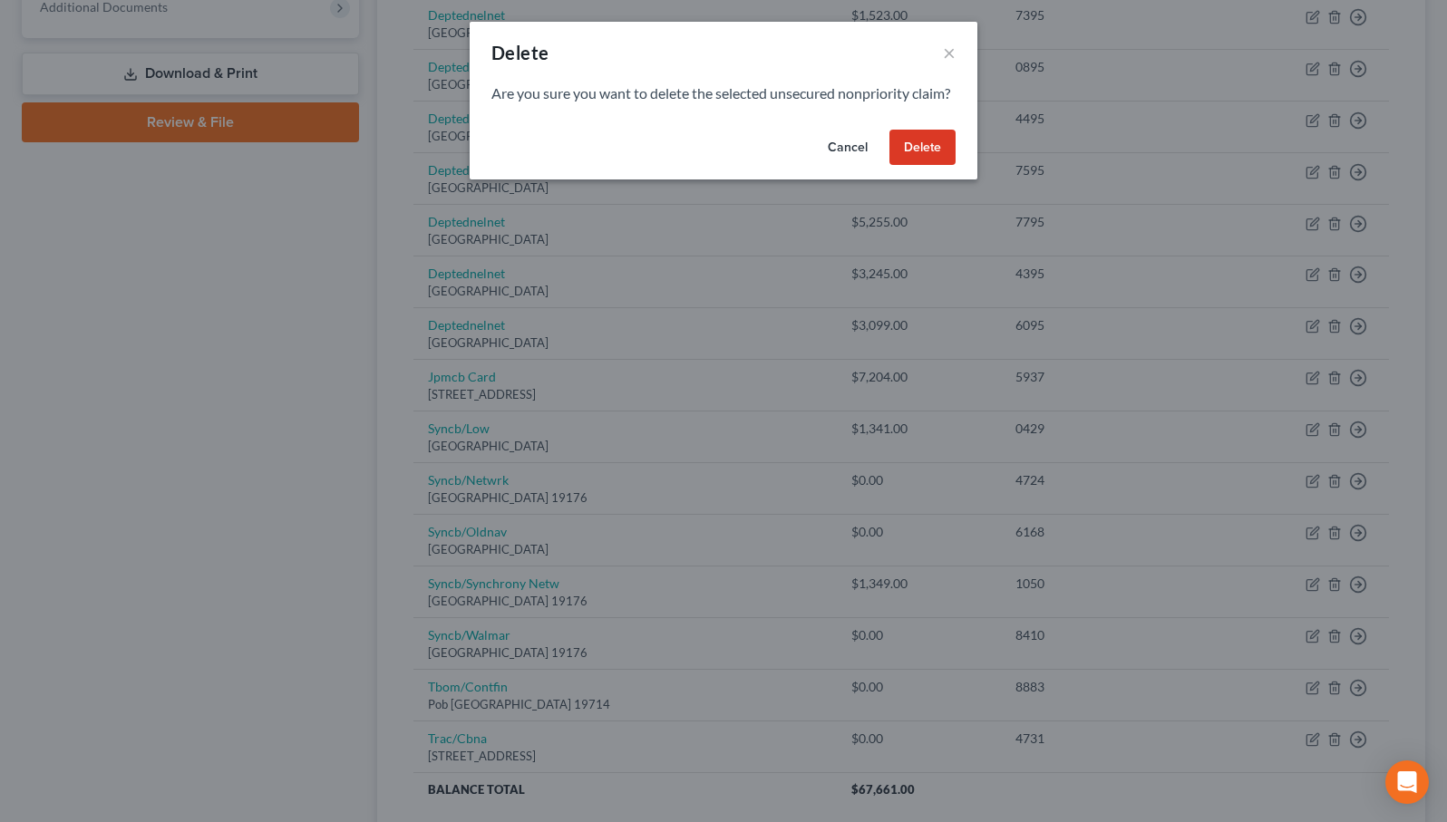
click at [934, 164] on button "Delete" at bounding box center [922, 148] width 66 height 36
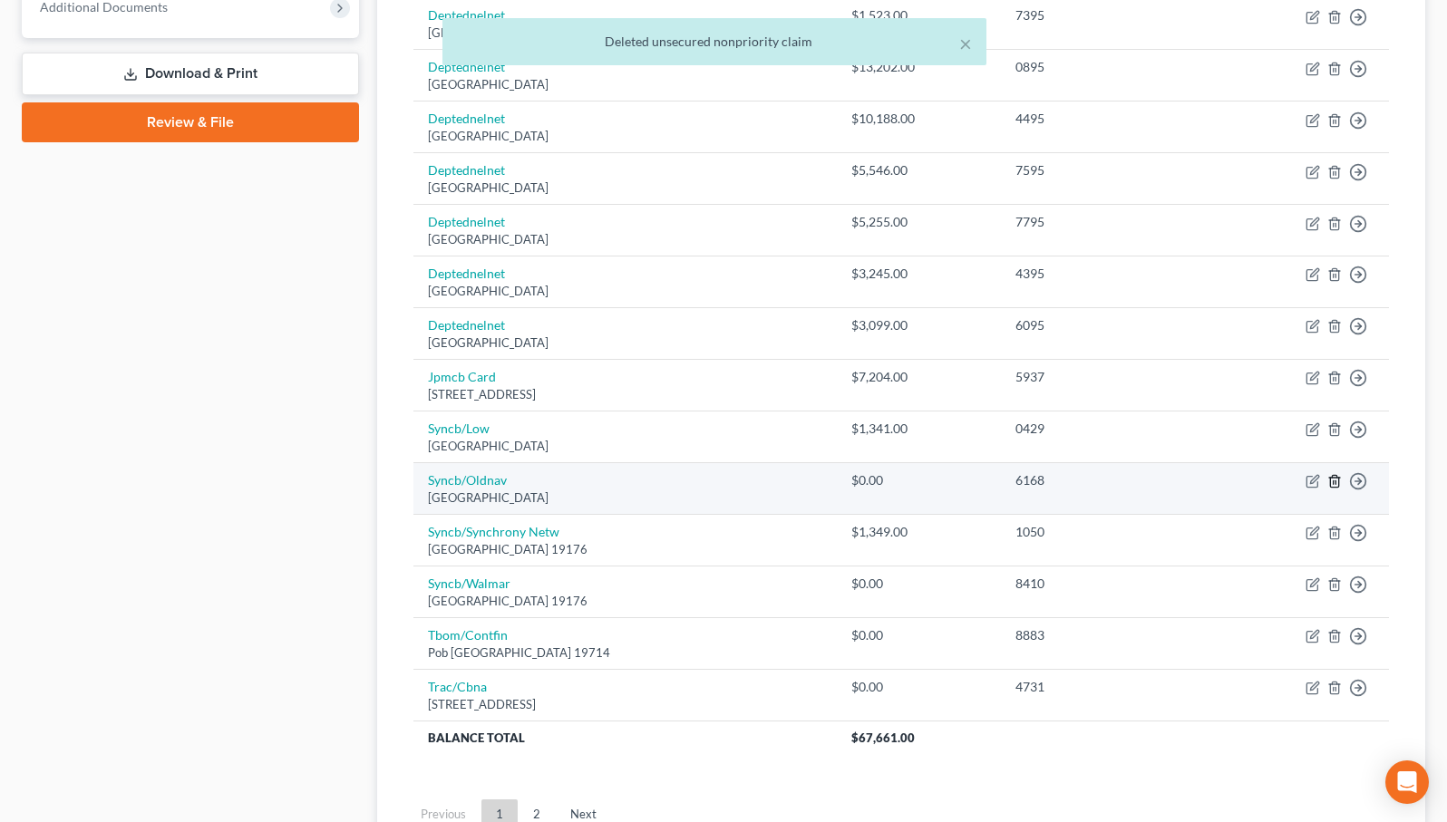
click at [1337, 474] on icon "button" at bounding box center [1334, 481] width 15 height 15
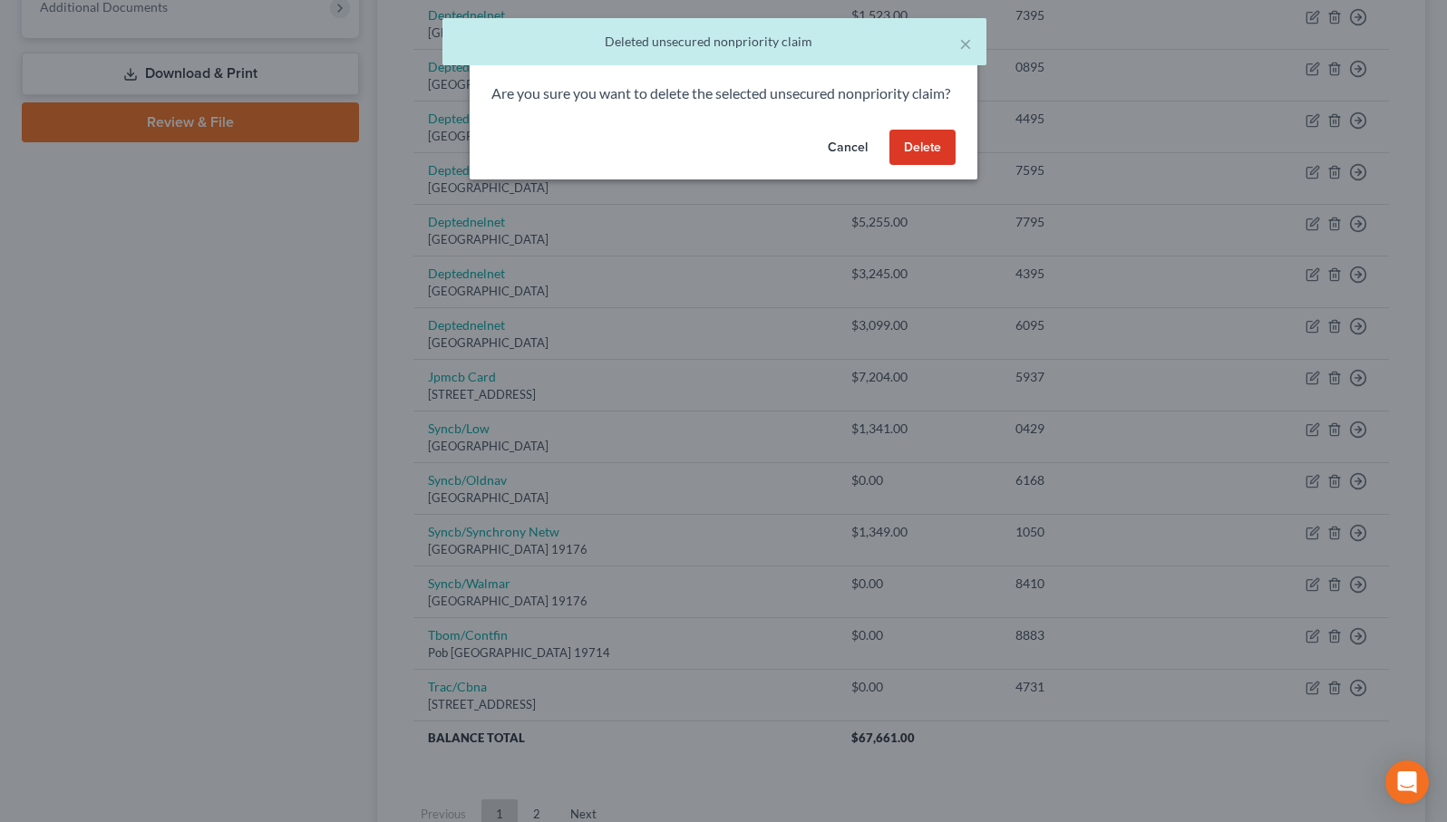
click at [940, 166] on button "Delete" at bounding box center [922, 148] width 66 height 36
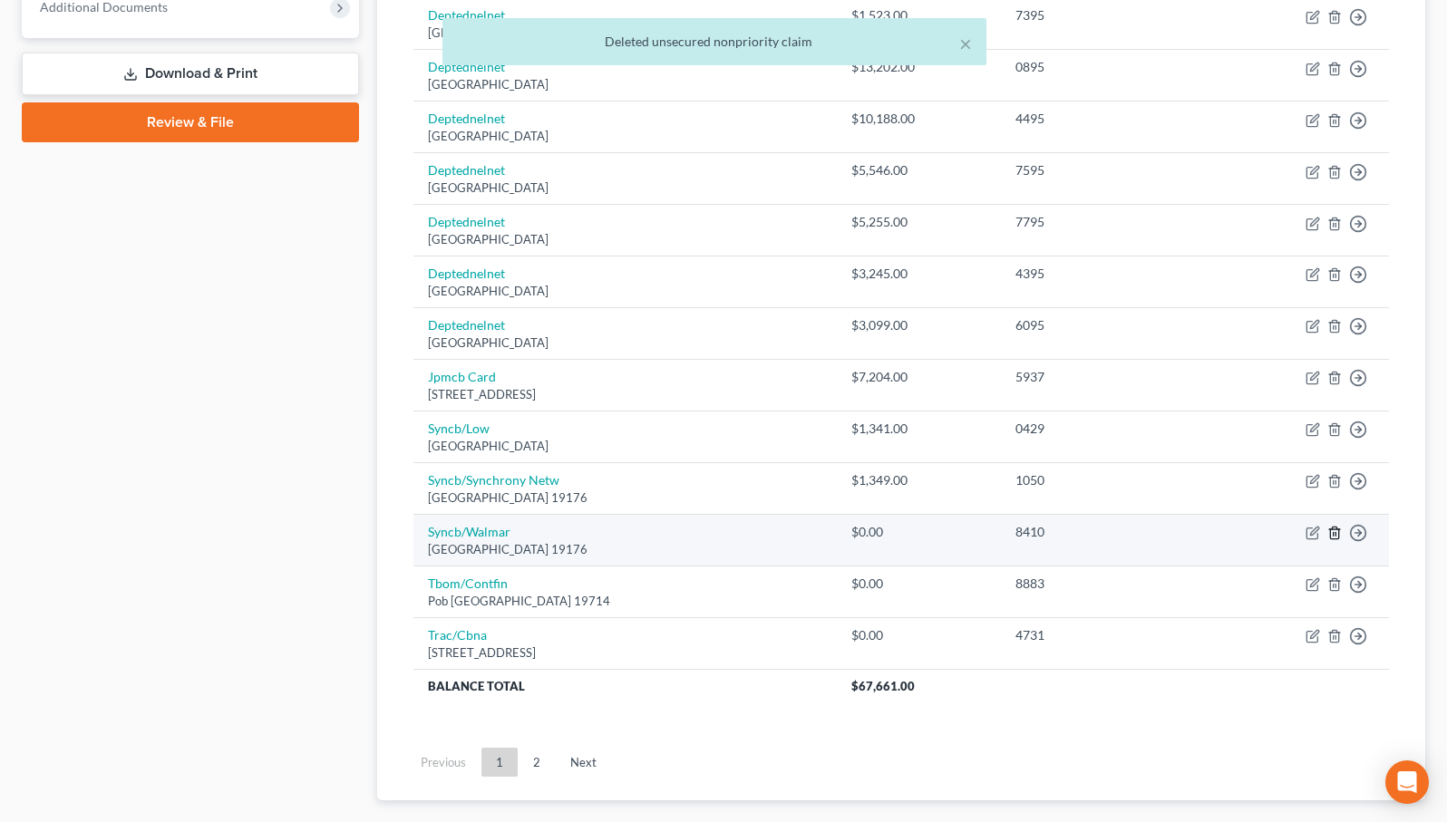
click at [1338, 526] on icon "button" at bounding box center [1334, 533] width 15 height 15
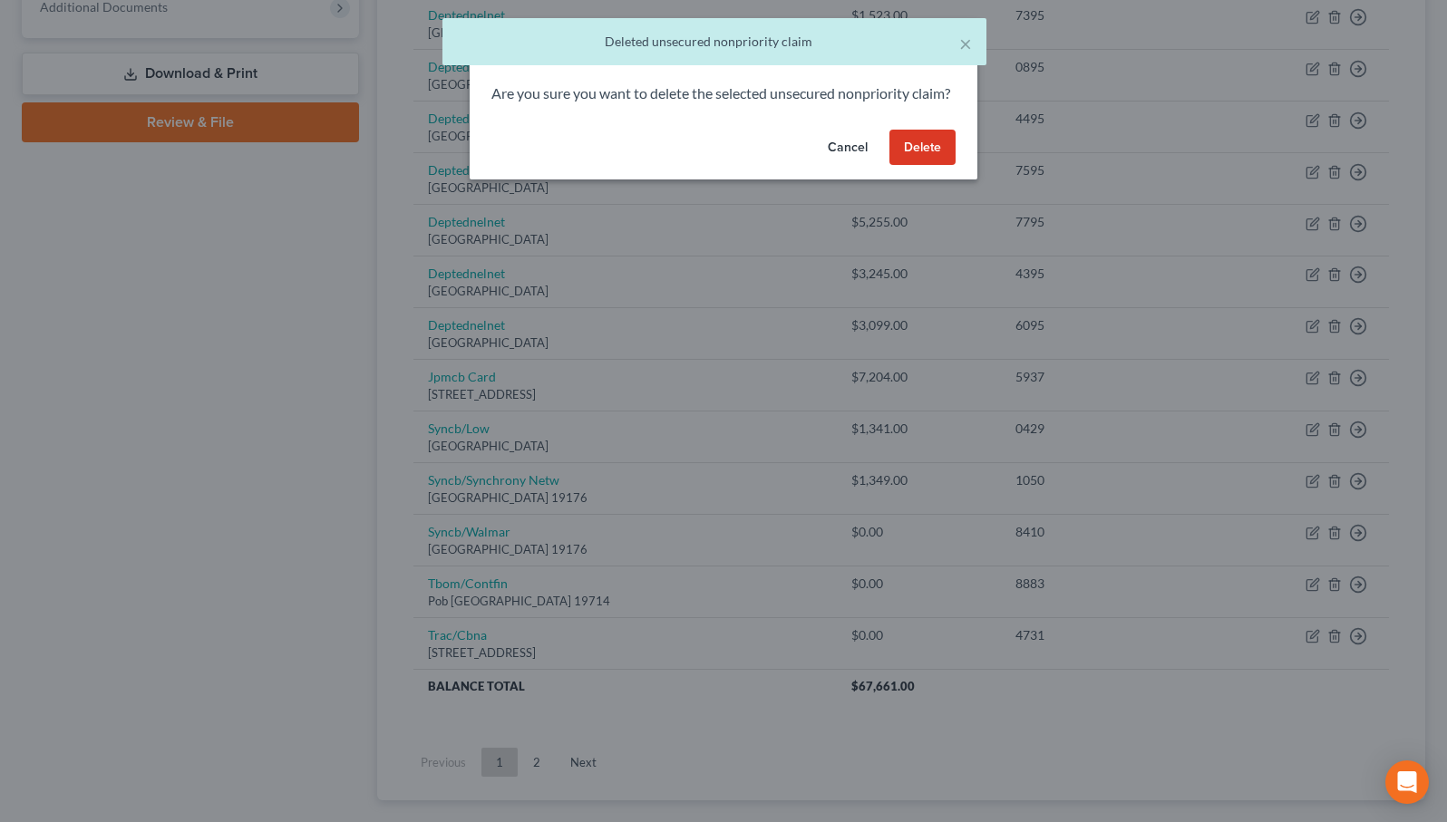
click at [931, 166] on button "Delete" at bounding box center [922, 148] width 66 height 36
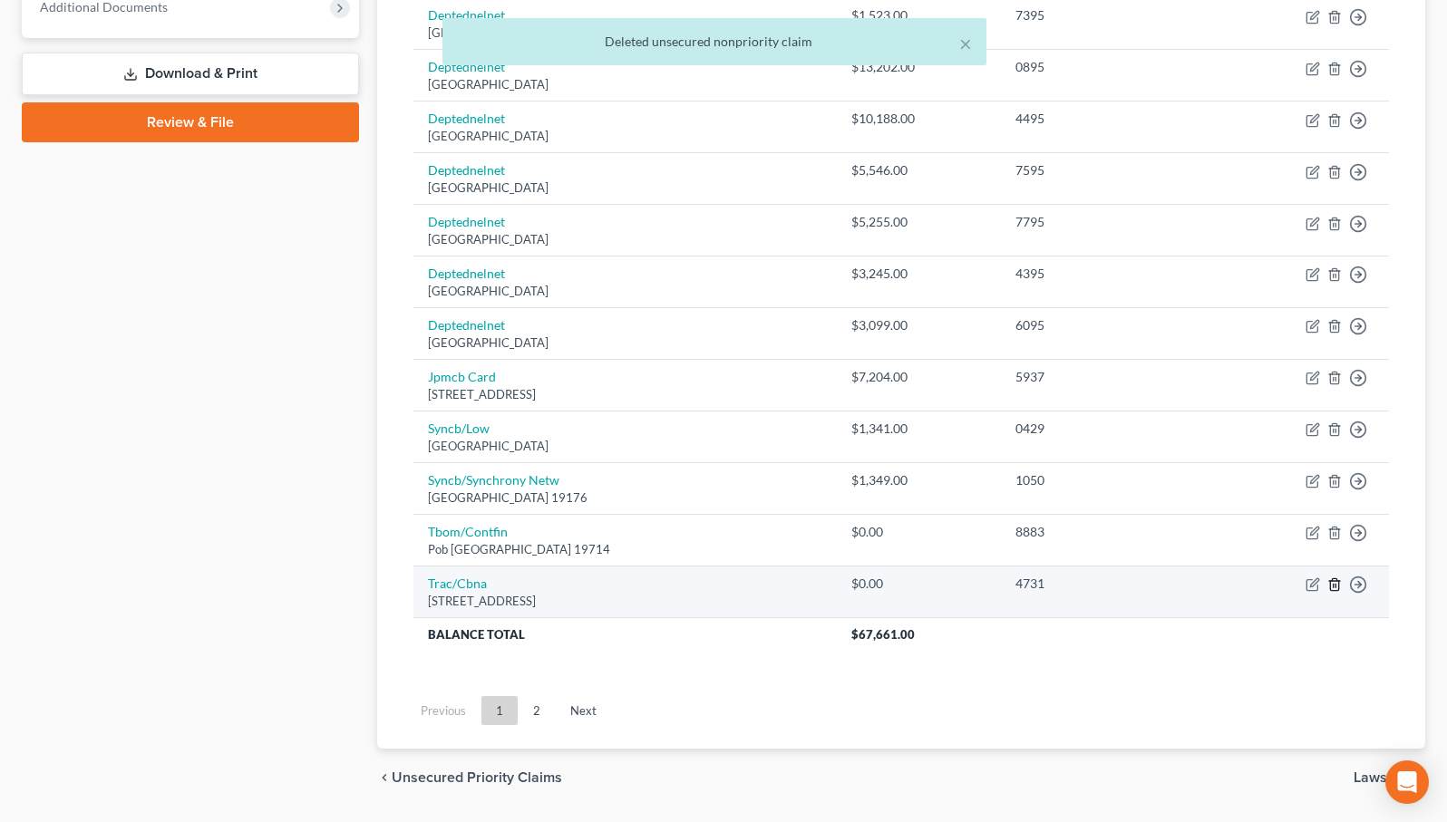
click at [1336, 577] on icon "button" at bounding box center [1334, 584] width 15 height 15
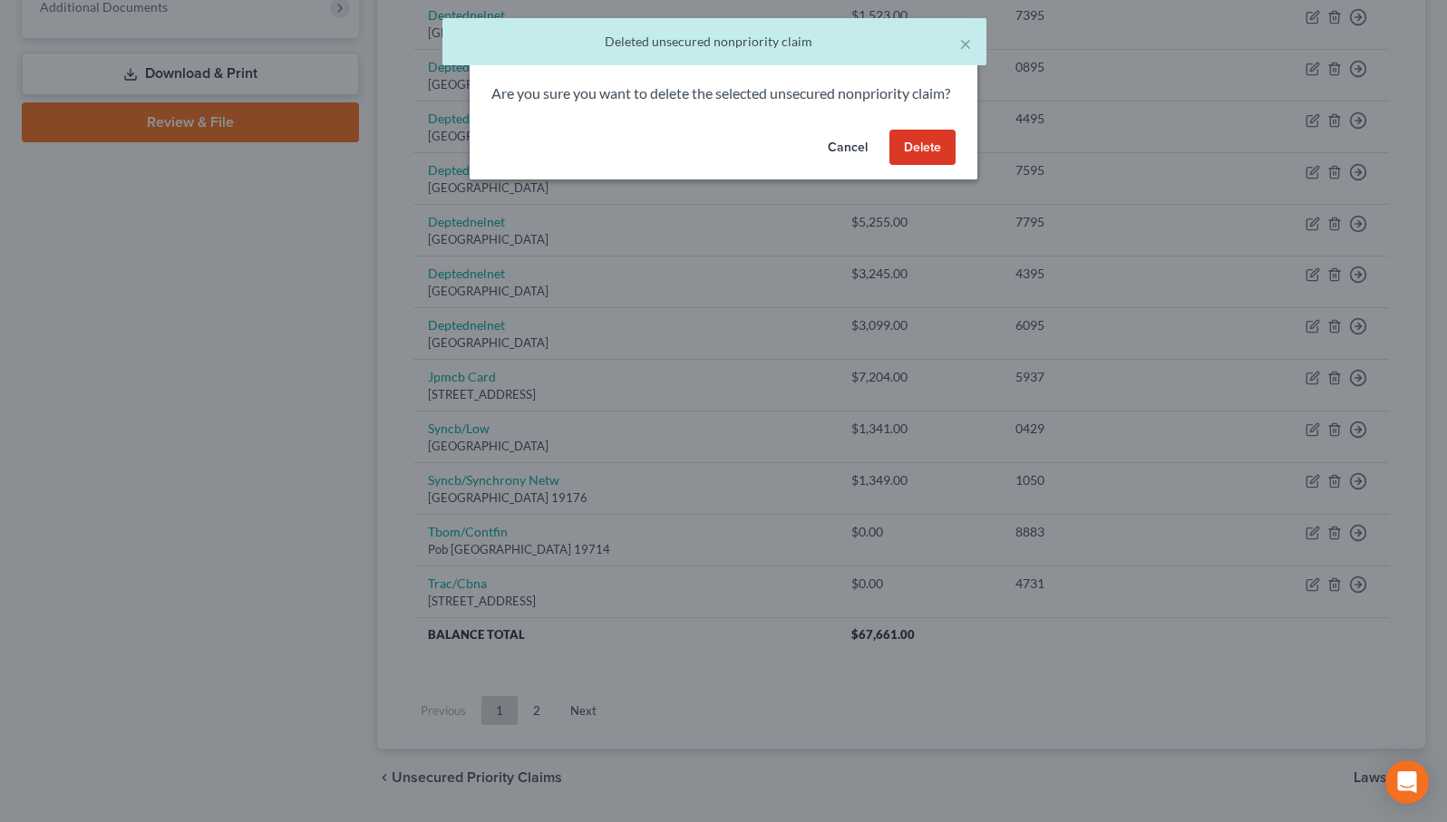
click at [936, 166] on button "Delete" at bounding box center [922, 148] width 66 height 36
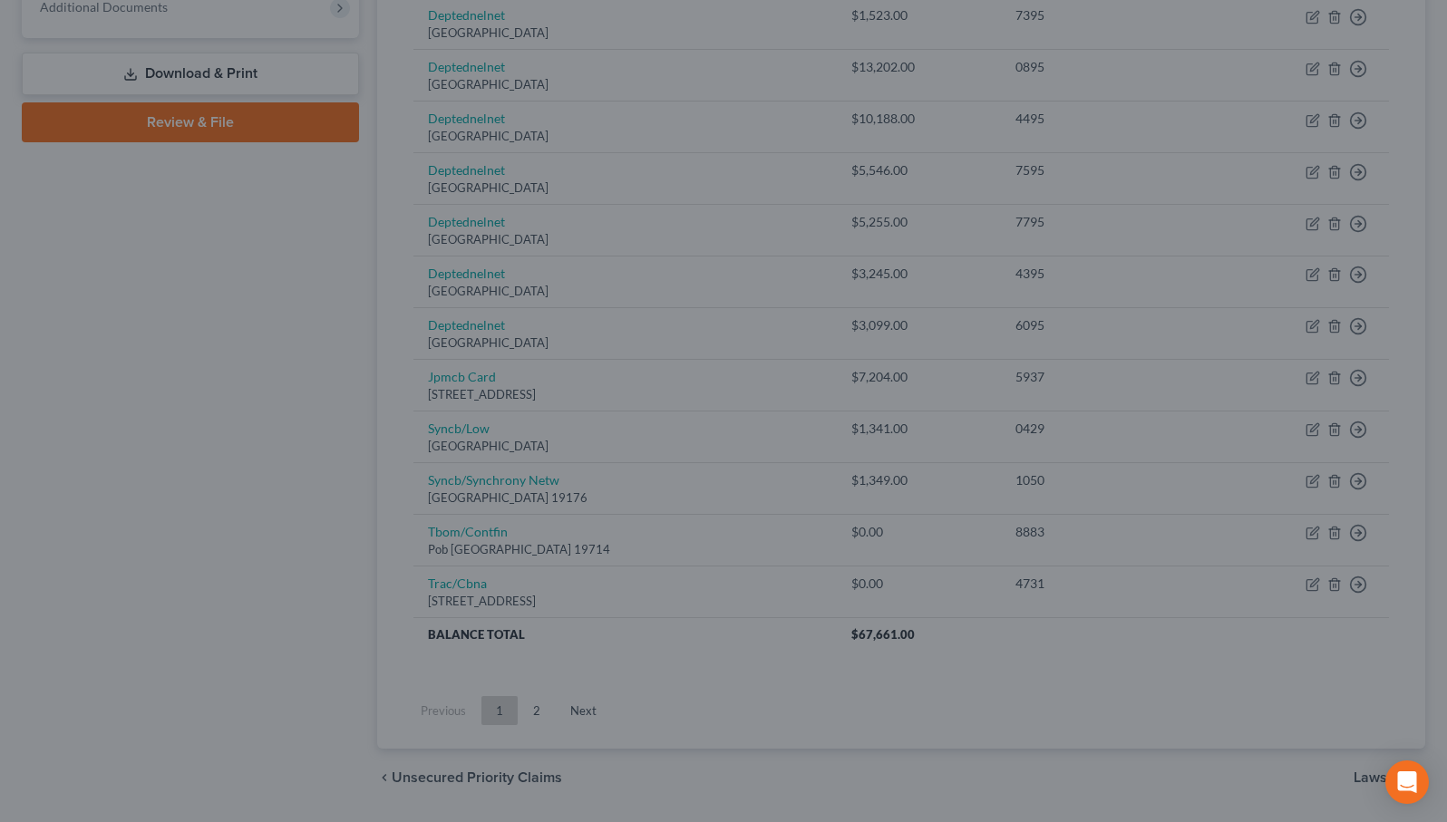
scroll to position [743, 0]
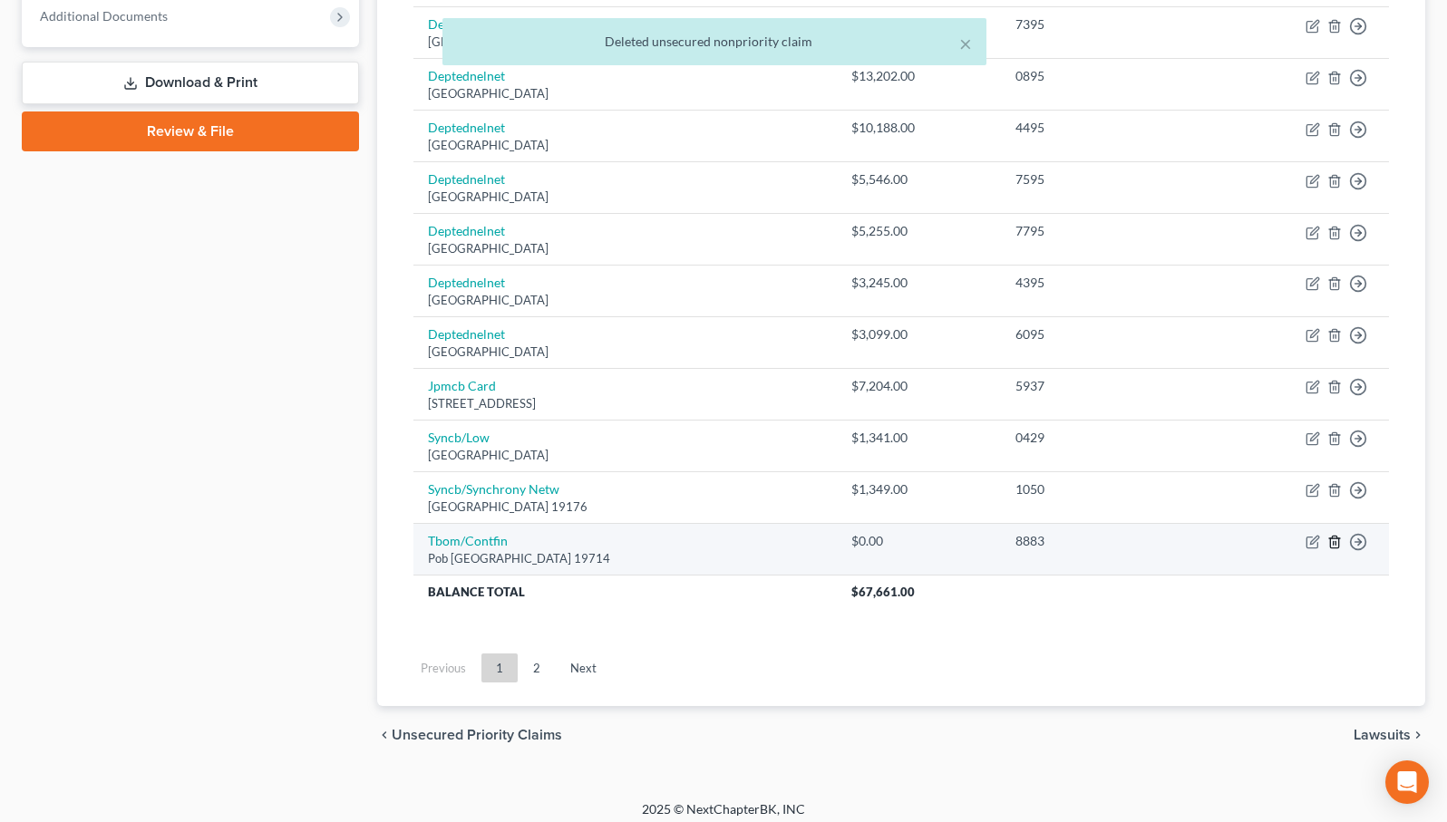
click at [1335, 542] on line "button" at bounding box center [1335, 544] width 0 height 4
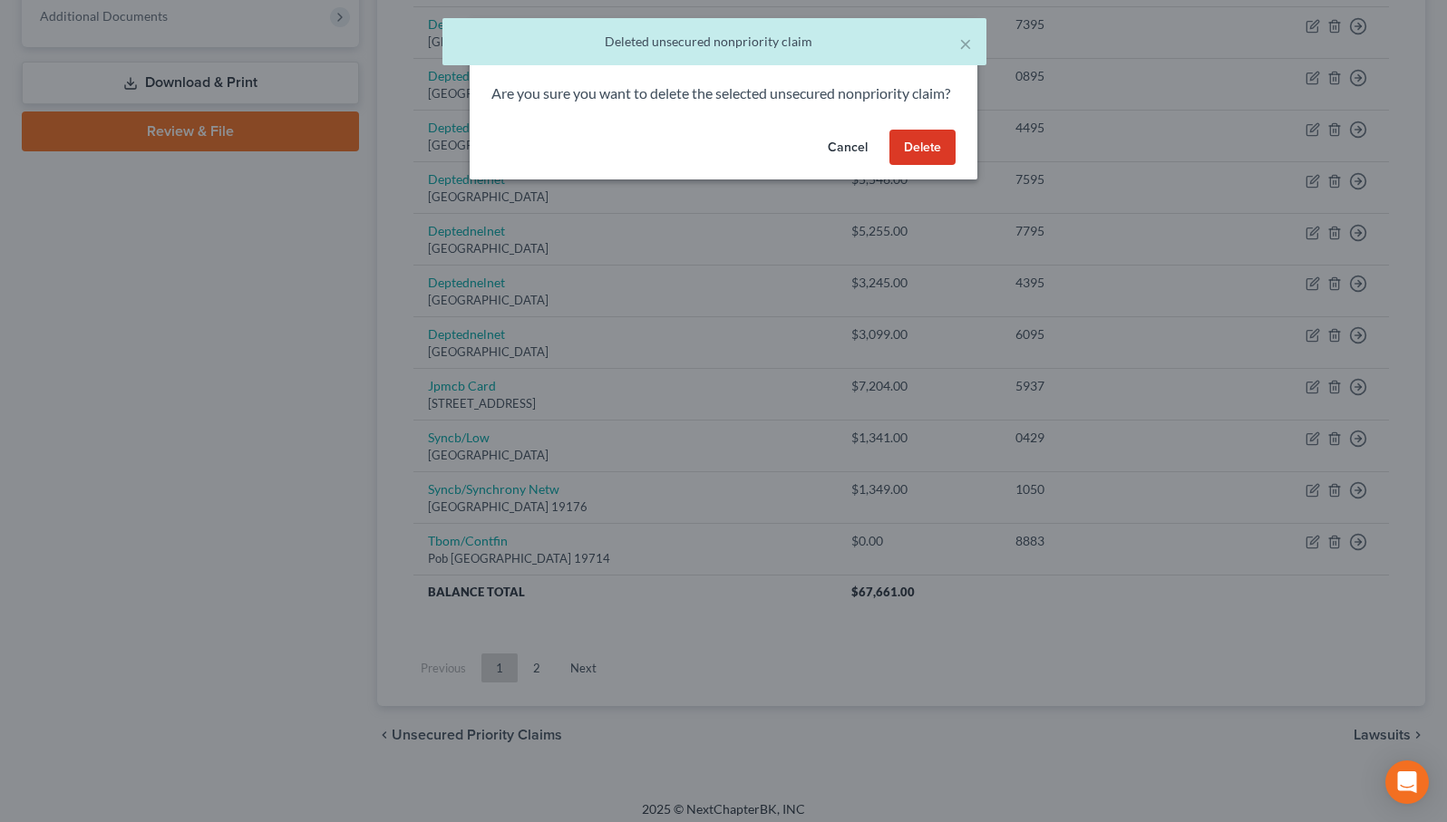
click at [930, 166] on button "Delete" at bounding box center [922, 148] width 66 height 36
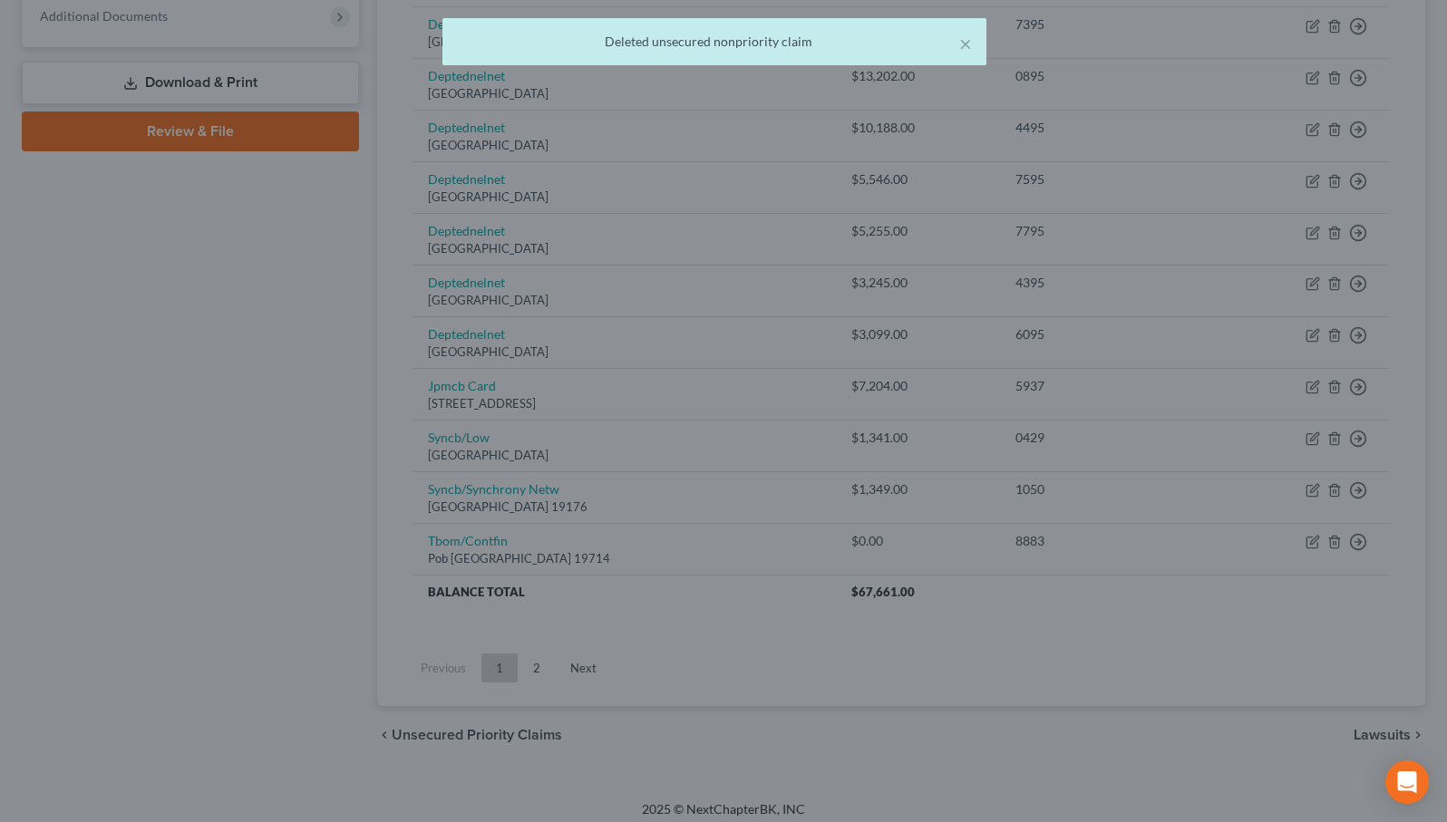
scroll to position [692, 0]
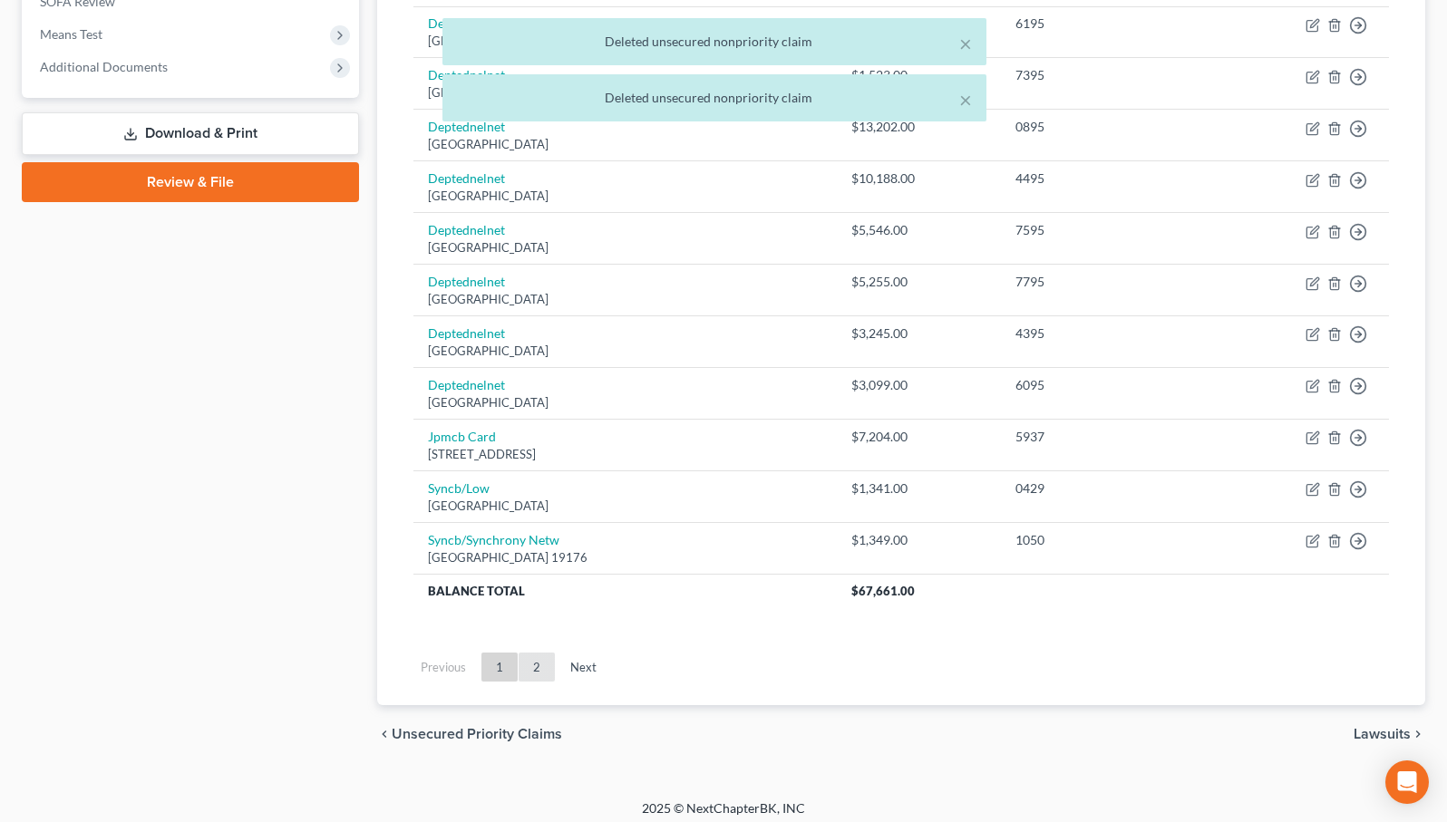
click at [532, 653] on link "2" at bounding box center [536, 667] width 36 height 29
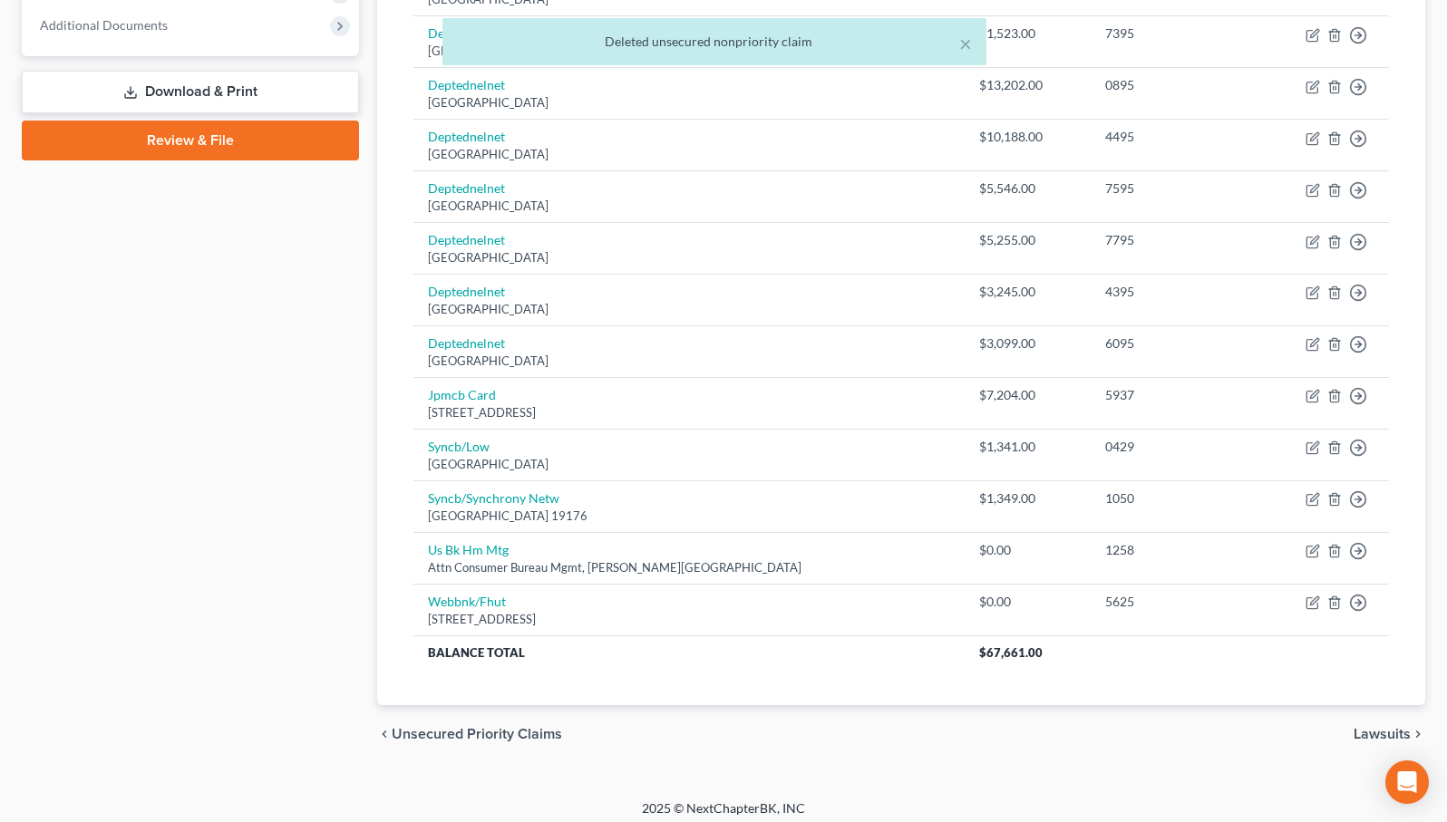
scroll to position [733, 0]
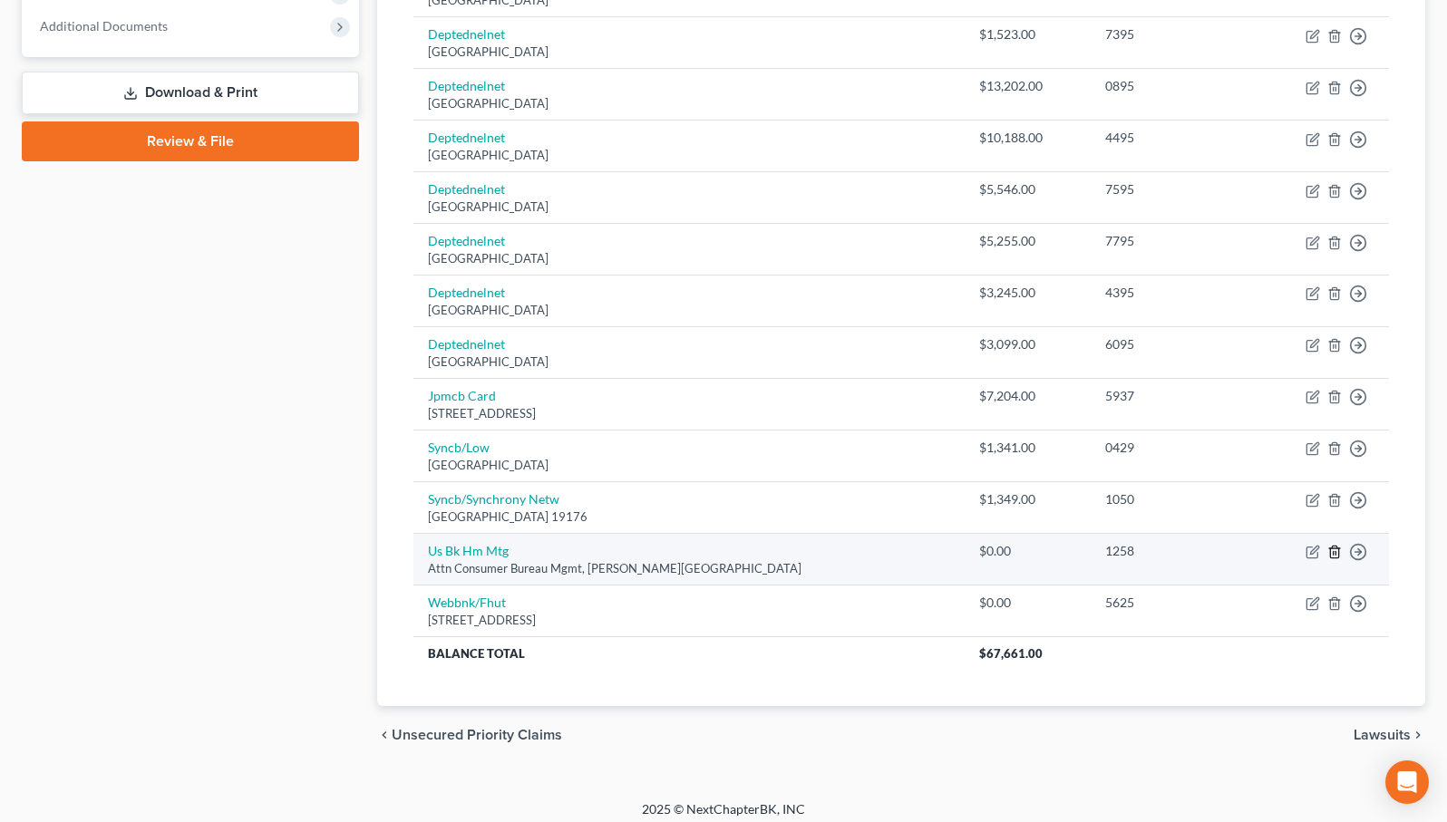
click at [1334, 545] on icon "button" at bounding box center [1334, 552] width 15 height 15
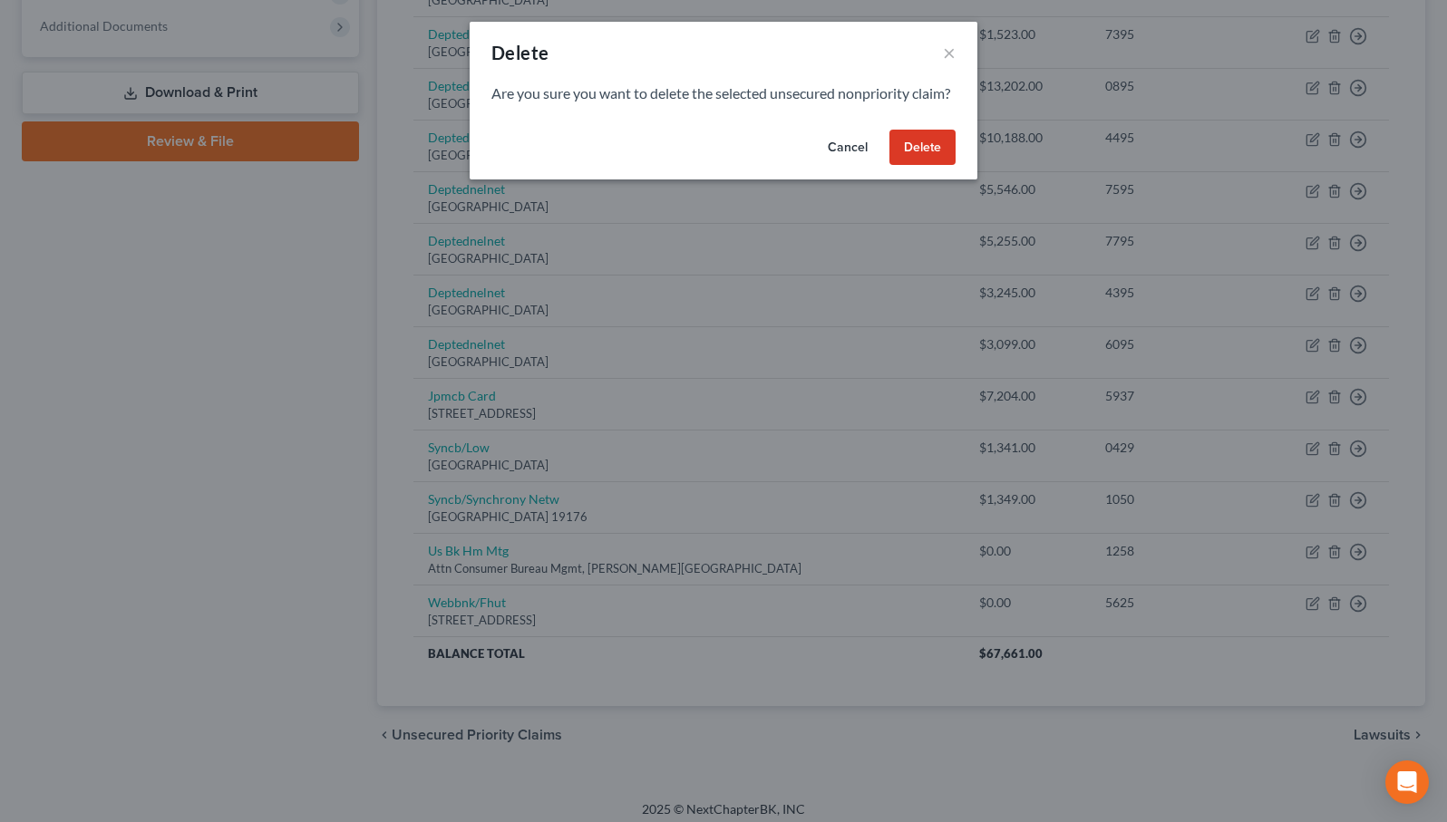
click at [942, 166] on button "Delete" at bounding box center [922, 148] width 66 height 36
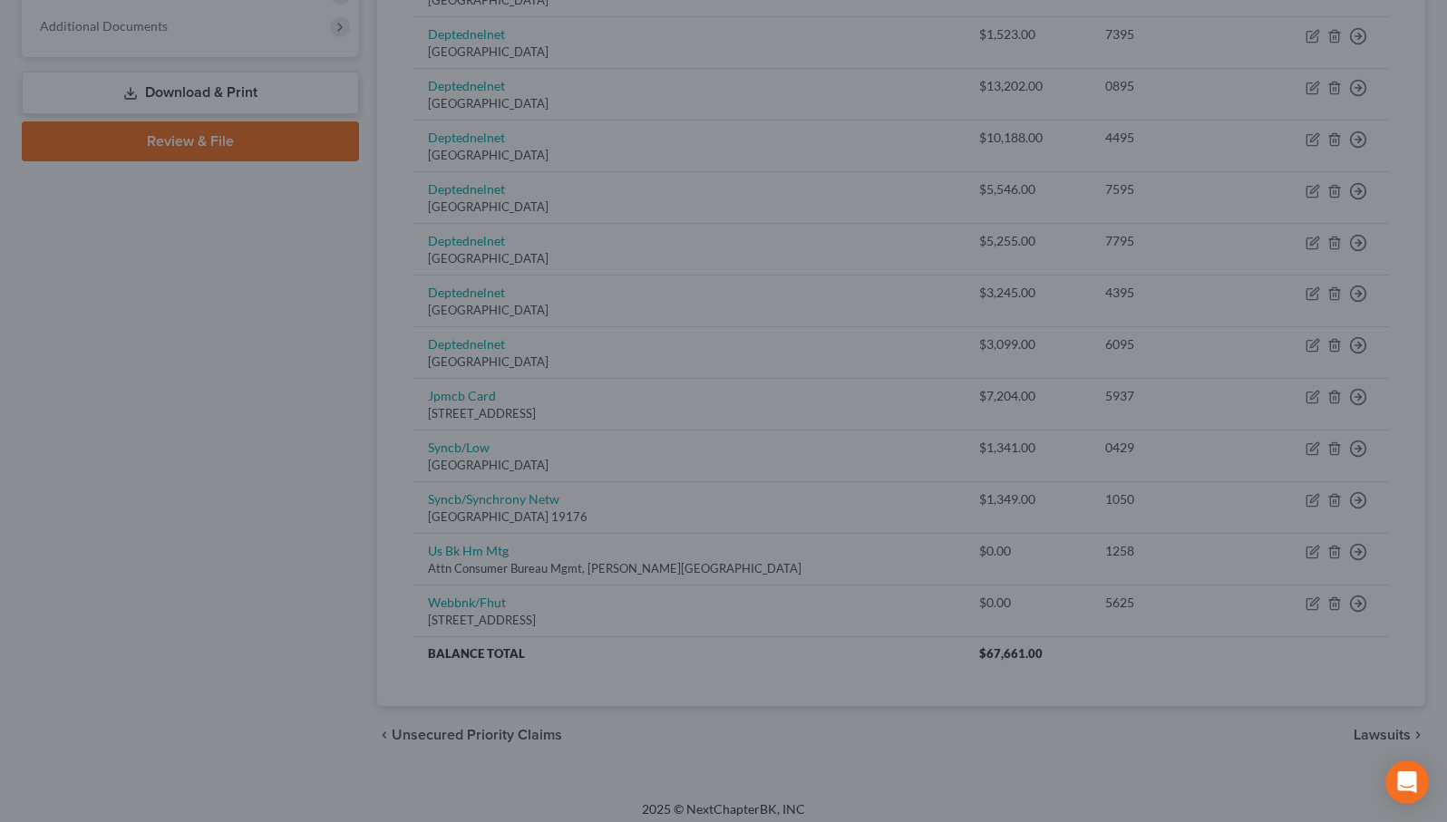
scroll to position [682, 0]
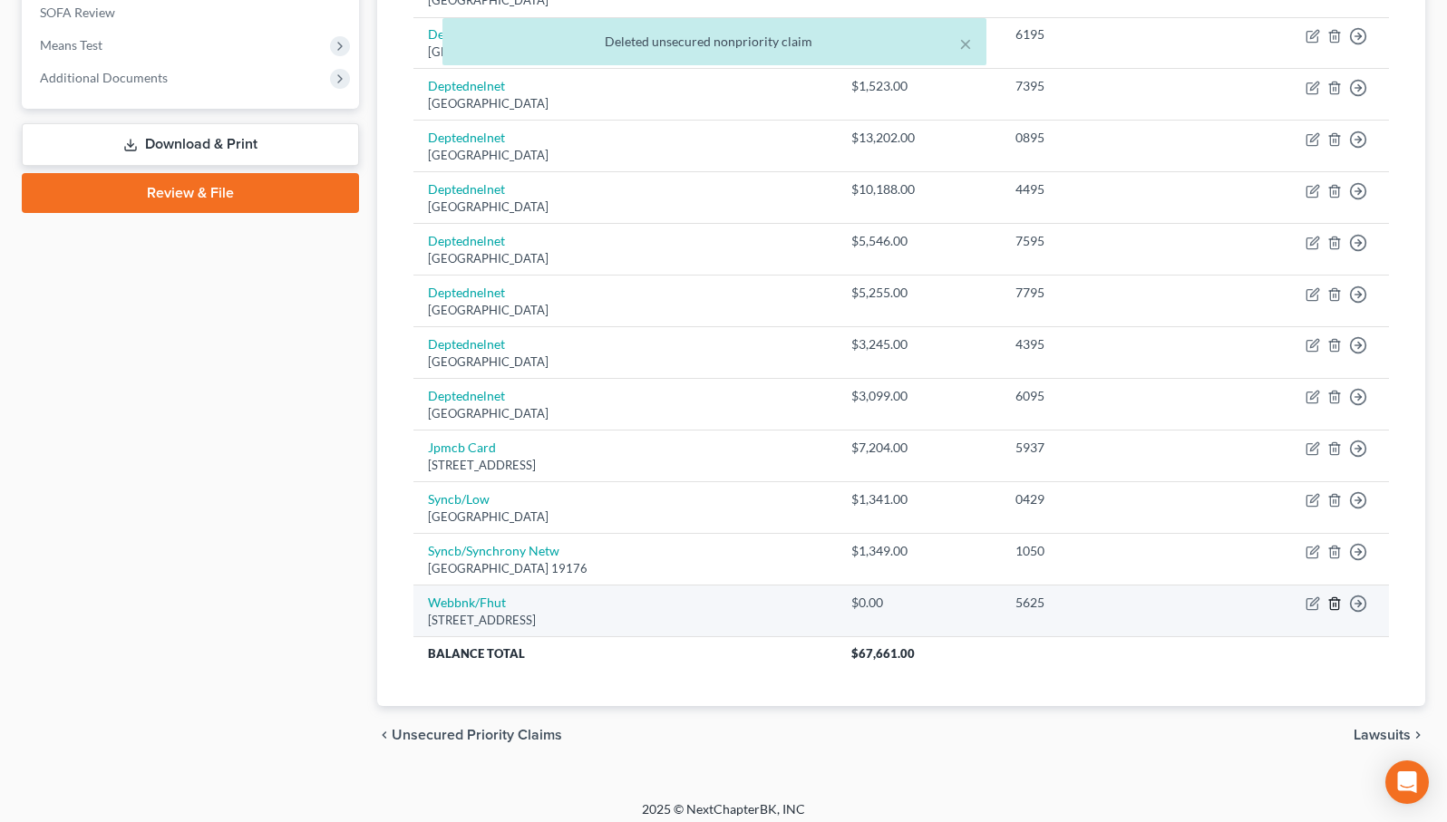
click at [1333, 599] on icon "button" at bounding box center [1334, 603] width 15 height 15
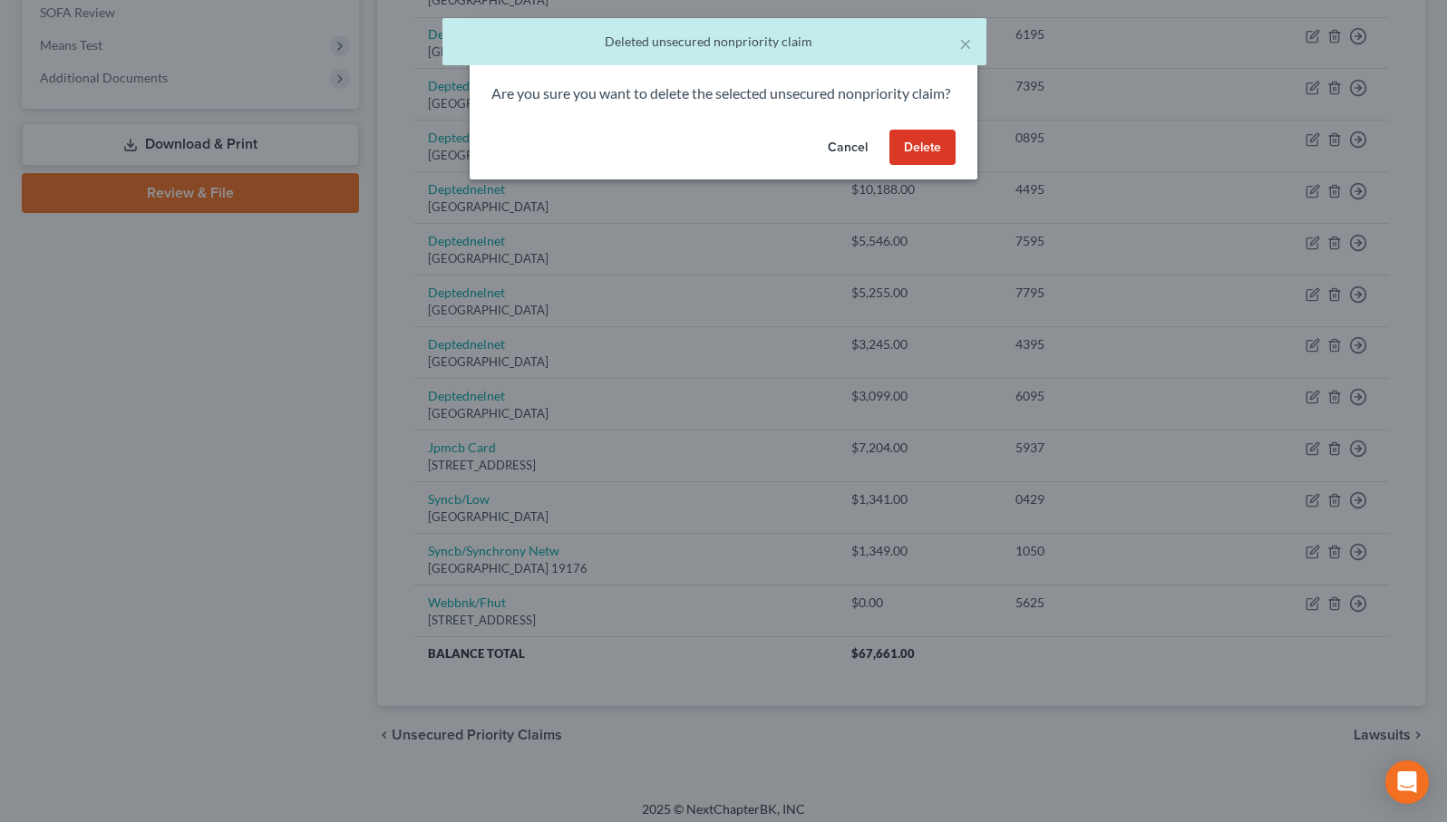
click at [919, 164] on button "Delete" at bounding box center [922, 148] width 66 height 36
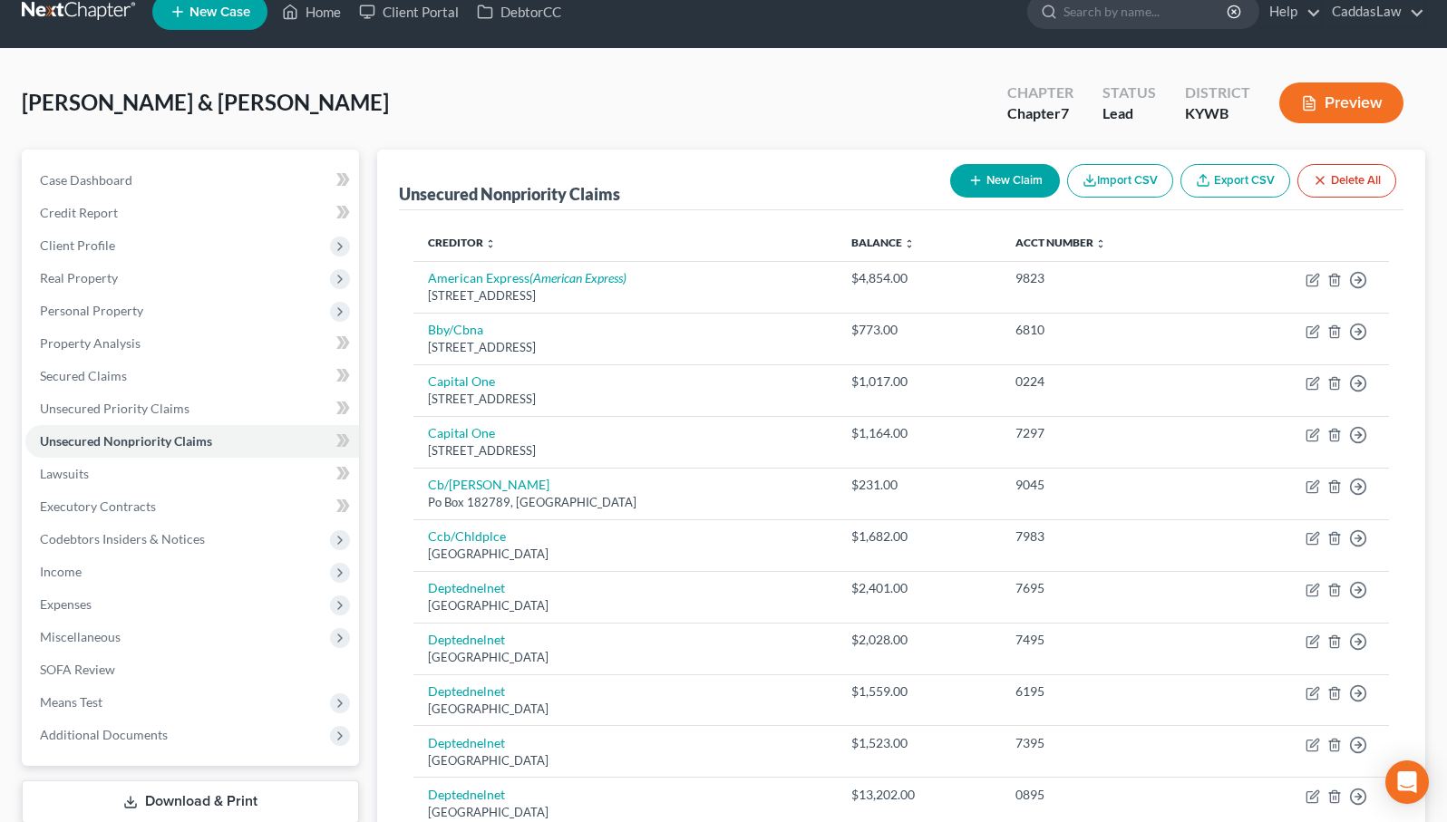
scroll to position [17, 0]
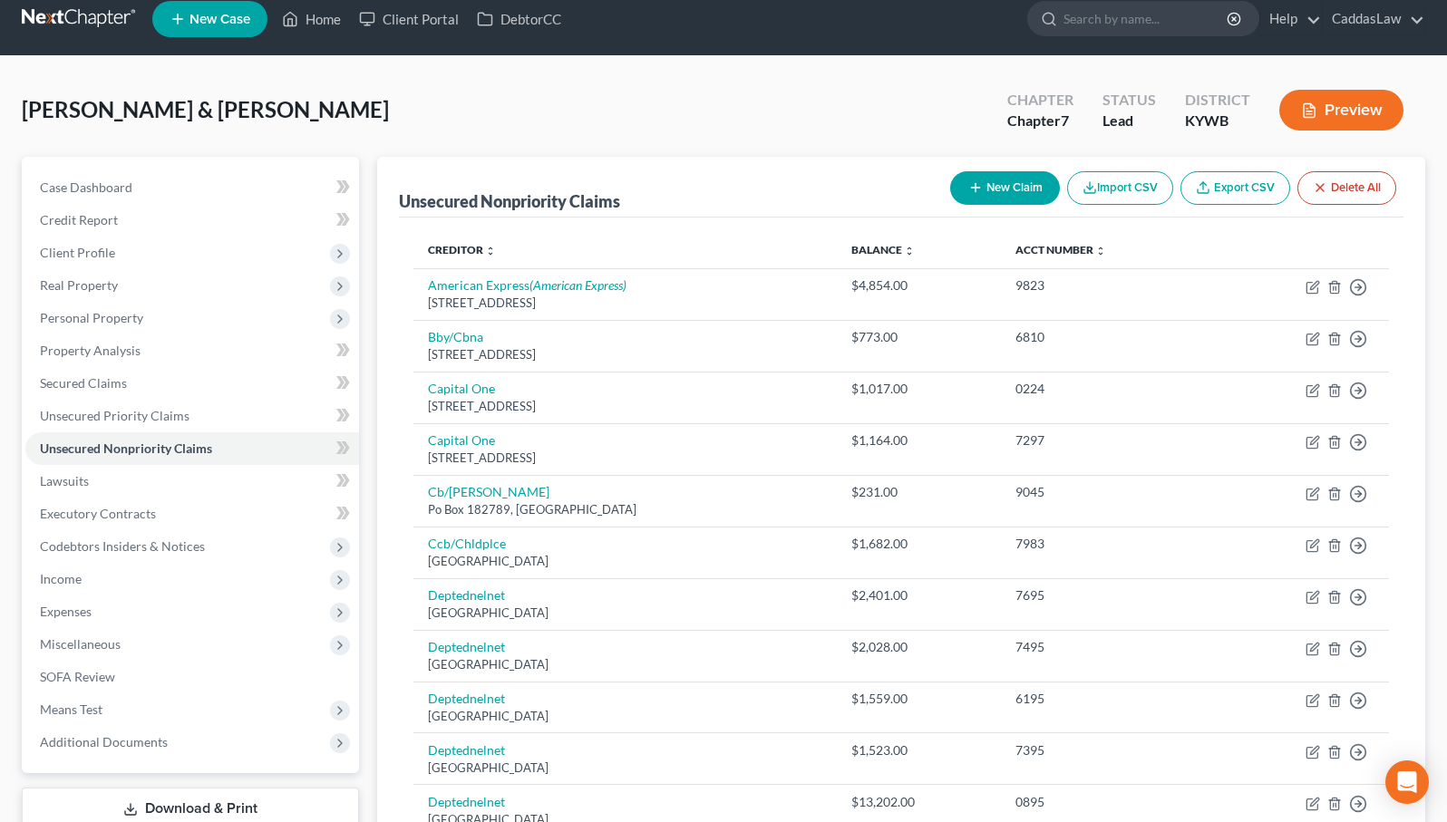
click at [998, 192] on button "New Claim" at bounding box center [1005, 188] width 110 height 34
select select "2"
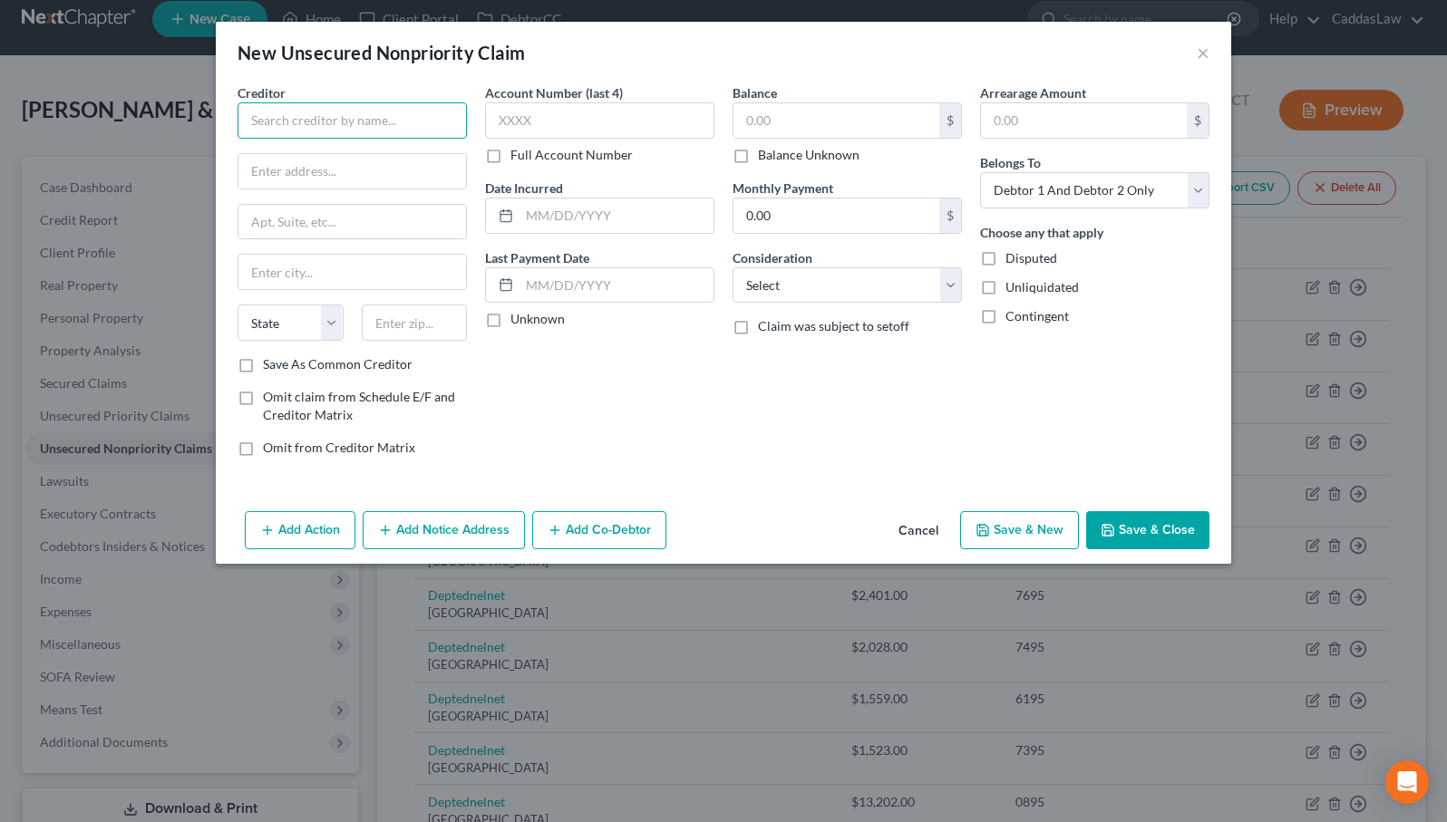
click at [377, 112] on input "text" at bounding box center [351, 120] width 229 height 36
type input "Affirm, Inc."
type input "[STREET_ADDRESS][PERSON_NAME]"
type input "Floor 4"
type input "[GEOGRAPHIC_DATA]"
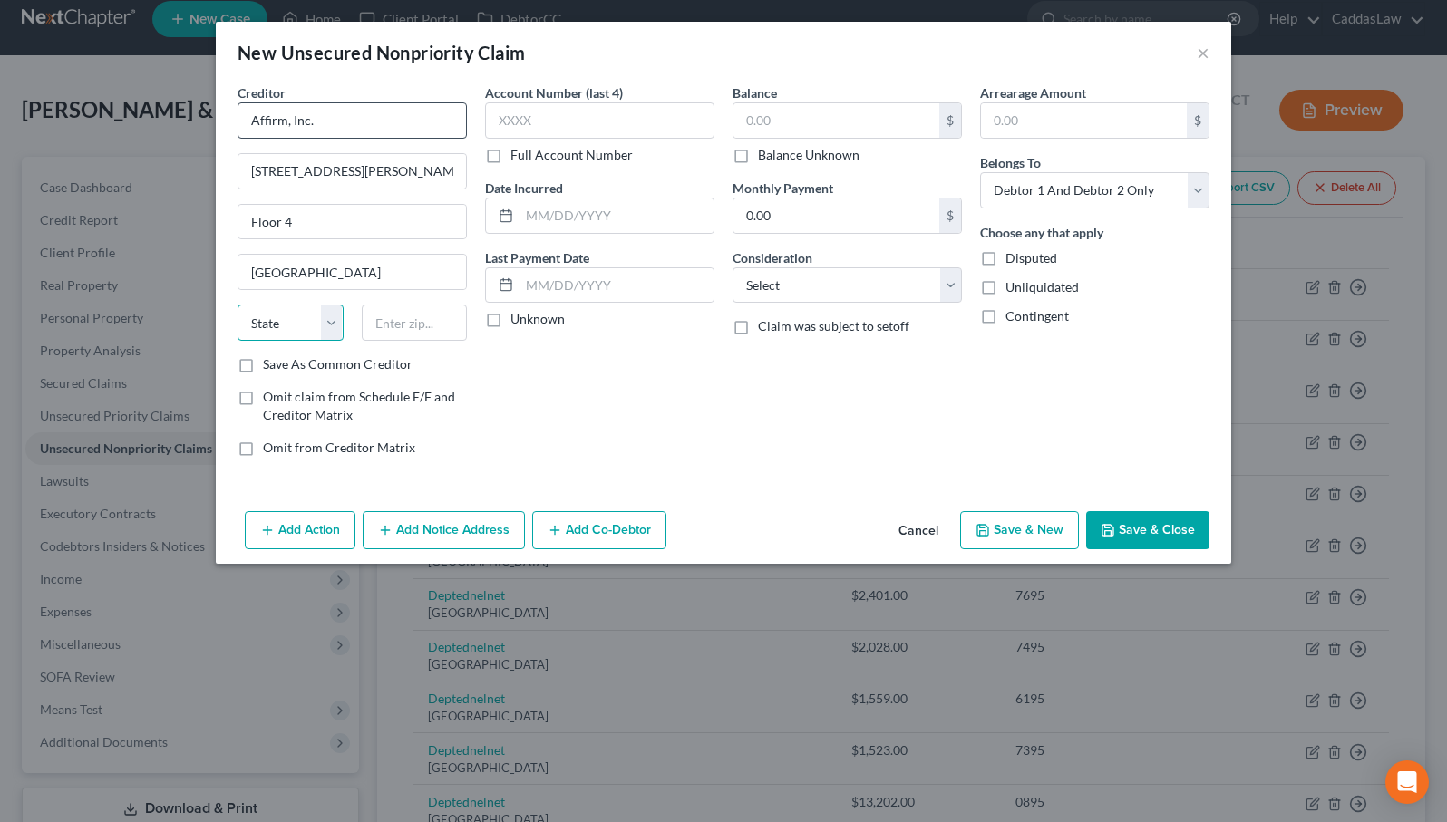
select select "39"
type input "15212"
click at [1159, 513] on button "Save & Close" at bounding box center [1147, 530] width 123 height 38
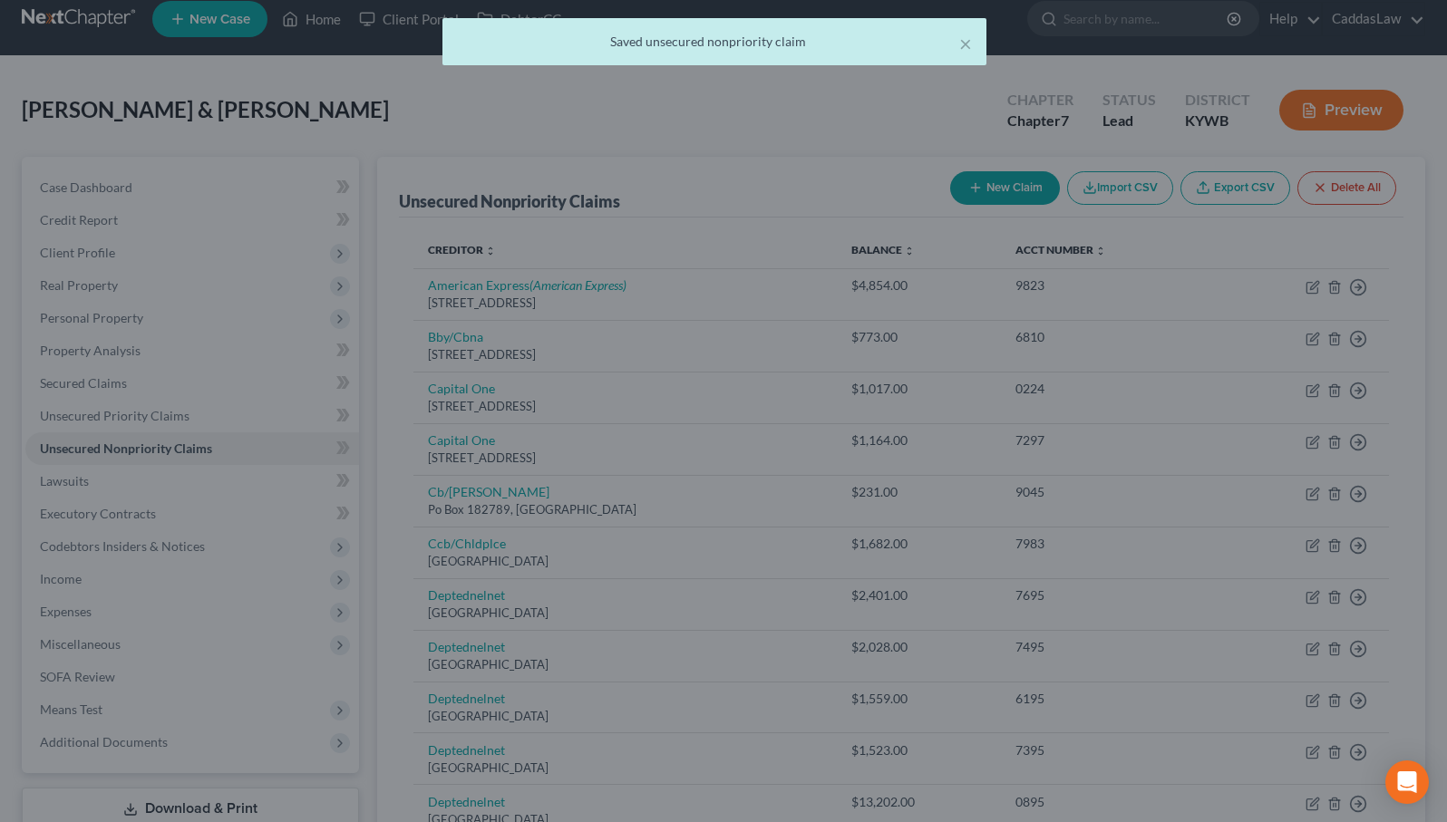
type input "0.00"
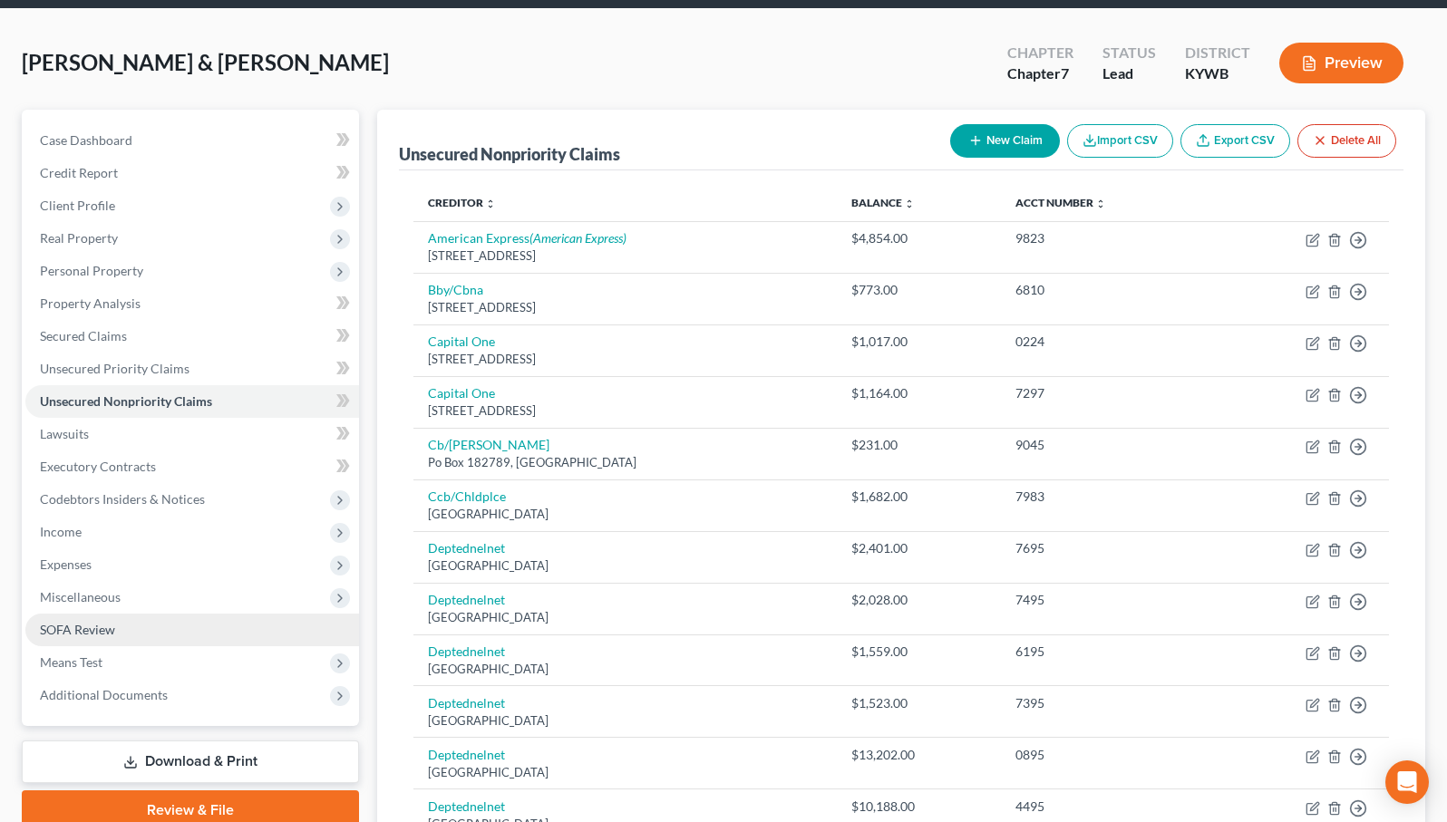
scroll to position [80, 0]
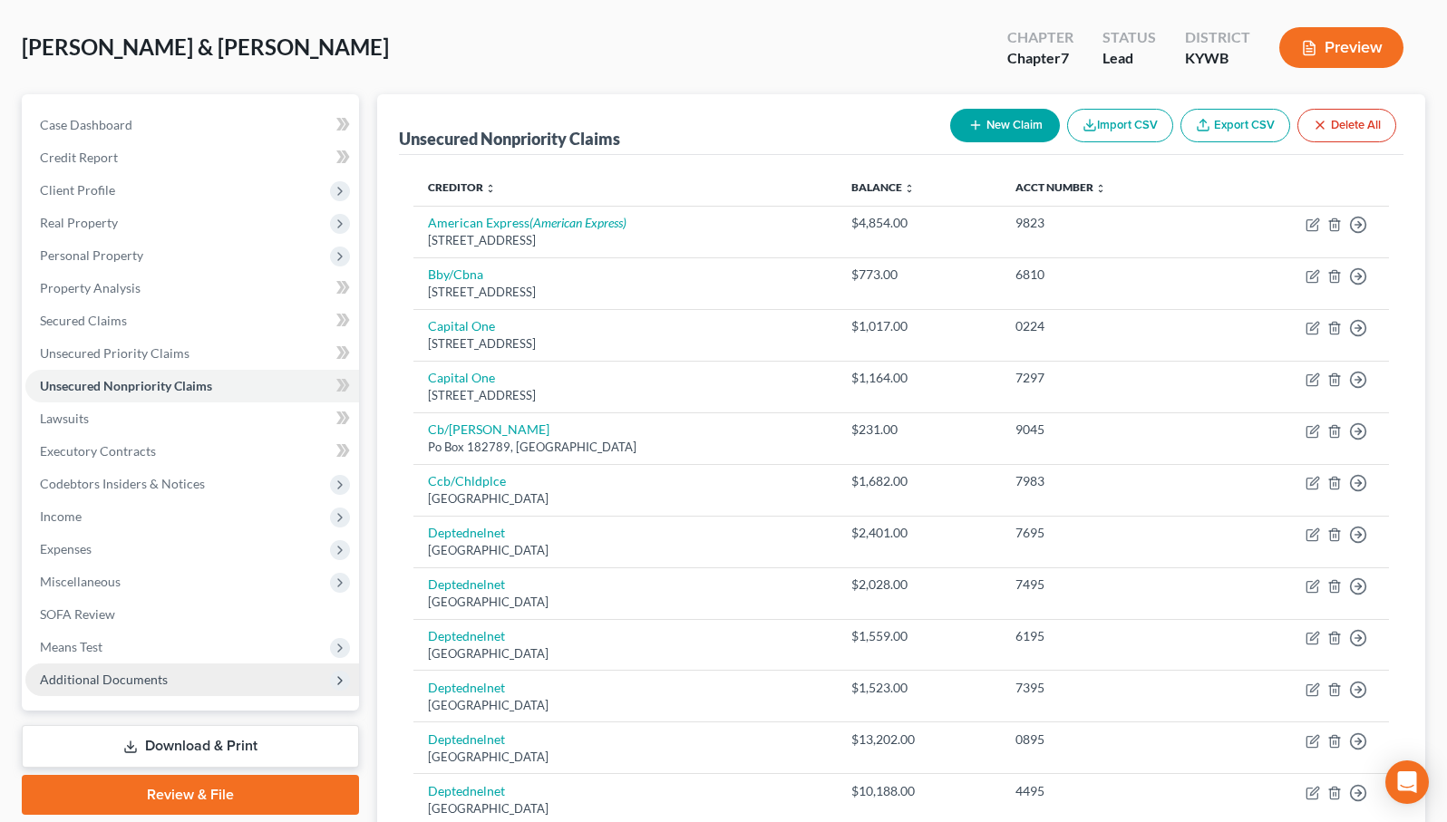
click at [187, 679] on span "Additional Documents" at bounding box center [192, 679] width 334 height 33
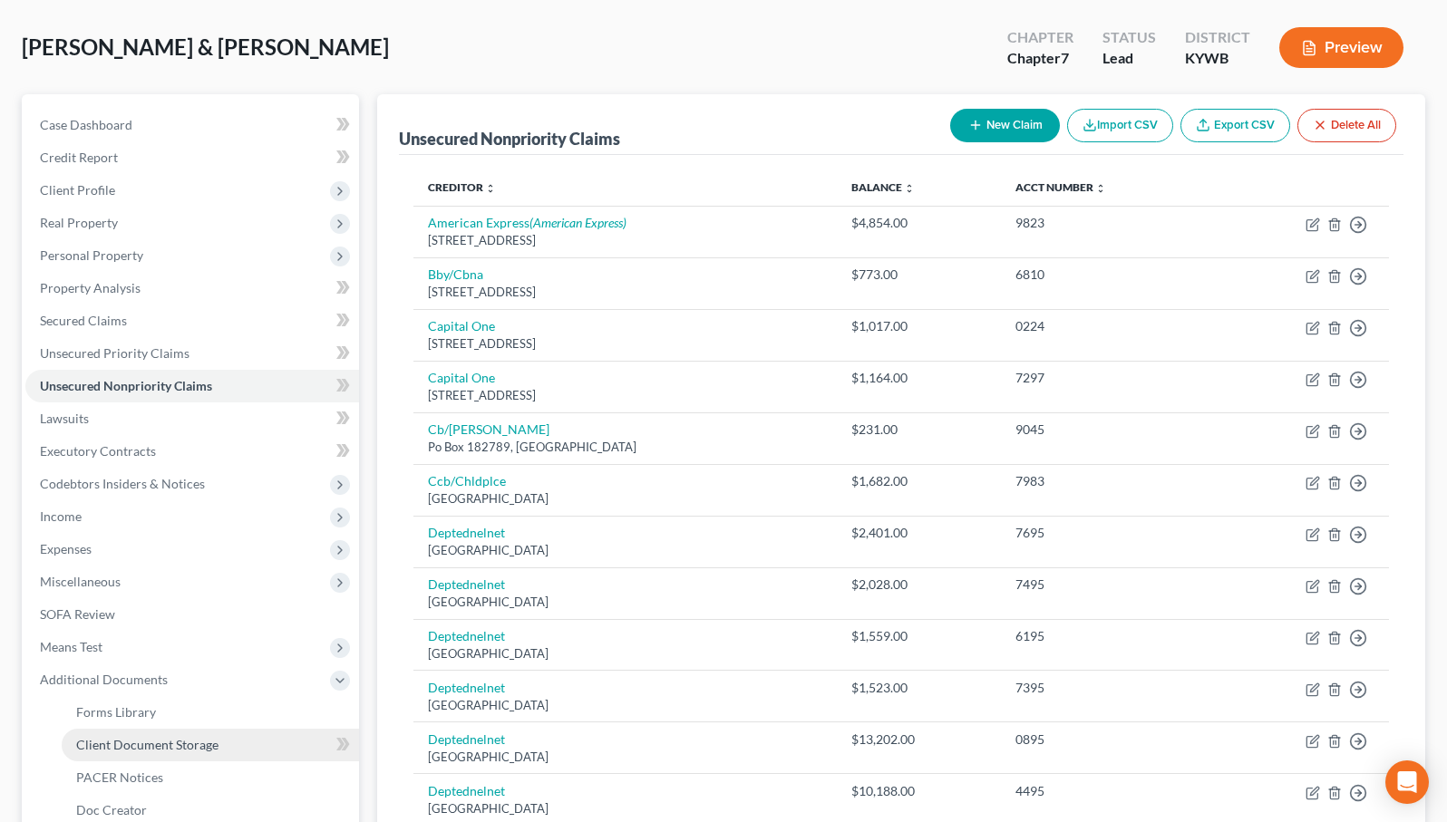
click at [181, 737] on span "Client Document Storage" at bounding box center [147, 744] width 142 height 15
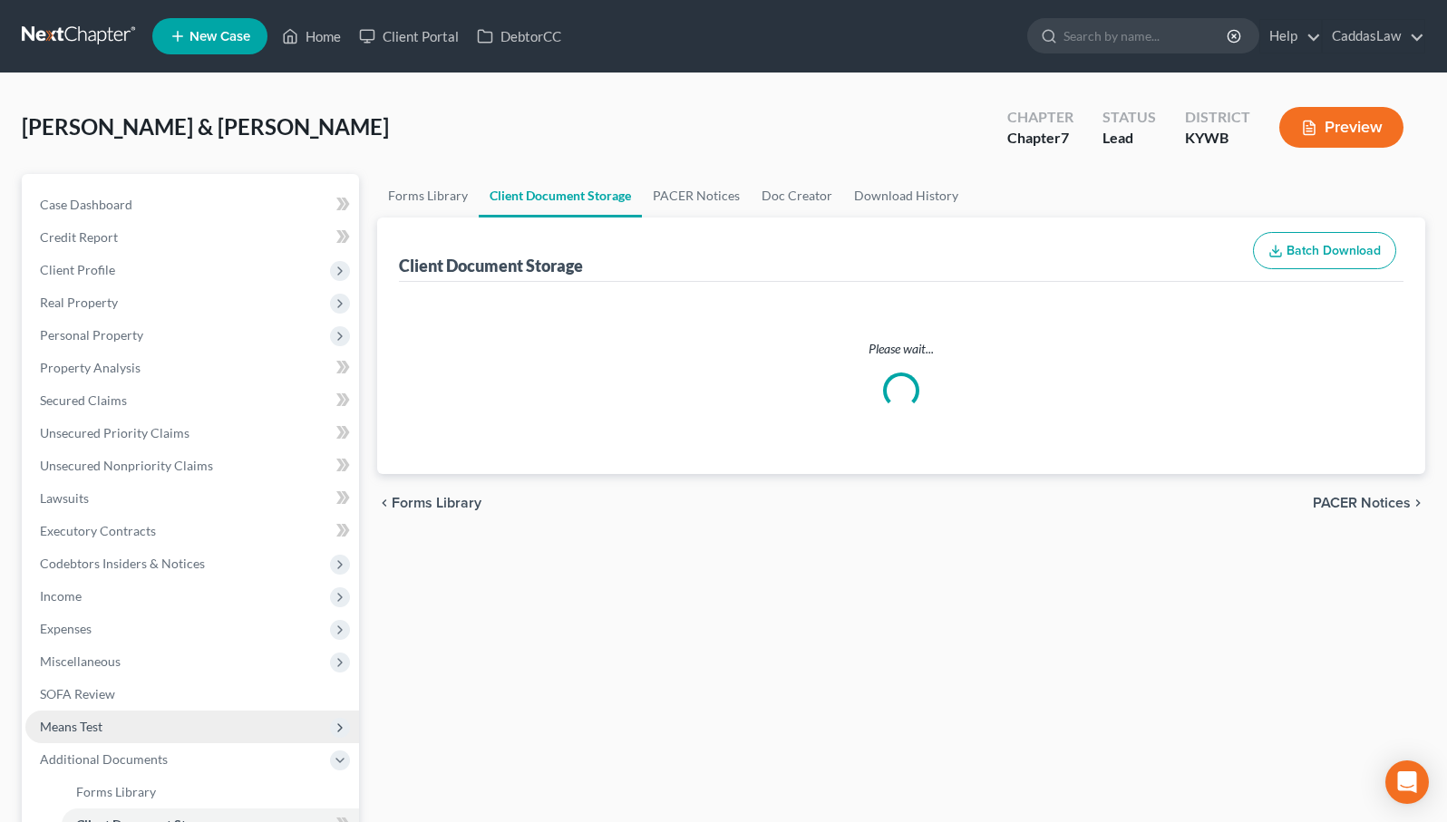
select select "7"
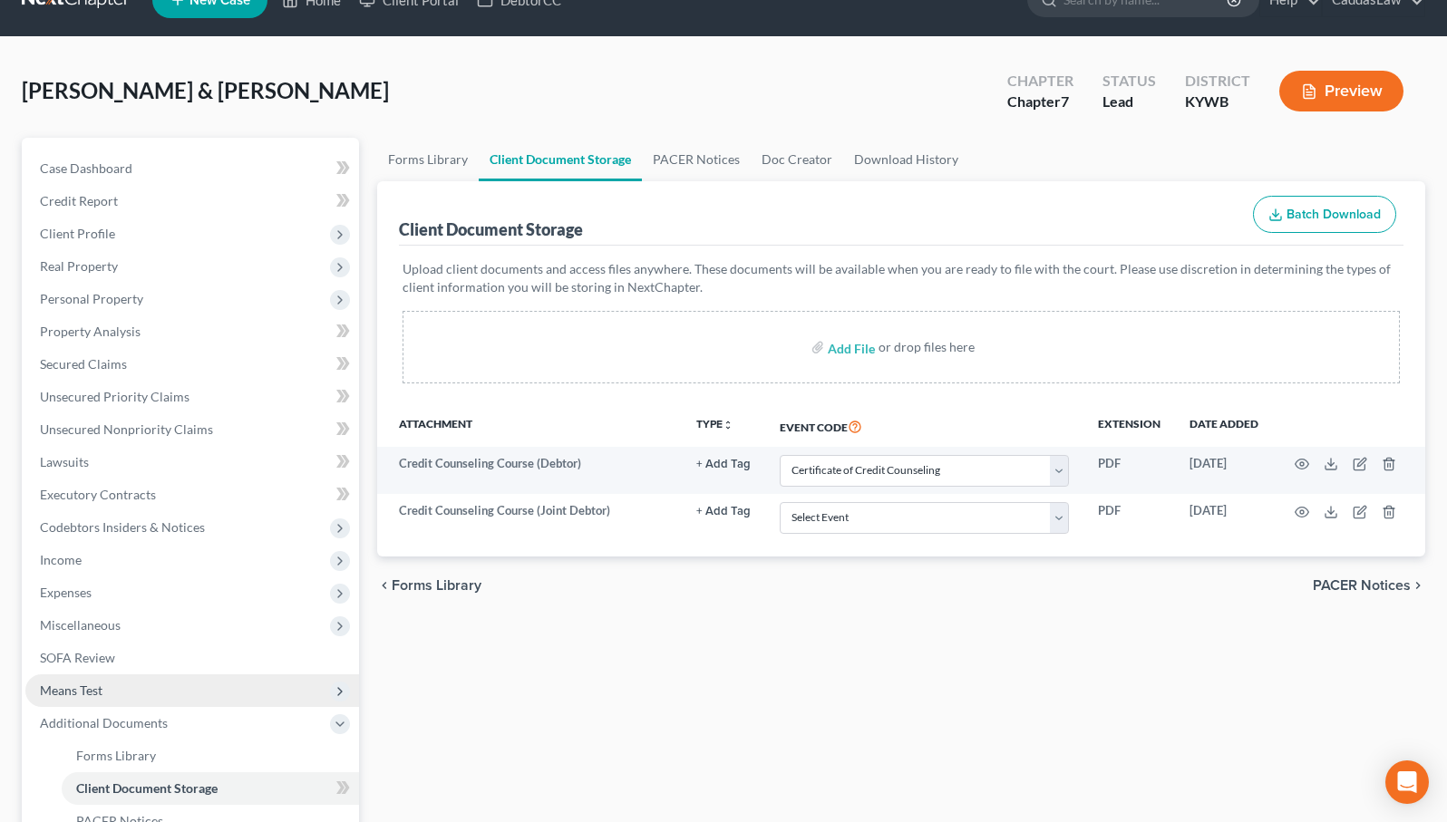
scroll to position [42, 0]
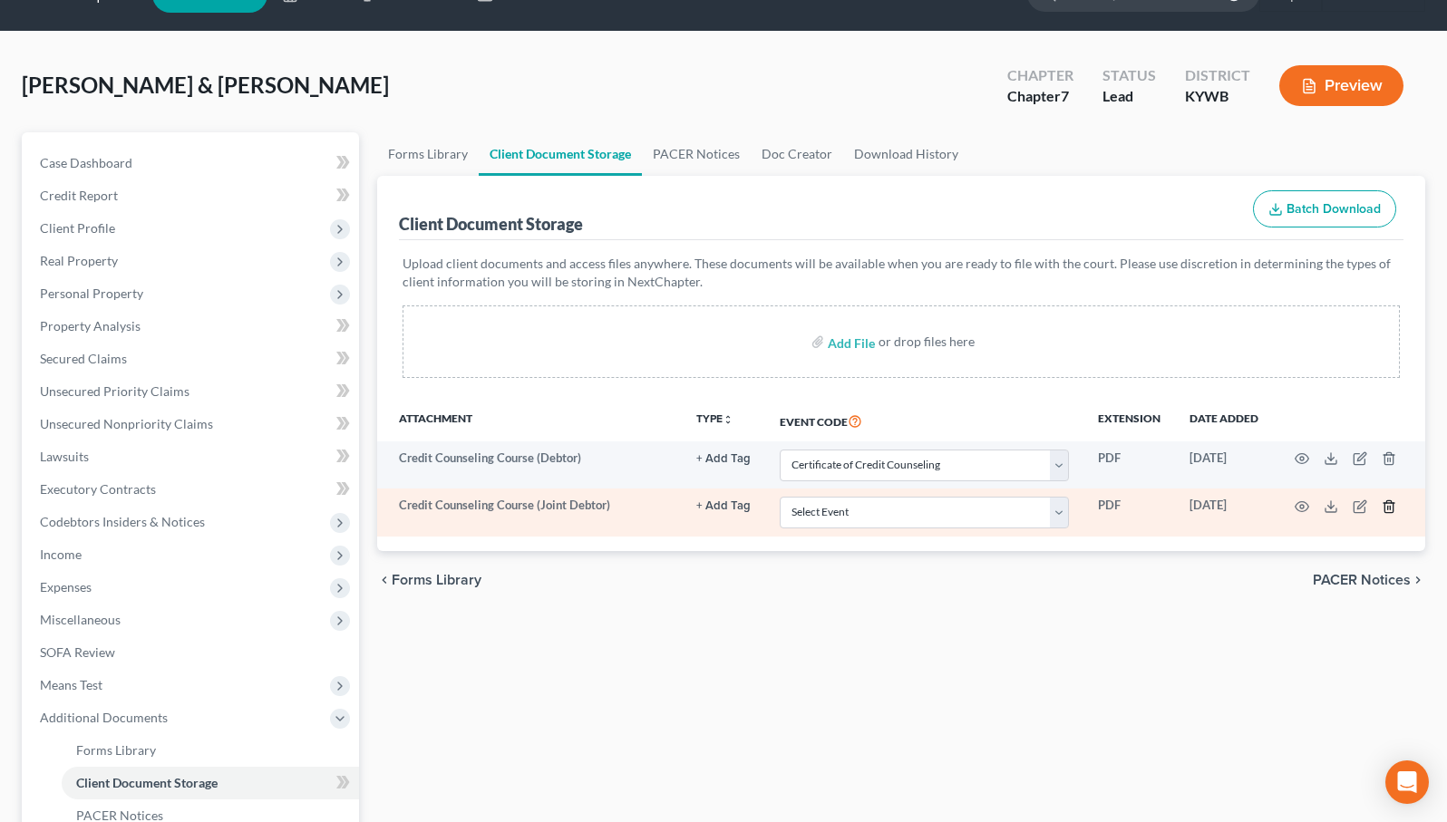
click at [1381, 503] on icon "button" at bounding box center [1388, 506] width 15 height 15
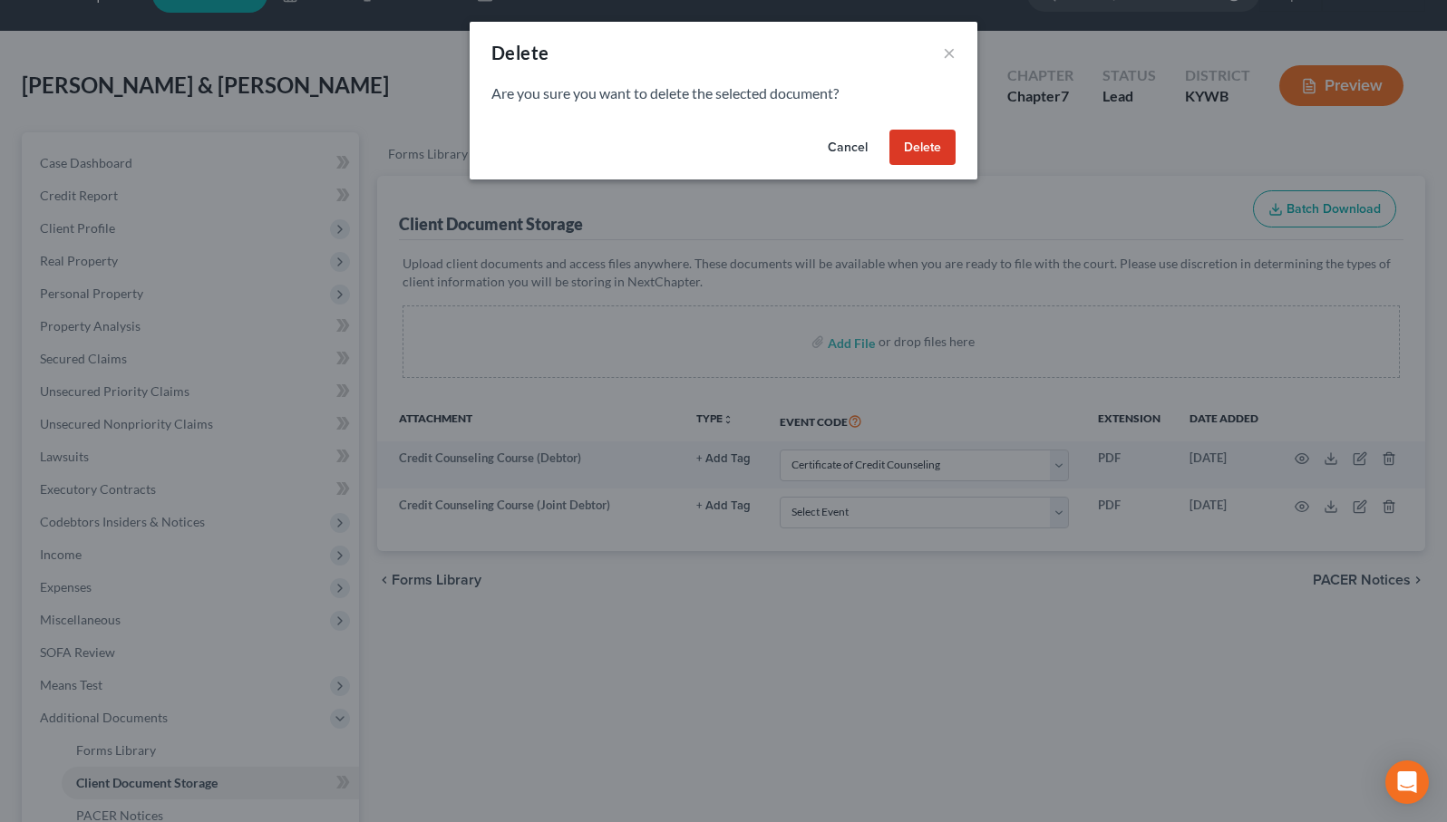
click at [935, 158] on button "Delete" at bounding box center [922, 148] width 66 height 36
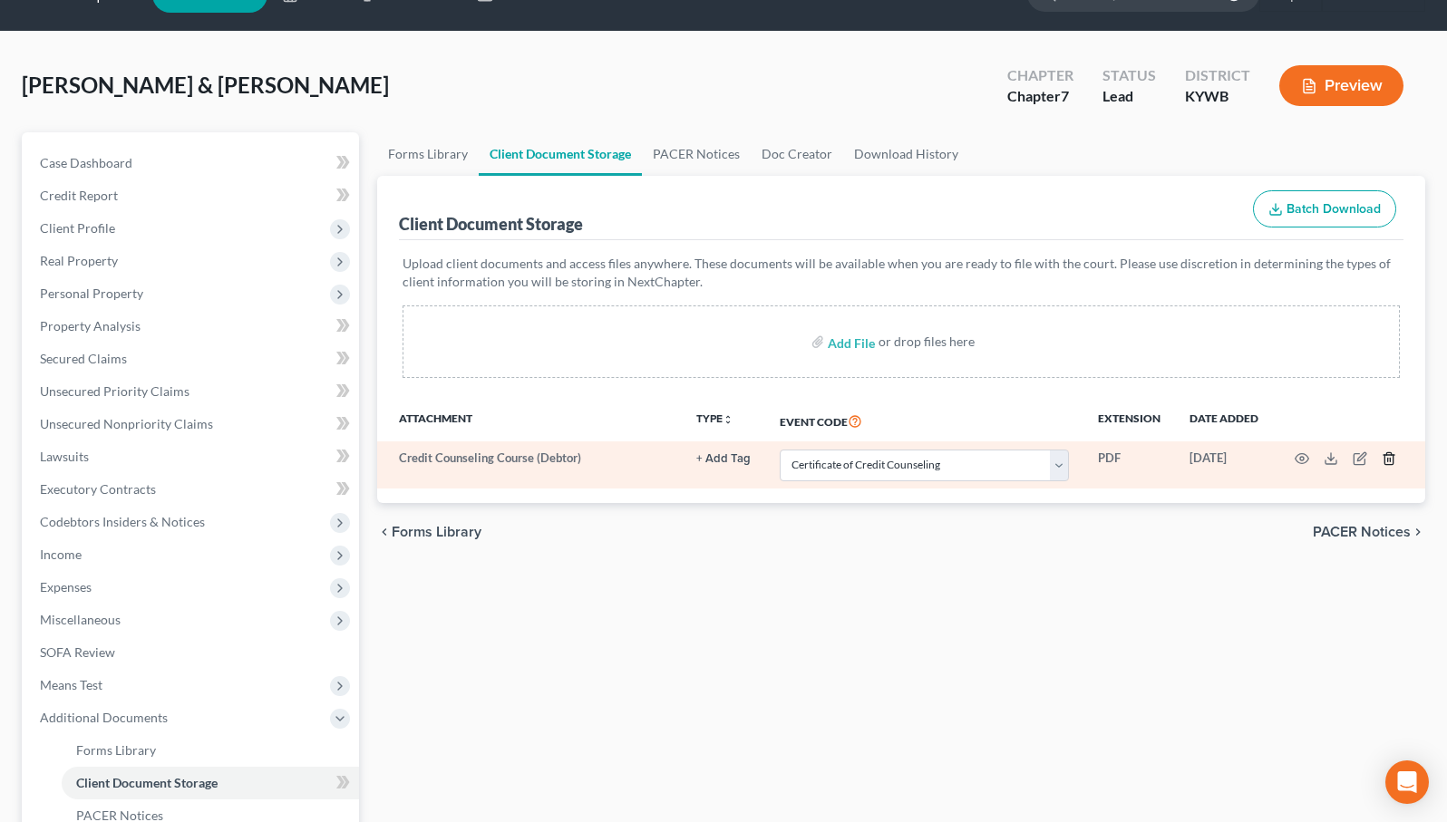
click at [1389, 463] on icon "button" at bounding box center [1388, 458] width 15 height 15
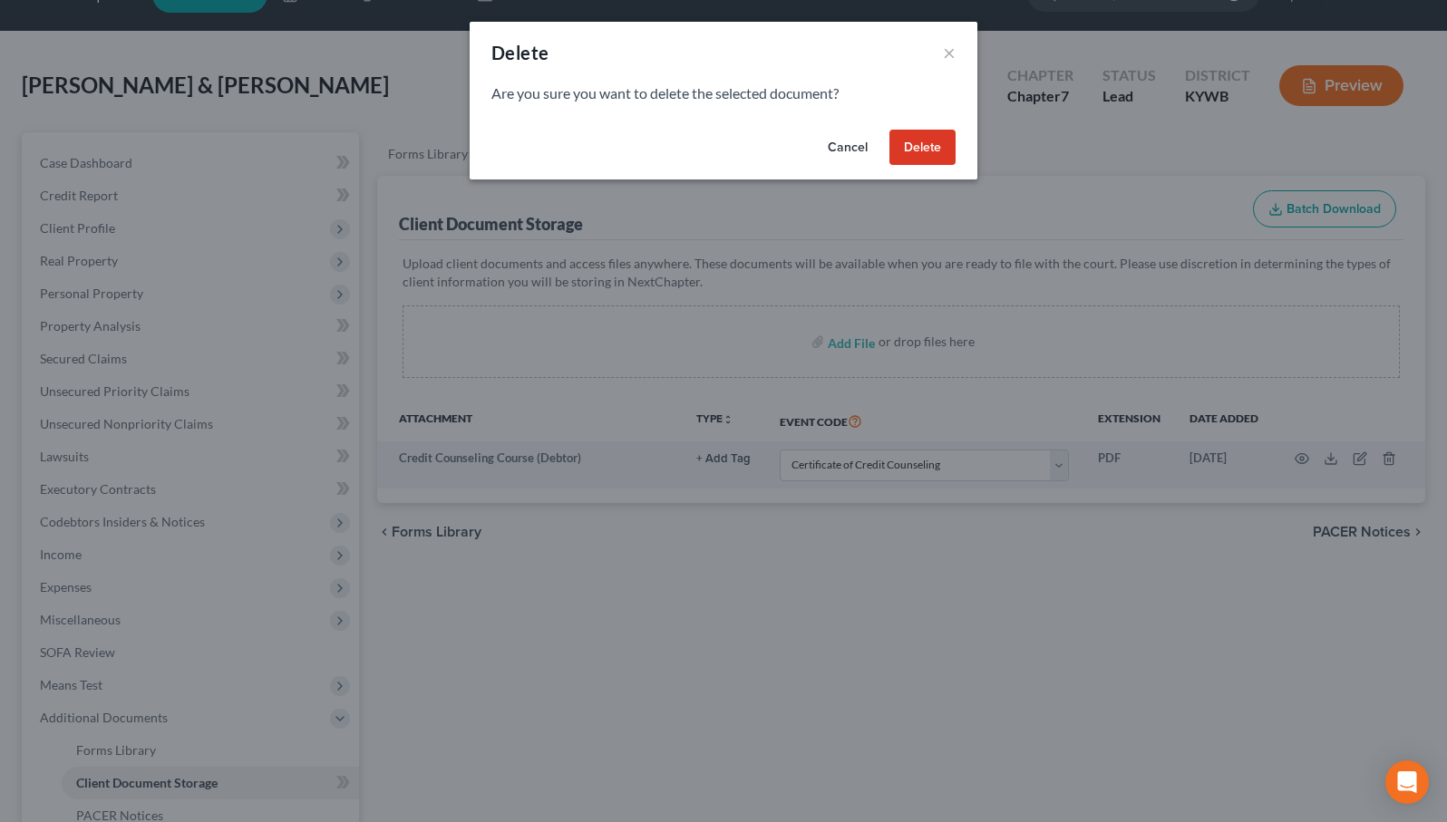
click at [933, 135] on button "Delete" at bounding box center [922, 148] width 66 height 36
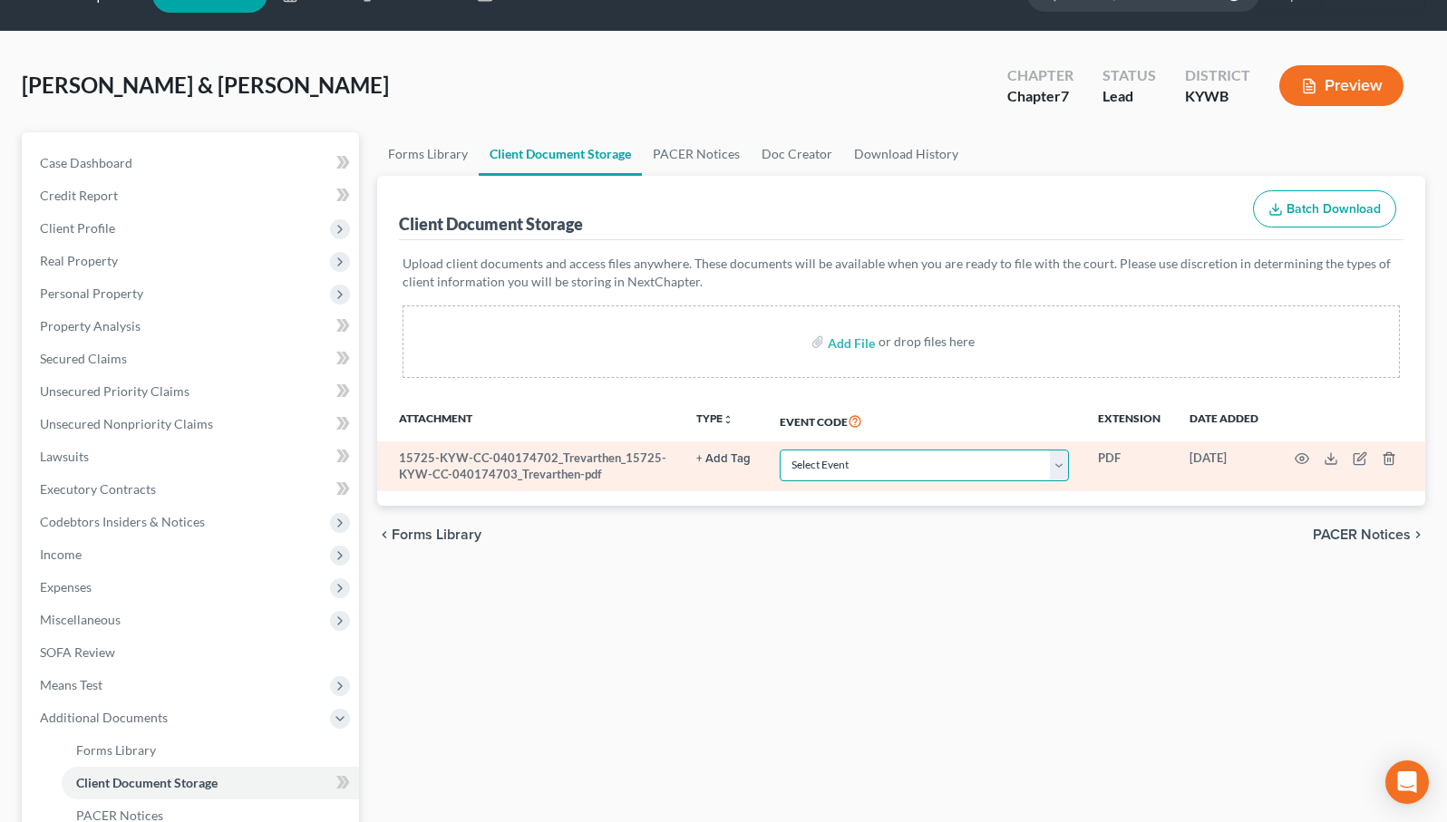
select select "7"
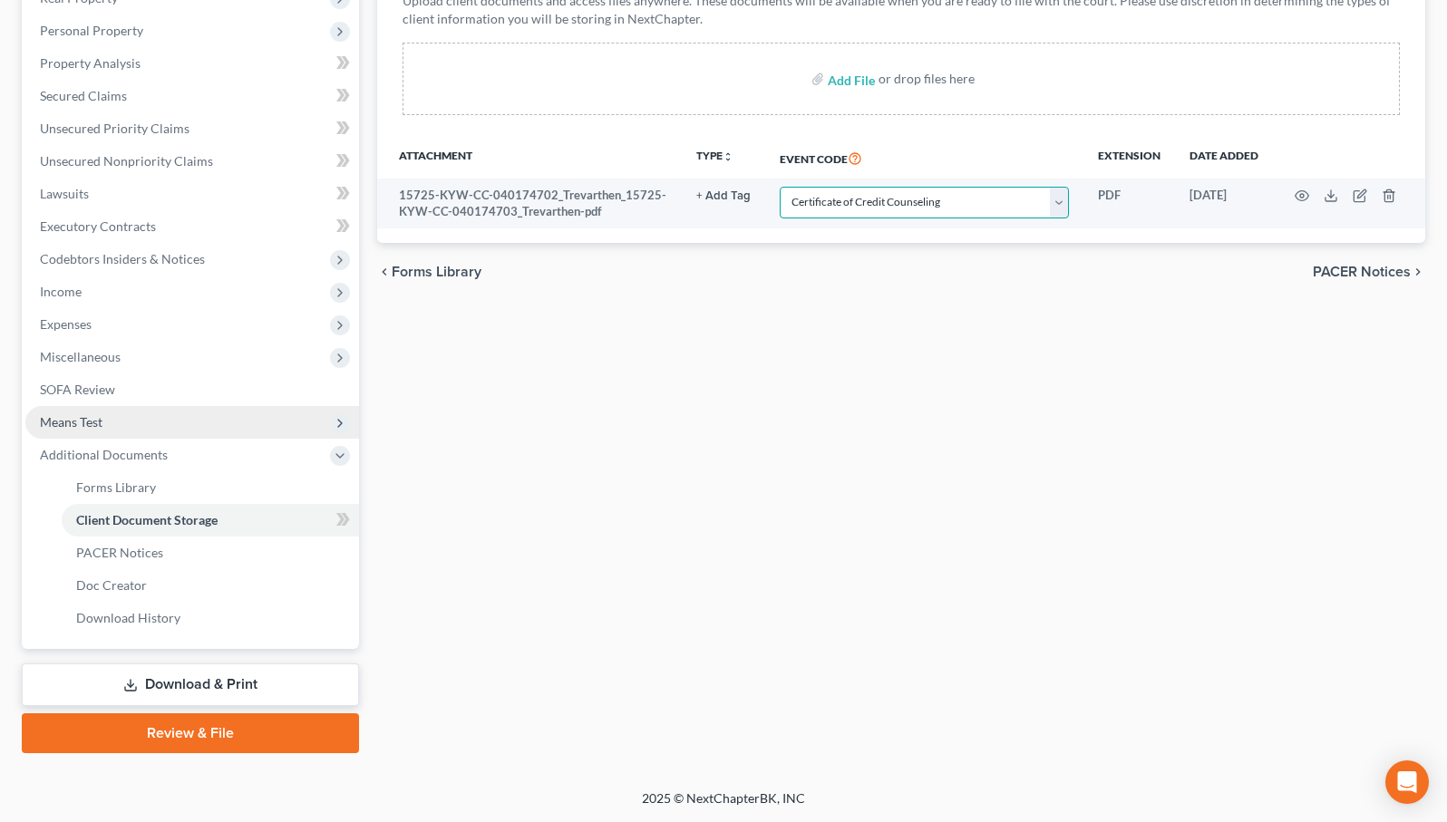
scroll to position [305, 0]
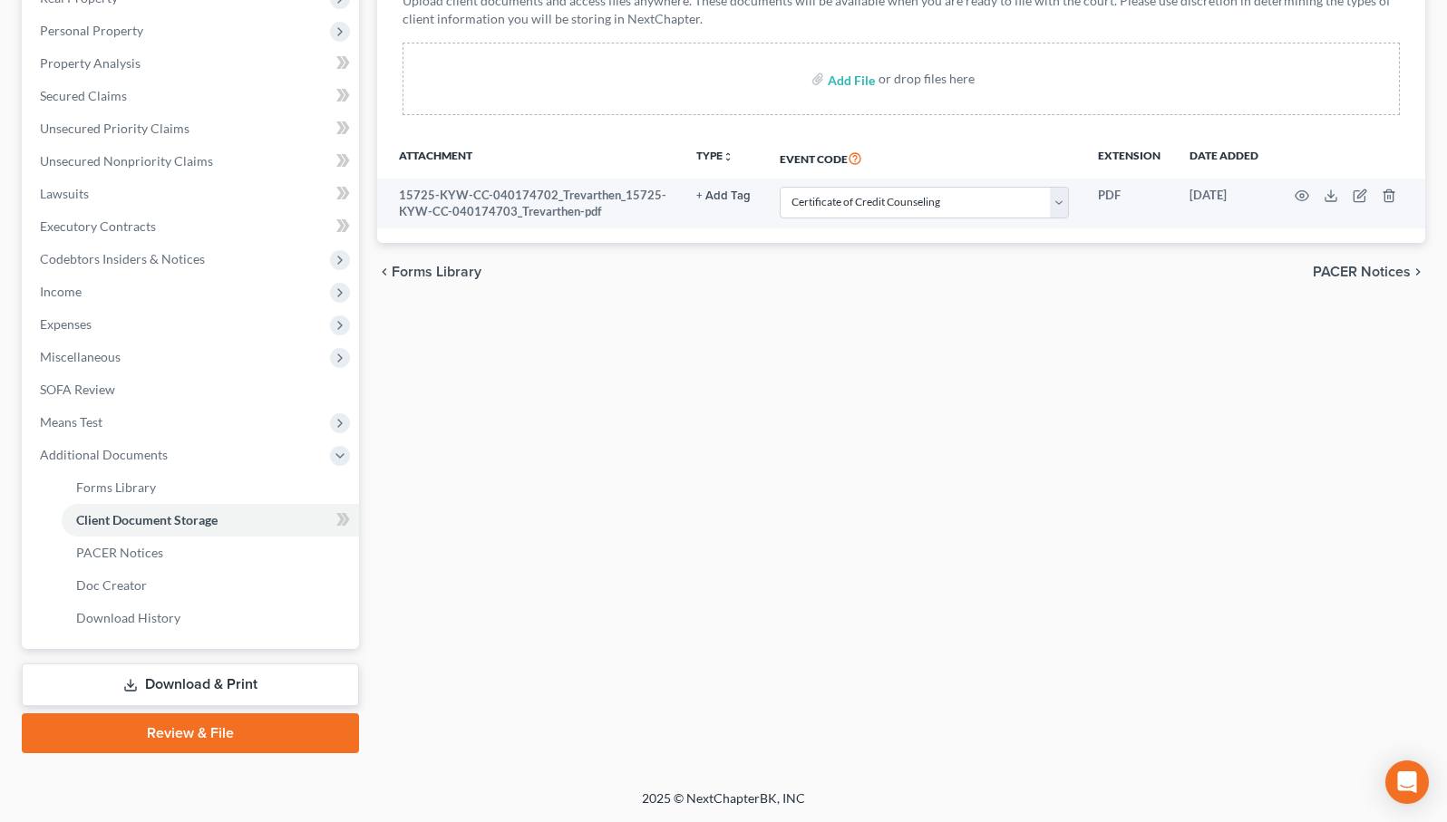
click at [209, 735] on link "Review & File" at bounding box center [190, 733] width 337 height 40
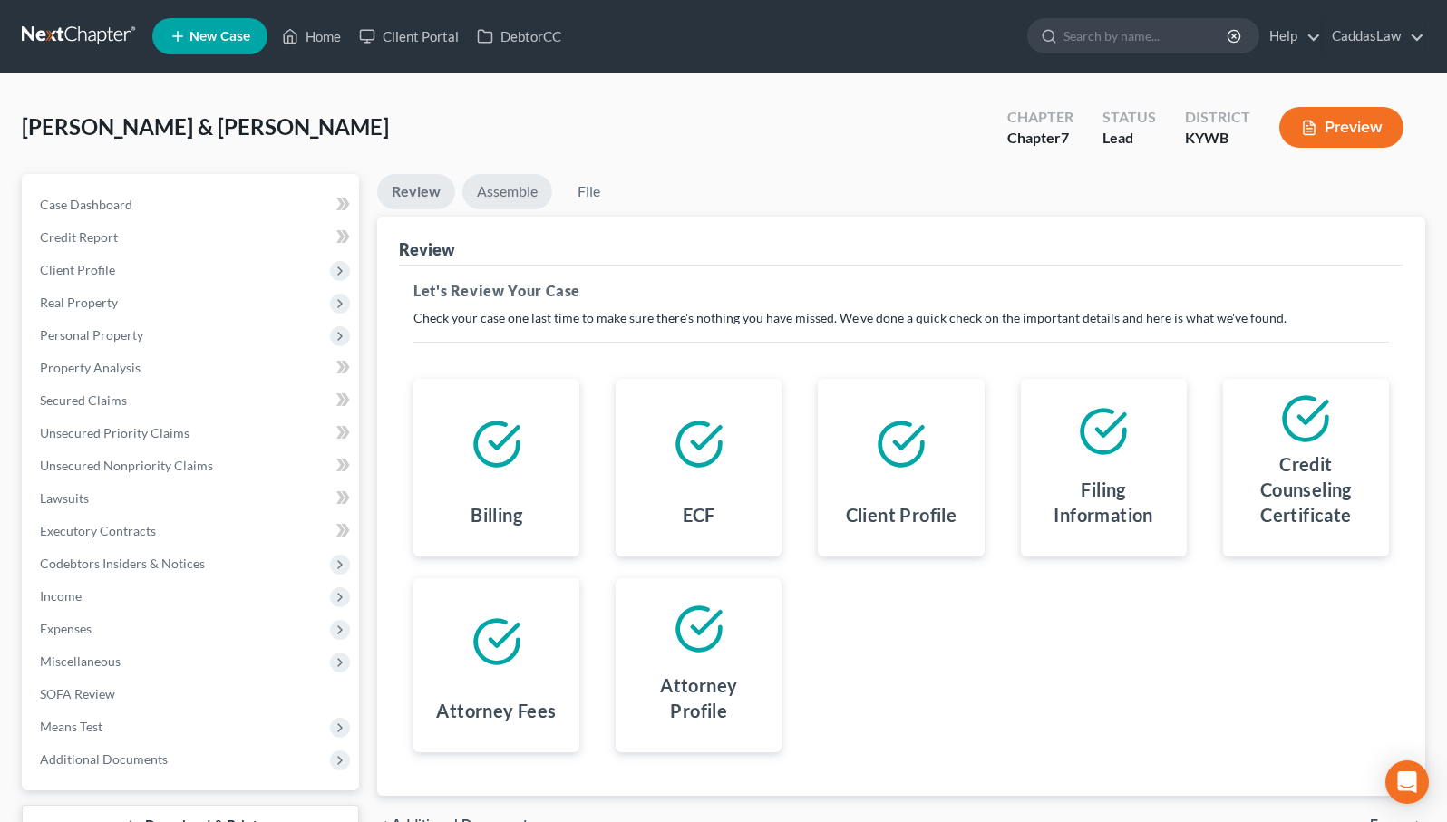
click at [506, 199] on link "Assemble" at bounding box center [507, 191] width 90 height 35
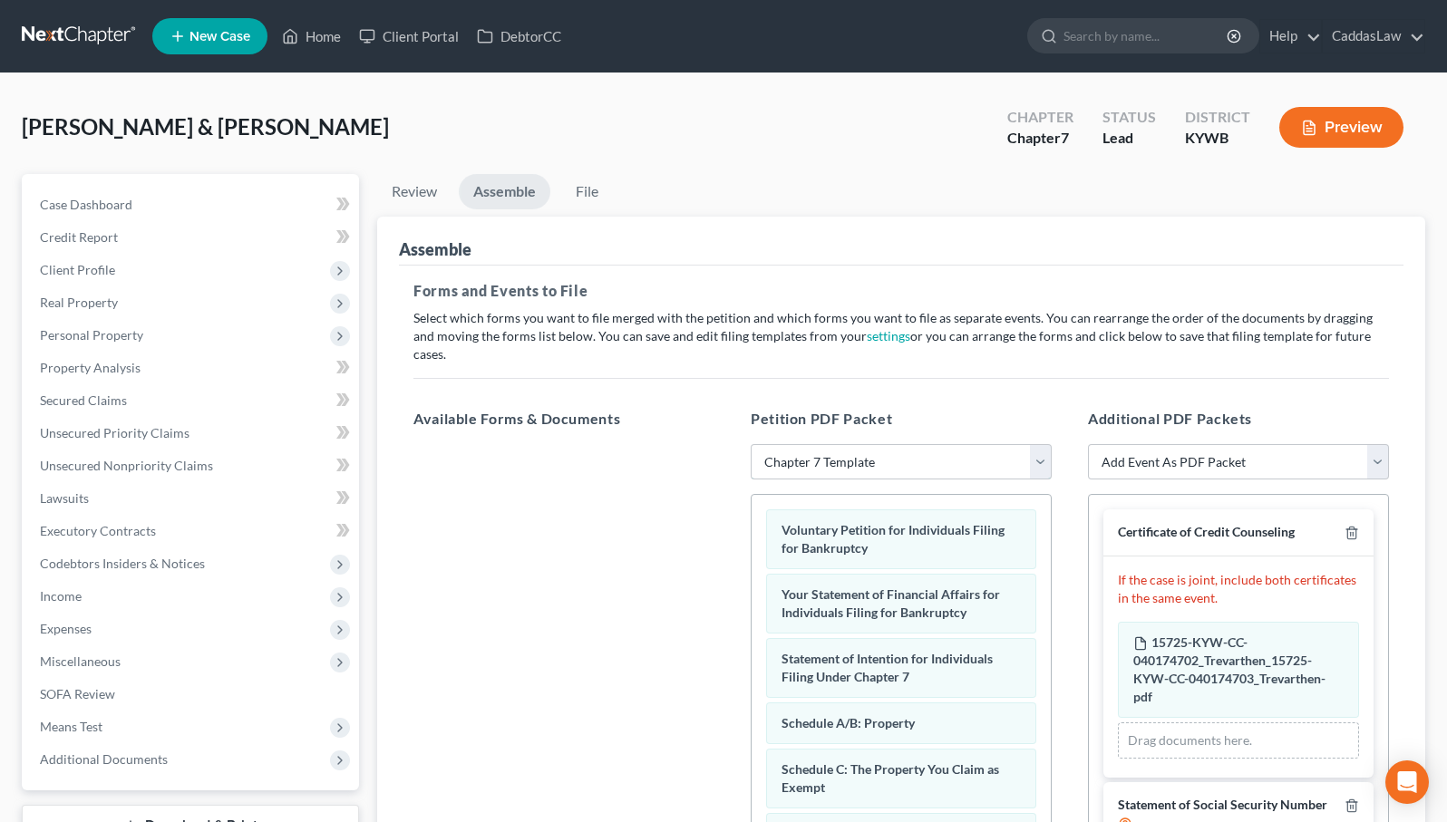
select select "2"
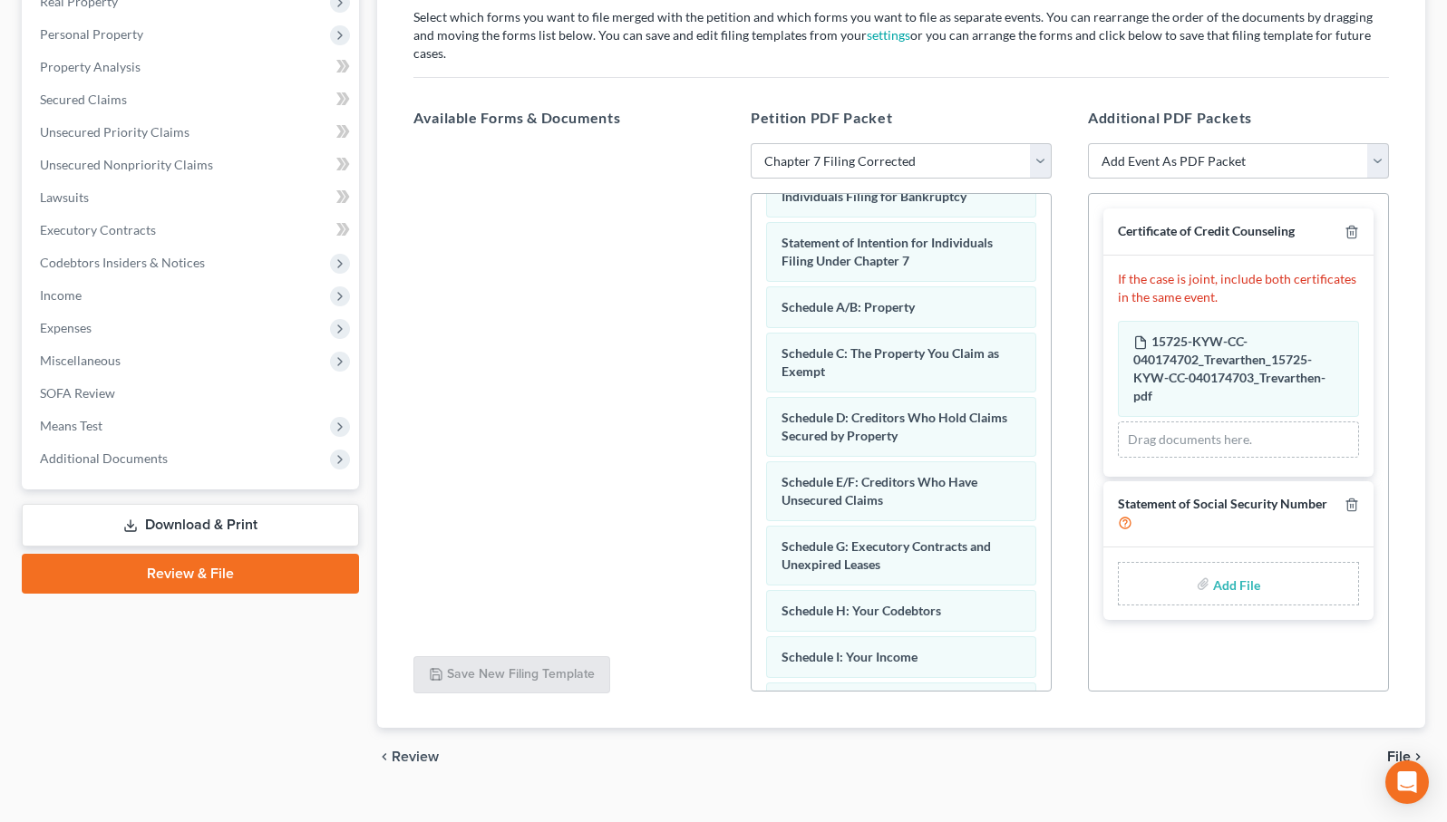
scroll to position [299, 0]
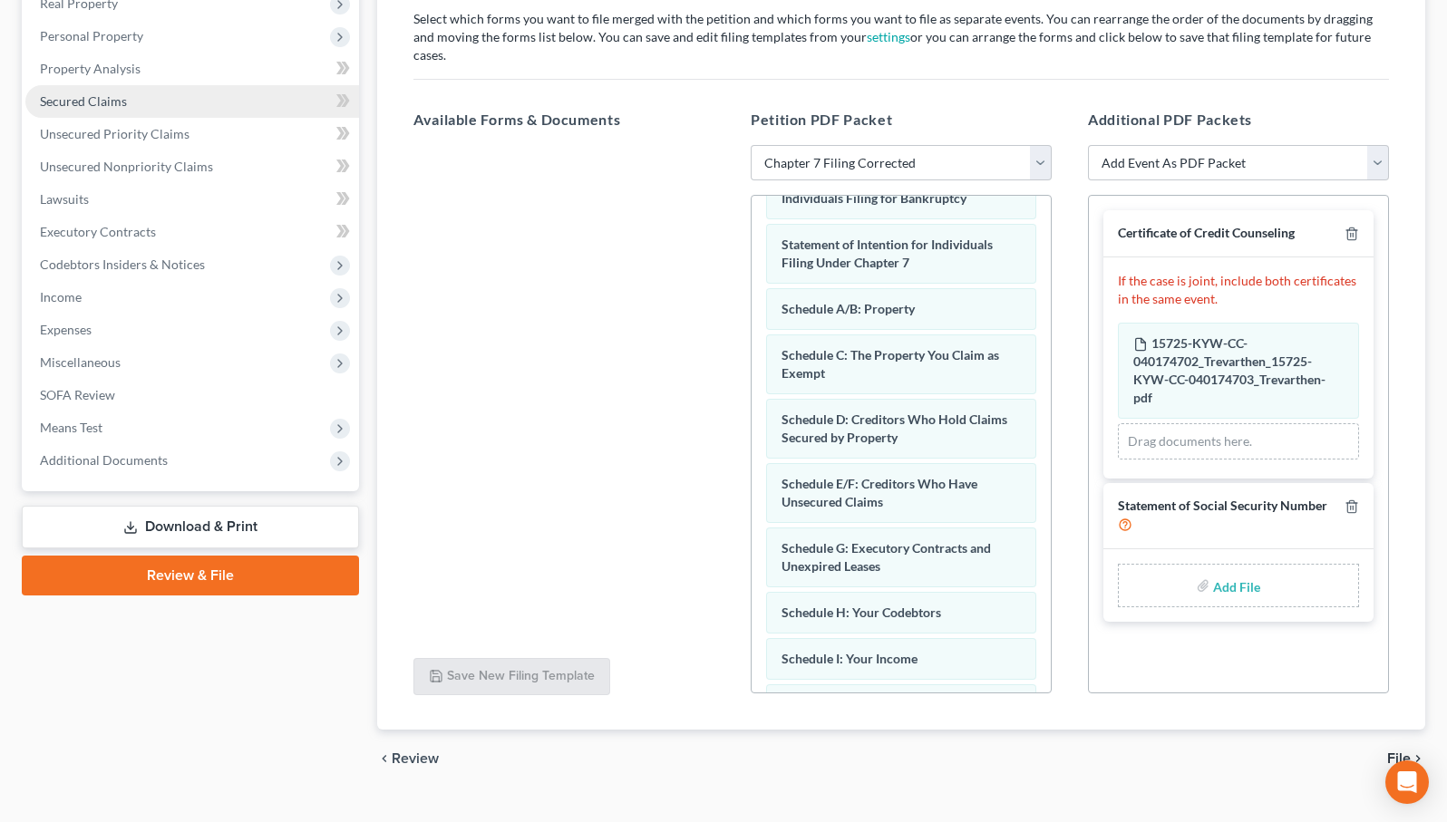
type input "C:\fakepath\form_b121-91.pdf"
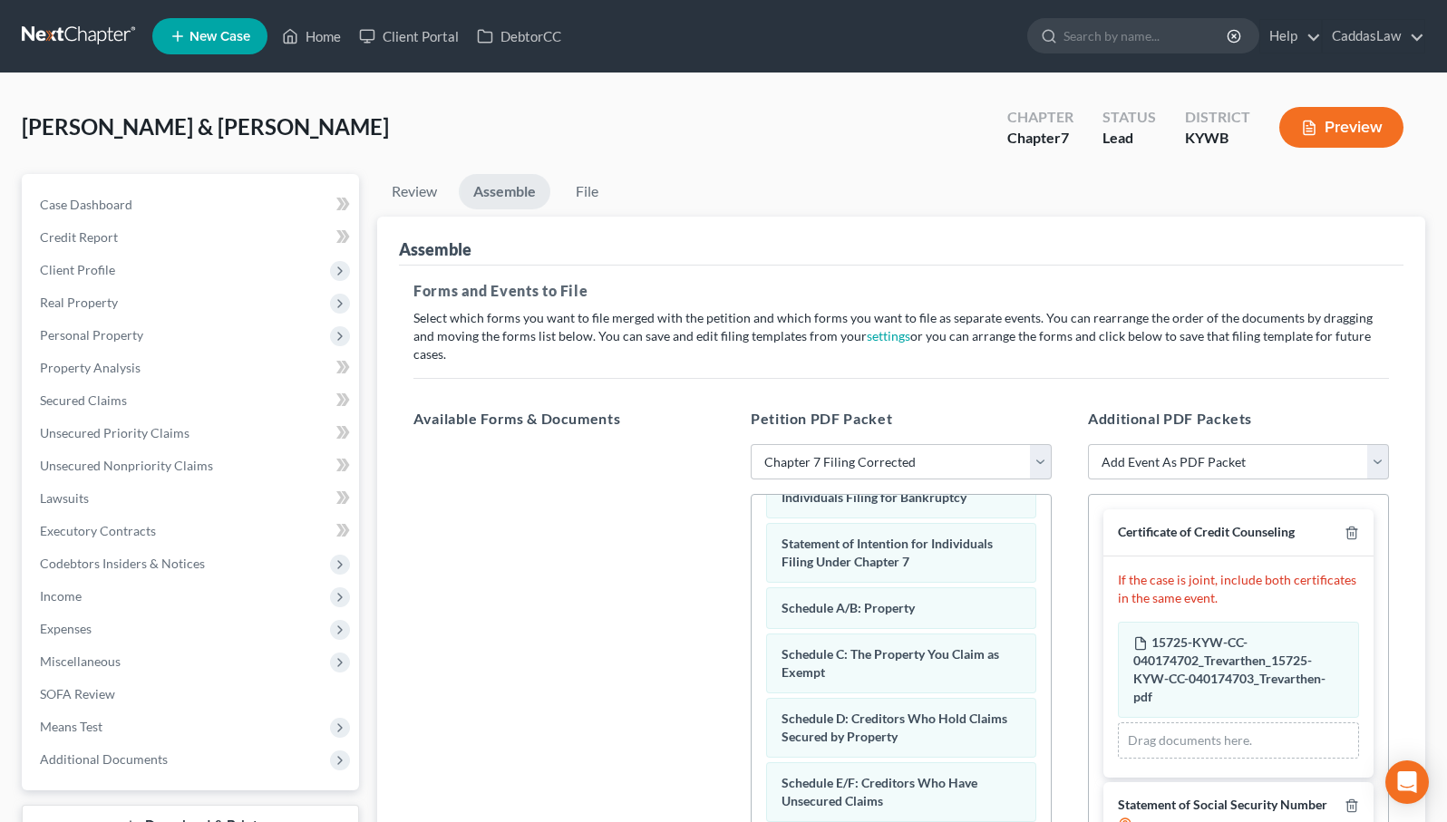
scroll to position [0, 0]
click at [586, 199] on link "File" at bounding box center [586, 191] width 58 height 35
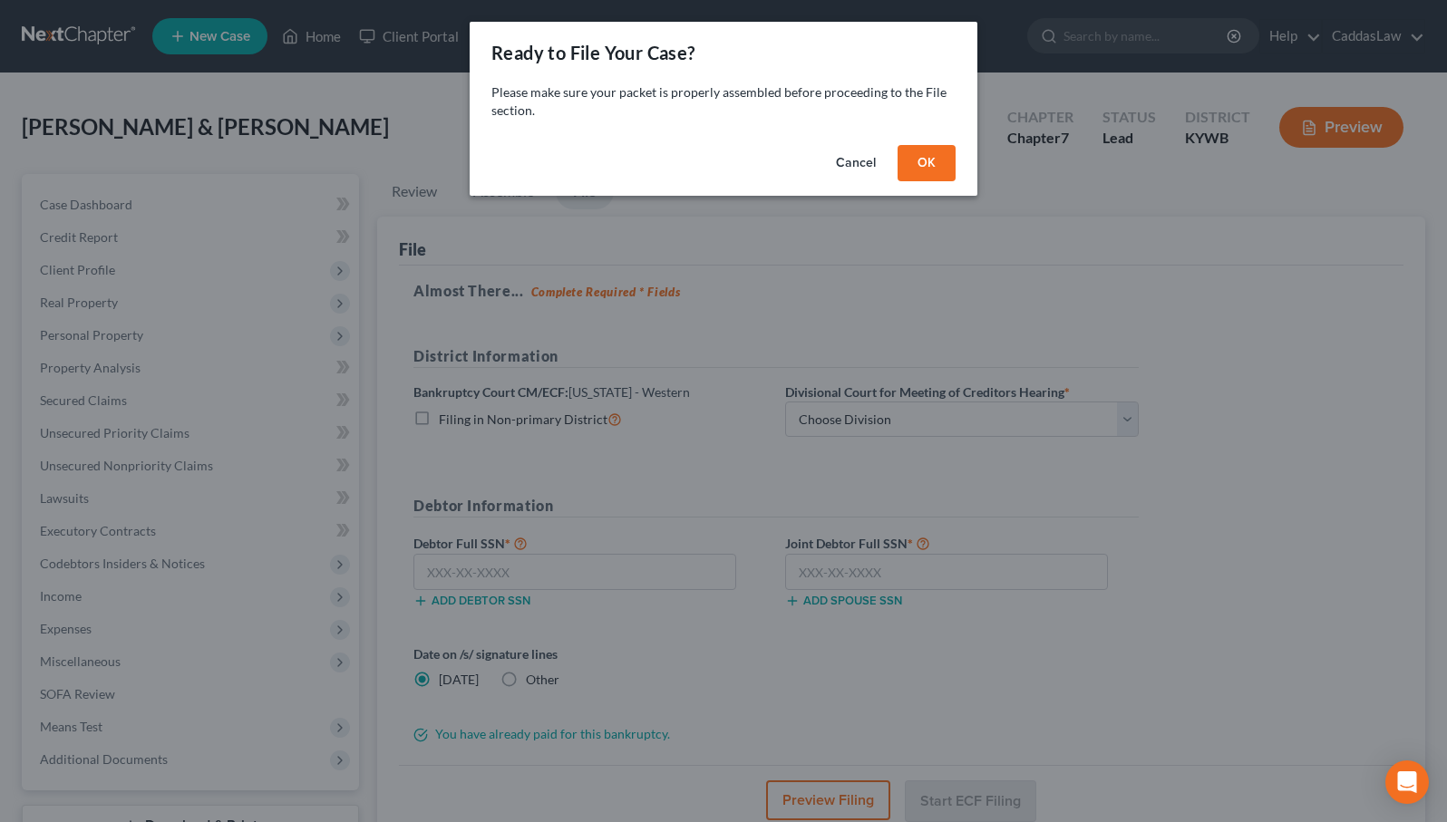
click at [930, 165] on button "OK" at bounding box center [926, 163] width 58 height 36
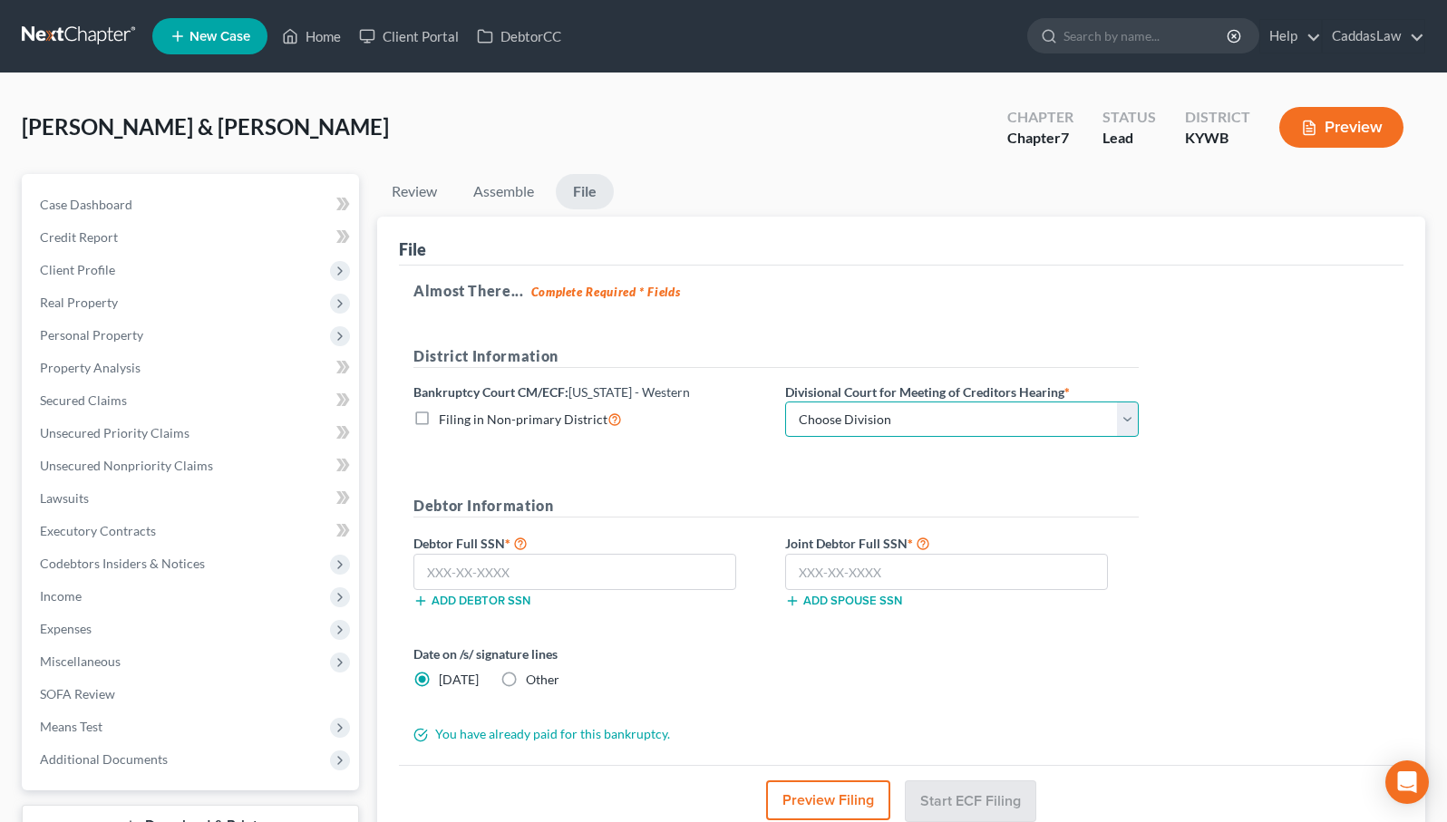
select select "3"
click at [586, 586] on input "text" at bounding box center [574, 572] width 323 height 36
click at [524, 571] on input "text" at bounding box center [574, 572] width 323 height 36
type input "593-45-0046"
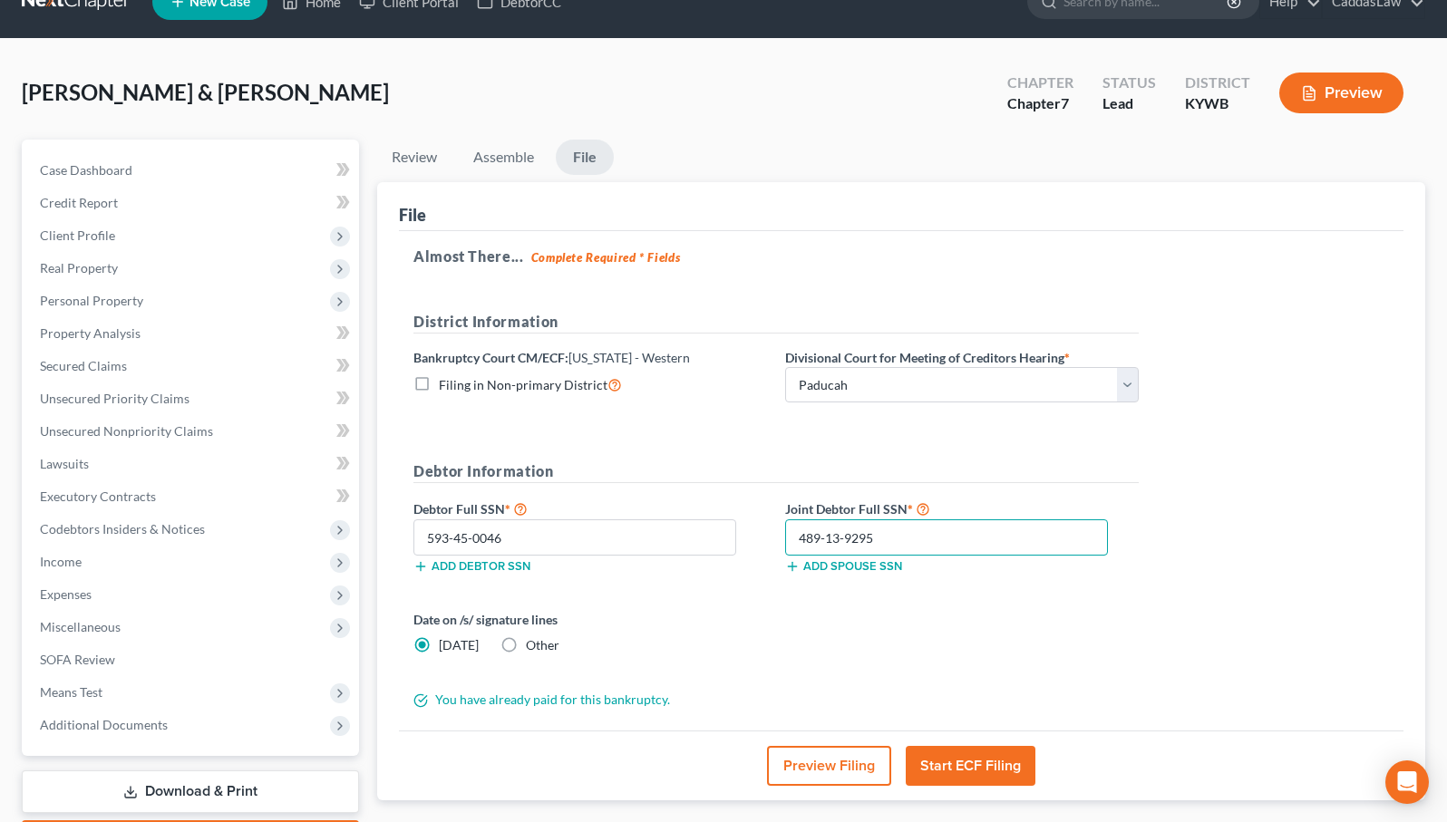
scroll to position [37, 0]
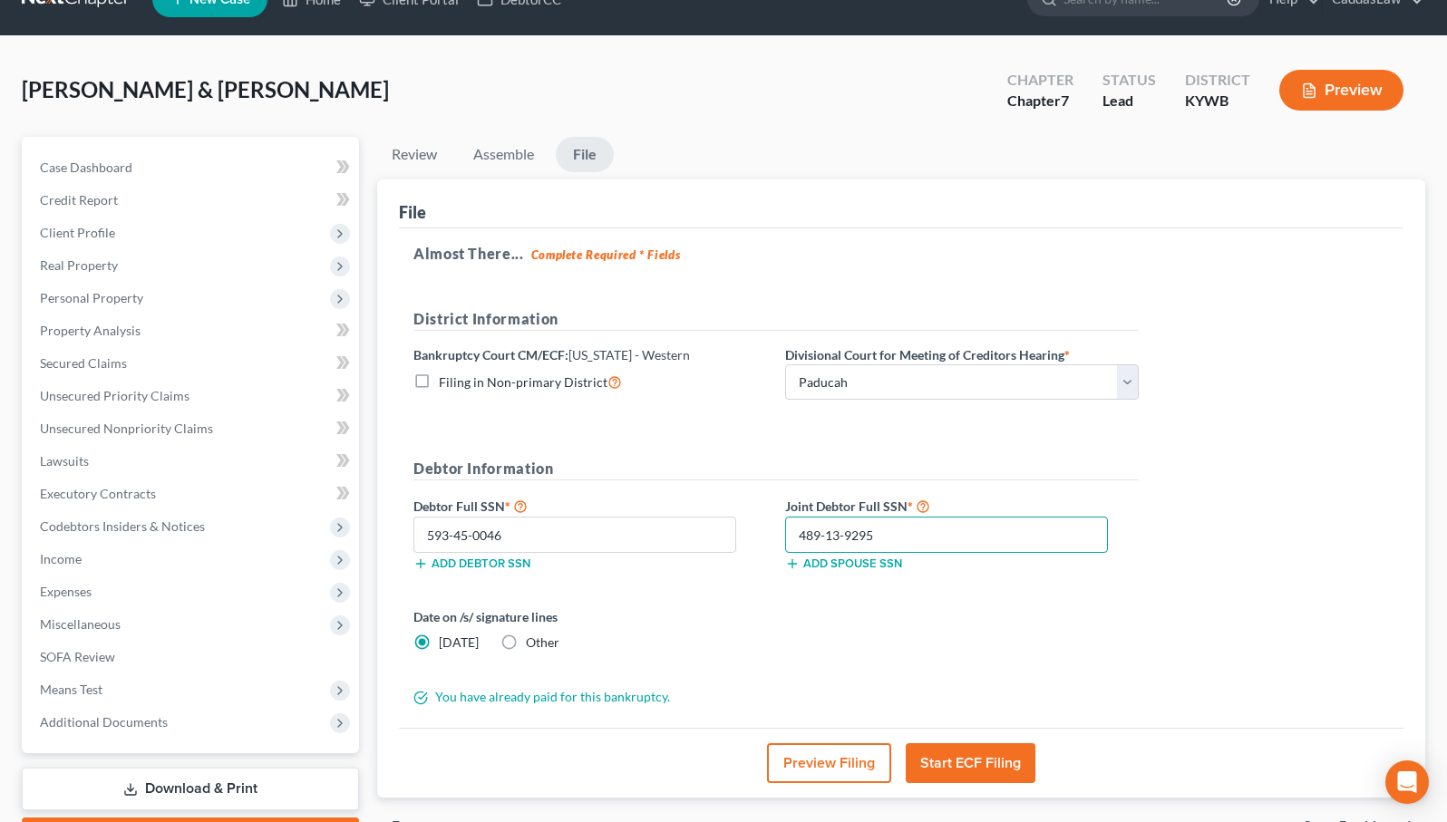
type input "489-13-9295"
click at [995, 756] on button "Start ECF Filing" at bounding box center [970, 763] width 130 height 40
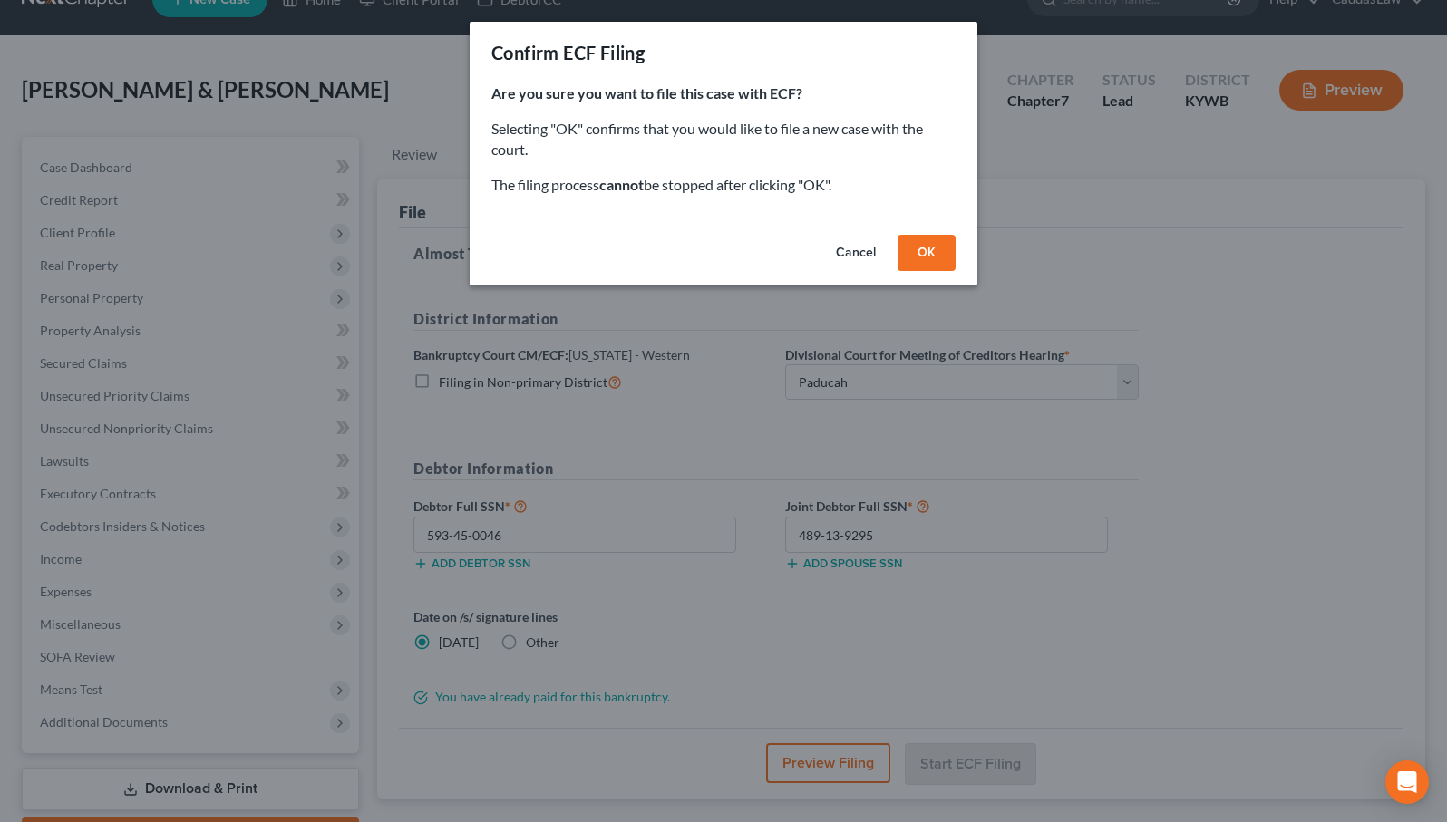
click at [907, 245] on button "OK" at bounding box center [926, 253] width 58 height 36
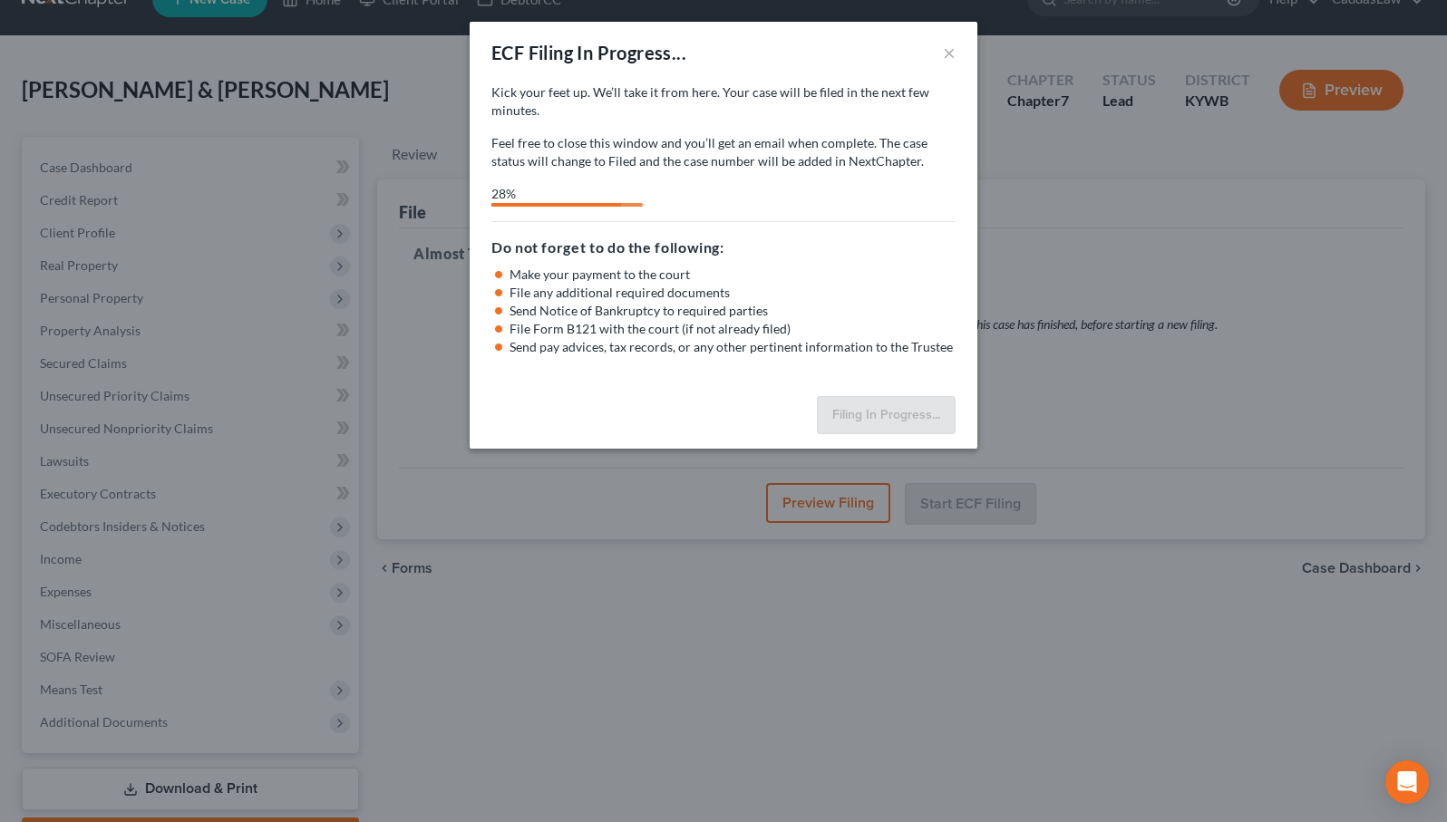
select select "3"
